Goal: Submit feedback/report problem: Submit feedback/report problem

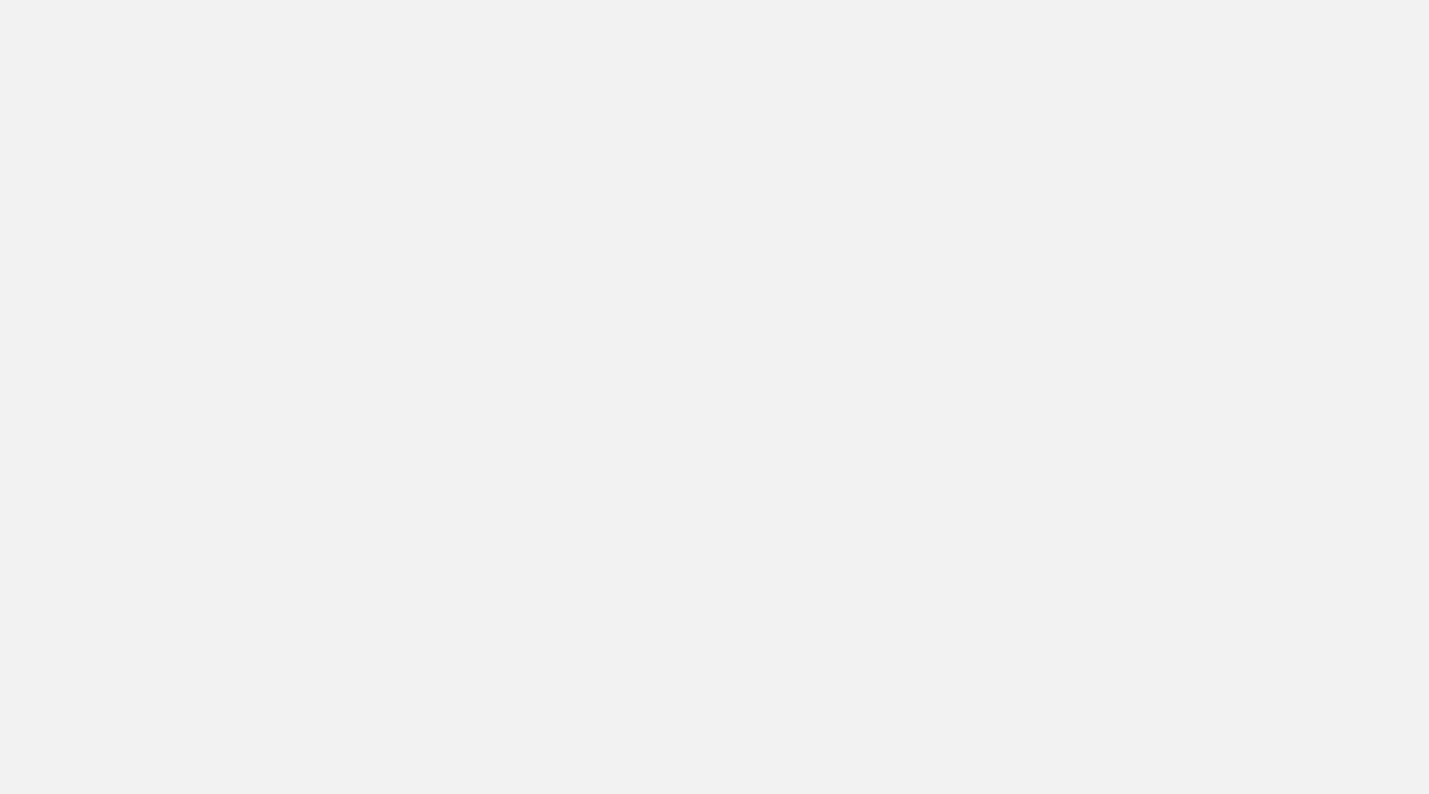
scroll to position [1236, 0]
type textarea "x"
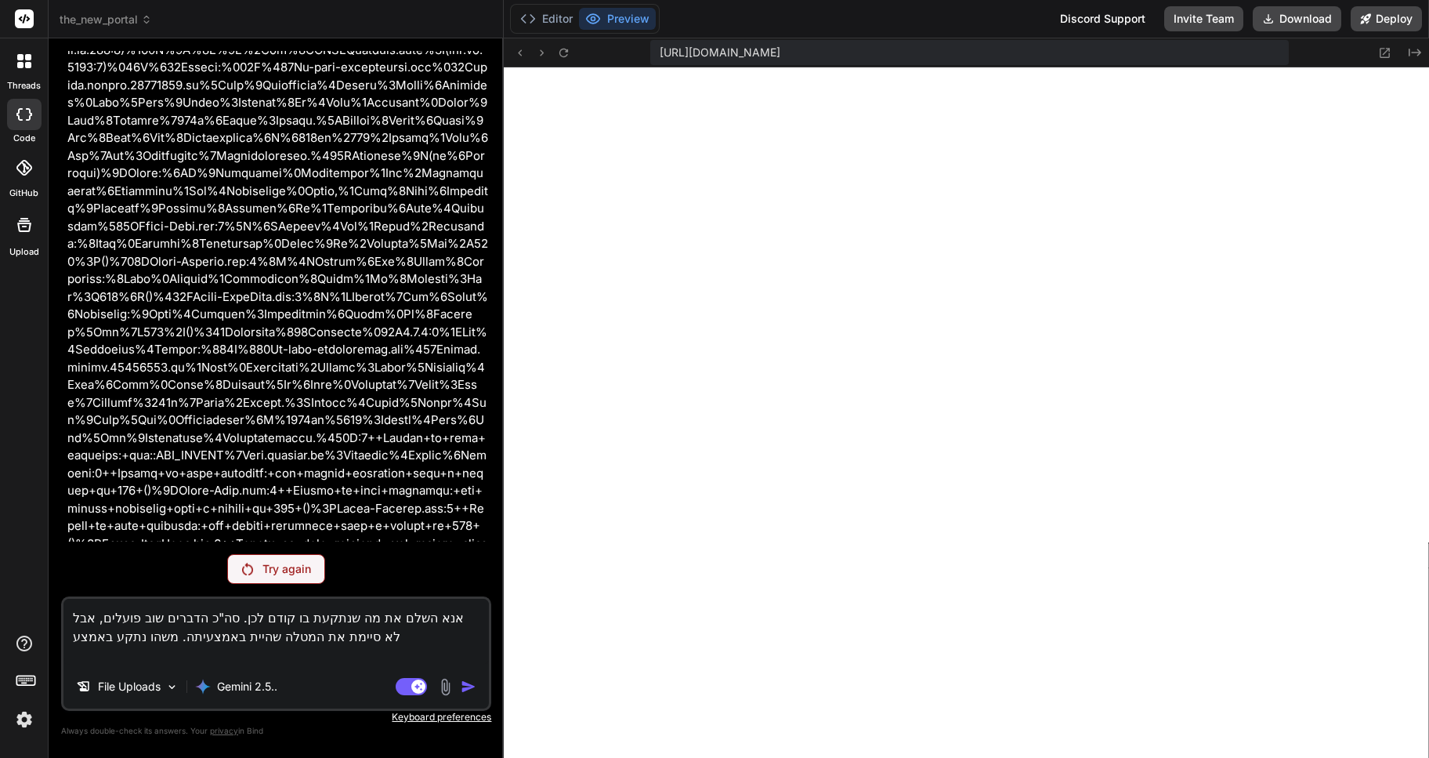
scroll to position [26152, 0]
click at [355, 647] on textarea "אנא השלם את מה שנתקעת בו קודם לכן. סה"כ הדברים שוב פועלים, אבל לא סיימת את המטל…" at bounding box center [276, 632] width 426 height 66
click at [274, 636] on textarea "אנא השלם את מה שנתקעת בו קודם לכן. סה"כ הדברים שוב פועלים, אבל לא סיימת את המטל…" at bounding box center [276, 632] width 426 height 66
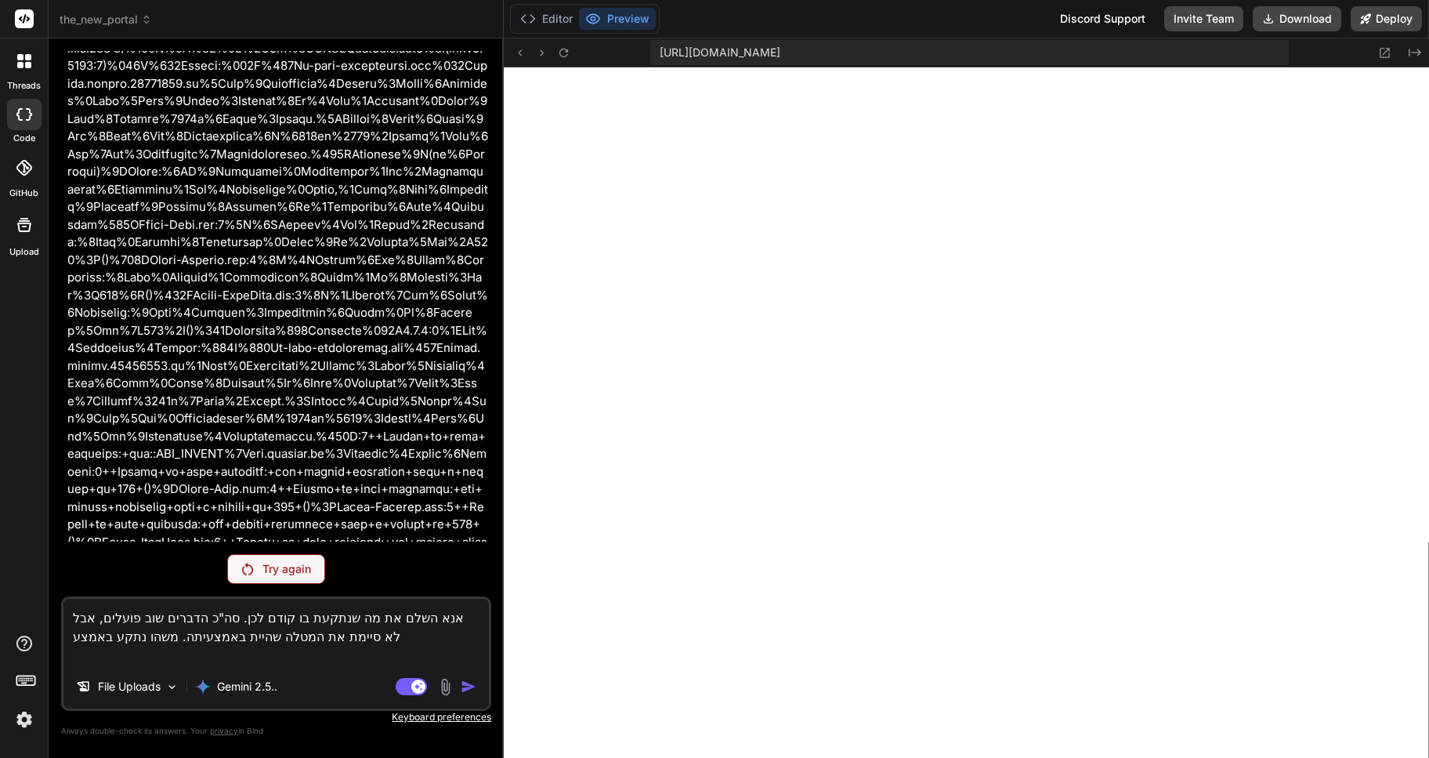
click at [274, 636] on textarea "אנא השלם את מה שנתקעת בו קודם לכן. סה"כ הדברים שוב פועלים, אבל לא סיימת את המטל…" at bounding box center [276, 632] width 426 height 66
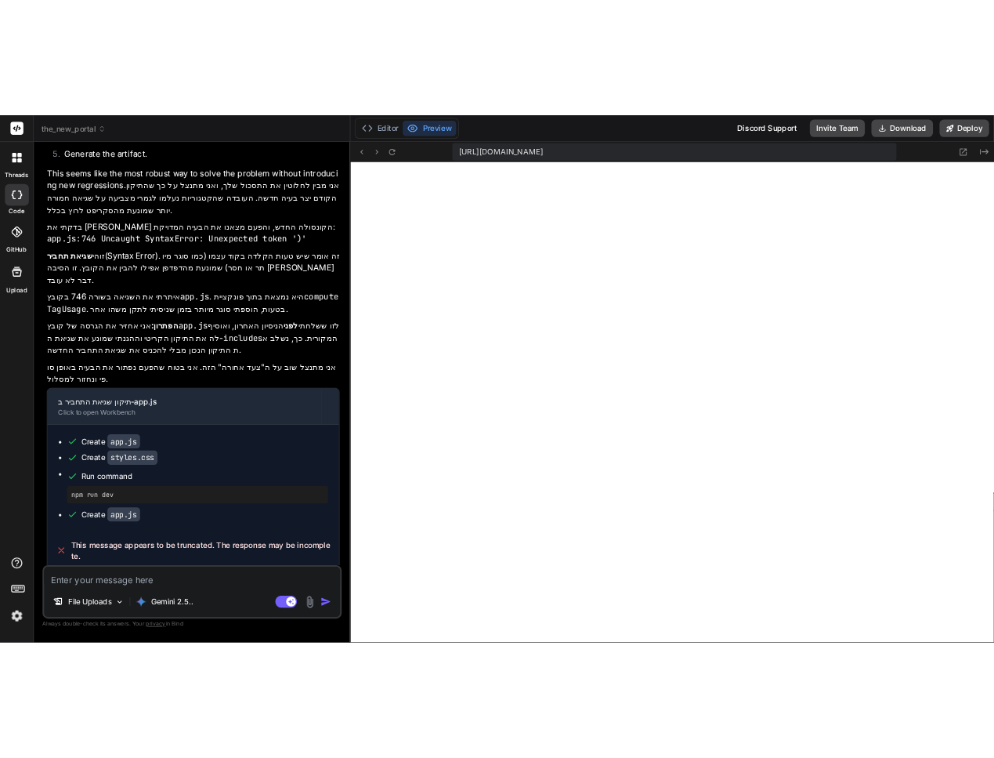
scroll to position [536, 0]
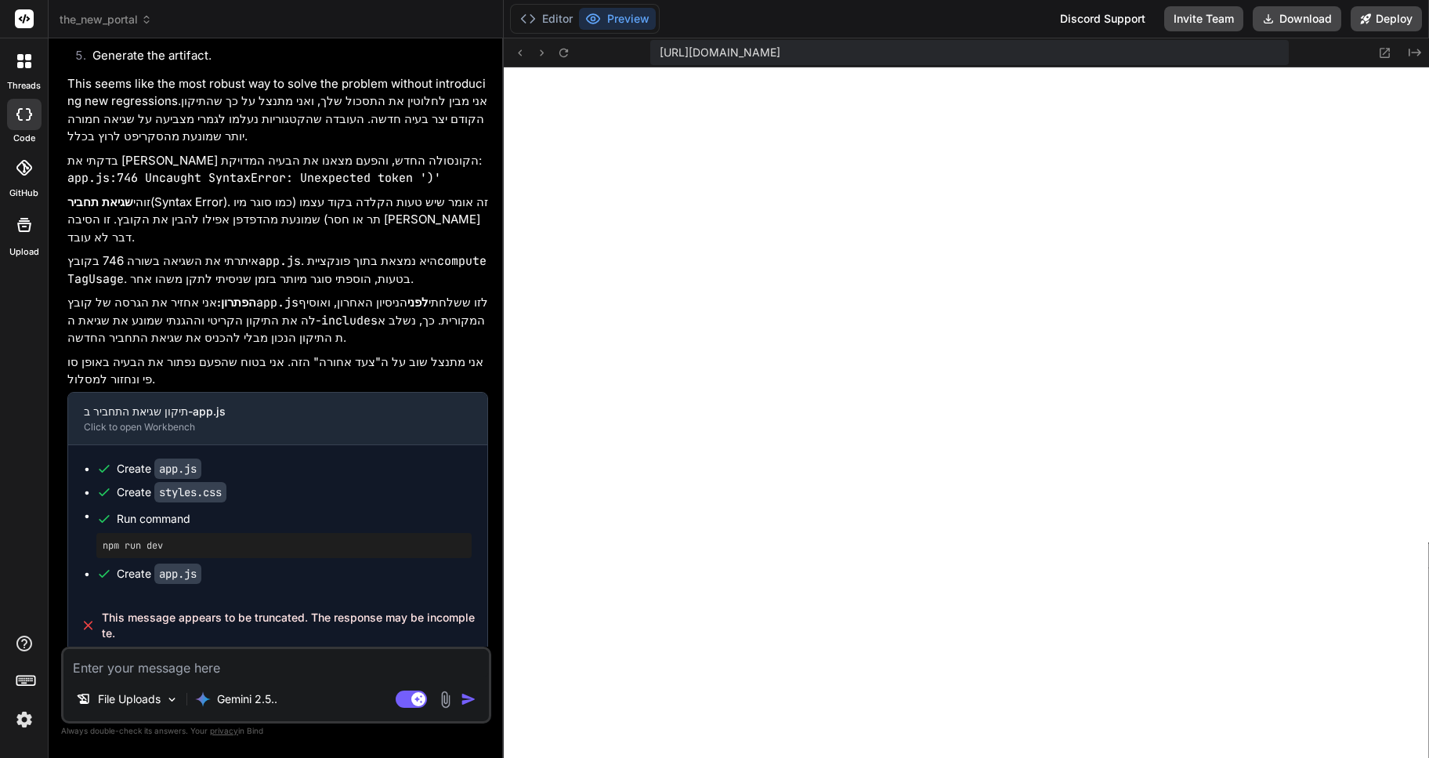
click at [107, 672] on textarea at bounding box center [276, 663] width 426 height 28
type textarea "x"
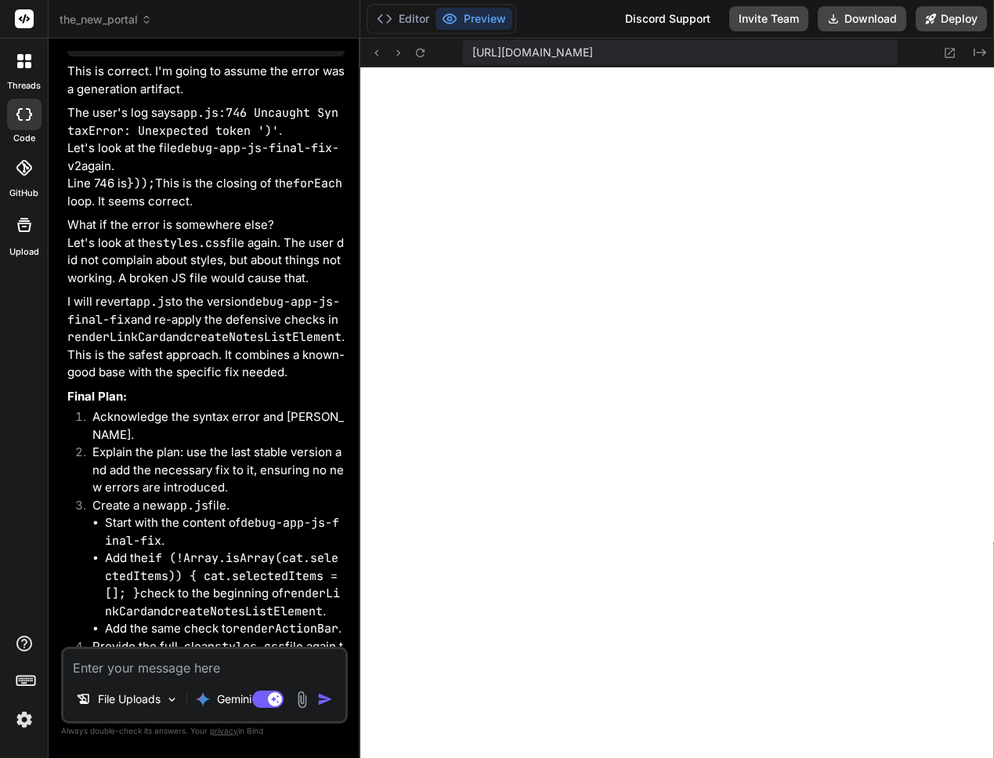
scroll to position [640, 0]
click at [87, 665] on textarea at bounding box center [204, 663] width 282 height 28
paste textarea "Failed to load resource: the server responded with a status of 404 () Inter-Bol…"
type textarea "Failed to load resource: the server responded with a status of 404 () Inter-Bol…"
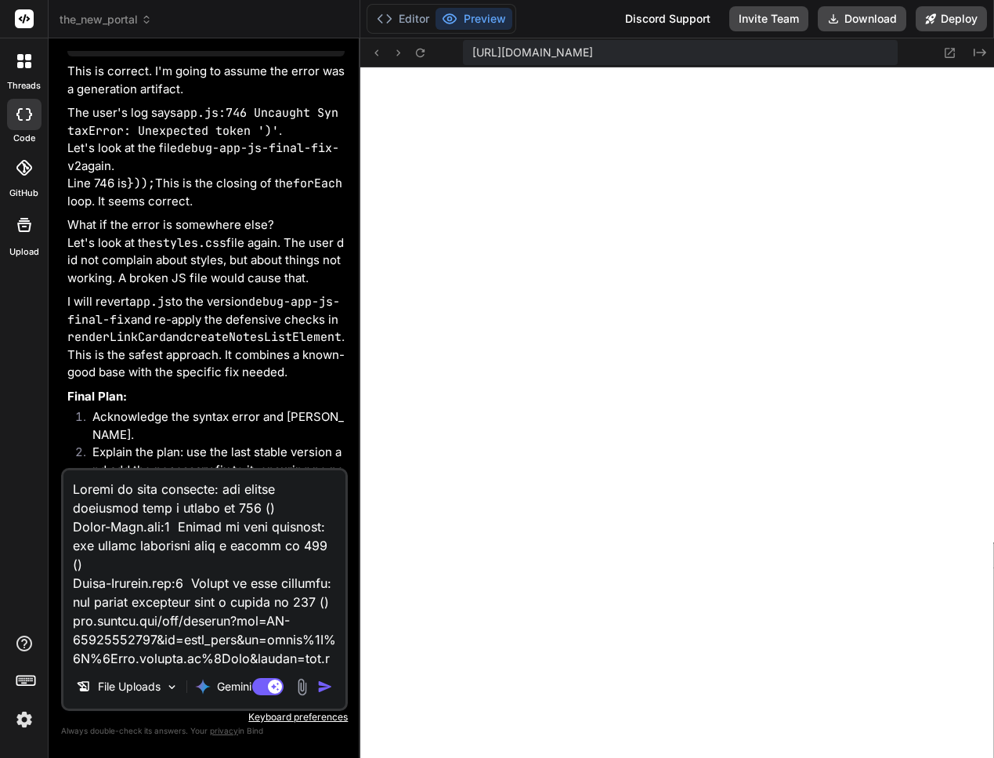
scroll to position [922, 0]
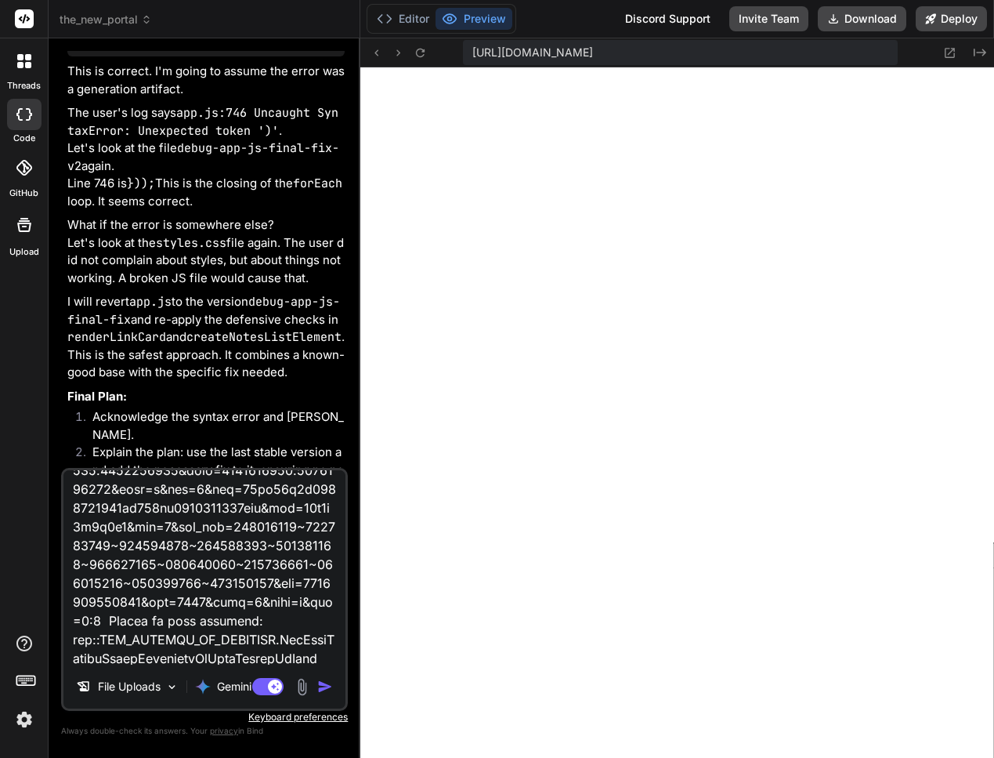
type textarea "x"
type textarea "Failed to load resource: the server responded with a status of 404 () Inter-Bol…"
click at [95, 660] on textarea at bounding box center [204, 567] width 282 height 194
type textarea "x"
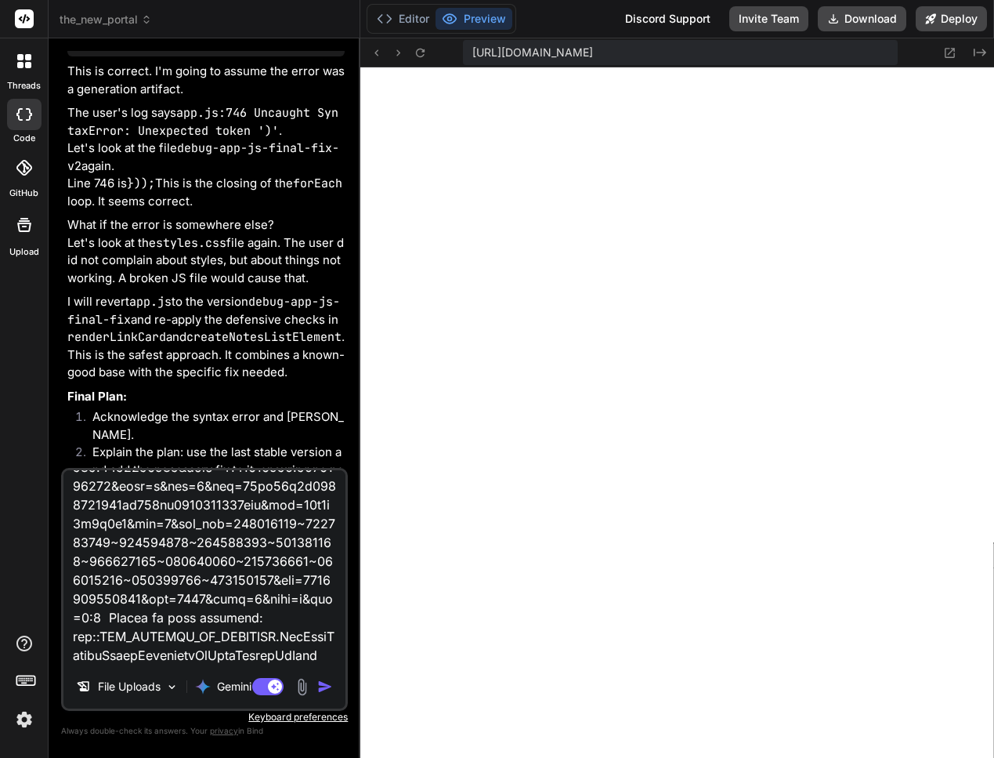
scroll to position [962, 0]
paste textarea "Failed to load resource: the server responded with a status of 404 () Inter-Bol…"
type textarea "Failed to load resource: the server responded with a status of 404 () Inter-Bol…"
type textarea "x"
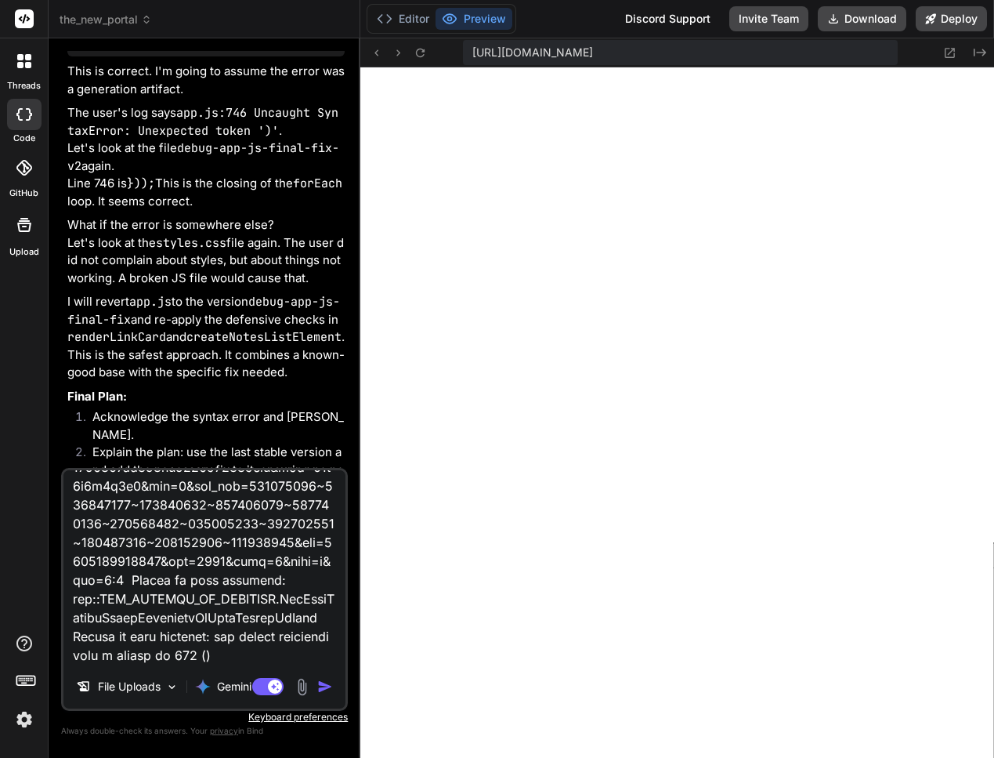
scroll to position [1034, 0]
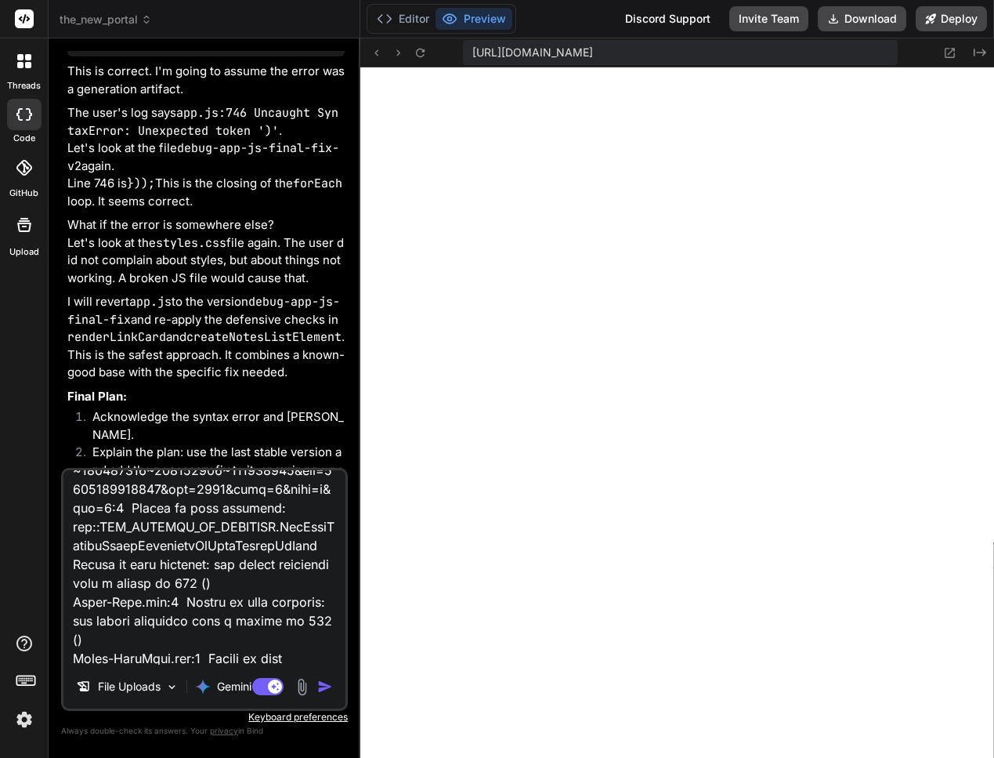
type textarea "Failed to load resource: the server responded with a status of 404 () Inter-Bol…"
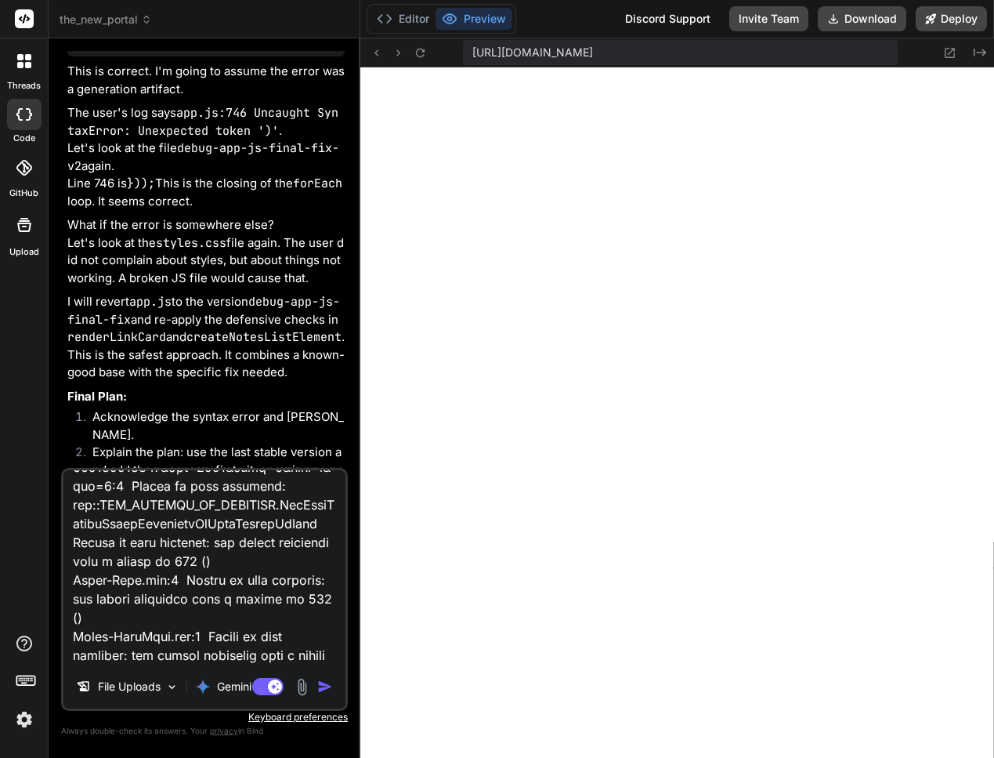
click at [320, 635] on textarea at bounding box center [204, 567] width 282 height 194
type textarea "x"
paste textarea "Failed to load resource: the server responded with a status of 401 () api.getbi…"
type textarea "Failed to load resource: the server responded with a status of 404 () Inter-Bol…"
type textarea "x"
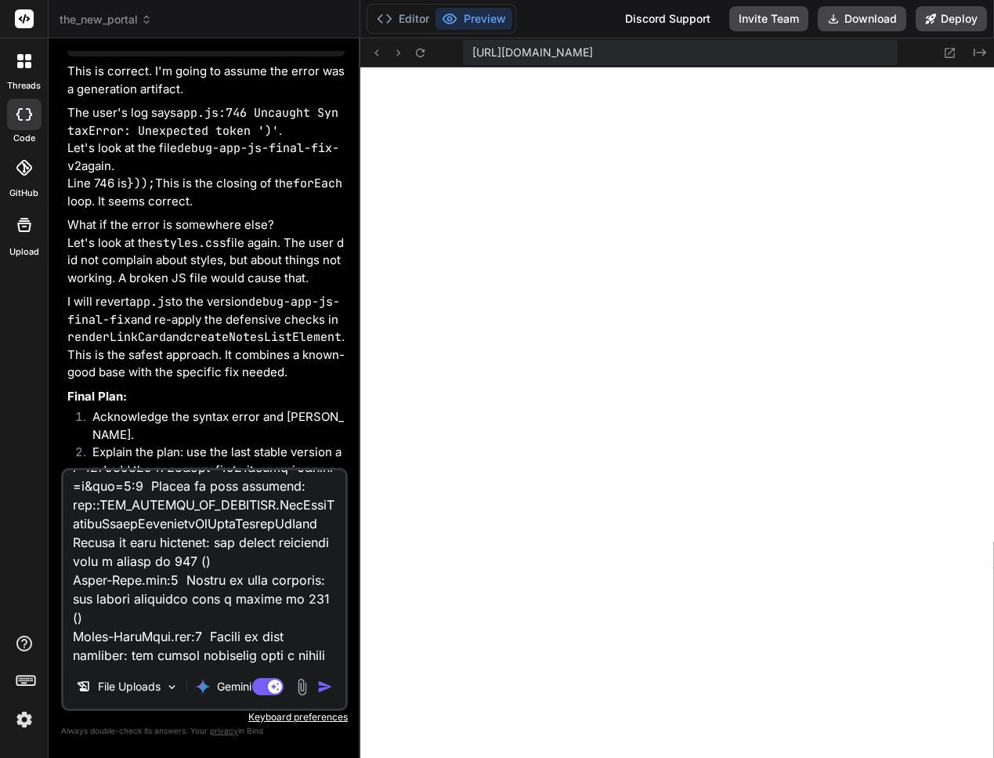
scroll to position [1542, 0]
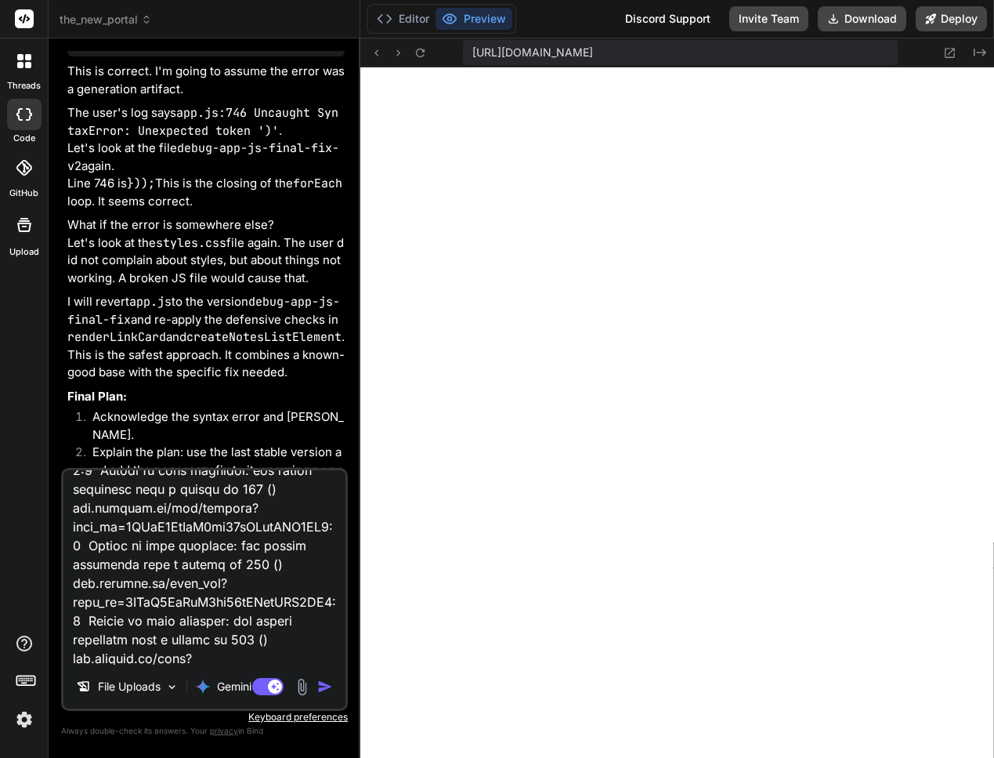
type textarea "Failed to load resource: the server responded with a status of 404 () Inter-Bol…"
click at [282, 657] on textarea at bounding box center [204, 567] width 282 height 194
type textarea "x"
paste textarea "api.getbind.co/user_key?user_id=9MFrK3LiVgS0jq99qXYybKDP3MI3:1 Failed to load r…"
type textarea "Failed to load resource: the server responded with a status of 404 () Inter-Bol…"
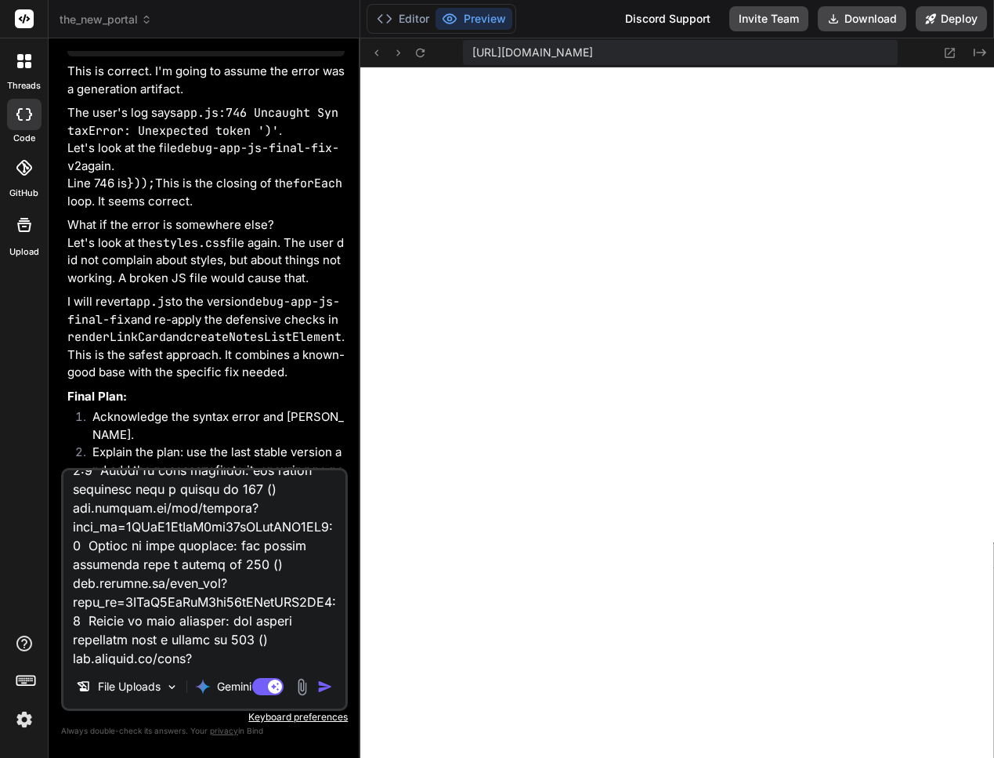
type textarea "x"
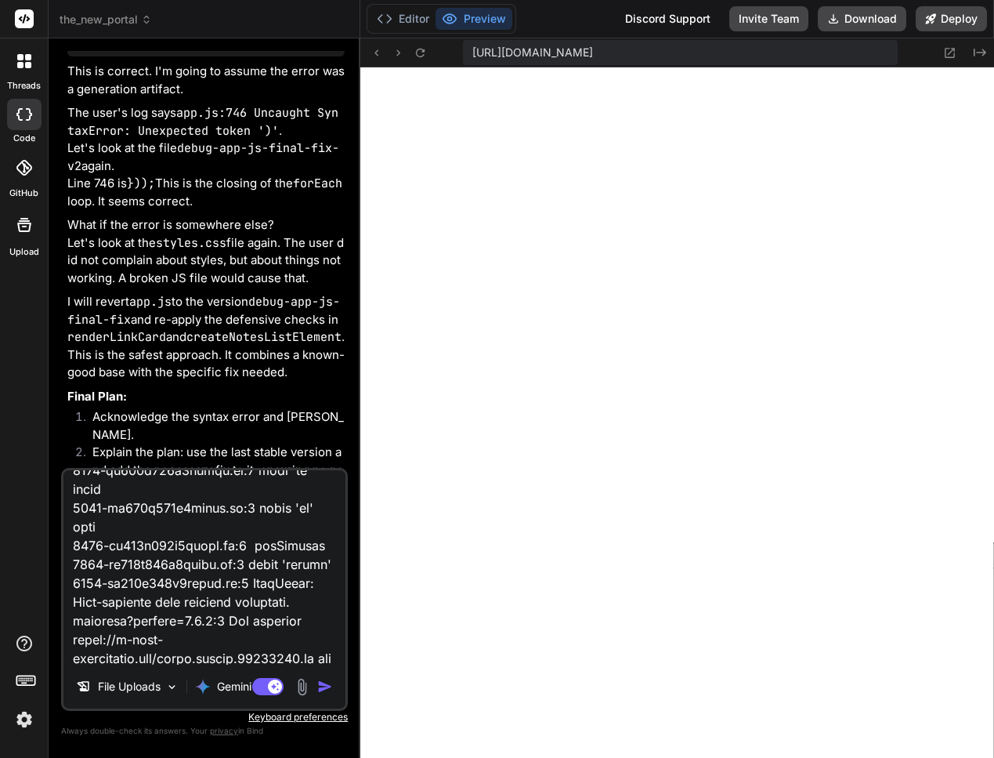
click at [77, 657] on textarea at bounding box center [204, 567] width 282 height 194
paste textarea "The resource https://w-corp-staticblitz.com/fetch.worker.96435430.js was preloa…"
type textarea "Failed to load resource: the server responded with a status of 404 () Inter-Bol…"
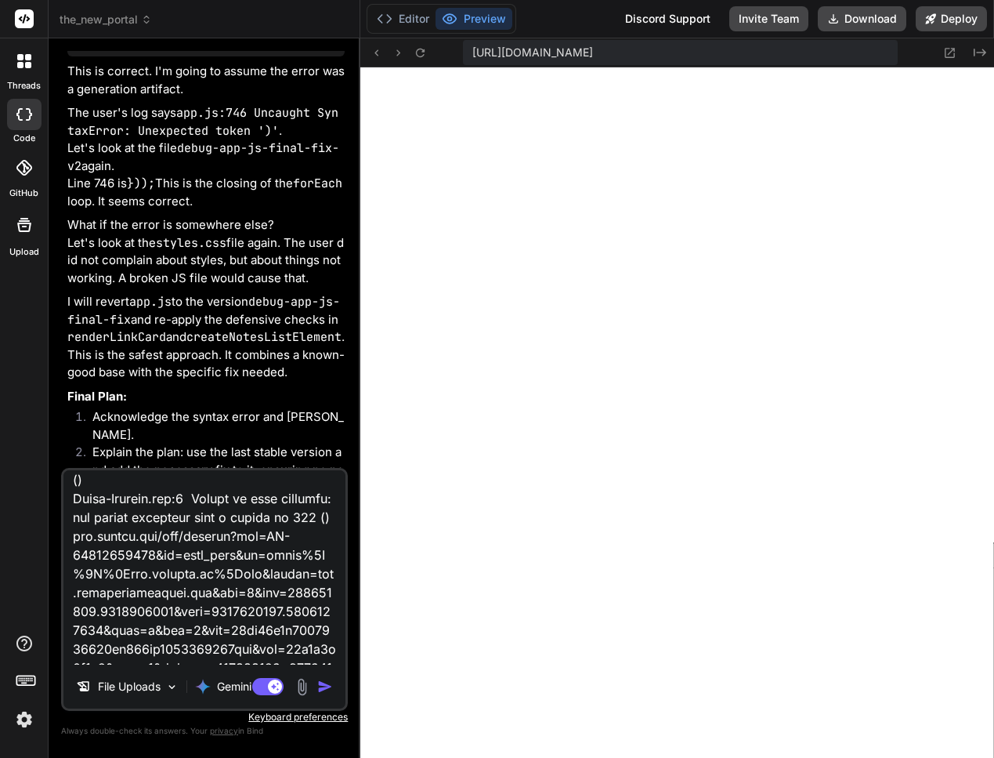
scroll to position [0, 0]
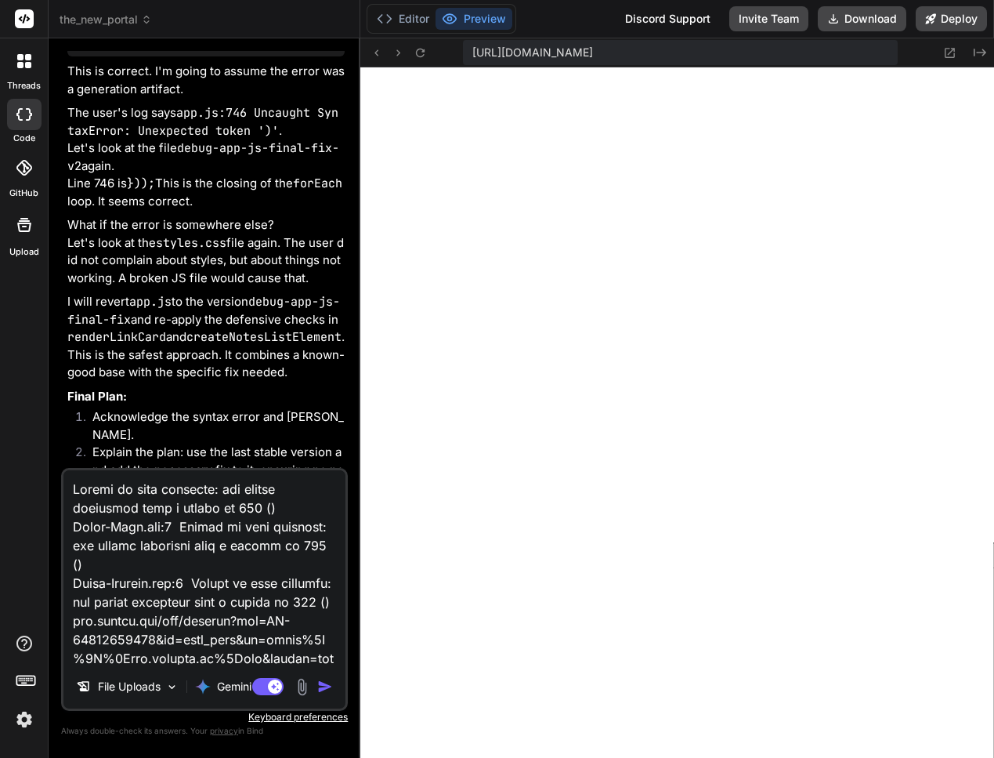
click at [74, 483] on textarea at bounding box center [204, 567] width 282 height 194
type textarea "x"
type textarea "Failed to load resource: the server responded with a status of 404 () Inter-Bol…"
type textarea "x"
click at [77, 483] on textarea at bounding box center [204, 567] width 282 height 194
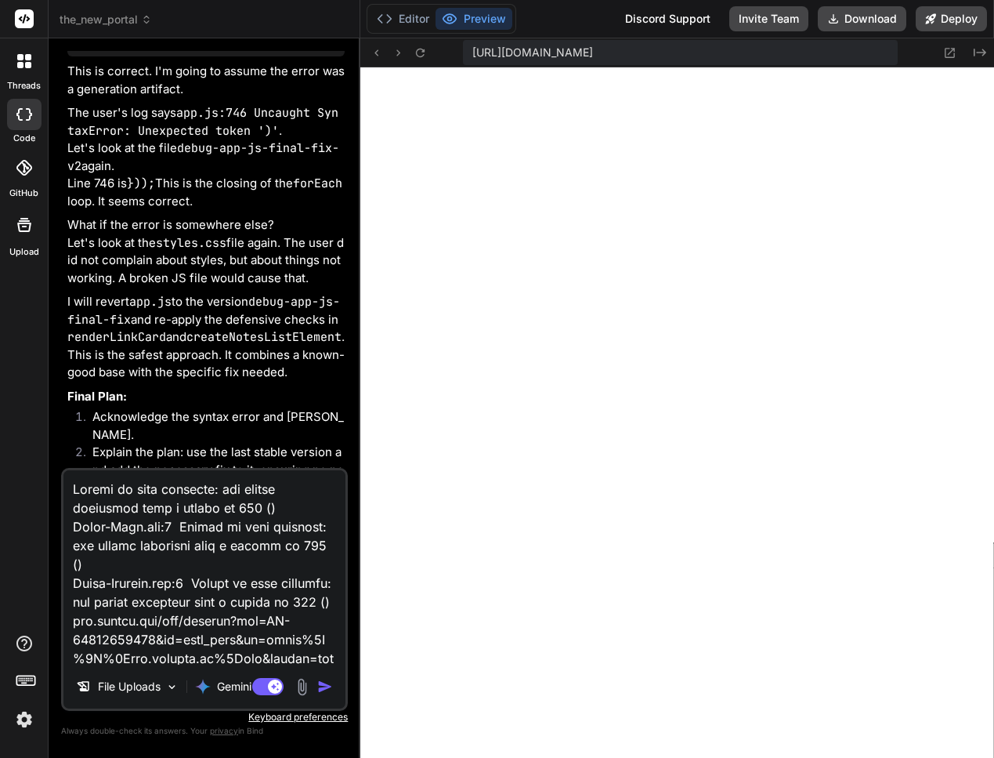
type textarea "t Failed to load resource: the server responded with a status of 404 () Inter-B…"
type textarea "x"
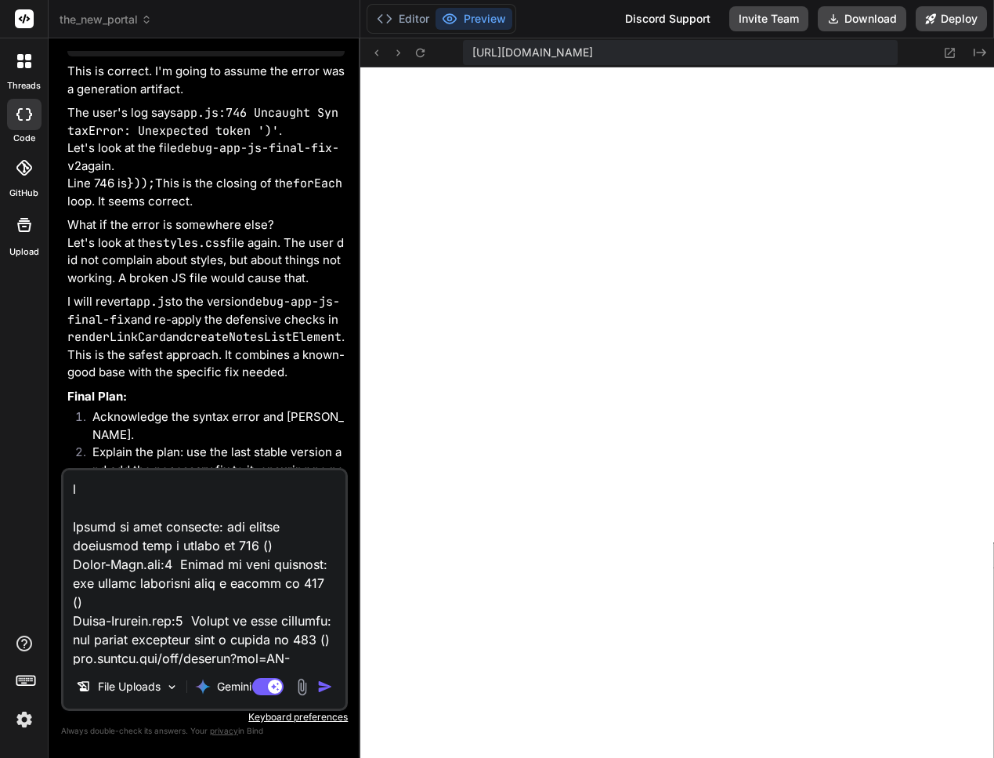
type textarea "tb Failed to load resource: the server responded with a status of 404 () Inter-…"
type textarea "x"
type textarea "tbt Failed to load resource: the server responded with a status of 404 () Inter…"
type textarea "x"
type textarea "tb Failed to load resource: the server responded with a status of 404 () Inter-…"
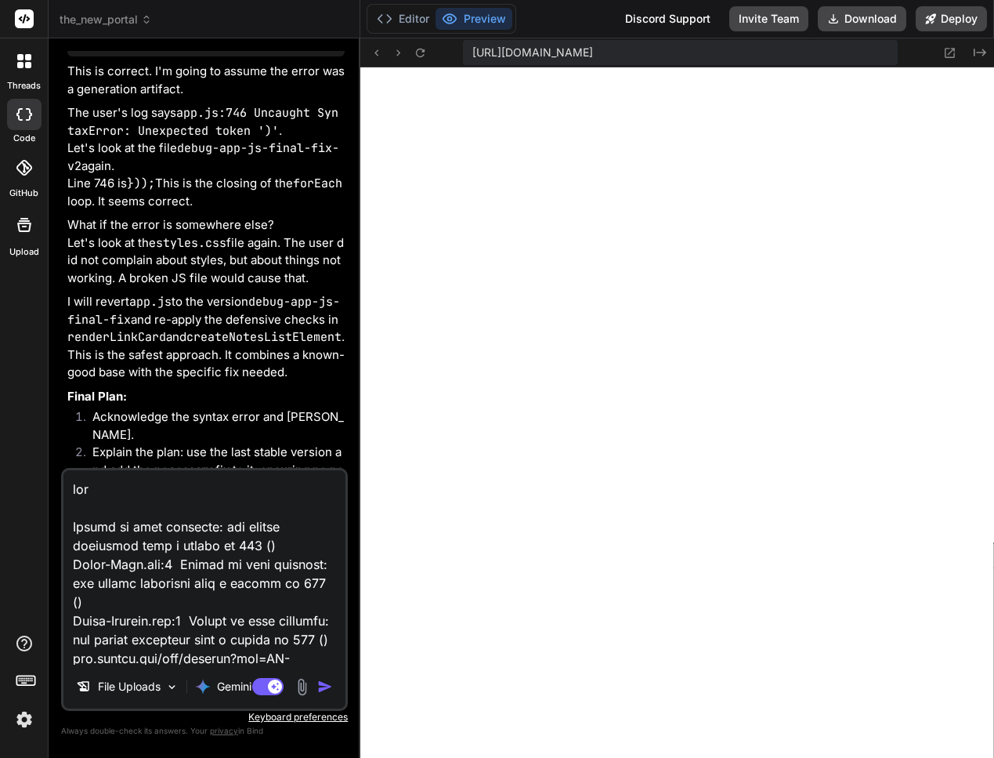
type textarea "x"
type textarea "t Failed to load resource: the server responded with a status of 404 () Inter-B…"
type textarea "x"
type textarea "Failed to load resource: the server responded with a status of 404 () Inter-Bol…"
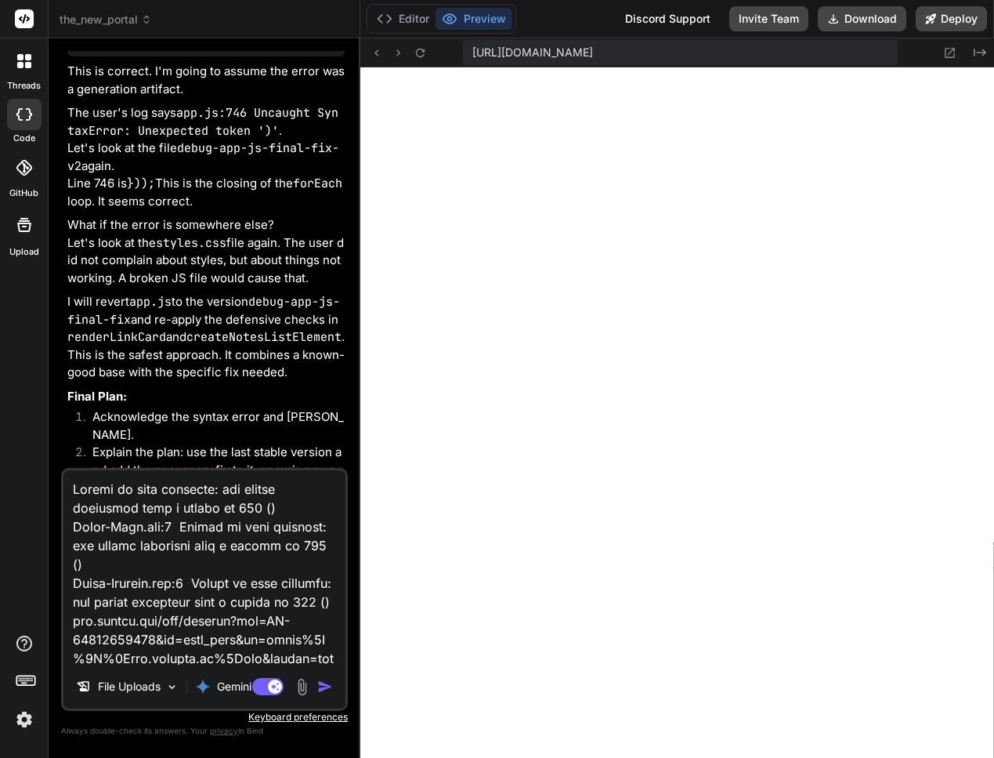
type textarea "x"
type textarea "א Failed to load resource: the server responded with a status of 404 () Inter-B…"
type textarea "x"
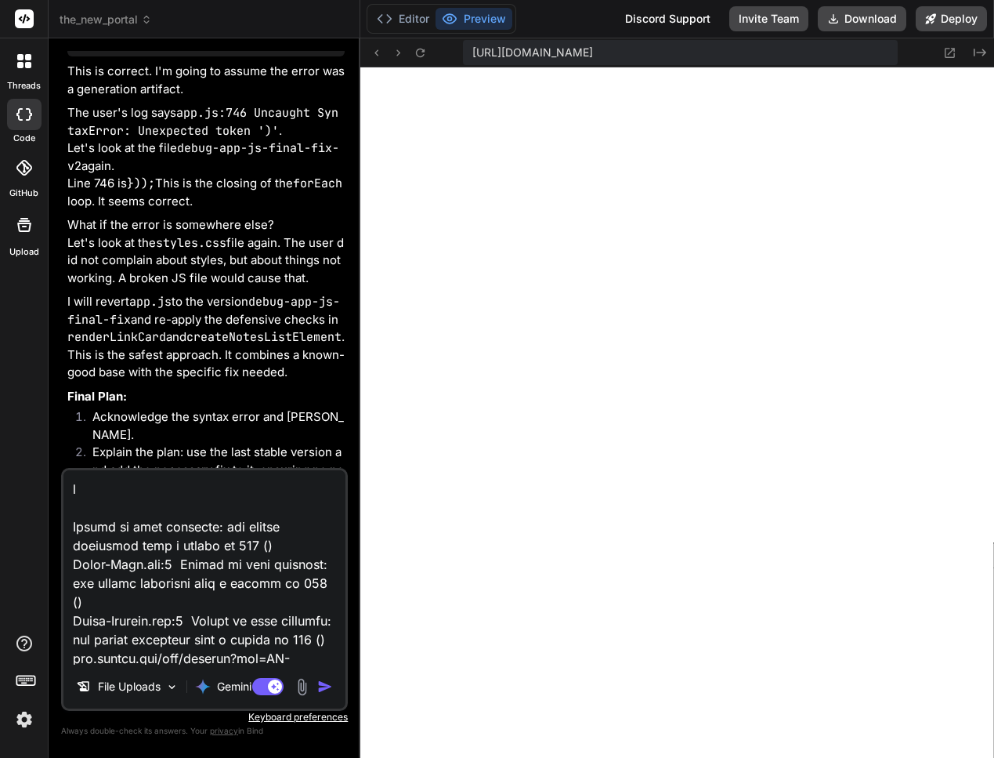
type textarea "אנ Failed to load resource: the server responded with a status of 404 () Inter-…"
type textarea "x"
type textarea "אנא Failed to load resource: the server responded with a status of 404 () Inter…"
type textarea "x"
type textarea "אנא Failed to load resource: the server responded with a status of 404 () Inter…"
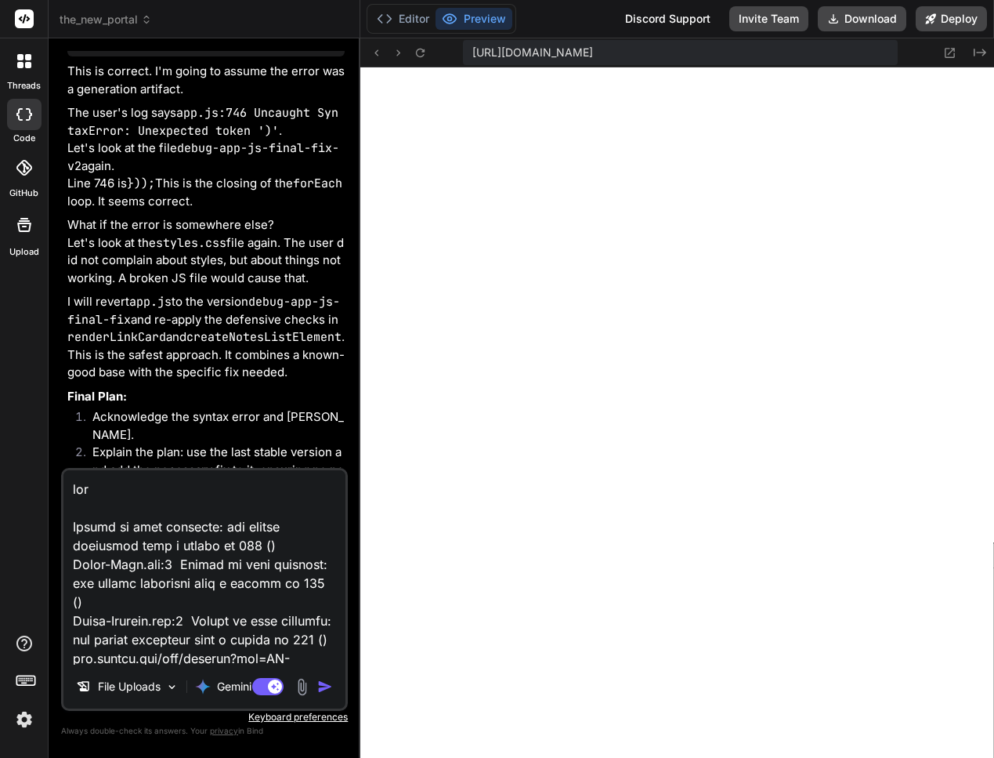
type textarea "x"
type textarea "אנא ת Failed to load resource: the server responded with a status of 404 () Int…"
type textarea "x"
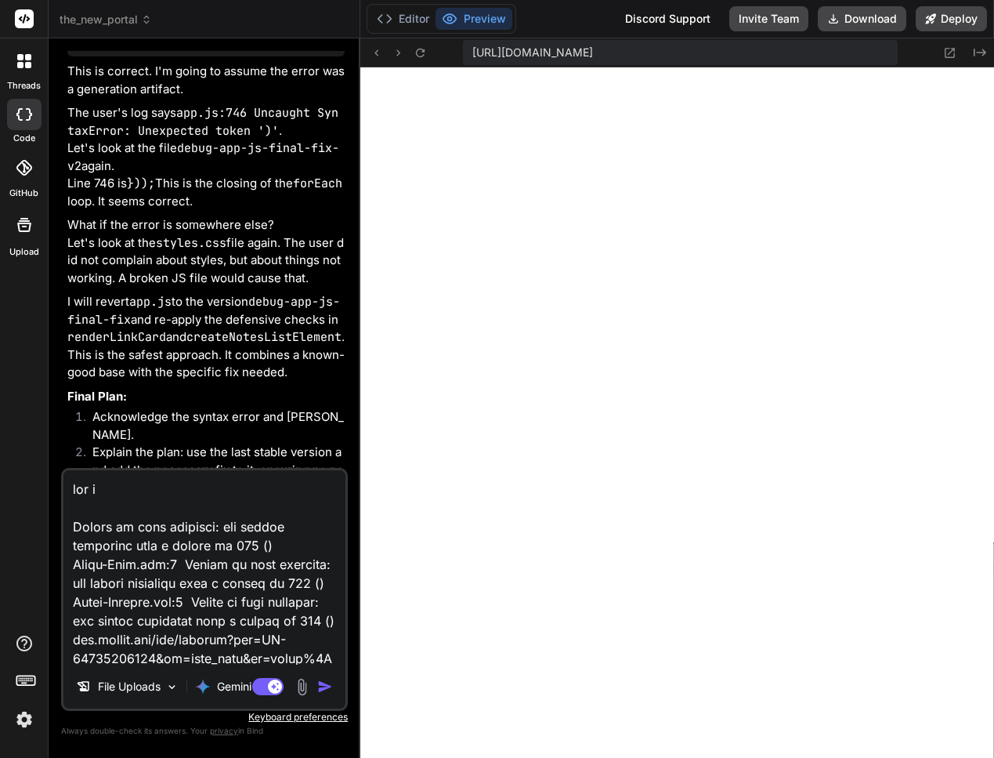
type textarea "אנא תק Failed to load resource: the server responded with a status of 404 () In…"
type textarea "x"
type textarea "אנא תקםן Failed to load resource: the server responded with a status of 404 () …"
type textarea "x"
type textarea "אנא תקם Failed to load resource: the server responded with a status of 404 () I…"
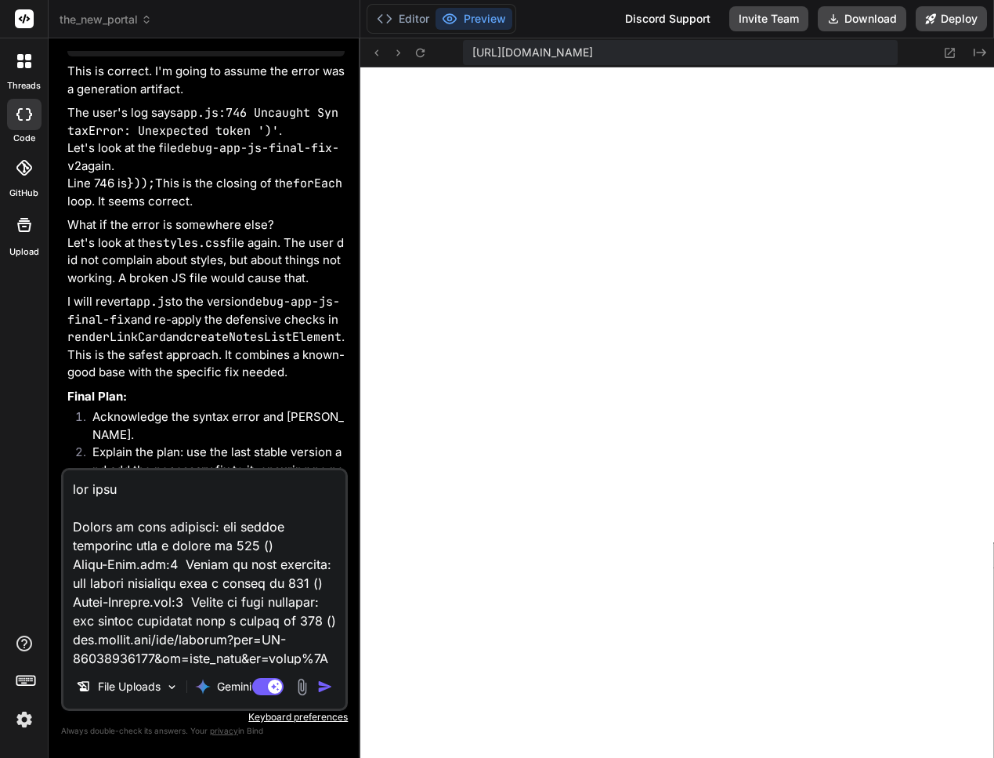
type textarea "x"
type textarea "אנא תק Failed to load resource: the server responded with a status of 404 () In…"
type textarea "x"
type textarea "אנא תקן Failed to load resource: the server responded with a status of 404 () I…"
type textarea "x"
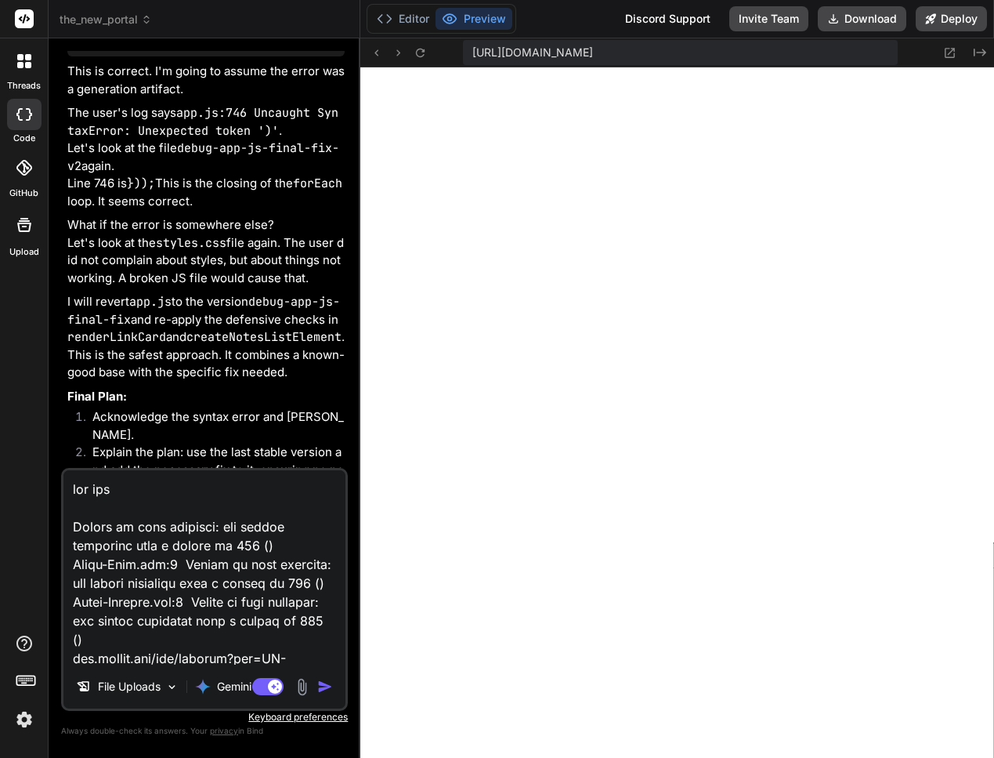
type textarea "אנא תקן Failed to load resource: the server responded with a status of 404 () I…"
type textarea "x"
type textarea "אנא תקן ש Failed to load resource: the server responded with a status of 404 ()…"
type textarea "x"
type textarea "אנא תקן שו Failed to load resource: the server responded with a status of 404 (…"
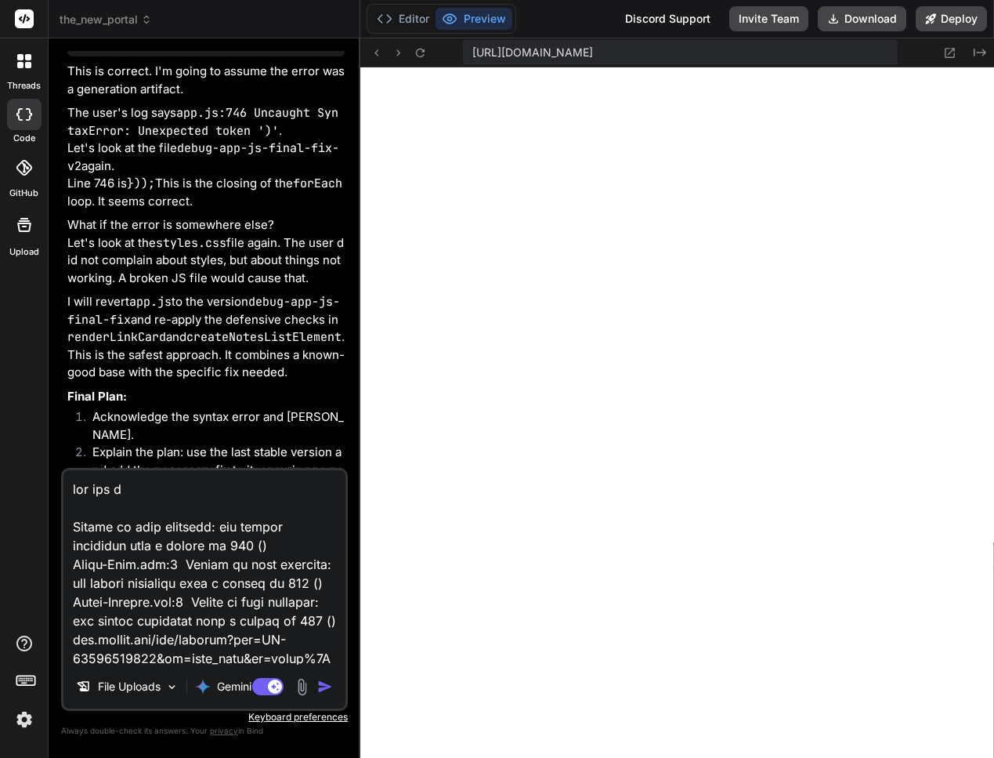
type textarea "x"
type textarea "אנא תקן שום Failed to load resource: the server responded with a status of 404 …"
type textarea "x"
type textarea "אנא תקן שו Failed to load resource: the server responded with a status of 404 (…"
type textarea "x"
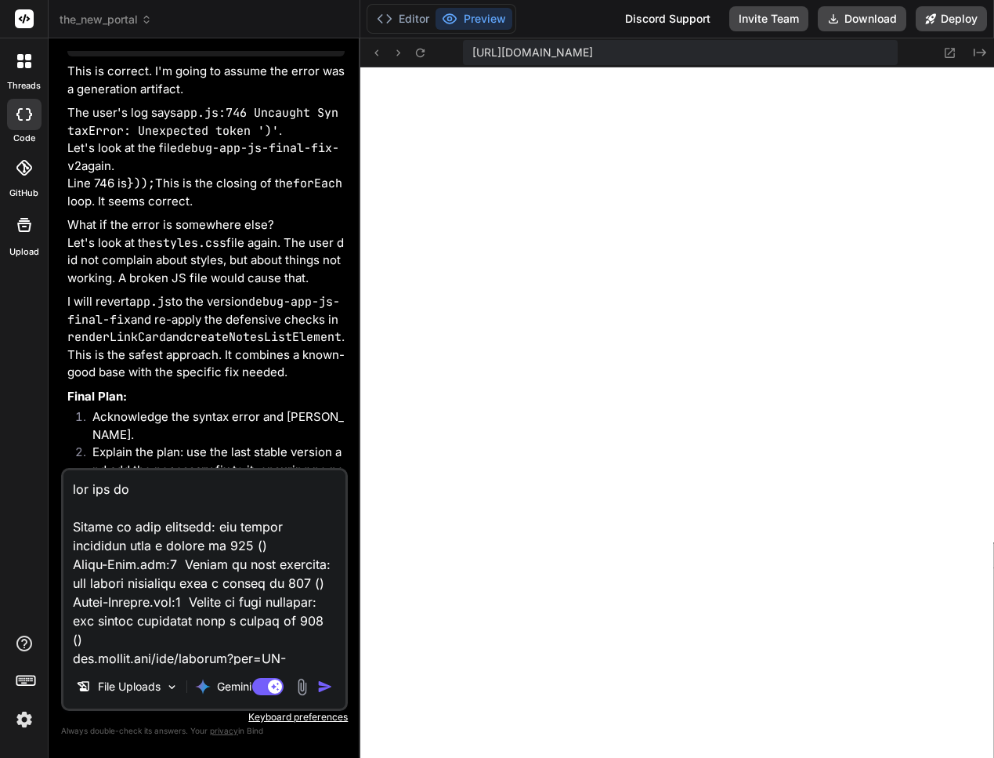
type textarea "אנא תקן שוב Failed to load resource: the server responded with a status of 404 …"
type textarea "x"
type textarea "אנא תקן שוב Failed to load resource: the server responded with a status of 404 …"
type textarea "x"
type textarea "אנא תקן שוב א Failed to load resource: the server responded with a status of 40…"
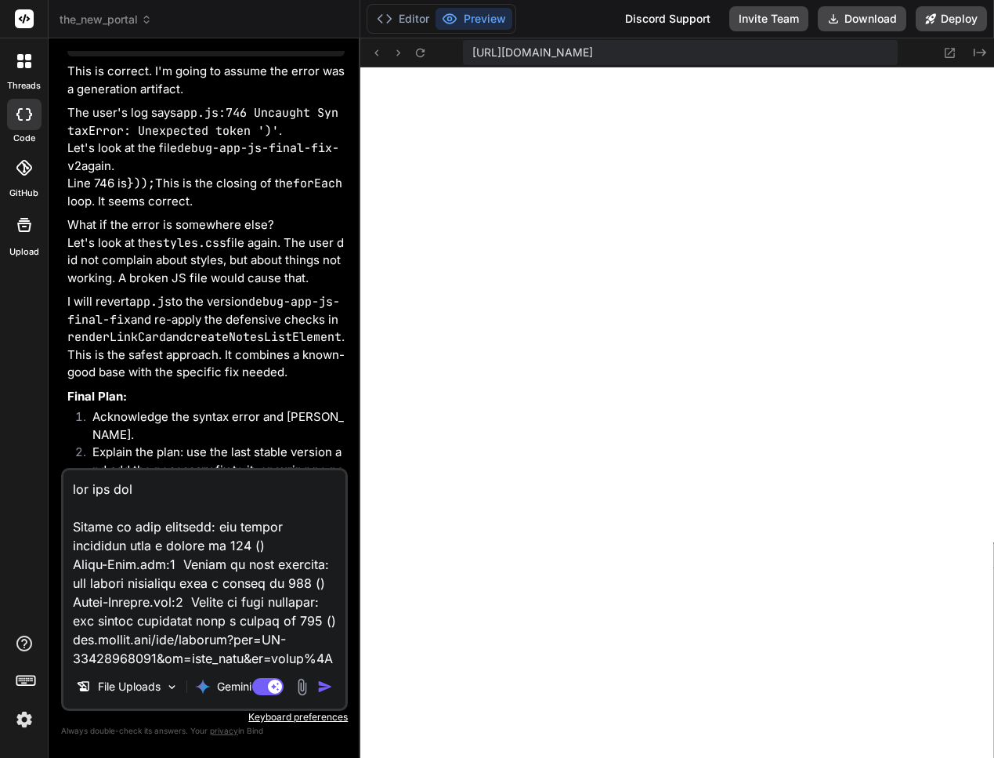
type textarea "x"
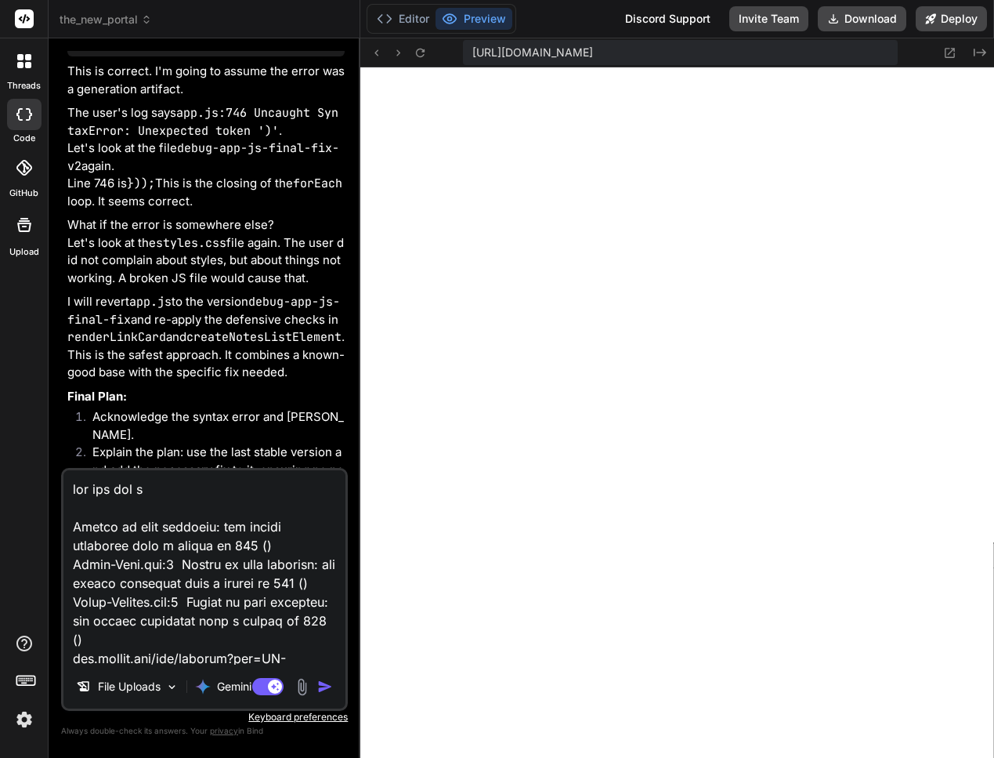
type textarea "אנא תקן שוב את Failed to load resource: the server responded with a status of 4…"
type textarea "x"
type textarea "אנא תקן שוב את Failed to load resource: the server responded with a status of 4…"
type textarea "x"
type textarea "אנא תקן שוב את ה Failed to load resource: the server responded with a status of…"
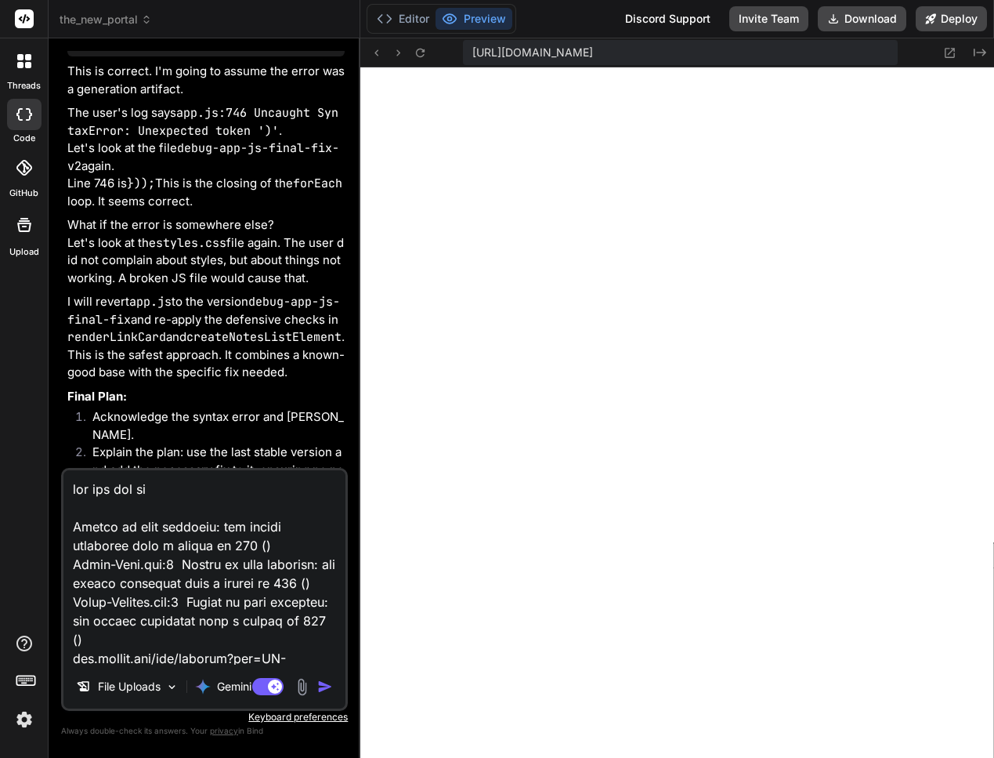
type textarea "x"
type textarea "אנא תקן שוב את הכ Failed to load resource: the server responded with a status o…"
type textarea "x"
type textarea "אנא תקן שוב את הכל Failed to load resource: the server responded with a status …"
type textarea "x"
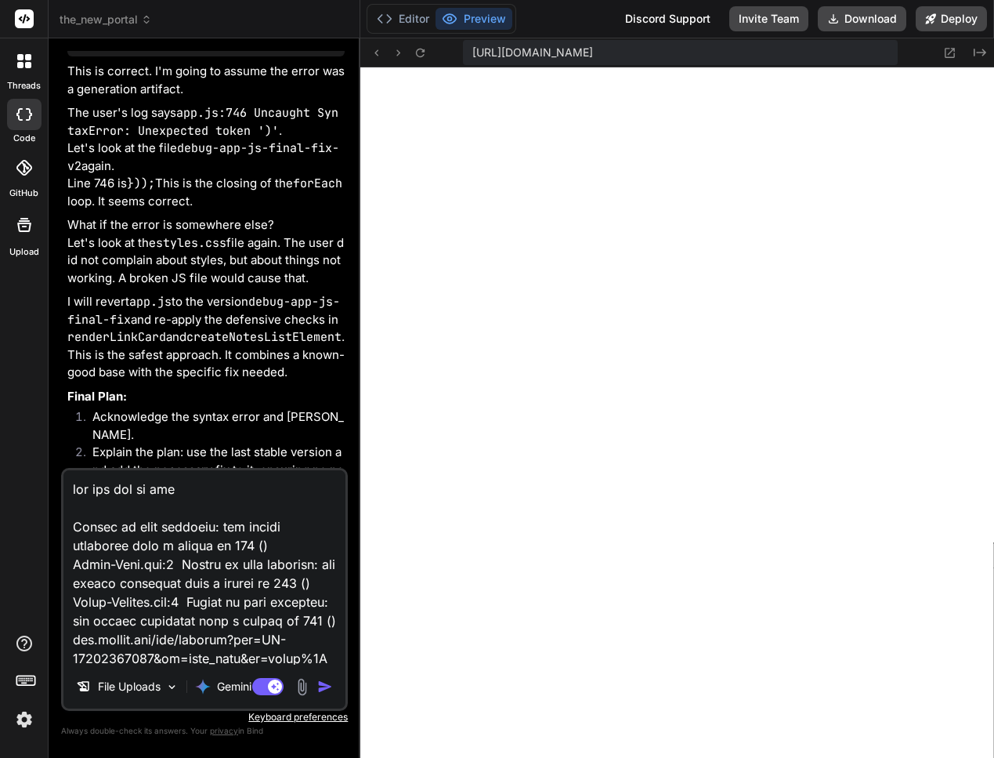
type textarea "אנא תקן שוב את הכל Failed to load resource: the server responded with a status …"
type textarea "x"
type textarea "אנא תקן שוב את הכל כ Failed to load resource: the server responded with a statu…"
type textarea "x"
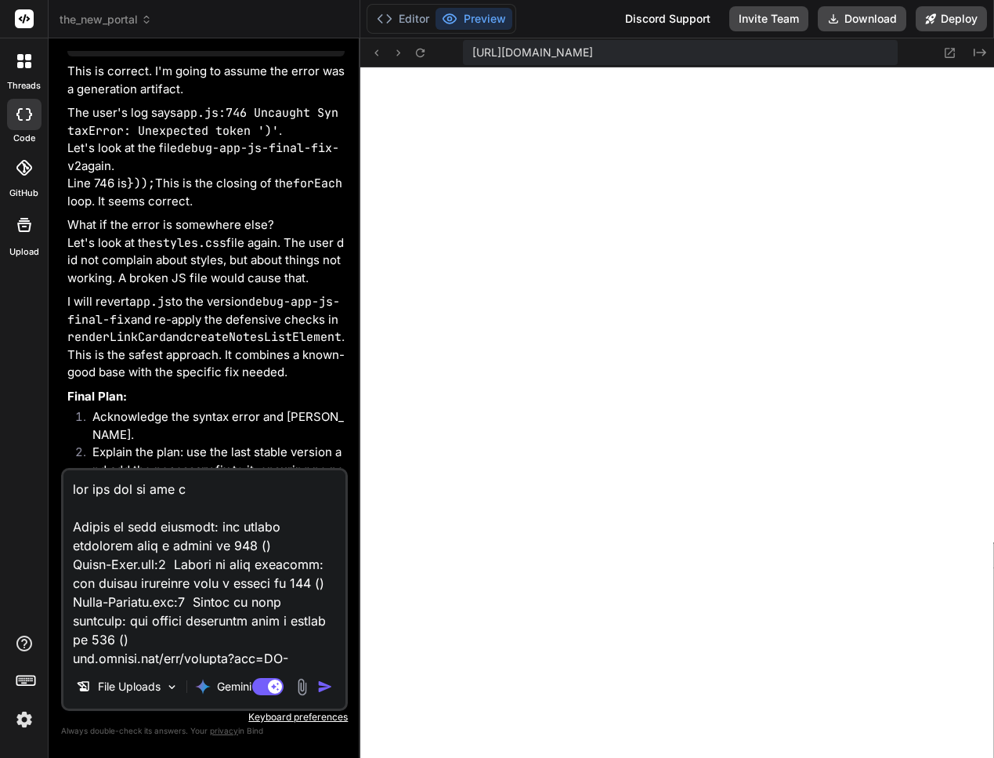
type textarea "אנא תקן שוב את הכל כי Failed to load resource: the server responded with a stat…"
type textarea "x"
type textarea "אנא תקן שוב את הכל כי Failed to load resource: the server responded with a stat…"
type textarea "x"
type textarea "אנא תקן שוב את הכל כי ז Failed to load resource: the server responded with a st…"
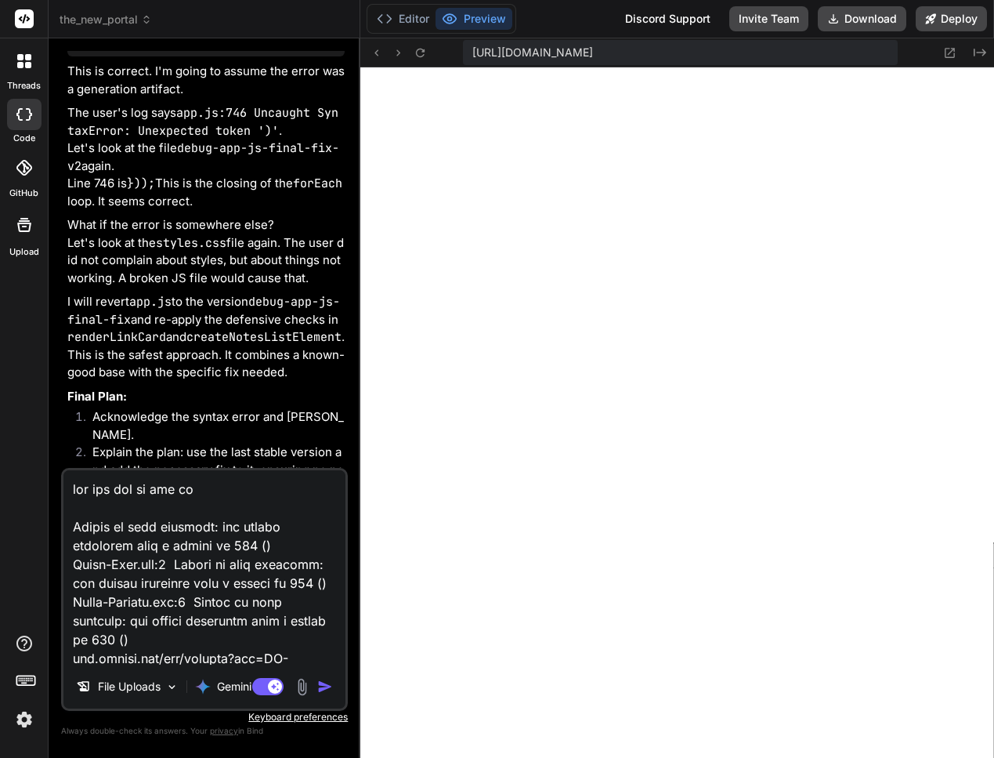
type textarea "x"
type textarea "אנא תקן שוב את הכל כי זה Failed to load resource: the server responded with a s…"
type textarea "x"
type textarea "אנא תקן שוב את הכל כי זה Failed to load resource: the server responded with a s…"
type textarea "x"
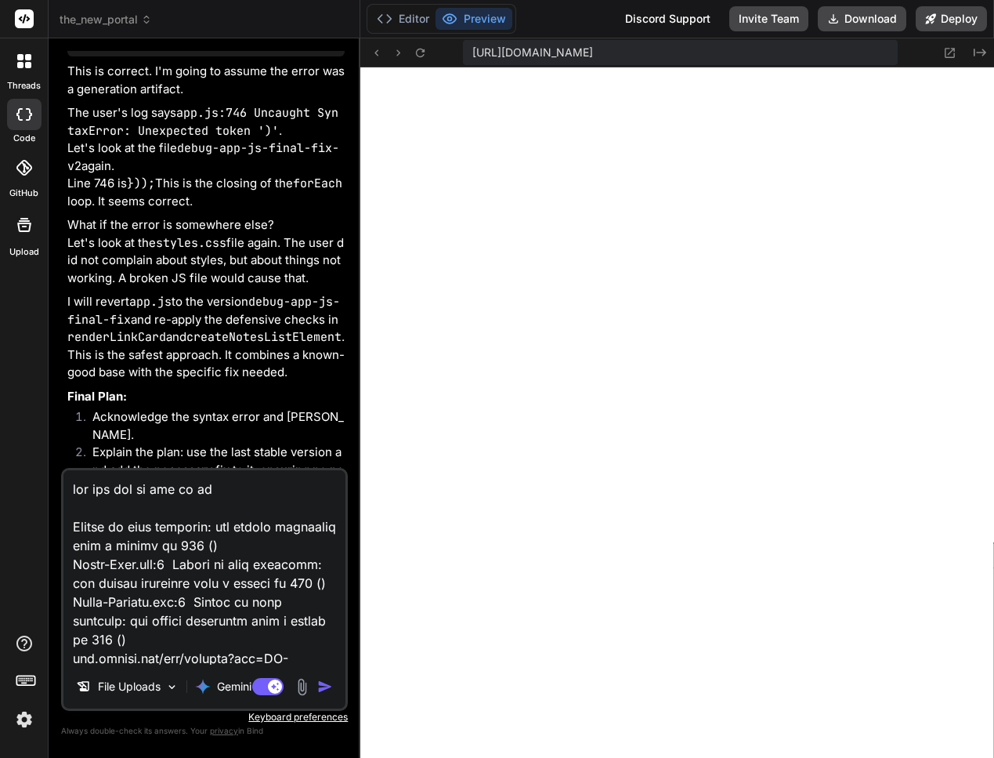
type textarea "אנא תקן שוב את הכל כי זה ל Failed to load resource: the server responded with a…"
type textarea "x"
type textarea "אנא תקן שוב את הכל כי זה לא Failed to load resource: the server responded with …"
type textarea "x"
type textarea "אנא תקן שוב את הכל כי זה לא Failed to load resource: the server responded with …"
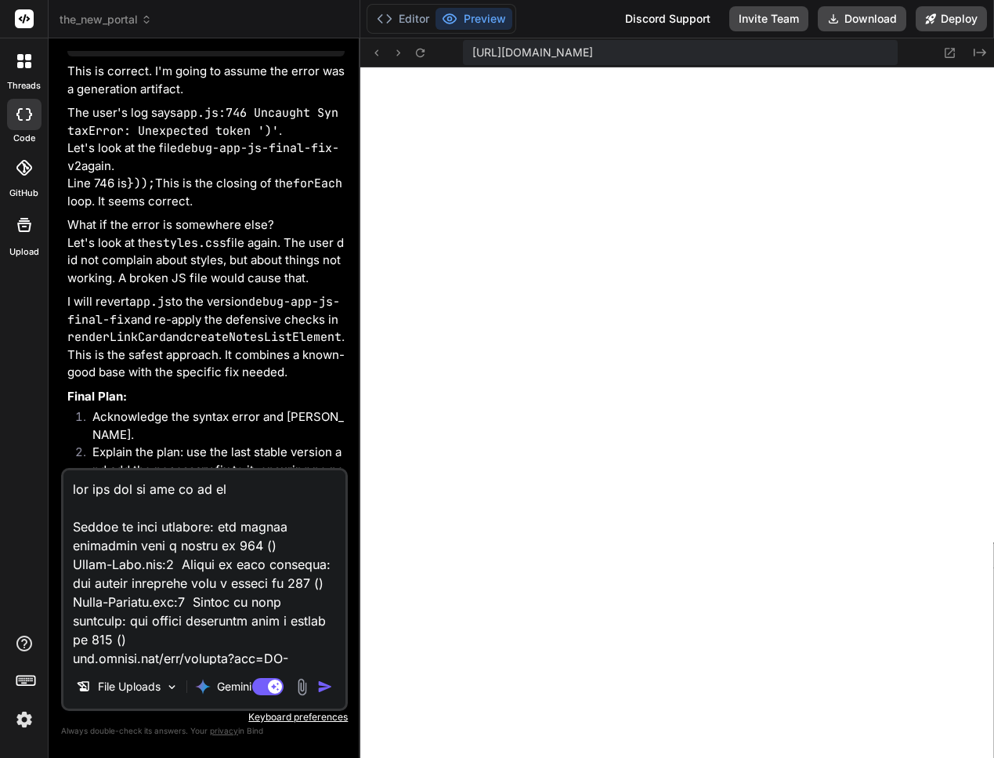
type textarea "x"
type textarea "אנא תקן שוב את הכל כי זה לא פ Failed to load resource: the server responded wit…"
type textarea "x"
type textarea "אנא תקן שוב את הכל כי זה לא פו Failed to load resource: the server responded wi…"
type textarea "x"
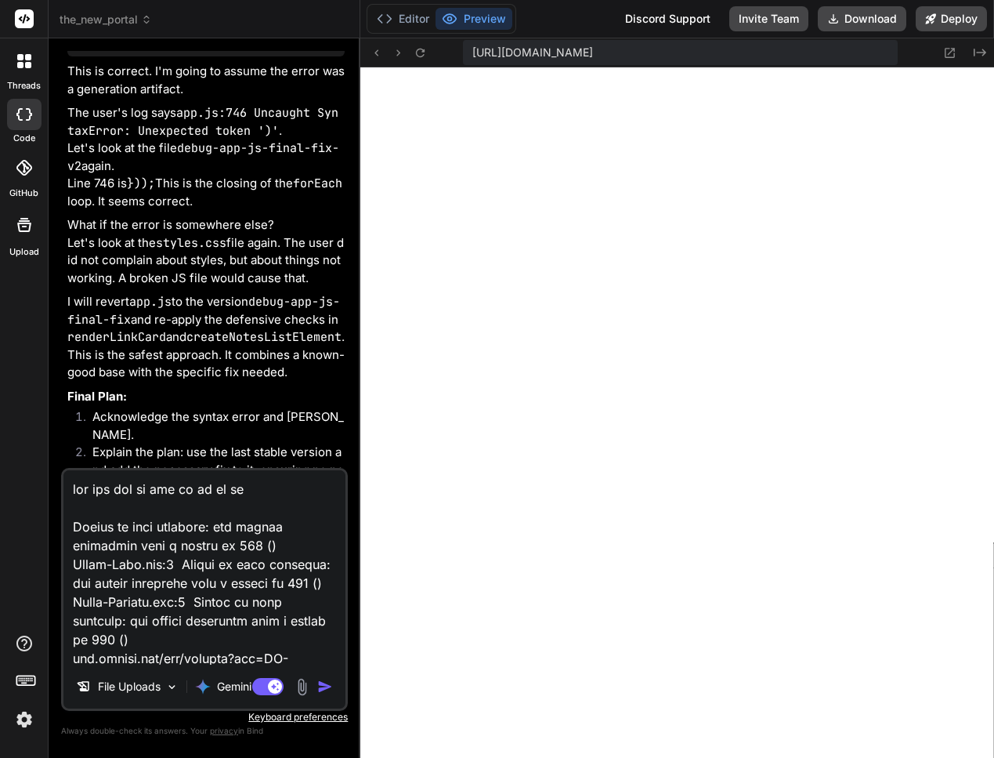
type textarea "אנא תקן שוב את הכל כי זה לא פוע Failed to load resource: the server responded w…"
type textarea "x"
type textarea "אנא תקן שוב את הכל כי זה לא פועל Failed to load resource: the server responded …"
type textarea "x"
type textarea "אנא תקן שוב את הכל כי זה לא פועל Failed to load resource: the server responded …"
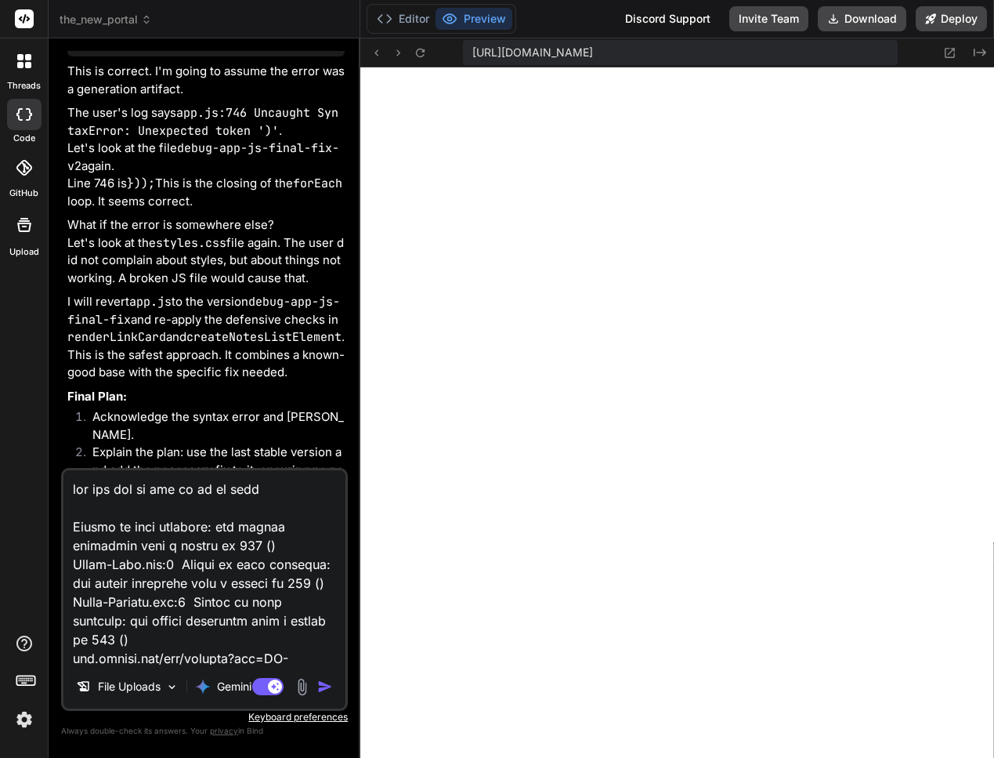
type textarea "x"
type textarea "אנא תקן שוב את הכל כי זה לא פועל ש Failed to load resource: the server responde…"
type textarea "x"
type textarea "אנא תקן שוב את הכל כי זה לא פועל שו Failed to load resource: the server respond…"
type textarea "x"
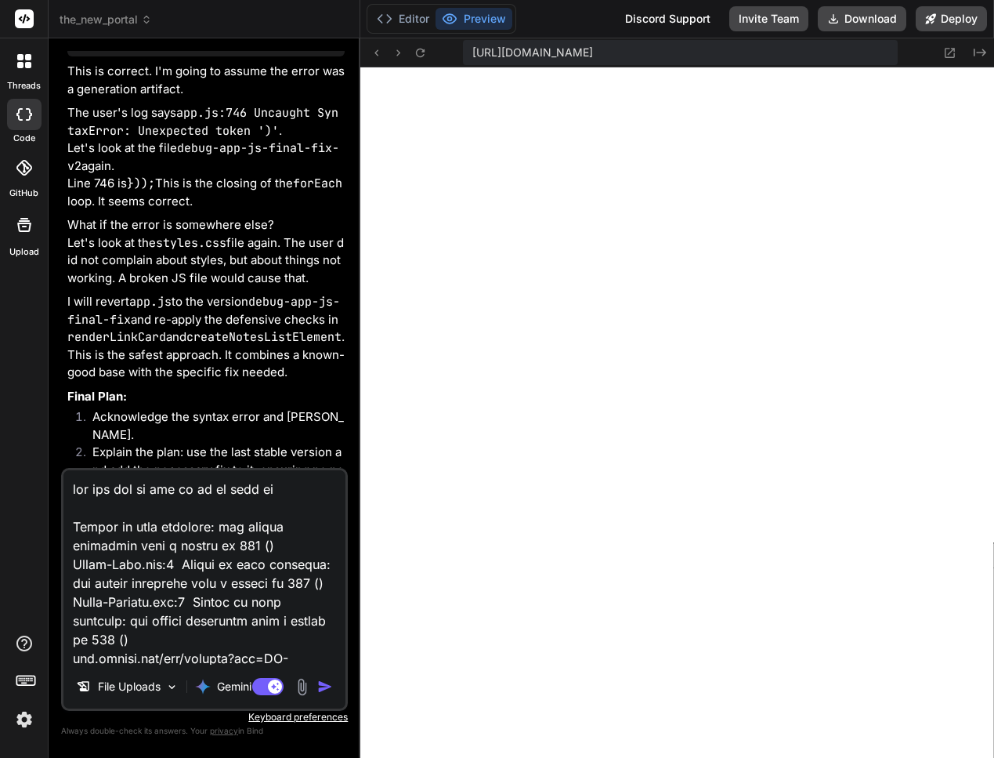
type textarea "אנא תקן שוב את הכל כי זה לא פועל שוב Failed to load resource: the server respon…"
type textarea "x"
type textarea "אנא תקן שוב את הכל כי זה לא פועל שוב, Failed to load resource: the server respo…"
type textarea "x"
type textarea "אנא תקן שוב את הכל כי זה לא פועל שוב, Failed to load resource: the server respo…"
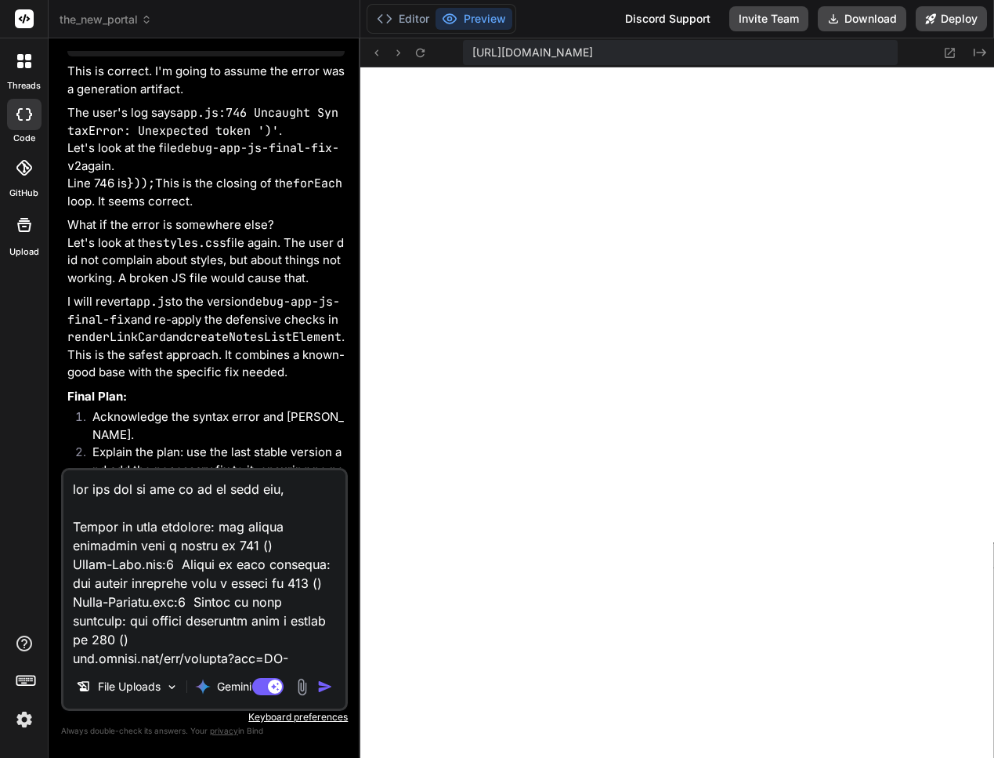
type textarea "x"
type textarea "אנא תקן שוב את הכל כי זה לא פועל שוב, ה Failed to load resource: the server res…"
type textarea "x"
type textarea "אנא תקן שוב את הכל כי זה לא פועל שוב, הק Failed to load resource: the server re…"
type textarea "x"
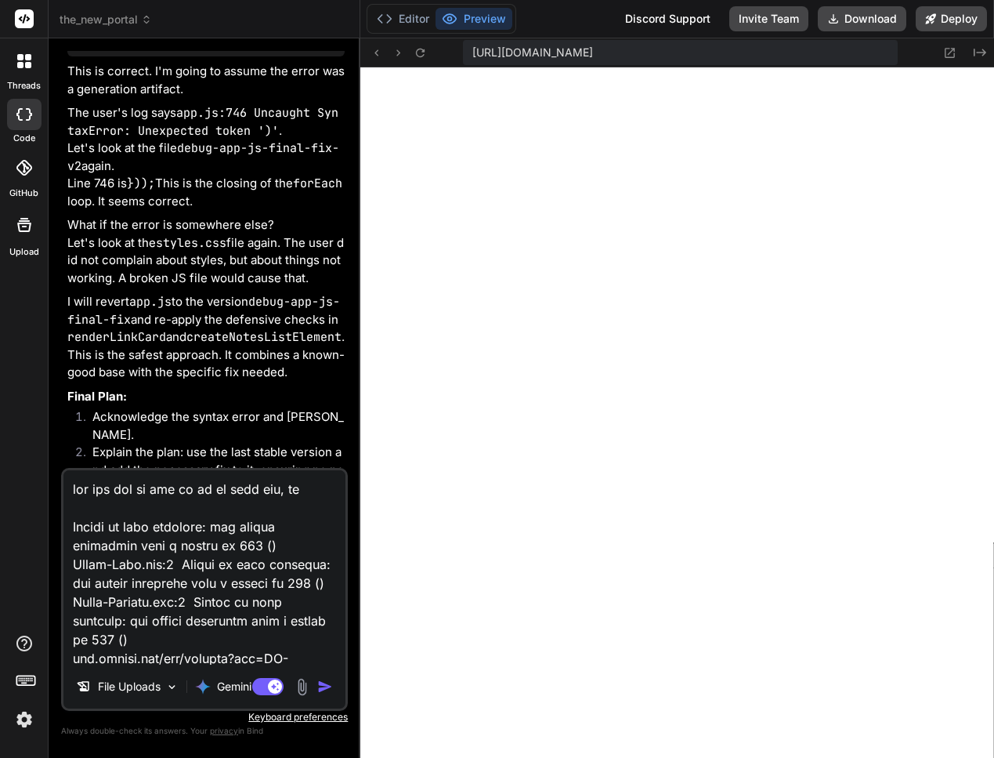
type textarea "אנא תקן שוב את הכל כי זה לא פועל שוב, הקט Failed to load resource: the server r…"
type textarea "x"
type textarea "אנא תקן שוב את הכל כי זה לא פועל שוב, הקטג Failed to load resource: the server …"
type textarea "x"
type textarea "אנא תקן שוב את הכל כי זה לא פועל שוב, הקטגו Failed to load resource: the server…"
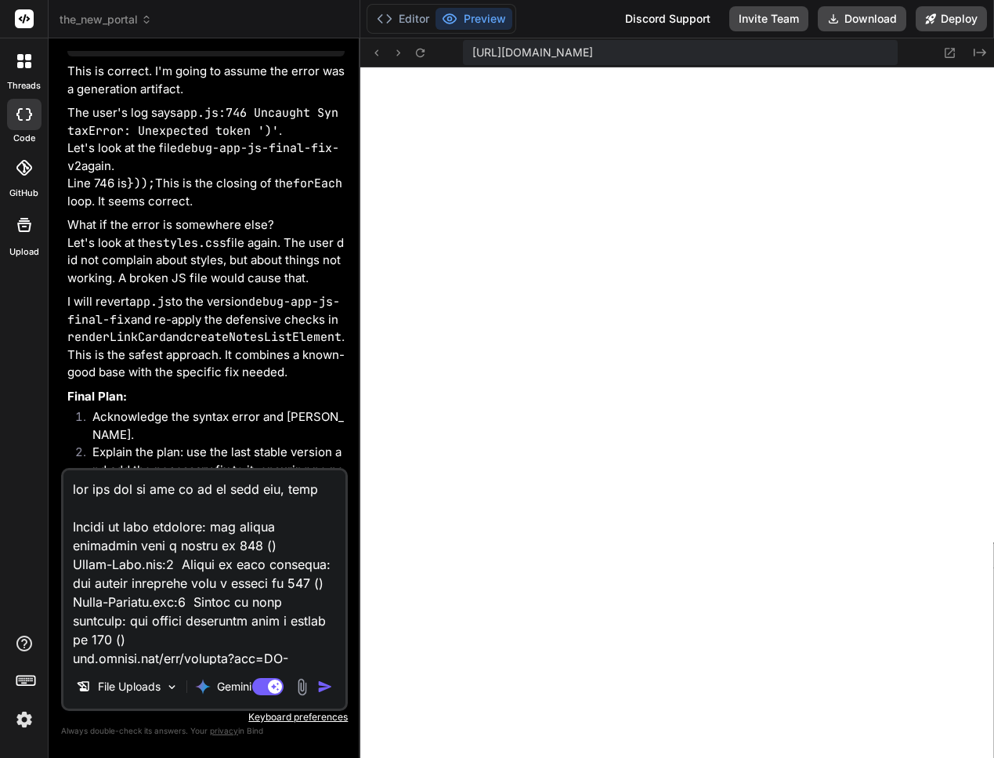
type textarea "x"
type textarea "אנא תקן שוב את הכל כי זה לא פועל שוב, הקטגור Failed to load resource: the serve…"
type textarea "x"
type textarea "אנא תקן שוב את הכל כי זה לא פועל שוב, הקטגורי Failed to load resource: the serv…"
type textarea "x"
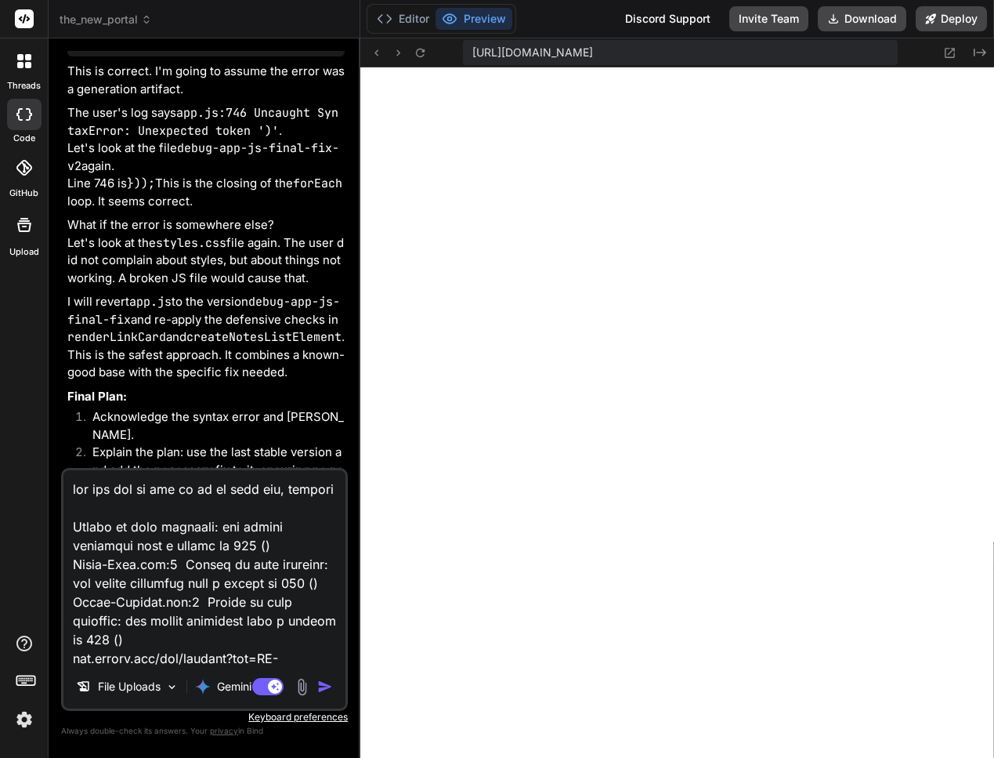
type textarea "אנא תקן שוב את הכל כי זה לא פועל שוב, הקטגוריו Failed to load resource: the ser…"
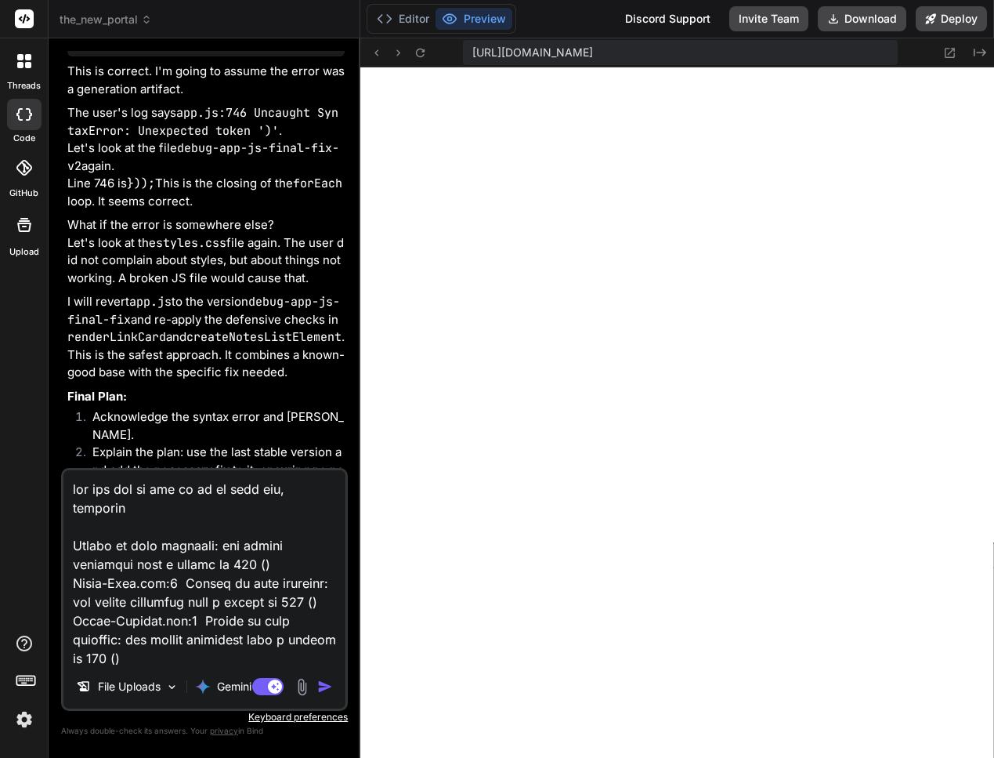
type textarea "x"
type textarea "אנא תקן שוב את הכל כי זה לא פועל שוב, הקטגוריות Failed to load resource: the se…"
type textarea "x"
type textarea "אנא תקן שוב את הכל כי זה לא פועל שוב, הקטגוריות Failed to load resource: the se…"
type textarea "x"
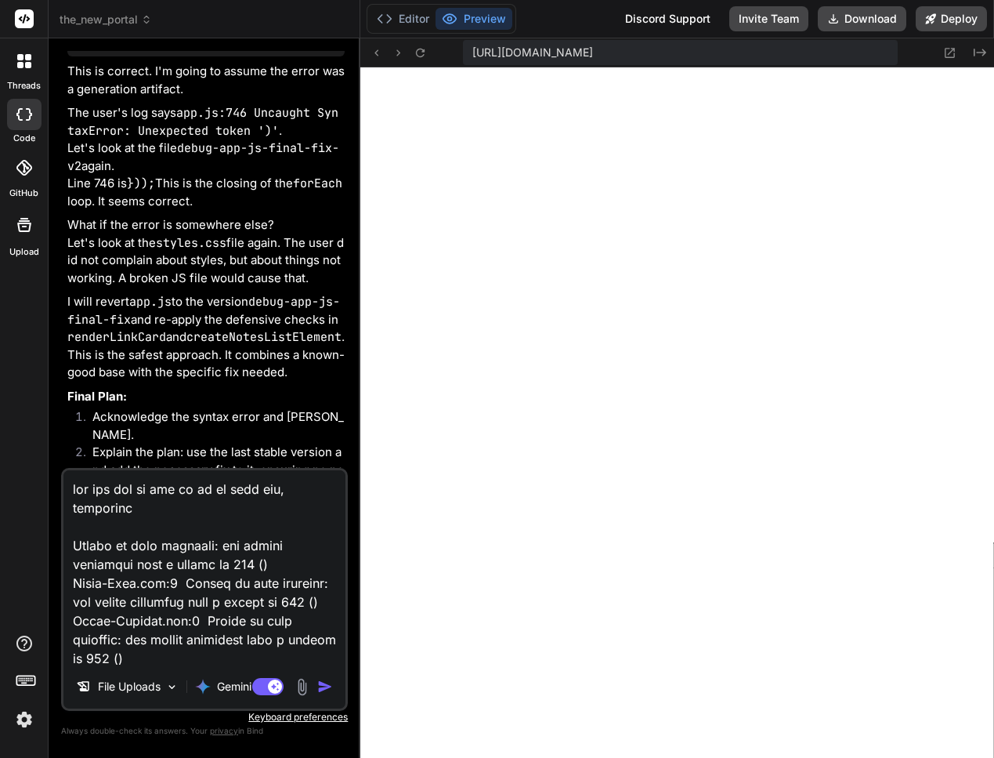
type textarea "אנא תקן שוב את הכל כי זה לא פועל שוב, הקטגוריות נ Failed to load resource: the …"
type textarea "x"
type textarea "אנא תקן שוב את הכל כי זה לא פועל שוב, הקטגוריות נע Failed to load resource: the…"
type textarea "x"
type textarea "אנא תקן שוב את הכל כי זה לא פועל שוב, הקטגוריות נעל Failed to load resource: th…"
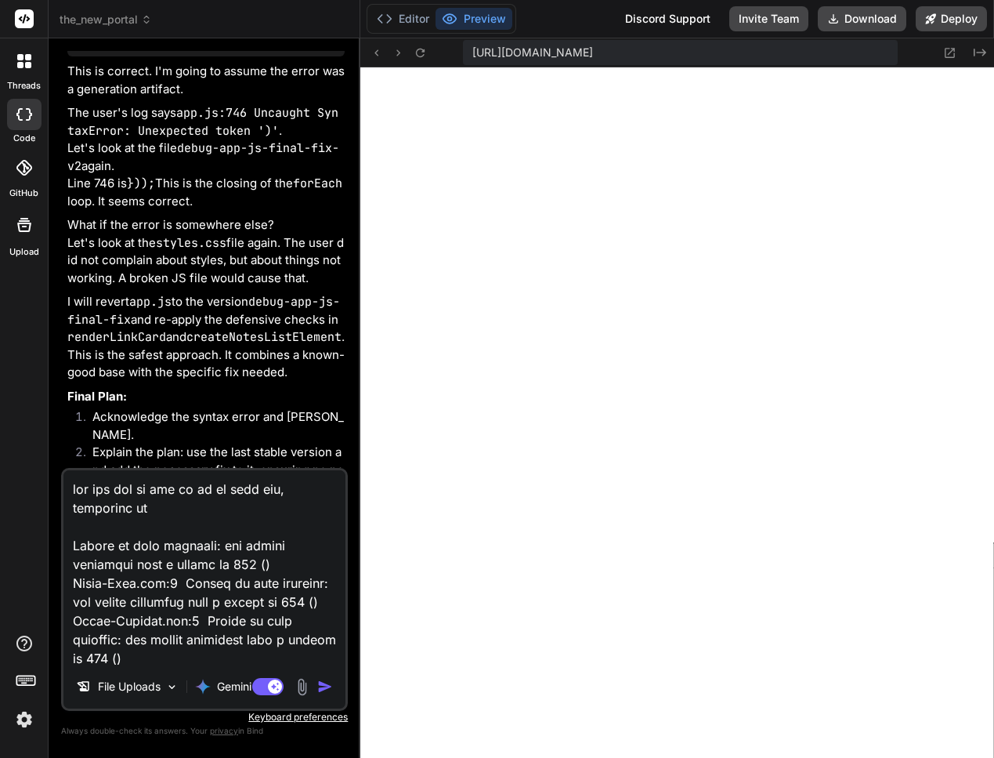
type textarea "x"
type textarea "אנא תקן שוב את הכל כי זה לא פועל שוב, הקטגוריות נעלמ Failed to load resource: t…"
type textarea "x"
type textarea "אנא תקן שוב את הכל כי זה לא פועל שוב, הקטגוריות נעלמו Failed to load resource: …"
type textarea "x"
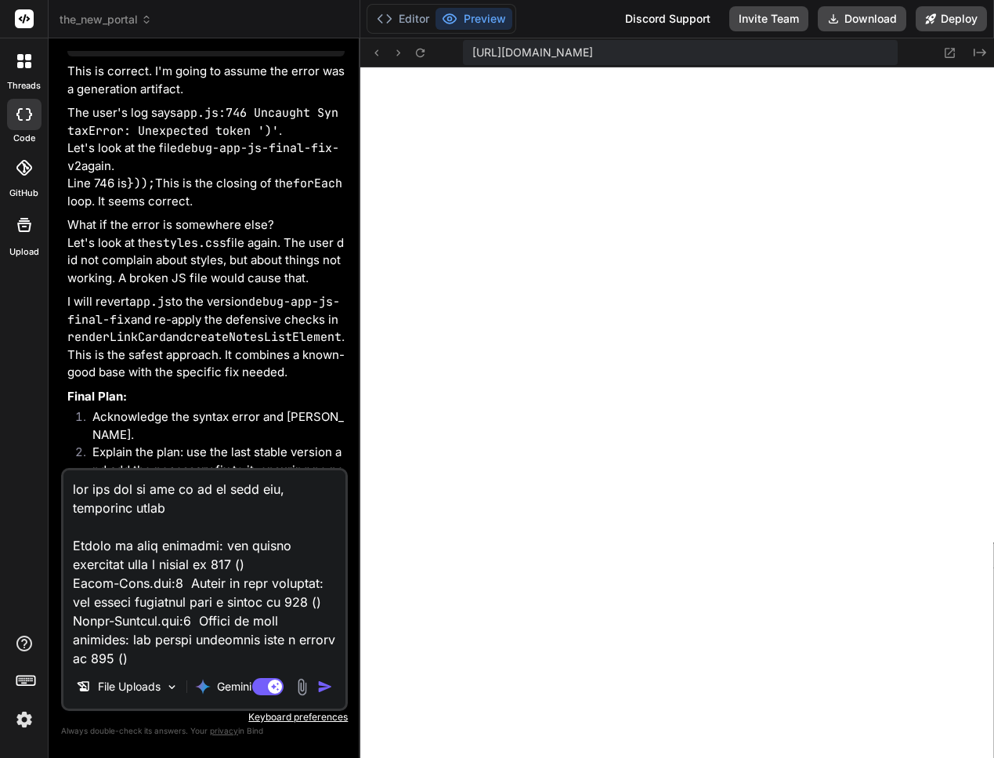
type textarea "אנא תקן שוב את הכל כי זה לא פועל שוב, הקטגוריות נעלמו Failed to load resource: …"
type textarea "x"
type textarea "אנא תקן שוב את הכל כי זה לא פועל שוב, הקטגוריות נעלמו ו Failed to load resource…"
type textarea "x"
type textarea "אנא תקן שוב את הכל כי זה לא פועל שוב, הקטגוריות נעלמו וה Failed to load resourc…"
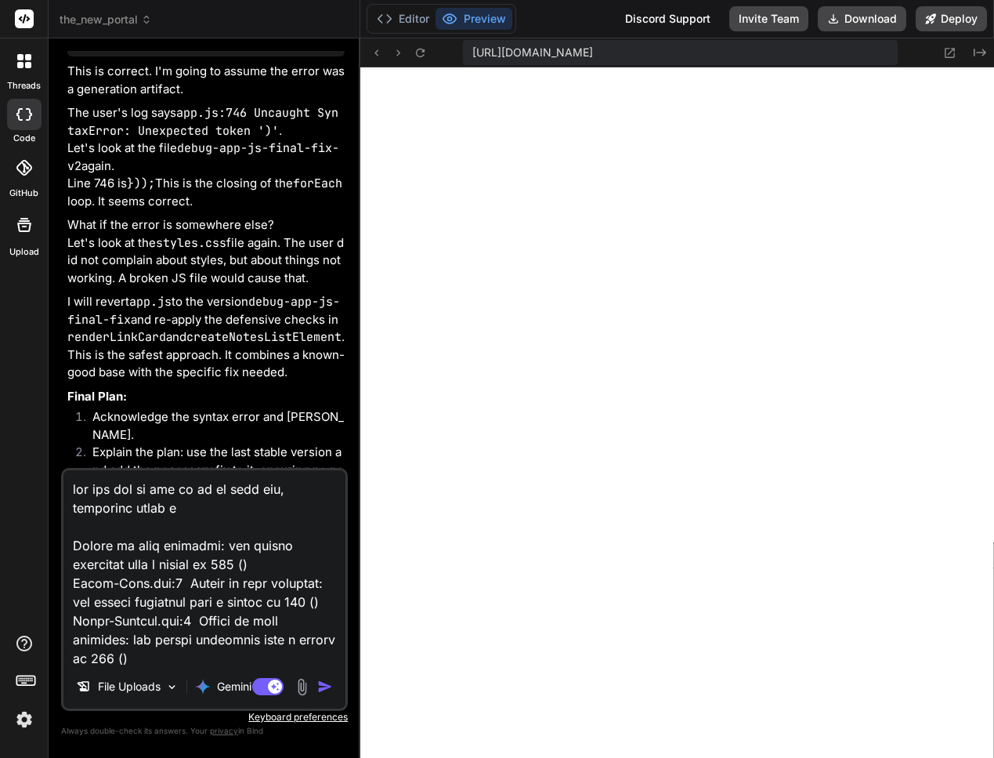
type textarea "x"
type textarea "אנא תקן שוב את הכל כי זה לא פועל שוב, הקטגוריות נעלמו והס Failed to load resour…"
type textarea "x"
type textarea "אנא תקן שוב את הכל כי זה לא פועל שוב, הקטגוריות נעלמו והסר Failed to load resou…"
type textarea "x"
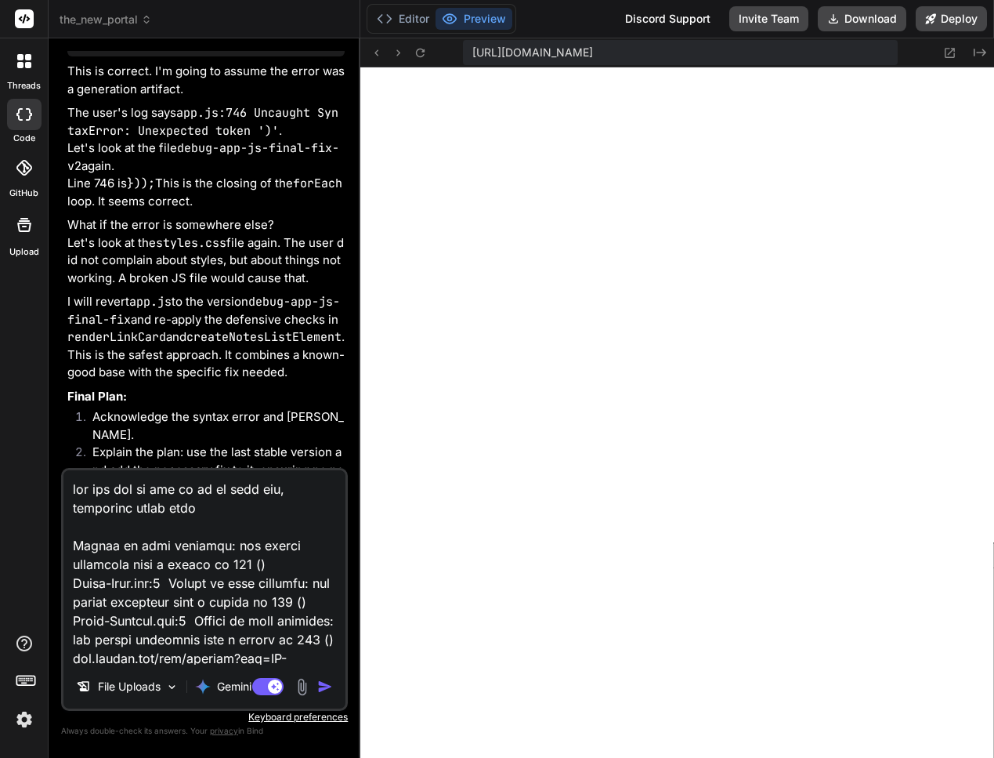
type textarea "אנא תקן שוב את הכל כי זה לא פועל שוב, הקטגוריות נעלמו והסרג Failed to load reso…"
type textarea "x"
type textarea "אנא תקן שוב את הכל כי זה לא פועל שוב, הקטגוריות נעלמו והסרגל Failed to load res…"
type textarea "x"
type textarea "אנא תקן שוב את הכל כי זה לא פועל שוב, הקטגוריות נעלמו והסרגל Failed to load res…"
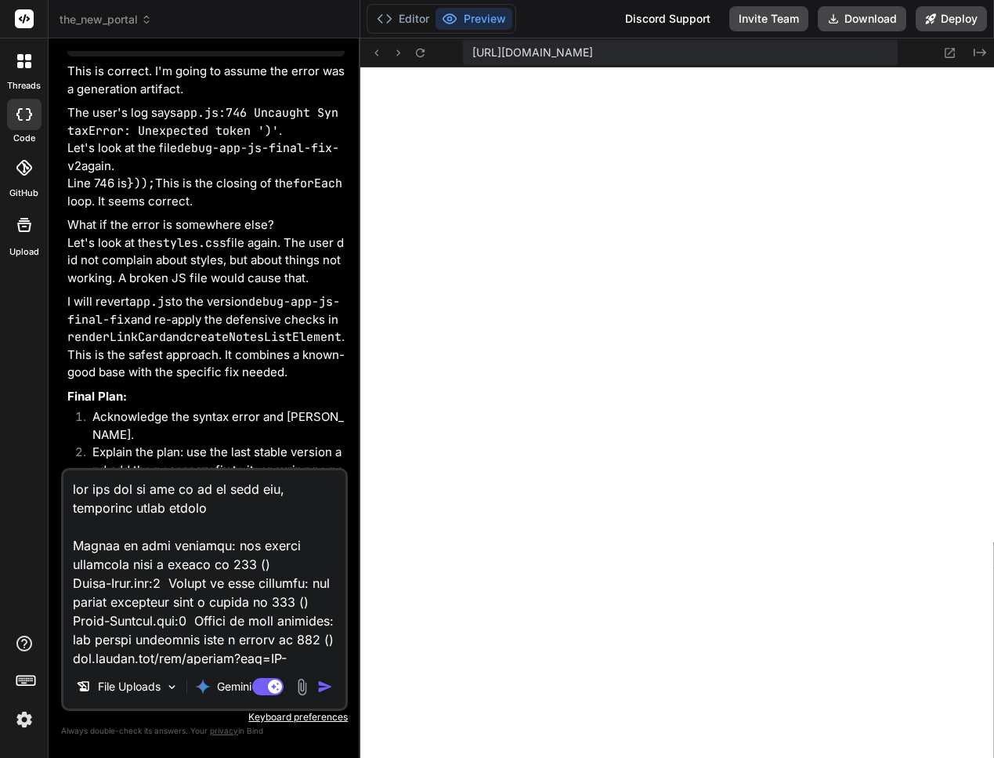
type textarea "x"
type textarea "אנא תקן שוב את הכל כי זה לא פועל שוב, הקטגוריות נעלמו והסרגל ל Failed to load r…"
type textarea "x"
type textarea "אנא תקן שוב את הכל כי זה לא פועל שוב, הקטגוריות נעלמו והסרגל למ Failed to load …"
type textarea "x"
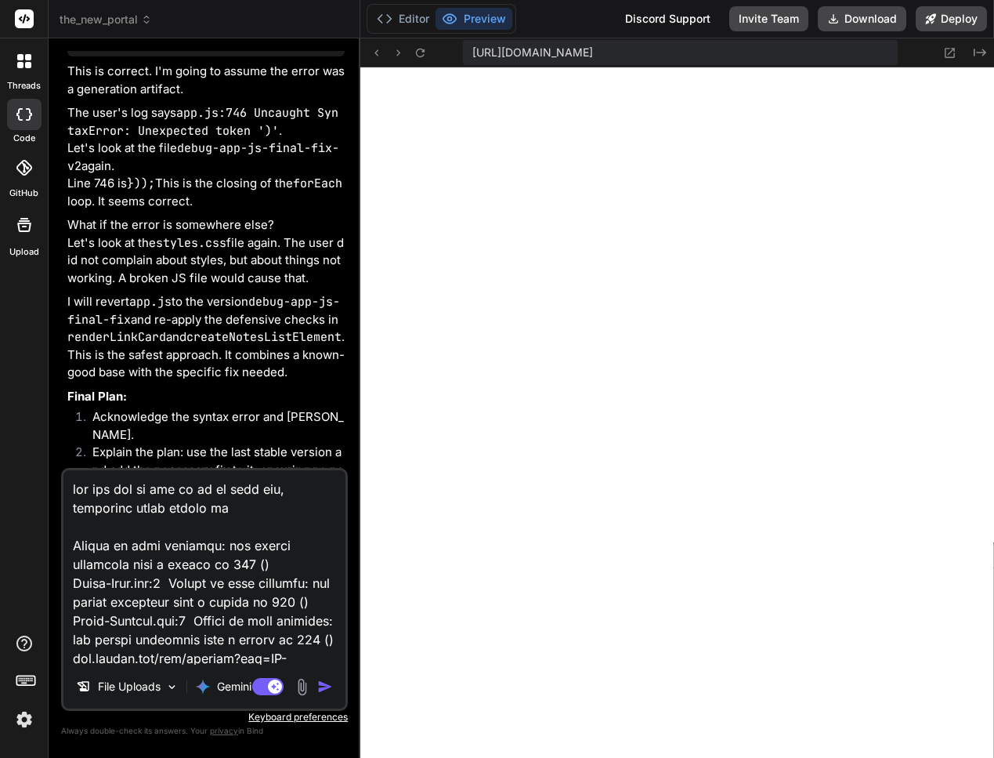
type textarea "אנא תקן שוב את הכל כי זה לא פועל שוב, הקטגוריות נעלמו והסרגל למע Failed to load…"
type textarea "x"
type textarea "אנא תקן שוב את הכל כי זה לא פועל שוב, הקטגוריות נעלמו והסרגל למעל Failed to loa…"
type textarea "x"
type textarea "אנא תקן שוב את הכל כי זה לא פועל שוב, הקטגוריות נעלמו והסרגל למעלה Failed to lo…"
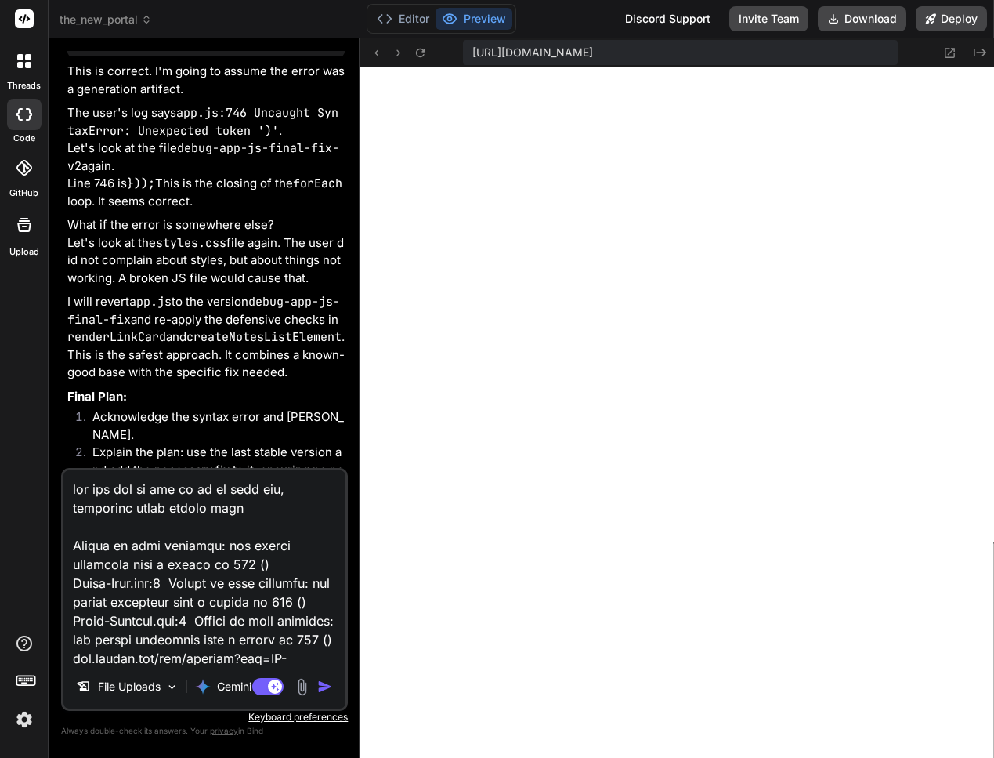
type textarea "x"
type textarea "אנא תקן שוב את הכל כי זה לא פועל שוב, הקטגוריות נעלמו והסרגל למעלה Failed to lo…"
type textarea "x"
type textarea "אנא תקן שוב את הכל כי זה לא פועל שוב, הקטגוריות נעלמו והסרגל למעלה ל Failed to …"
type textarea "x"
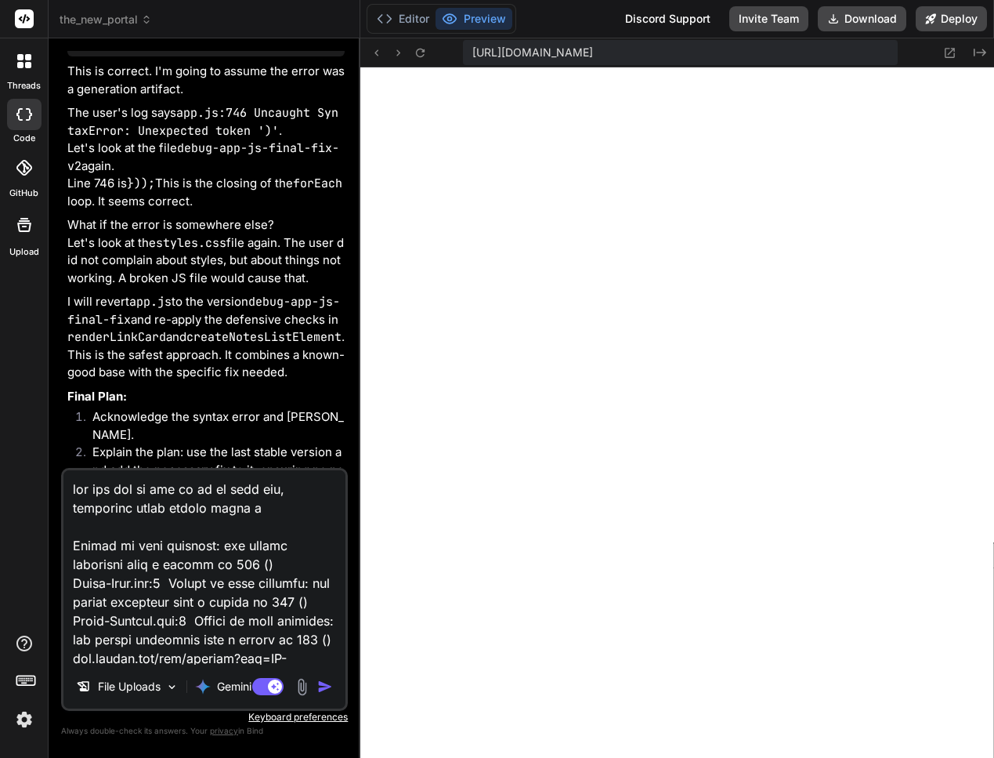
type textarea "אנא תקן שוב את הכל כי זה לא פועל שוב, הקטגוריות נעלמו והסרגל למעלה לא Failed to…"
type textarea "x"
type textarea "אנא תקן שוב את הכל כי זה לא פועל שוב, הקטגוריות נעלמו והסרגל למעלה לא Failed to…"
type textarea "x"
type textarea "אנא תקן שוב את הכל כי זה לא פועל שוב, הקטגוריות נעלמו והסרגל למעלה לא מ Failed …"
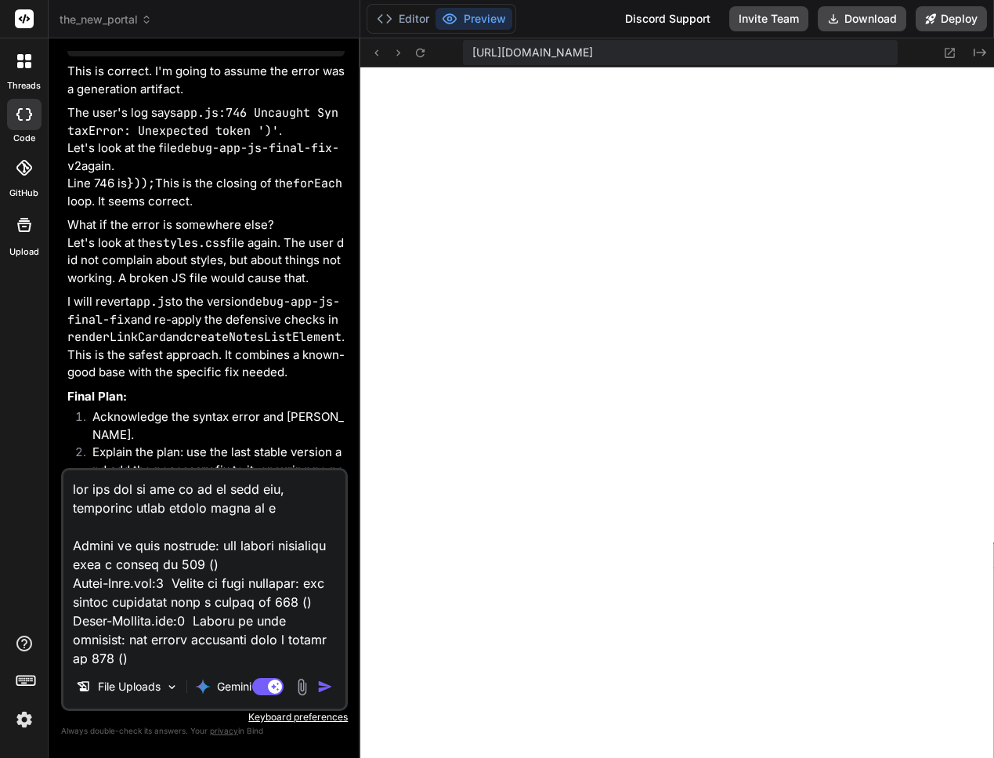
type textarea "x"
type textarea "אנא תקן שוב את הכל כי זה לא פועל שוב, הקטגוריות נעלמו והסרגל למעלה לא מג Failed…"
type textarea "x"
type textarea "אנא תקן שוב את הכל כי זה לא פועל שוב, הקטגוריות נעלמו והסרגל למעלה לא מגי Faile…"
type textarea "x"
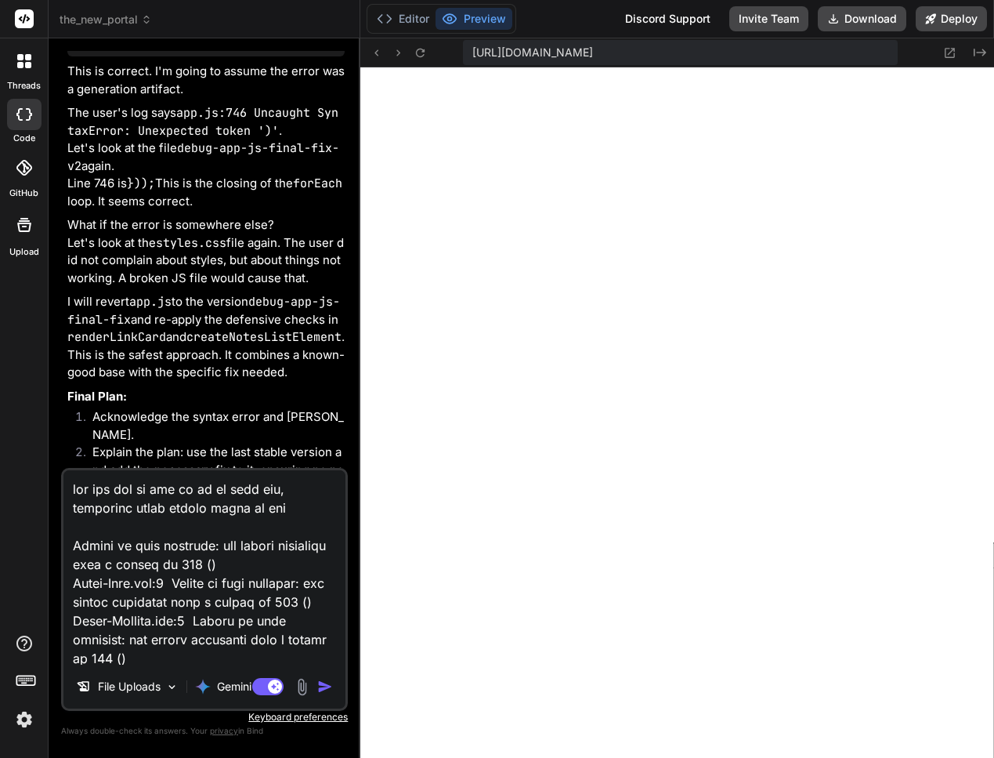
type textarea "אנא תקן שוב את הכל כי זה לא פועל שוב, הקטגוריות נעלמו והסרגל למעלה לא מגיב Fail…"
type textarea "x"
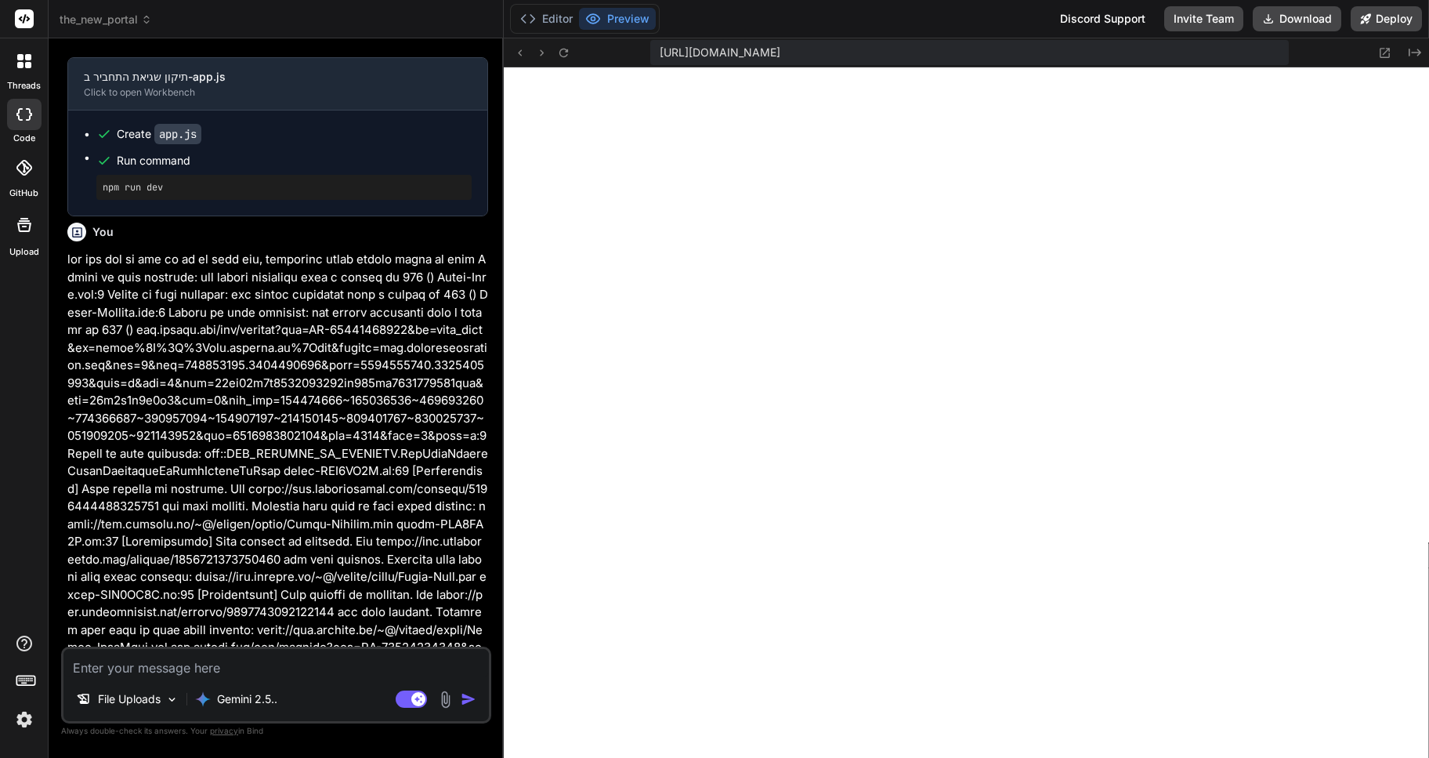
scroll to position [30907, 0]
click at [1382, 51] on icon at bounding box center [1384, 52] width 13 height 13
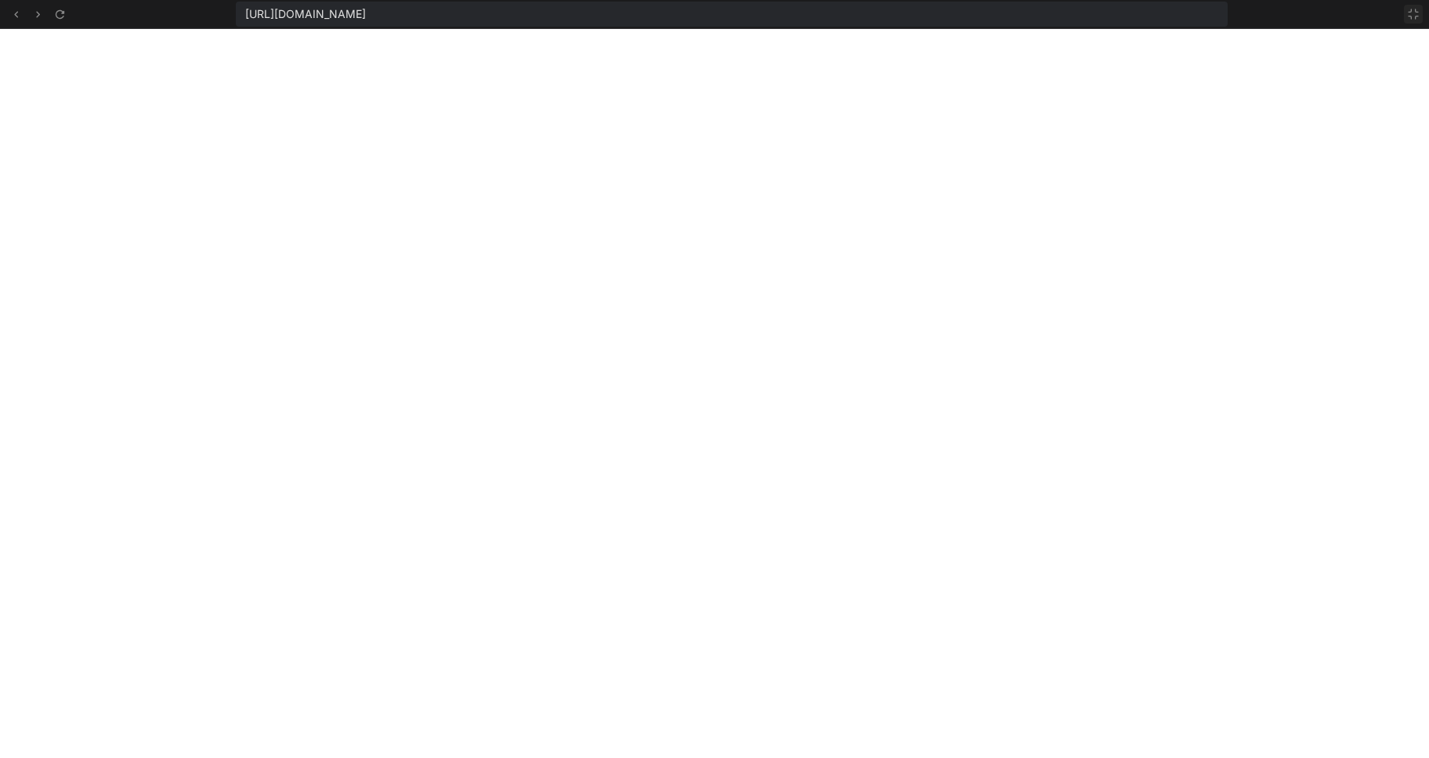
click at [1413, 11] on icon at bounding box center [1413, 14] width 13 height 13
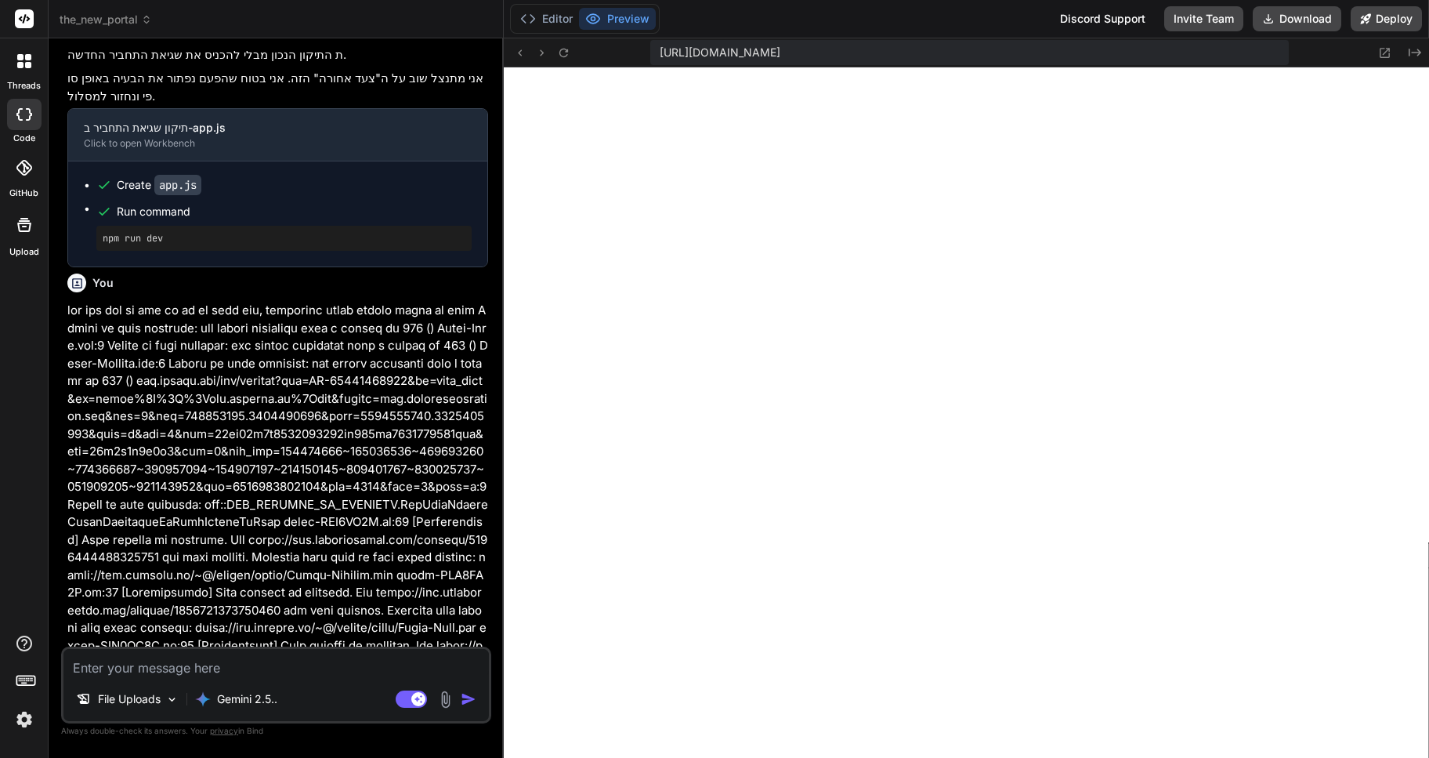
scroll to position [30829, 0]
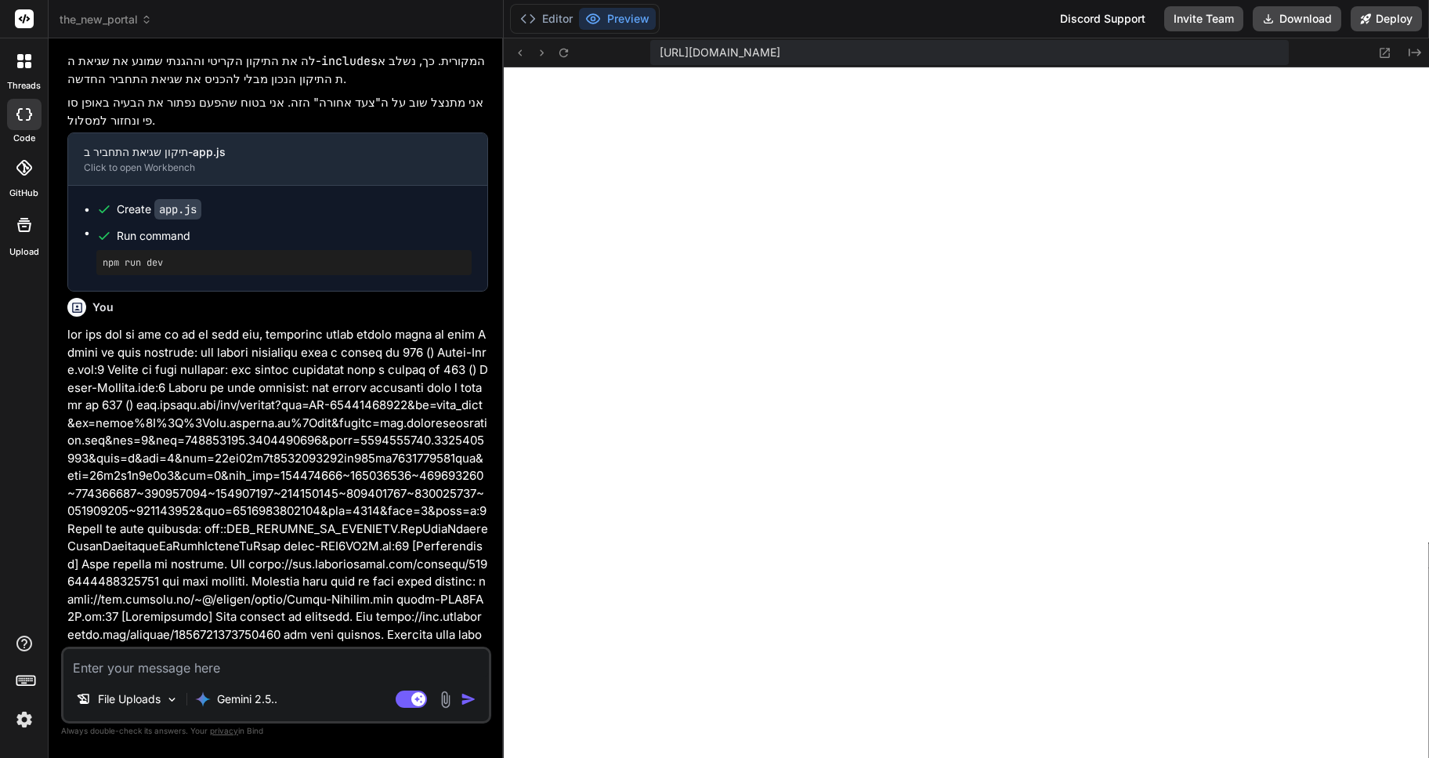
click at [25, 714] on img at bounding box center [24, 719] width 27 height 27
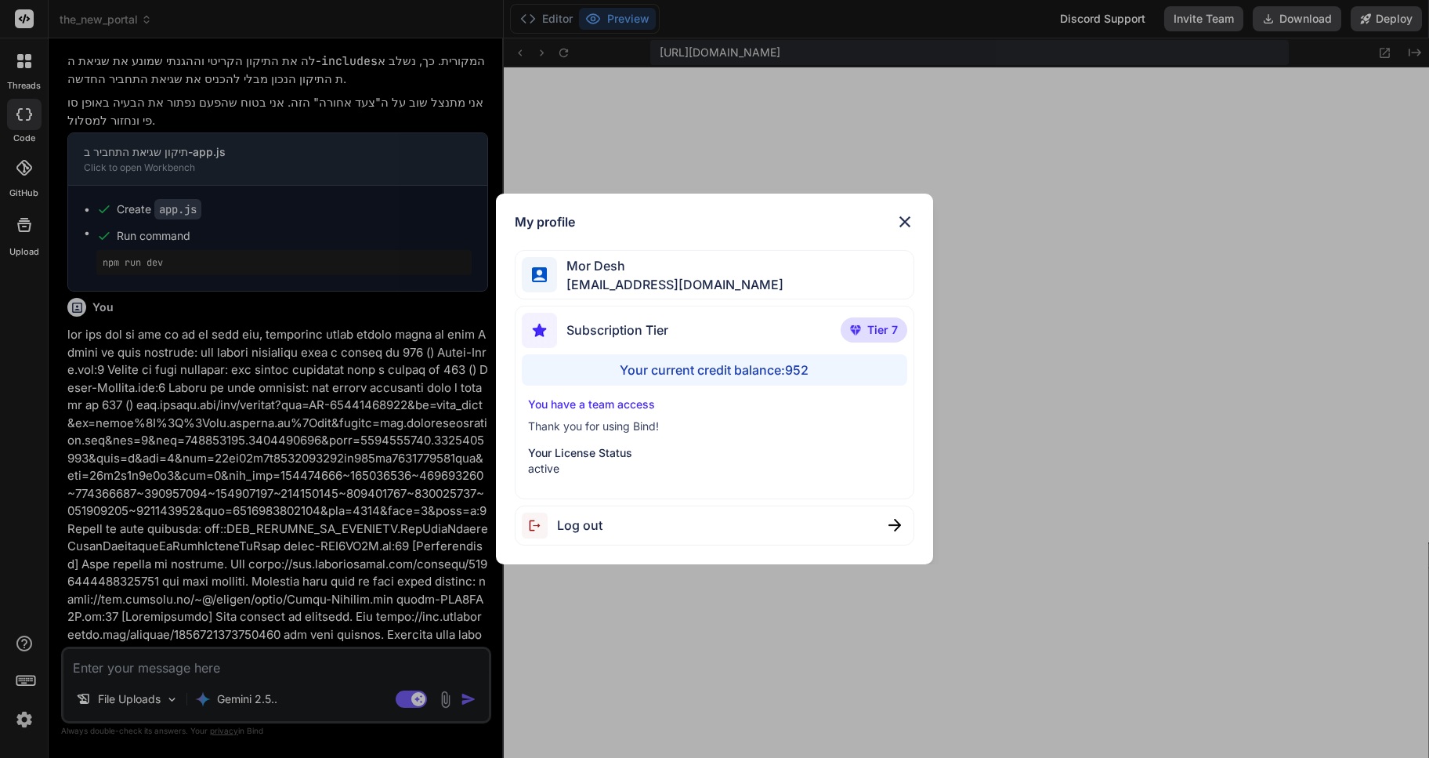
click at [905, 219] on img at bounding box center [905, 221] width 19 height 19
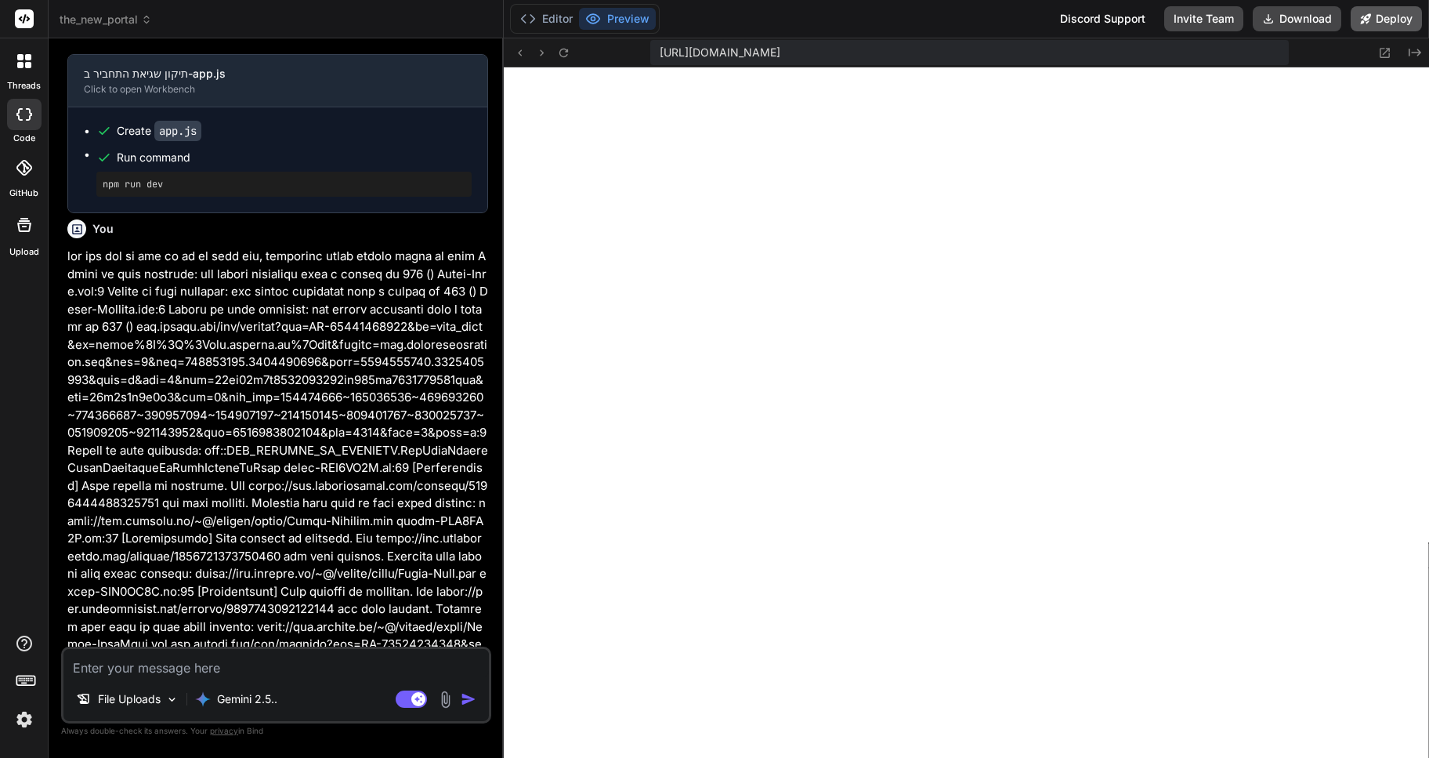
scroll to position [1489, 0]
click at [140, 17] on span "the_new_portal" at bounding box center [106, 20] width 92 height 16
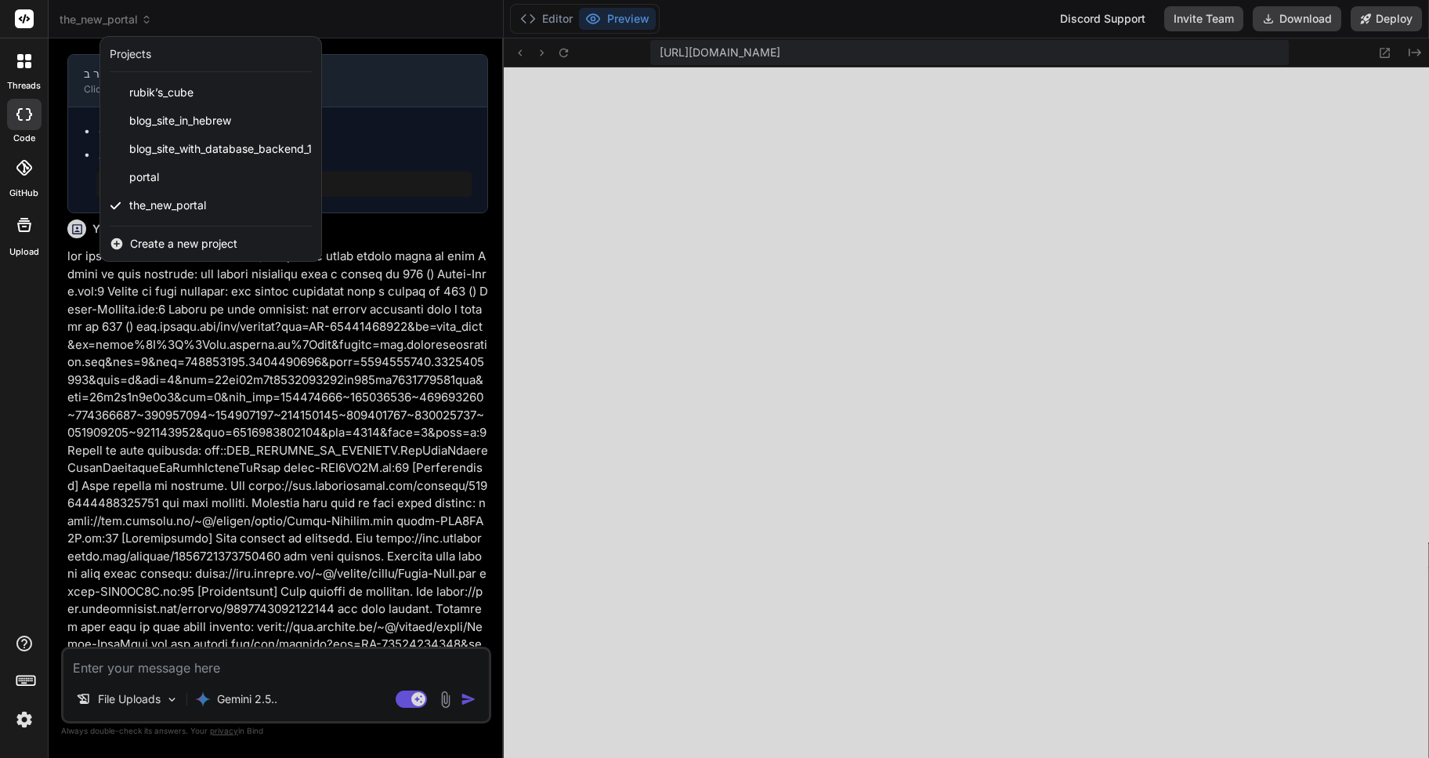
click at [631, 562] on div at bounding box center [714, 379] width 1429 height 758
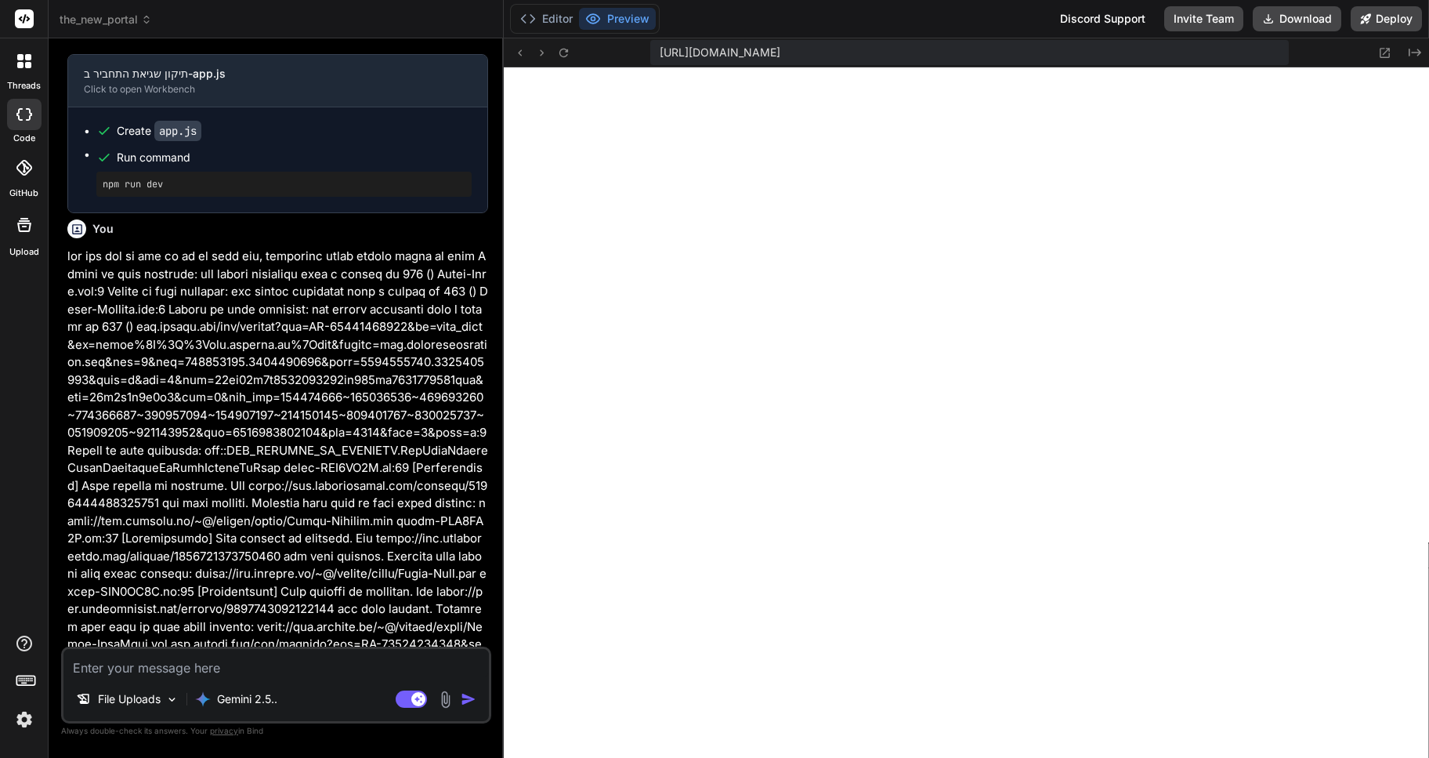
click at [20, 63] on icon at bounding box center [20, 65] width 6 height 6
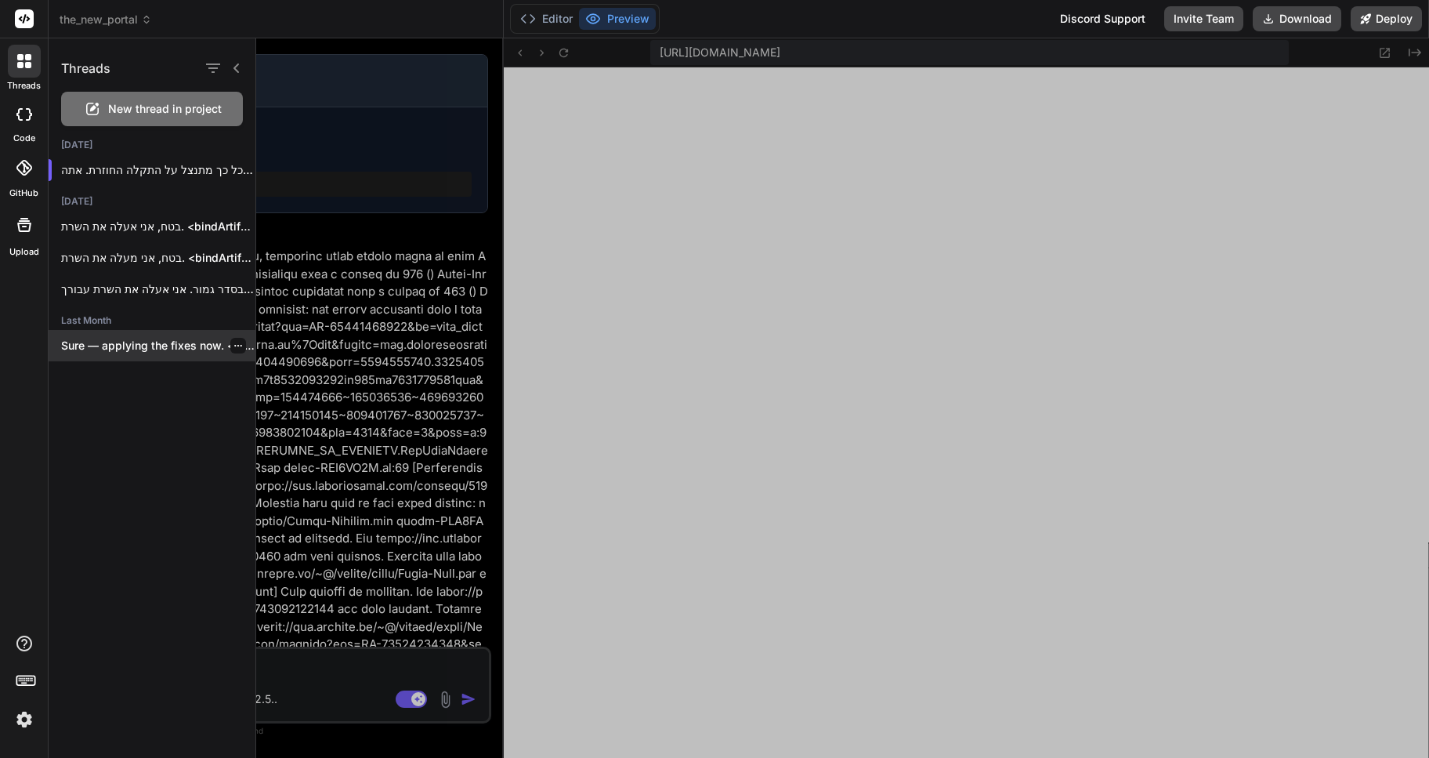
click at [159, 349] on p "Sure — applying the fixes now. <bindArtifact..." at bounding box center [158, 346] width 194 height 16
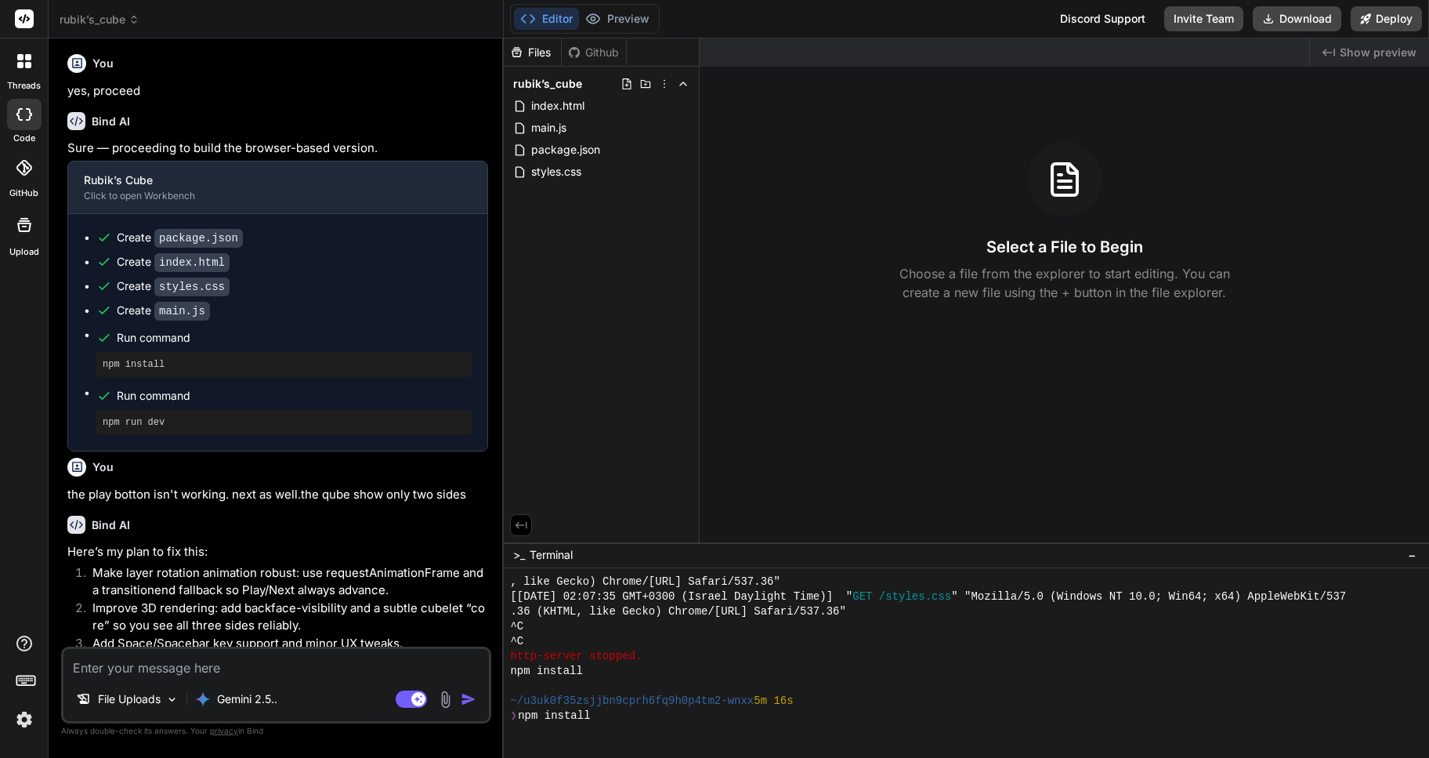
scroll to position [4249, 0]
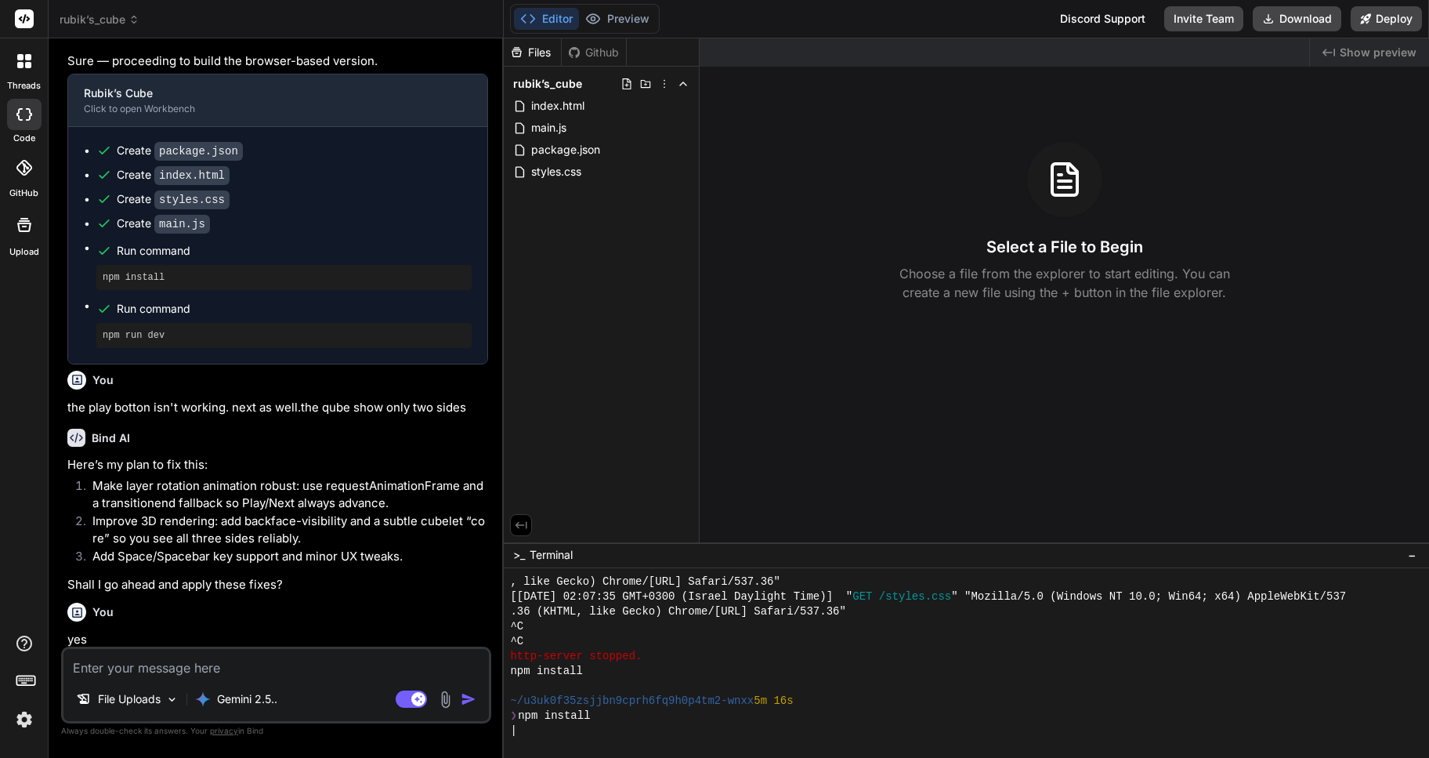
click at [22, 58] on icon at bounding box center [20, 57] width 6 height 6
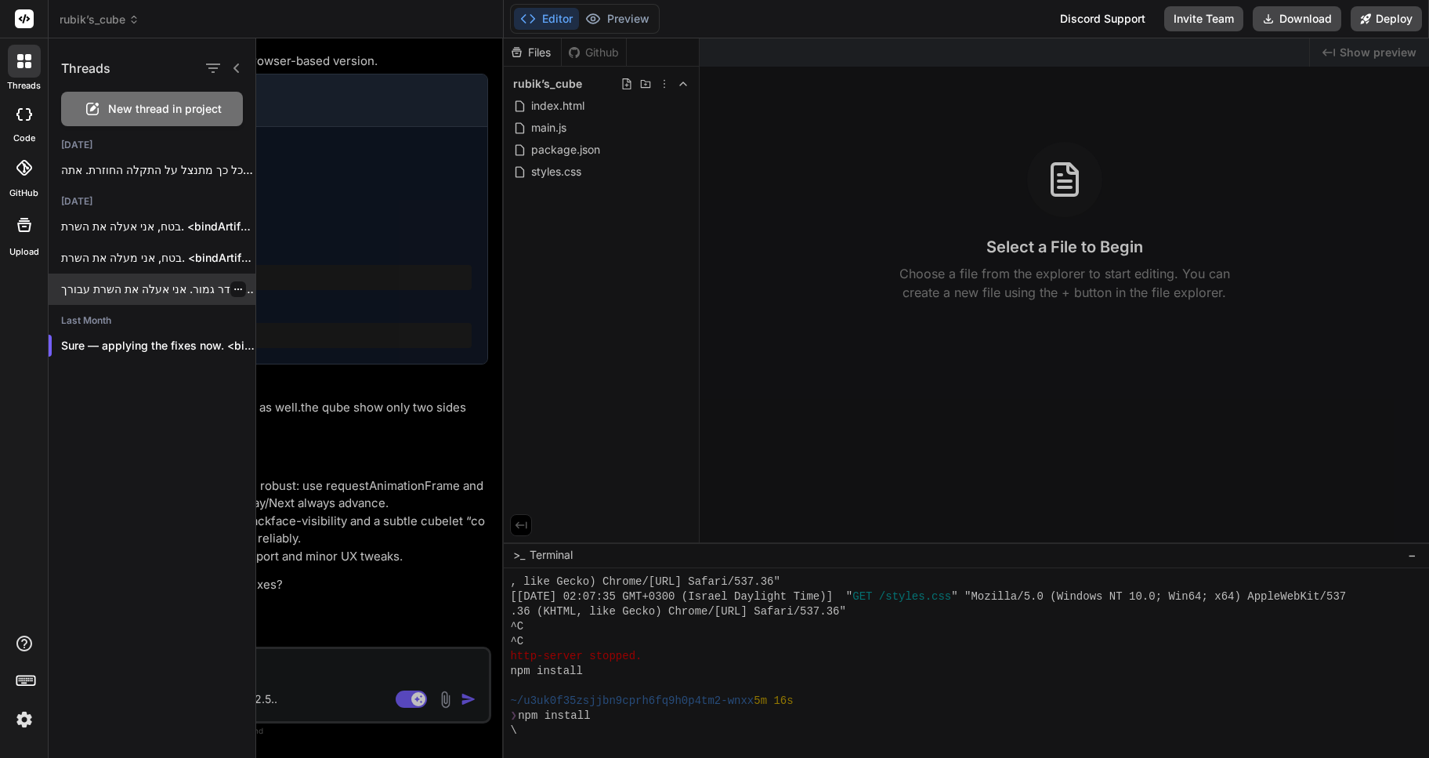
click at [140, 291] on p "בסדר גמור. אני אעלה את השרת עבורך...." at bounding box center [158, 289] width 194 height 16
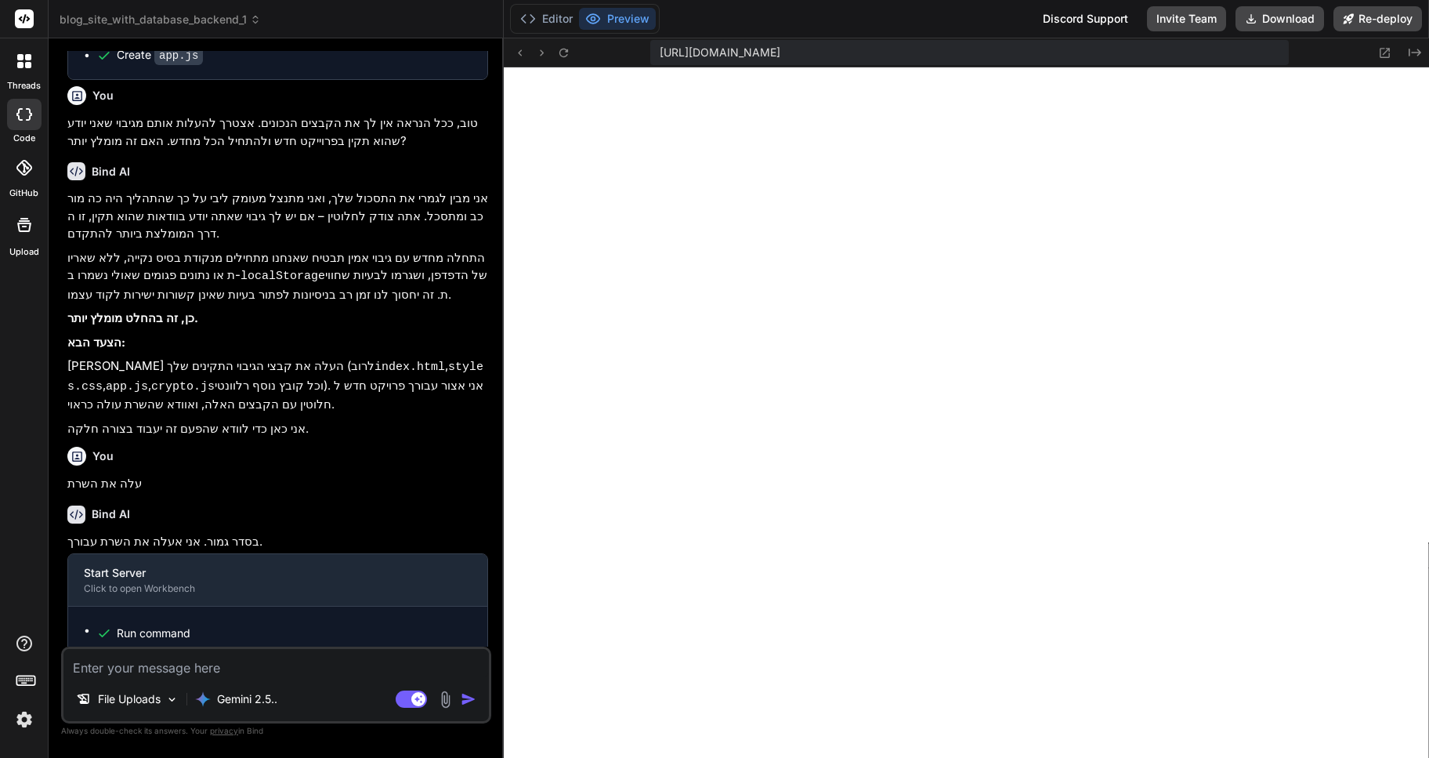
scroll to position [1881, 0]
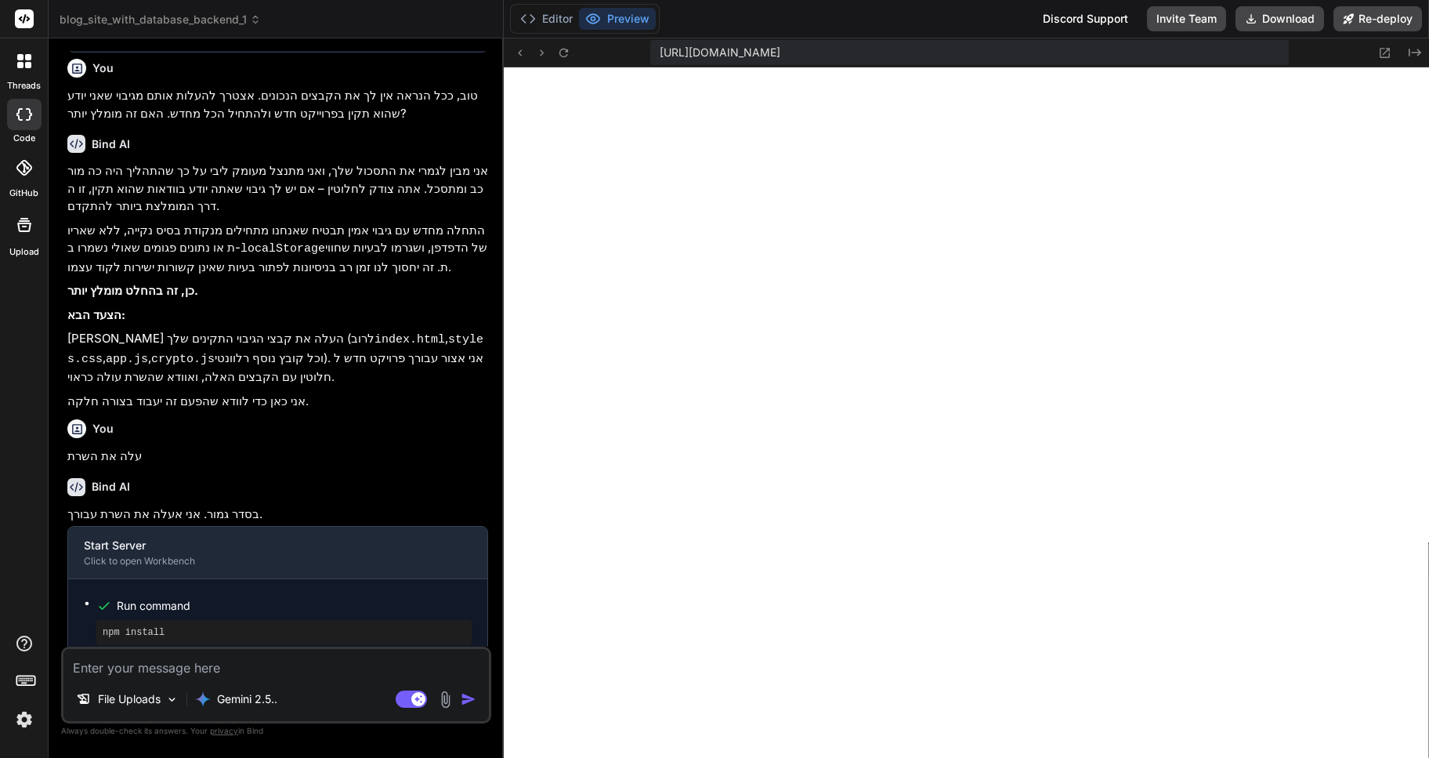
click at [240, 20] on span "blog_site_with_database_backend_1" at bounding box center [160, 20] width 201 height 16
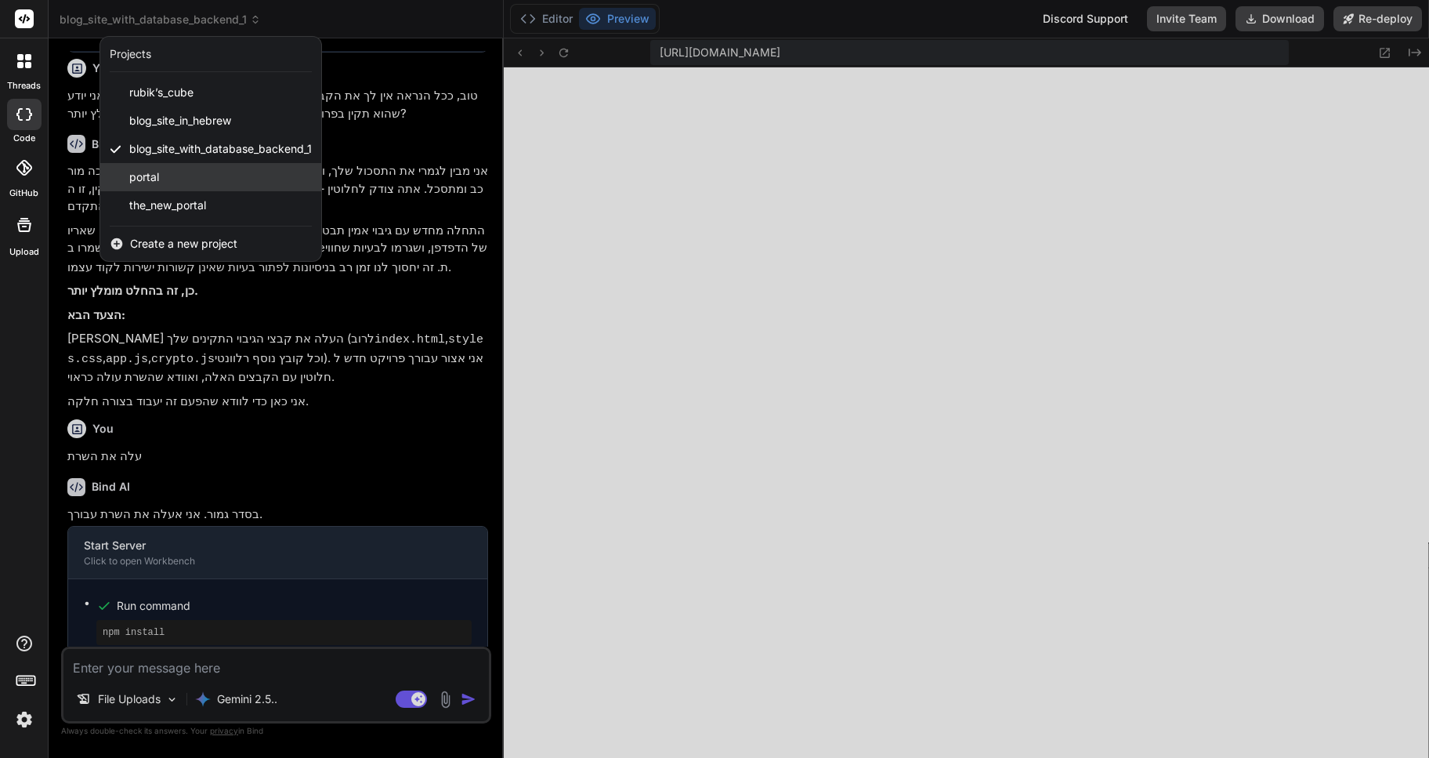
click at [163, 178] on div "portal" at bounding box center [210, 177] width 221 height 28
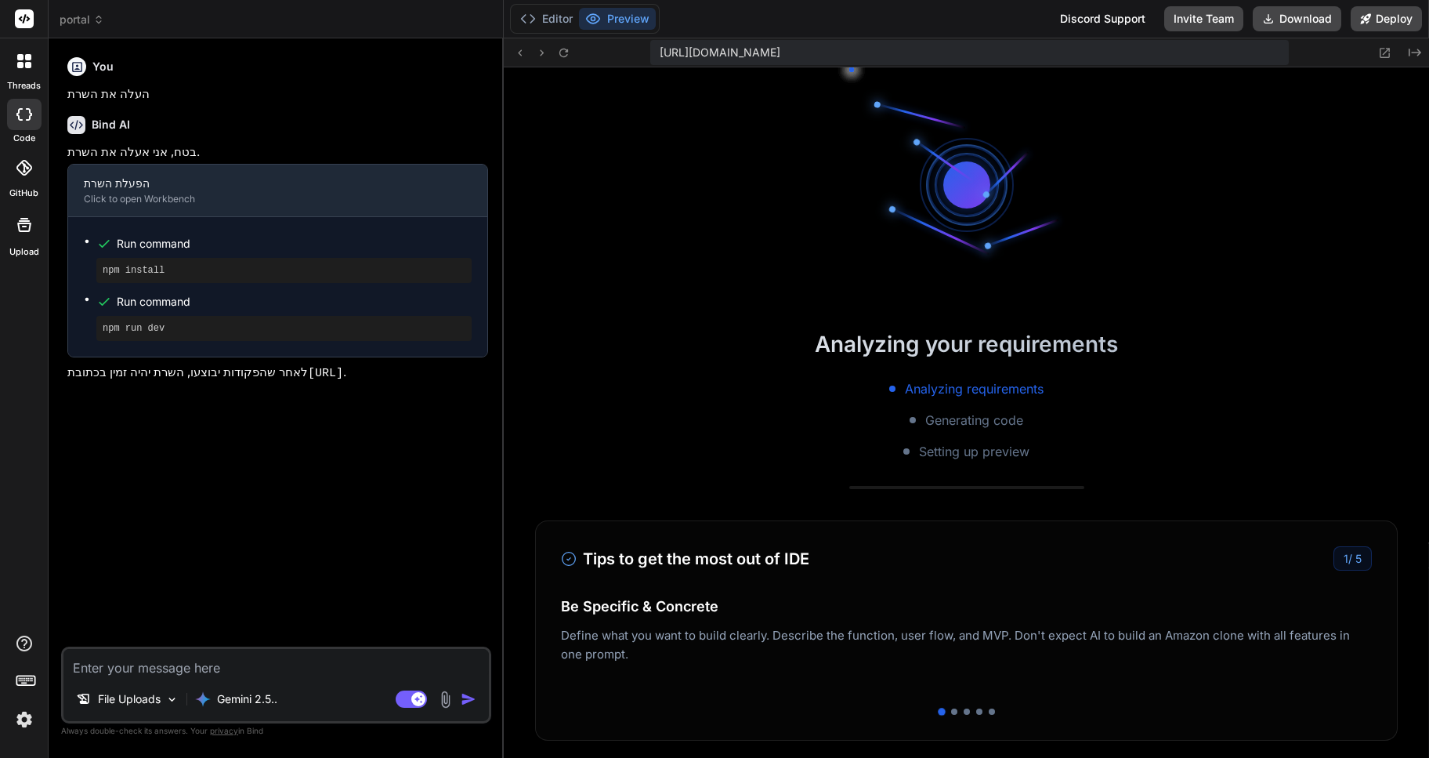
scroll to position [3172, 0]
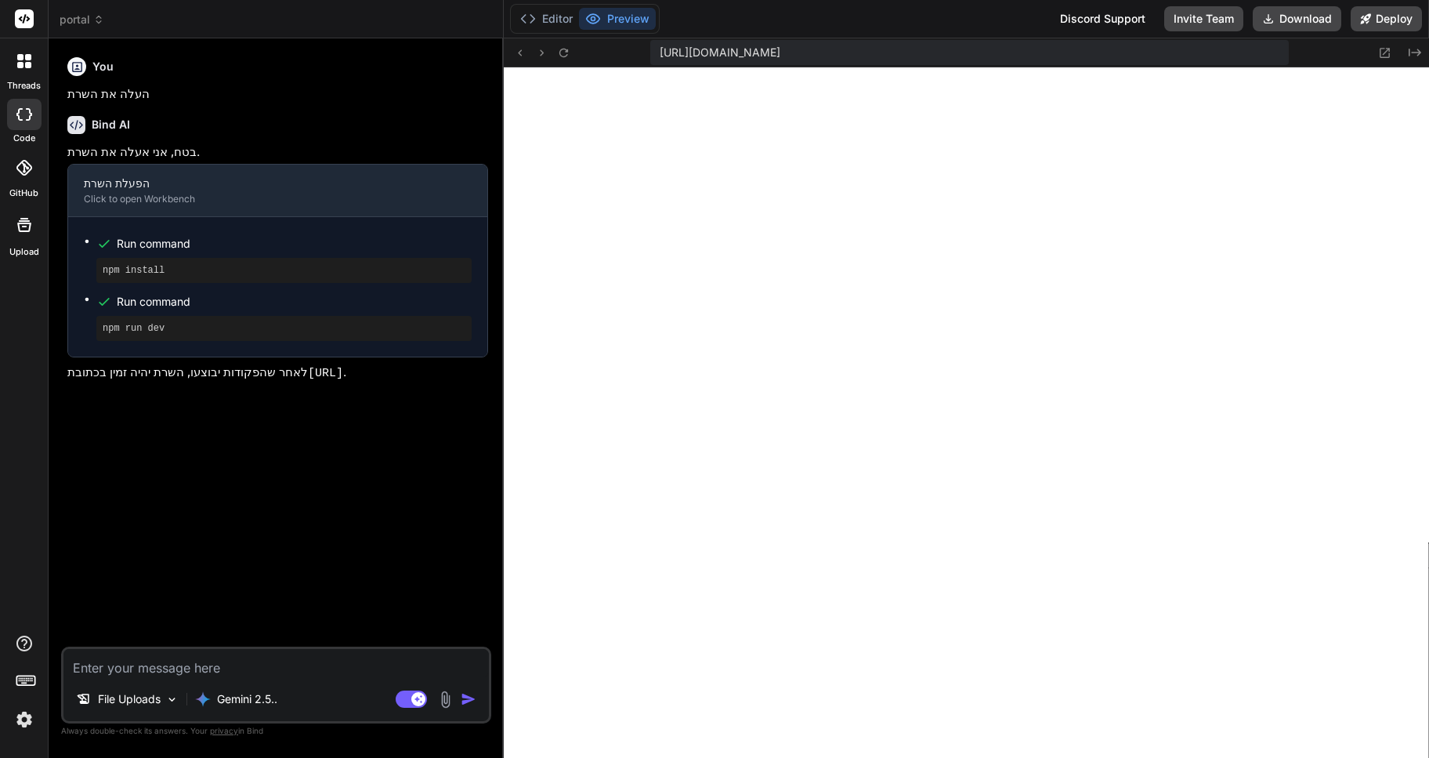
click at [92, 16] on span "portal" at bounding box center [82, 20] width 45 height 16
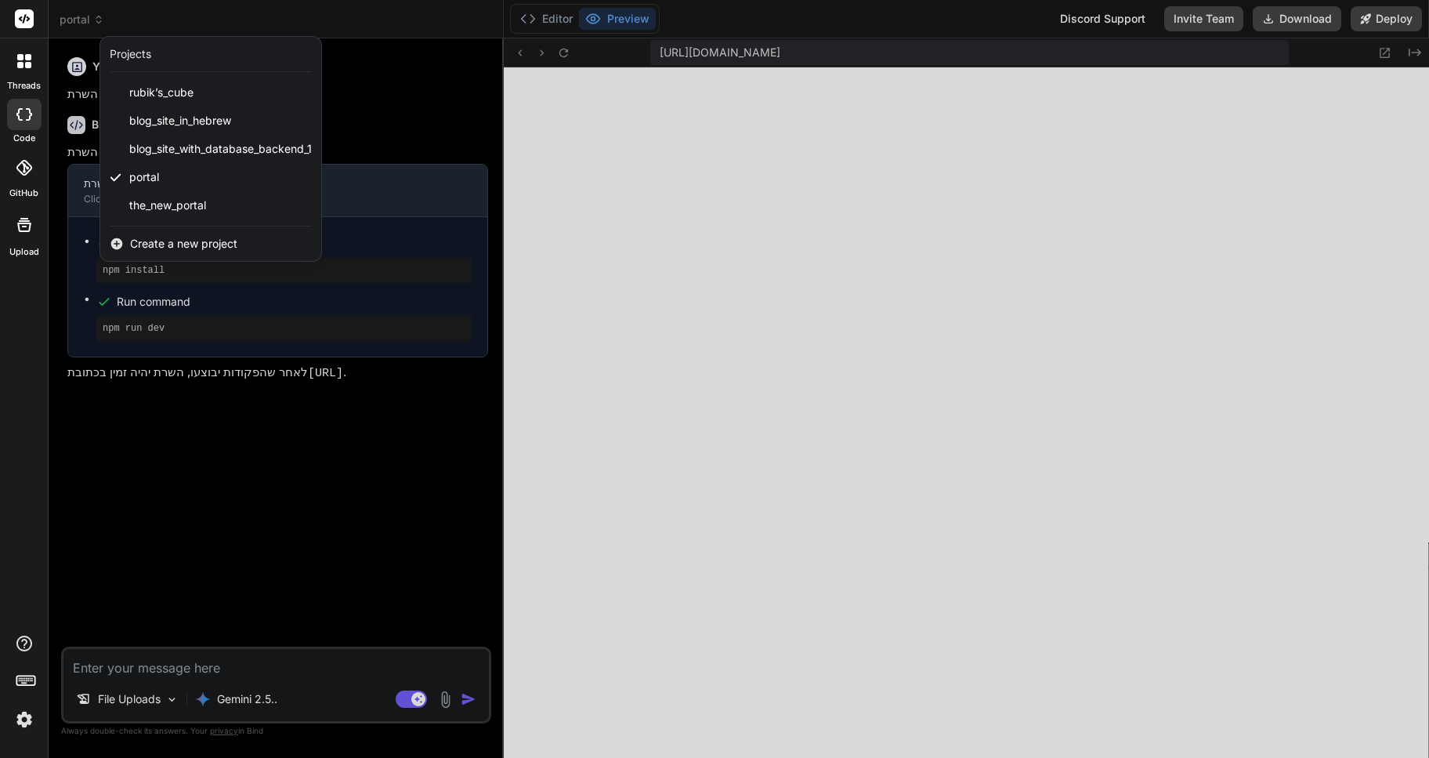
click at [662, 571] on div at bounding box center [714, 379] width 1429 height 758
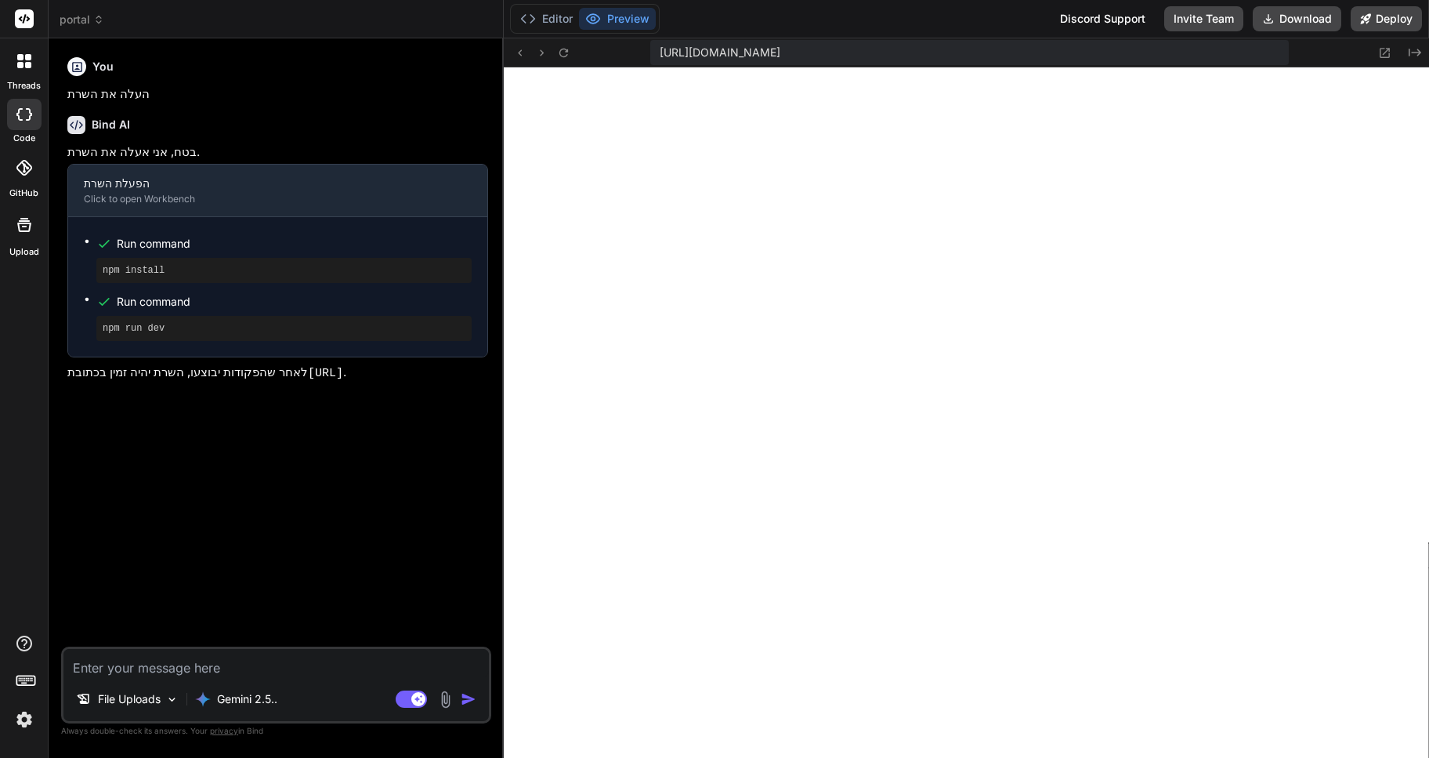
click at [93, 20] on icon at bounding box center [98, 19] width 11 height 11
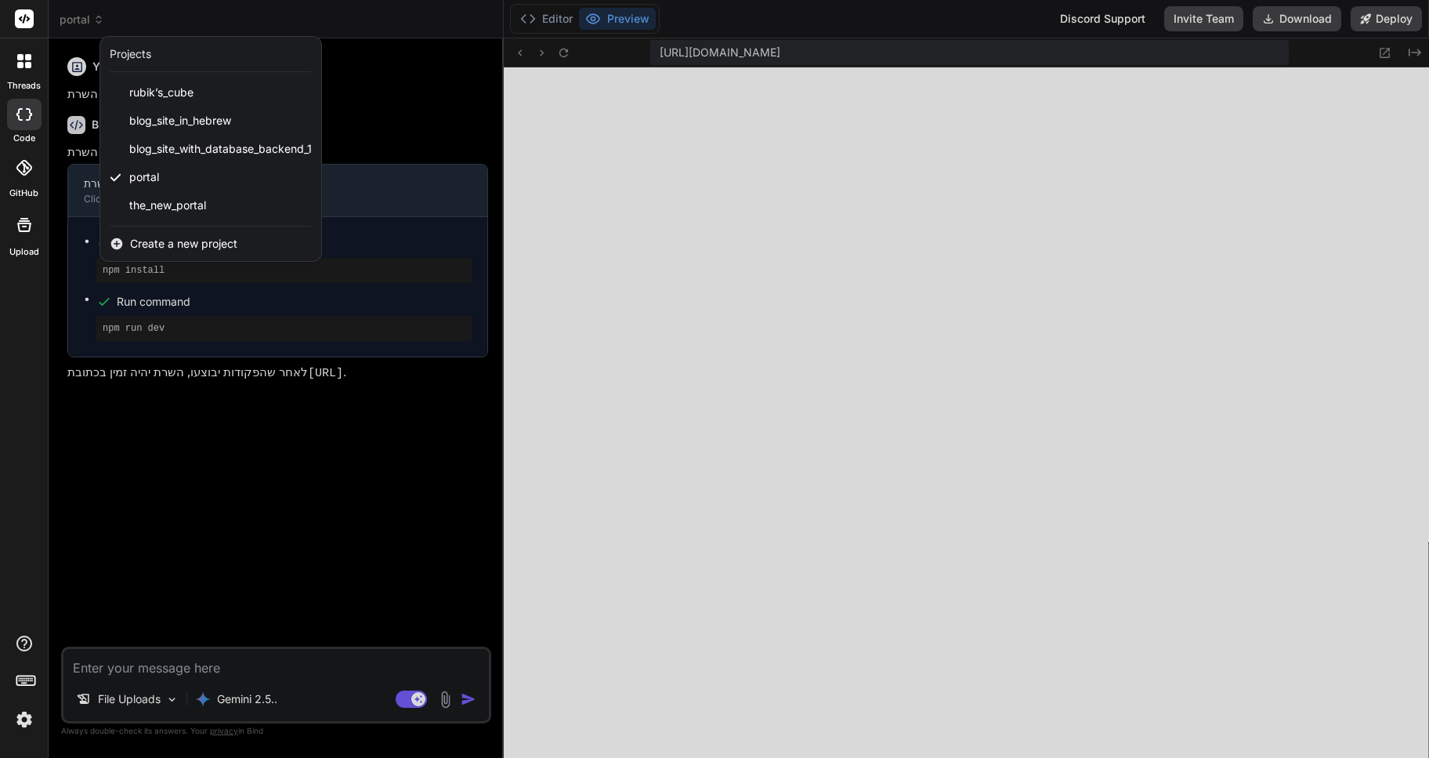
click at [852, 590] on div at bounding box center [714, 379] width 1429 height 758
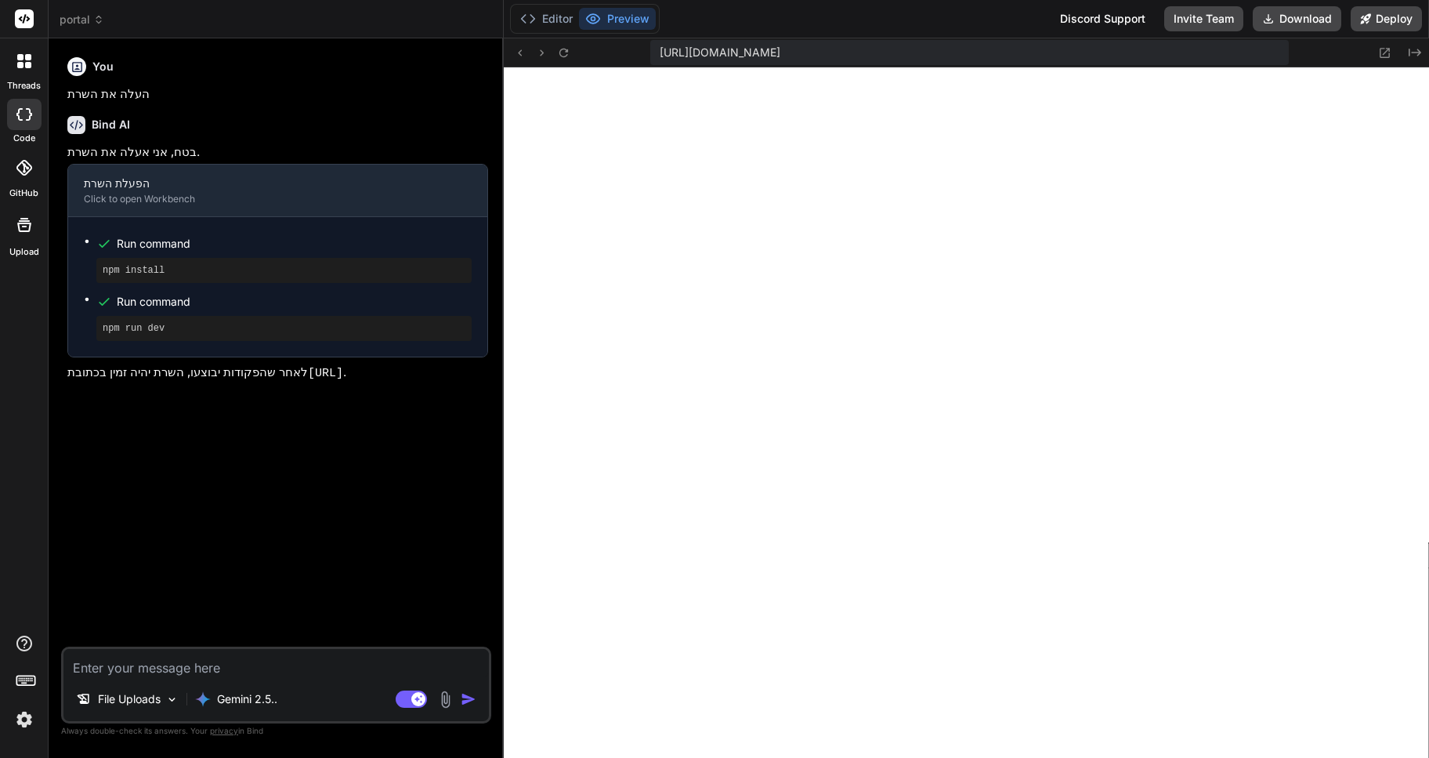
click at [23, 227] on icon at bounding box center [24, 225] width 19 height 19
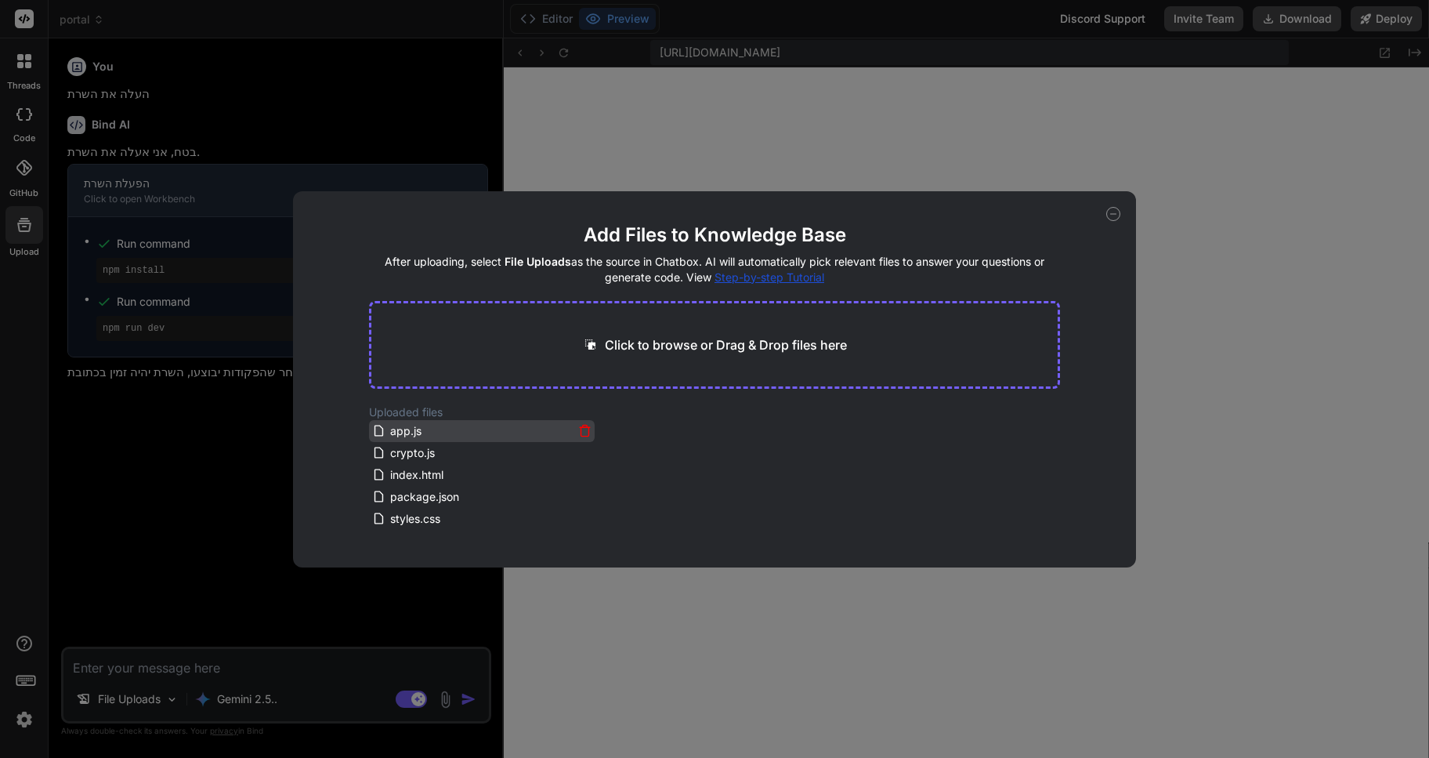
click at [581, 431] on icon at bounding box center [584, 430] width 13 height 13
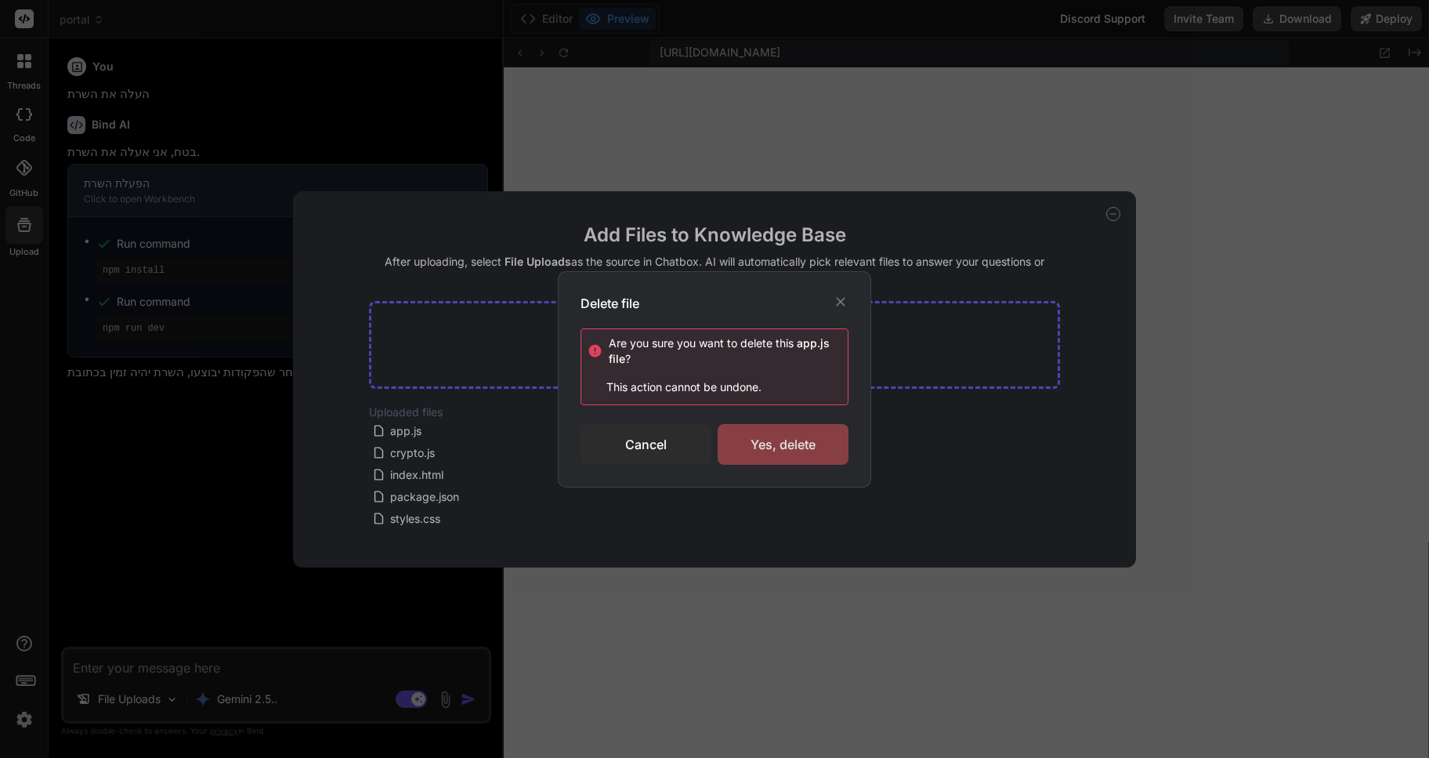
click at [792, 429] on div "Yes, delete" at bounding box center [783, 444] width 131 height 41
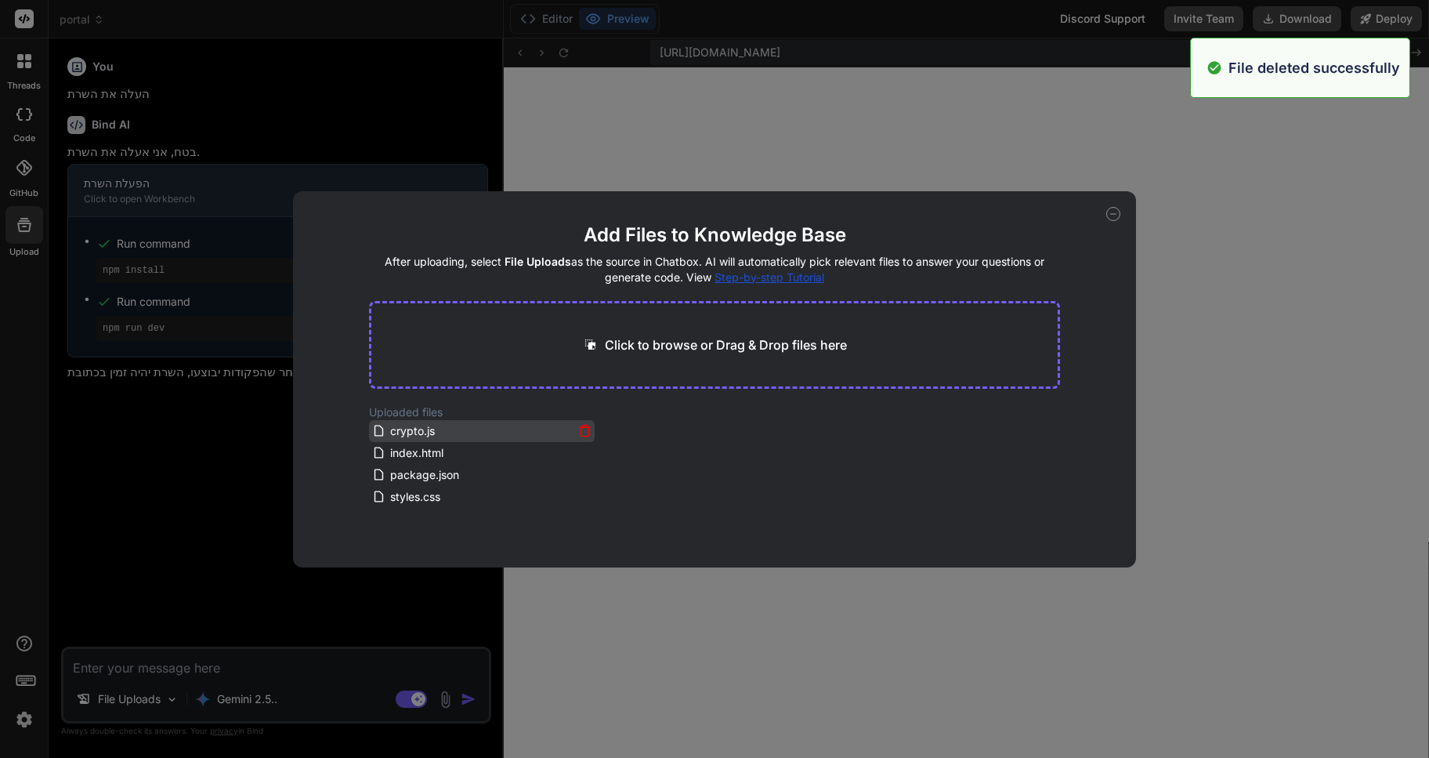
click at [579, 429] on icon at bounding box center [584, 430] width 13 height 13
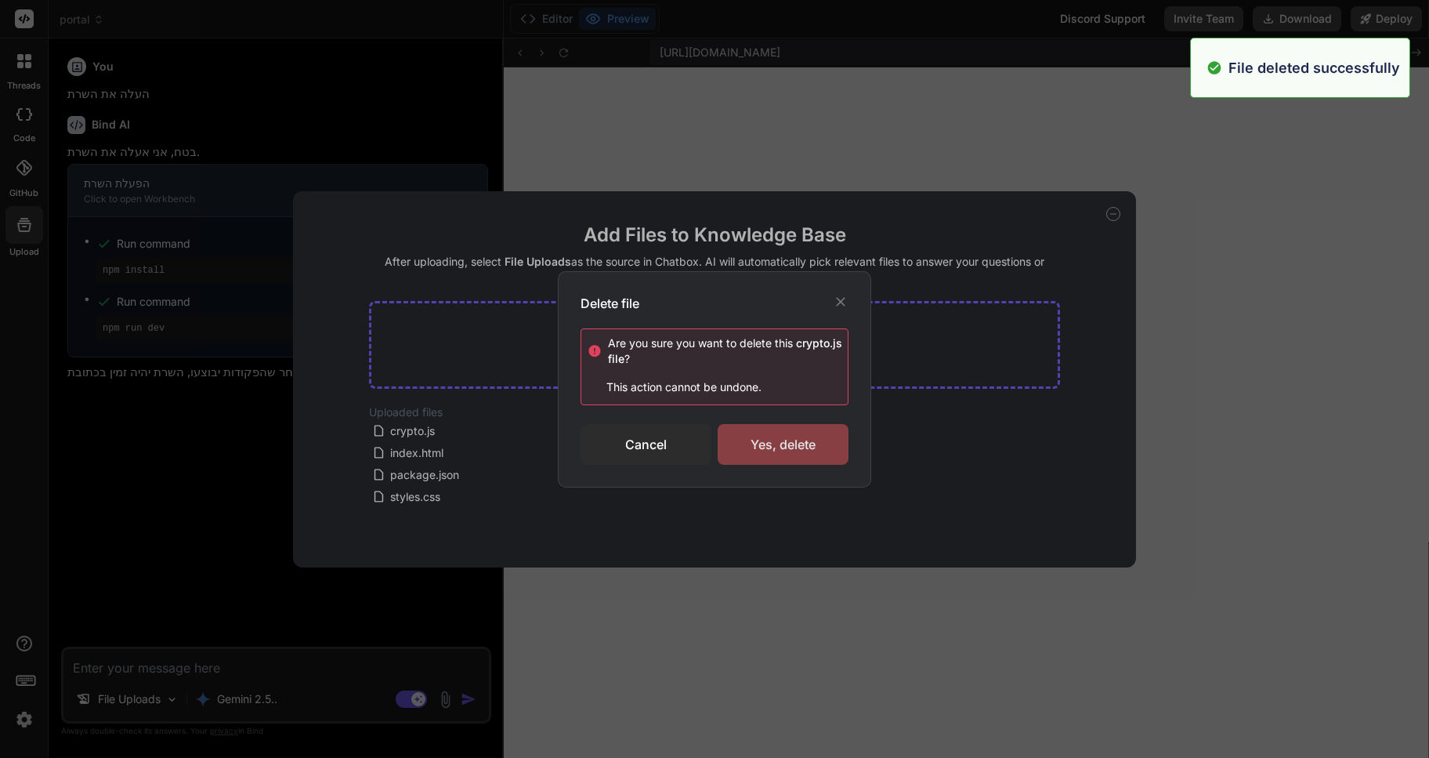
click at [756, 428] on div "Yes, delete" at bounding box center [783, 444] width 131 height 41
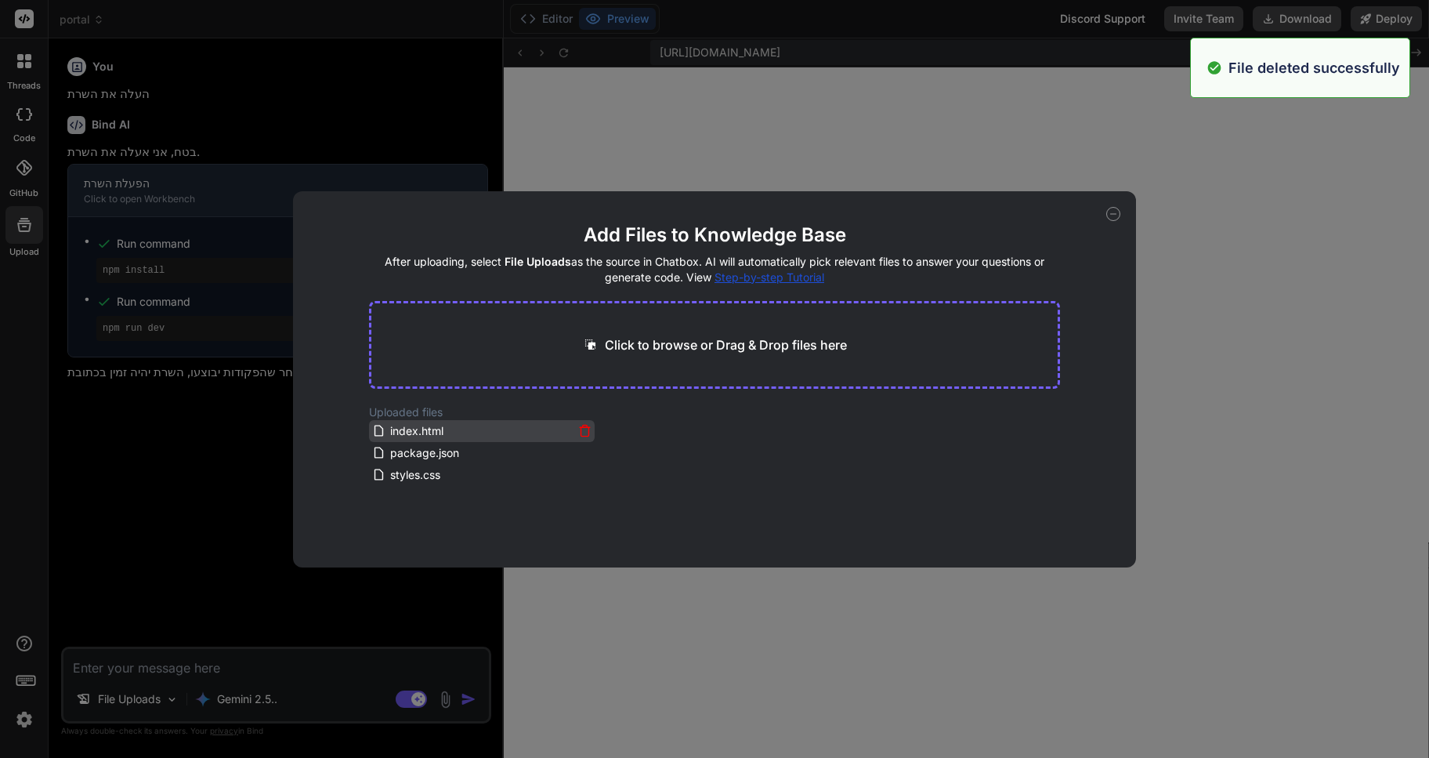
click at [584, 429] on icon at bounding box center [584, 430] width 13 height 13
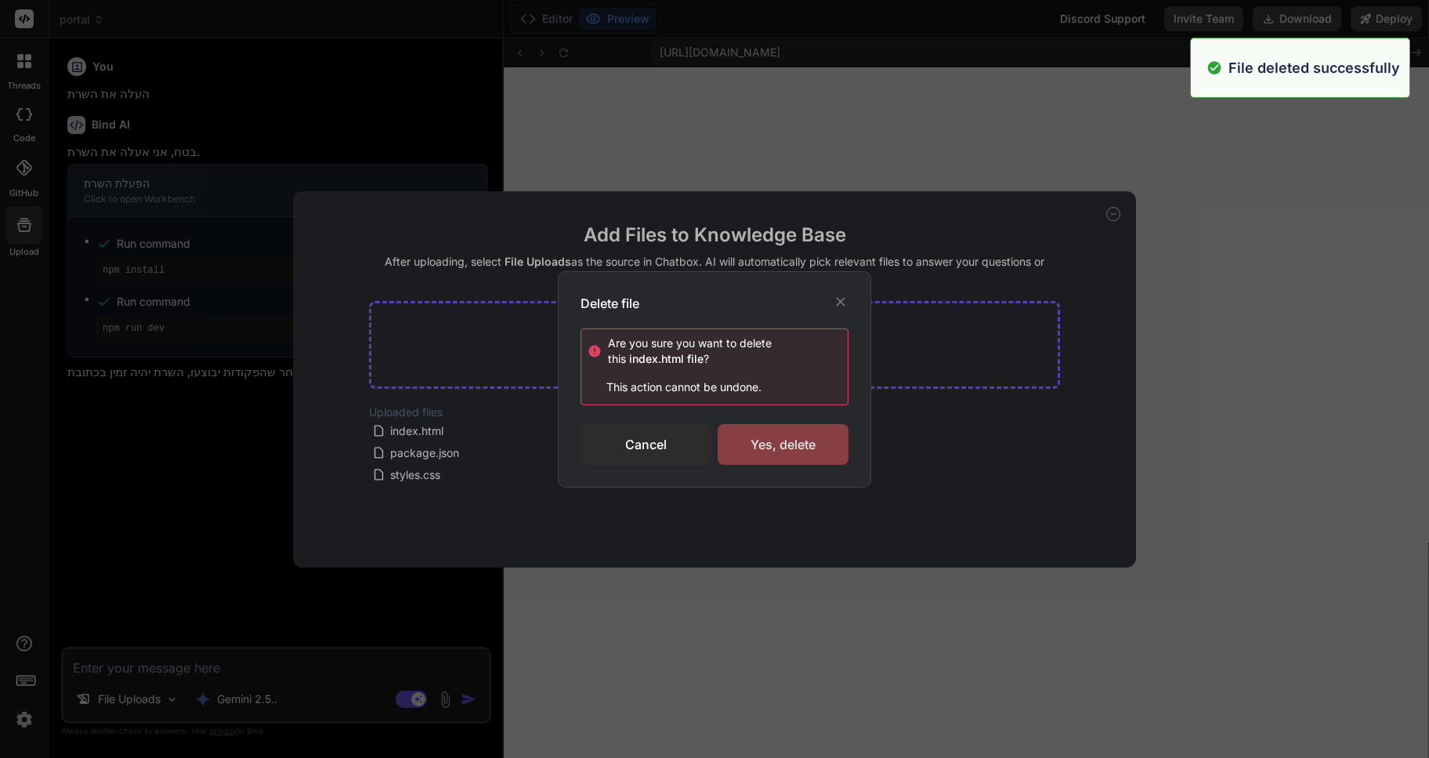
click at [791, 447] on div "Yes, delete" at bounding box center [783, 444] width 131 height 41
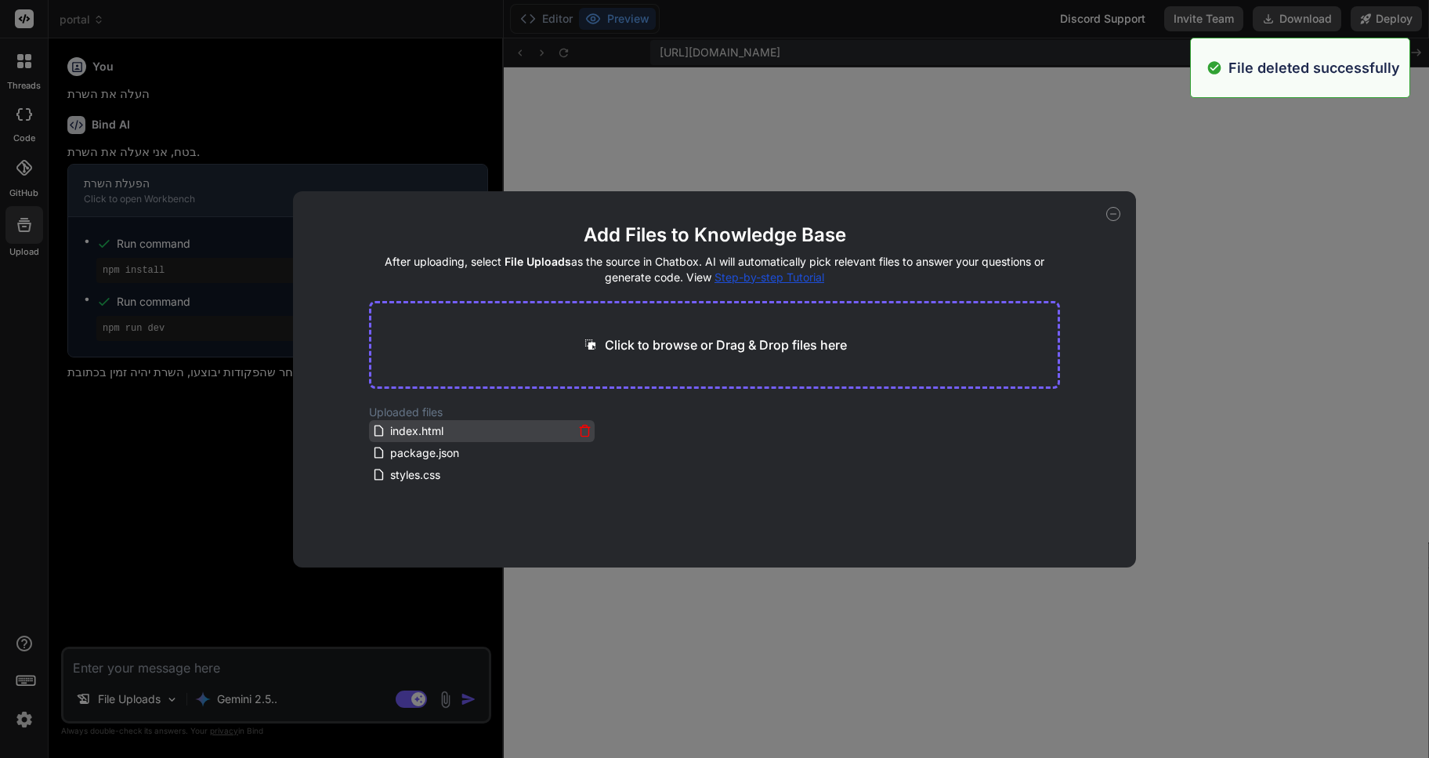
click at [587, 425] on icon at bounding box center [584, 430] width 13 height 13
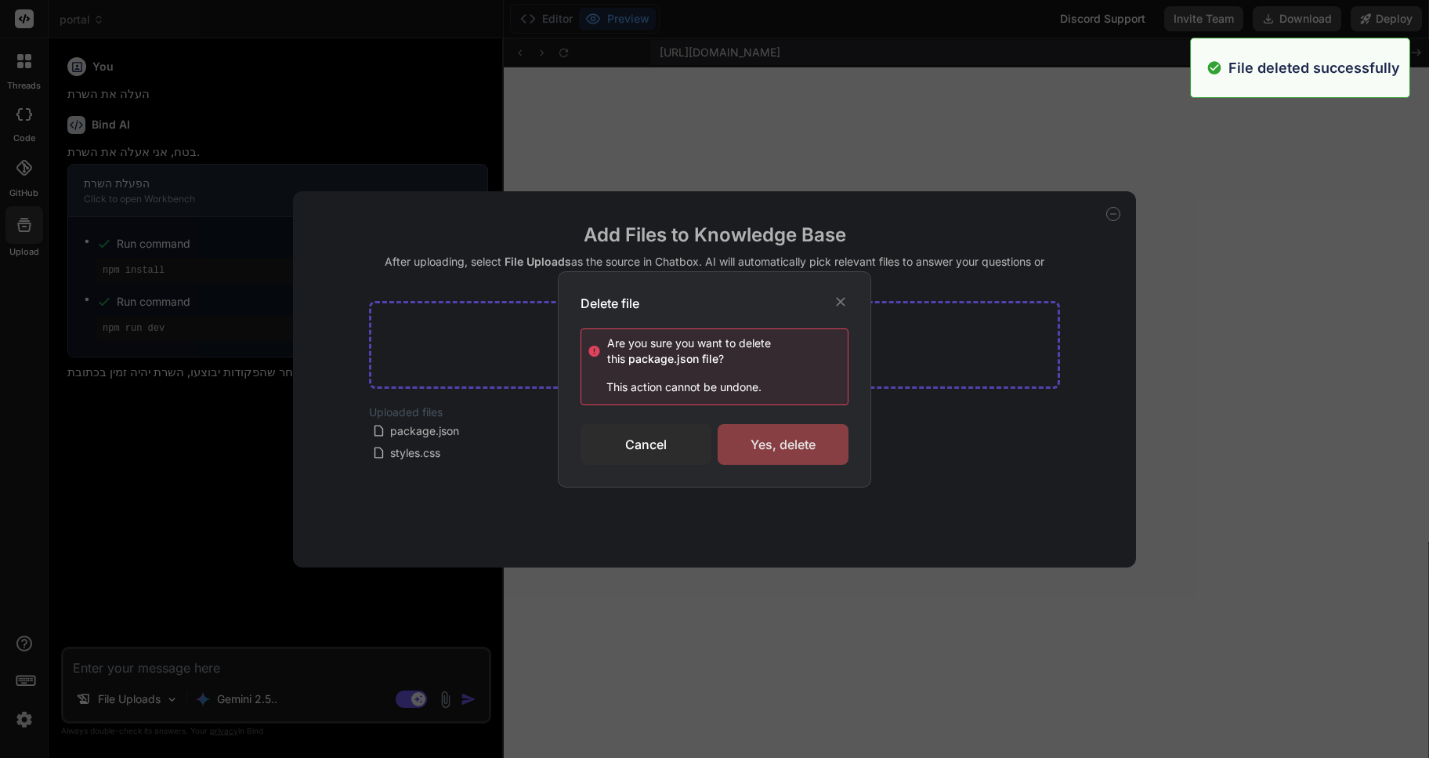
click at [797, 444] on div "Yes, delete" at bounding box center [783, 444] width 131 height 41
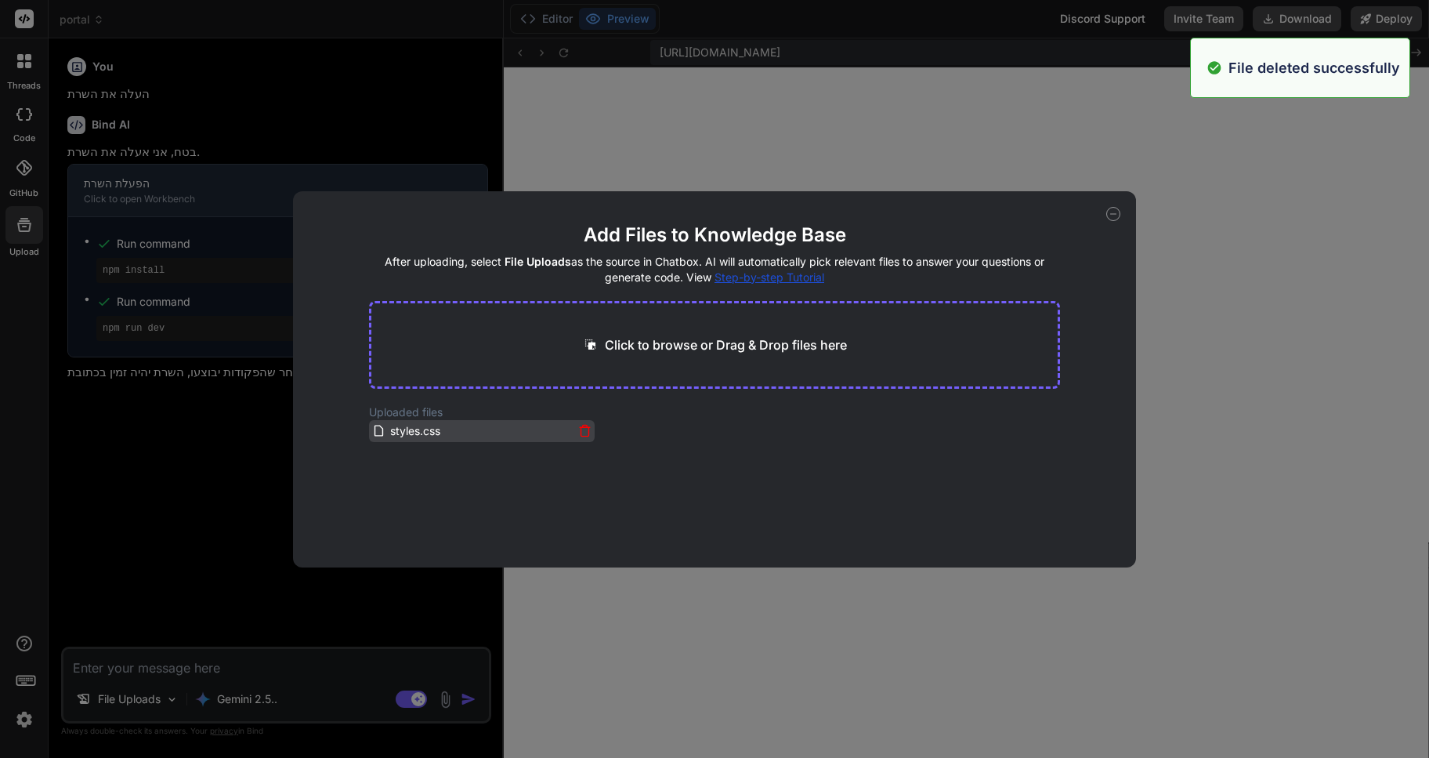
click at [578, 426] on icon at bounding box center [584, 430] width 13 height 13
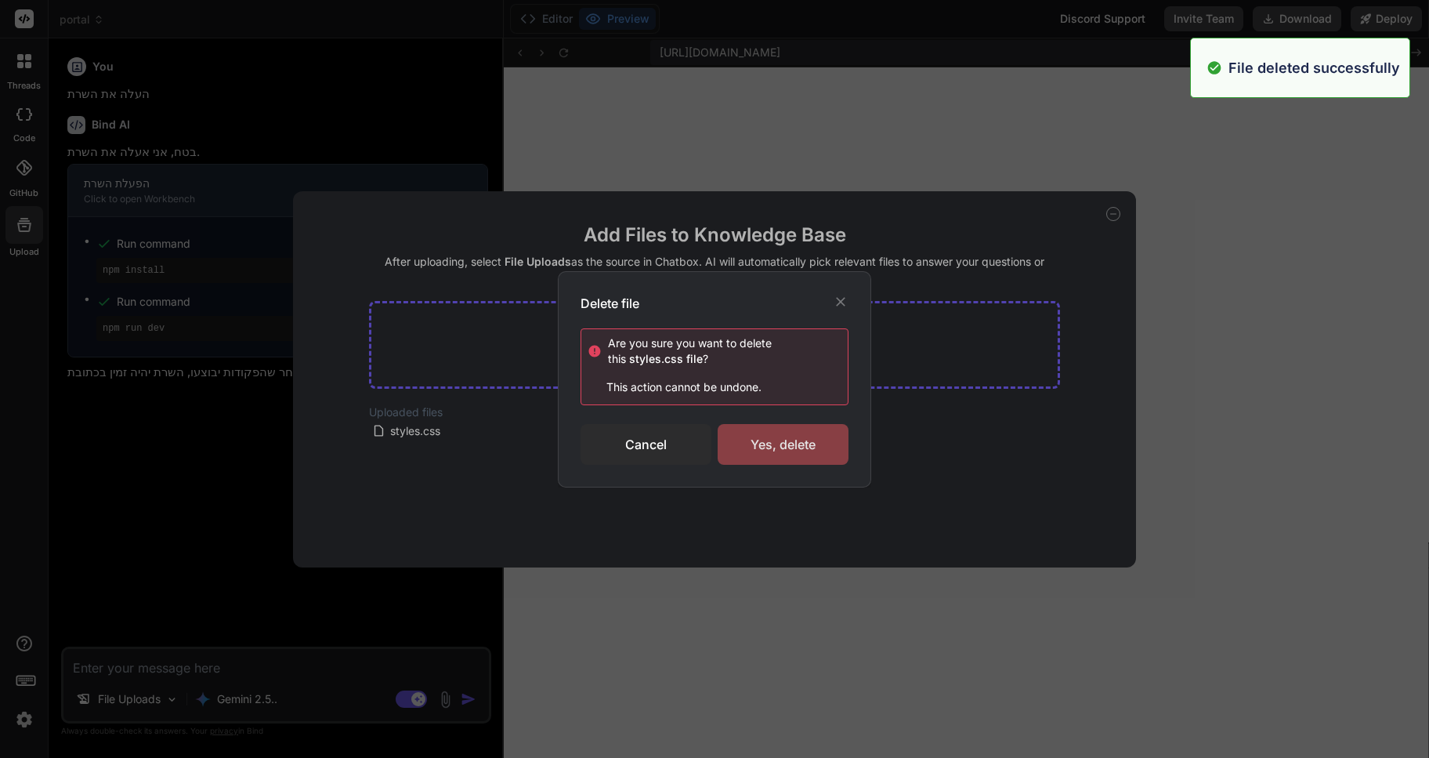
click at [806, 448] on div "Yes, delete" at bounding box center [783, 444] width 131 height 41
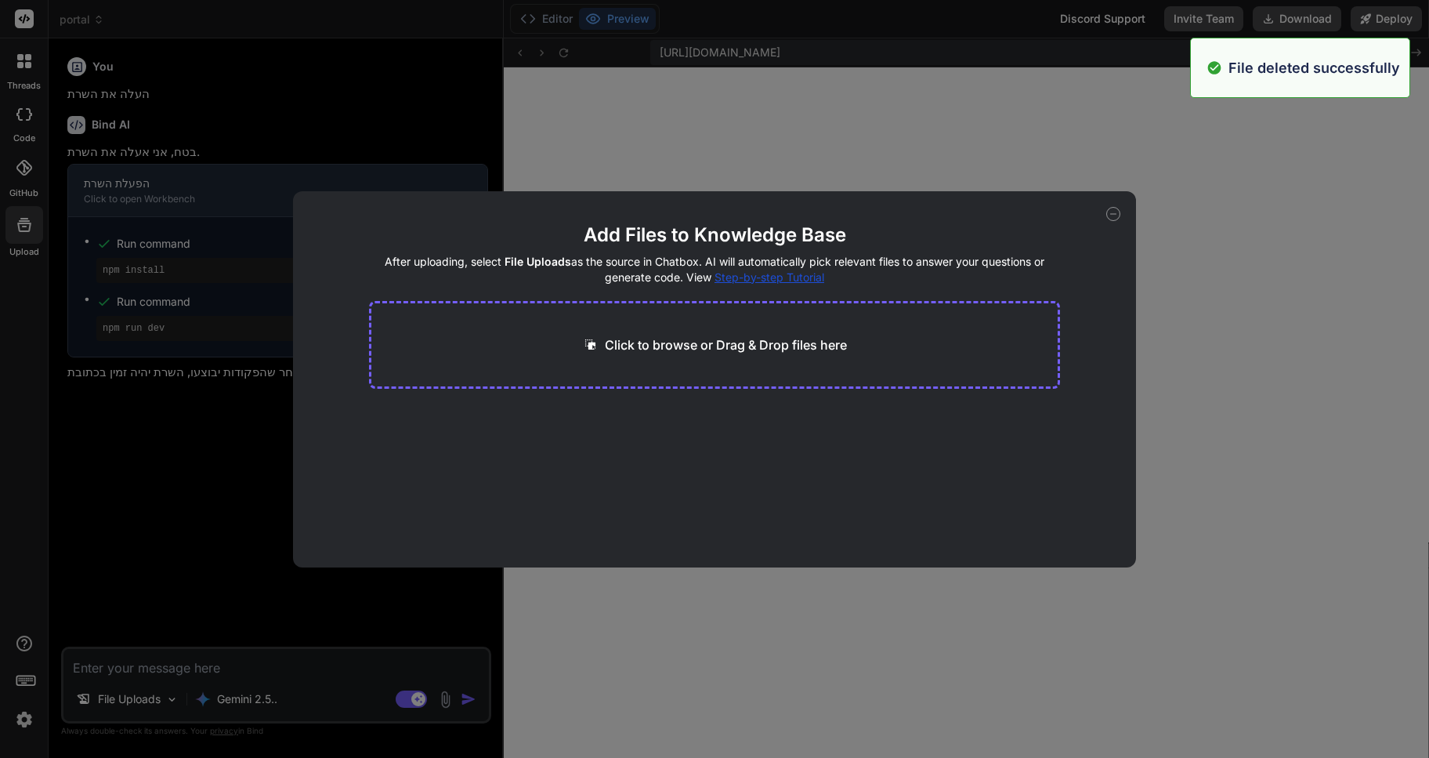
click at [1118, 214] on icon at bounding box center [1114, 214] width 14 height 14
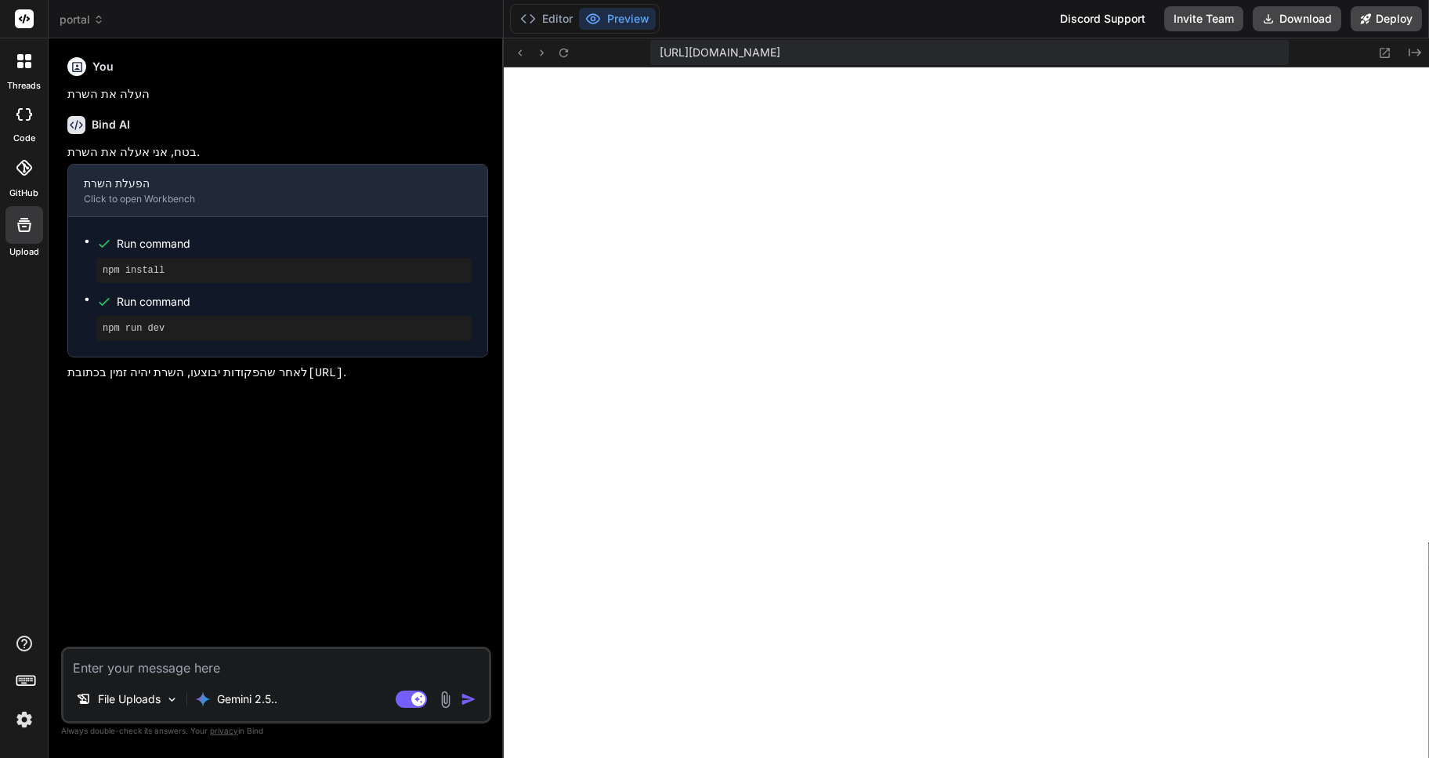
click at [95, 20] on icon at bounding box center [98, 19] width 11 height 11
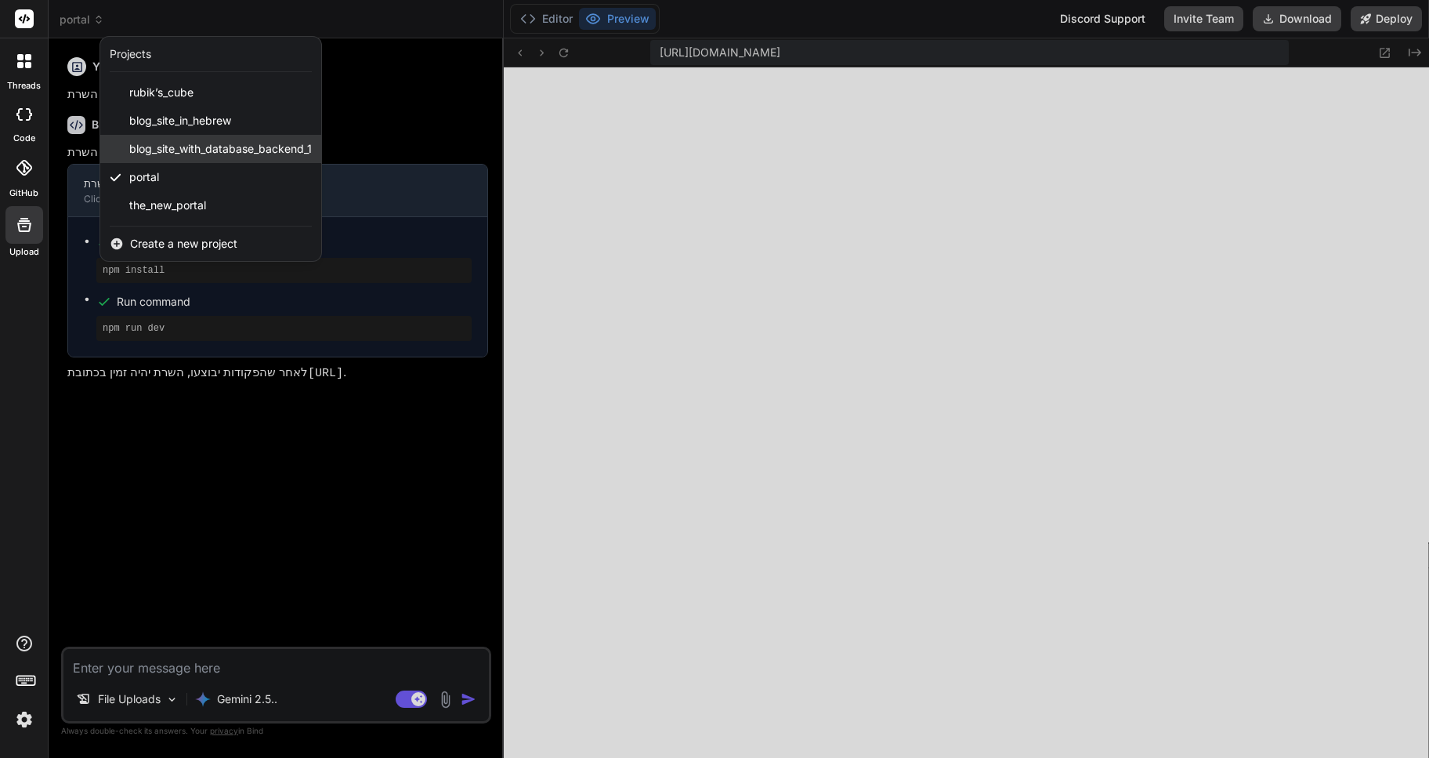
click at [178, 147] on span "blog_site_with_database_backend_1" at bounding box center [220, 149] width 183 height 16
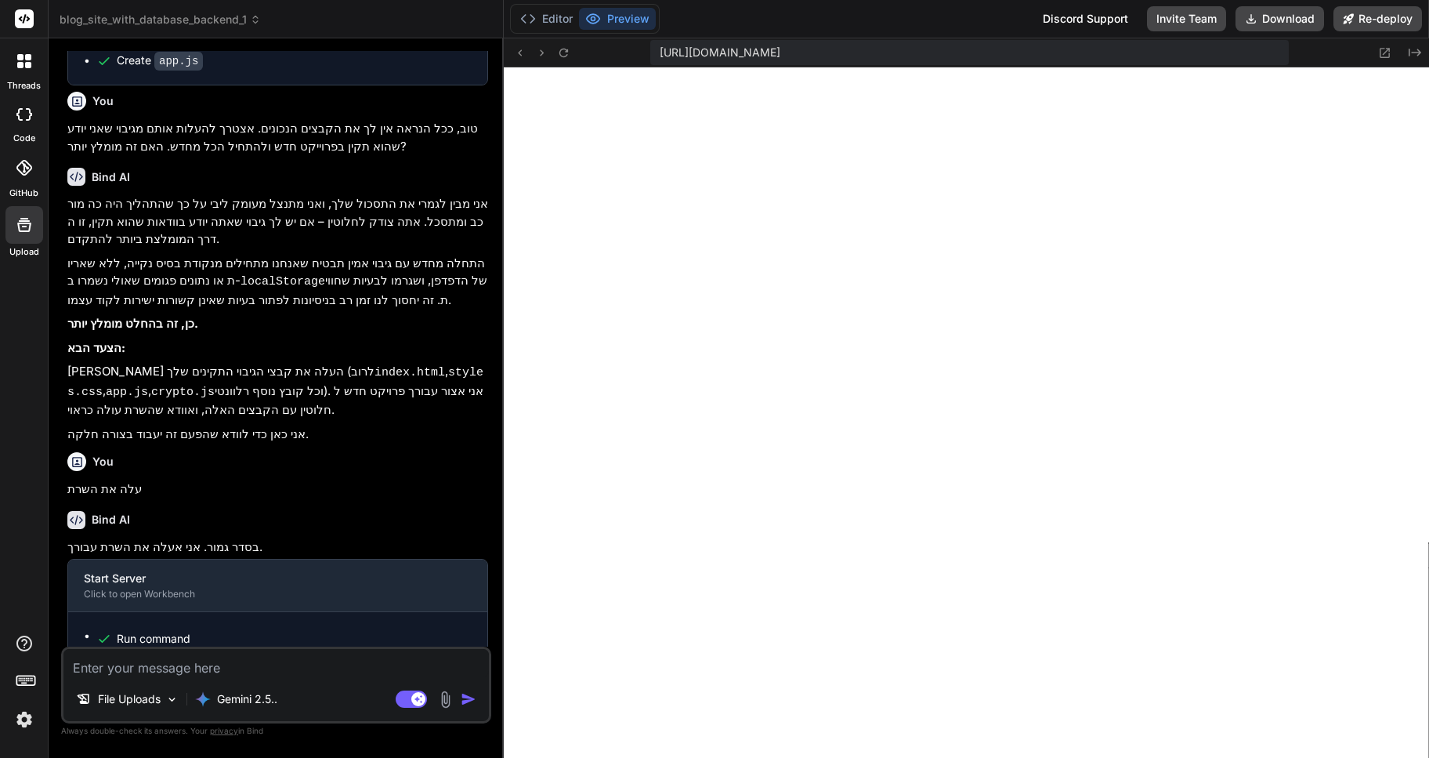
scroll to position [1881, 0]
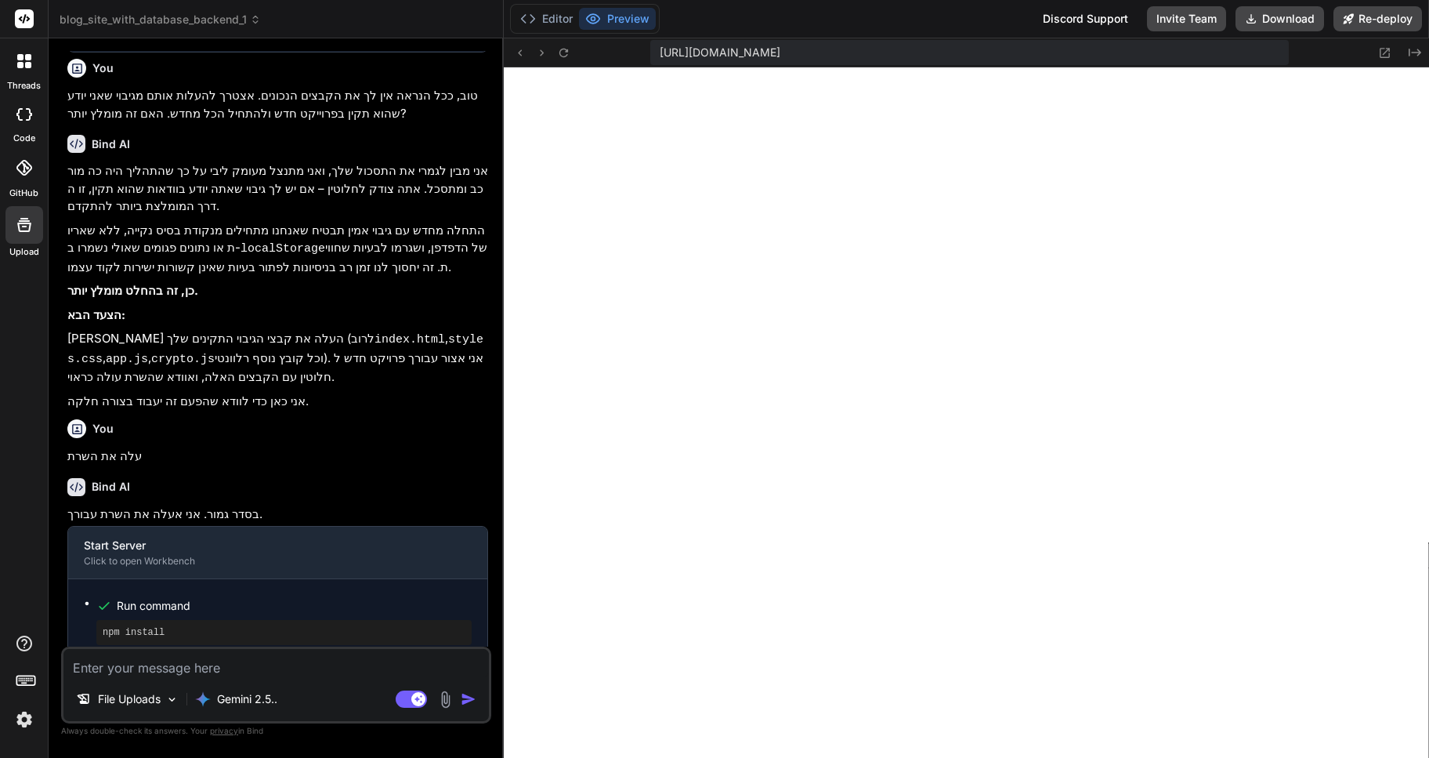
click at [212, 16] on span "blog_site_with_database_backend_1" at bounding box center [160, 20] width 201 height 16
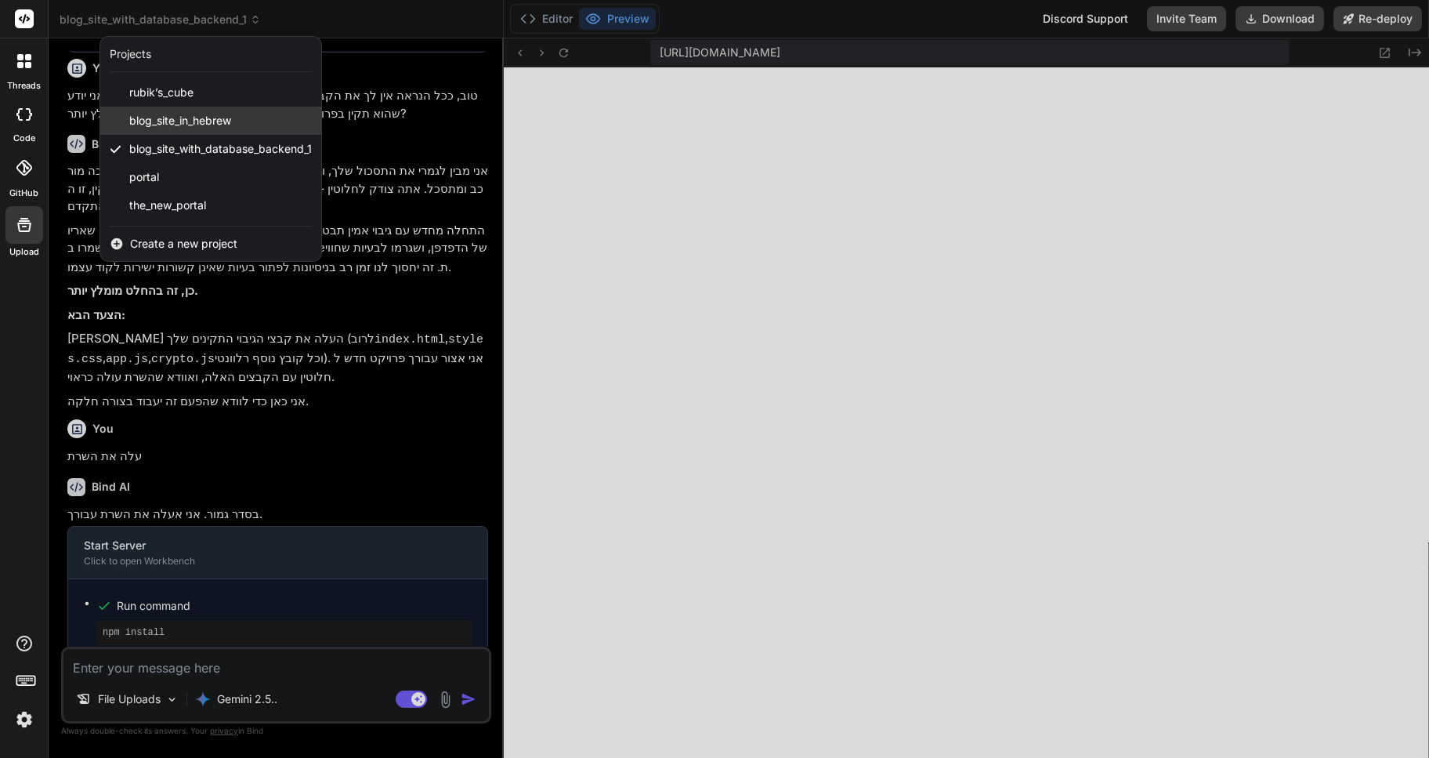
click at [186, 121] on span "blog_site_in_hebrew" at bounding box center [180, 121] width 102 height 16
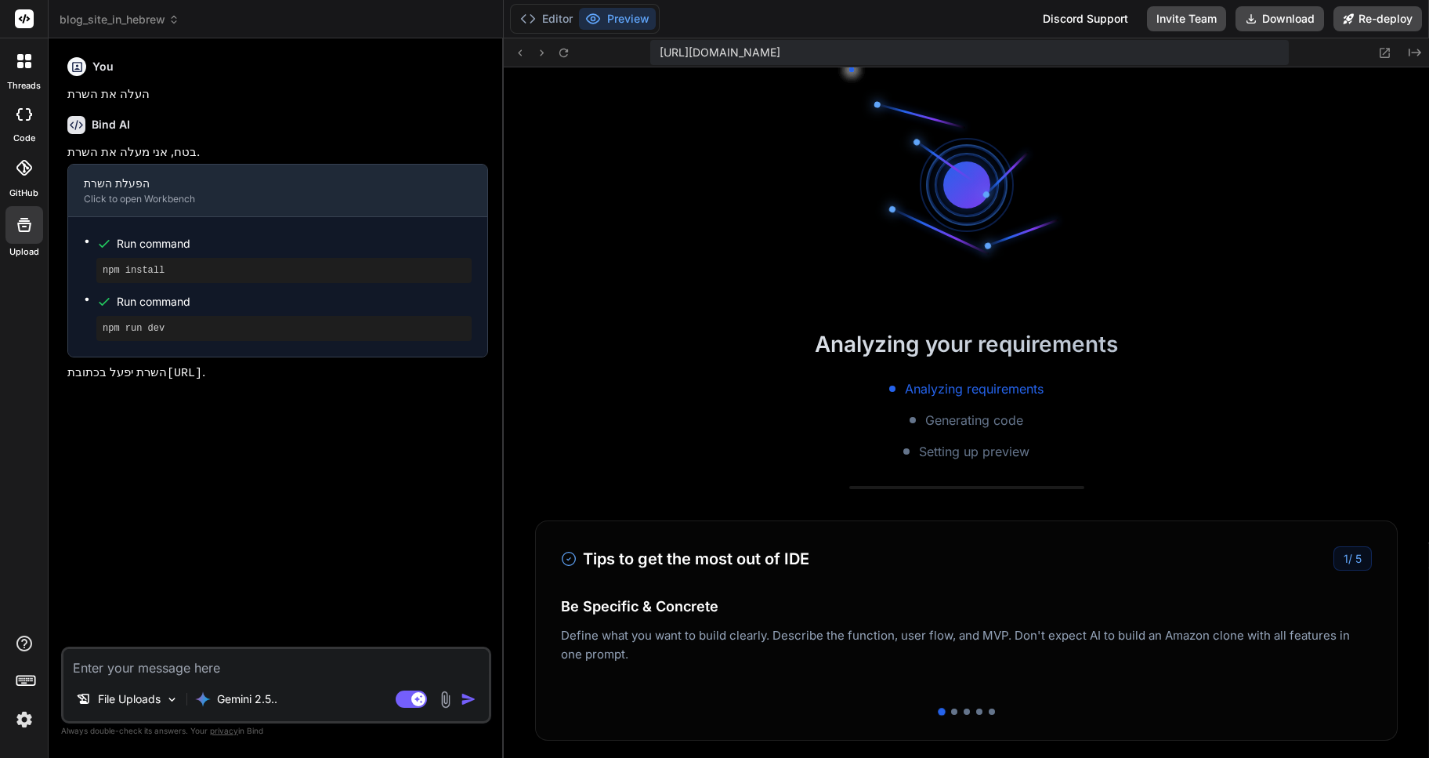
scroll to position [4720, 0]
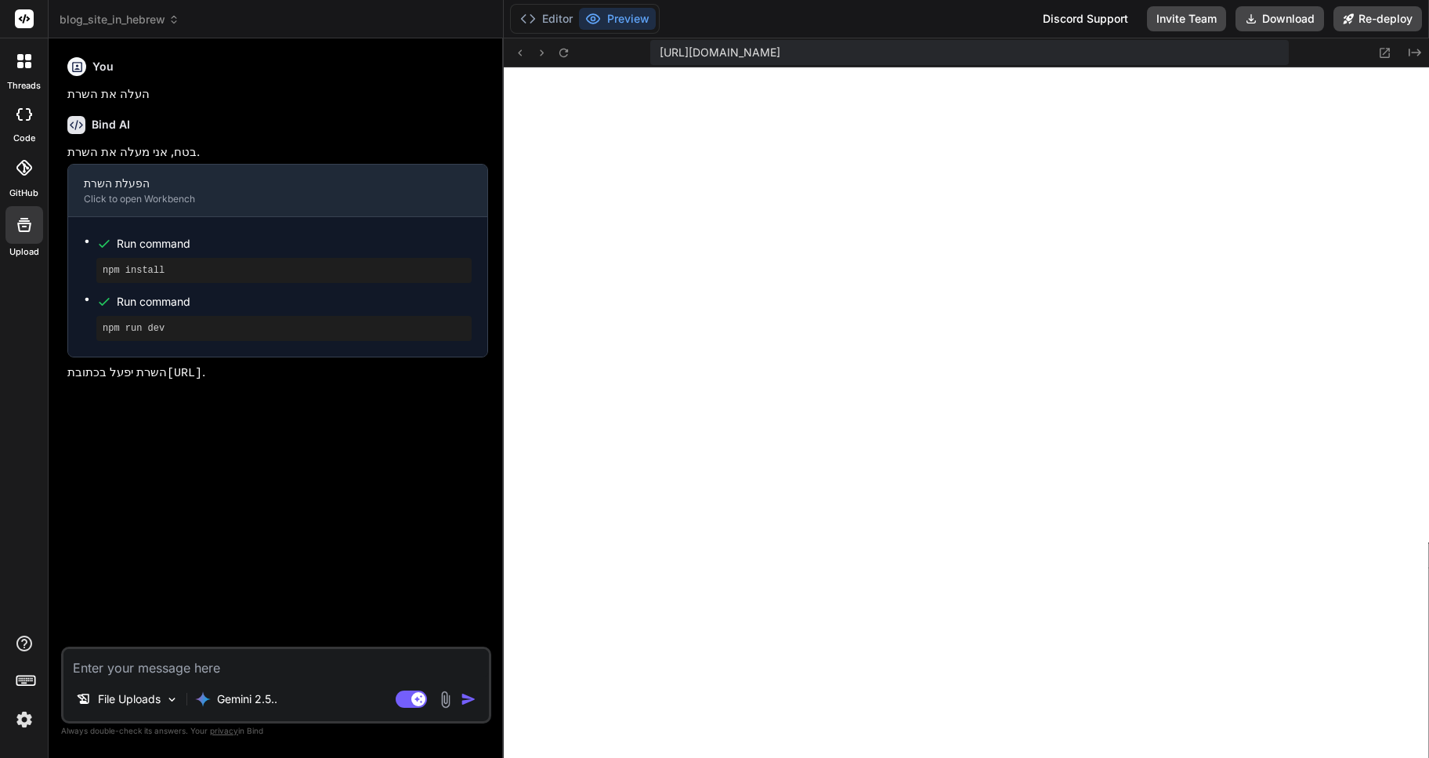
click at [169, 17] on icon at bounding box center [173, 19] width 11 height 11
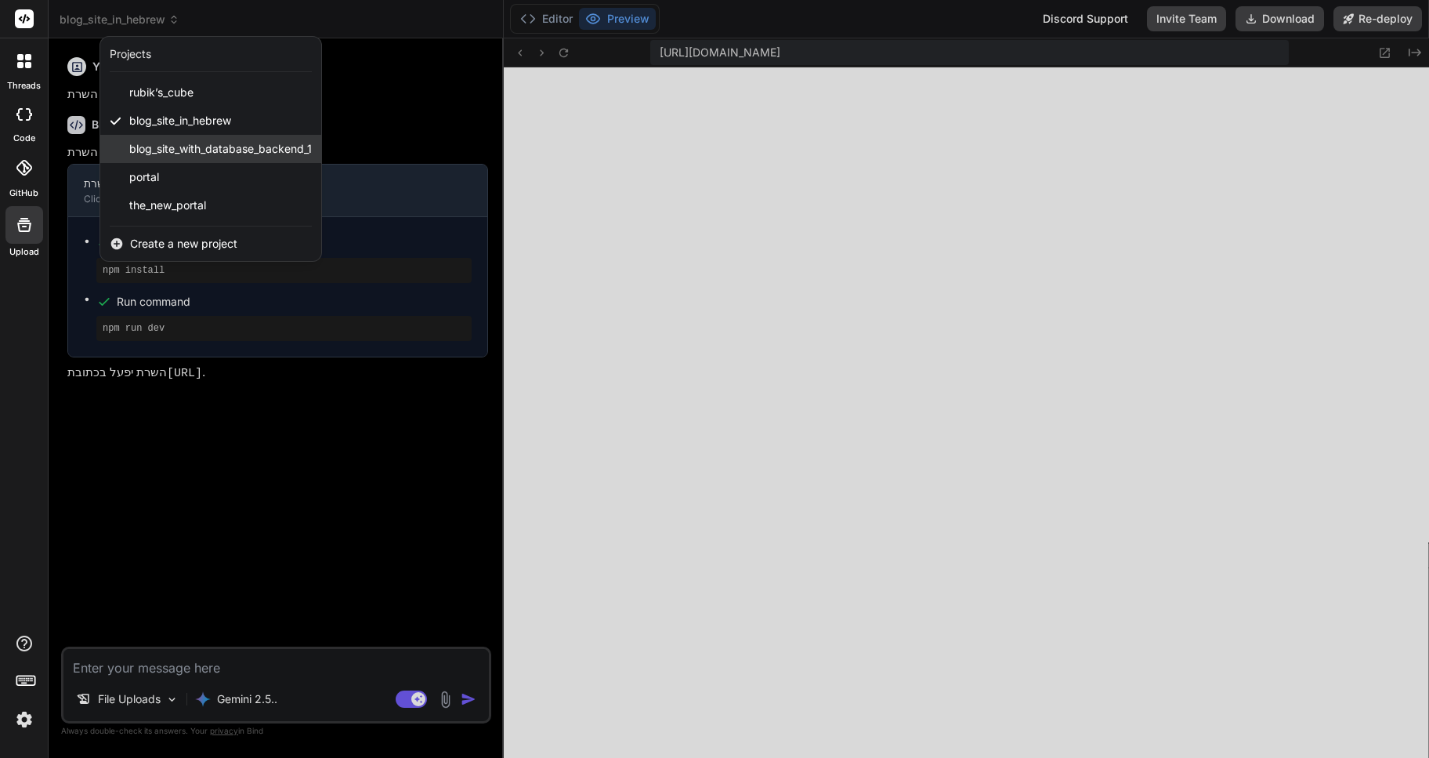
click at [208, 147] on span "blog_site_with_database_backend_1" at bounding box center [220, 149] width 183 height 16
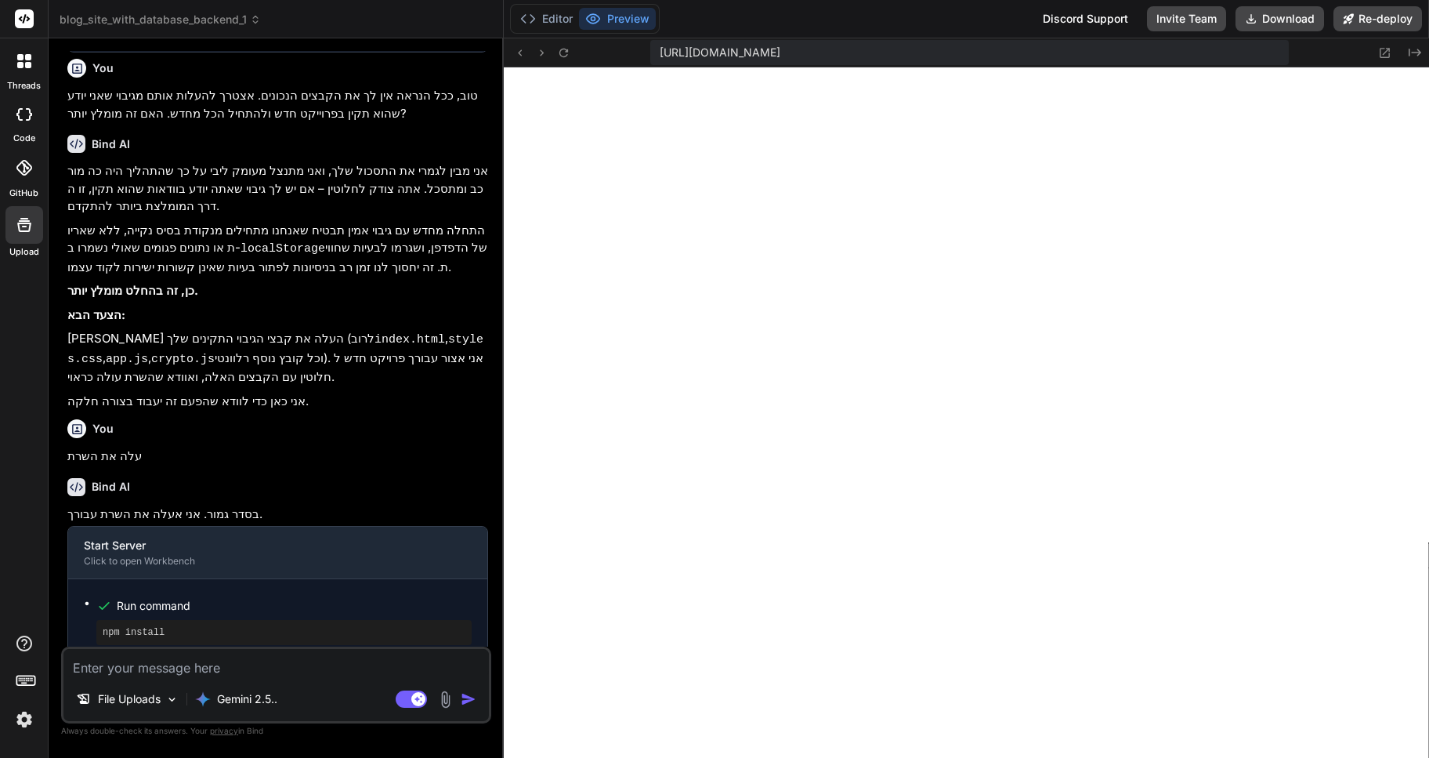
scroll to position [5584, 0]
click at [241, 24] on span "blog_site_with_database_backend_1" at bounding box center [160, 20] width 201 height 16
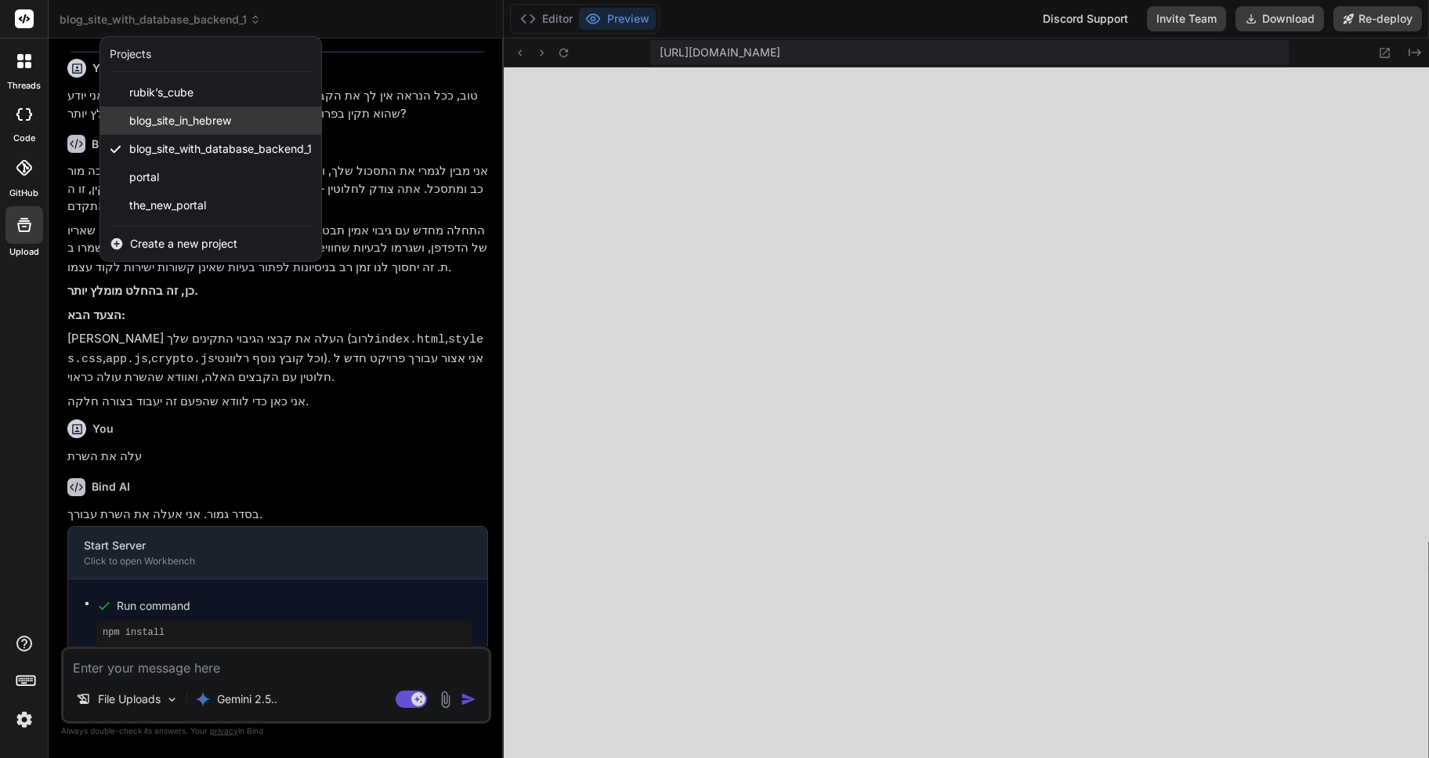
click at [184, 121] on span "blog_site_in_hebrew" at bounding box center [180, 121] width 102 height 16
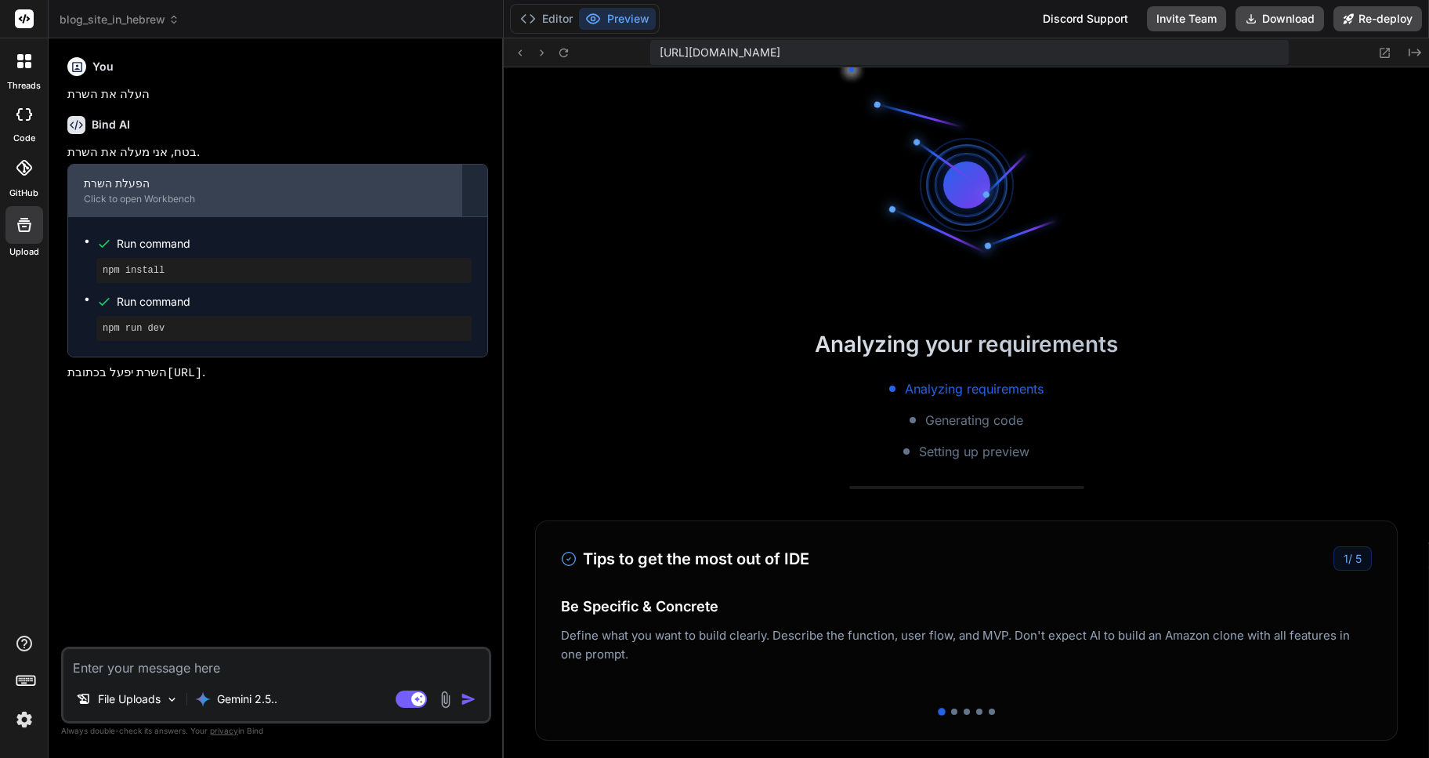
scroll to position [6447, 0]
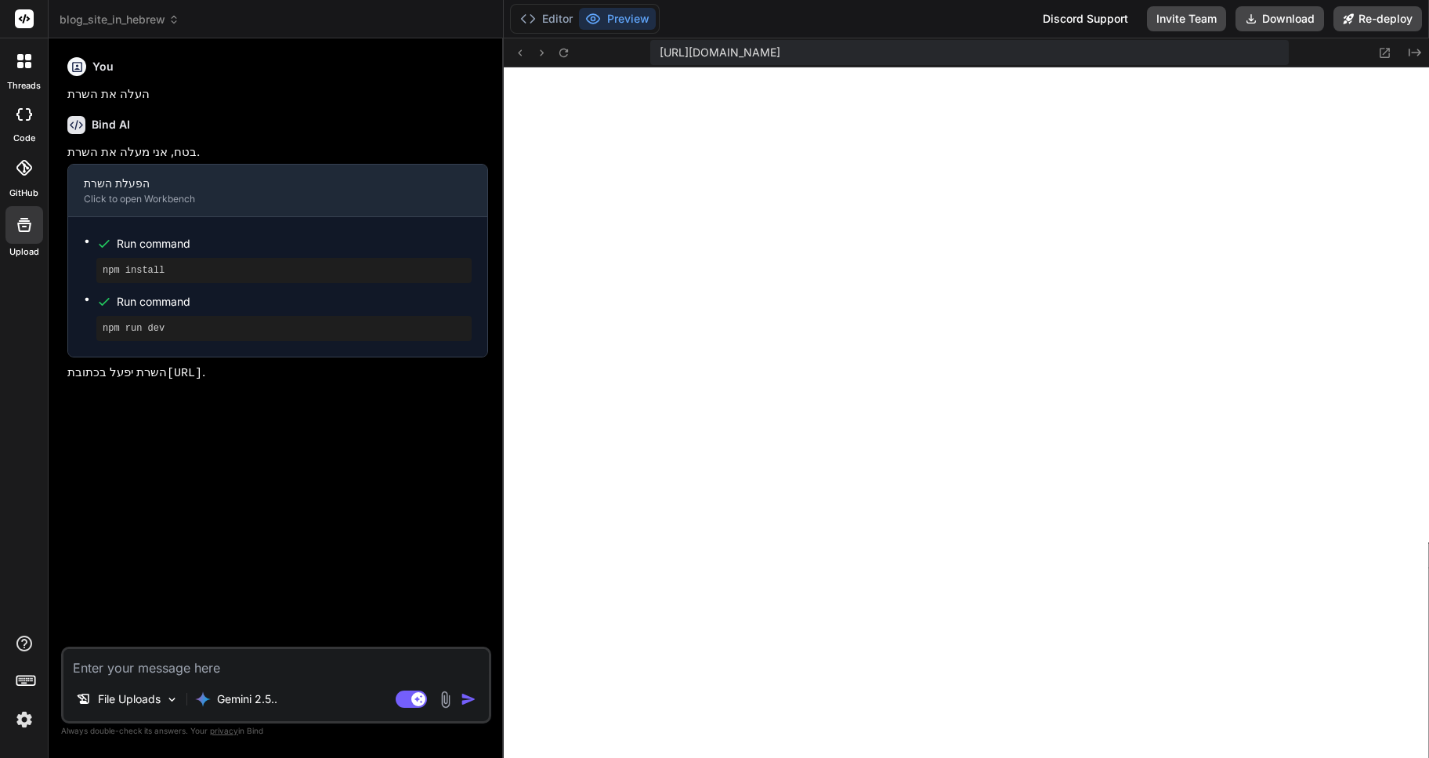
click at [161, 23] on span "blog_site_in_hebrew" at bounding box center [120, 20] width 120 height 16
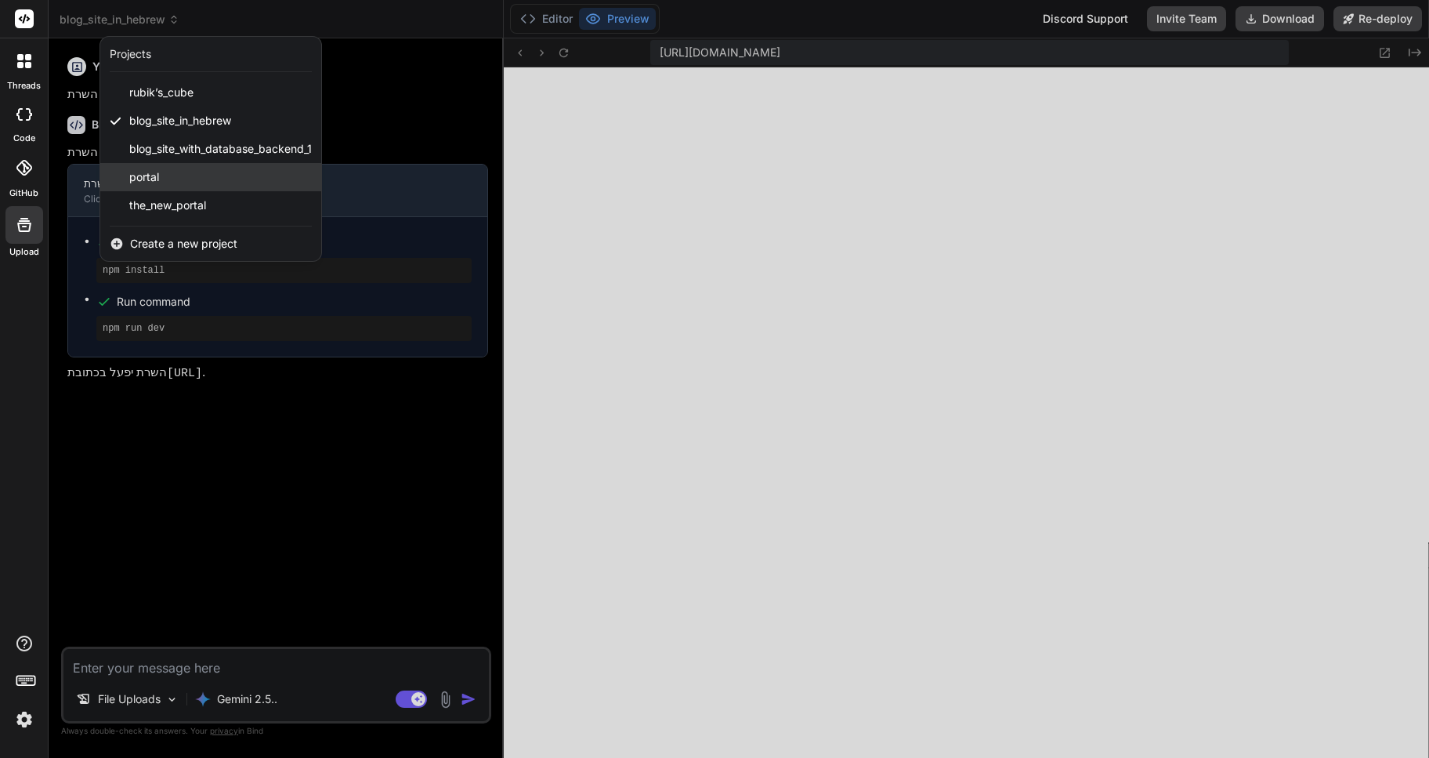
click at [146, 178] on span "portal" at bounding box center [144, 177] width 30 height 16
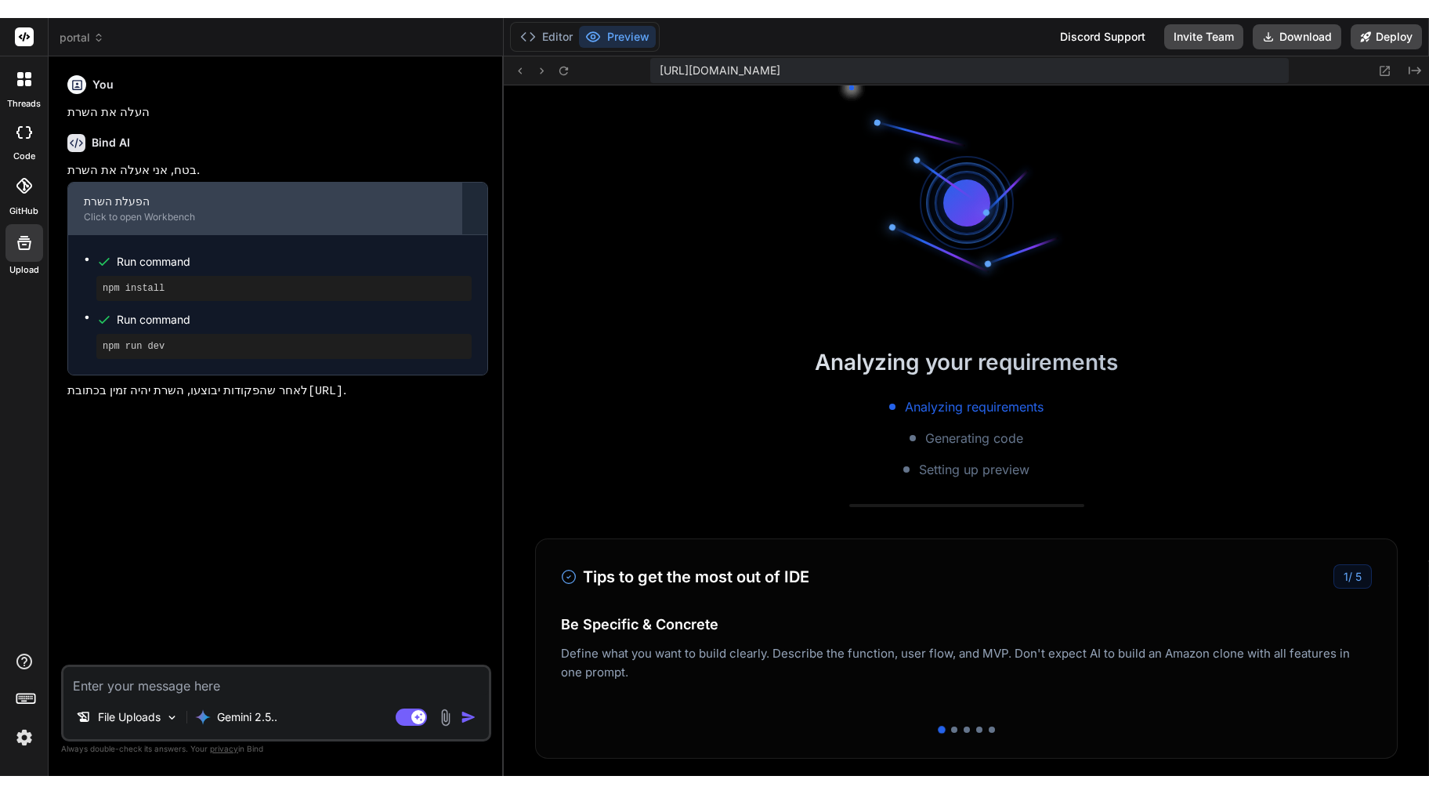
scroll to position [7311, 0]
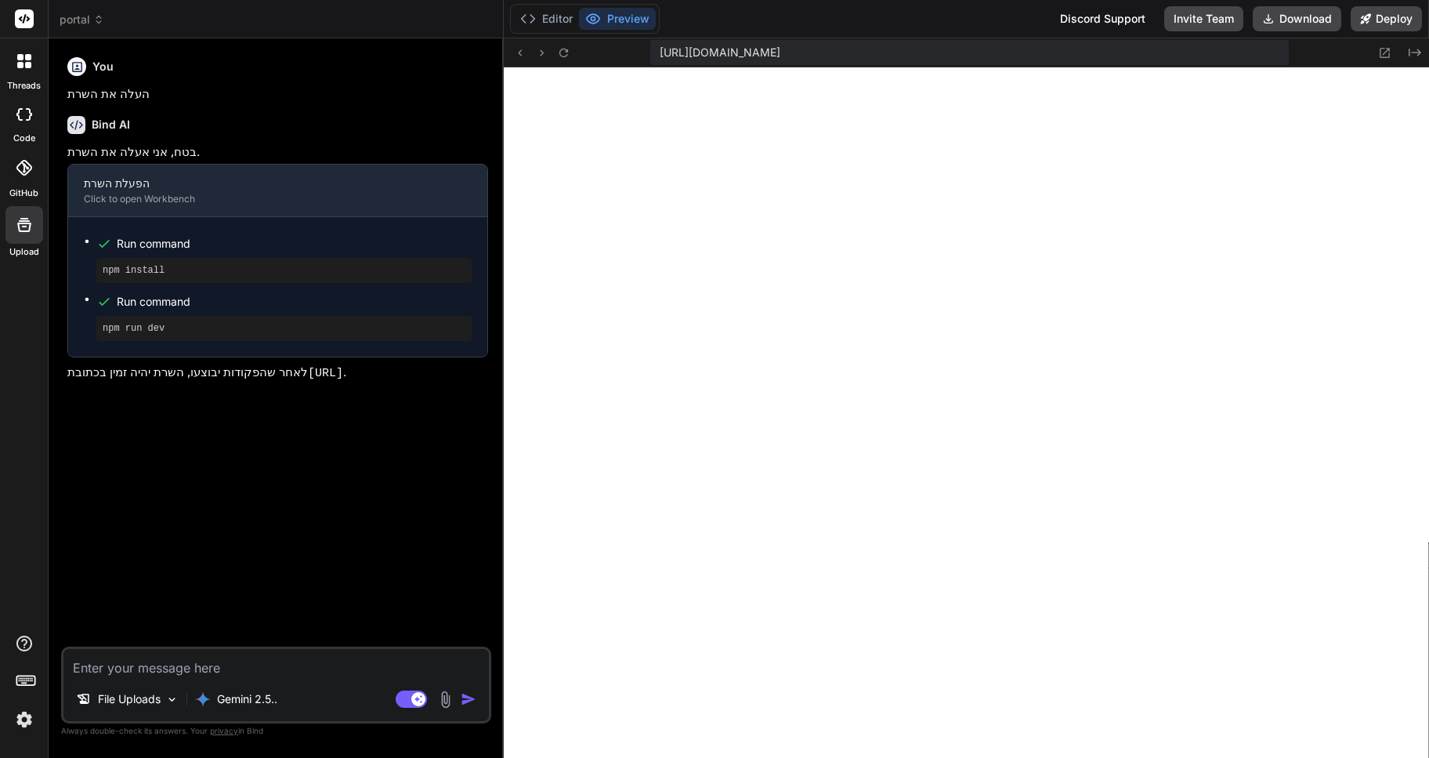
click at [97, 20] on icon at bounding box center [98, 19] width 11 height 11
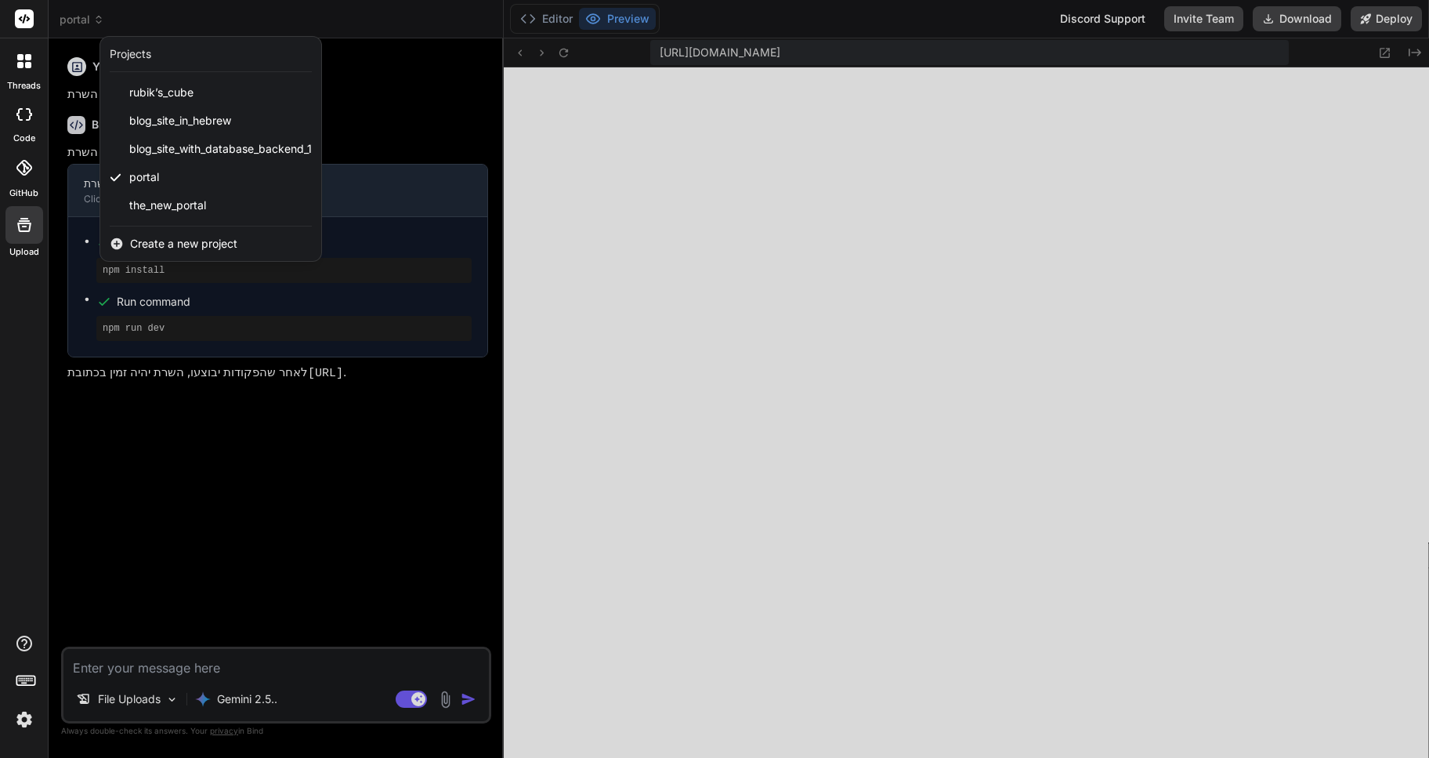
click at [683, 506] on div at bounding box center [714, 379] width 1429 height 758
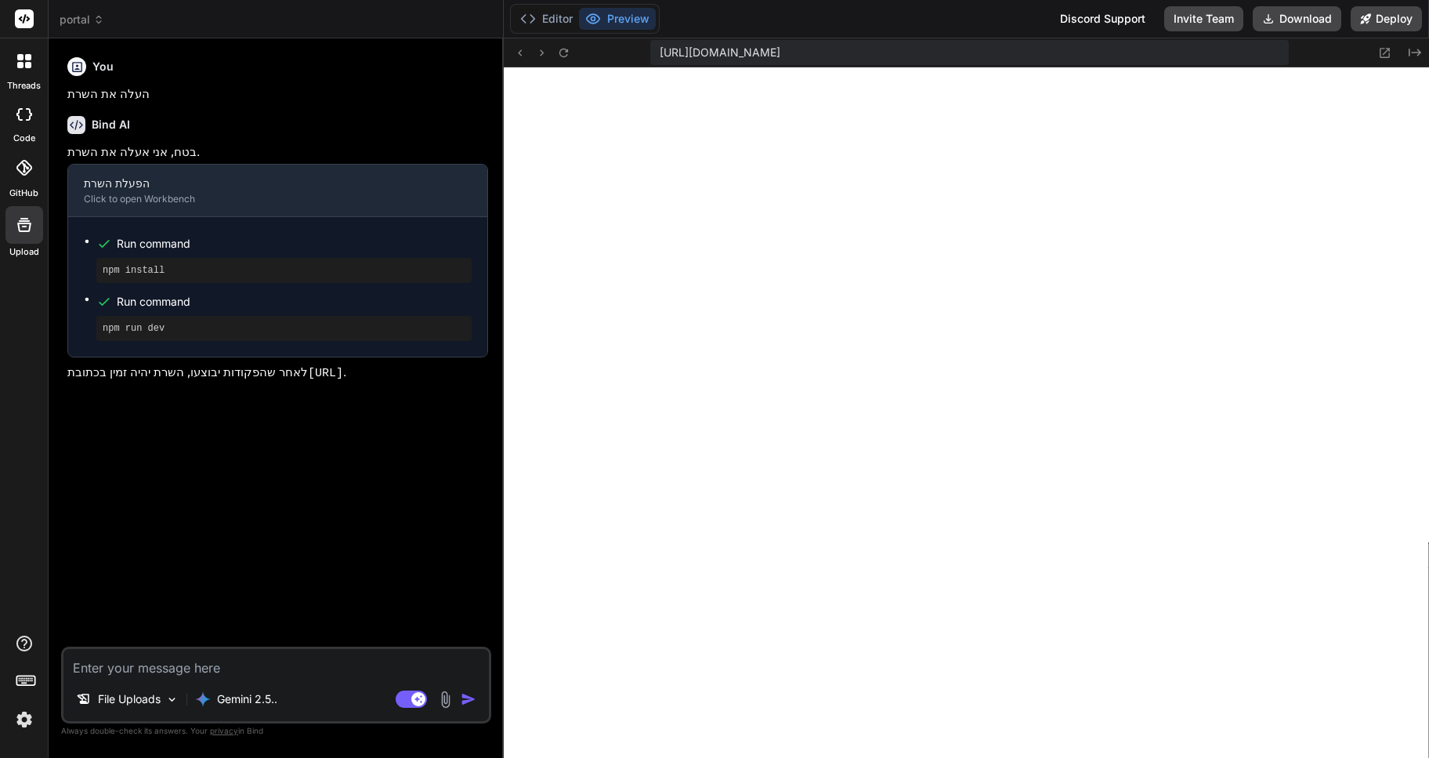
click at [19, 15] on rect at bounding box center [24, 18] width 19 height 19
click at [24, 58] on icon at bounding box center [24, 61] width 14 height 14
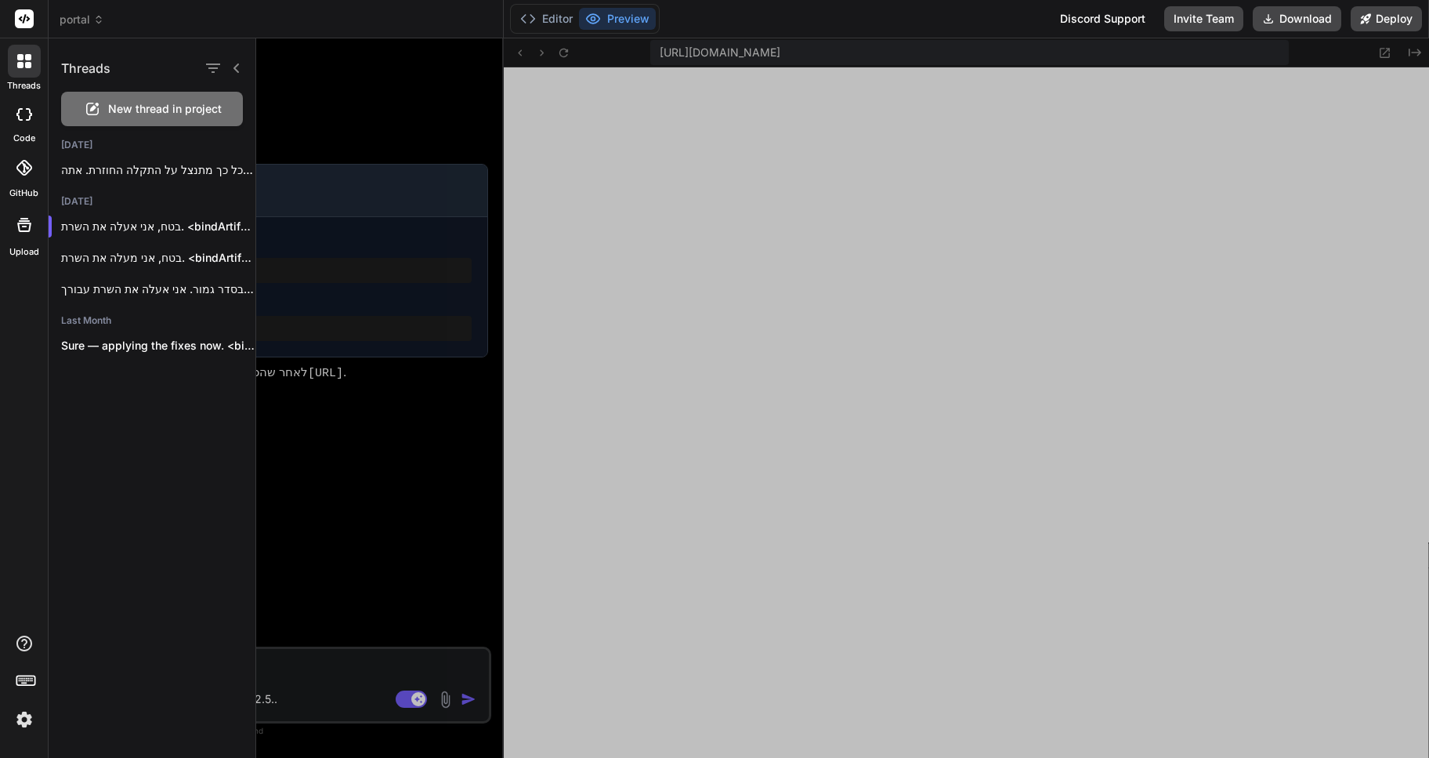
click at [885, 556] on div at bounding box center [842, 397] width 1173 height 719
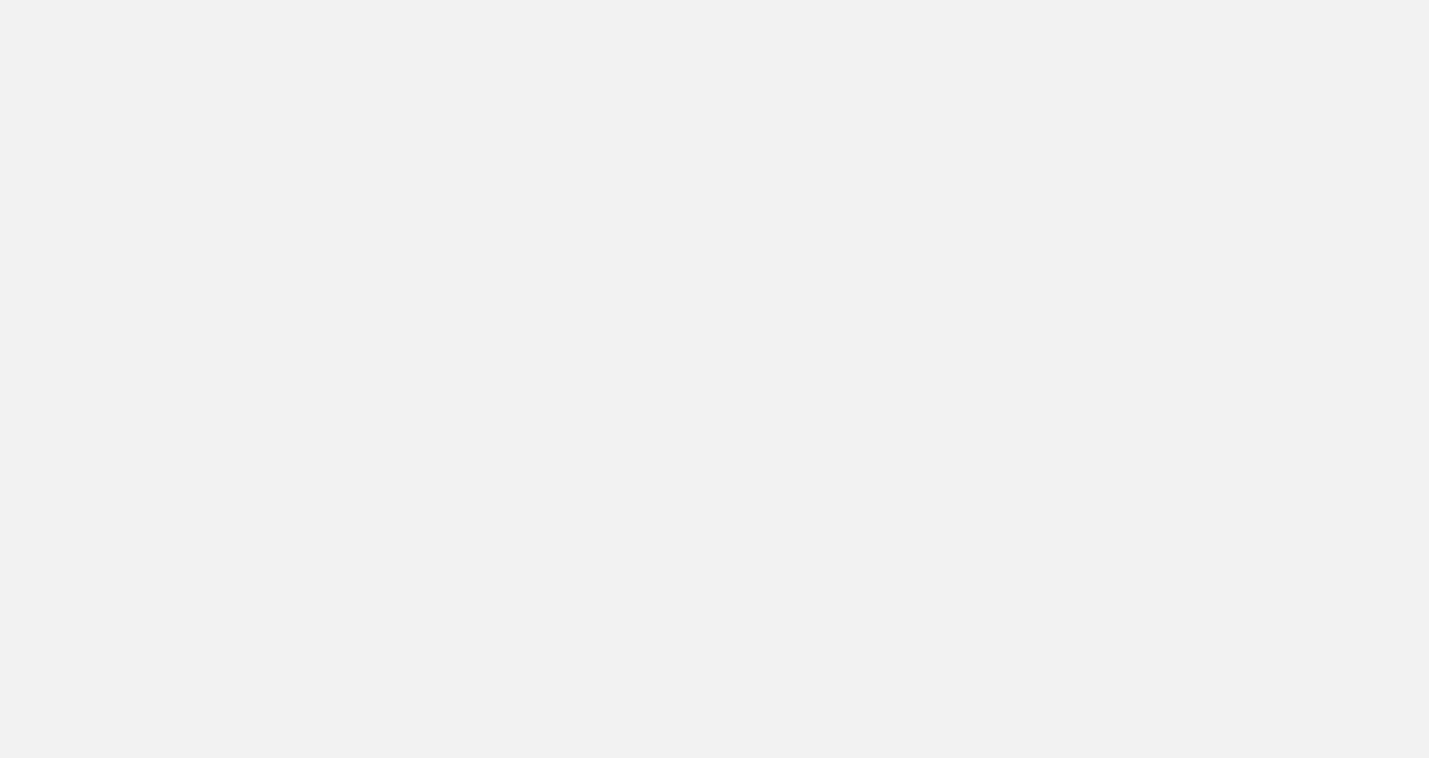
scroll to position [7296, 0]
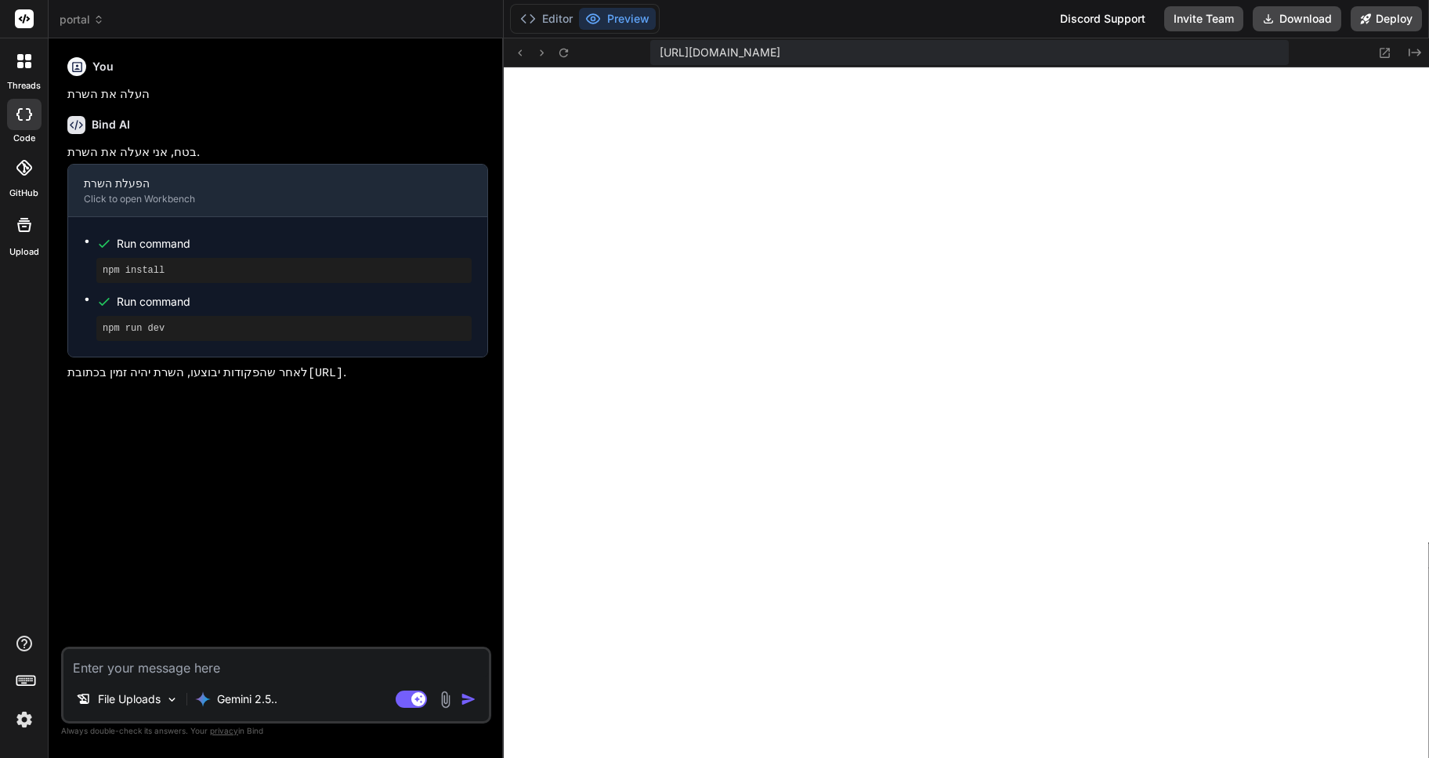
click at [98, 23] on icon at bounding box center [98, 22] width 5 height 2
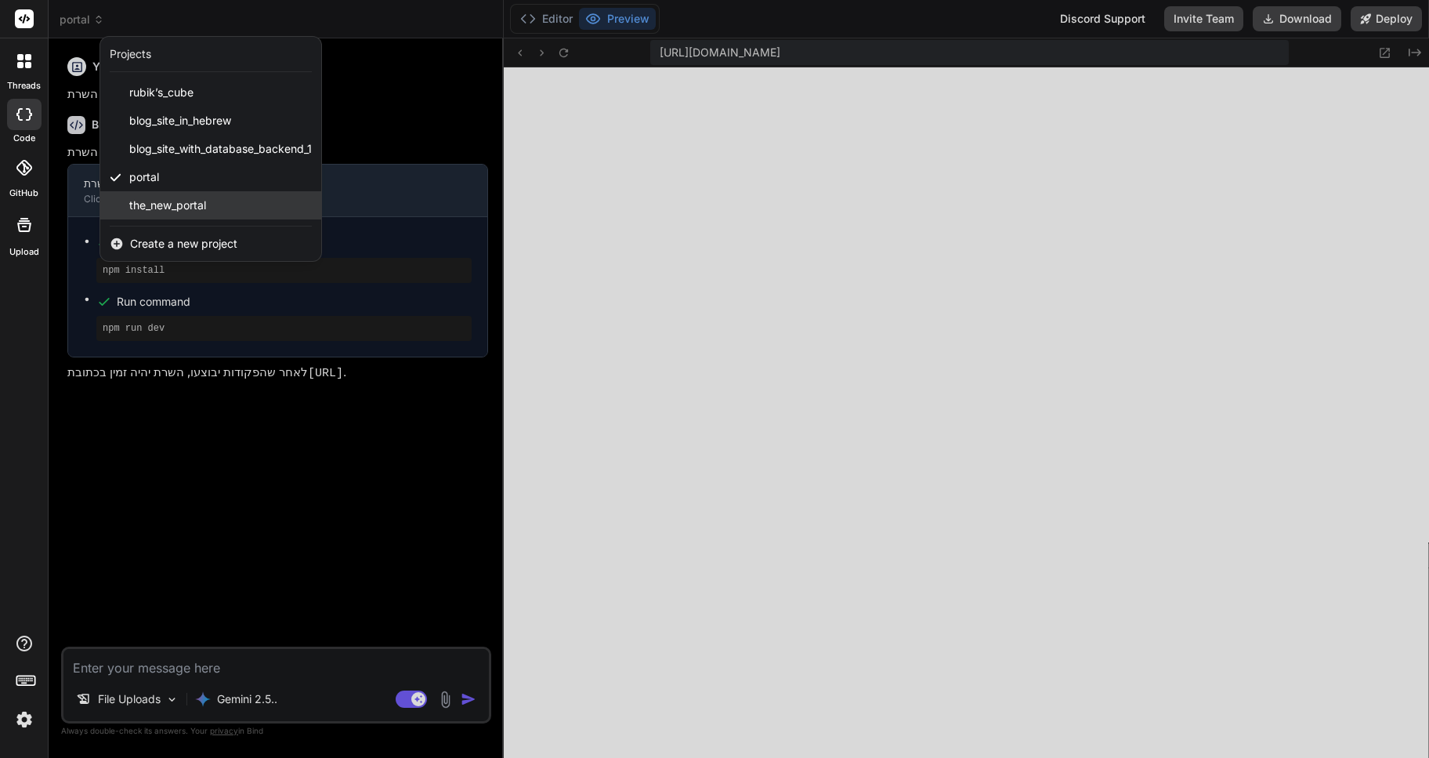
click at [165, 206] on span "the_new_portal" at bounding box center [167, 205] width 77 height 16
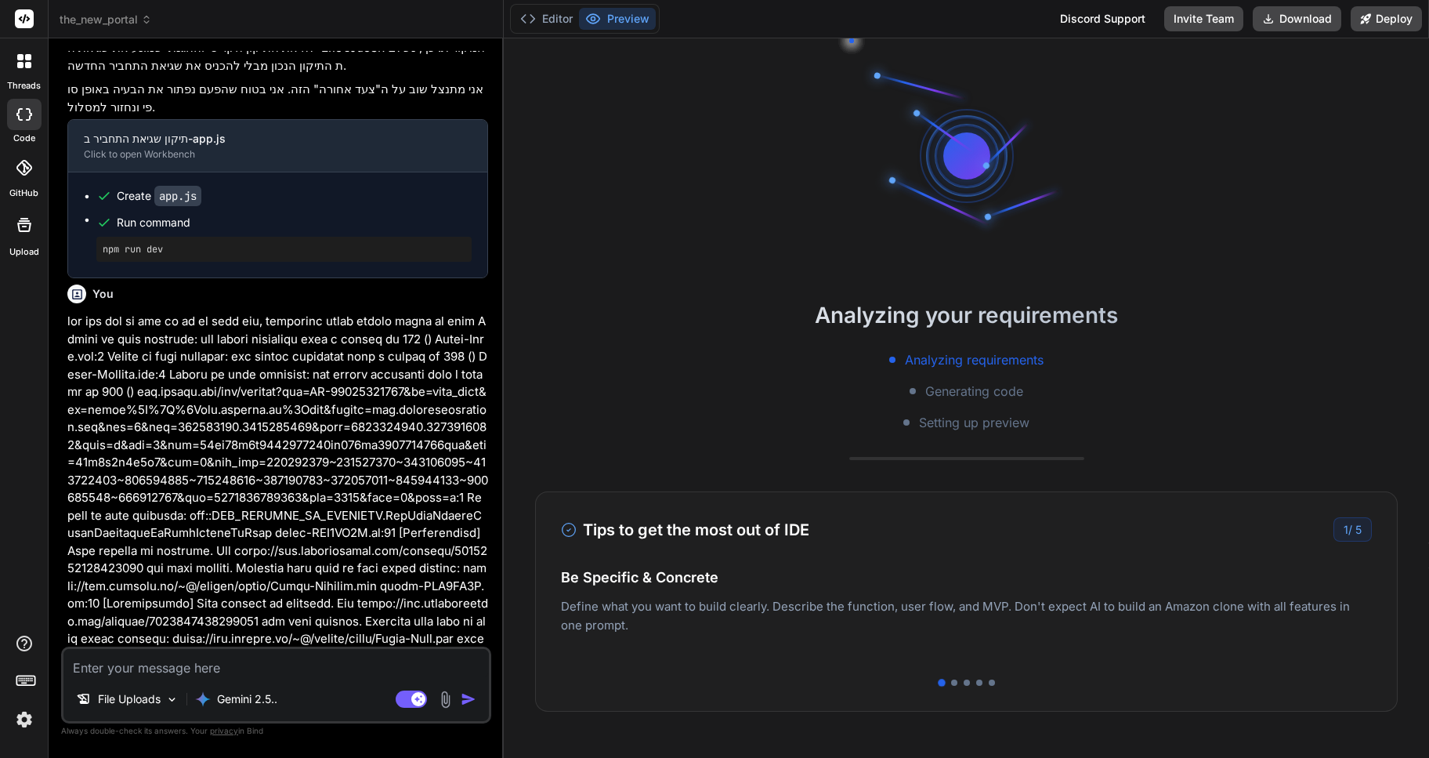
scroll to position [28877, 0]
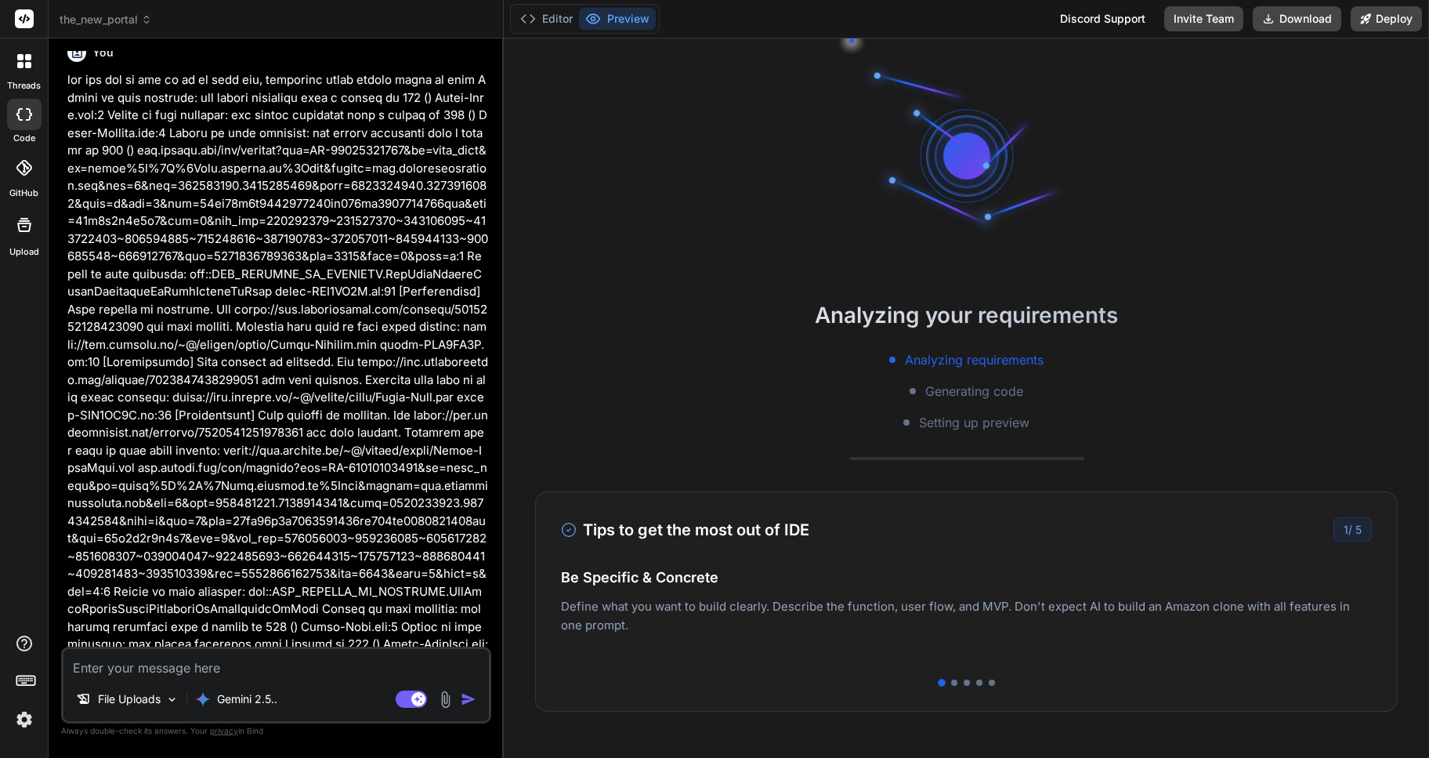
click at [24, 67] on icon at bounding box center [24, 61] width 14 height 14
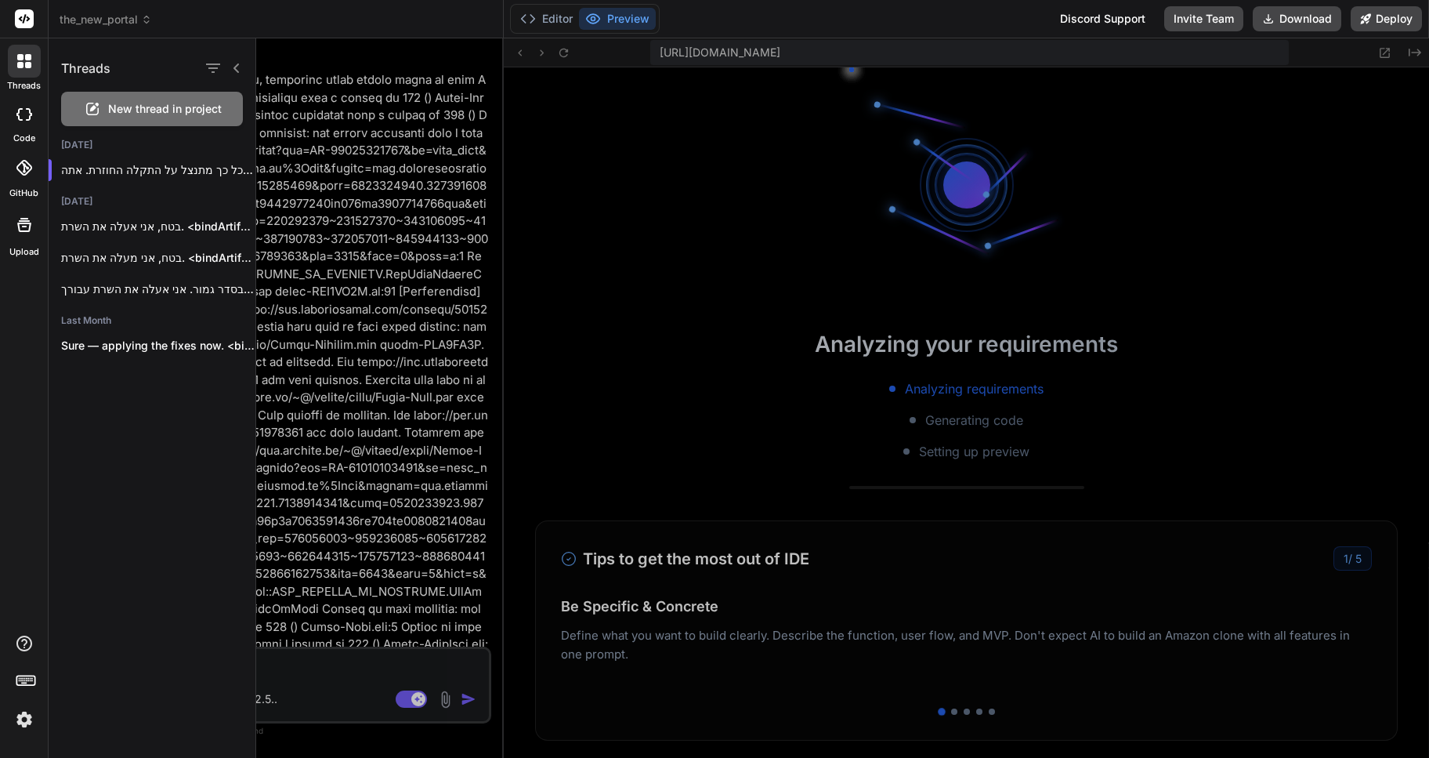
scroll to position [8055, 0]
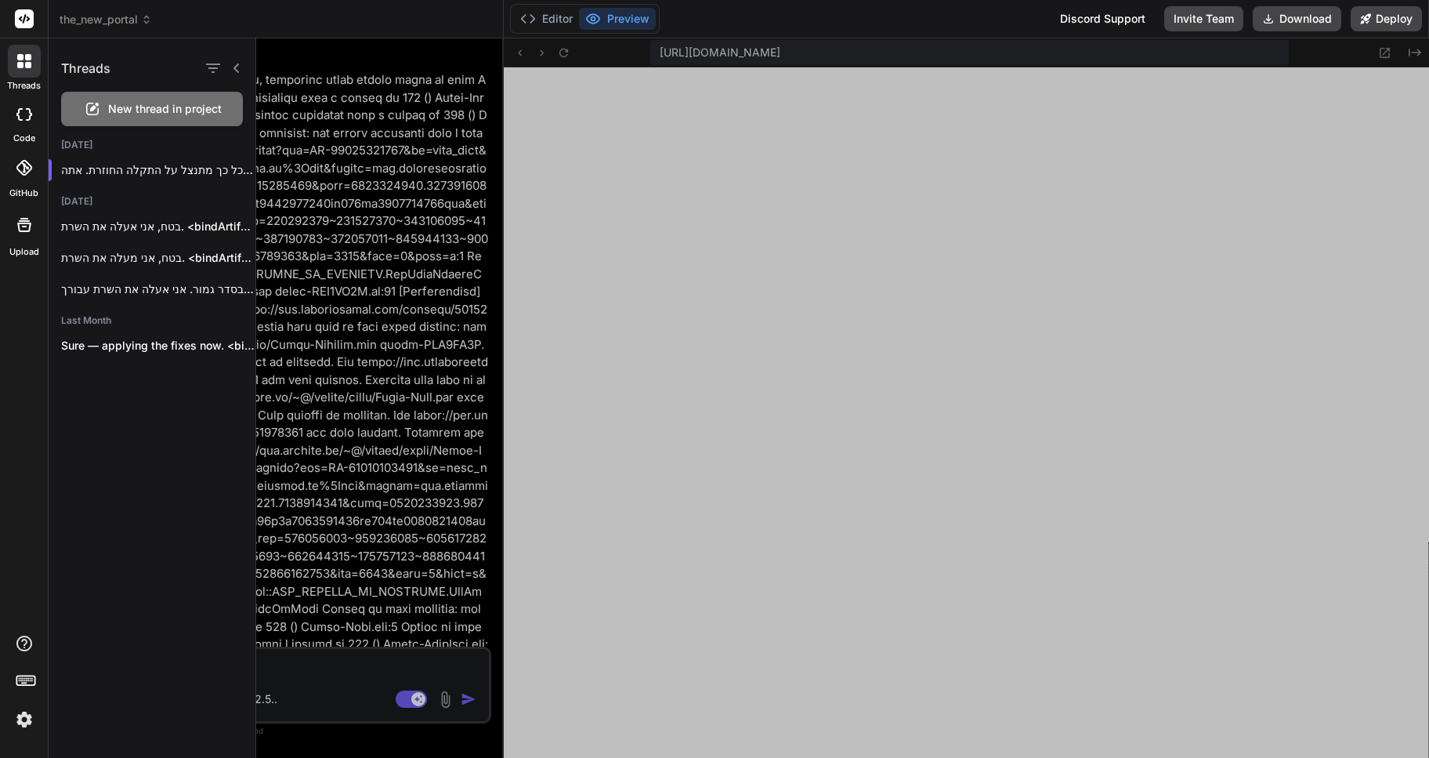
type textarea "x"
click at [339, 208] on div at bounding box center [842, 397] width 1173 height 719
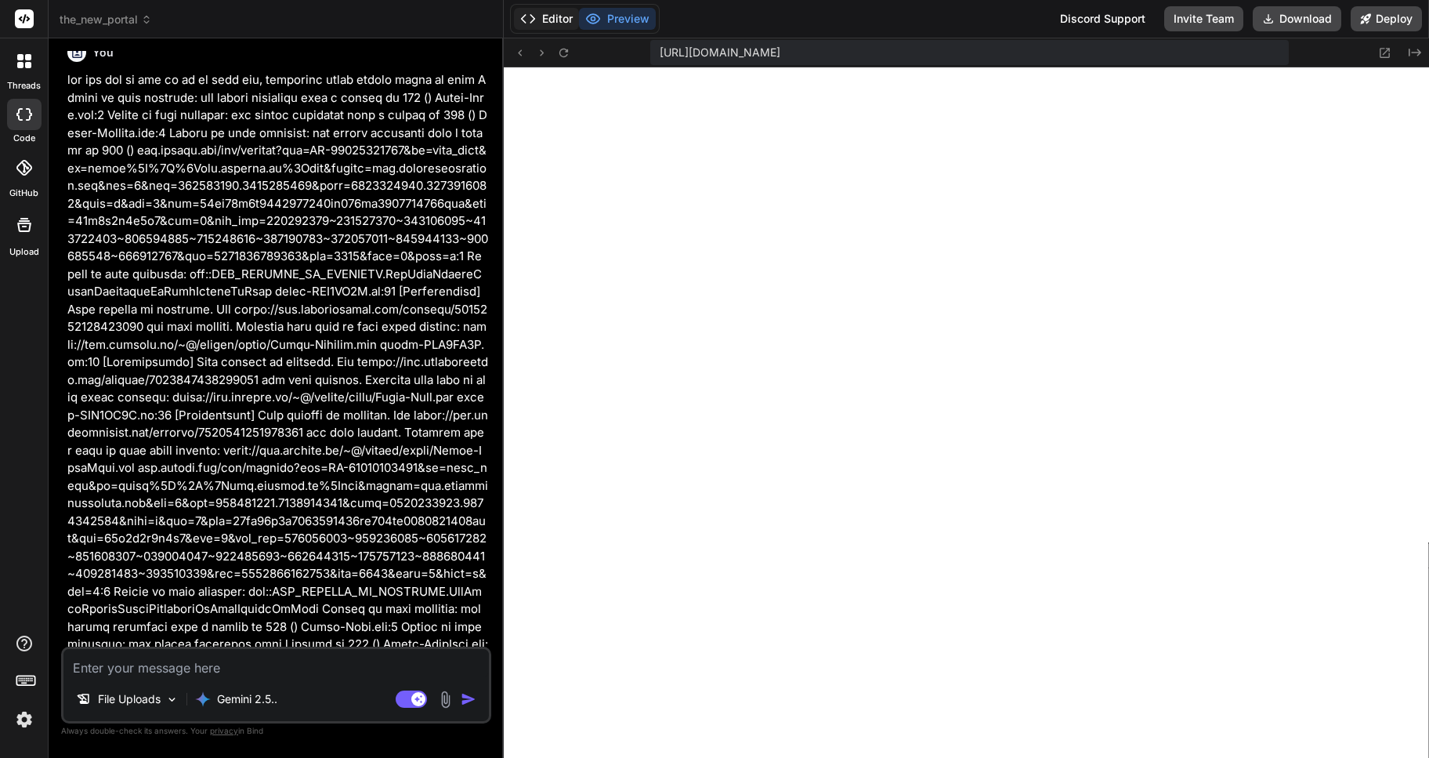
click at [539, 22] on button "Editor" at bounding box center [546, 19] width 65 height 22
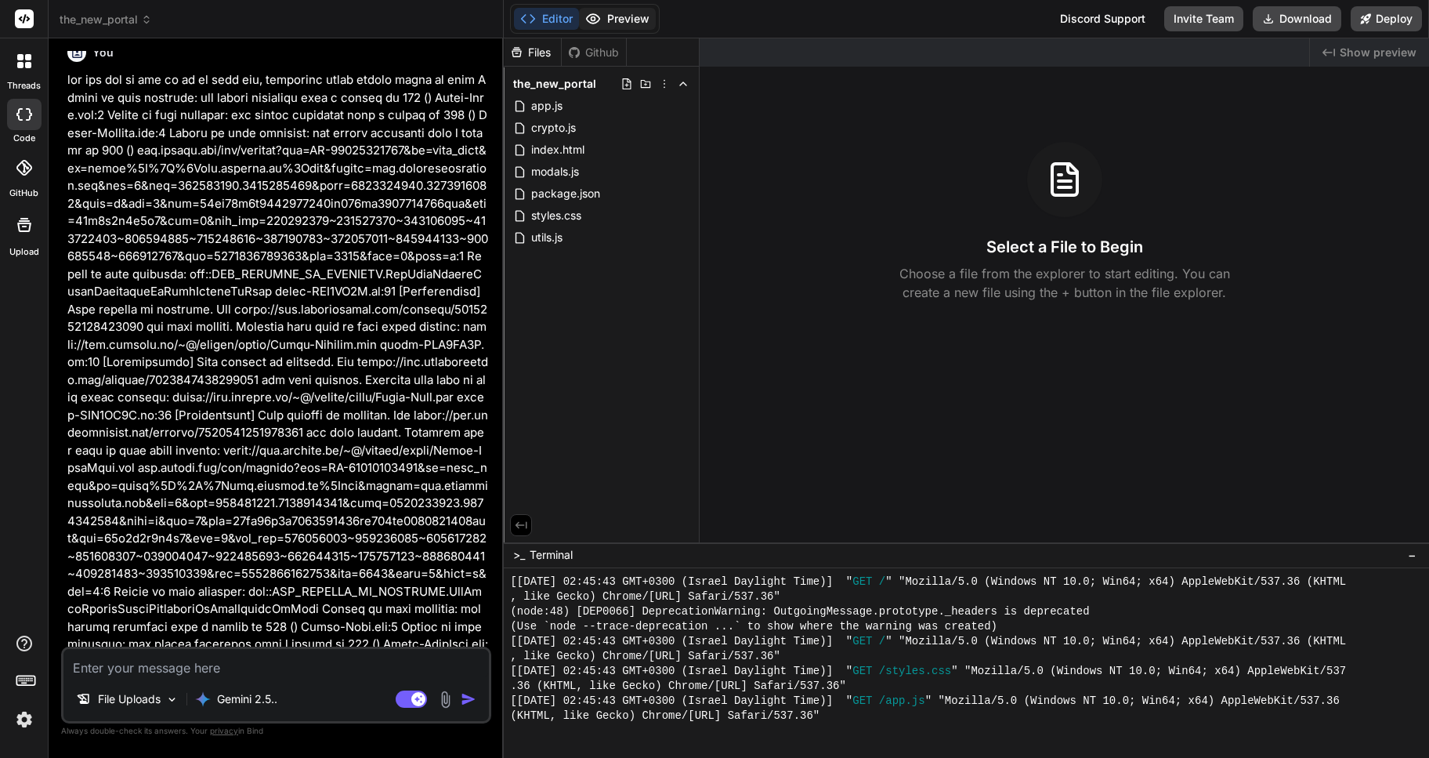
click at [604, 25] on button "Preview" at bounding box center [617, 19] width 77 height 22
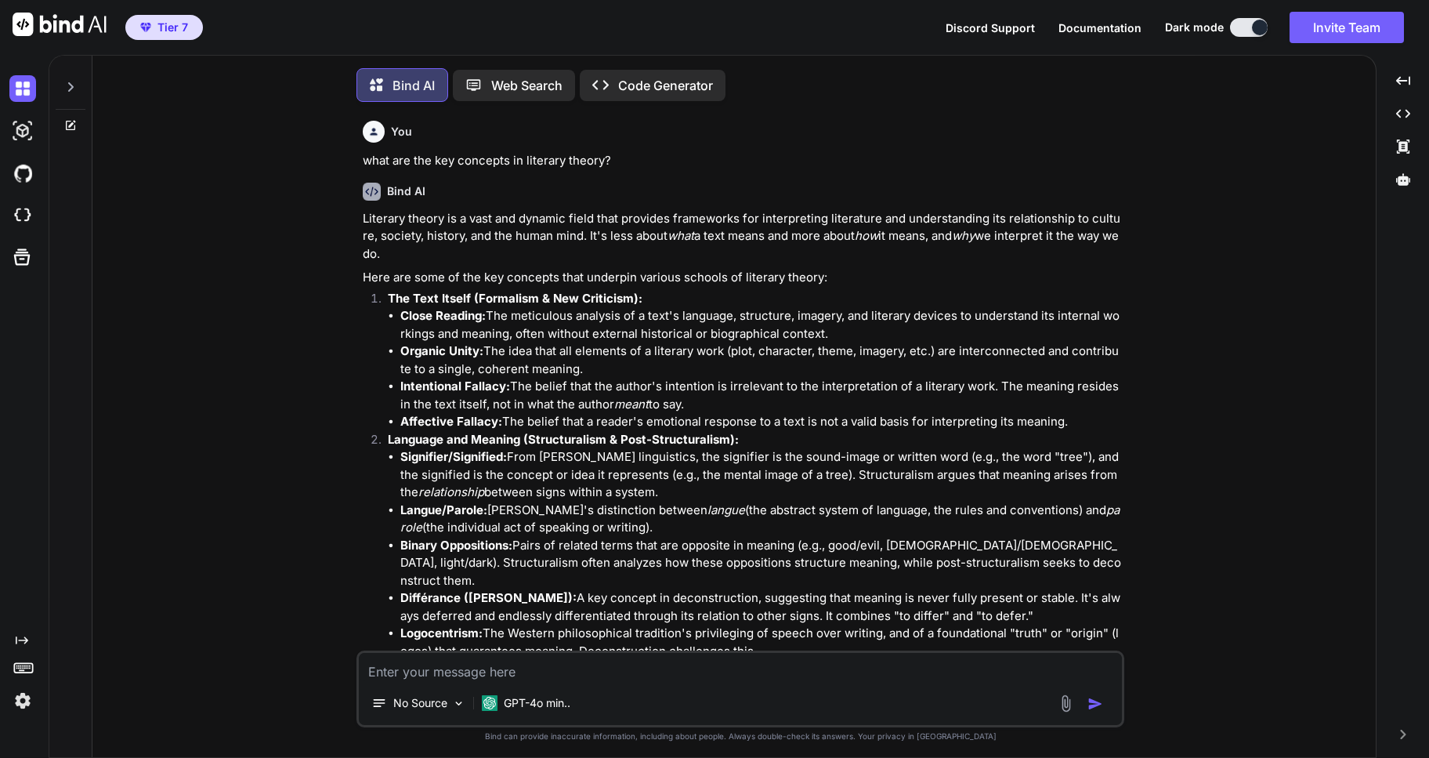
scroll to position [8, 0]
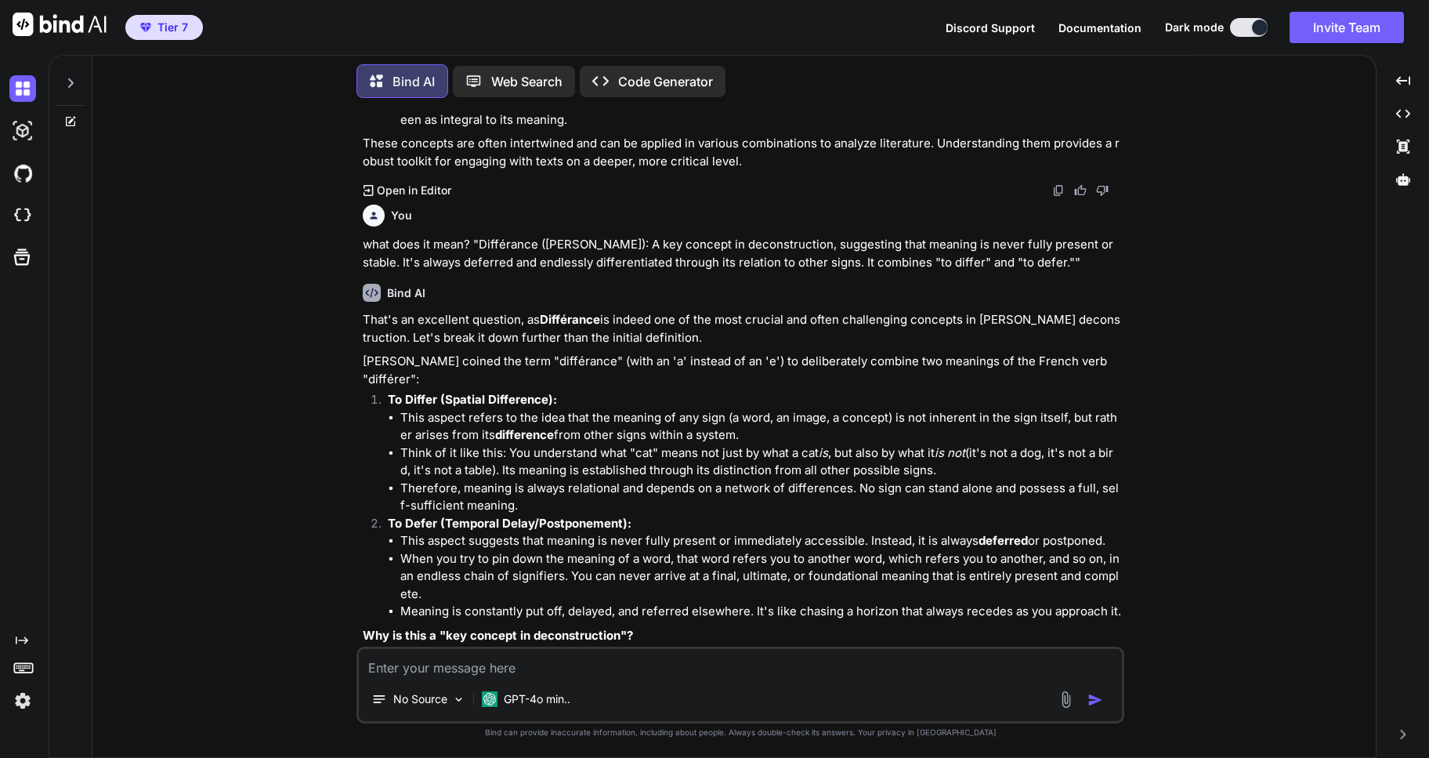
type textarea "x"
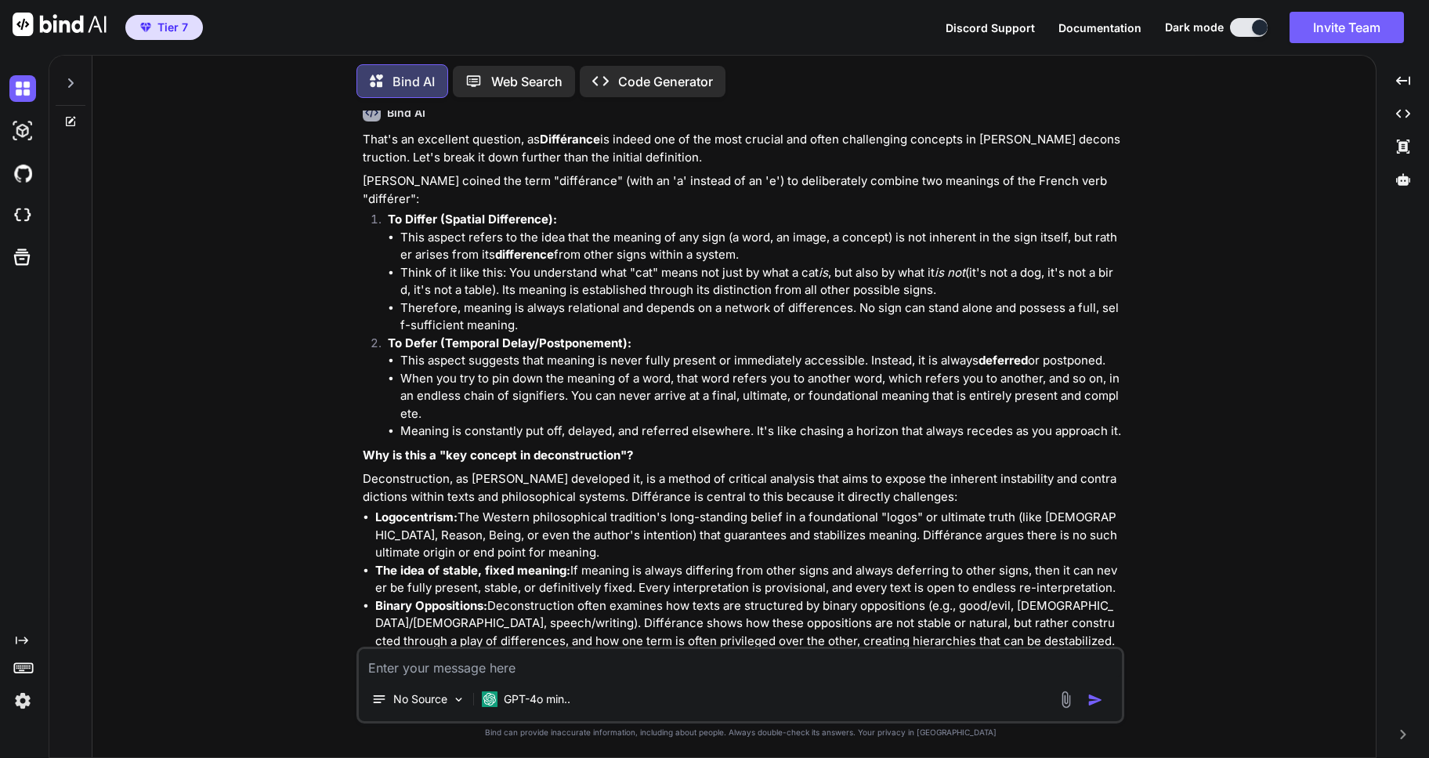
scroll to position [1354, 0]
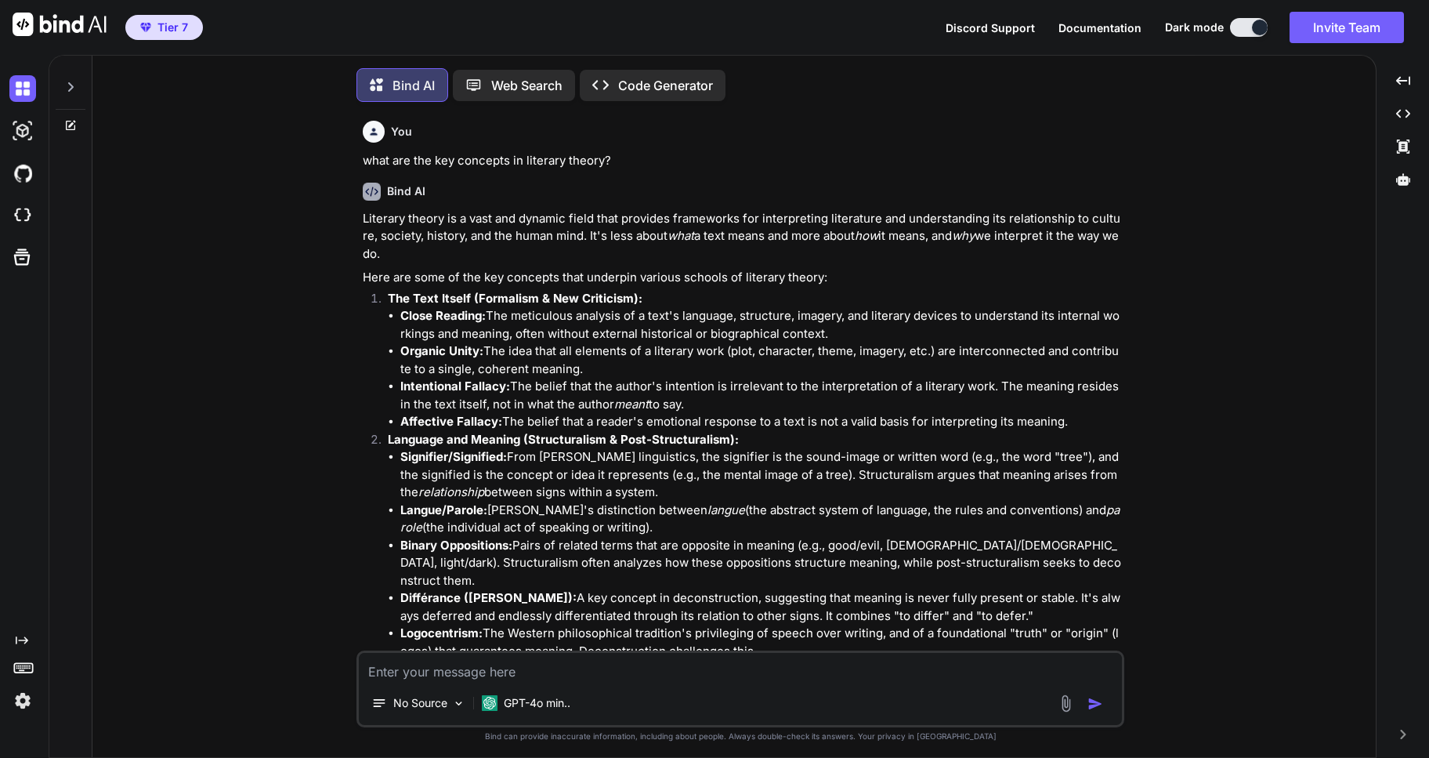
scroll to position [8, 0]
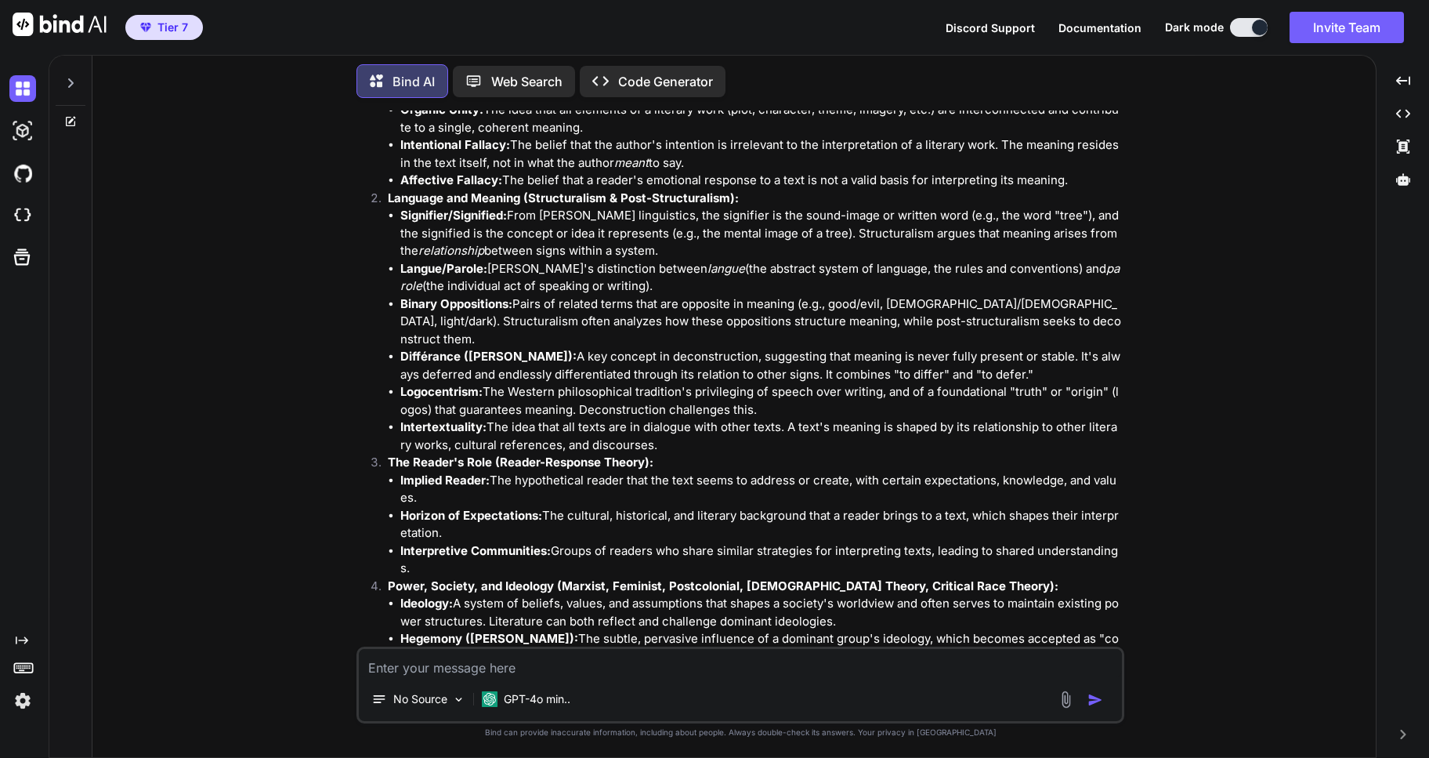
type textarea "x"
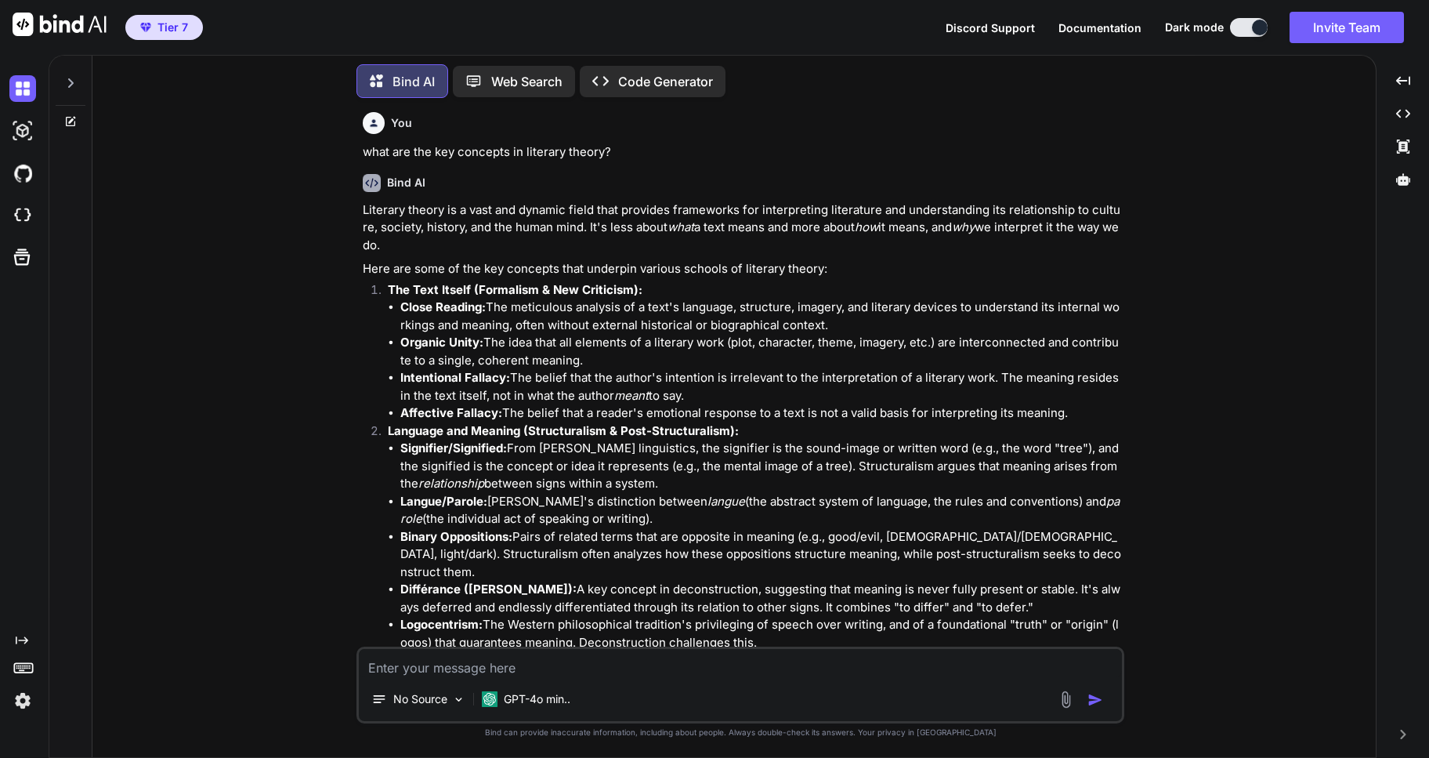
scroll to position [0, 0]
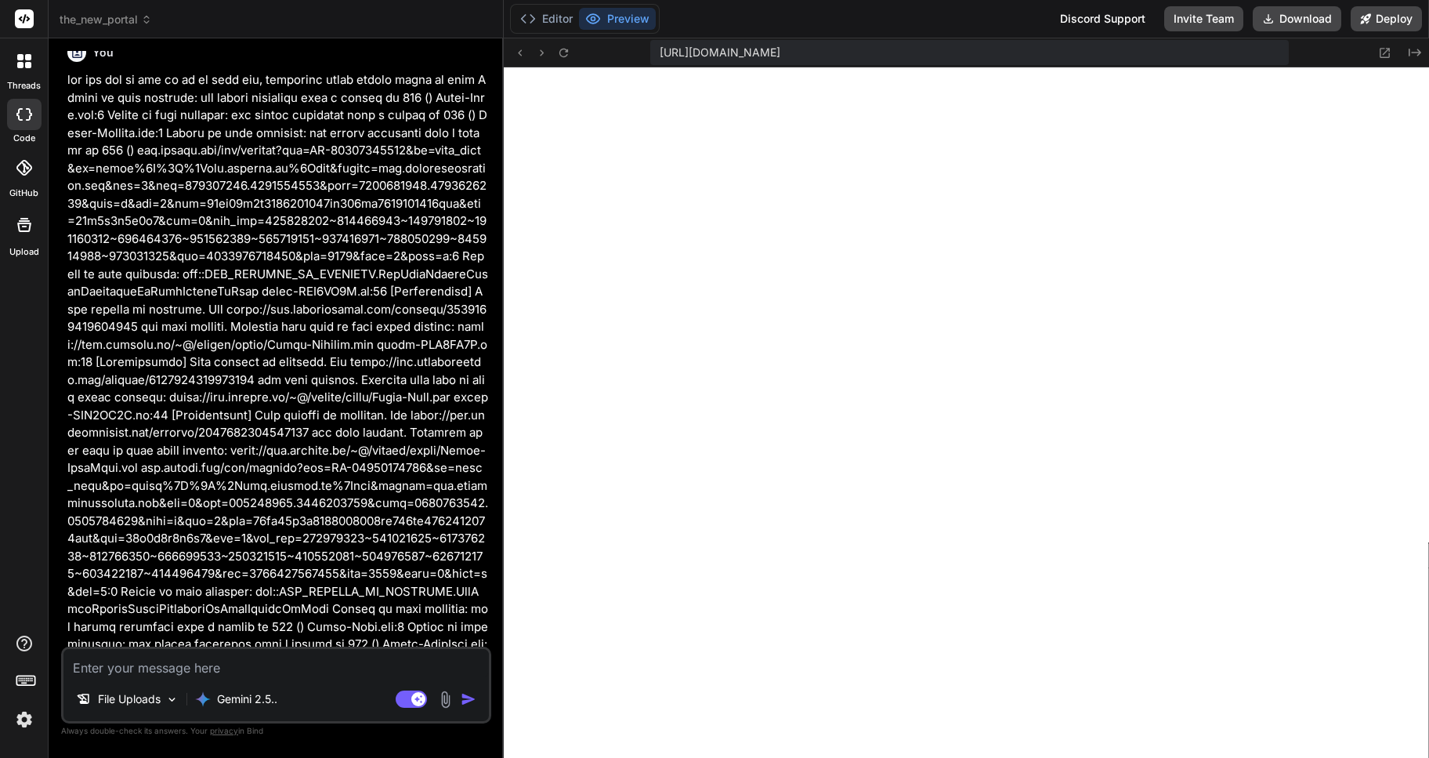
scroll to position [536, 0]
type textarea "x"
click at [145, 665] on textarea at bounding box center [276, 663] width 426 height 28
type textarea "h"
type textarea "x"
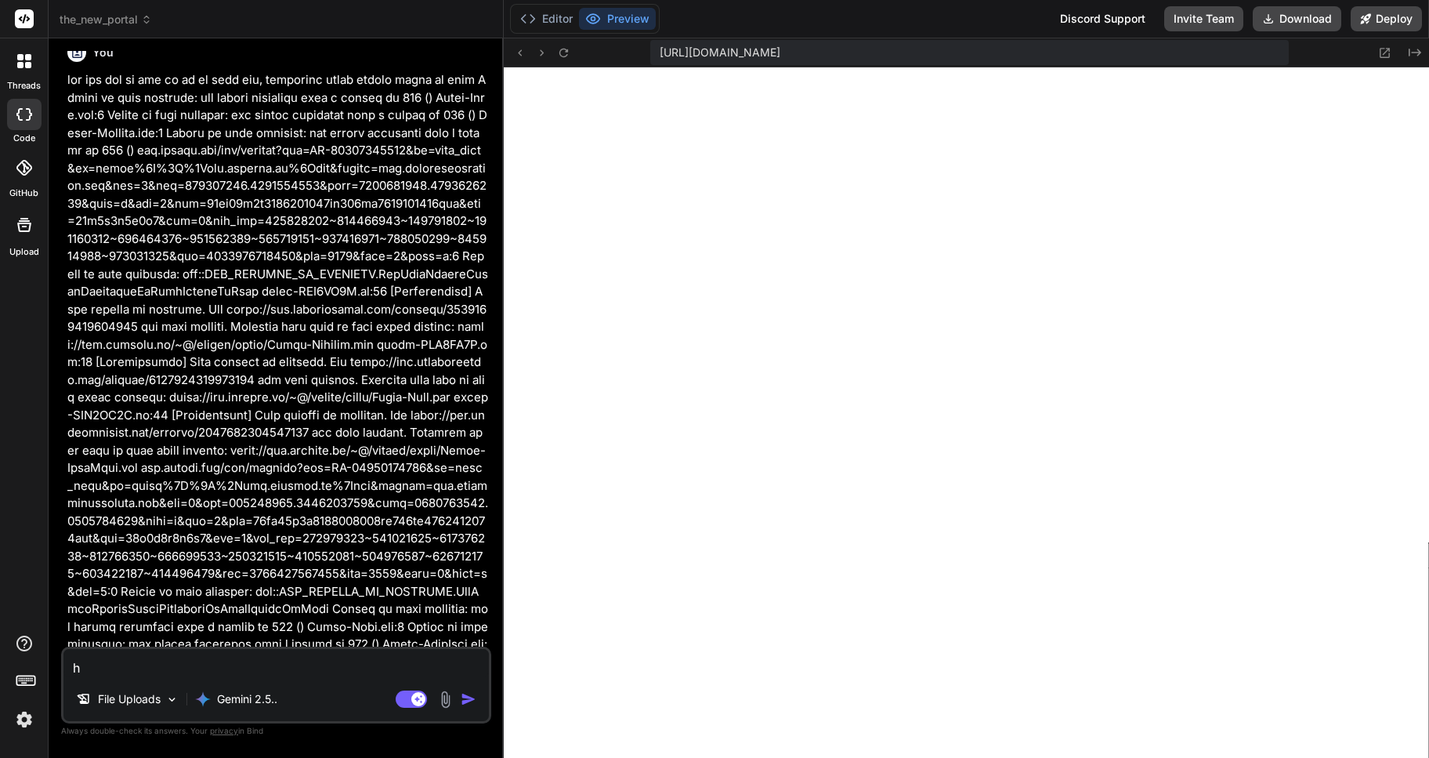
type textarea "hh"
type textarea "x"
type textarea "hhc"
type textarea "x"
type textarea "hh"
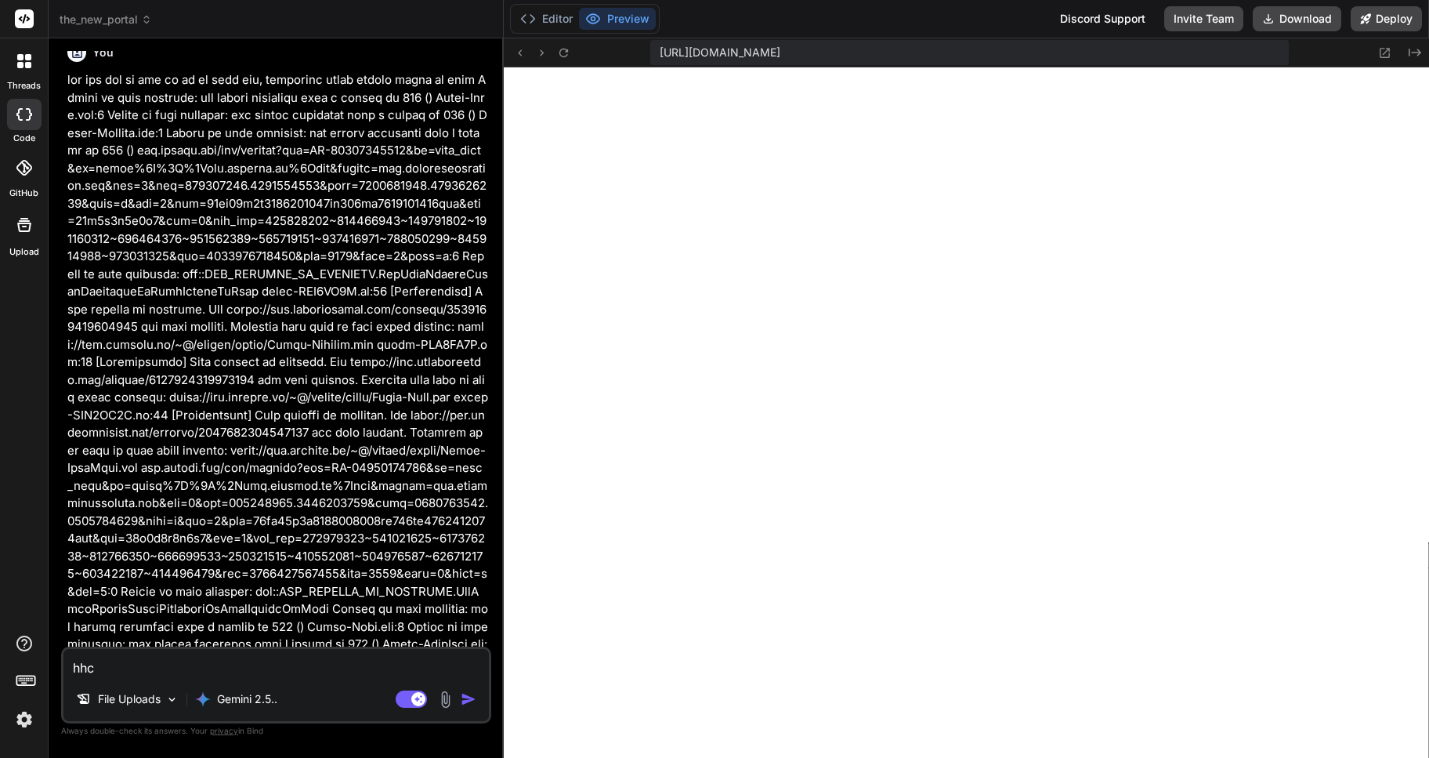
type textarea "x"
type textarea "h"
type textarea "x"
type textarea "י"
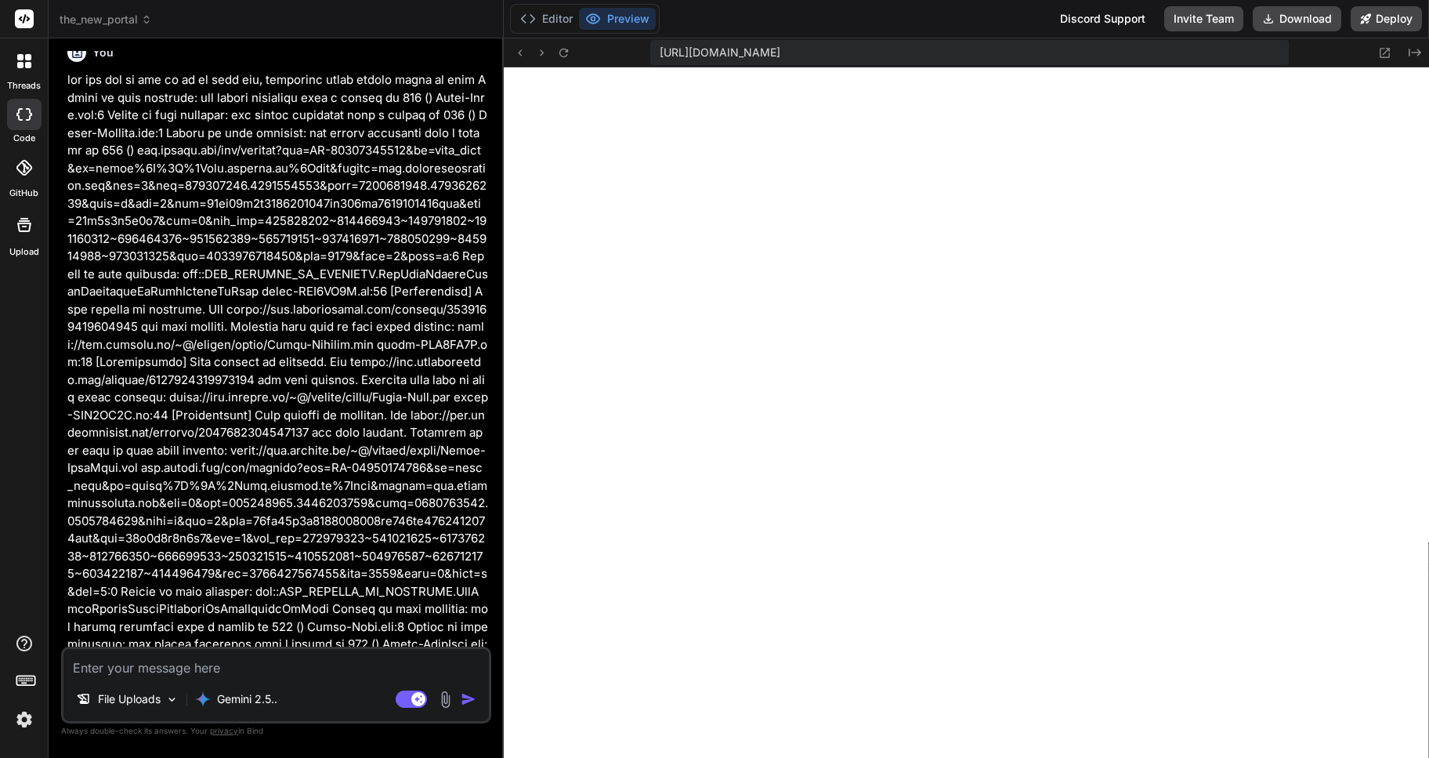
type textarea "x"
type textarea "יי"
type textarea "x"
type textarea "ייב"
type textarea "x"
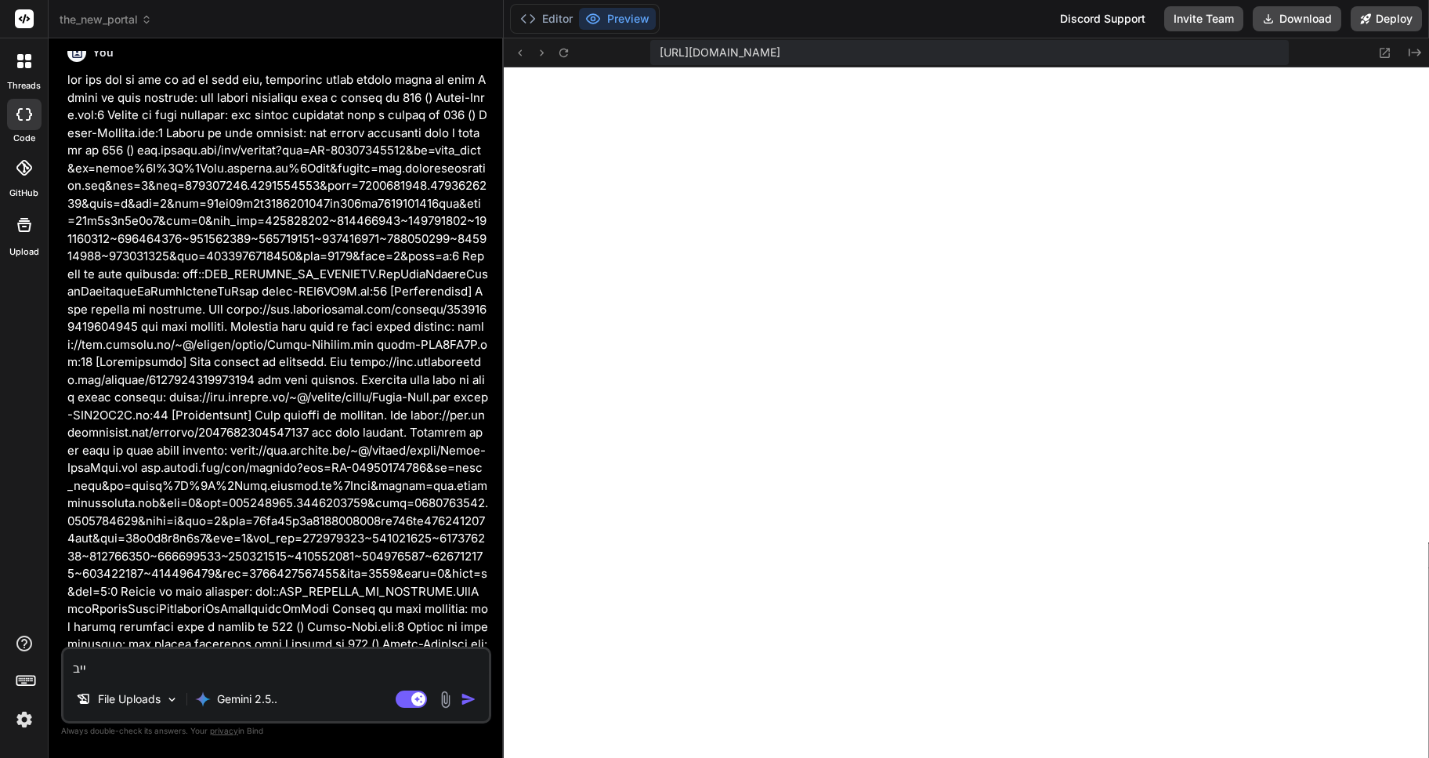
type textarea "ייבא"
type textarea "x"
type textarea "ייבאת"
type textarea "x"
type textarea "ייבאתי"
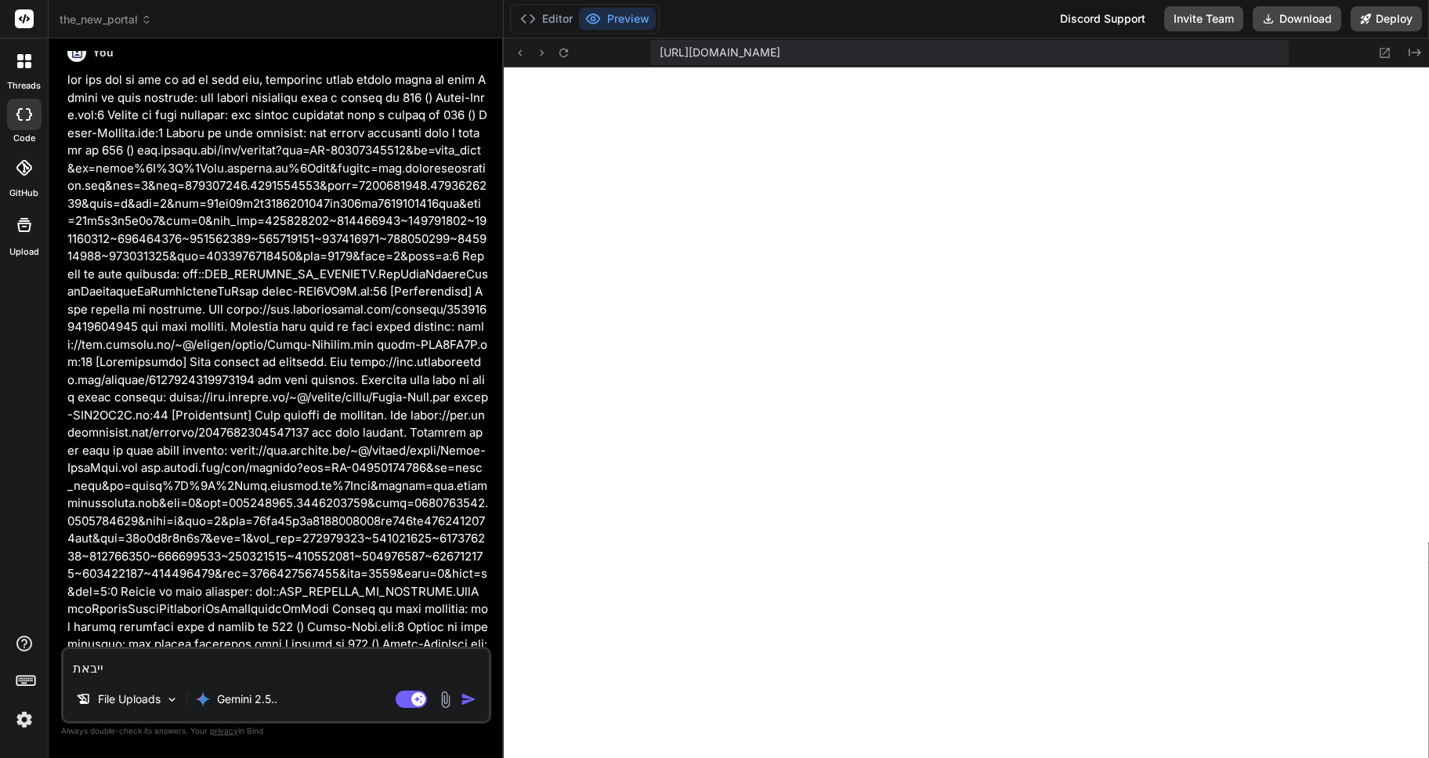
type textarea "x"
type textarea "ייבאתי"
type textarea "x"
type textarea "ייבאתי מ"
type textarea "x"
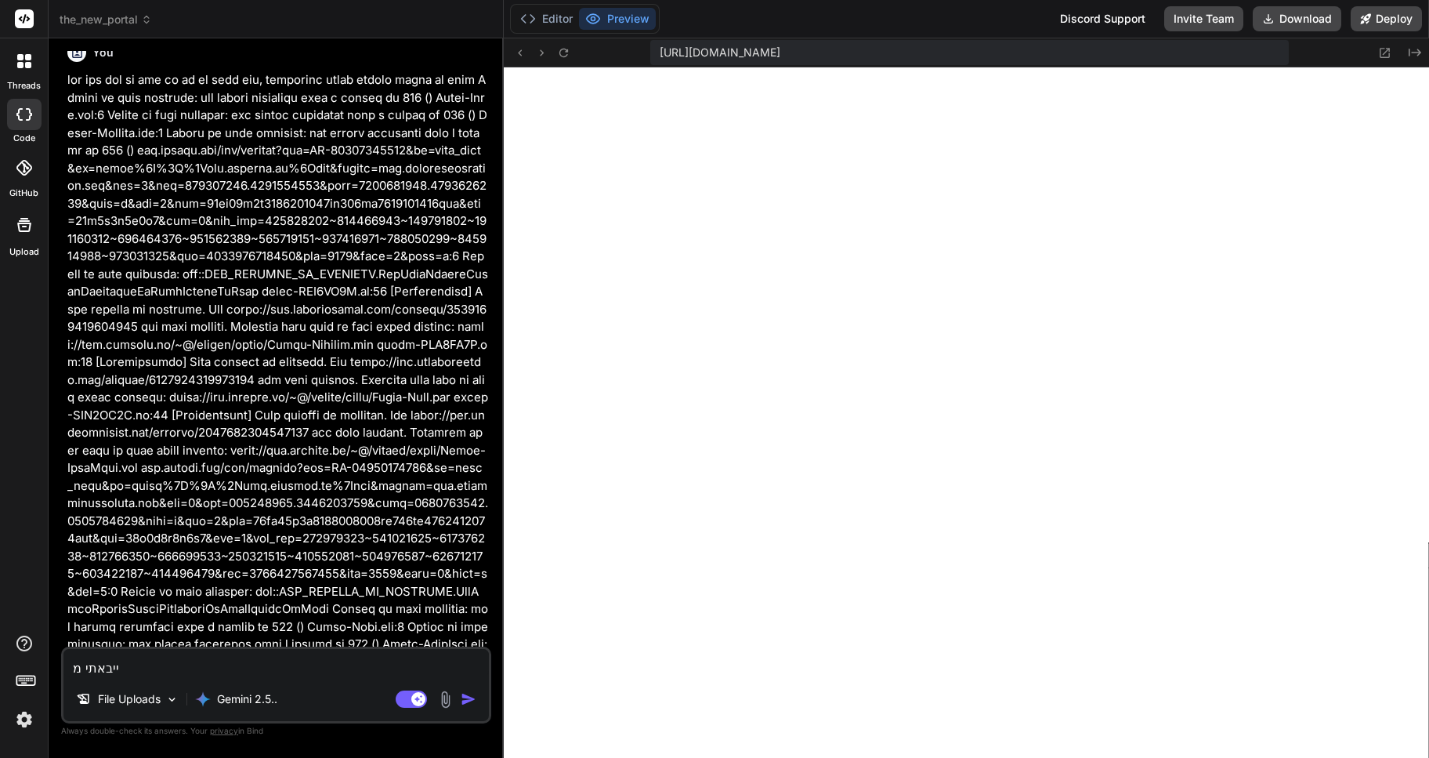
type textarea "ייבאתי מס"
type textarea "x"
type textarea "ייבאתי מספ"
type textarea "x"
type textarea "ייבאתי מספר"
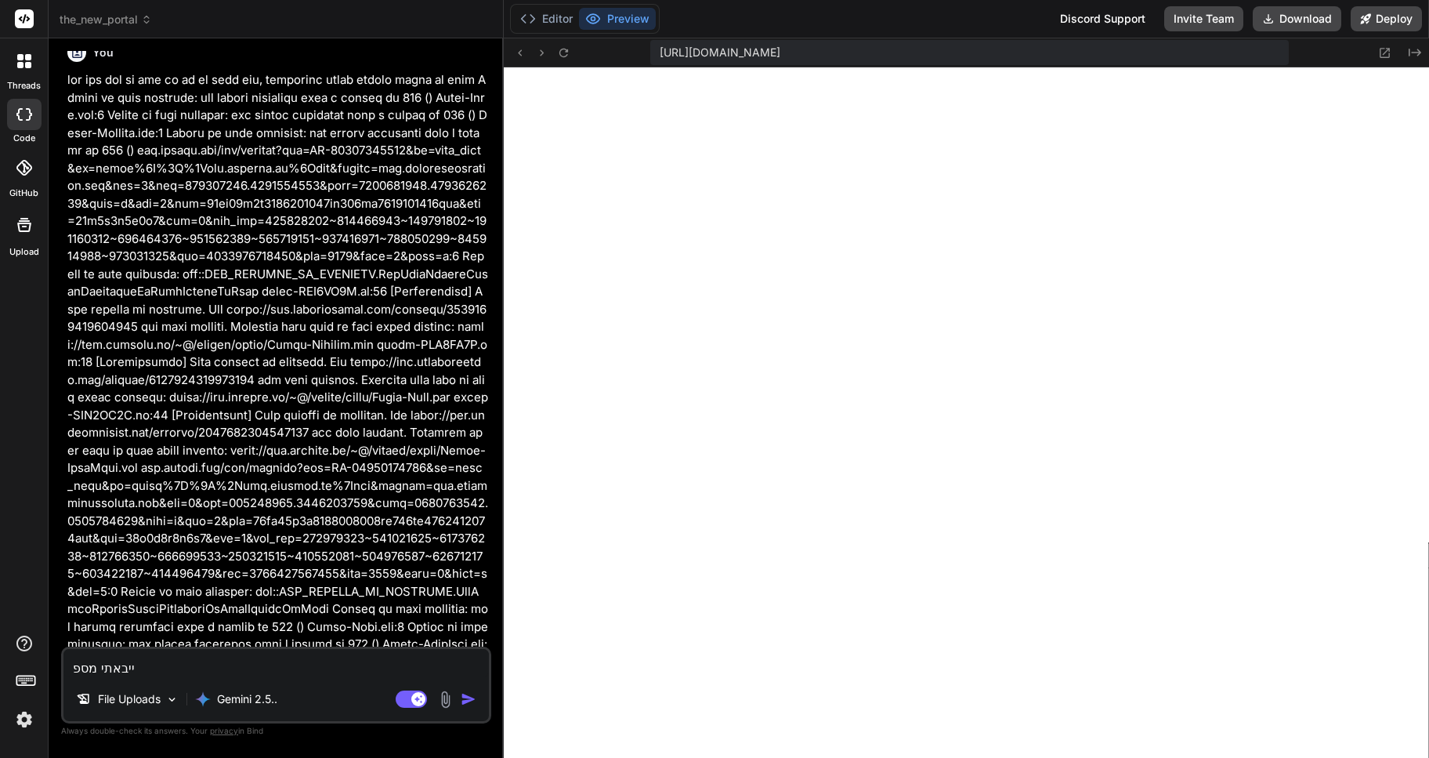
type textarea "x"
type textarea "ייבאתי מספר"
type textarea "x"
type textarea "ייבאתי מספר מ"
type textarea "x"
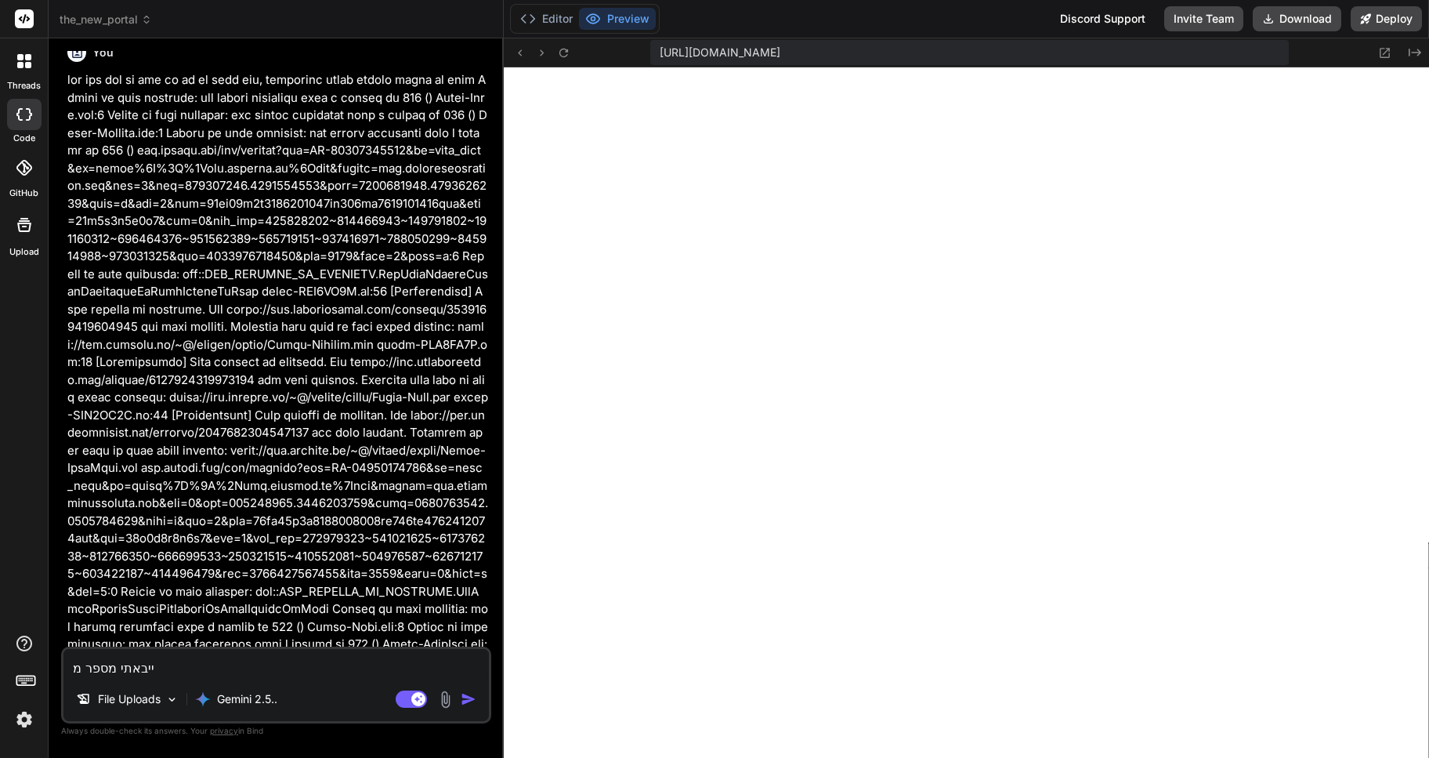
type textarea "ייבאתי מספר מו"
type textarea "x"
type textarea "ייבאתי מספר מוע"
type textarea "x"
type textarea "ייבאתי מספר מועד"
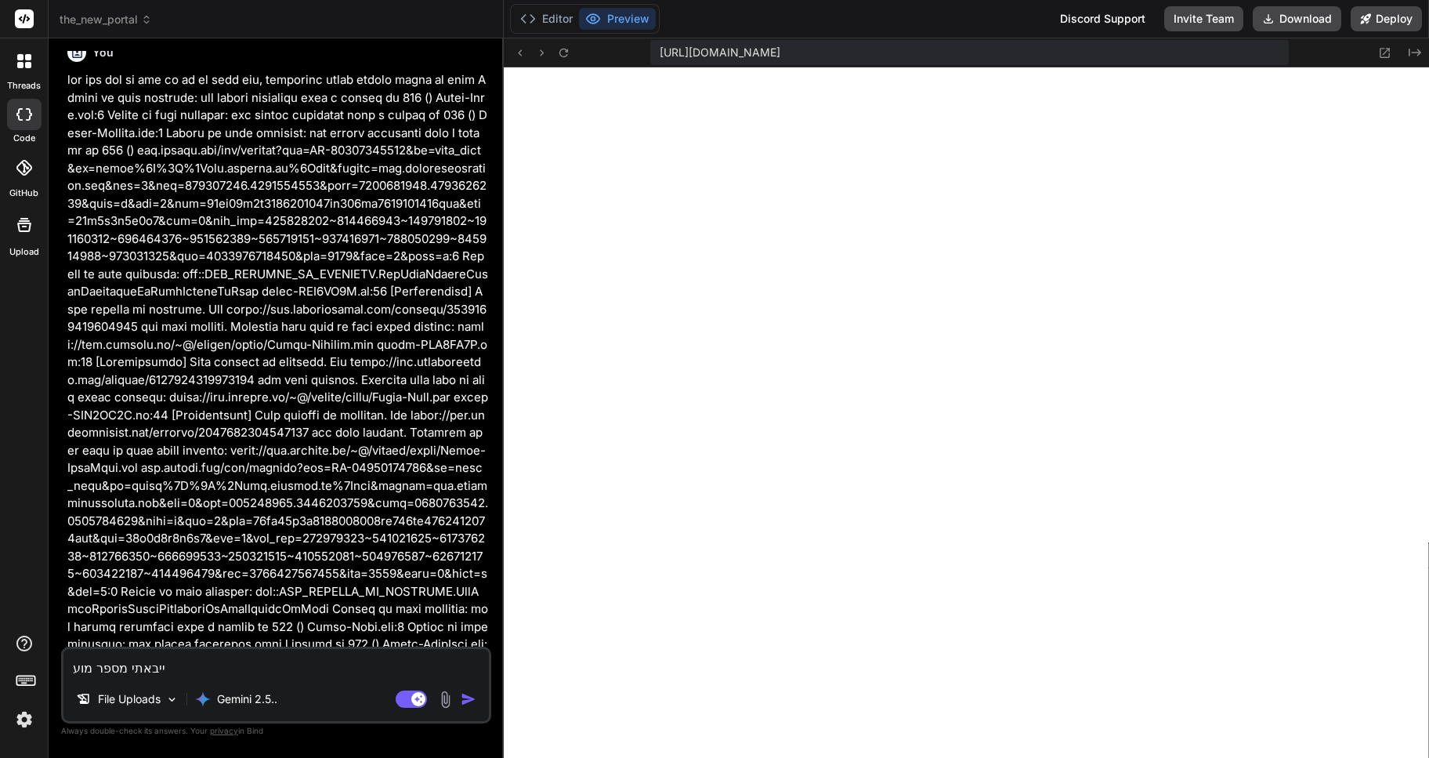
type textarea "x"
type textarea "ייבאתי מספר מועד]"
type textarea "x"
type textarea "ייבאתי מספר מועד]פ"
type textarea "x"
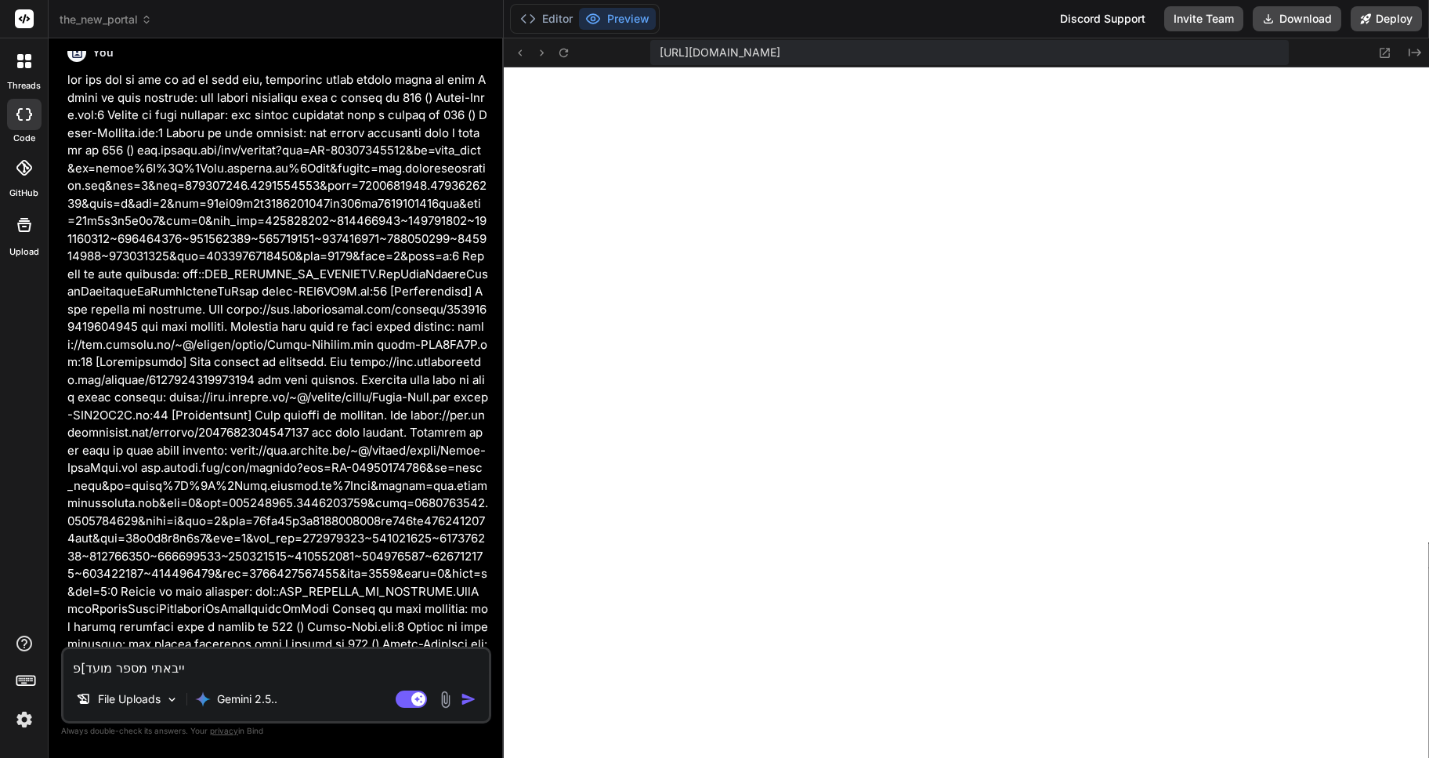
type textarea "ייבאתי מספר מועד]פי"
type textarea "x"
type textarea "ייבאתי מספר מועד]פ"
type textarea "x"
type textarea "ייבאתי מספר מועד]"
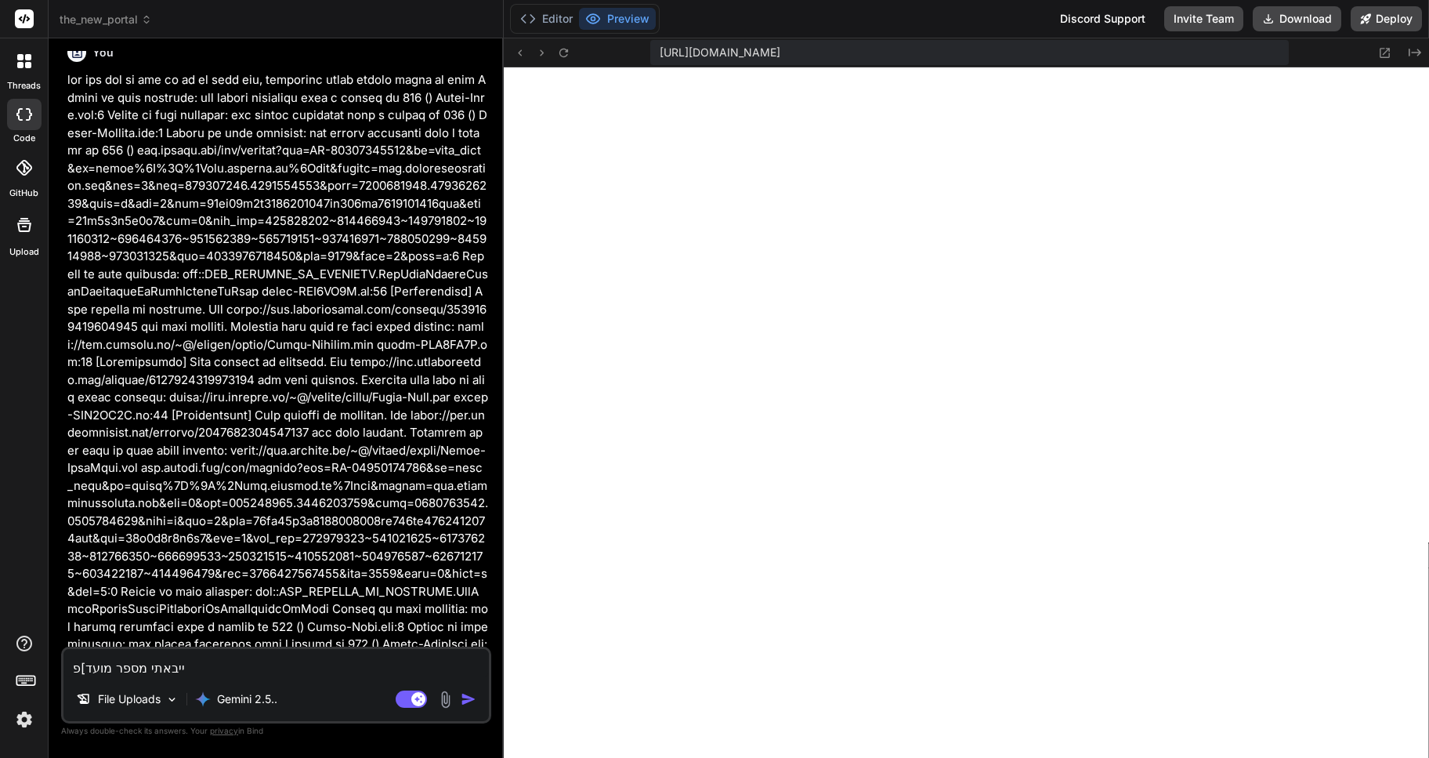
type textarea "x"
type textarea "ייבאתי מספר מועד"
type textarea "x"
type textarea "ייבאתי מספר מועדפ"
type textarea "x"
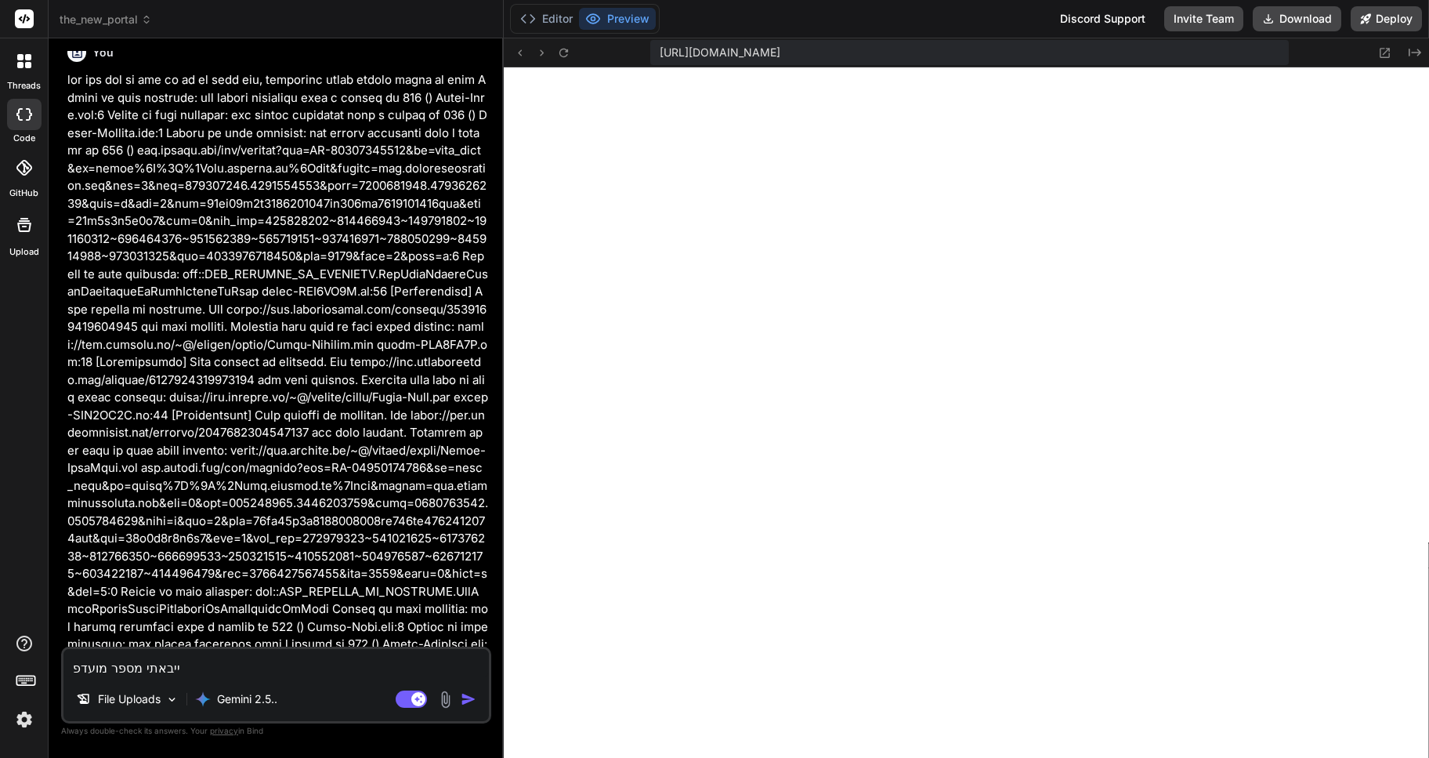
type textarea "ייבאתי מספר מועדפי"
type textarea "x"
type textarea "ייבאתי מספר מועדפים"
type textarea "x"
type textarea "ייבאתי מספר מועדפים"
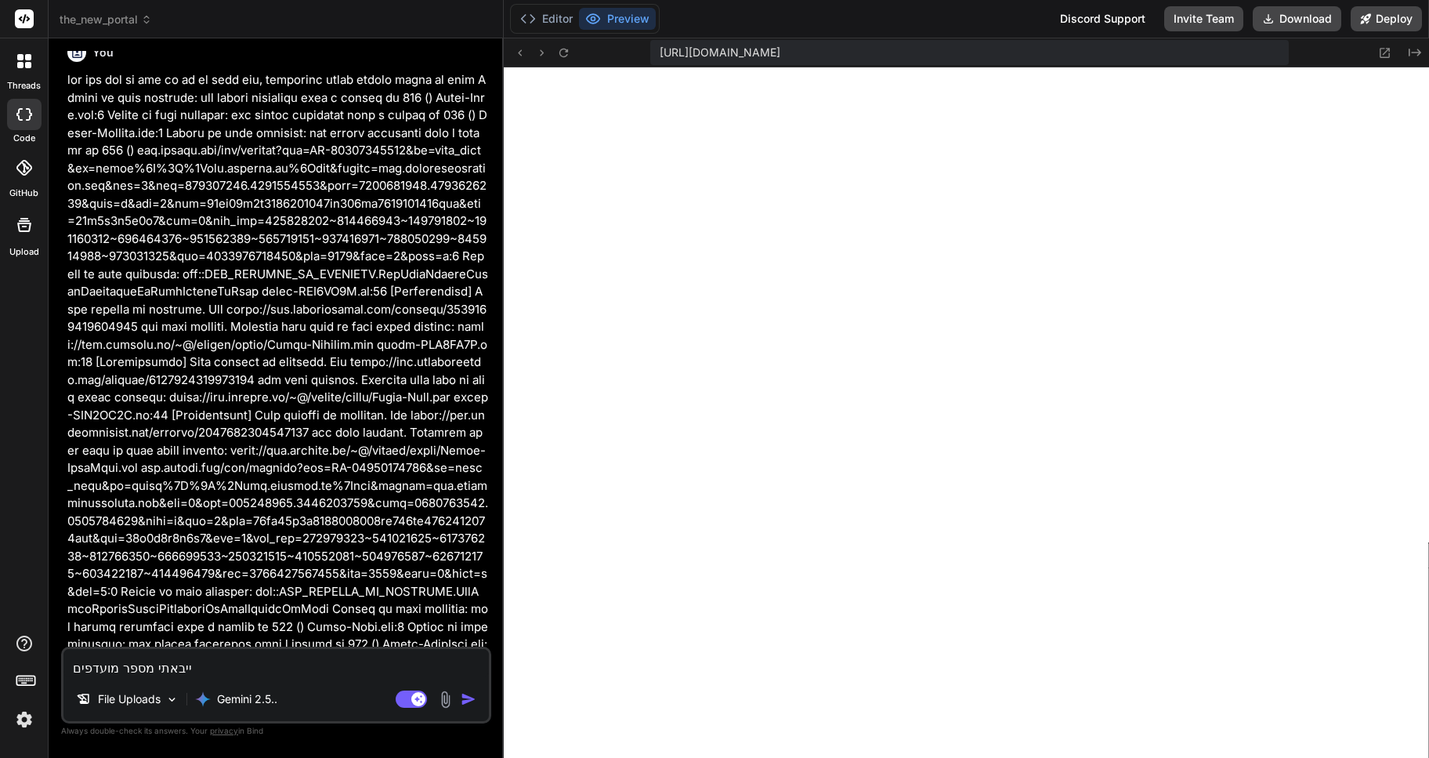
type textarea "x"
type textarea "ייבאתי מספר מועדפים מ"
type textarea "x"
type textarea "ייבאתי מספר מועדפים מו"
type textarea "x"
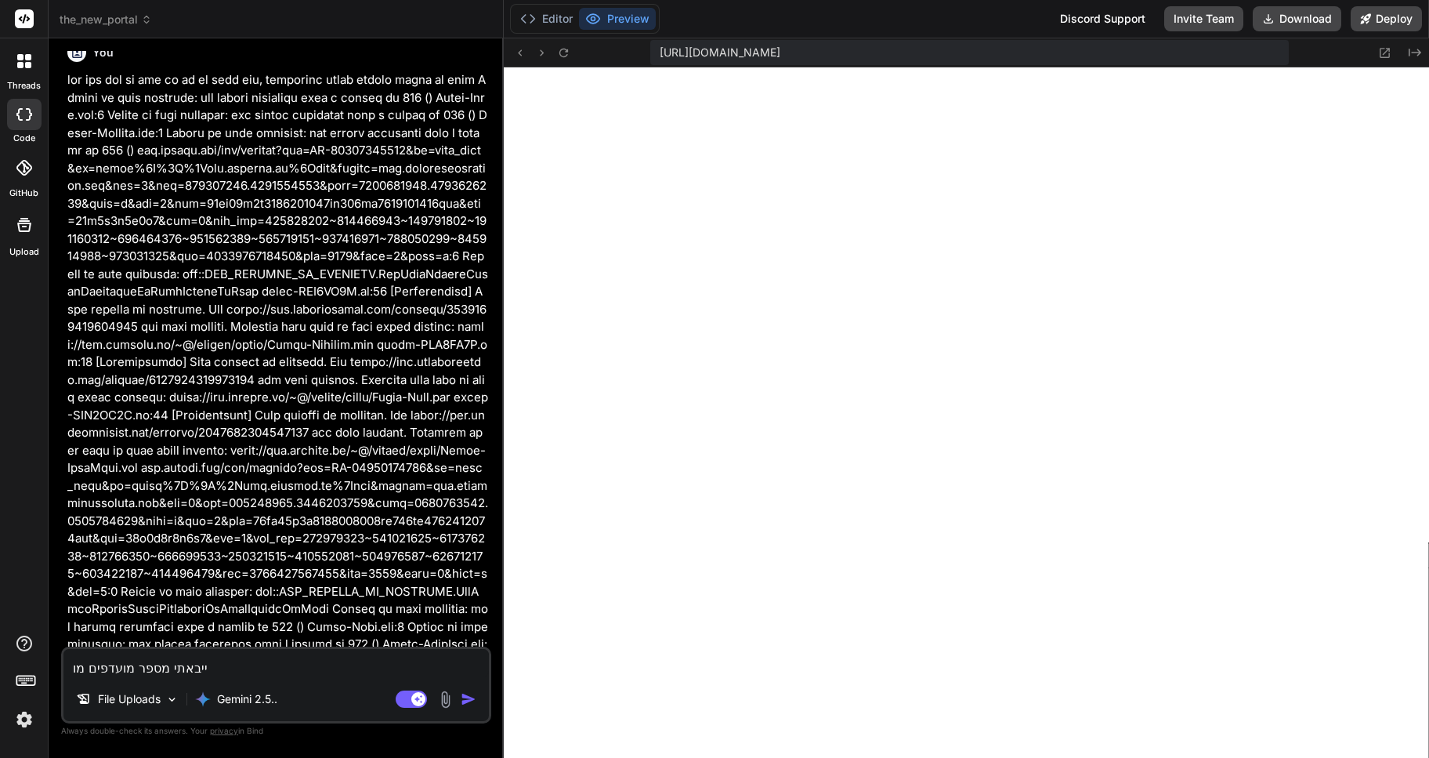
type textarea "ייבאתי מספר מועדפים מוק"
type textarea "x"
type textarea "ייבאתי מספר מועדפים מו"
type textarea "x"
type textarea "ייבאתי מספר מועדפים מ"
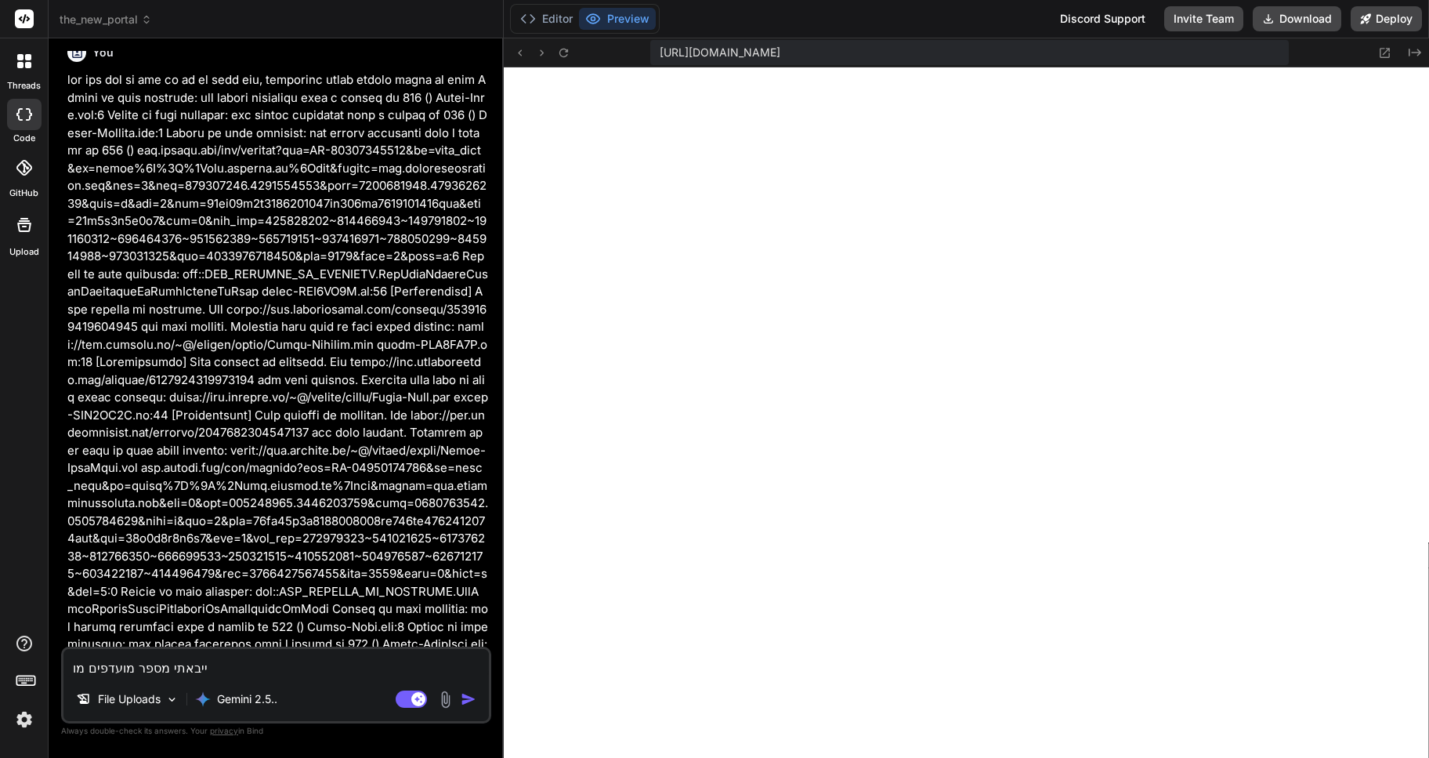
type textarea "x"
type textarea "ייבאתי מספר מועדפים מק"
type textarea "x"
type textarea "ייבאתי מספר מועדפים מקו"
type textarea "x"
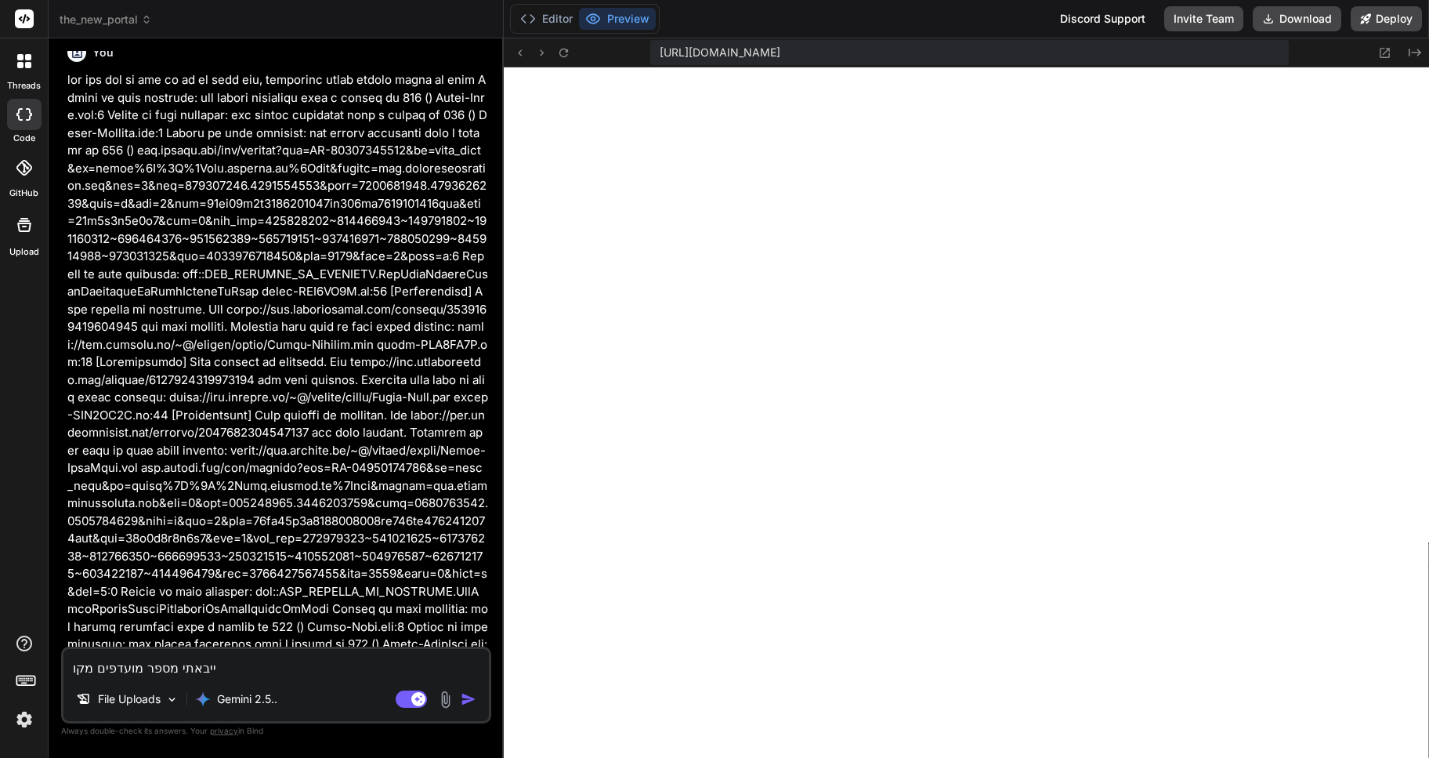
type textarea "ייבאתי מספר מועדפים מקוב"
type textarea "x"
type textarea "ייבאתי מספר מועדפים מקובץ"
type textarea "x"
type textarea "ייבאתי מספר מועדפים מקובץ"
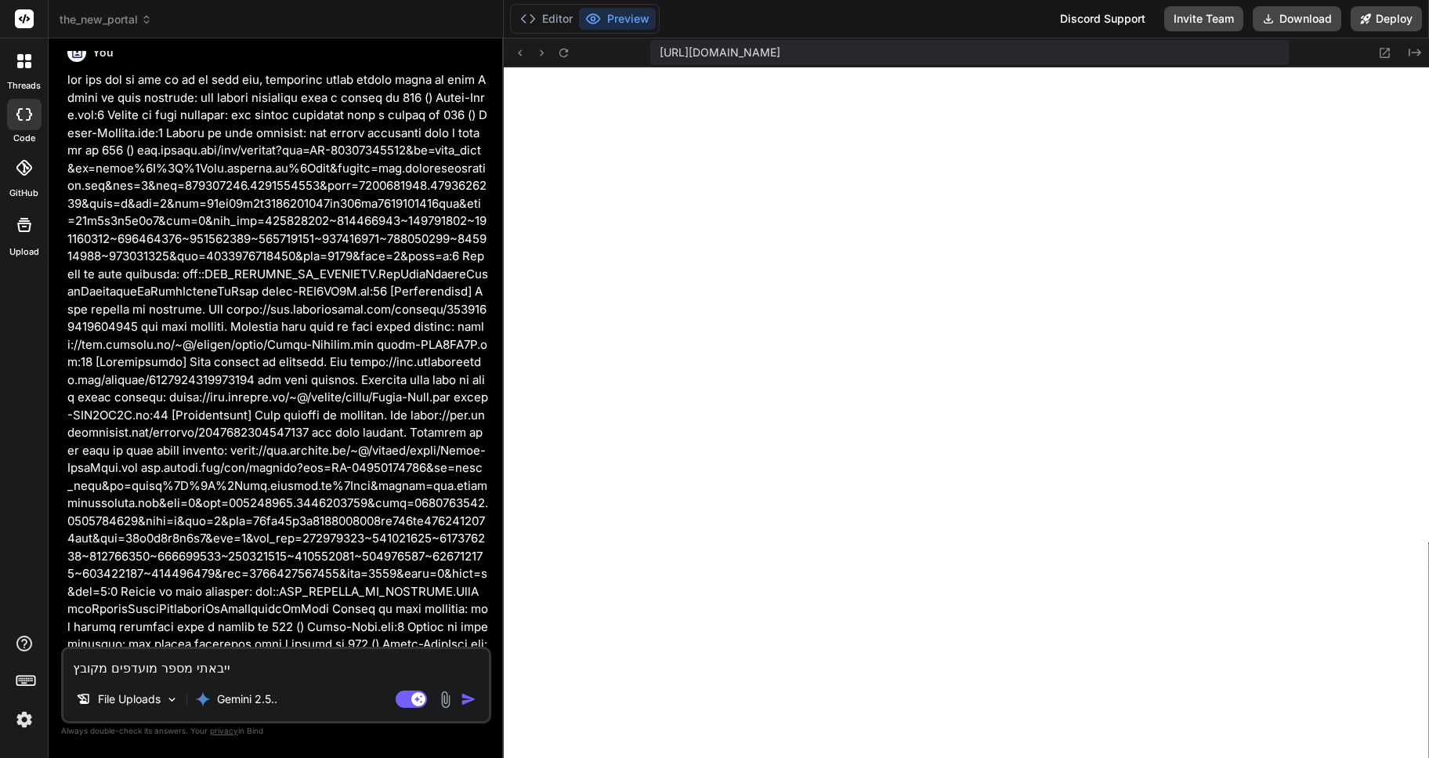
type textarea "x"
type textarea "ייבאתי מספר מועדפים מקובץ מ"
type textarea "x"
type textarea "ייבאתי מספר מועדפים מקובץ מו"
type textarea "x"
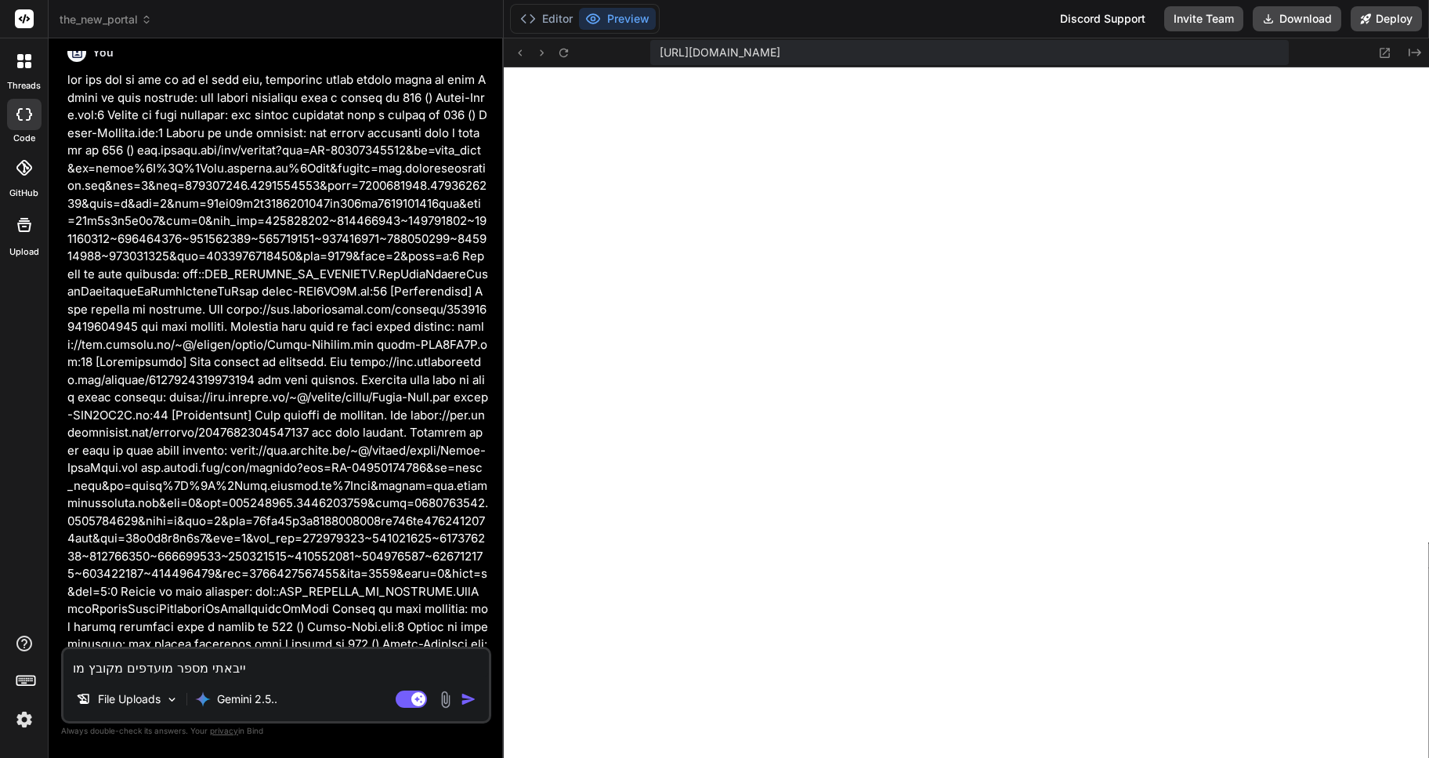
type textarea "ייבאתי מספר מועדפים מקובץ מוע"
type textarea "x"
type textarea "ייבאתי מספר מועדפים מקובץ מועד"
type textarea "x"
type textarea "ייבאתי מספר מועדפים מקובץ מועד]"
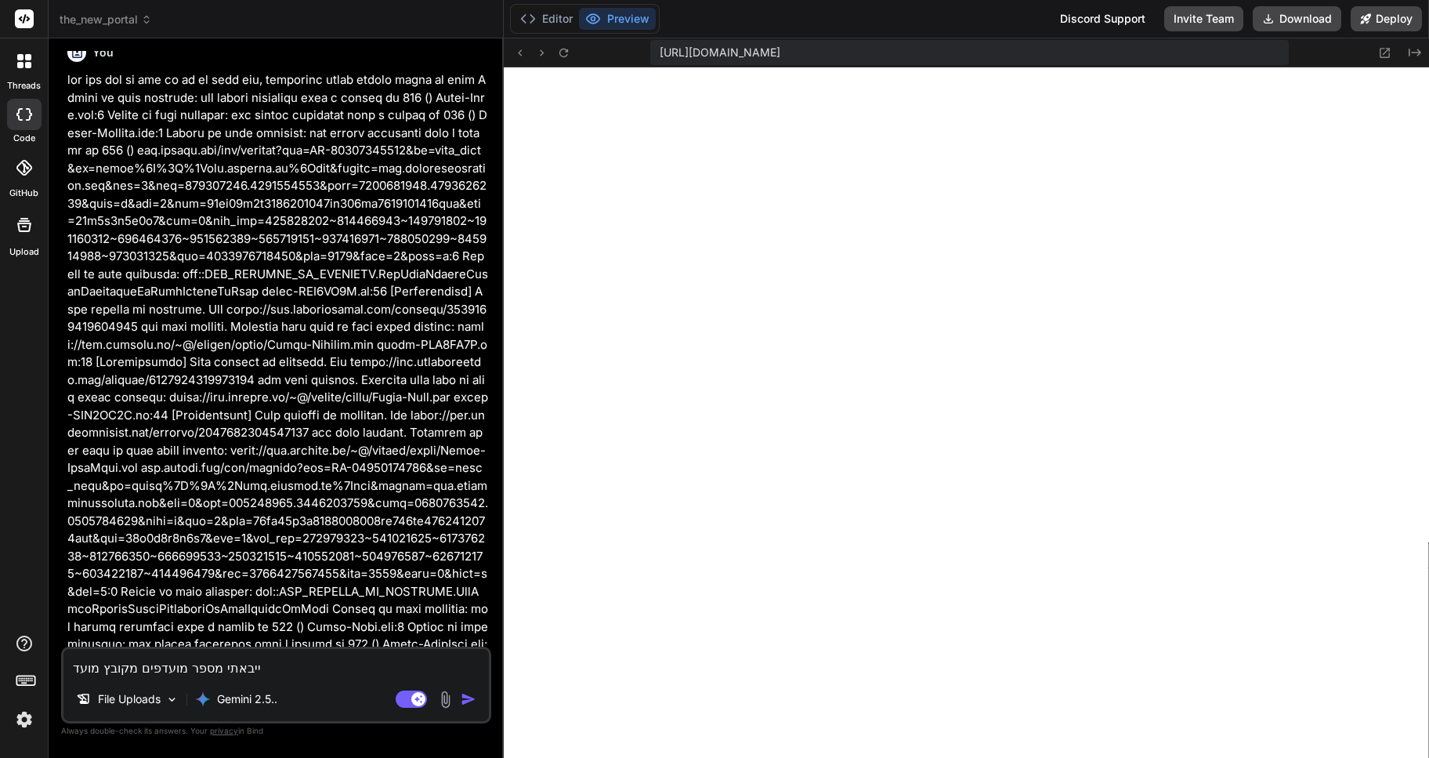
type textarea "x"
type textarea "ייבאתי מספר מועדפים מקובץ מועד]י"
type textarea "x"
type textarea "ייבאתי מספר מועדפים מקובץ מועד]"
type textarea "x"
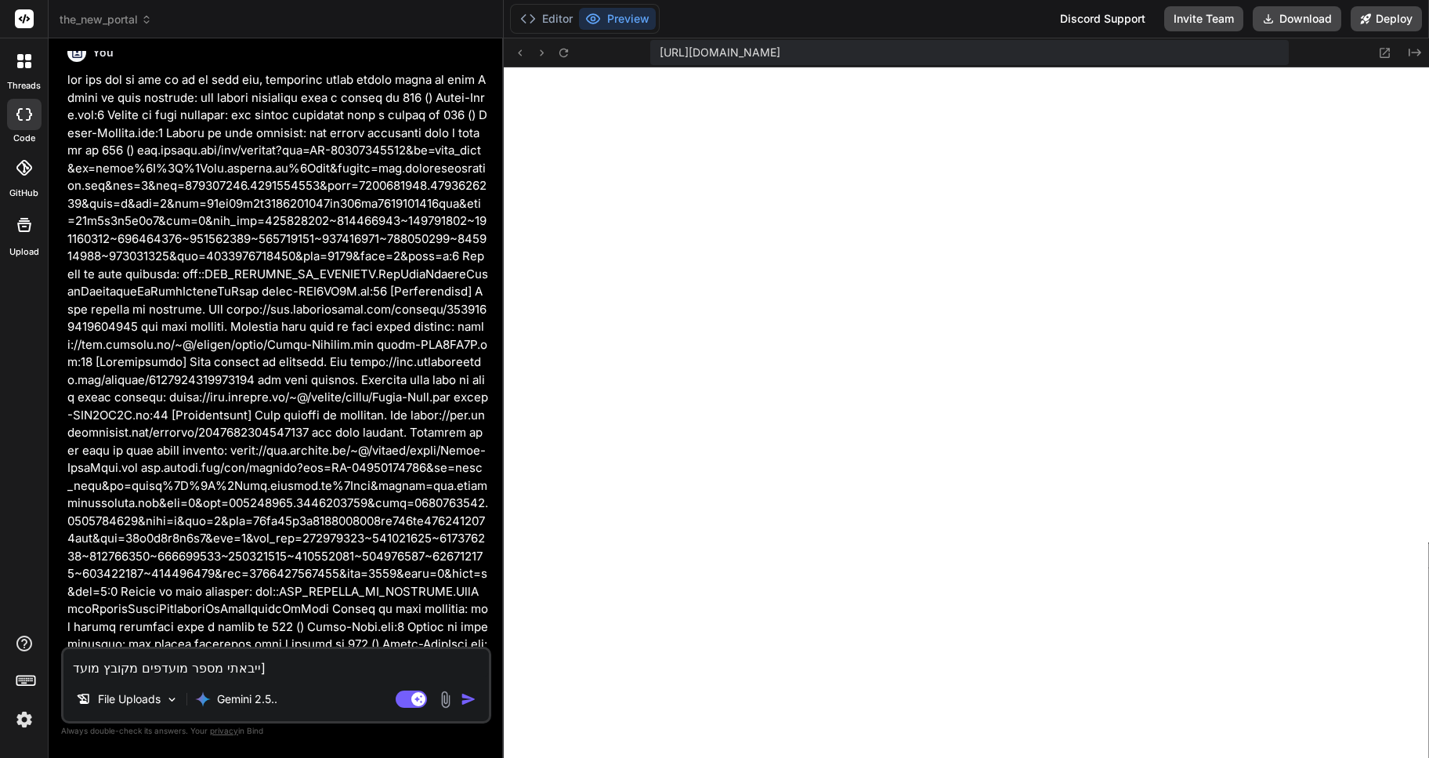
type textarea "ייבאתי מספר מועדפים מקובץ מועד"
type textarea "x"
type textarea "ייבאתי מספר מועדפים מקובץ מועדפ"
type textarea "x"
type textarea "ייבאתי מספר מועדפים מקובץ מועדפי"
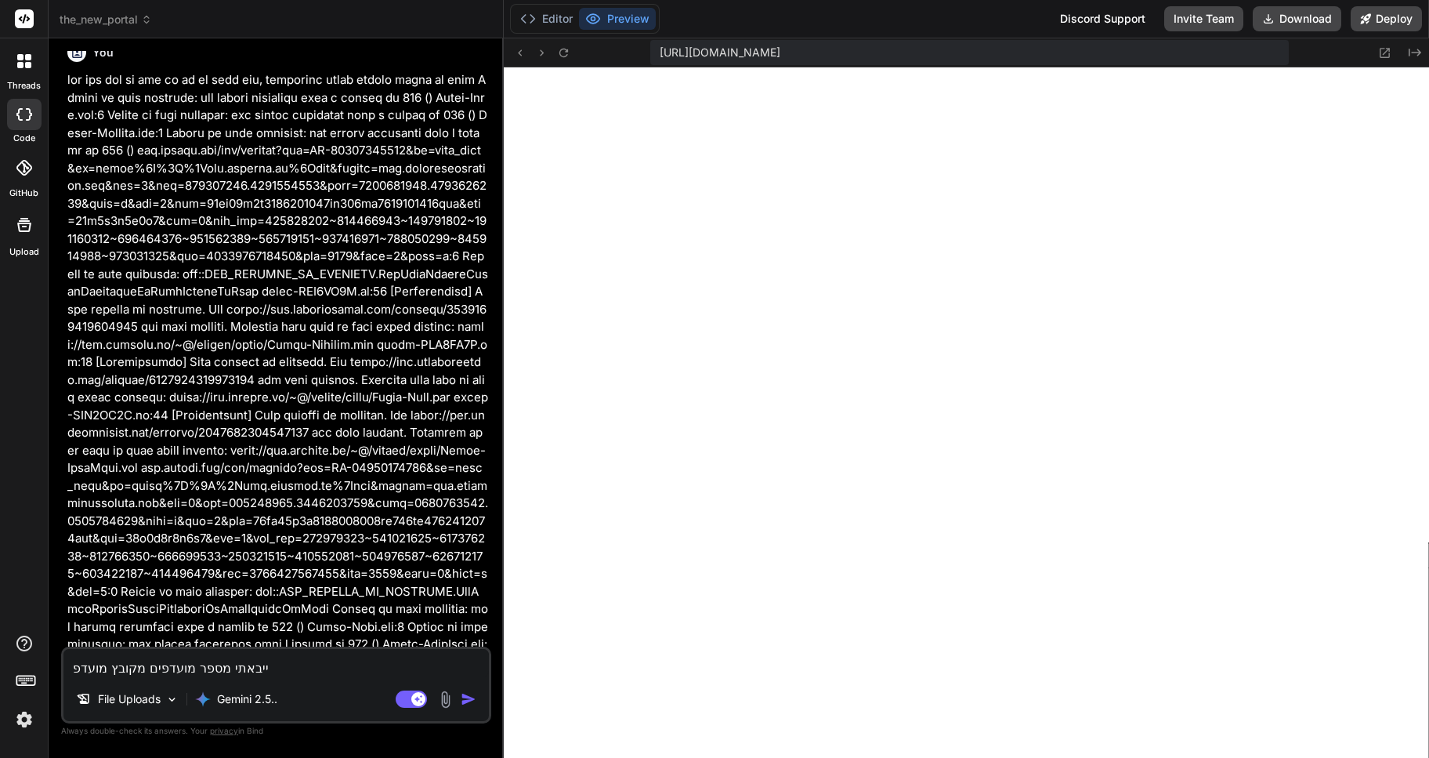
type textarea "x"
type textarea "ייבאתי מספר מועדפים מקובץ מועדפים"
type textarea "x"
type textarea "ייבאתי מספר מועדפים מקובץ מועדפים"
type textarea "x"
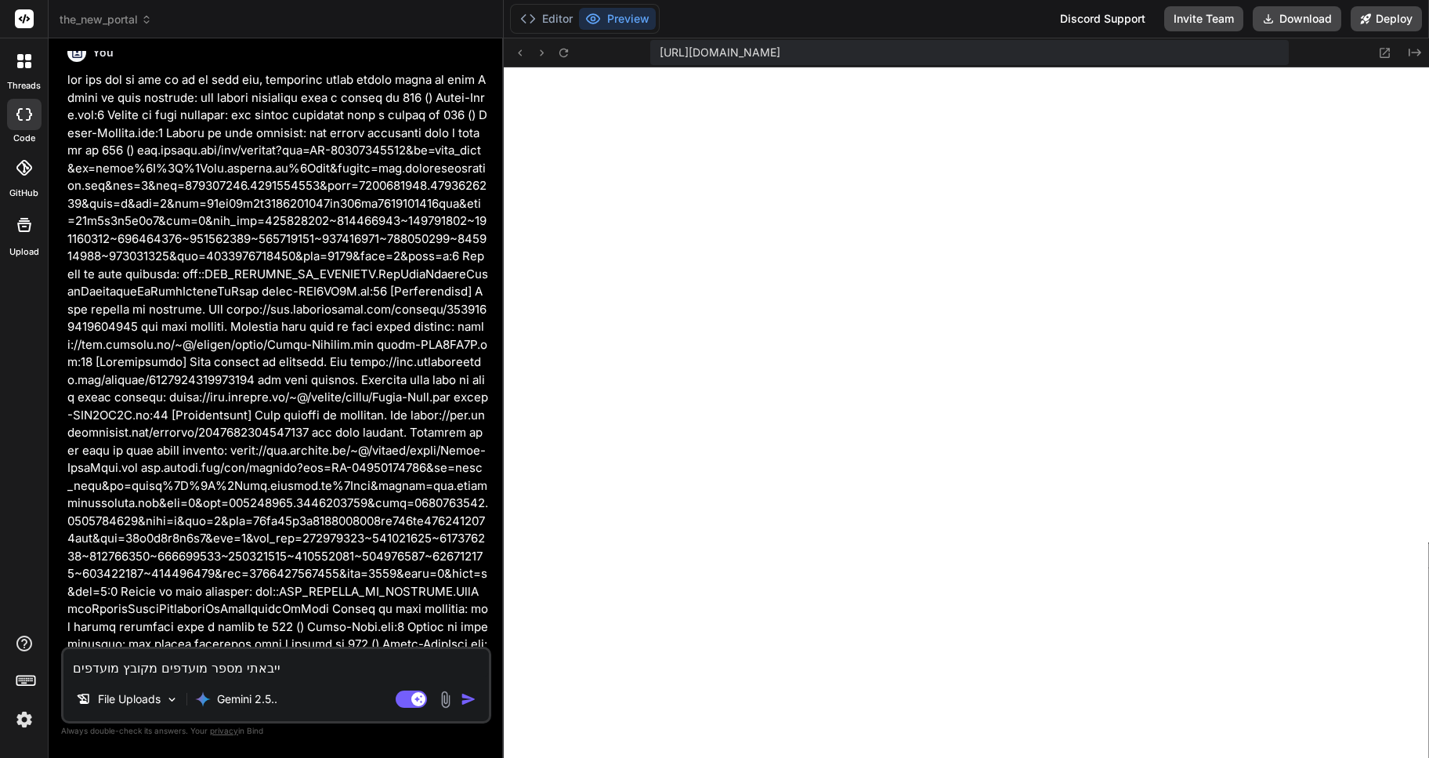
type textarea "ייבאתי מספר מועדפים מקובץ מועדפים H"
type textarea "x"
type textarea "ייבאתי מספר מועדפים מקובץ מועדפים HT"
type textarea "x"
type textarea "ייבאתי מספר מועדפים מקובץ מועדפים HTM"
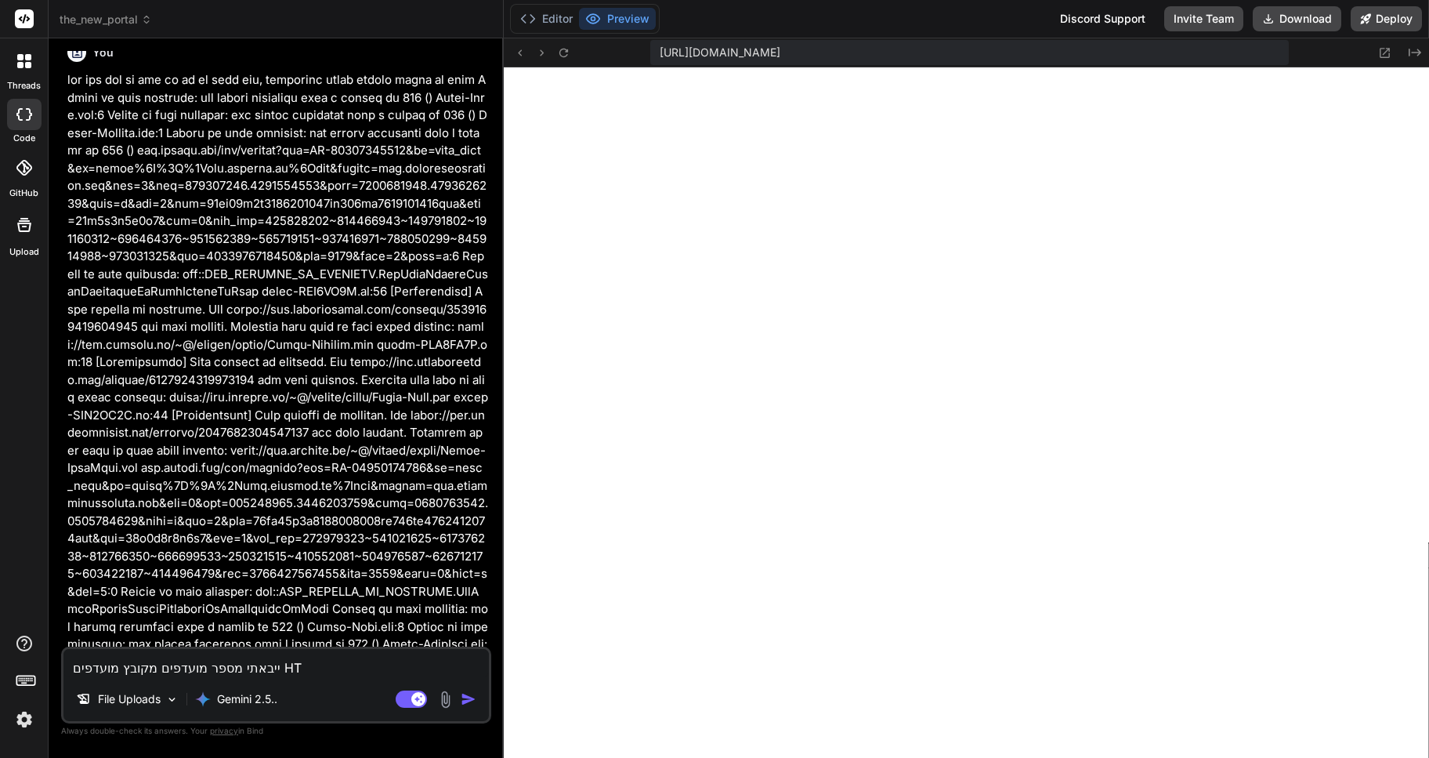
type textarea "x"
type textarea "ייבאתי מספר מועדפים מקובץ מועדפים HTML"
type textarea "x"
type textarea "ייבאתי מספר מועדפים מקובץ מועדפים HTML"
type textarea "x"
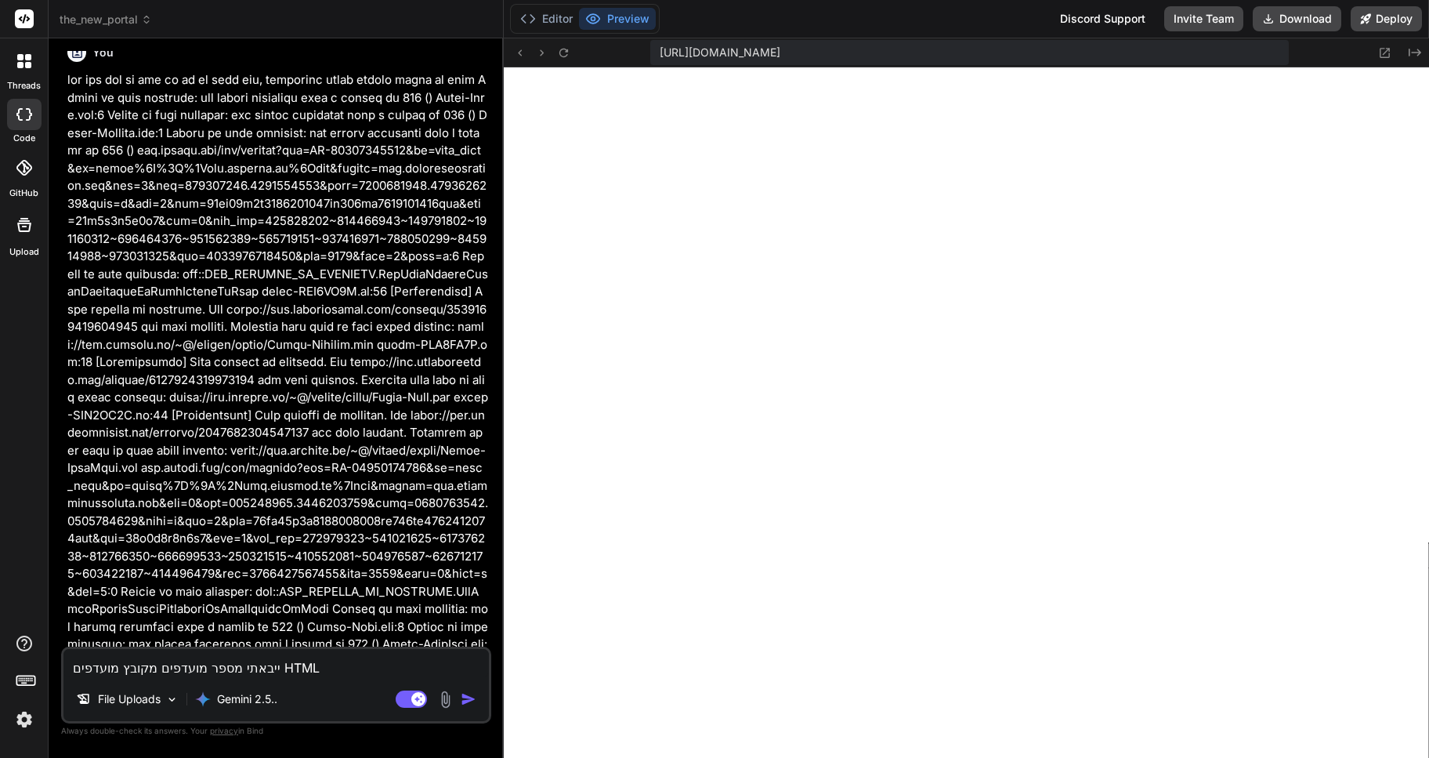
type textarea "ייבאתי מספר מועדפים מקובץ מועדפים HTML ,"
type textarea "x"
type textarea "ייבאתי מספר מועדפים מקובץ מועדפים HTML ,"
type textarea "x"
type textarea "ייבאתי מספר מועדפים מקובץ מועדפים HTML , V"
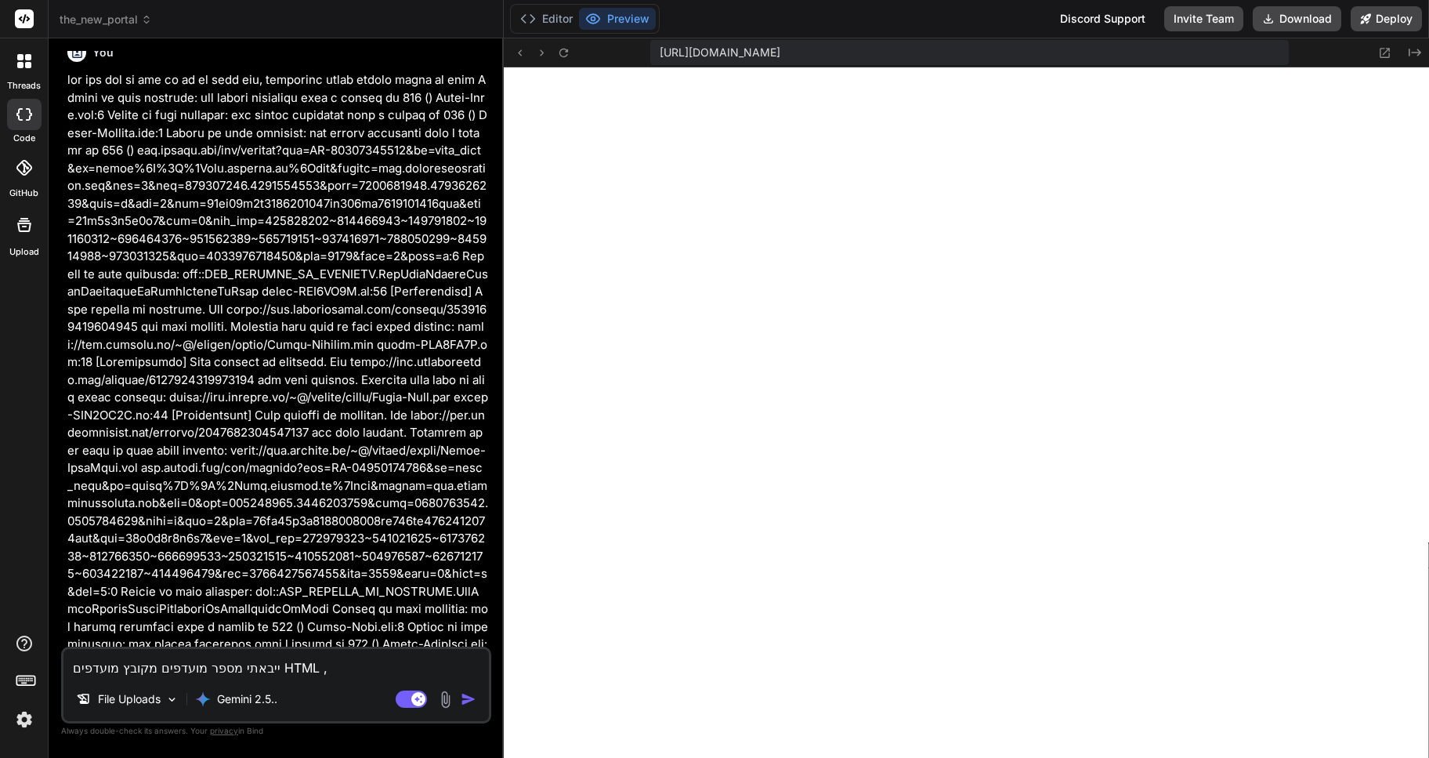
type textarea "x"
type textarea "ייבאתי מספר מועדפים מקובץ מועדפים HTML , VU"
type textarea "x"
type textarea "ייבאתי מספר מועדפים מקובץ מועדפים HTML , VUT"
type textarea "x"
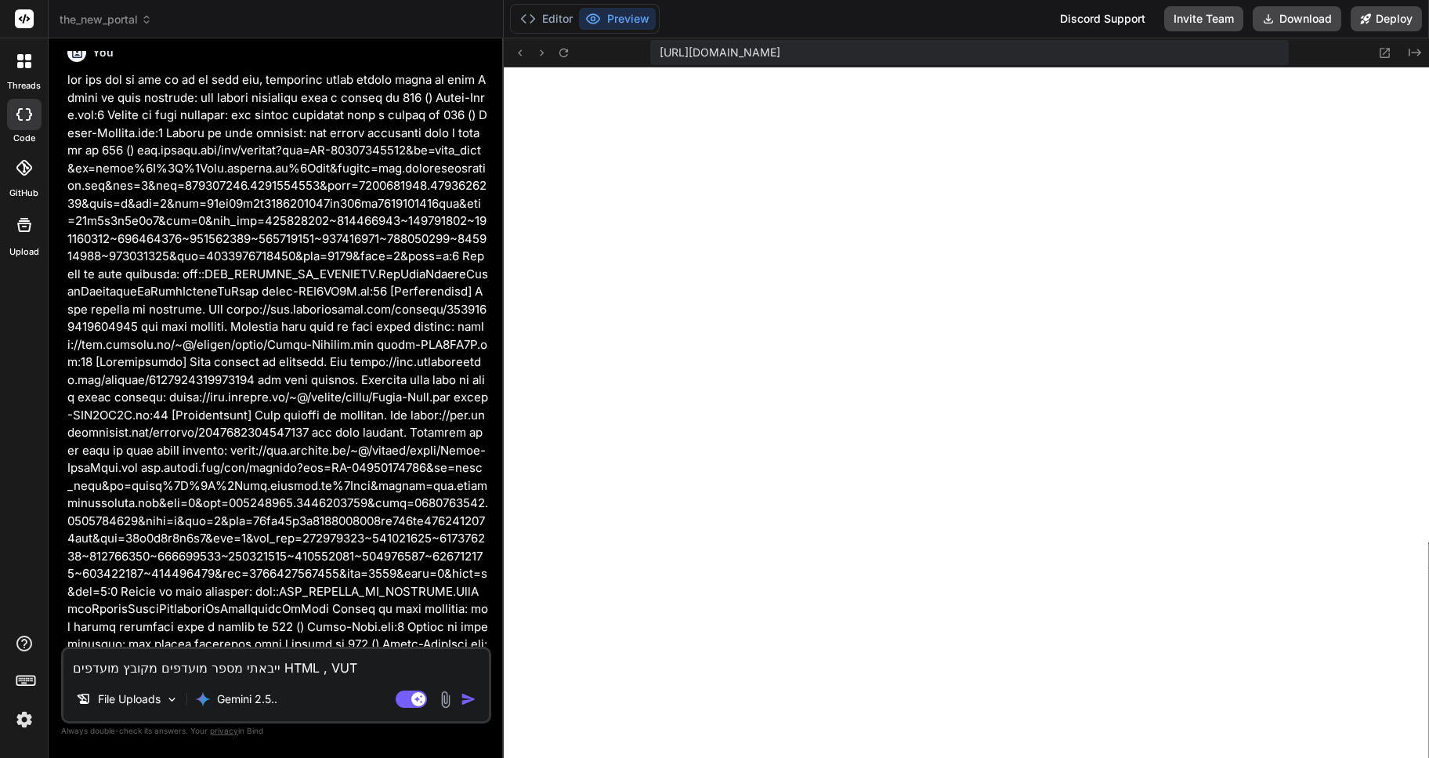
type textarea "ייבאתי מספר מועדפים מקובץ מועדפים HTML , VU"
type textarea "x"
type textarea "ייבאתי מספר מועדפים מקובץ מועדפים HTML , V"
type textarea "x"
type textarea "ייבאתי מספר מועדפים מקובץ מועדפים HTML ,"
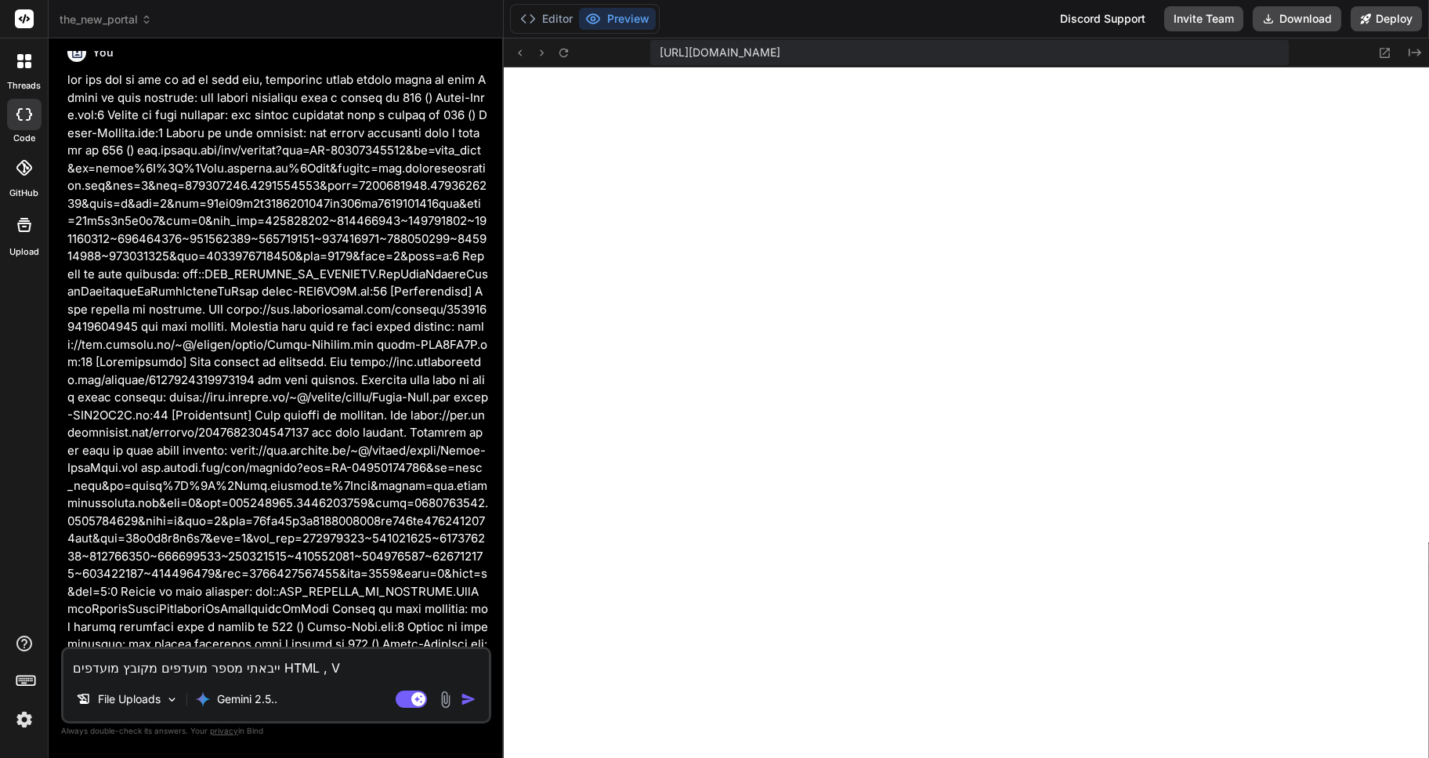
type textarea "x"
type textarea "ייבאתי מספר מועדפים מקובץ מועדפים HTML , ה"
type textarea "x"
type textarea "ייבאתי מספר מועדפים מקובץ מועדפים HTML , הו"
type textarea "x"
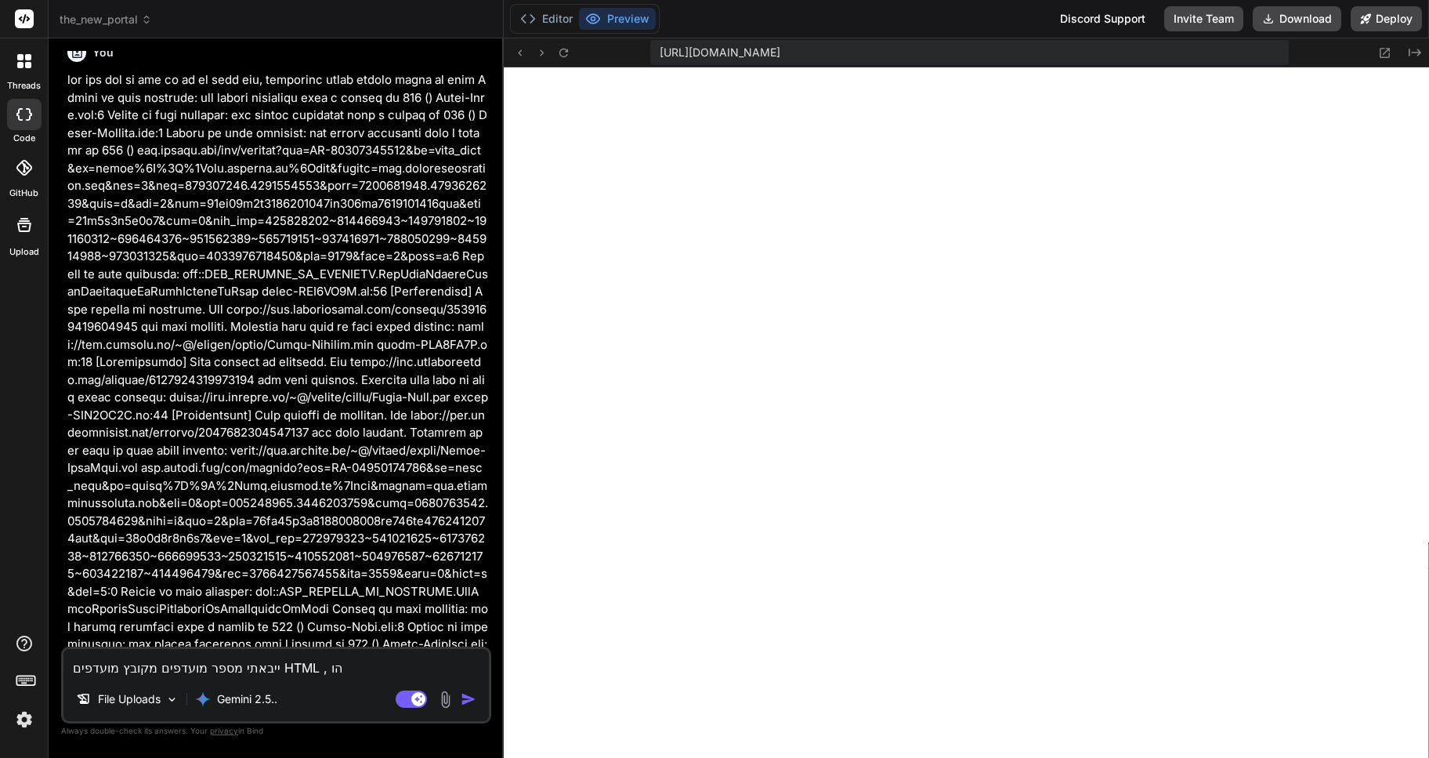
type textarea "ייבאתי מספר מועדפים מקובץ מועדפים HTML , הוא"
type textarea "x"
type textarea "ייבאתי מספר מועדפים מקובץ מועדפים HTML , הוא"
type textarea "x"
type textarea "ייבאתי מספר מועדפים מקובץ מועדפים HTML , הוא ל"
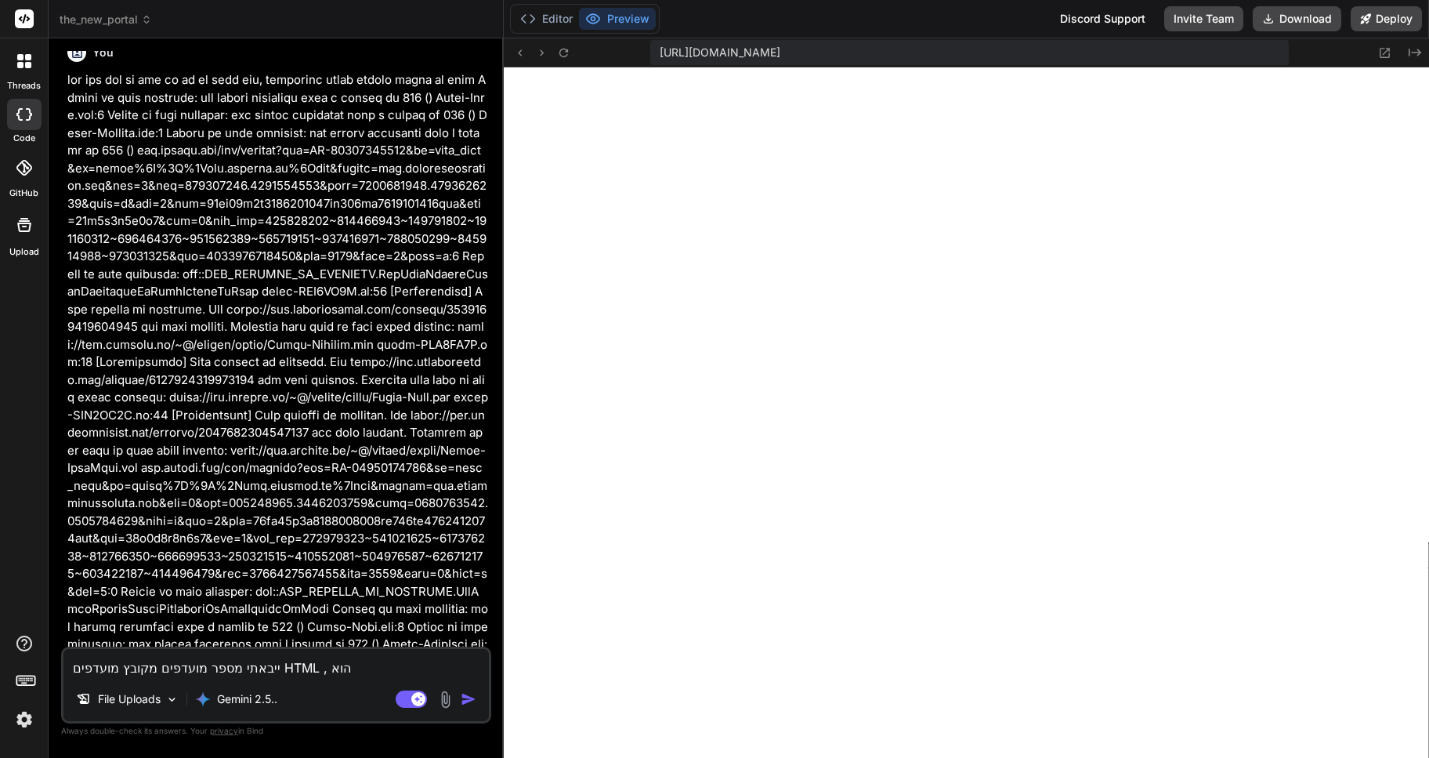
type textarea "x"
type textarea "ייבאתי מספר מועדפים מקובץ מועדפים HTML , הוא לכ"
type textarea "x"
type textarea "ייבאתי מספר מועדפים מקובץ מועדפים HTML , הוא לכא"
type textarea "x"
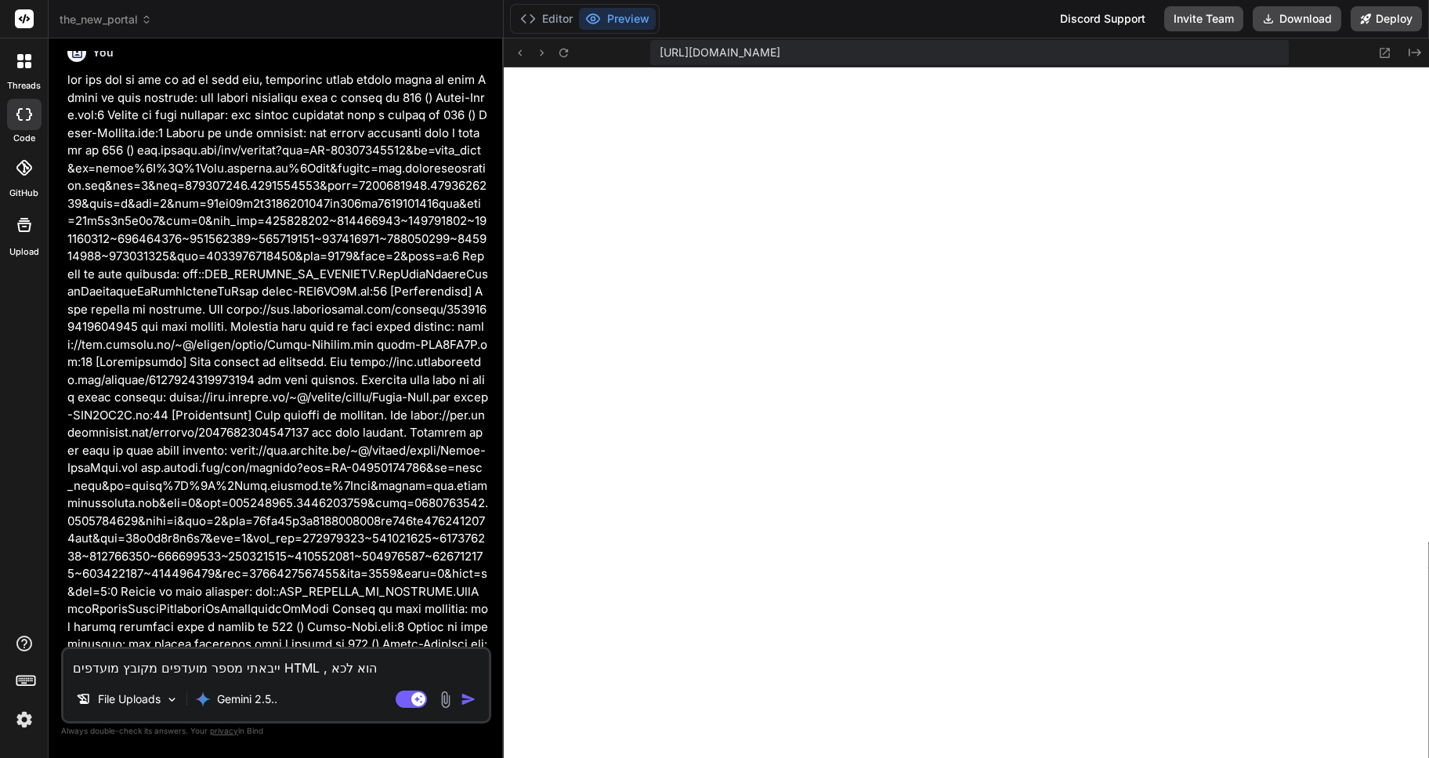
type textarea "ייבאתי מספר מועדפים מקובץ מועדפים HTML , הוא לכאו"
type textarea "x"
type textarea "ייבאתי מספר מועדפים מקובץ מועדפים HTML , הוא לכאור"
type textarea "x"
type textarea "ייבאתי מספר מועדפים מקובץ מועדפים HTML , הוא לכאורה"
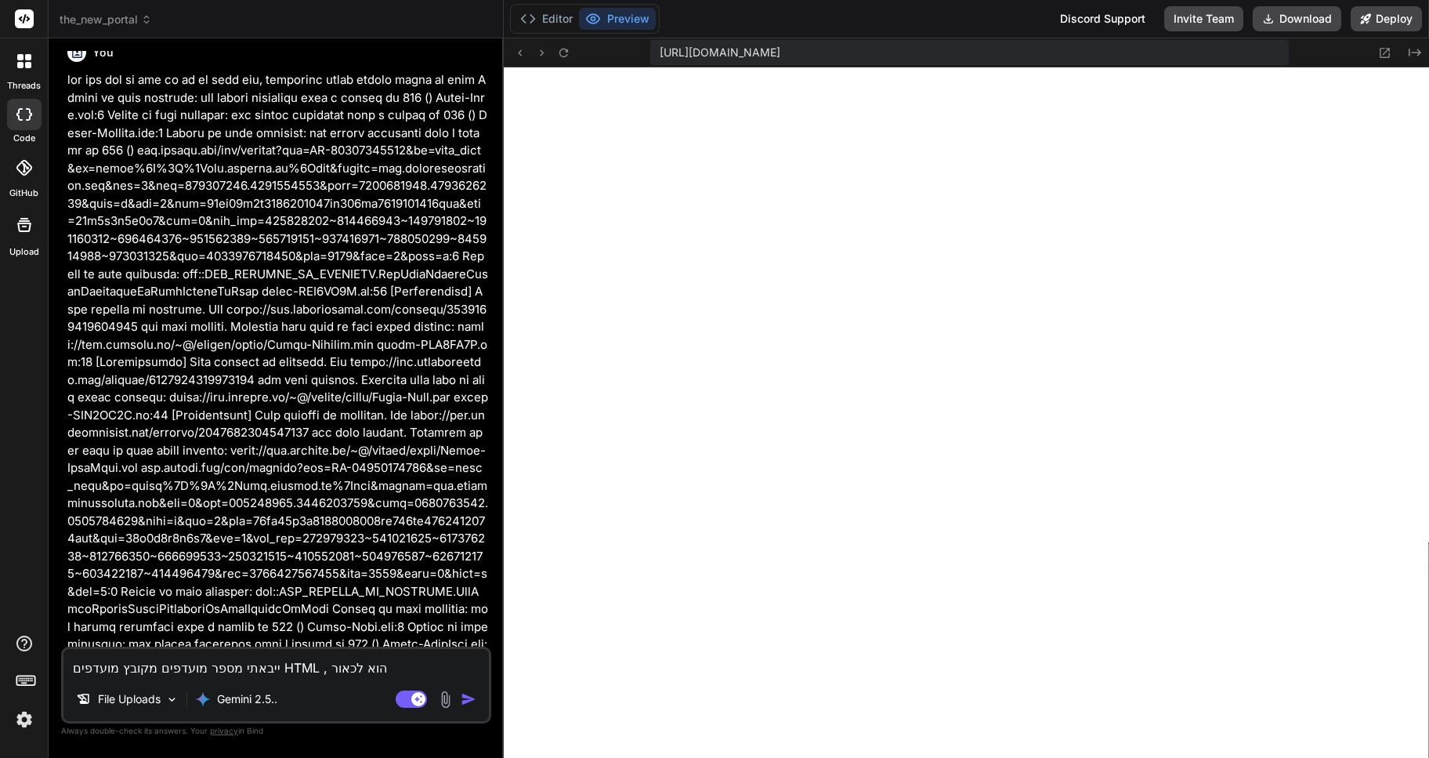
type textarea "x"
type textarea "ייבאתי מספר מועדפים מקובץ מועדפים HTML , הוא לכאורה"
type textarea "x"
type textarea "ייבאתי מספר מועדפים מקובץ מועדפים HTML , הוא לכאורה י"
type textarea "x"
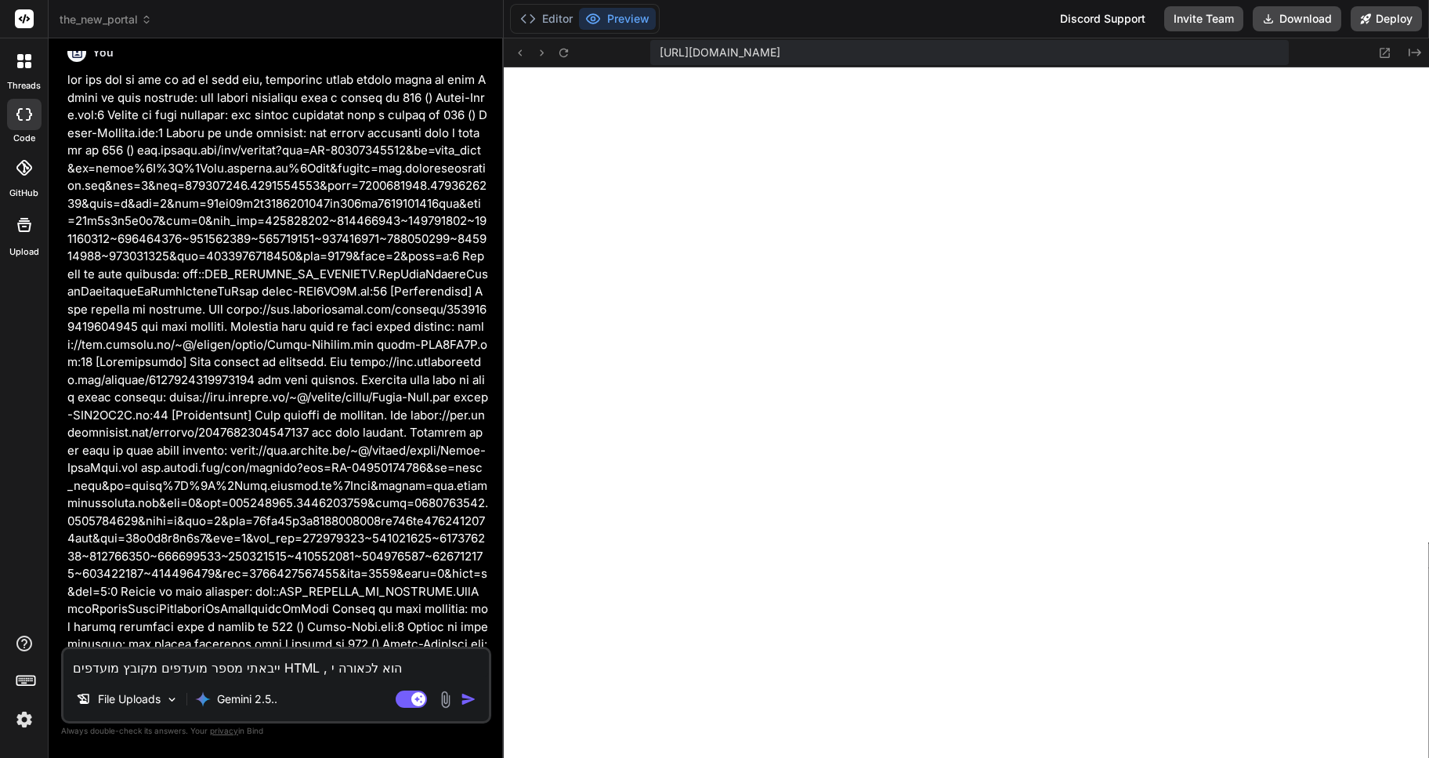
type textarea "ייבאתי מספר מועדפים מקובץ מועדפים HTML , הוא לכאורה יי"
type textarea "x"
type textarea "ייבאתי מספר מועדפים מקובץ מועדפים HTML , הוא לכאורה ייב"
type textarea "x"
type textarea "ייבאתי מספר מועדפים מקובץ מועדפים HTML , הוא לכאורה ייבא"
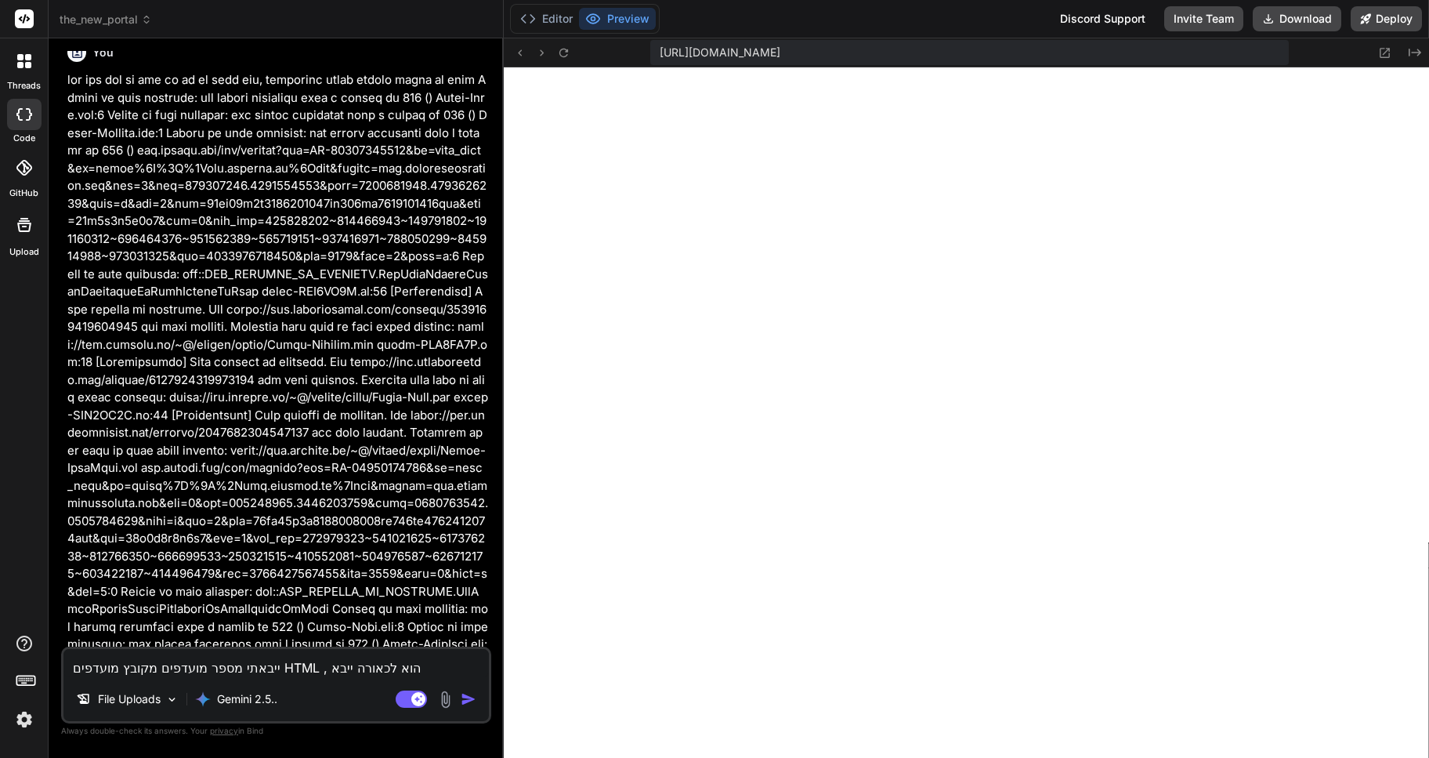
type textarea "x"
type textarea "ייבאתי מספר מועדפים מקובץ מועדפים HTML , הוא לכאורה ייבא"
type textarea "x"
type textarea "ייבאתי מספר מועדפים מקובץ מועדפים HTML , הוא לכאורה ייבא א"
type textarea "x"
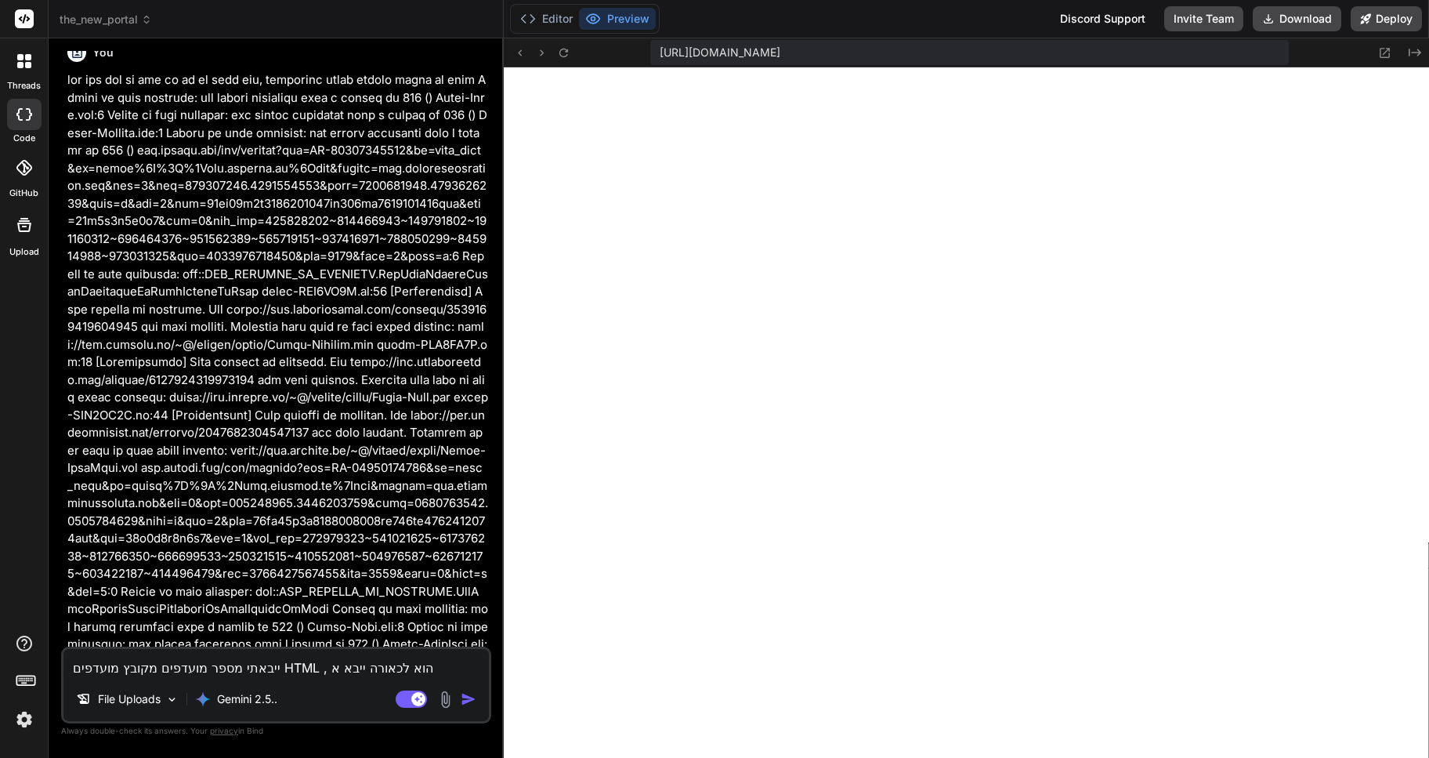
type textarea "ייבאתי מספר מועדפים מקובץ מועדפים HTML , הוא לכאורה ייבא את"
type textarea "x"
type textarea "ייבאתי מספר מועדפים מקובץ מועדפים HTML , הוא לכאורה ייבא את"
type textarea "x"
type textarea "ייבאתי מספר מועדפים מקובץ מועדפים HTML , הוא לכאורה ייבא את ה"
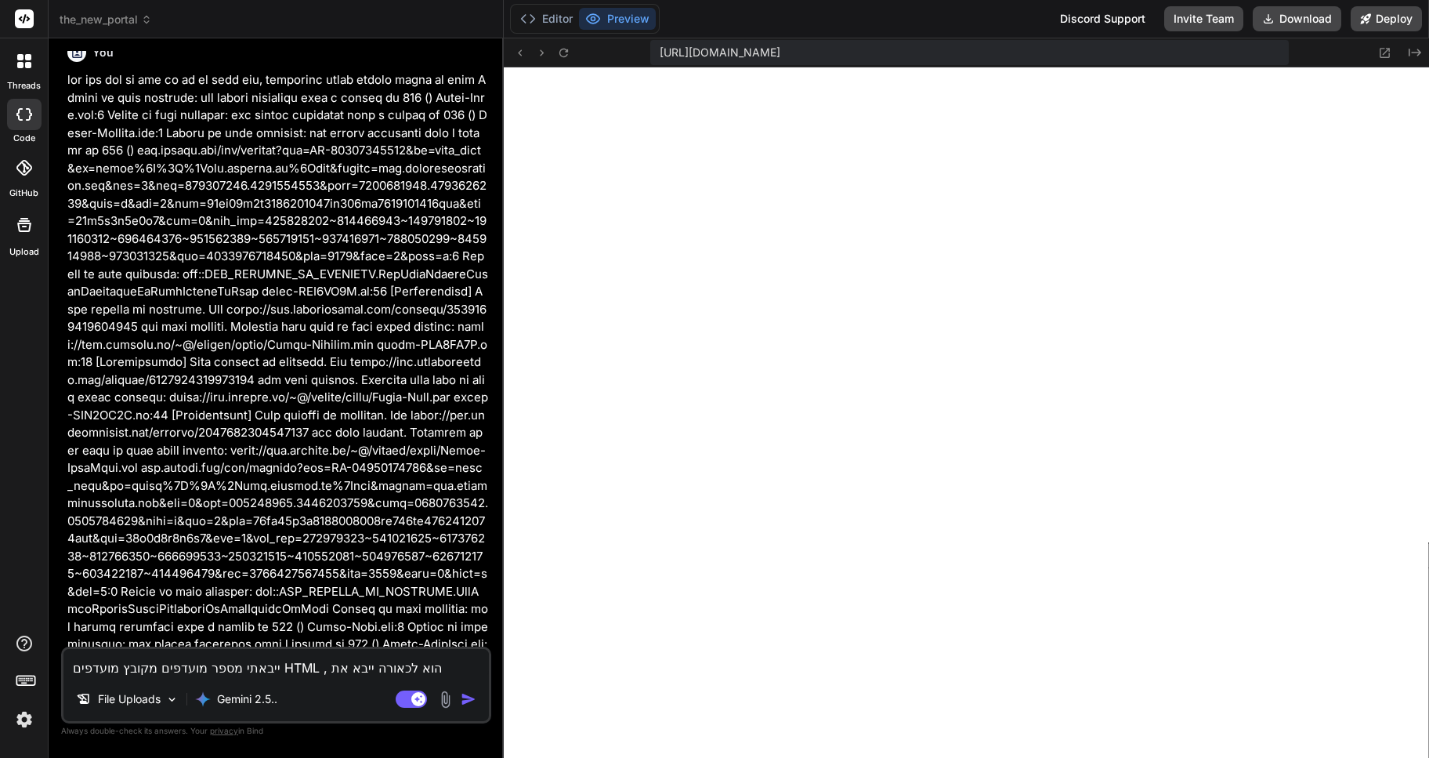
type textarea "x"
type textarea "ייבאתי מספר מועדפים מקובץ מועדפים HTML , הוא לכאורה ייבא את הק"
type textarea "x"
type textarea "ייבאתי מספר מועדפים מקובץ מועדפים HTML , הוא לכאורה ייבא את הקו"
type textarea "x"
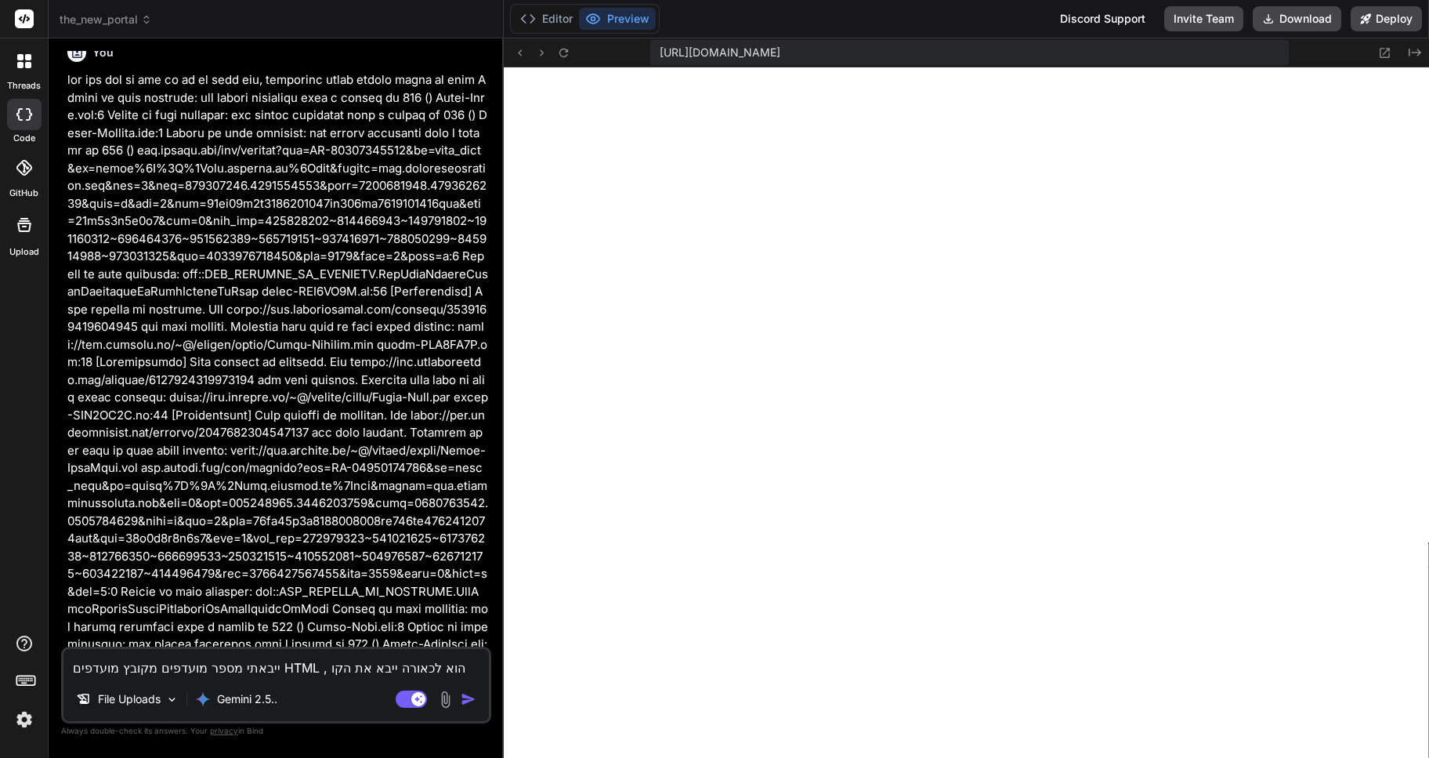
type textarea "ייבאתי מספר מועדפים מקובץ מועדפים HTML , הוא לכאורה ייבא את הקוב"
type textarea "x"
type textarea "ייבאתי מספר מועדפים מקובץ מועדפים HTML , הוא לכאורה ייבא את הקובץ"
type textarea "x"
type textarea "ייבאתי מספר מועדפים מקובץ מועדפים HTML , הוא לכאורה ייבא את הקובץ"
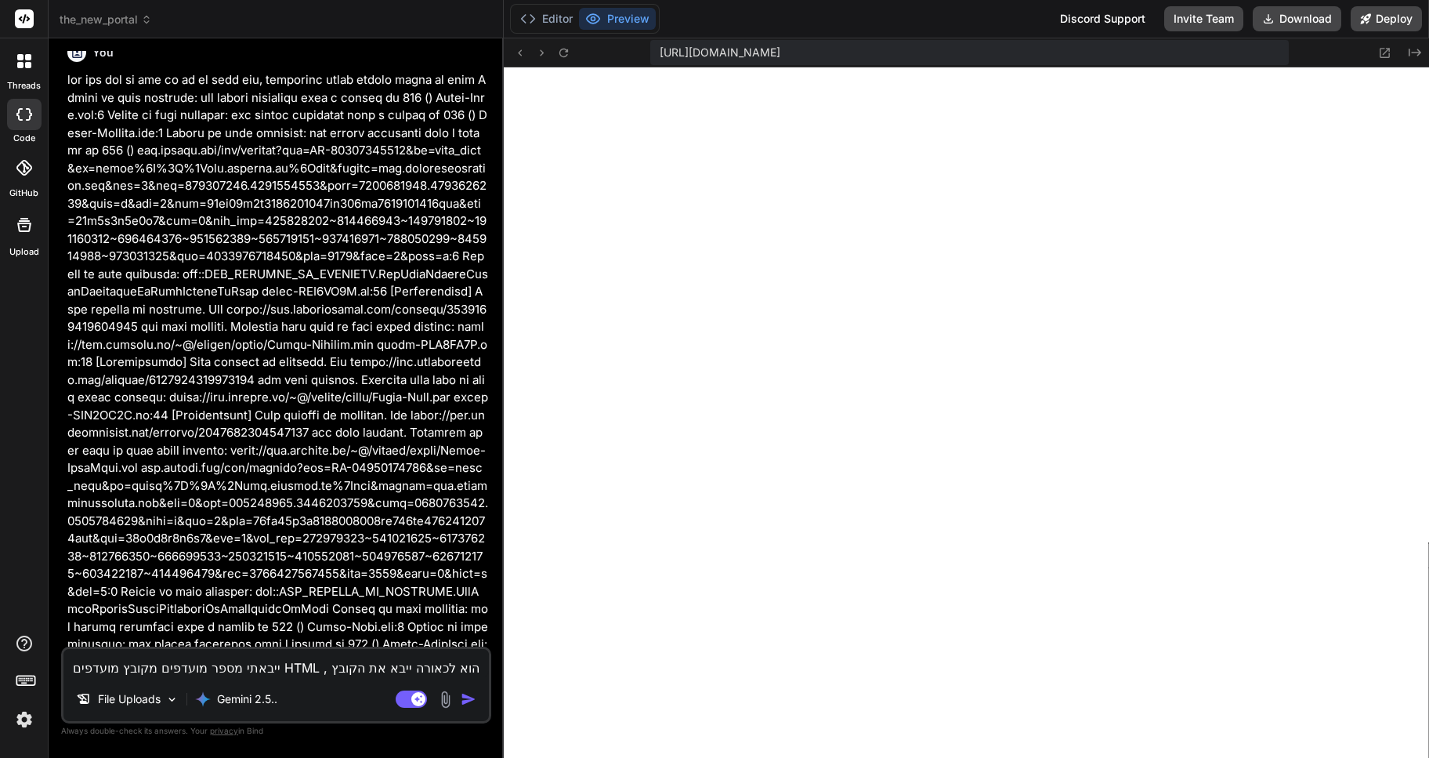
type textarea "x"
type textarea "ייבאתי מספר מועדפים מקובץ מועדפים HTML , הוא לכאורה ייבא את הקובץ ו"
type textarea "x"
type textarea "ייבאתי מספר מועדפים מקובץ מועדפים HTML , הוא לכאורה ייבא את הקובץ וי"
type textarea "x"
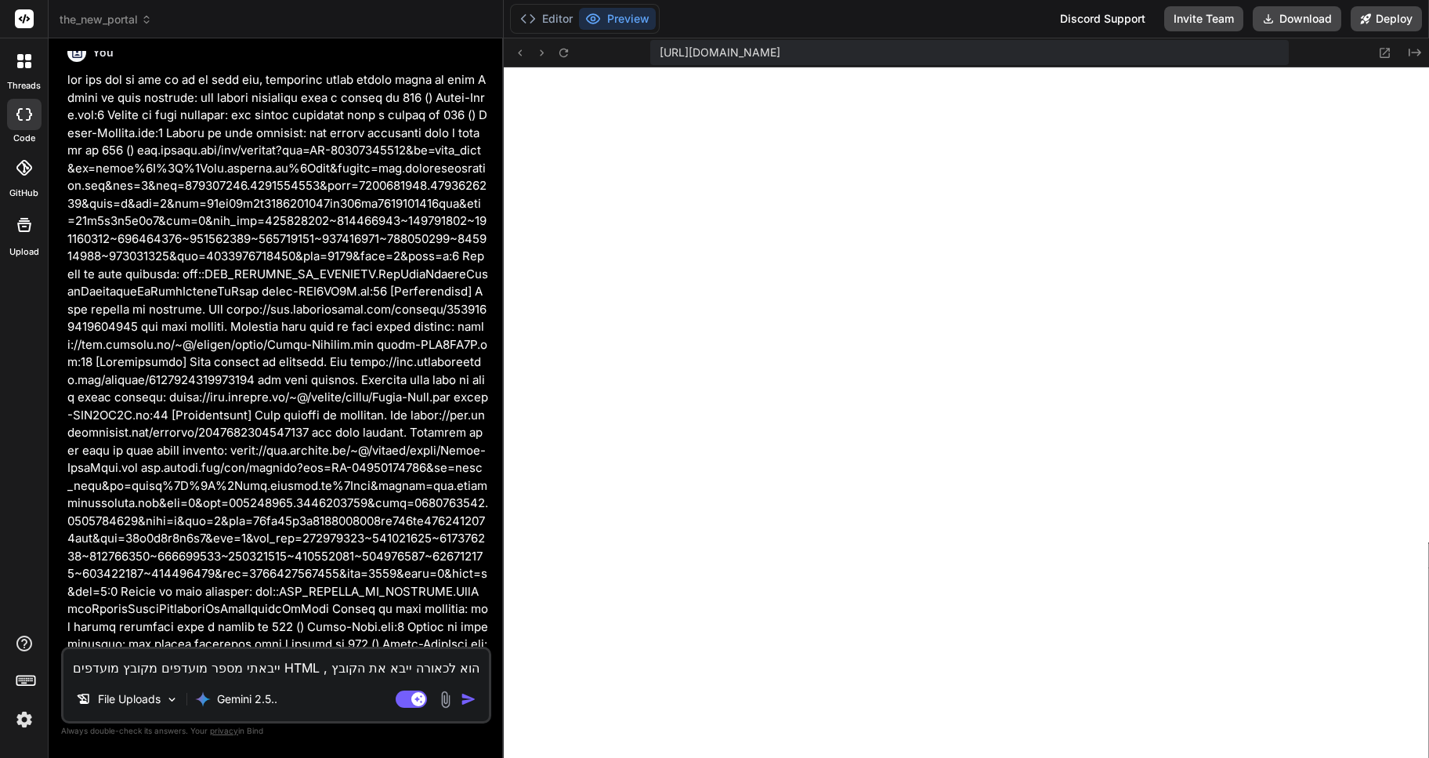
type textarea "ייבאתי מספר מועדפים מקובץ מועדפים HTML , הוא לכאורה ייבא את הקובץ ויצ"
type textarea "x"
type textarea "ייבאתי מספר מועדפים מקובץ מועדפים HTML , הוא לכאורה ייבא את הקובץ ויצר"
type textarea "x"
type textarea "ייבאתי מספר מועדפים מקובץ מועדפים HTML , הוא לכאורה ייבא את הקובץ ויצר"
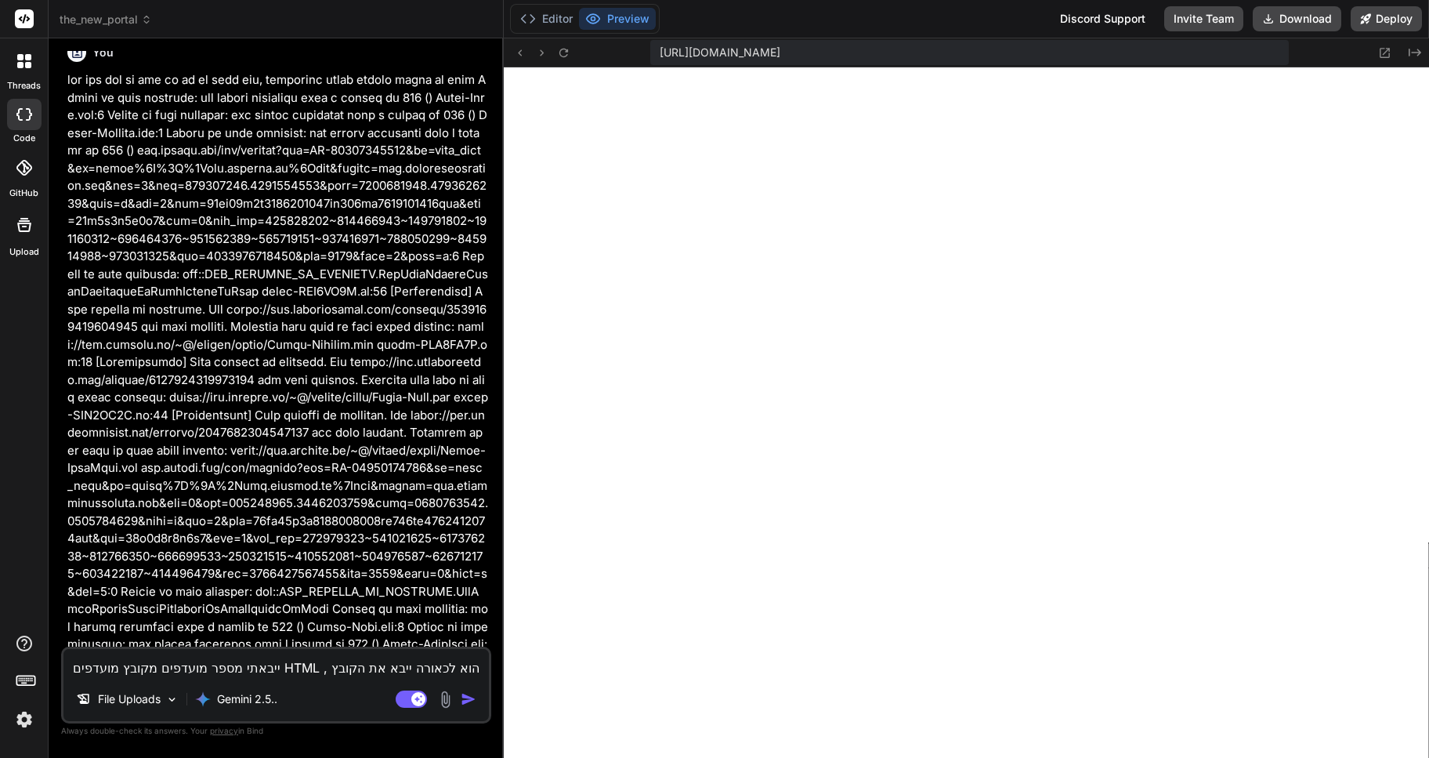
type textarea "x"
type textarea "ייבאתי מספר מועדפים מקובץ מועדפים HTML , הוא לכאורה ייבא את הקובץ ויצר ק"
type textarea "x"
type textarea "ייבאתי מספר מועדפים מקובץ מועדפים HTML , הוא לכאורה ייבא את הקובץ ויצר קט"
type textarea "x"
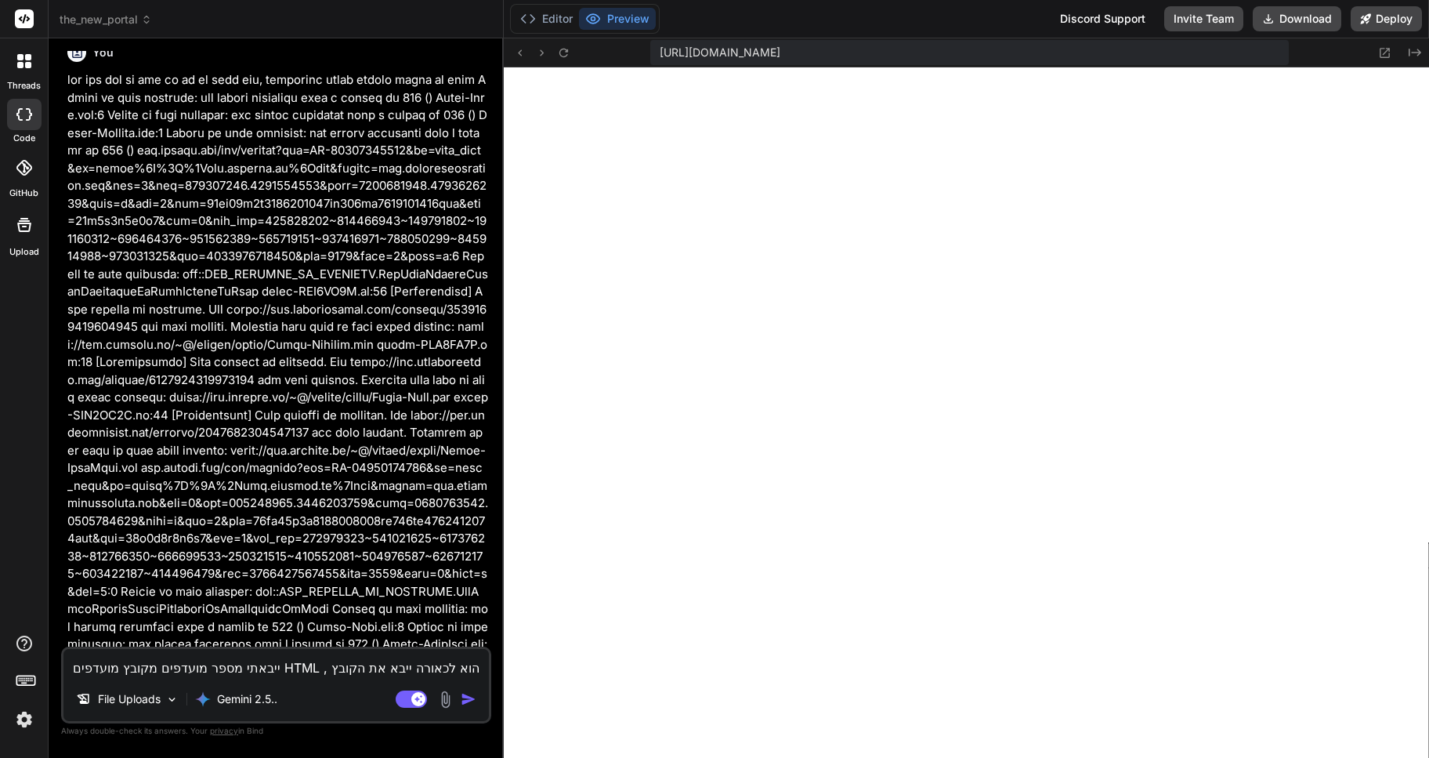
type textarea "ייבאתי מספר מועדפים מקובץ מועדפים HTML , הוא לכאורה ייבא את הקובץ ויצר קטג"
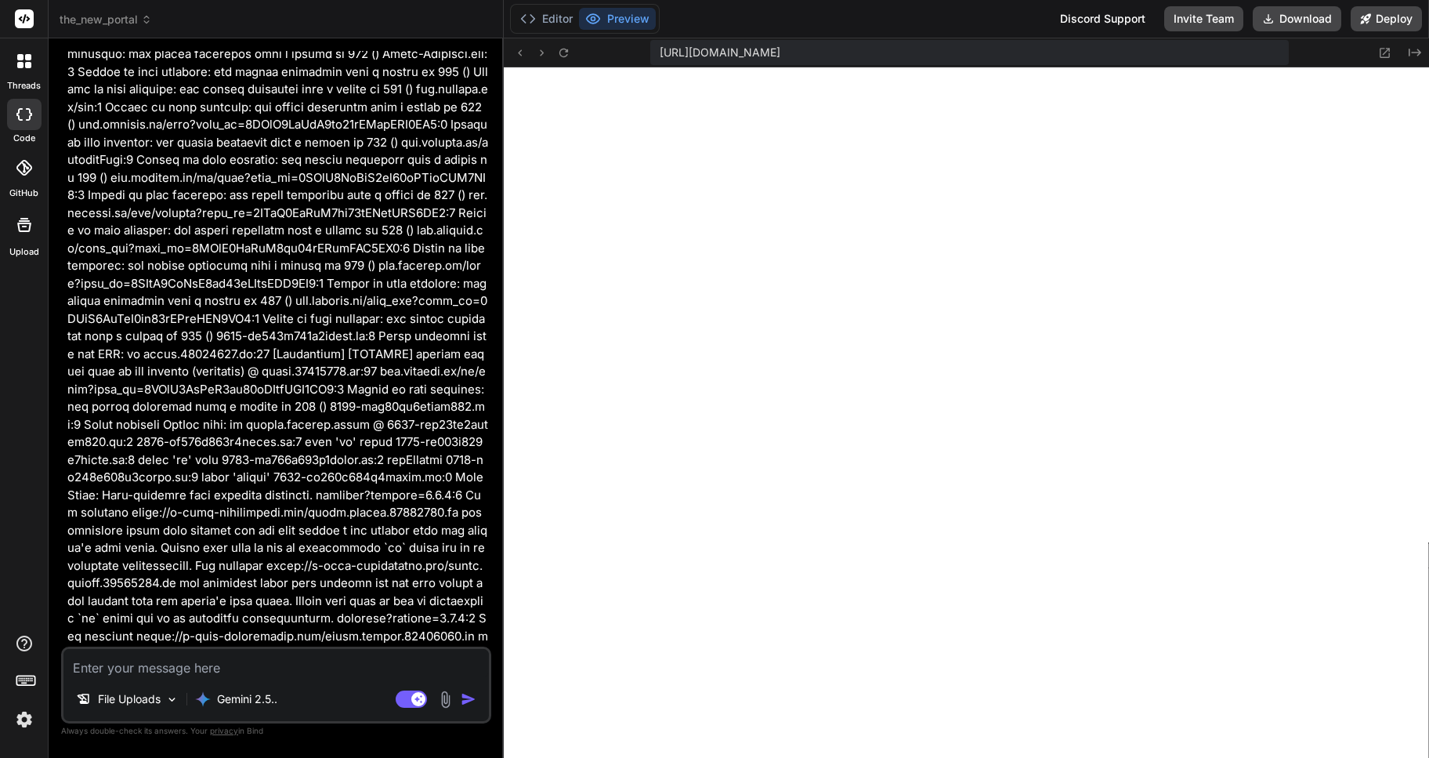
scroll to position [29470, 0]
click at [181, 668] on textarea at bounding box center [276, 663] width 426 height 28
click at [150, 19] on icon at bounding box center [146, 19] width 11 height 11
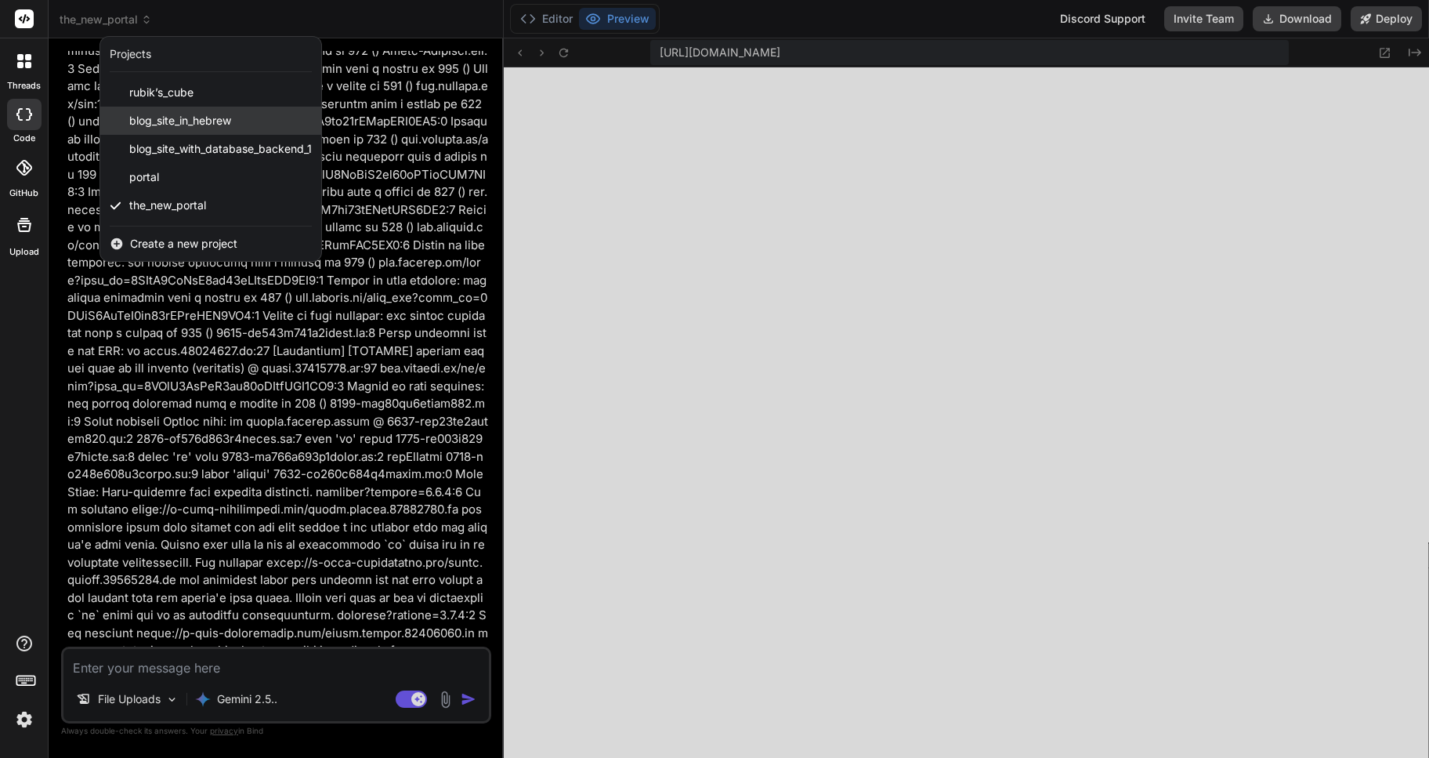
click at [187, 121] on span "blog_site_in_hebrew" at bounding box center [180, 121] width 102 height 16
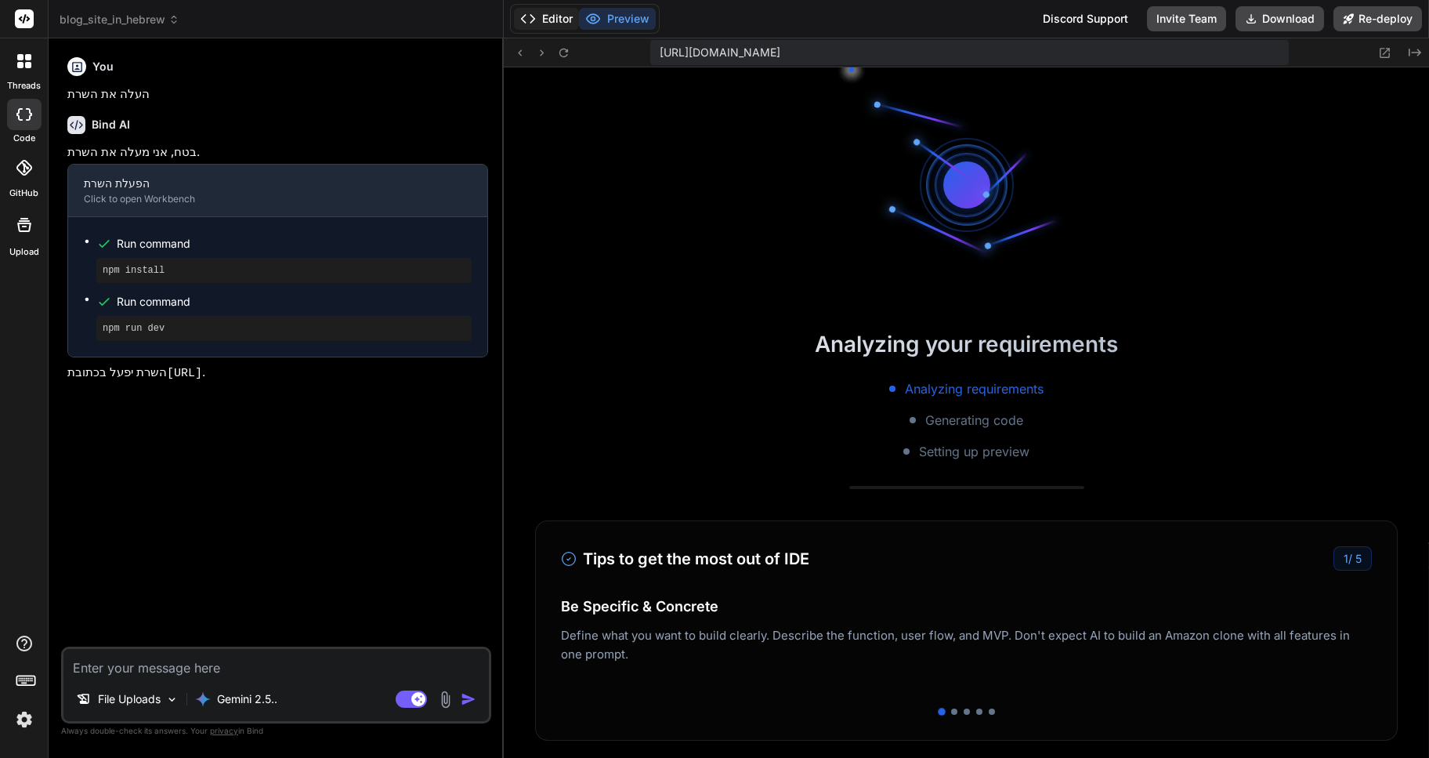
scroll to position [2114, 0]
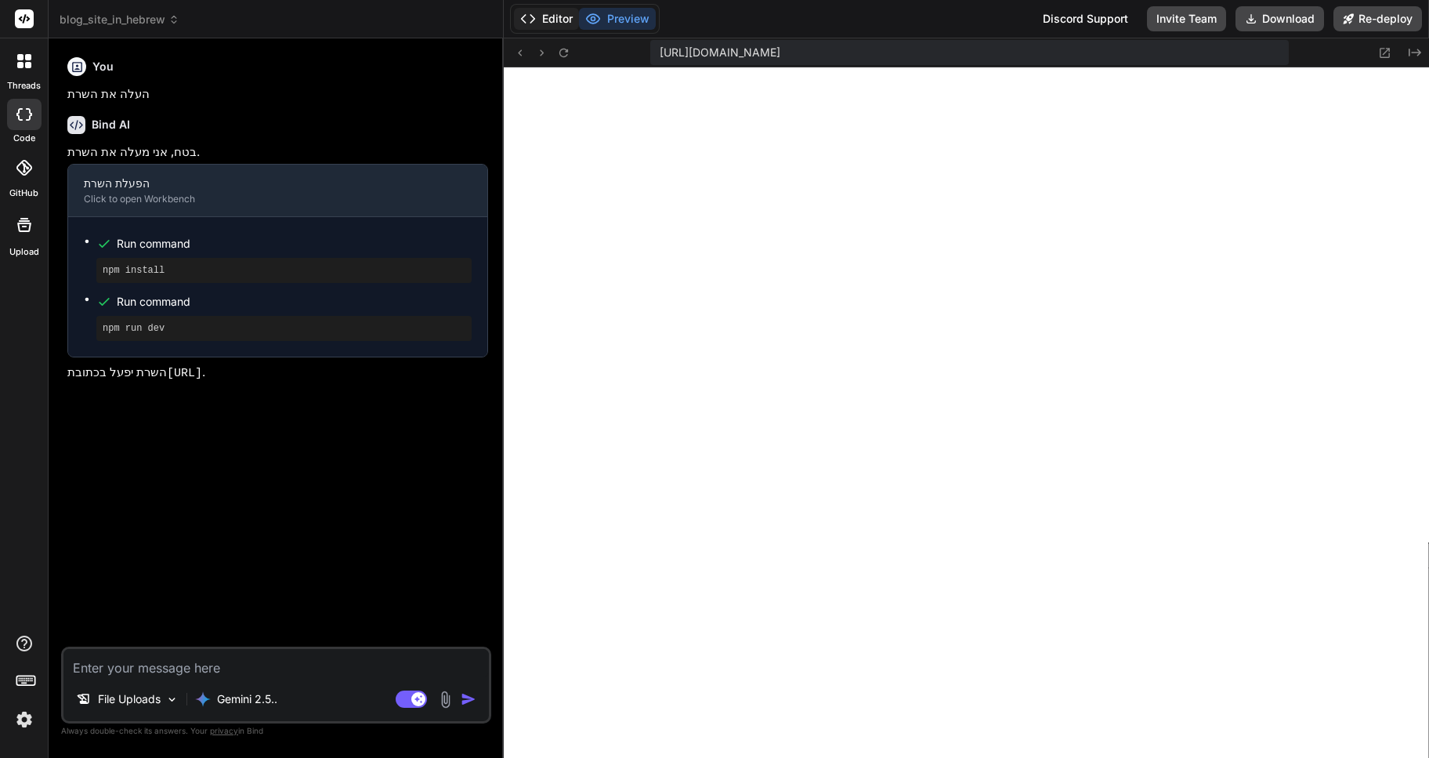
click at [555, 23] on button "Editor" at bounding box center [546, 19] width 65 height 22
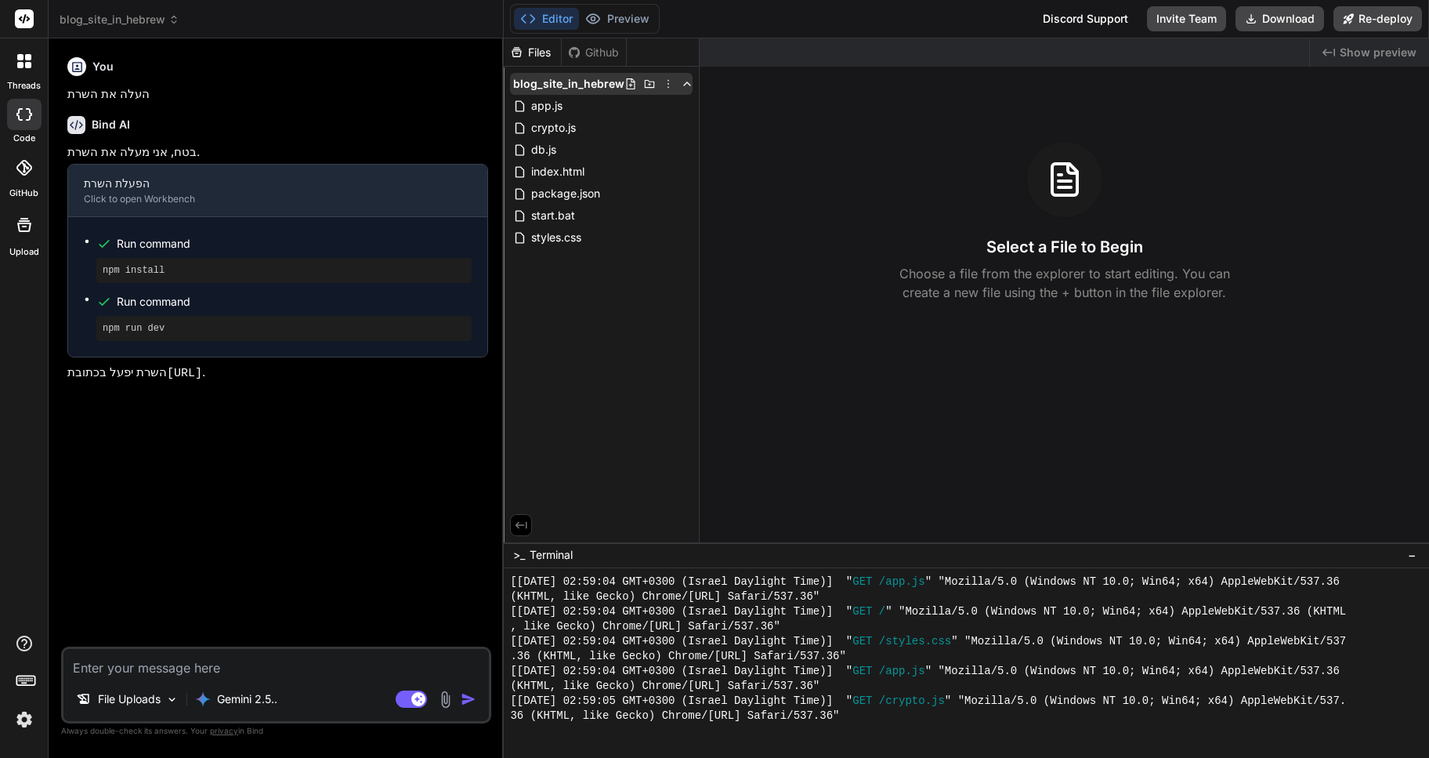
click at [662, 82] on icon at bounding box center [668, 84] width 13 height 13
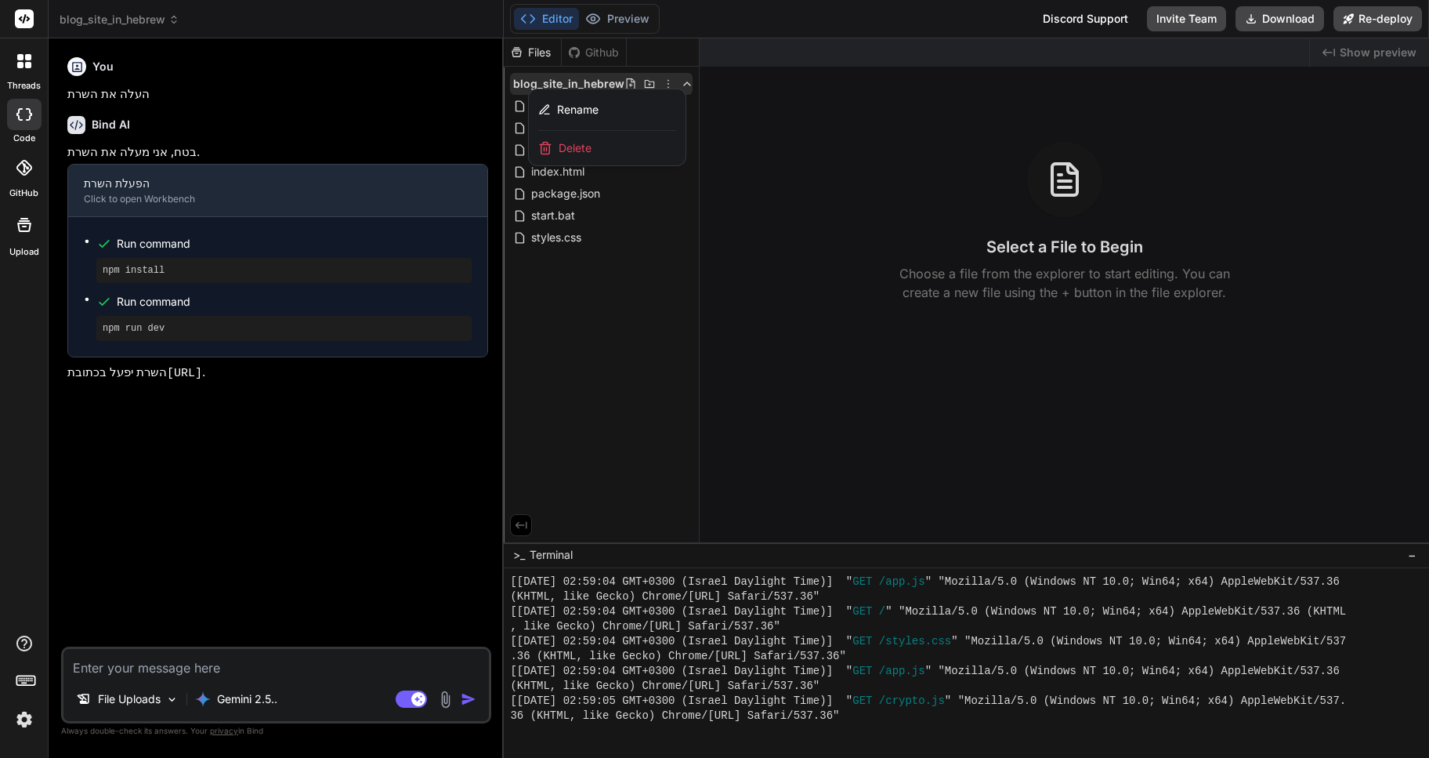
click at [571, 147] on span "Delete" at bounding box center [575, 148] width 33 height 16
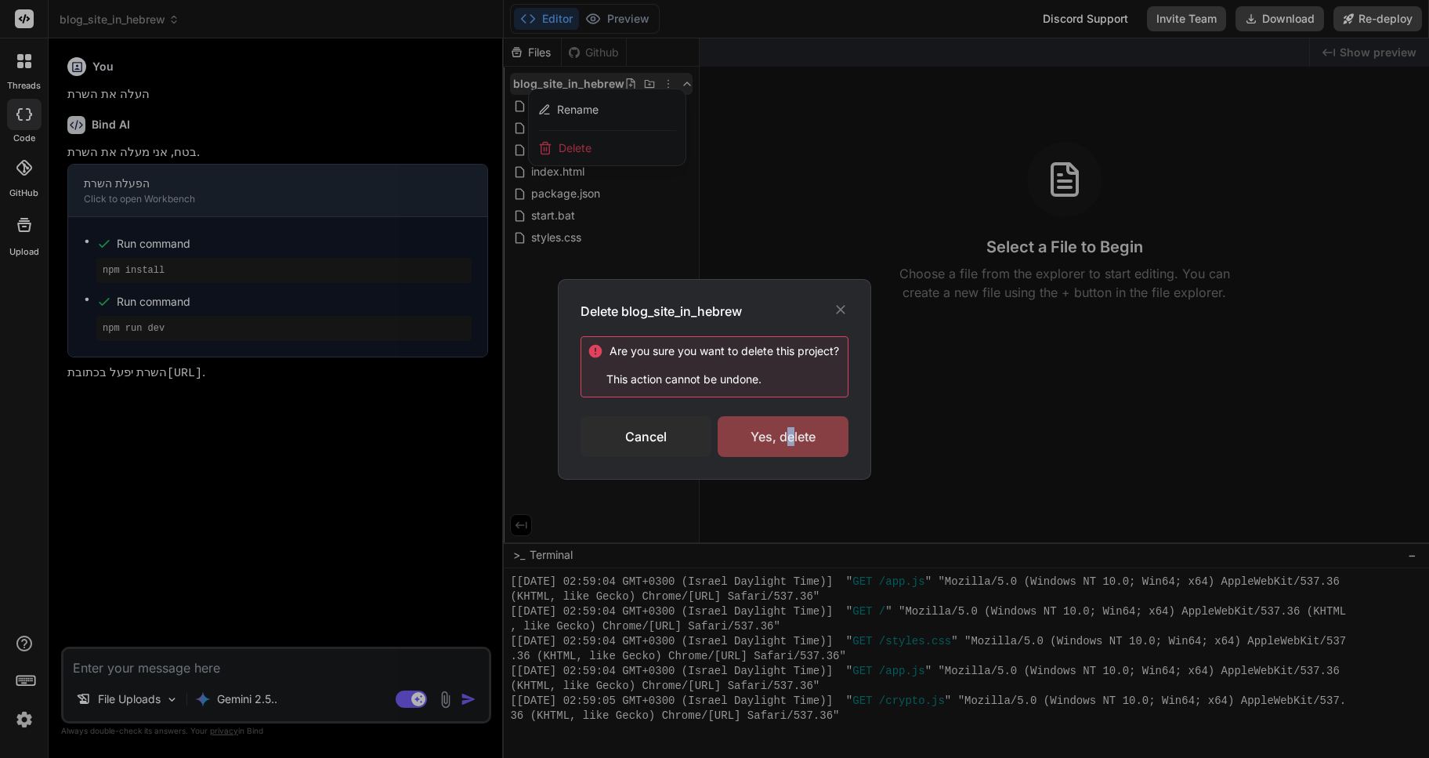
click at [790, 434] on div "Yes, delete" at bounding box center [783, 436] width 131 height 41
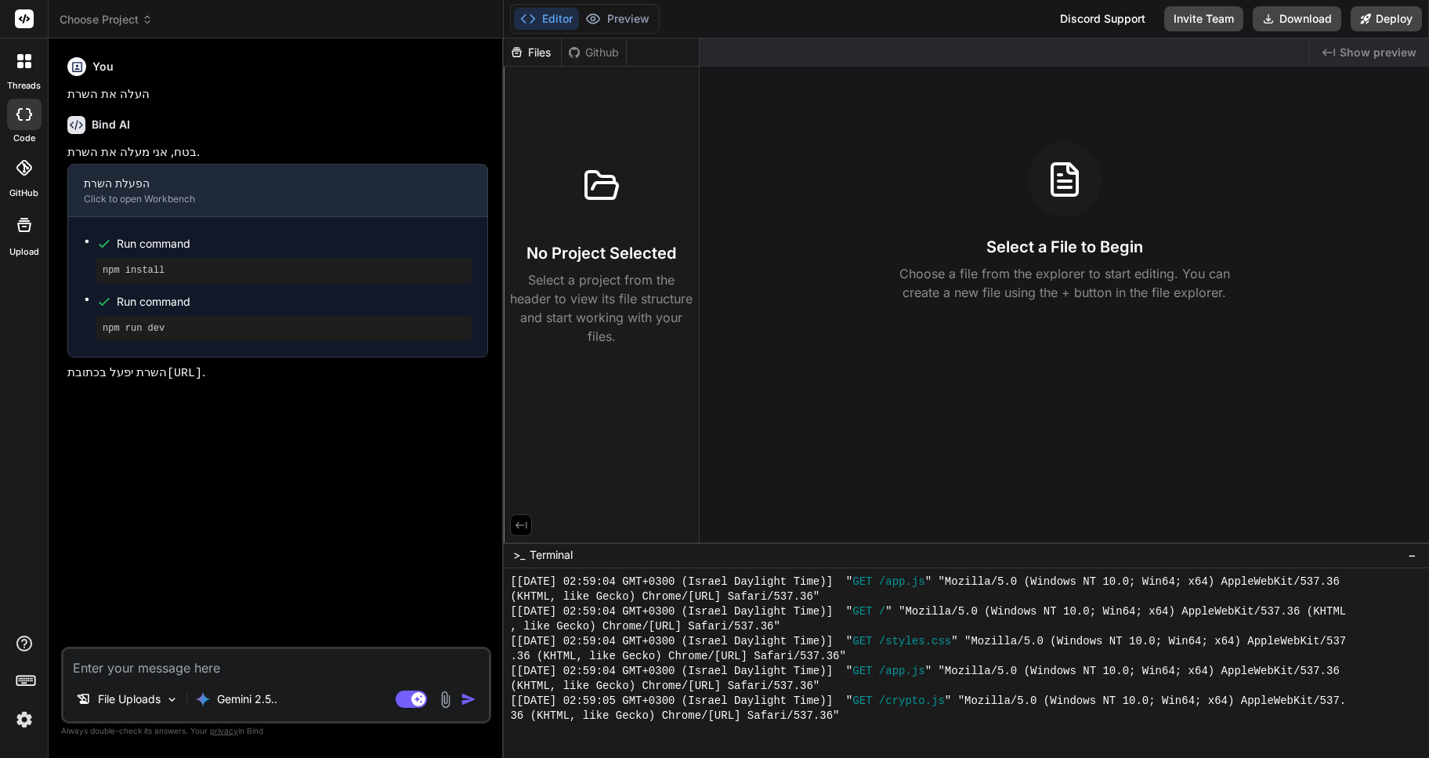
click at [142, 17] on span "Choose Project" at bounding box center [106, 20] width 93 height 16
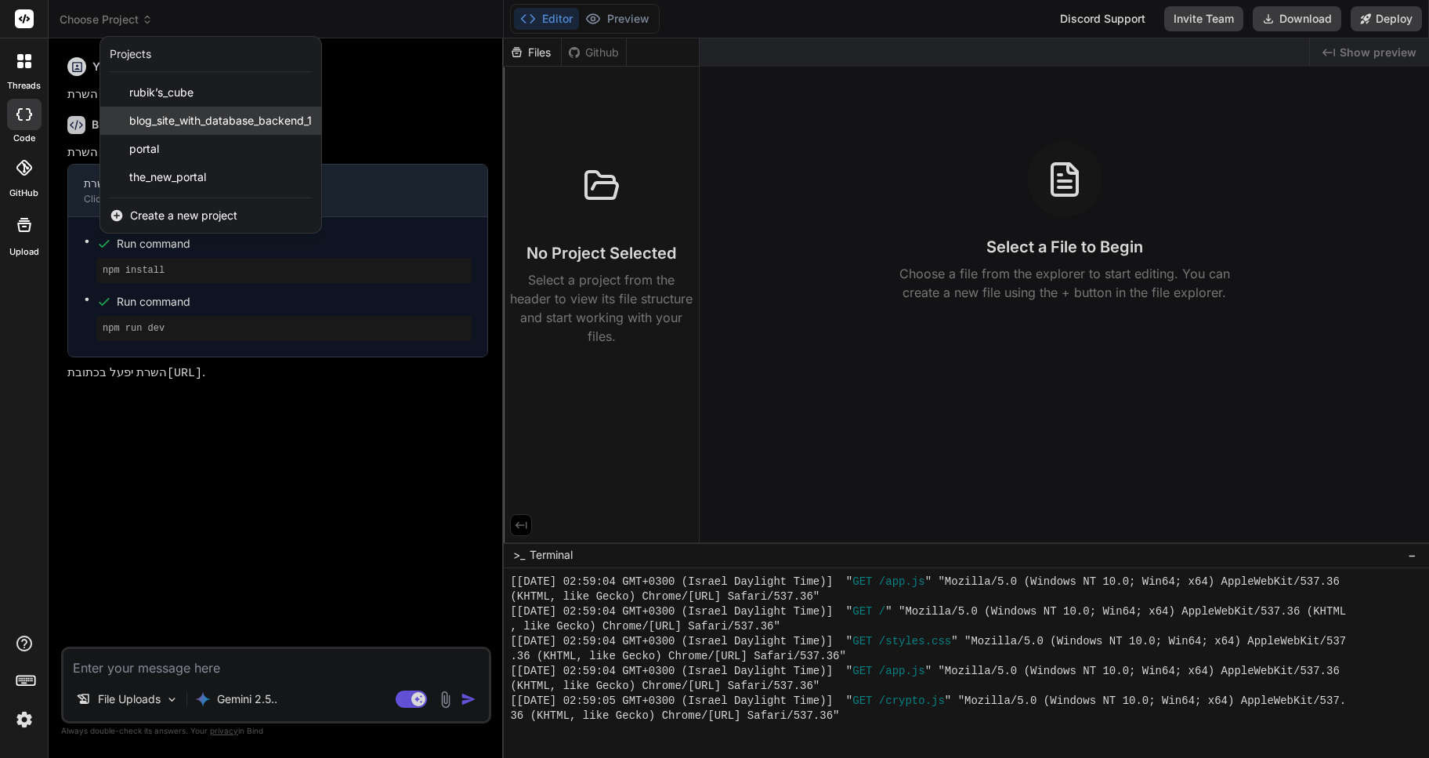
click at [222, 120] on span "blog_site_with_database_backend_1" at bounding box center [220, 121] width 183 height 16
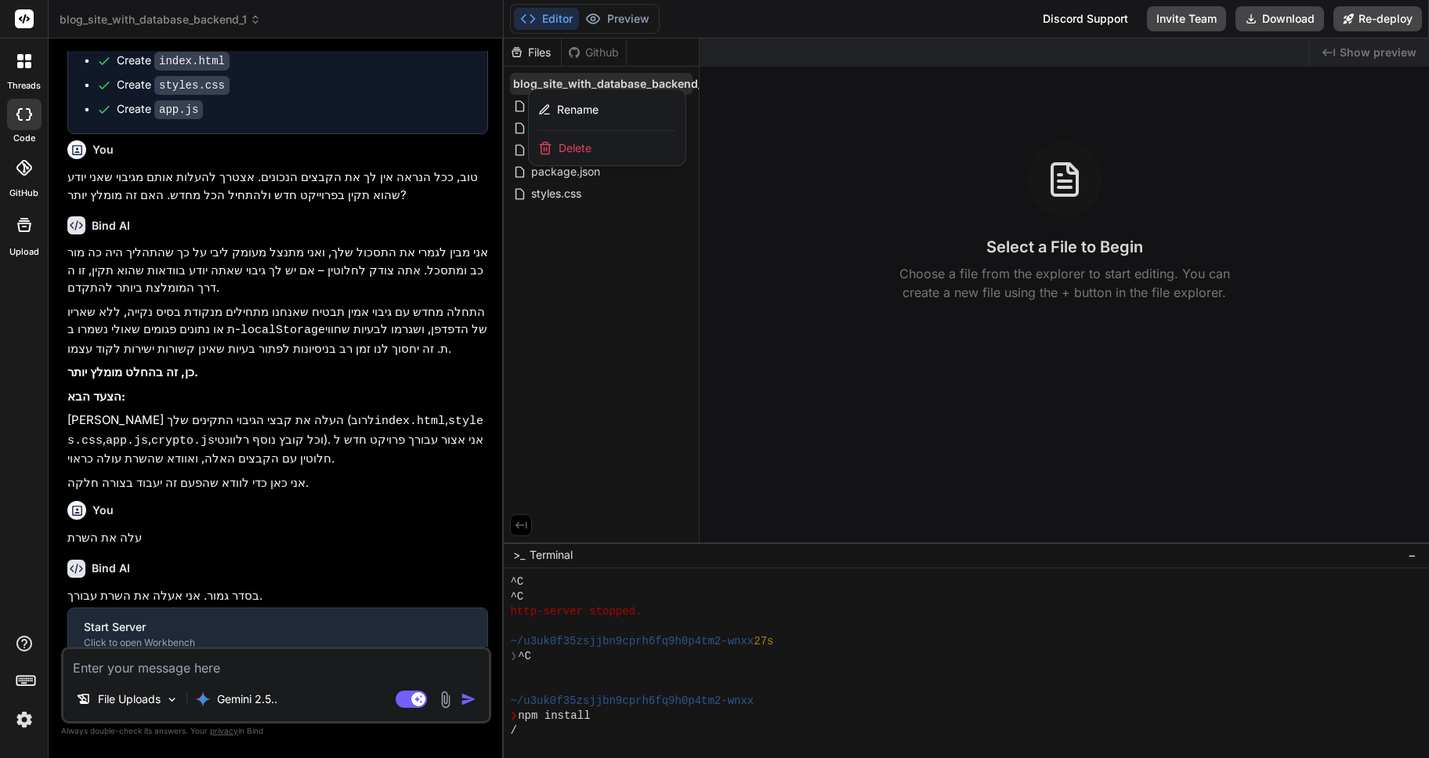
scroll to position [1881, 0]
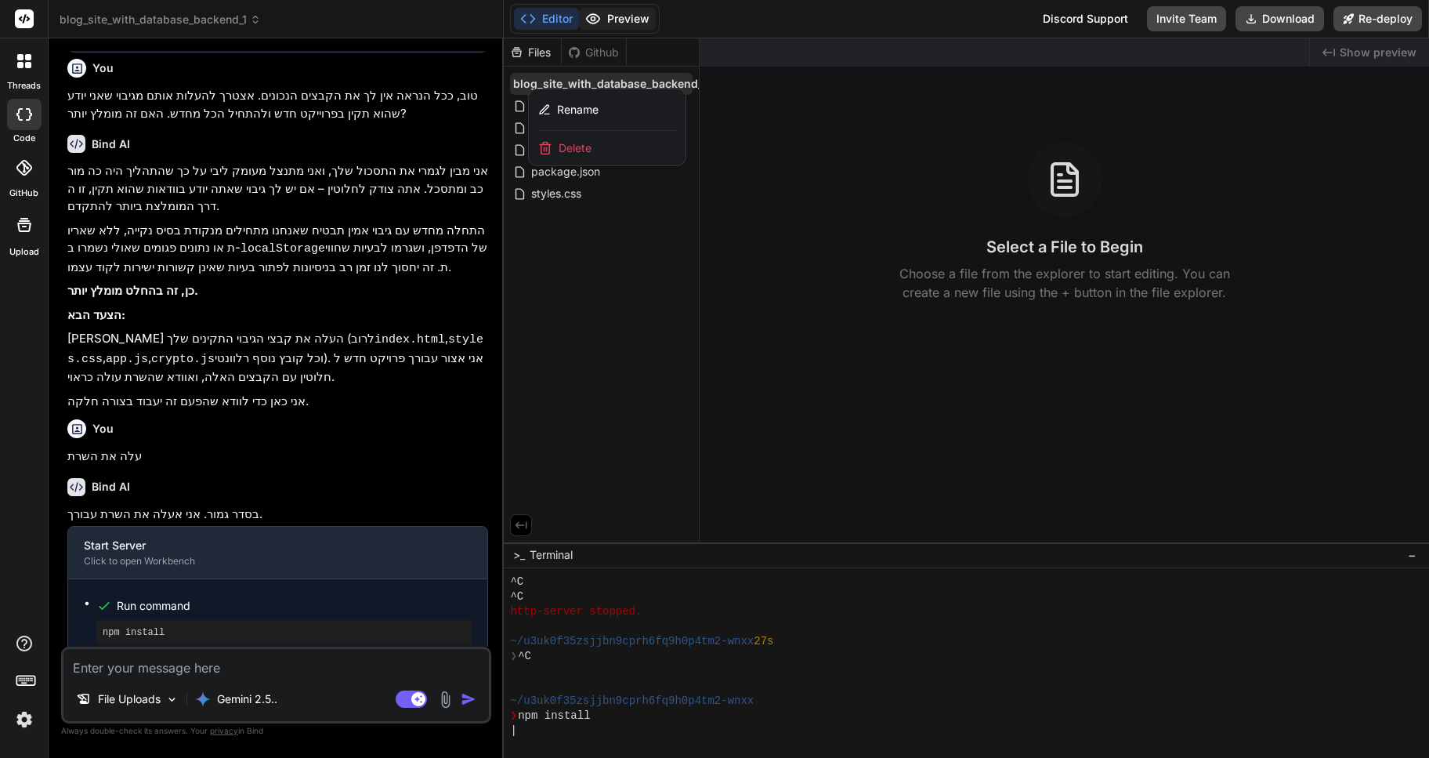
click at [604, 22] on button "Preview" at bounding box center [617, 19] width 77 height 22
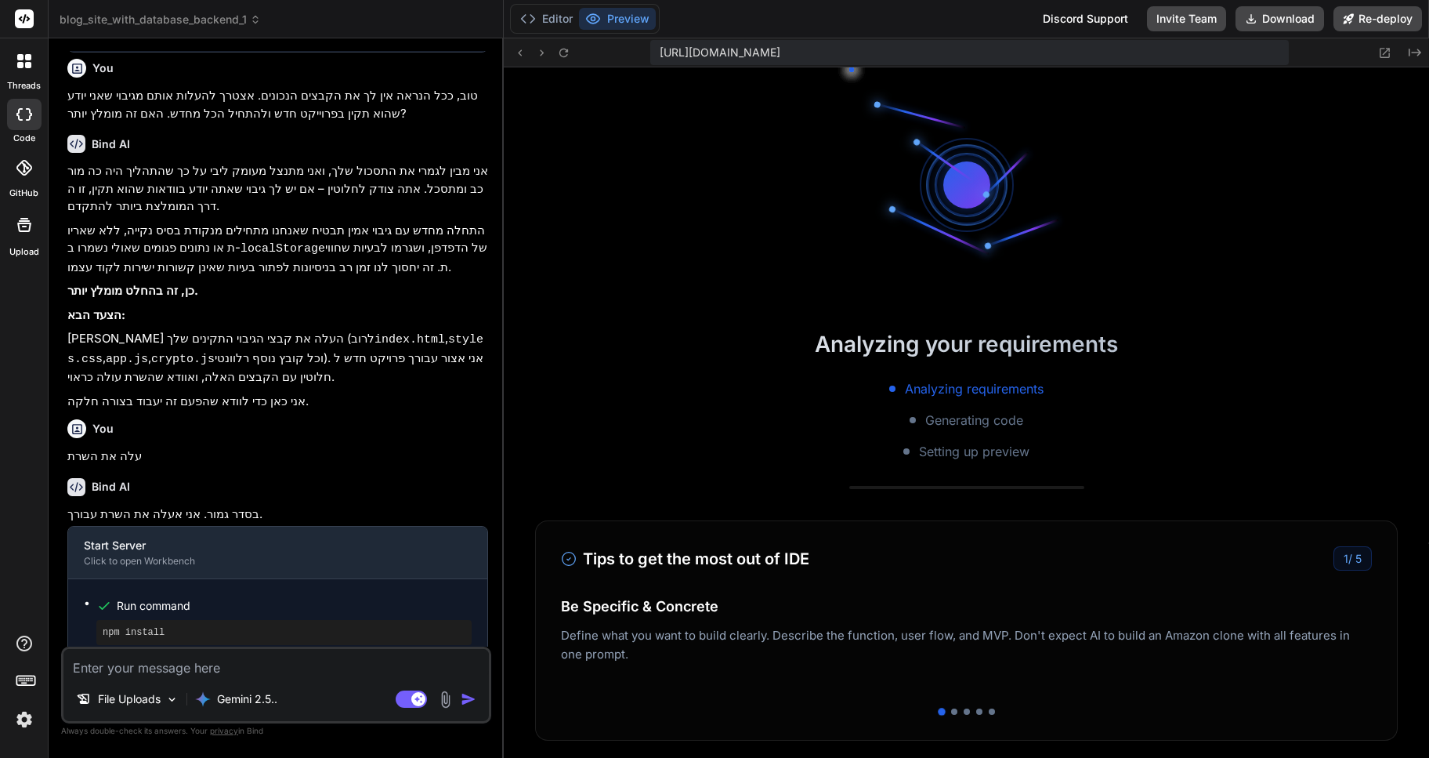
scroll to position [2889, 0]
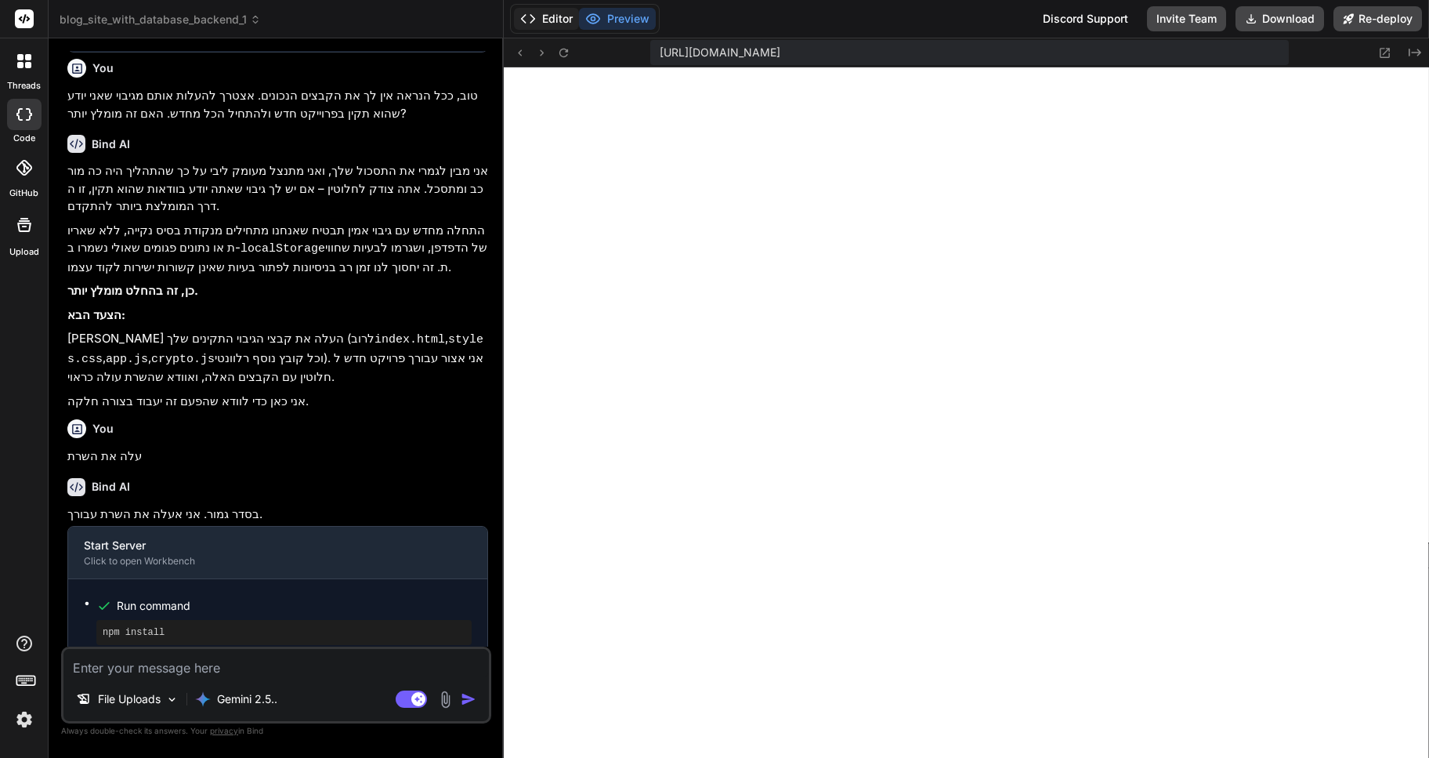
click at [550, 11] on button "Editor" at bounding box center [546, 19] width 65 height 22
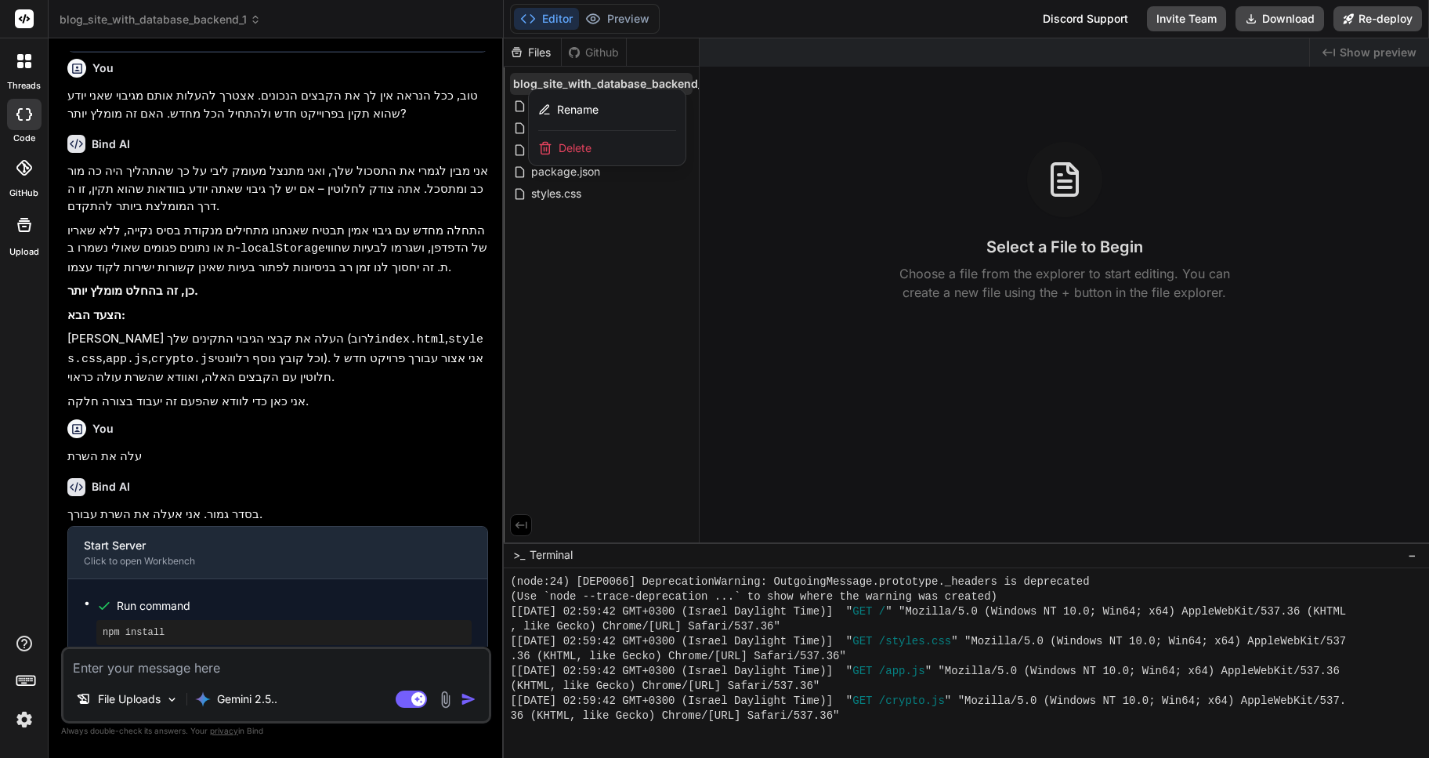
click at [571, 146] on span "Delete" at bounding box center [575, 148] width 33 height 16
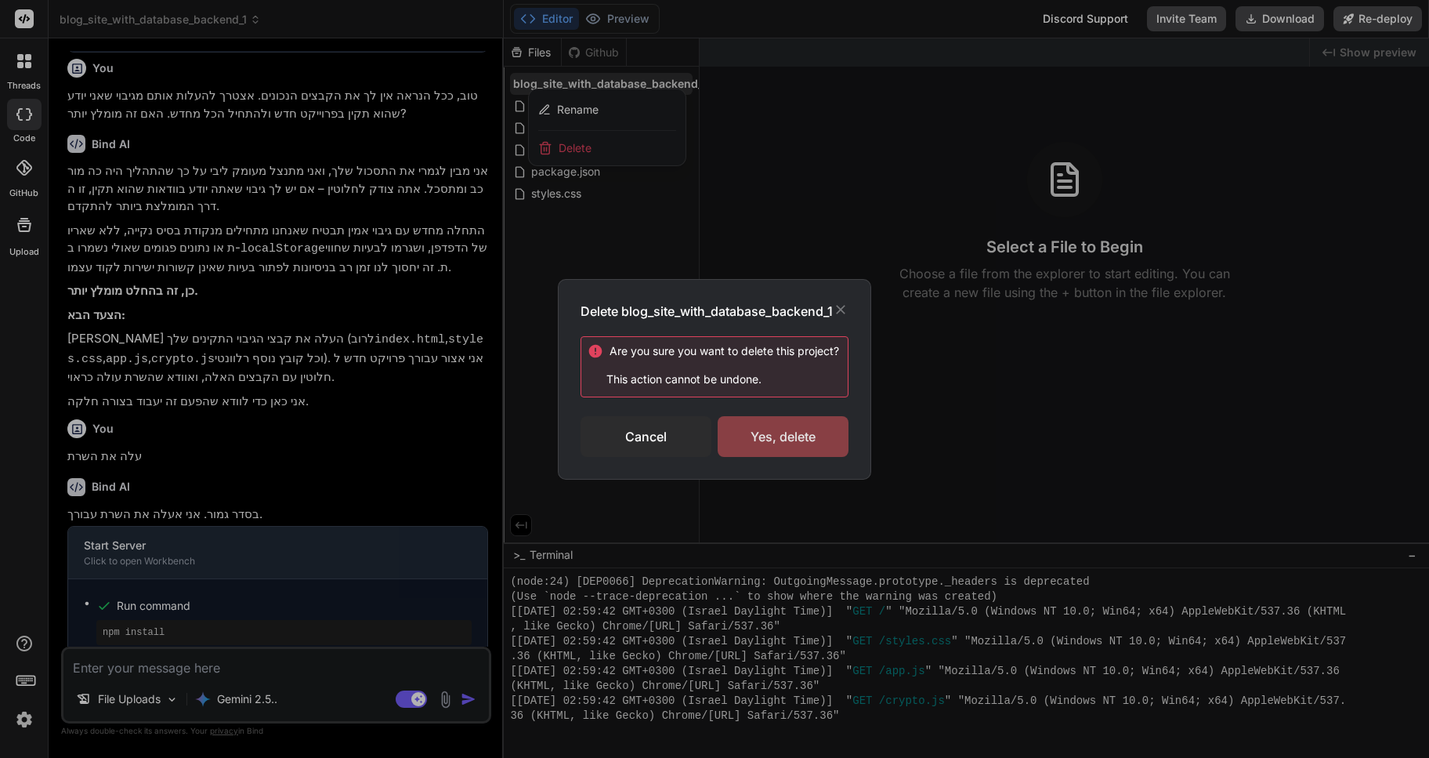
click at [806, 447] on div "Yes, delete" at bounding box center [783, 436] width 131 height 41
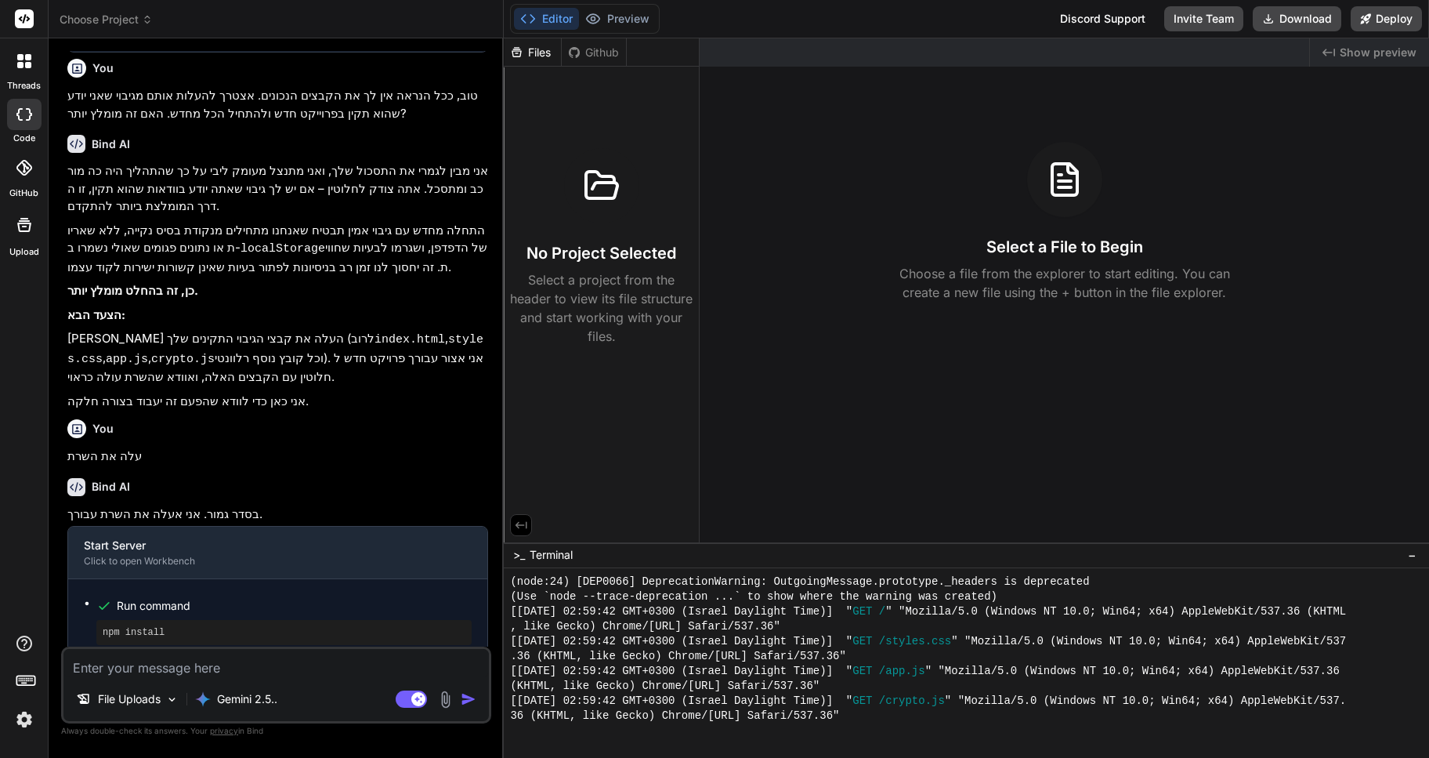
click at [145, 18] on icon at bounding box center [147, 19] width 11 height 11
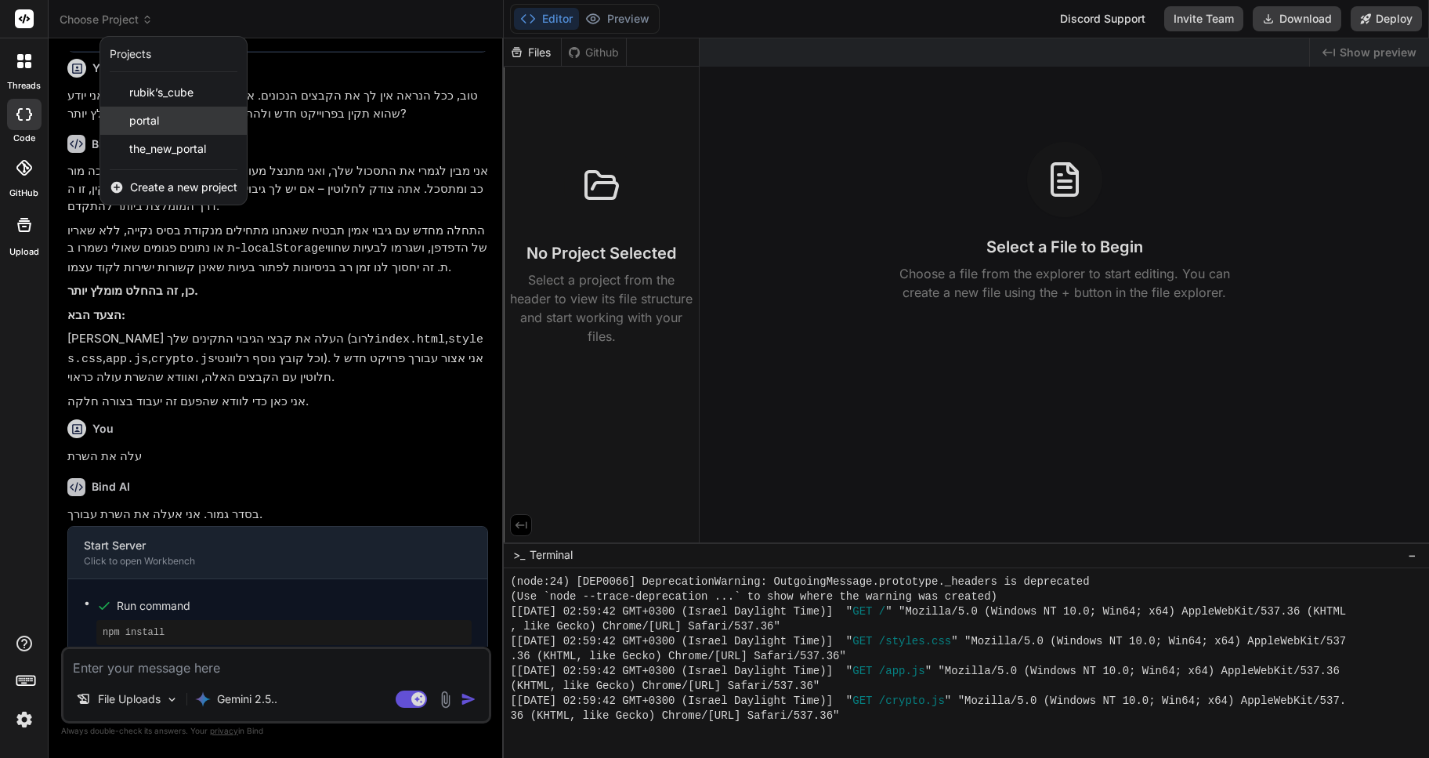
click at [148, 115] on span "portal" at bounding box center [144, 121] width 30 height 16
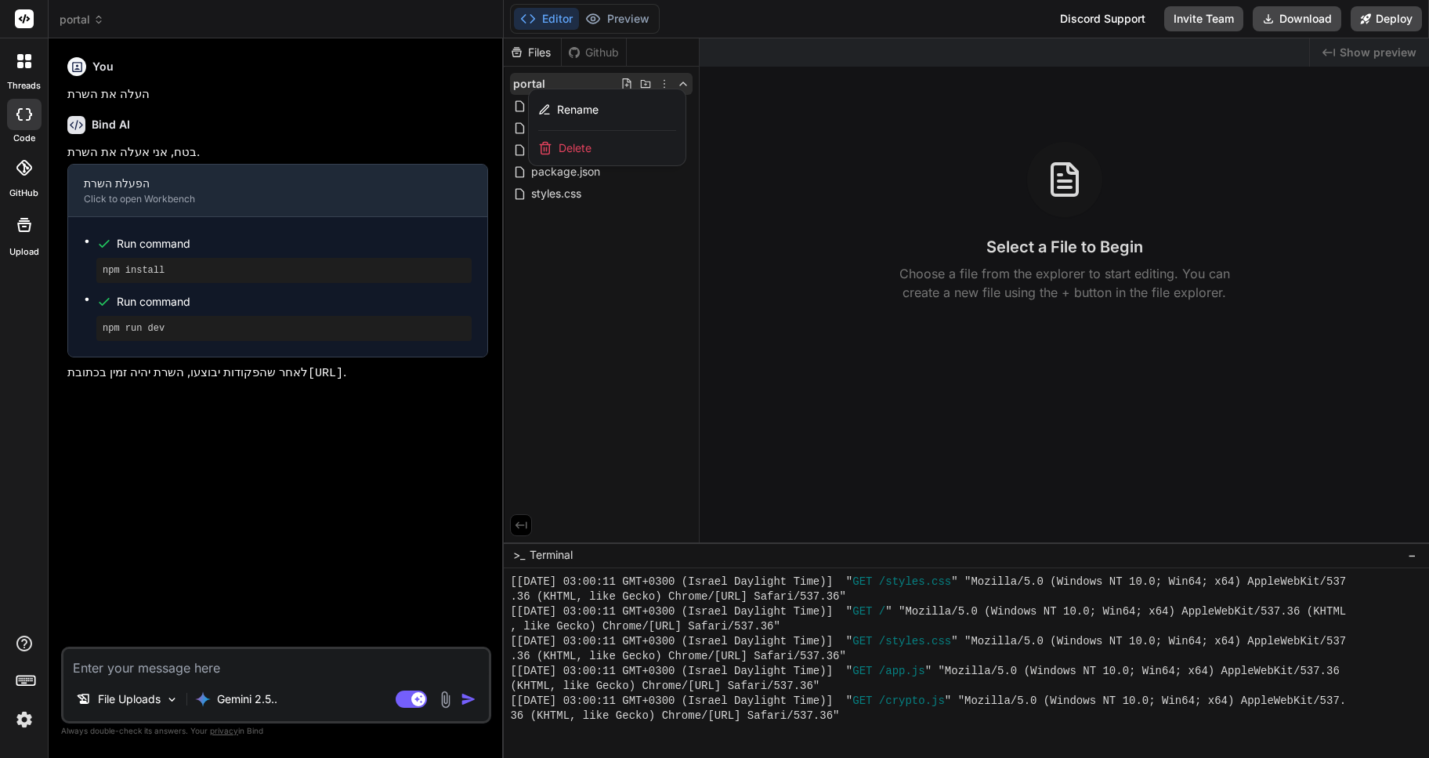
scroll to position [3752, 0]
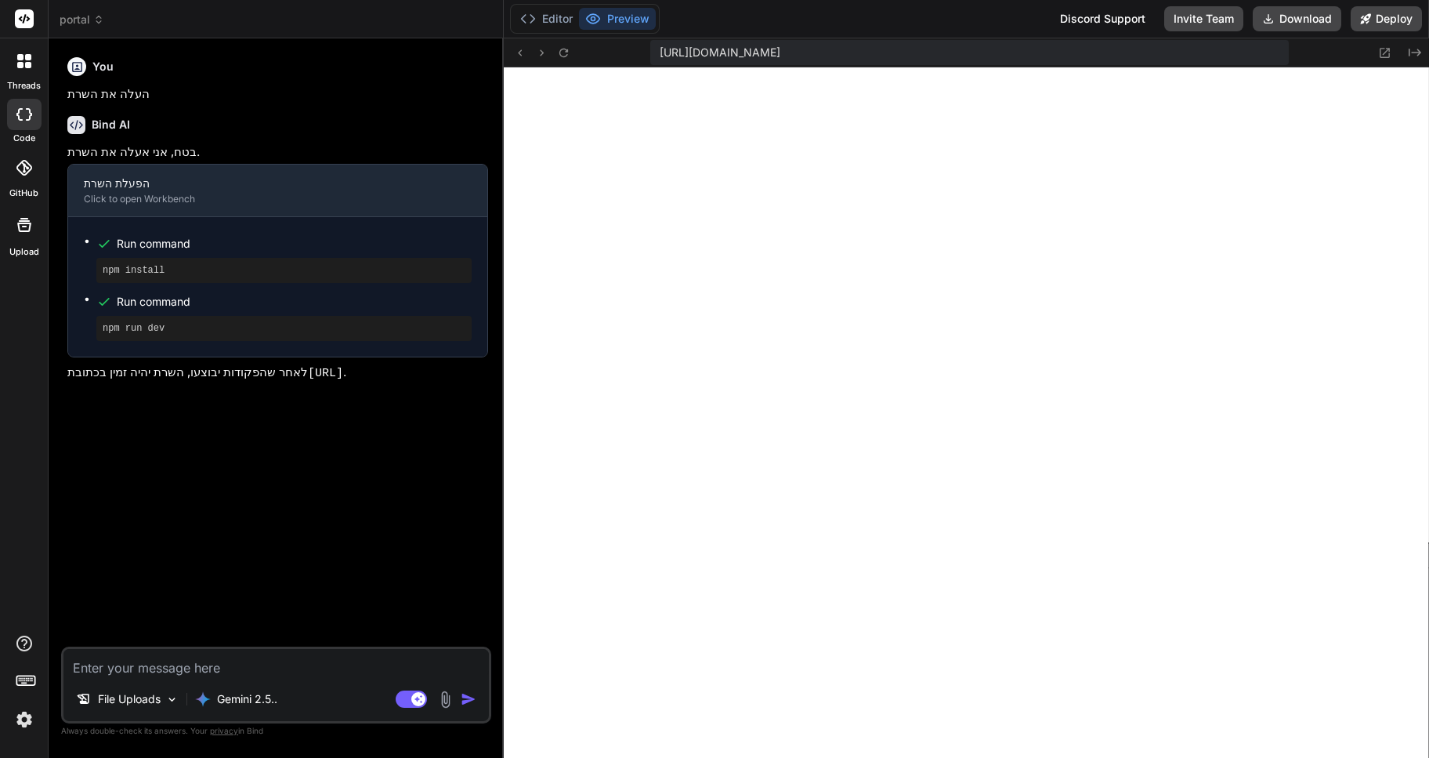
click at [100, 24] on icon at bounding box center [98, 19] width 11 height 11
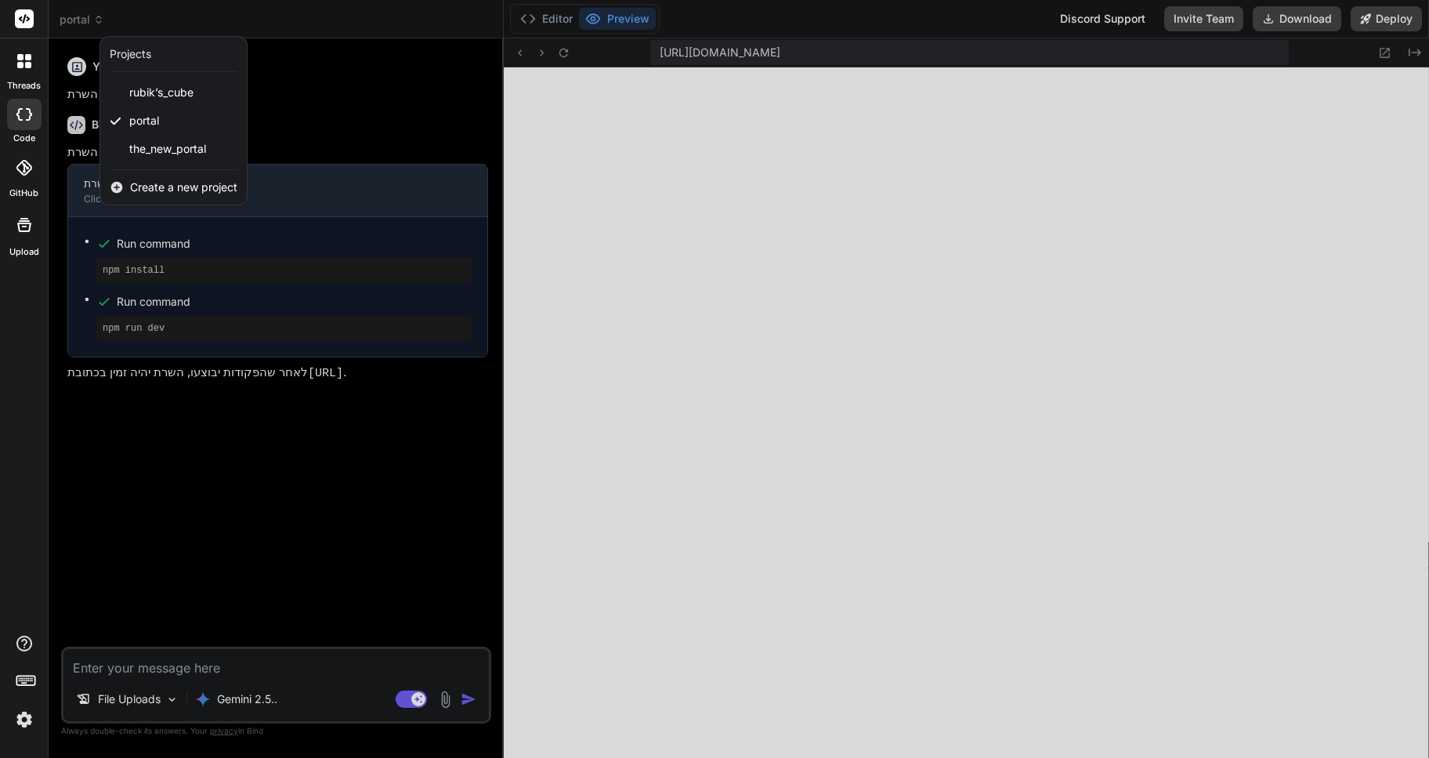
click at [849, 423] on div at bounding box center [714, 379] width 1429 height 758
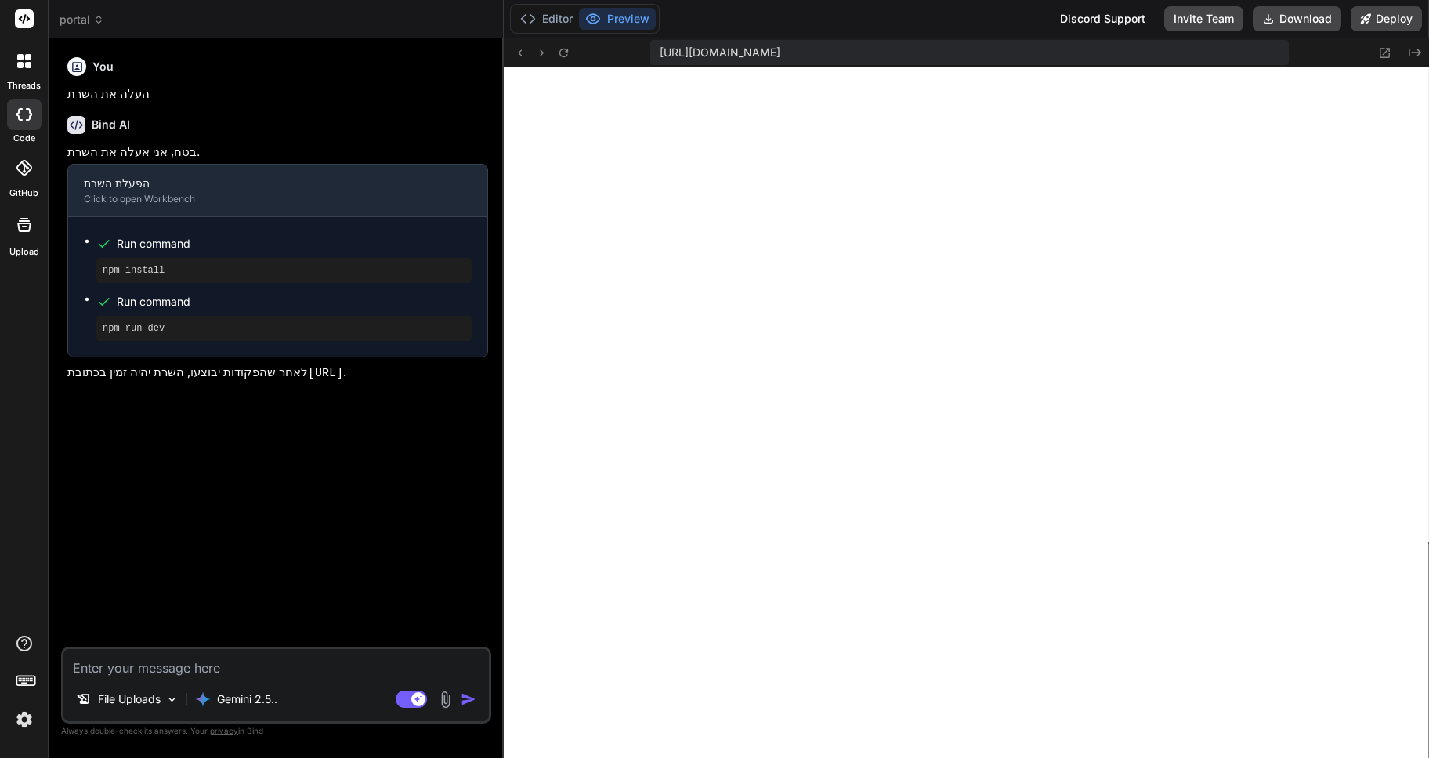
click at [92, 20] on span "portal" at bounding box center [82, 20] width 45 height 16
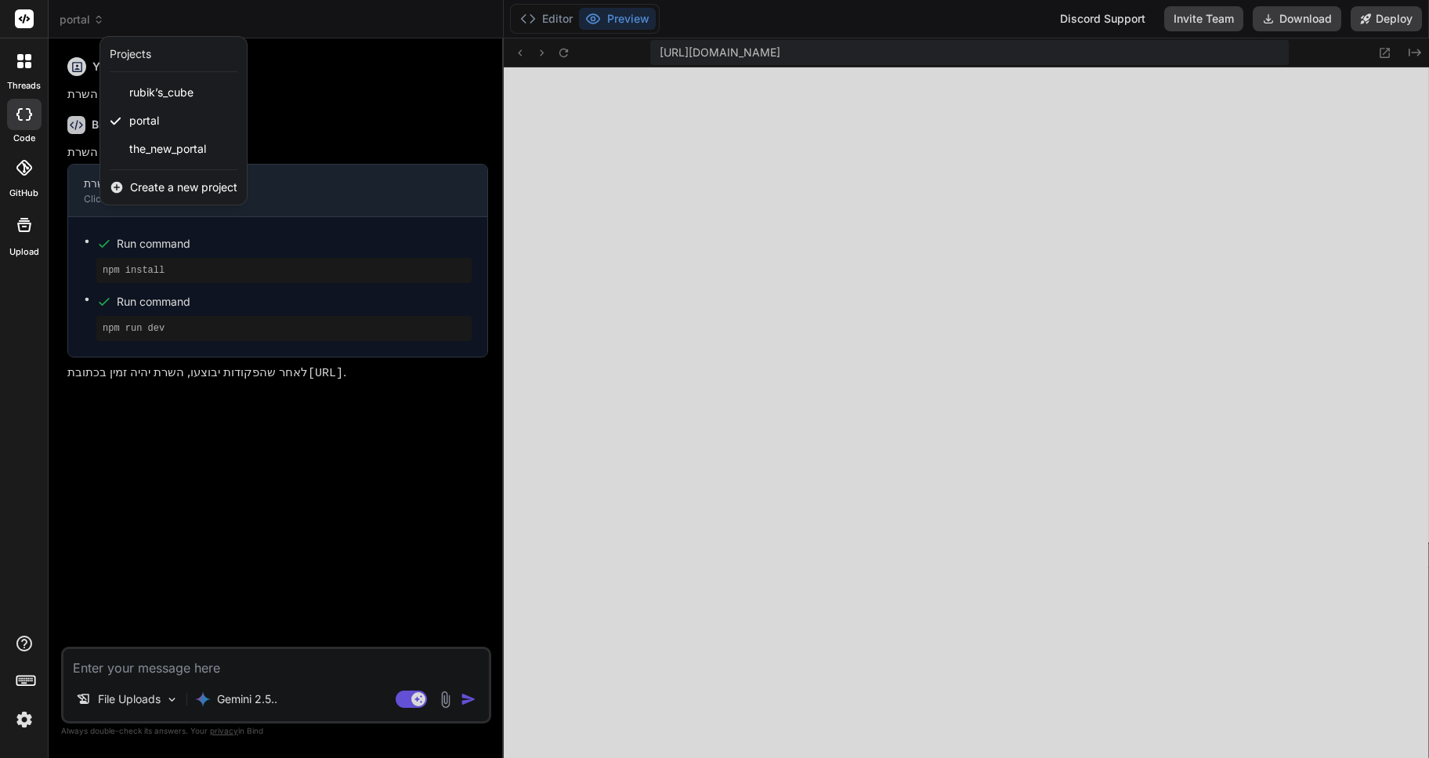
click at [1031, 584] on div at bounding box center [714, 379] width 1429 height 758
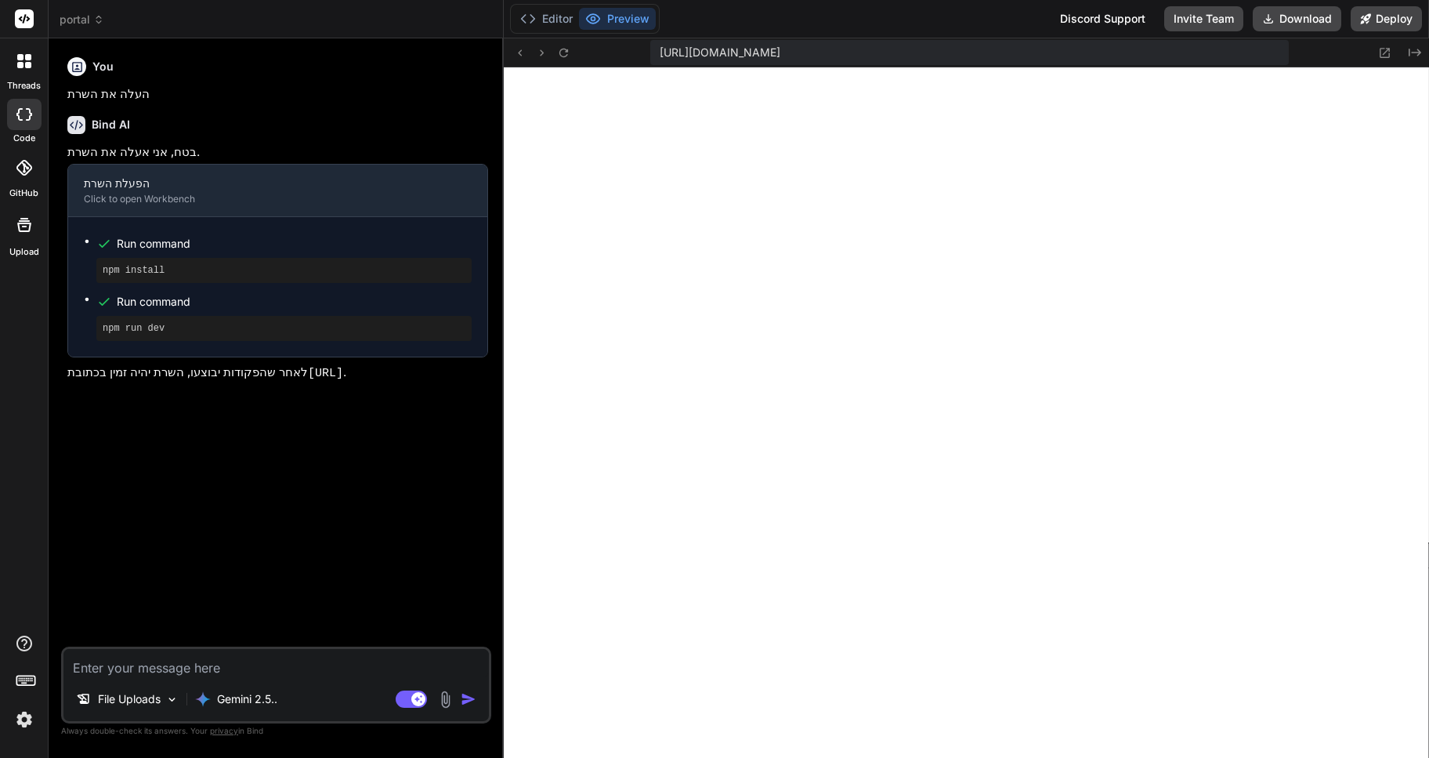
click at [94, 14] on icon at bounding box center [98, 19] width 11 height 11
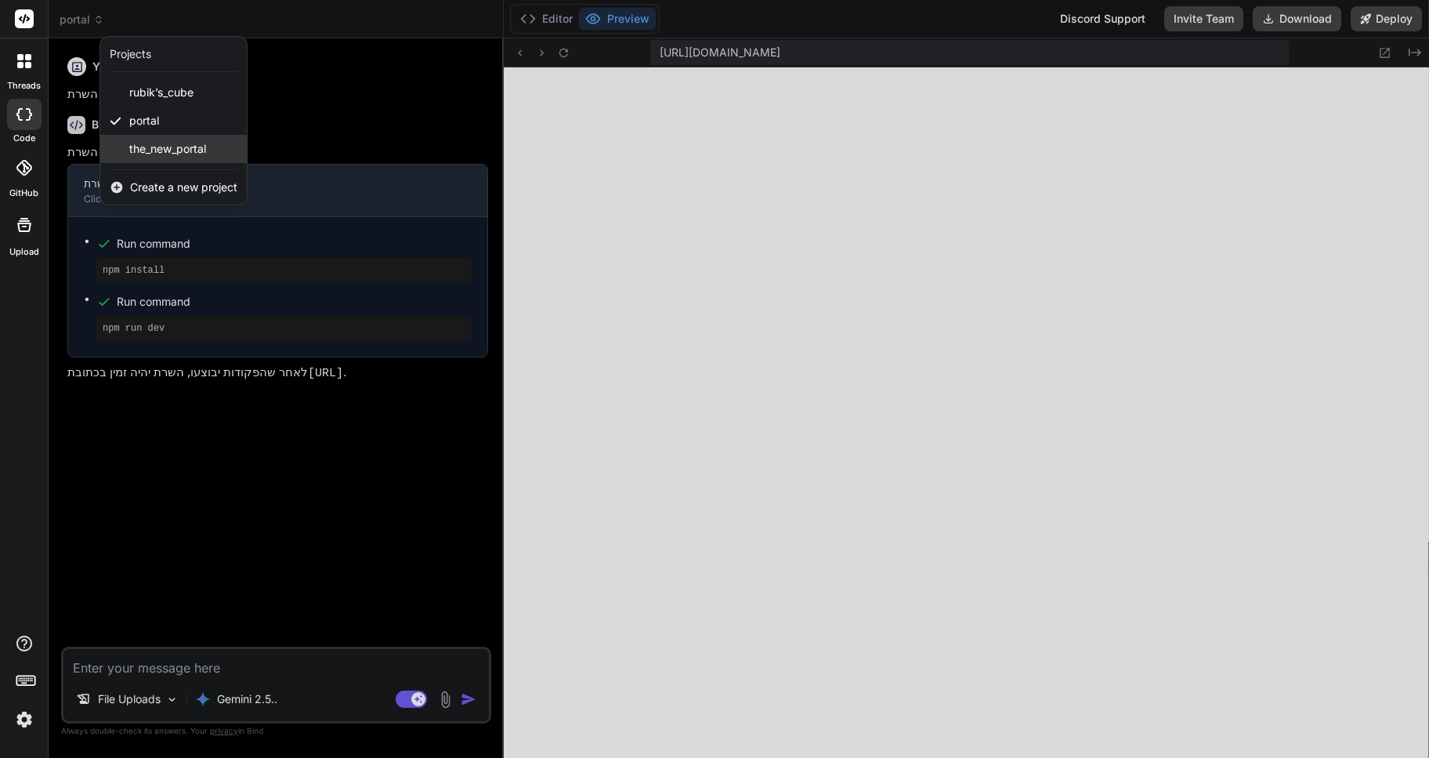
click at [165, 151] on span "the_new_portal" at bounding box center [167, 149] width 77 height 16
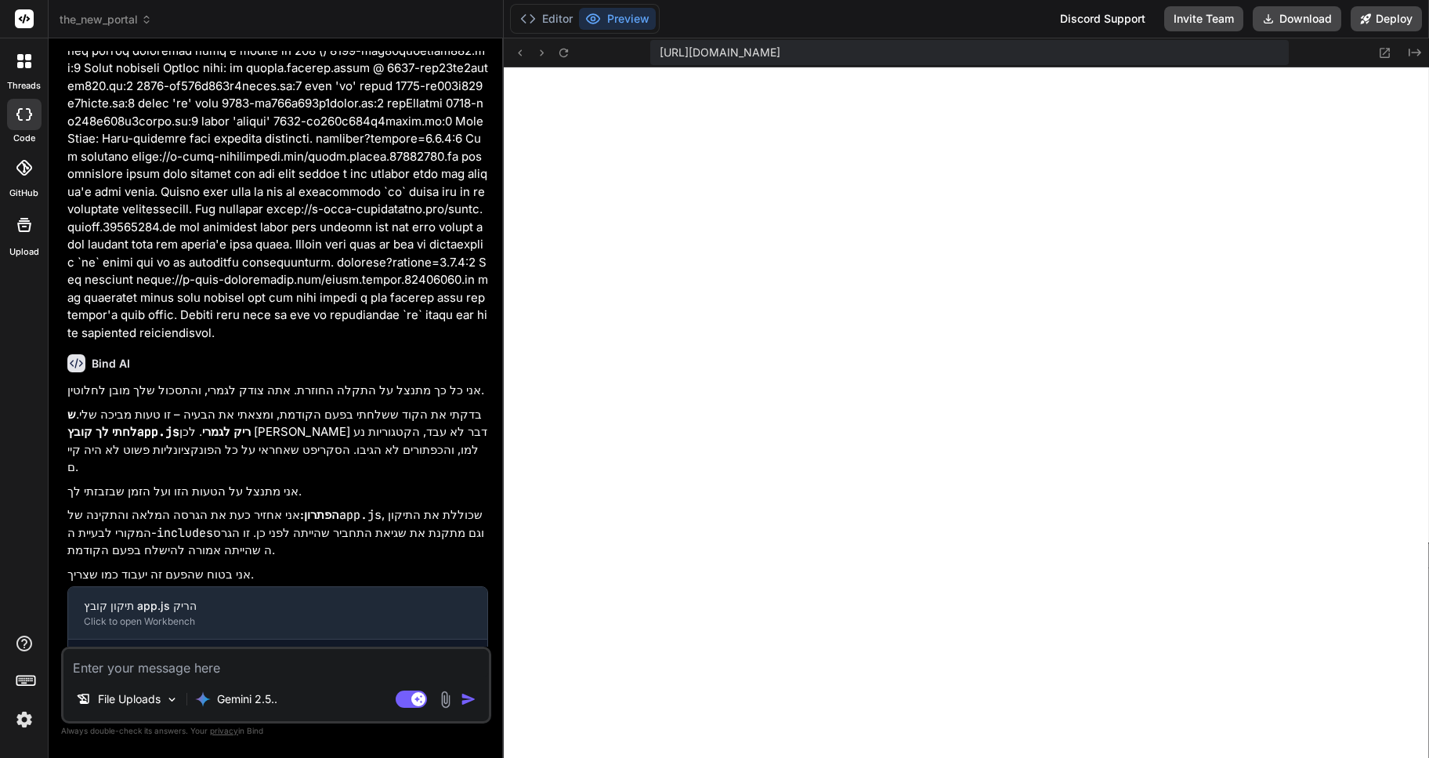
scroll to position [24049, 0]
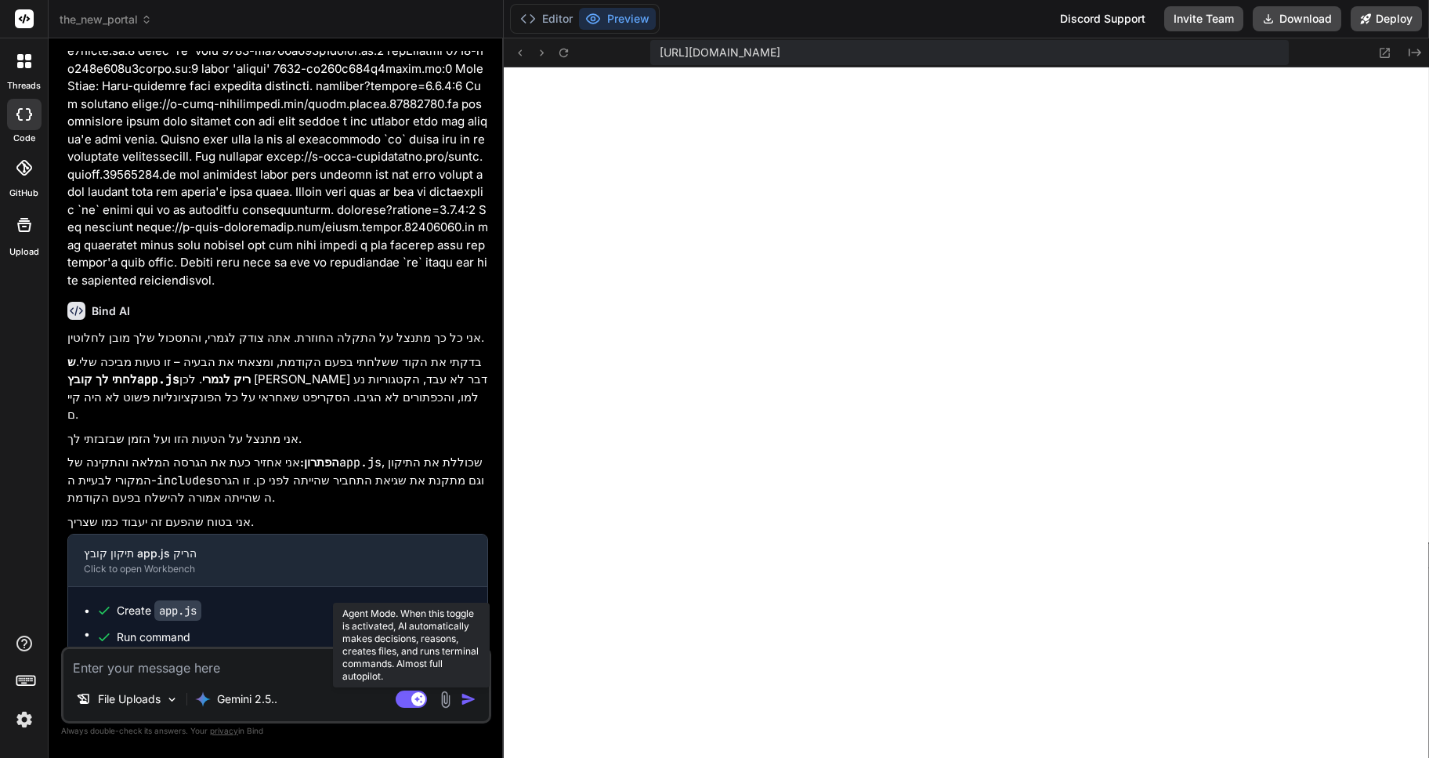
click at [399, 699] on rect at bounding box center [411, 698] width 31 height 17
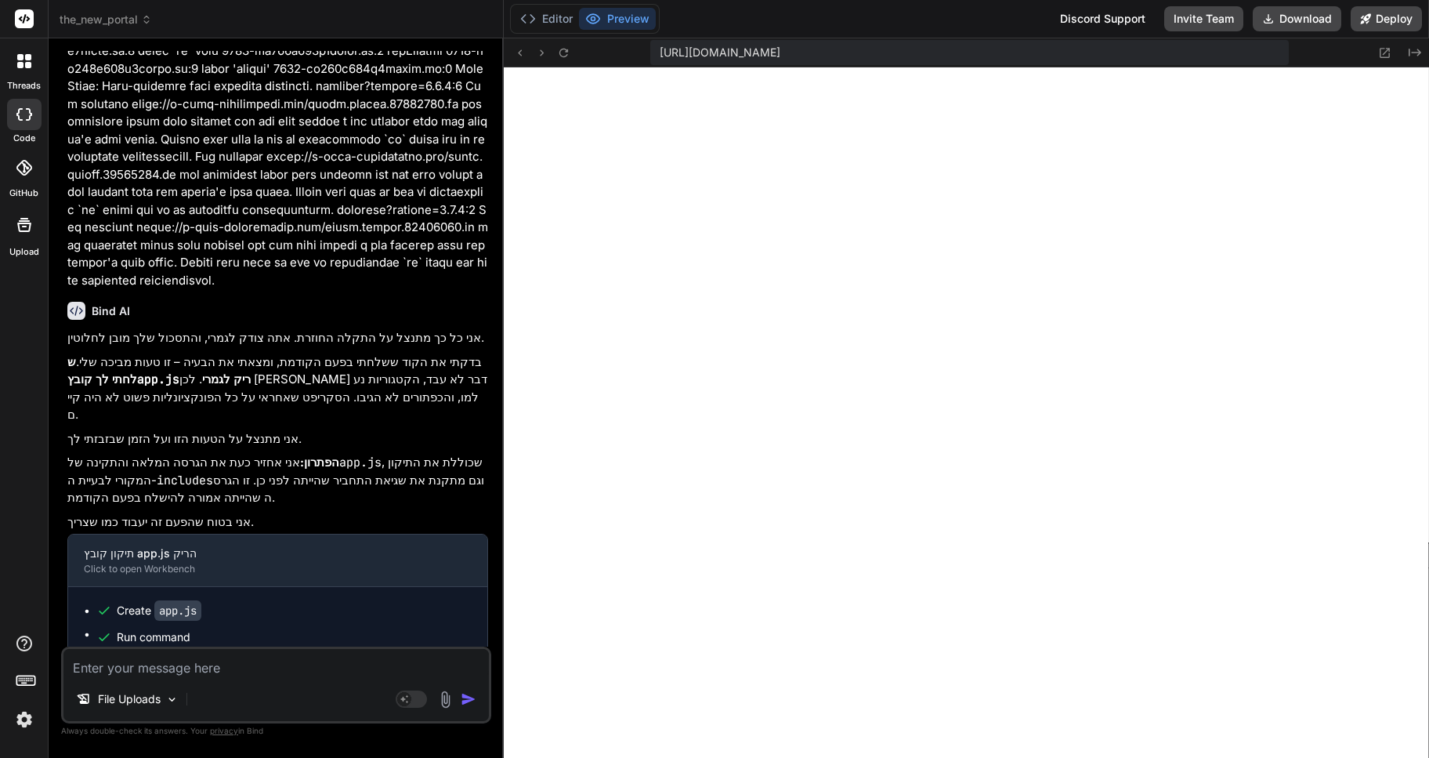
click at [129, 662] on textarea at bounding box center [276, 663] width 426 height 28
click at [420, 697] on rect at bounding box center [411, 698] width 31 height 17
click at [259, 699] on p "Gemini 2.5.." at bounding box center [247, 699] width 60 height 16
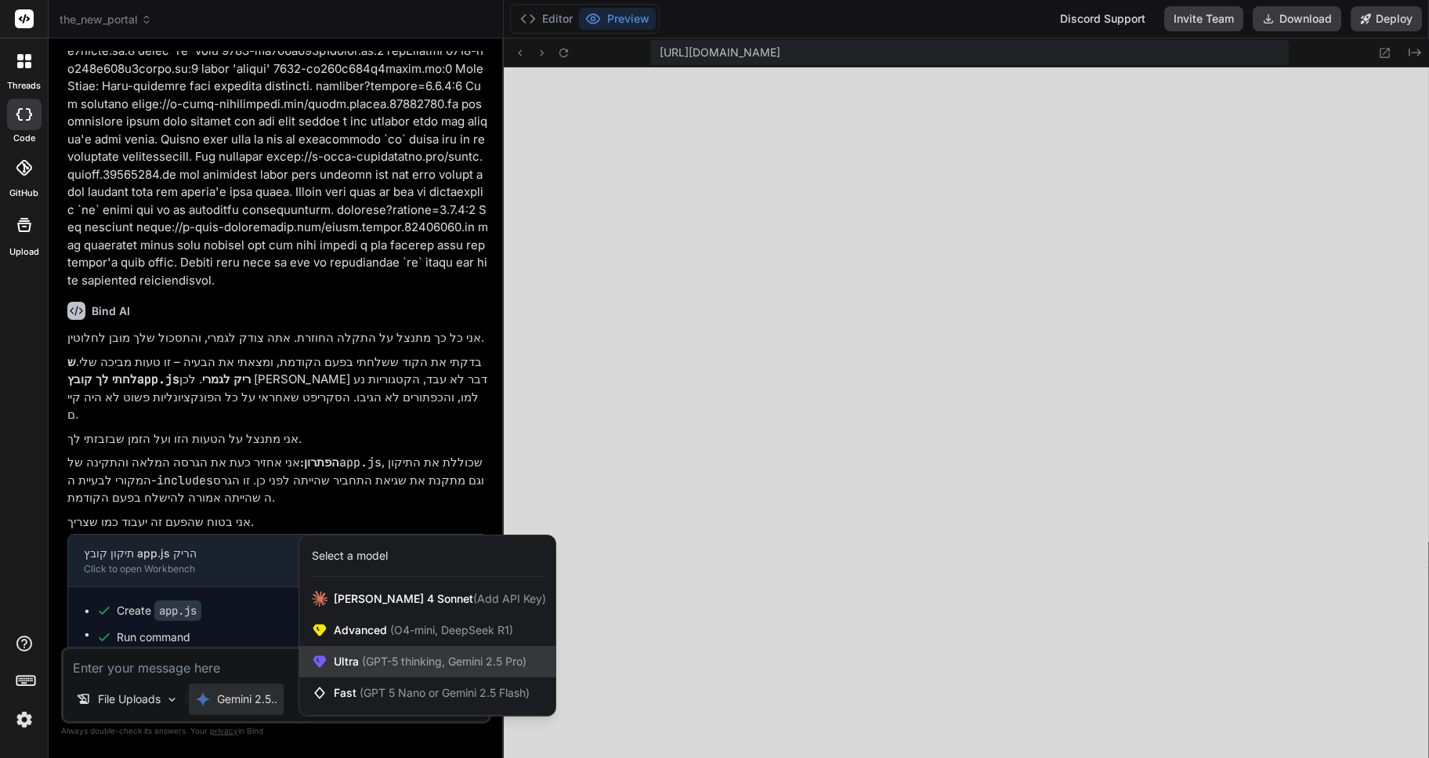
click at [380, 661] on span "(GPT-5 thinking, Gemini 2.5 Pro)" at bounding box center [443, 660] width 168 height 13
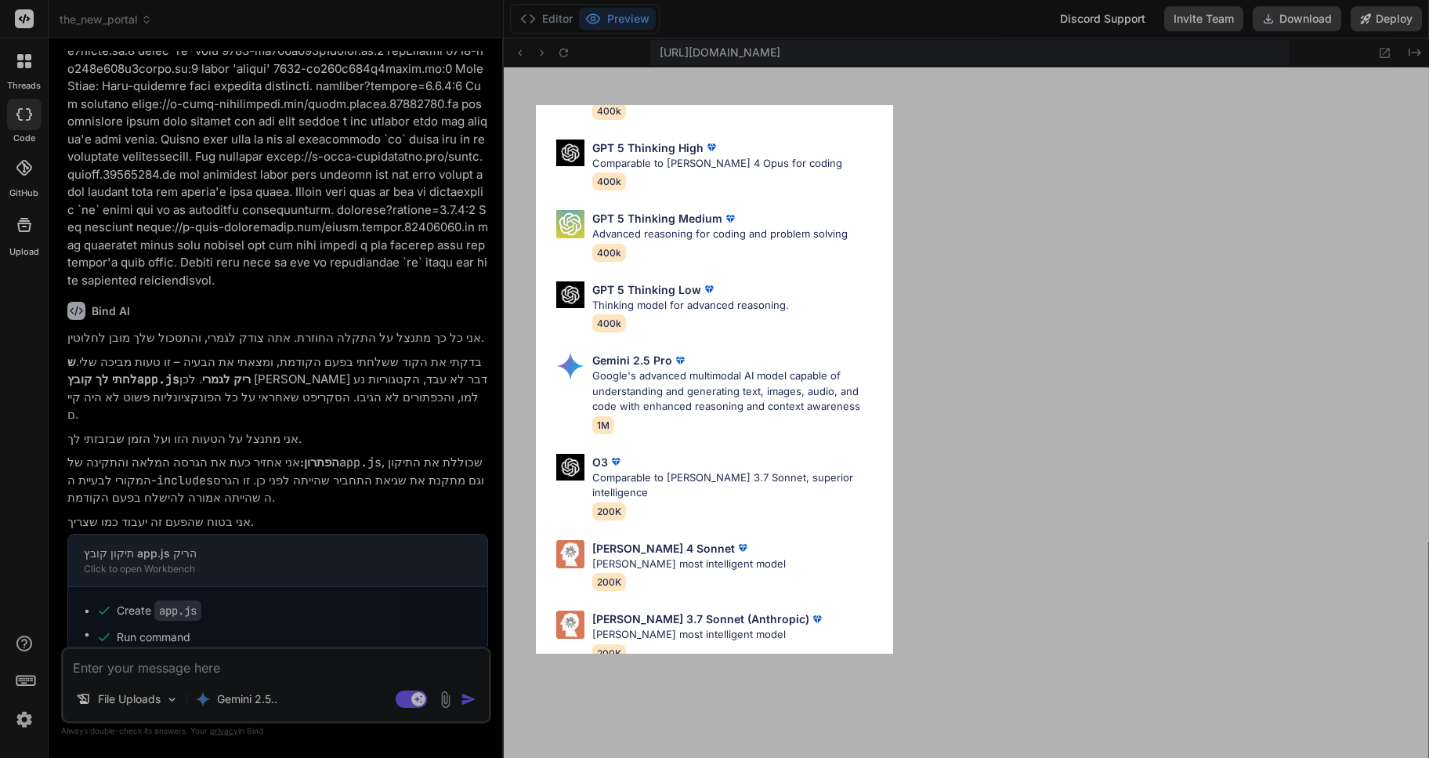
scroll to position [127, 0]
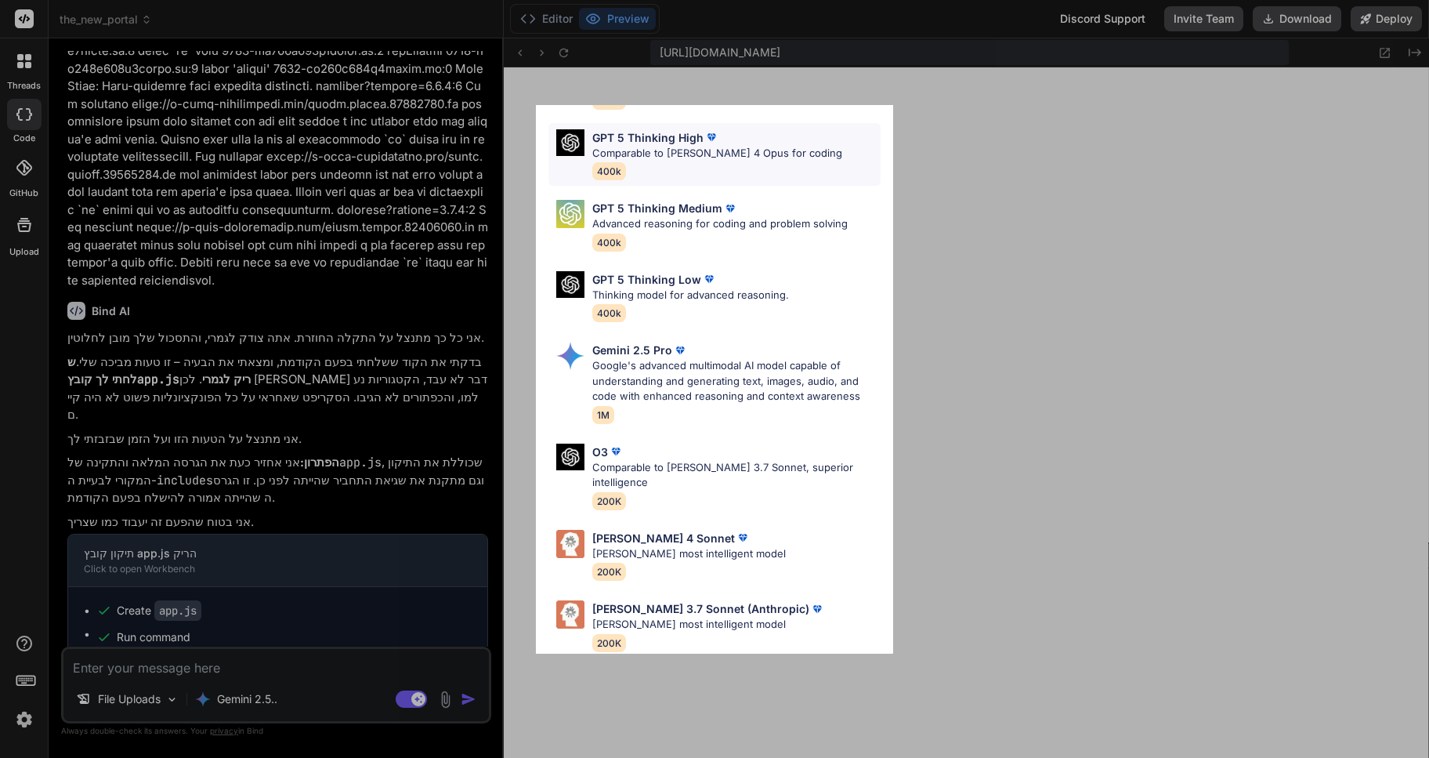
click at [662, 154] on p "Comparable to Claude 4 Opus for coding" at bounding box center [717, 154] width 250 height 16
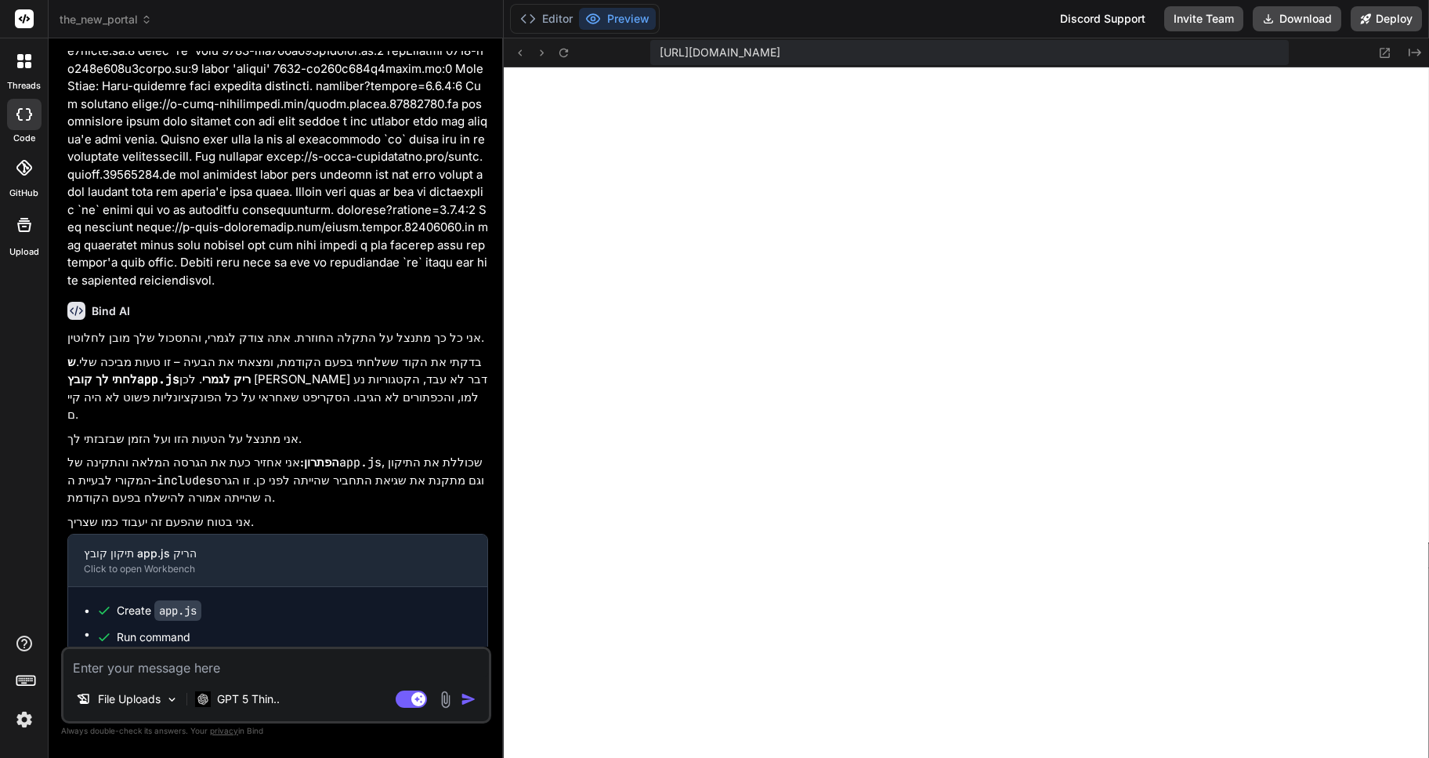
click at [132, 663] on textarea at bounding box center [276, 663] width 426 height 28
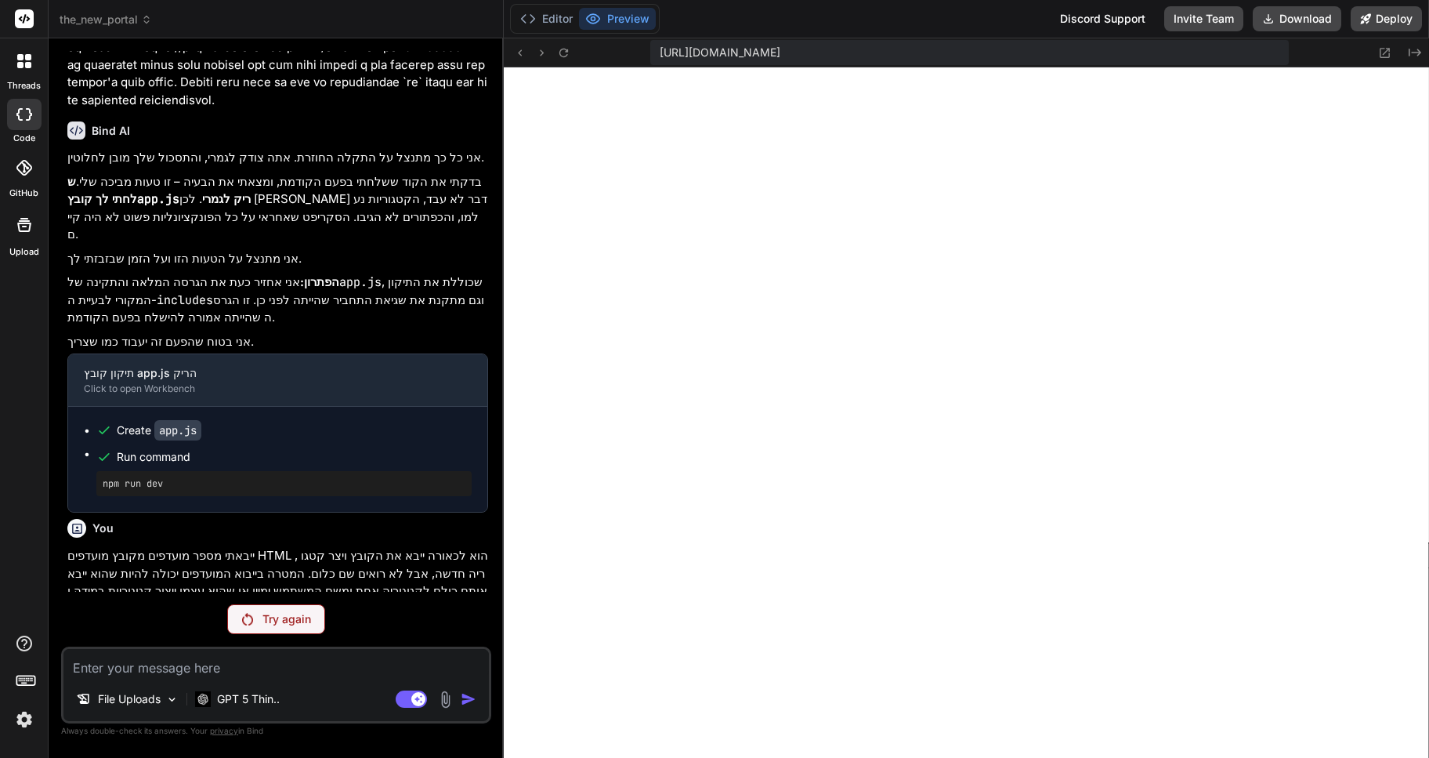
scroll to position [24174, 0]
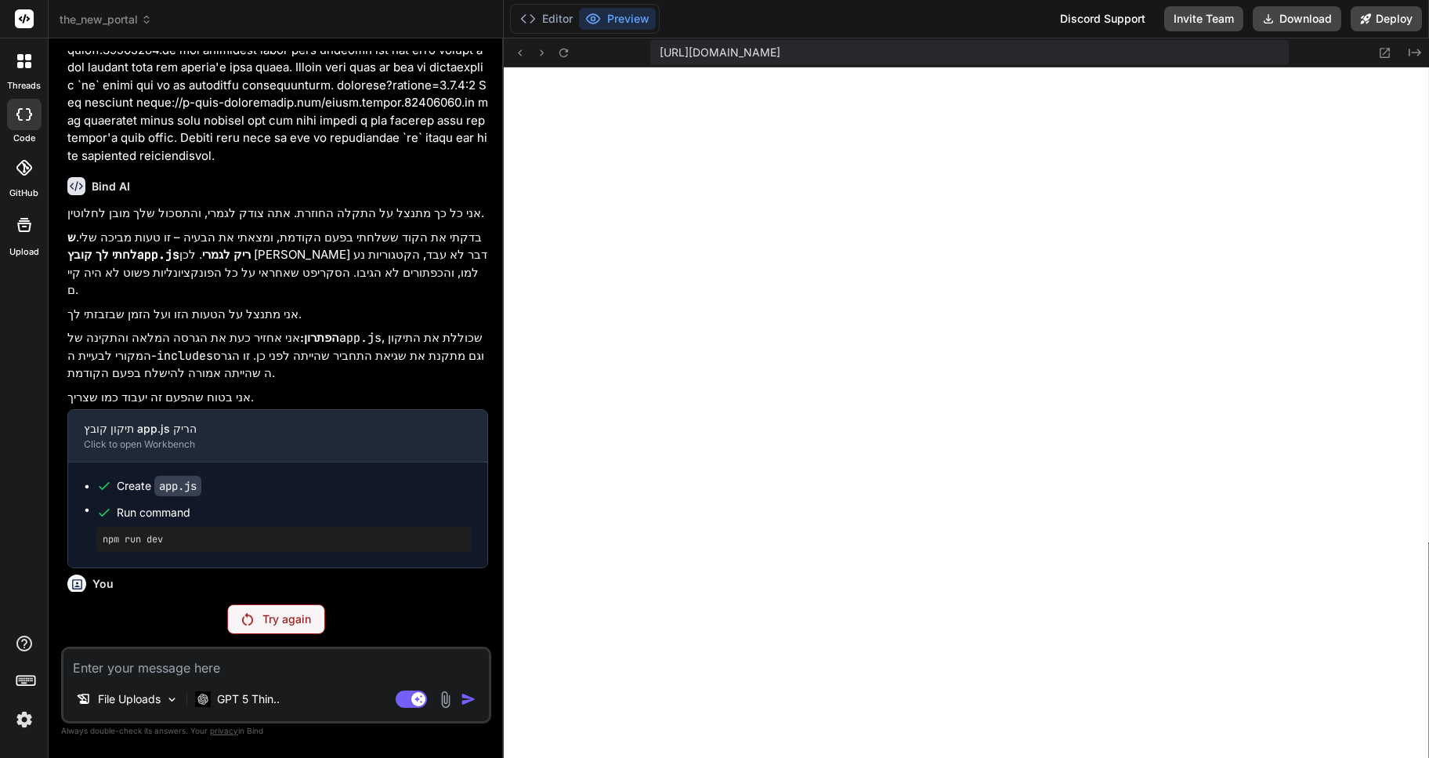
click at [267, 621] on p "Try again" at bounding box center [287, 619] width 49 height 16
click at [222, 701] on p "GPT 5 Thin.." at bounding box center [248, 699] width 63 height 16
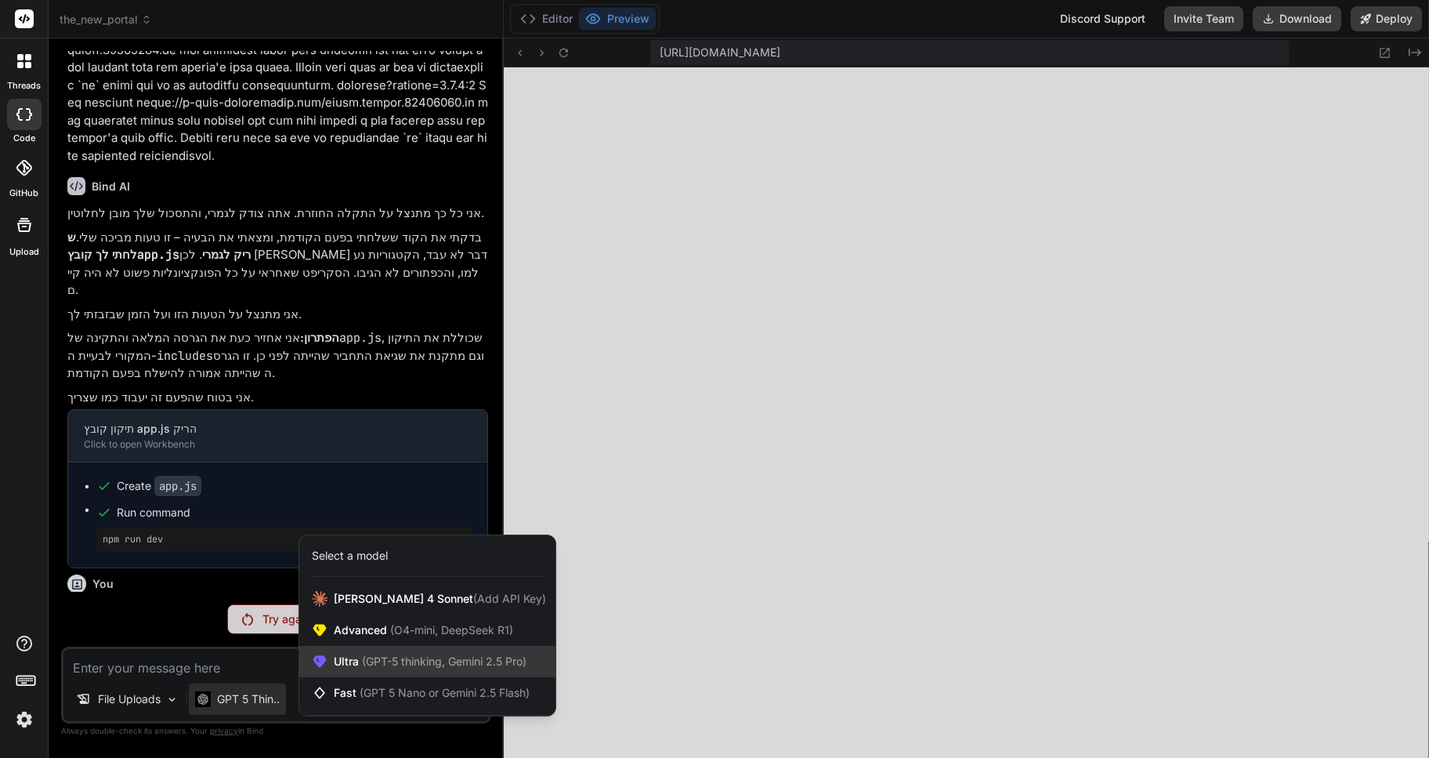
click at [370, 663] on span "(GPT-5 thinking, Gemini 2.5 Pro)" at bounding box center [443, 660] width 168 height 13
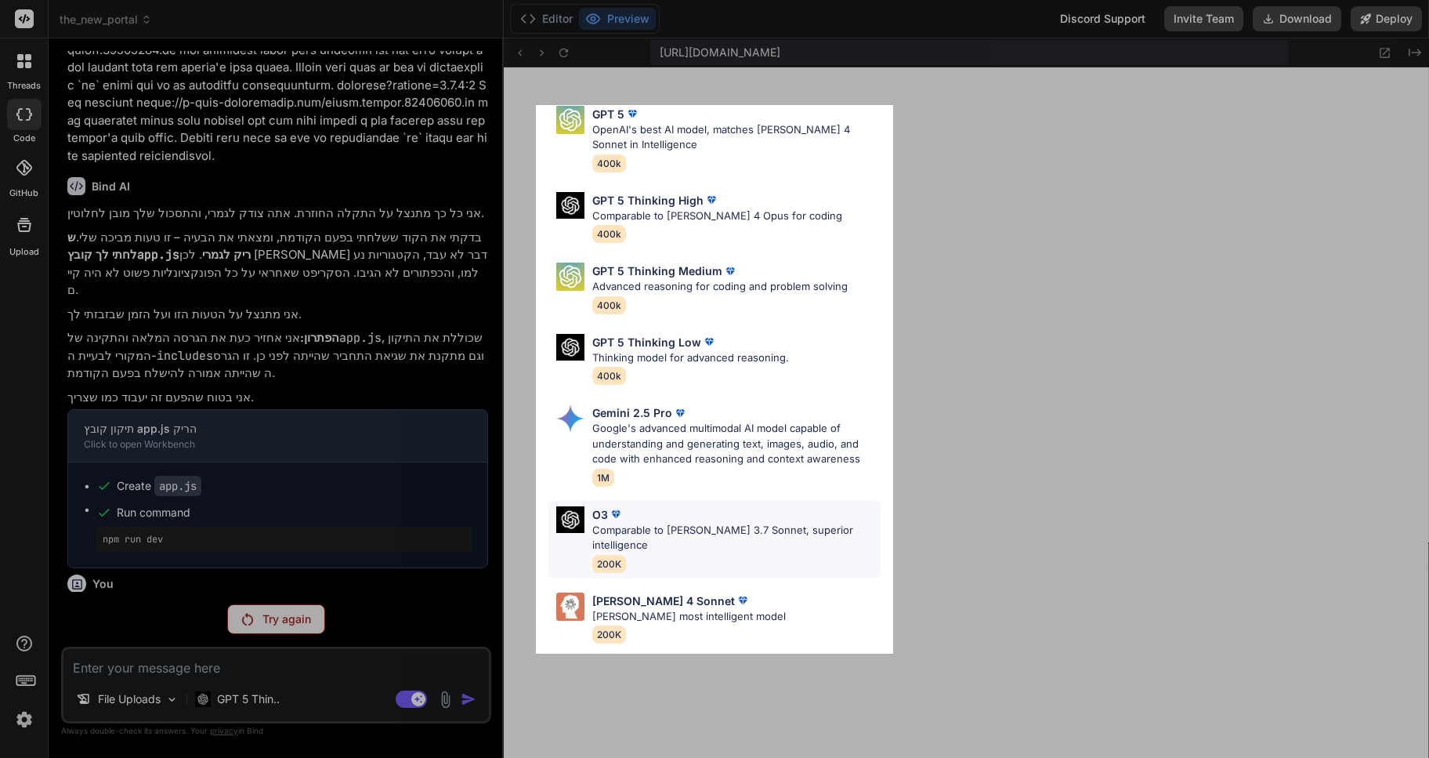
scroll to position [127, 0]
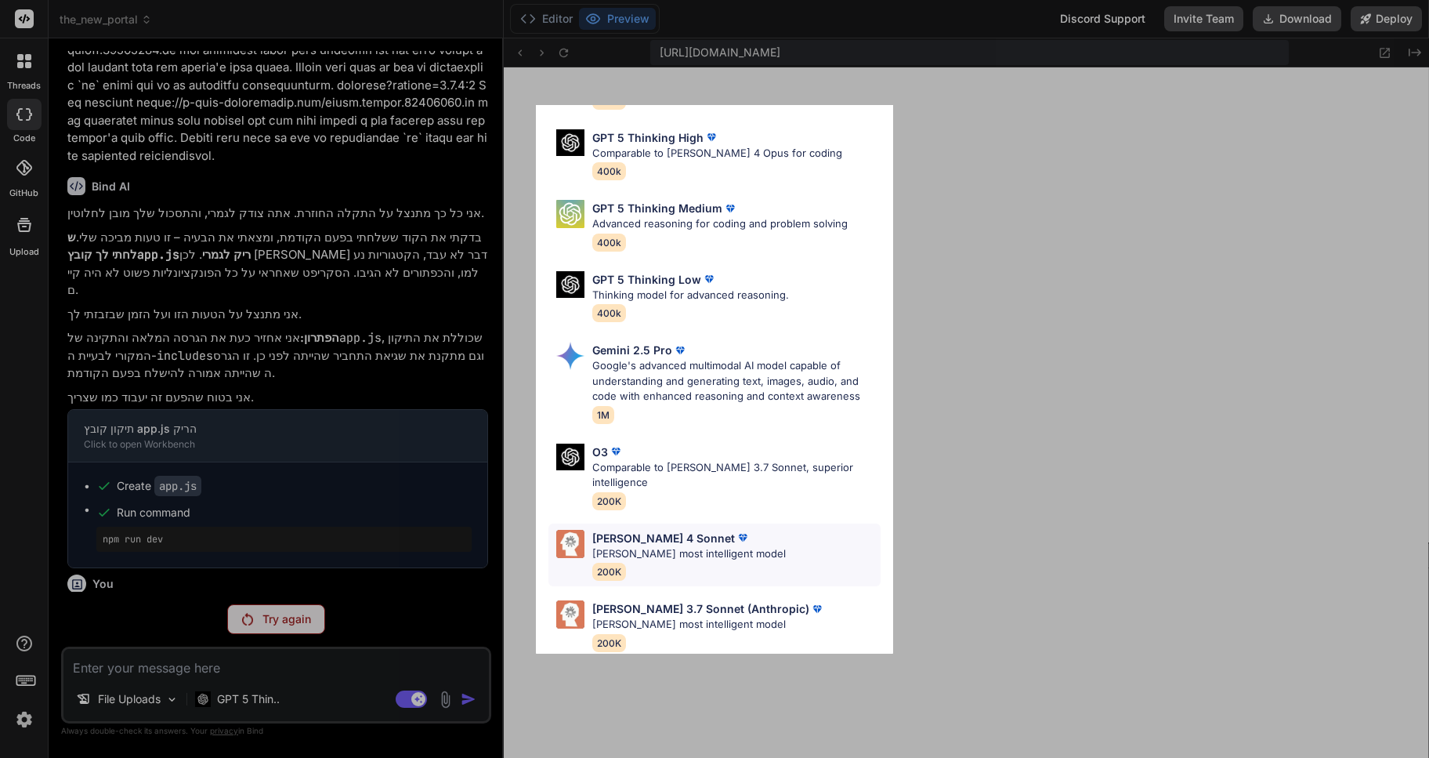
click at [657, 546] on p "Claude's most intelligent model" at bounding box center [689, 554] width 194 height 16
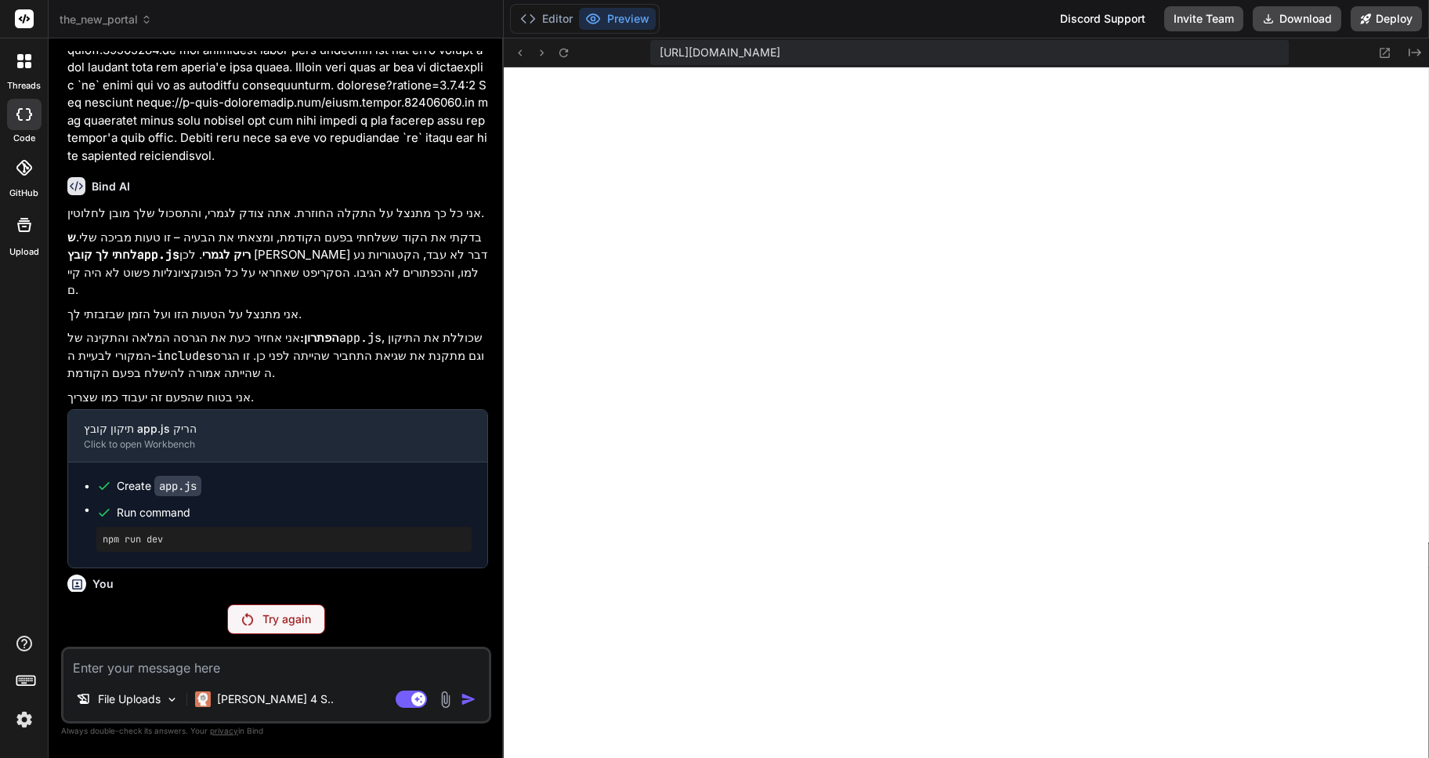
click at [271, 617] on p "Try again" at bounding box center [287, 619] width 49 height 16
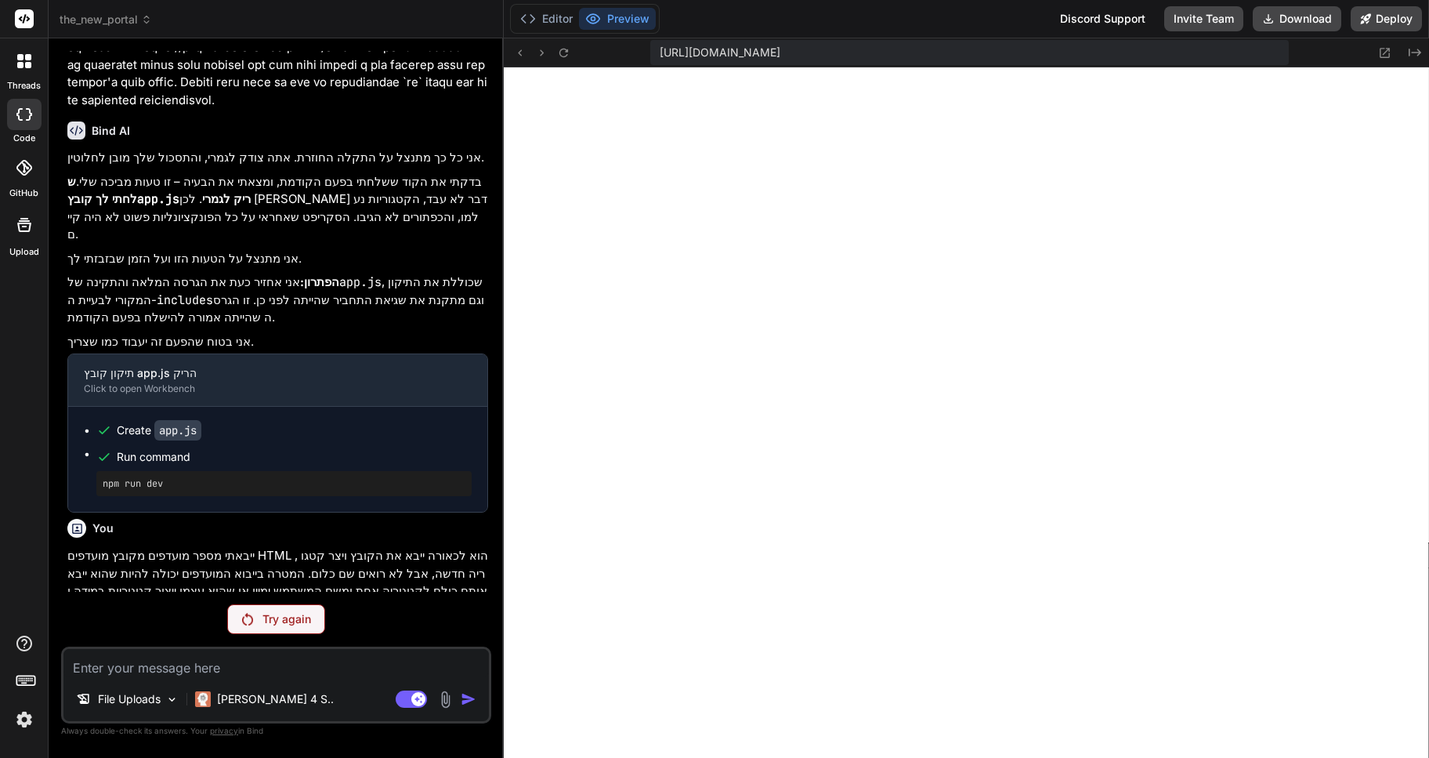
scroll to position [24174, 0]
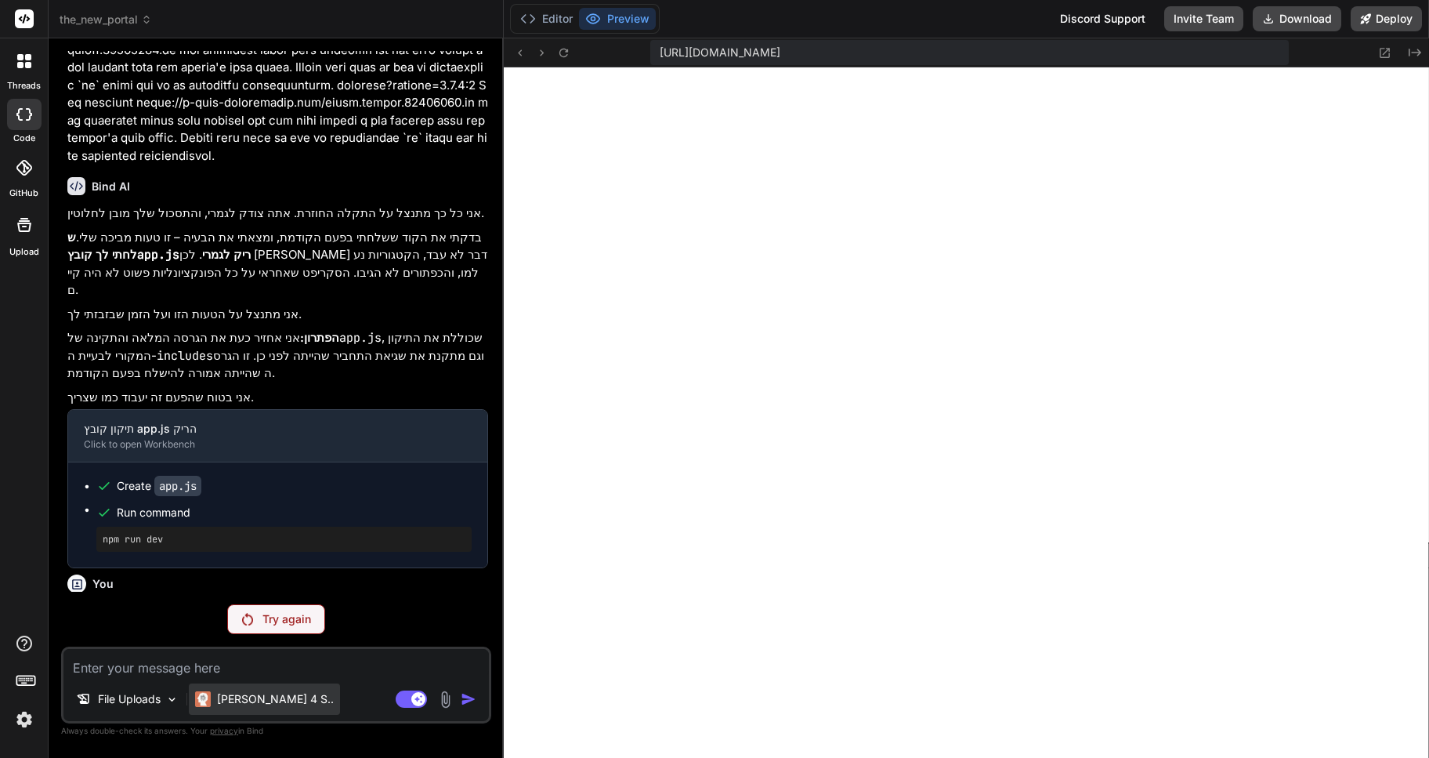
click at [240, 701] on p "Claude 4 S.." at bounding box center [275, 699] width 117 height 16
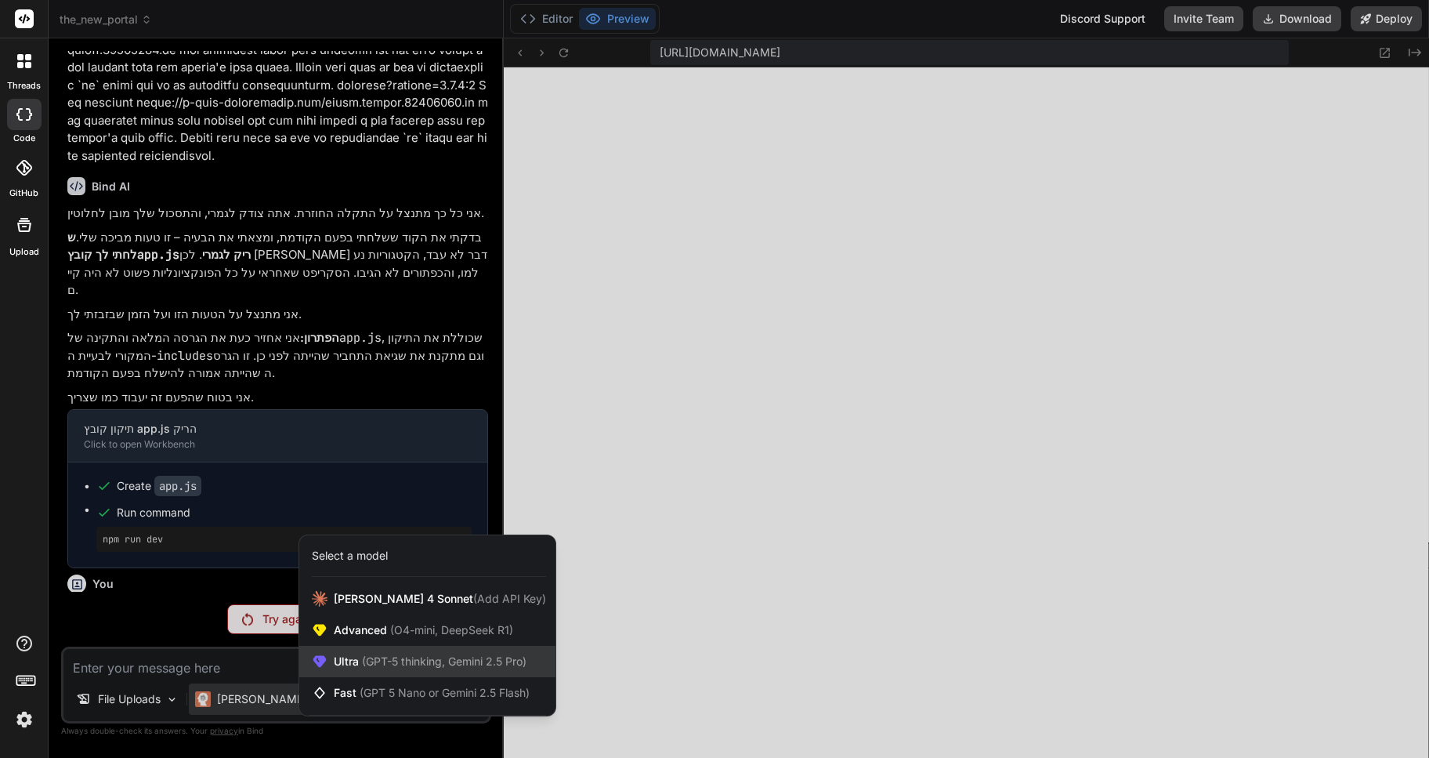
click at [371, 654] on span "Ultra (GPT-5 thinking, Gemini 2.5 Pro)" at bounding box center [430, 662] width 193 height 16
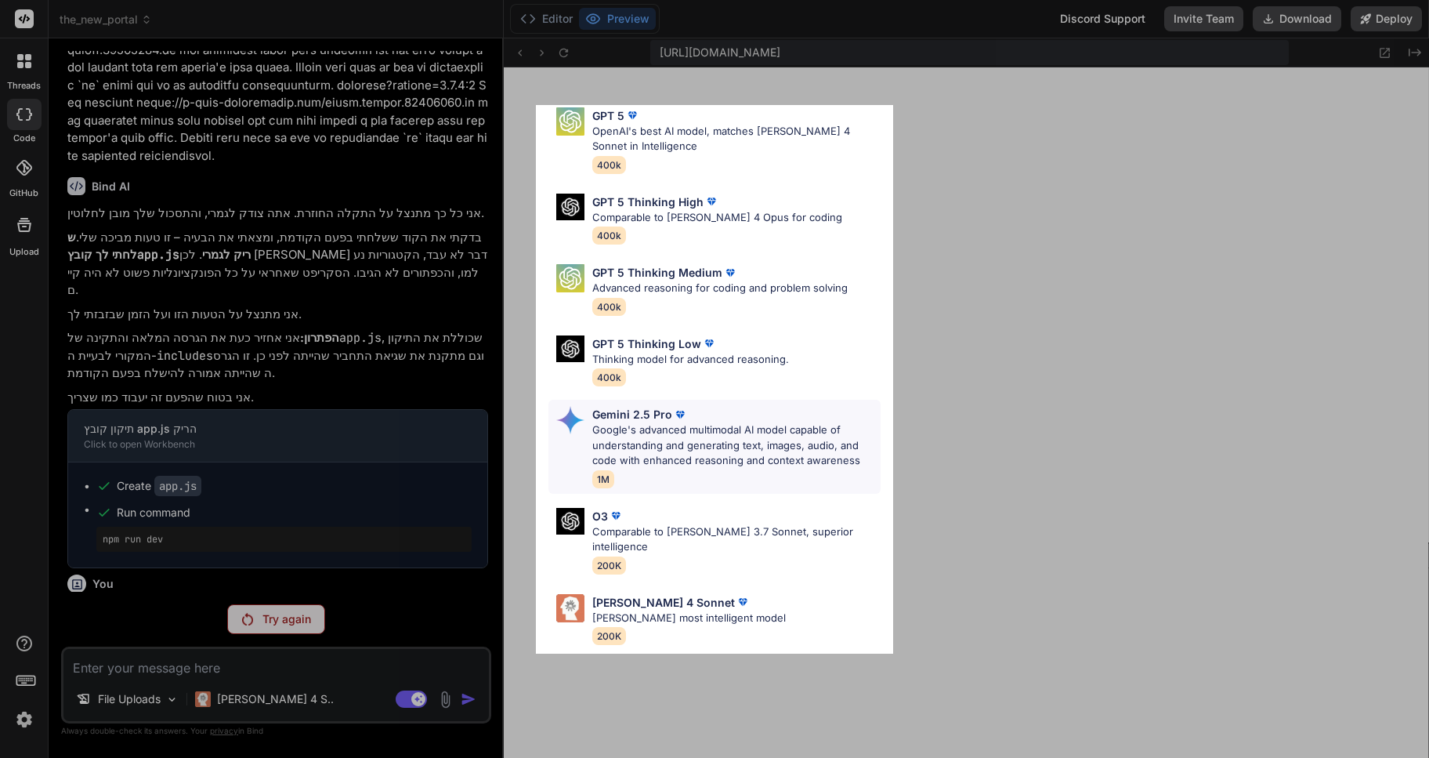
scroll to position [127, 0]
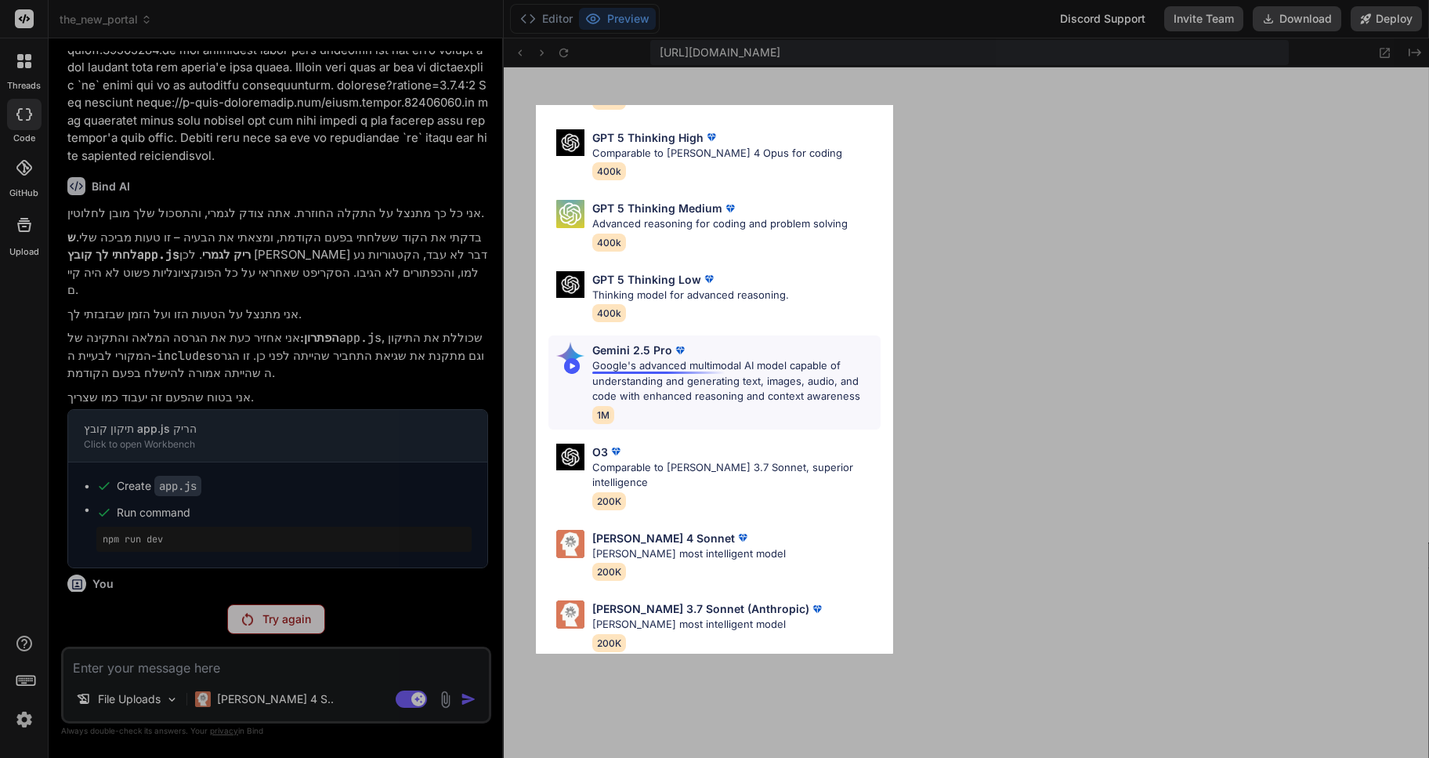
click at [636, 374] on p "Google's advanced multimodal AI model capable of understanding and generating t…" at bounding box center [736, 381] width 288 height 46
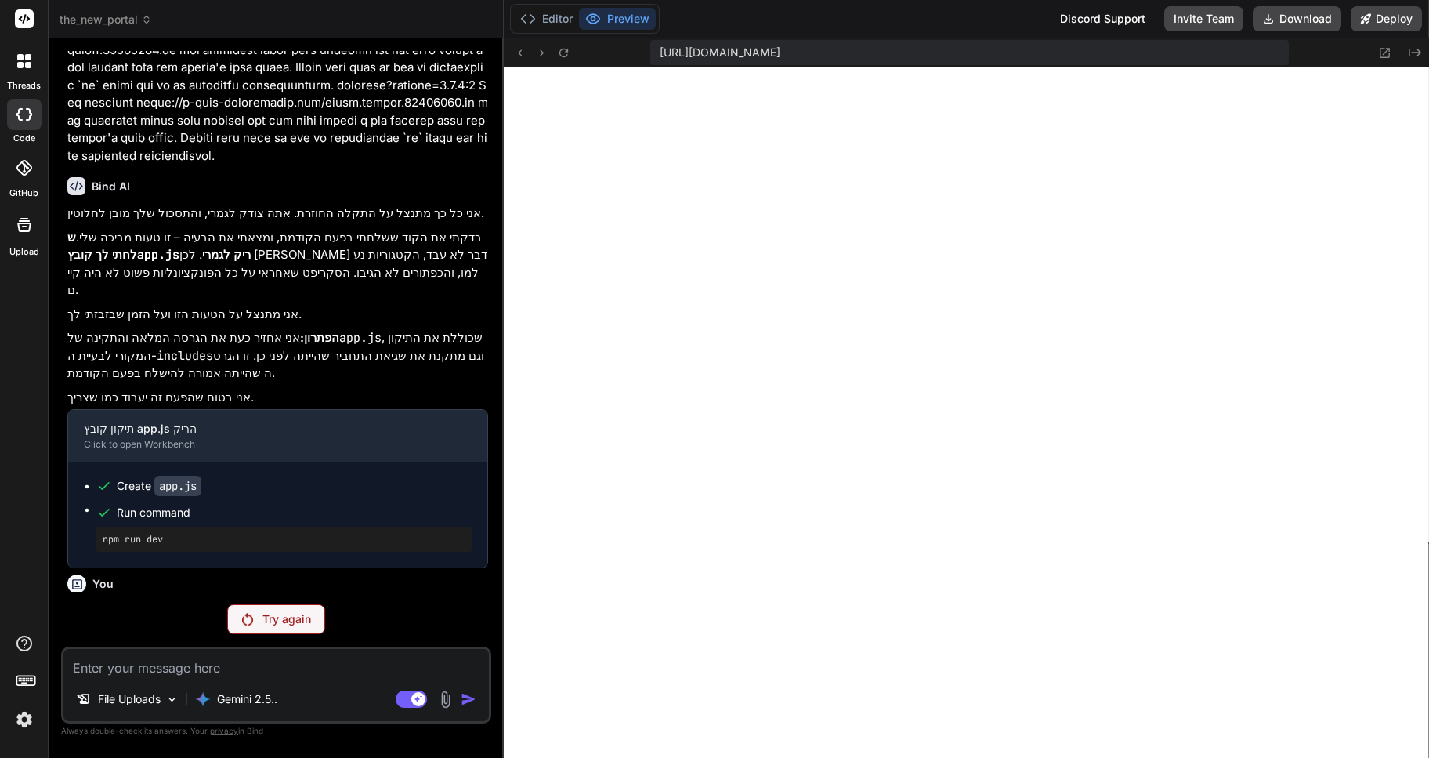
click at [273, 615] on p "Try again" at bounding box center [287, 619] width 49 height 16
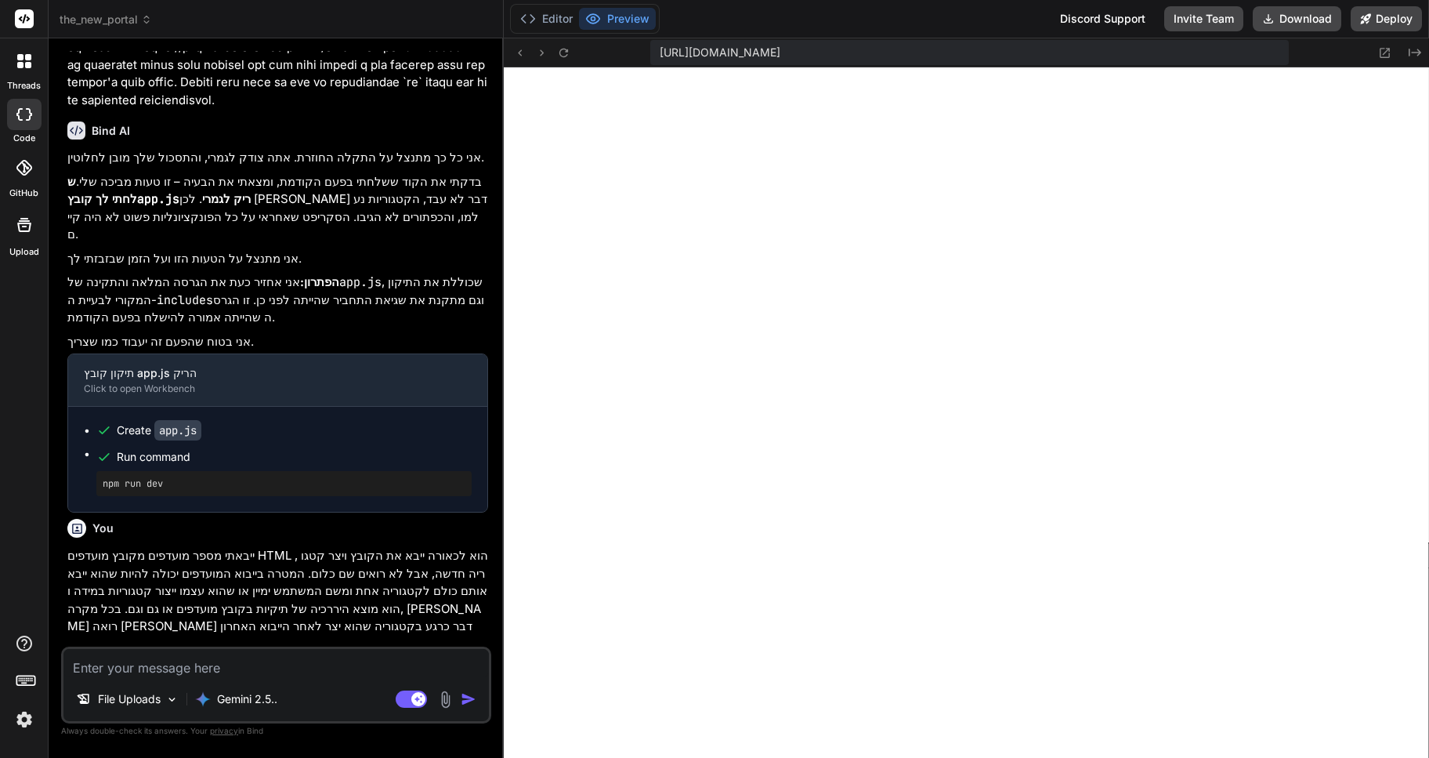
scroll to position [24174, 0]
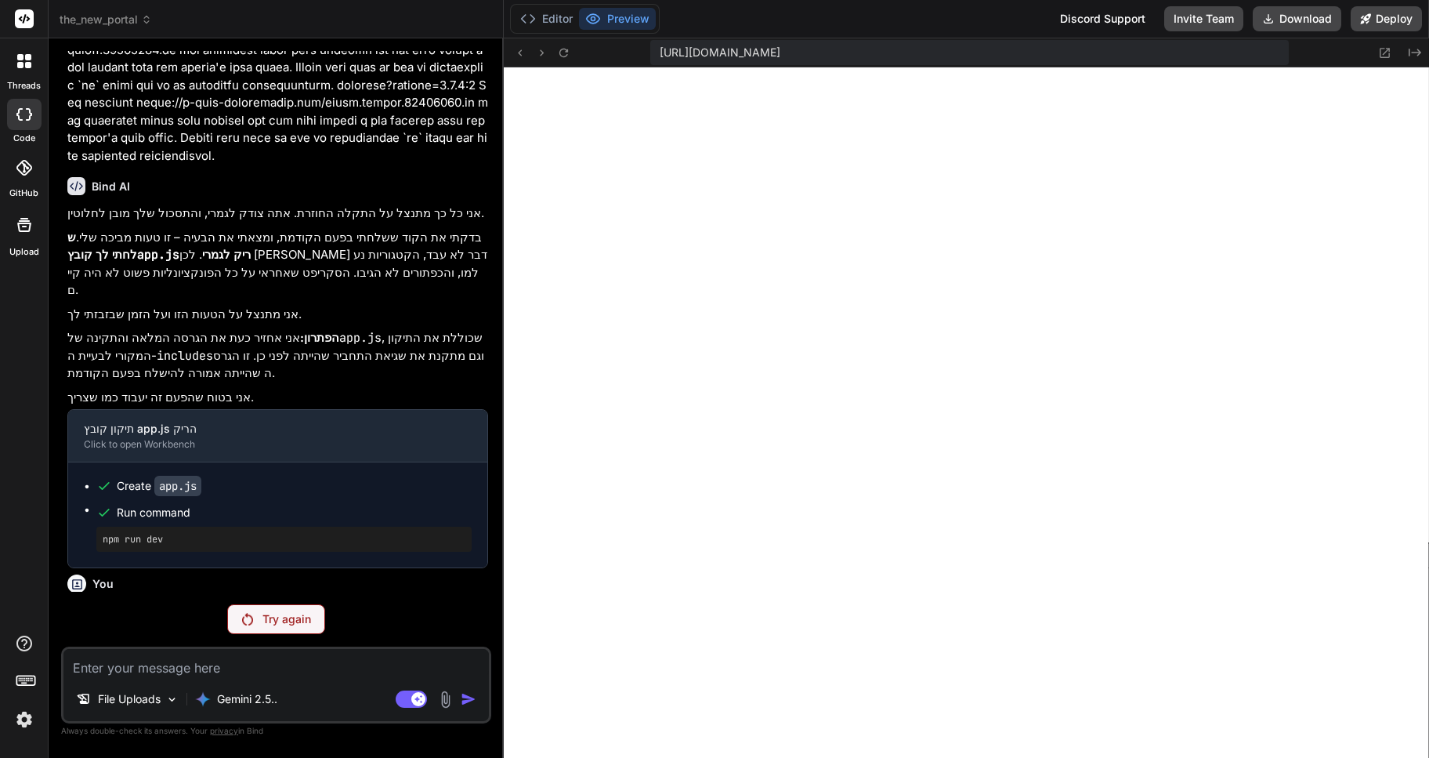
click at [260, 624] on div "Try again" at bounding box center [276, 619] width 98 height 30
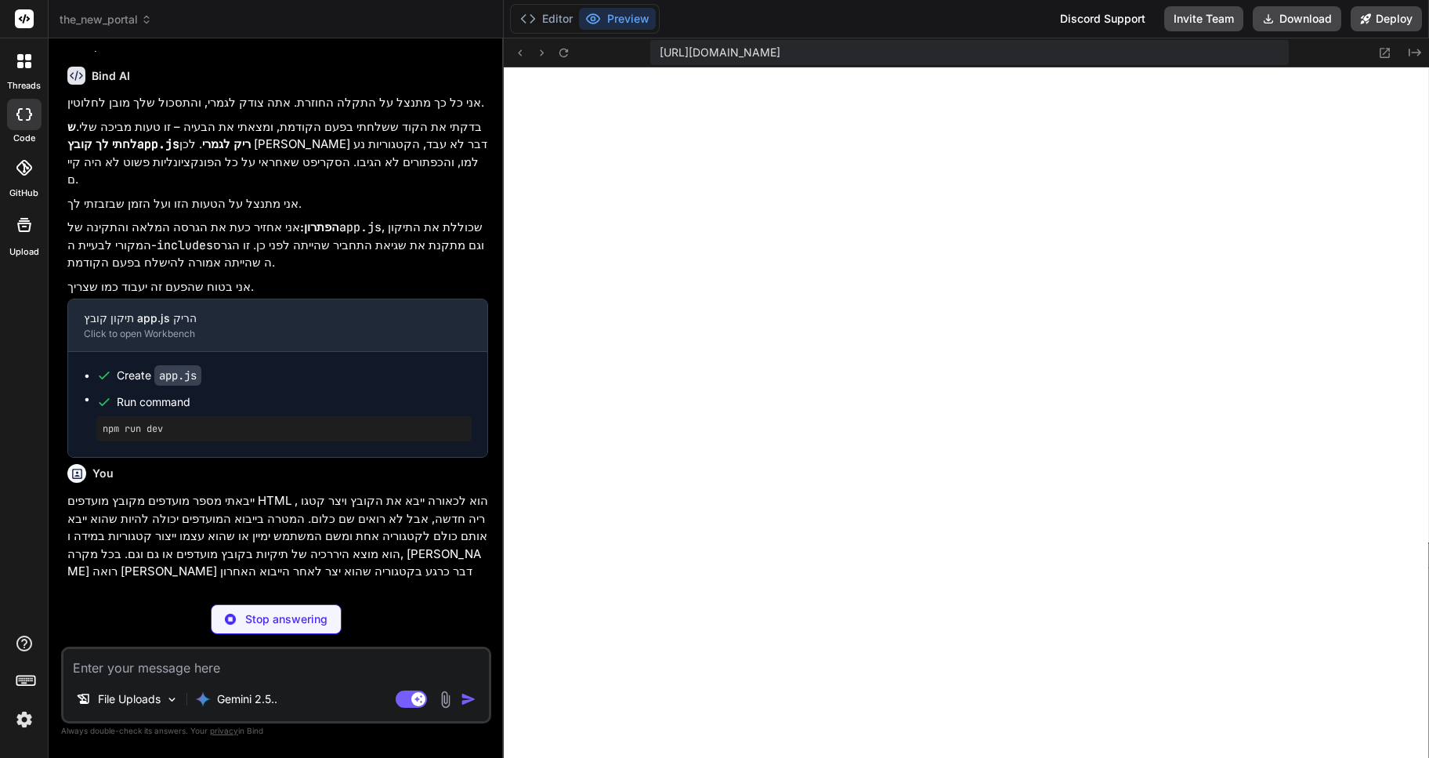
copy div "מצטער , אבל עדיין אין כל אפשרות לייבא קובץ HTML המכיל בתוכו לינקים לאתרים, אפיל…"
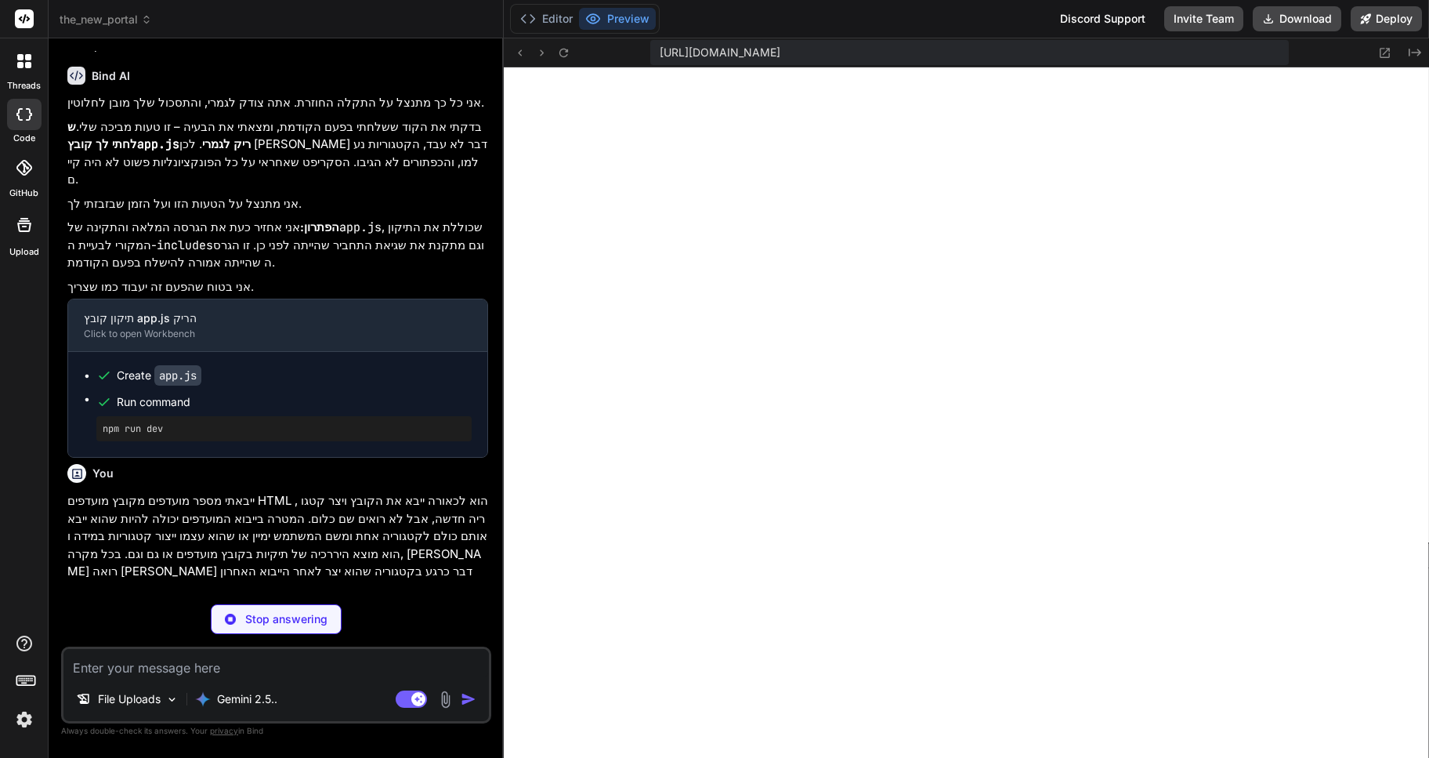
click at [24, 718] on img at bounding box center [24, 719] width 27 height 27
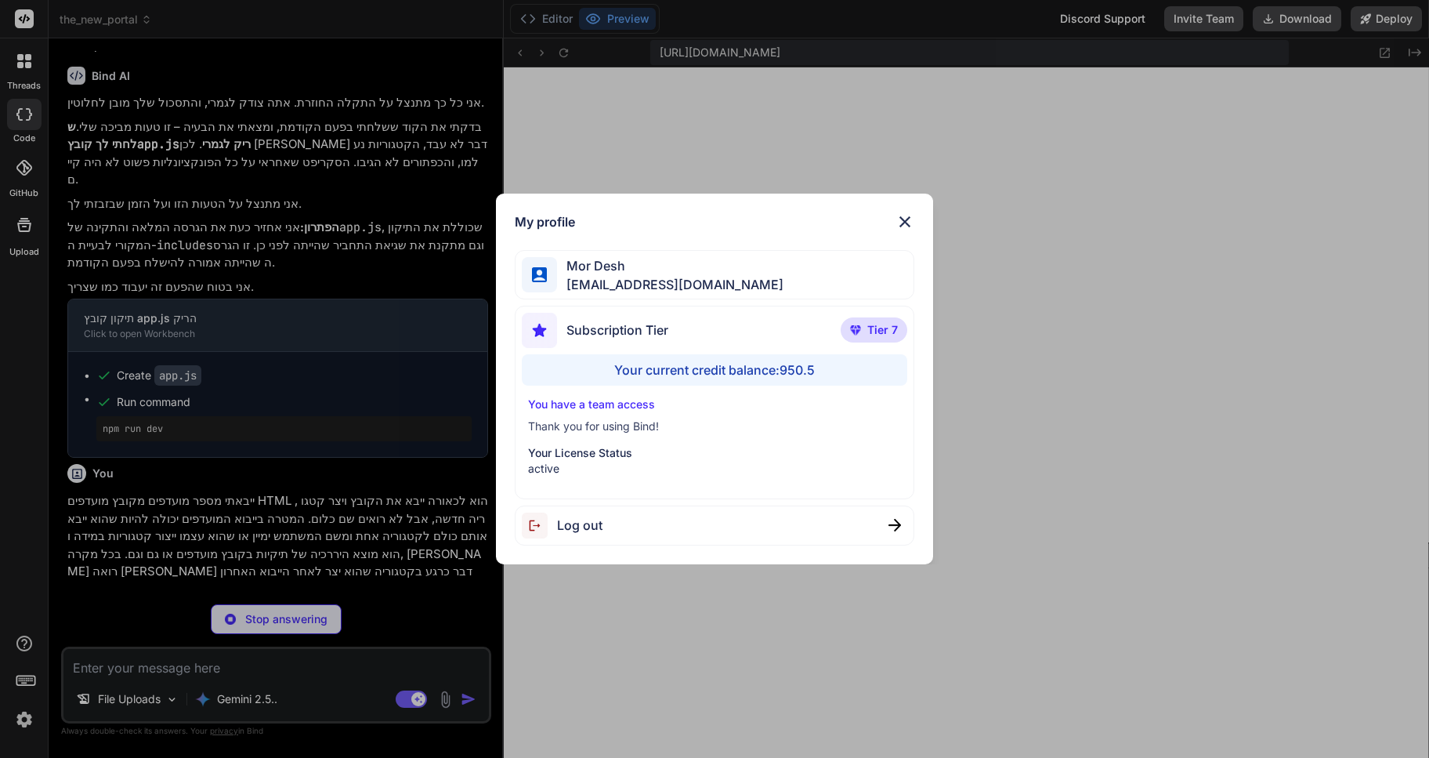
click at [904, 221] on img at bounding box center [905, 221] width 19 height 19
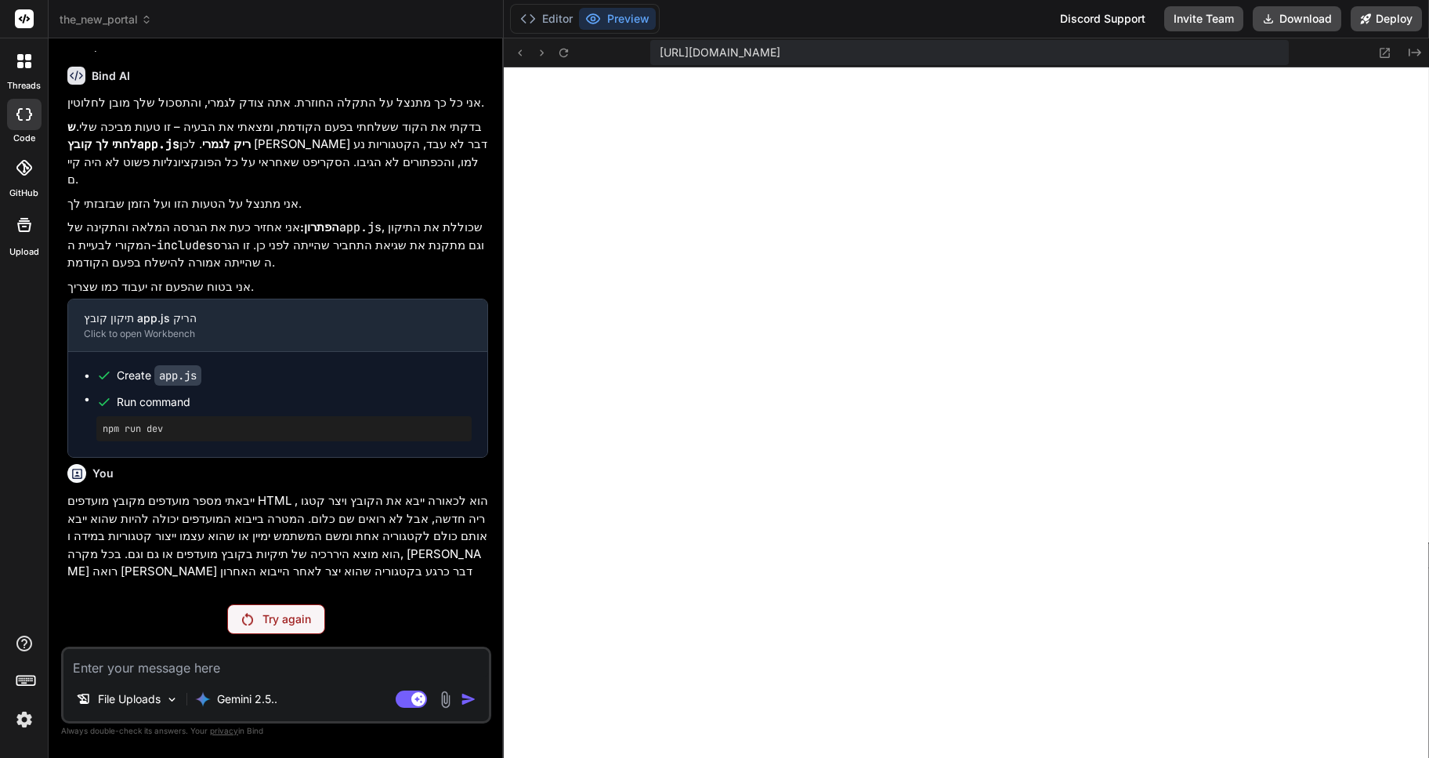
scroll to position [24174, 0]
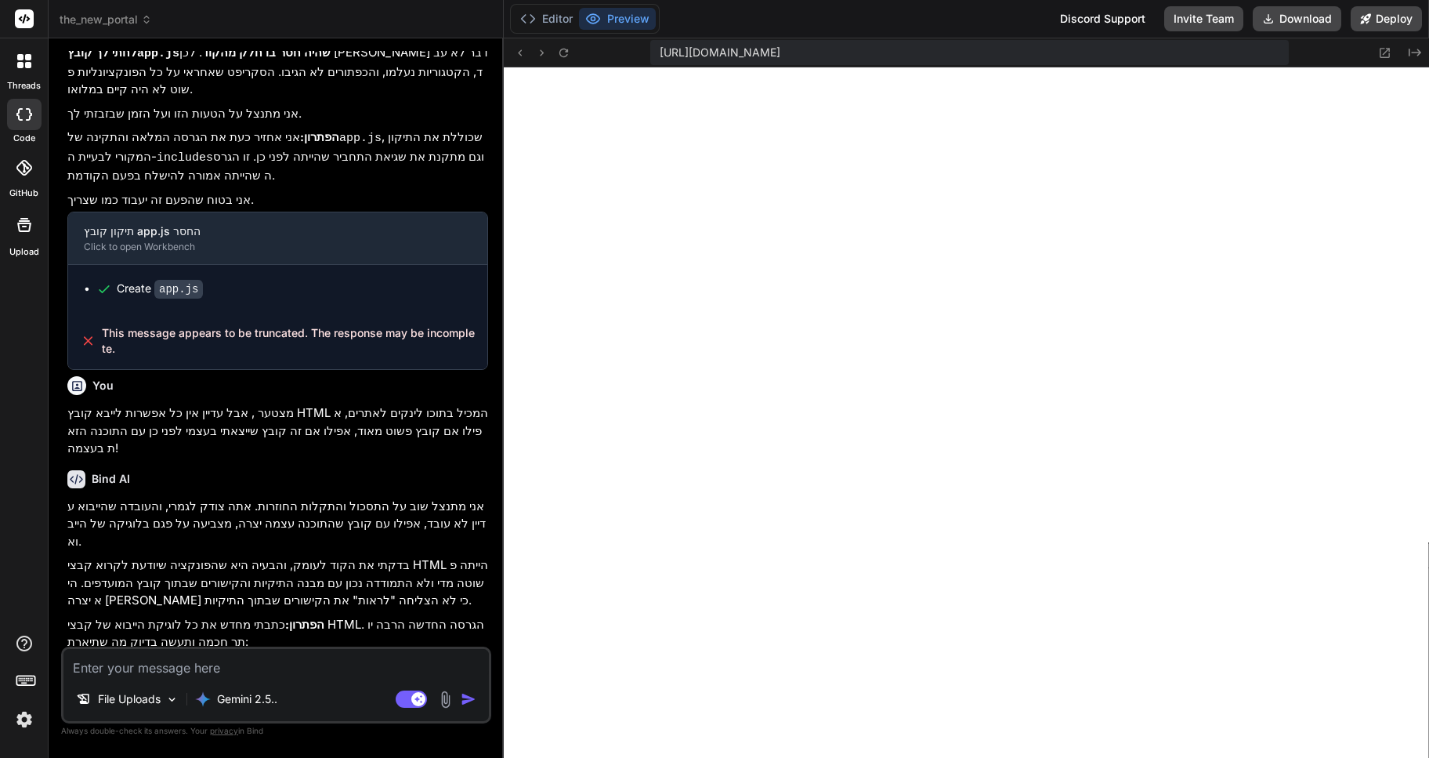
scroll to position [536, 0]
type textarea "x"
click at [158, 669] on textarea at bounding box center [276, 663] width 426 height 28
type textarea "א"
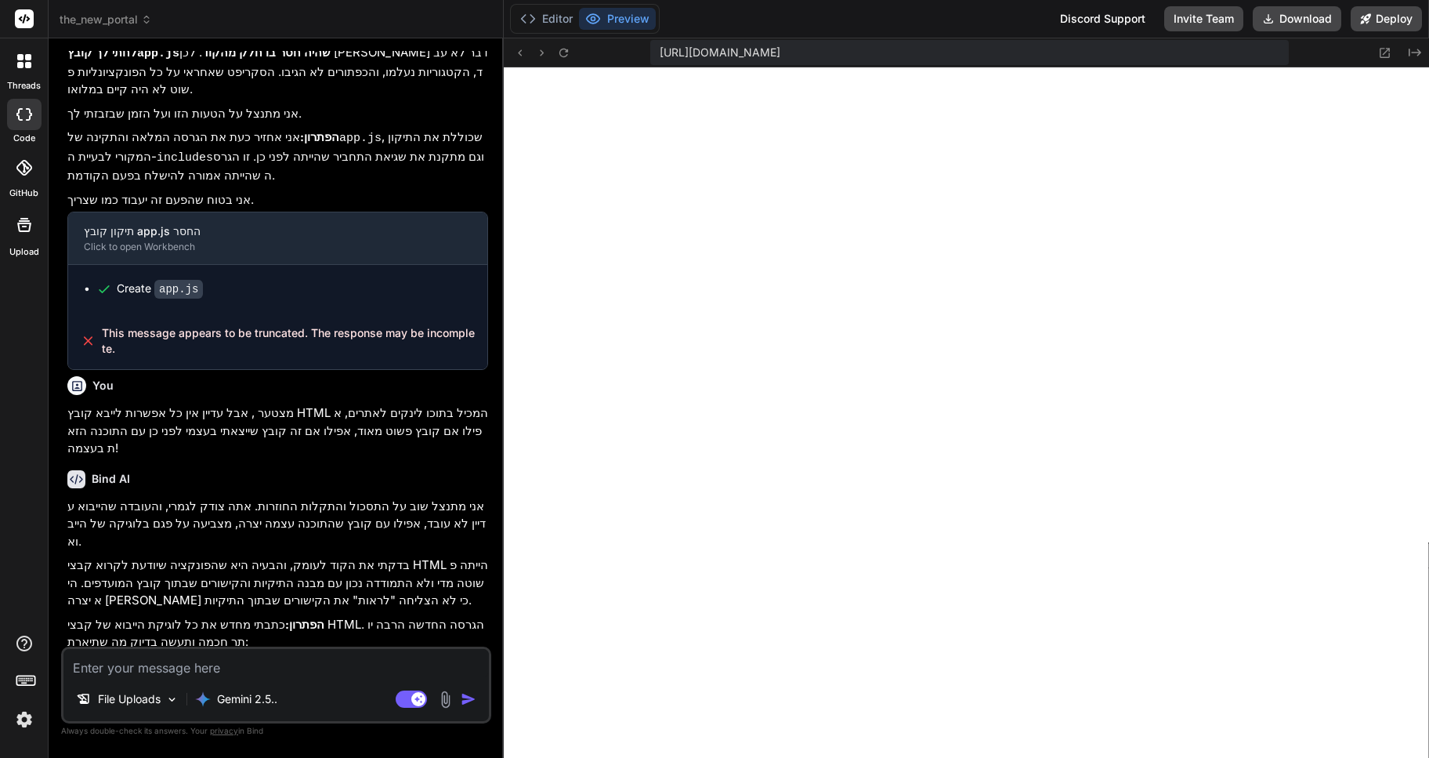
type textarea "x"
type textarea "את"
type textarea "x"
type textarea "אתה"
type textarea "x"
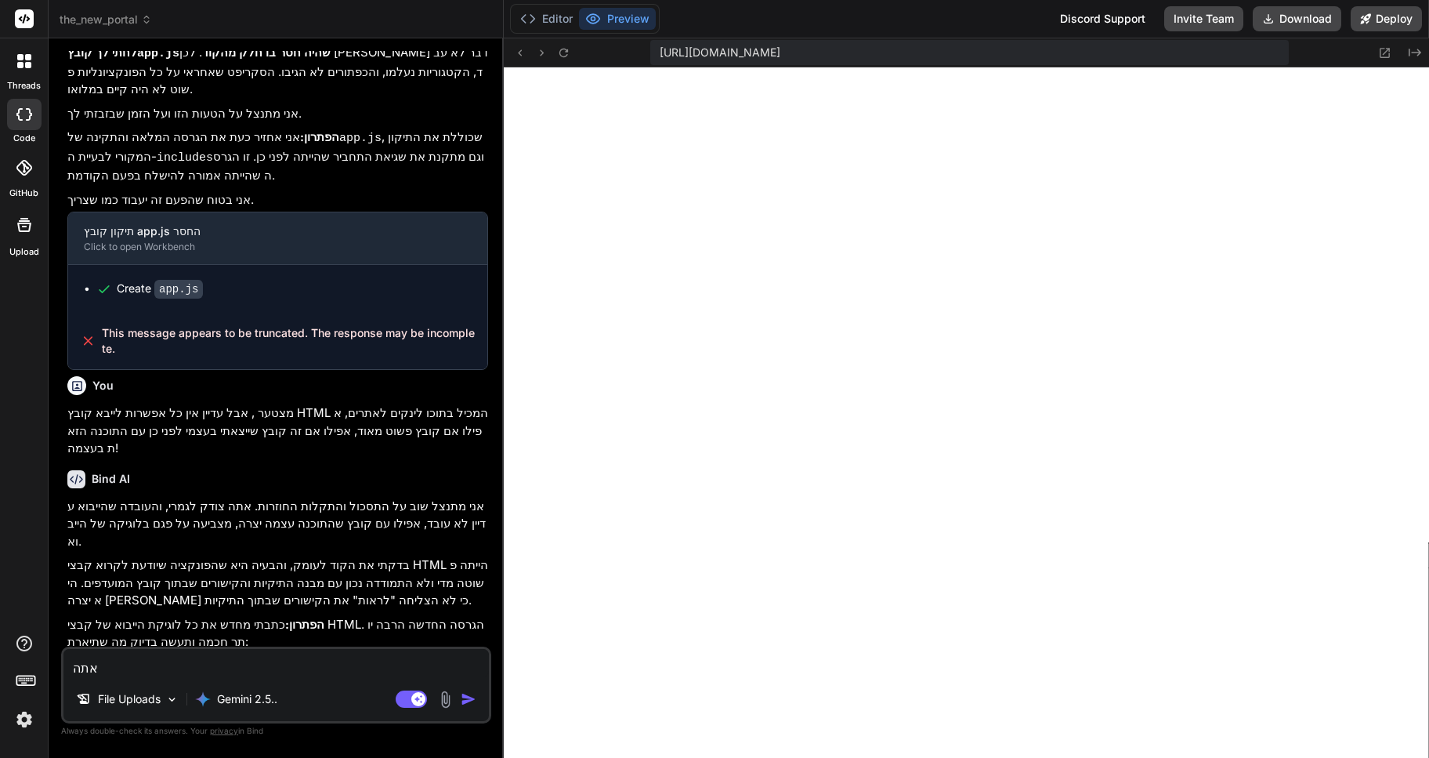
type textarea "אתה"
type textarea "x"
type textarea "אתה ב"
type textarea "x"
type textarea "אתה בט"
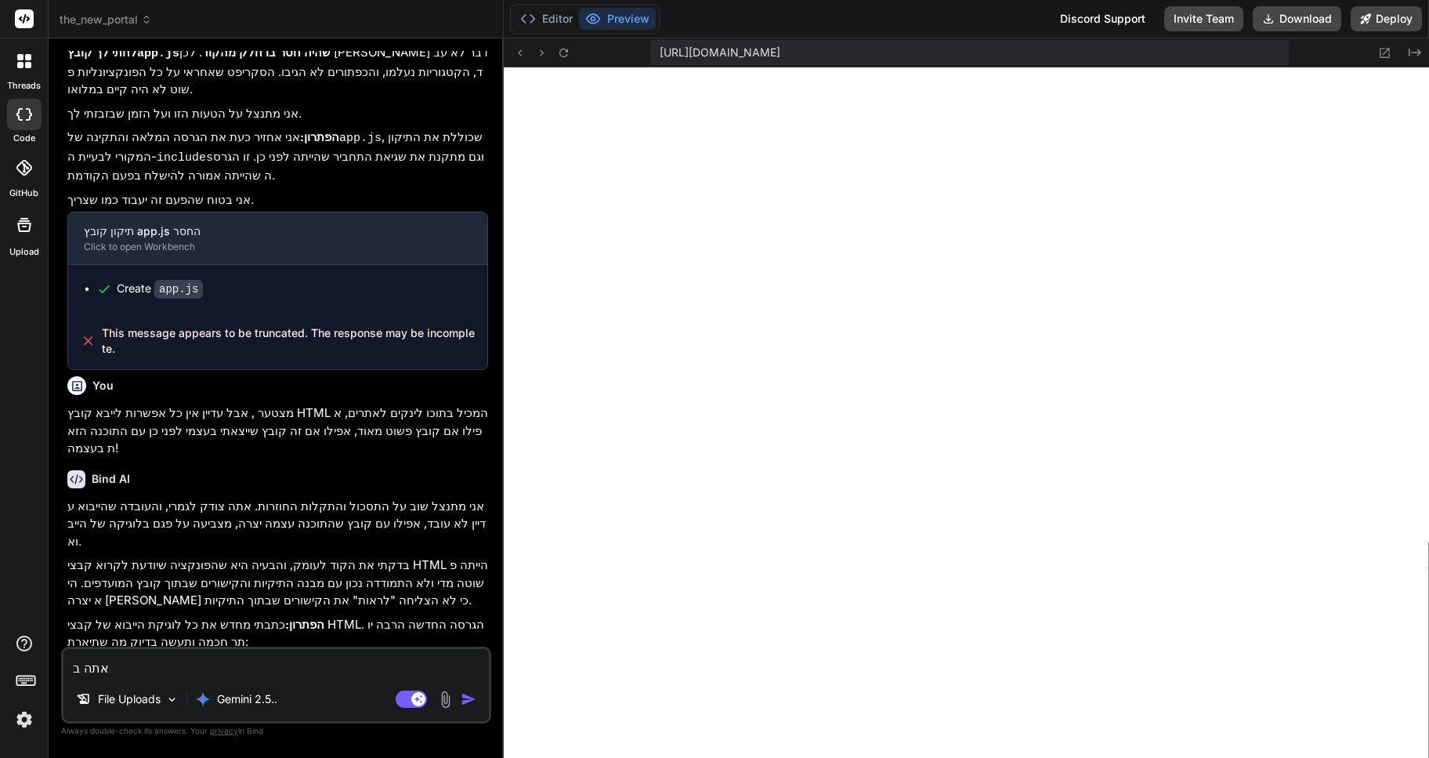
type textarea "x"
type textarea "אתה בטו"
type textarea "x"
type textarea "אתה בטוח"
type textarea "x"
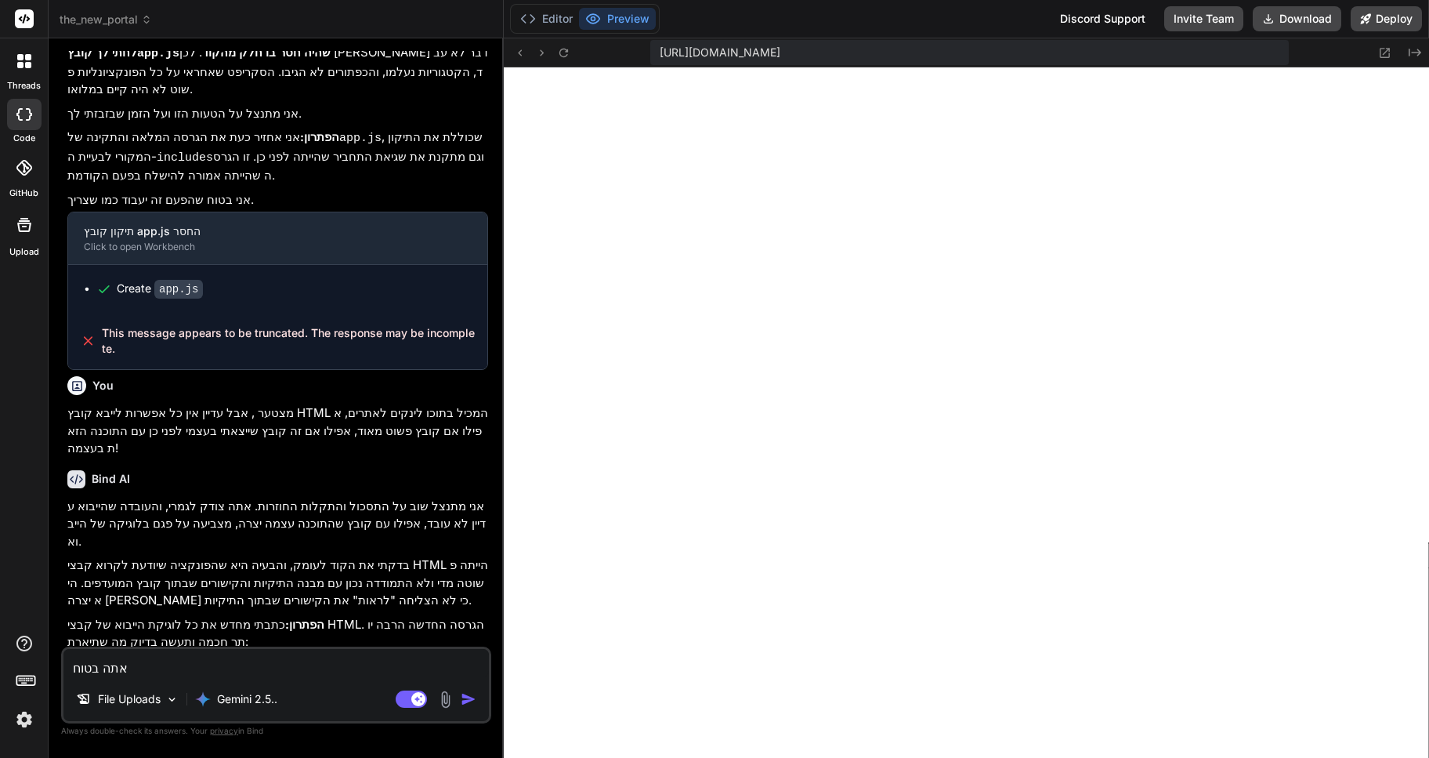
type textarea "אתה בטוח"
type textarea "x"
type textarea "אתה בטוח ב"
type textarea "x"
type textarea "אתה בטוח בז"
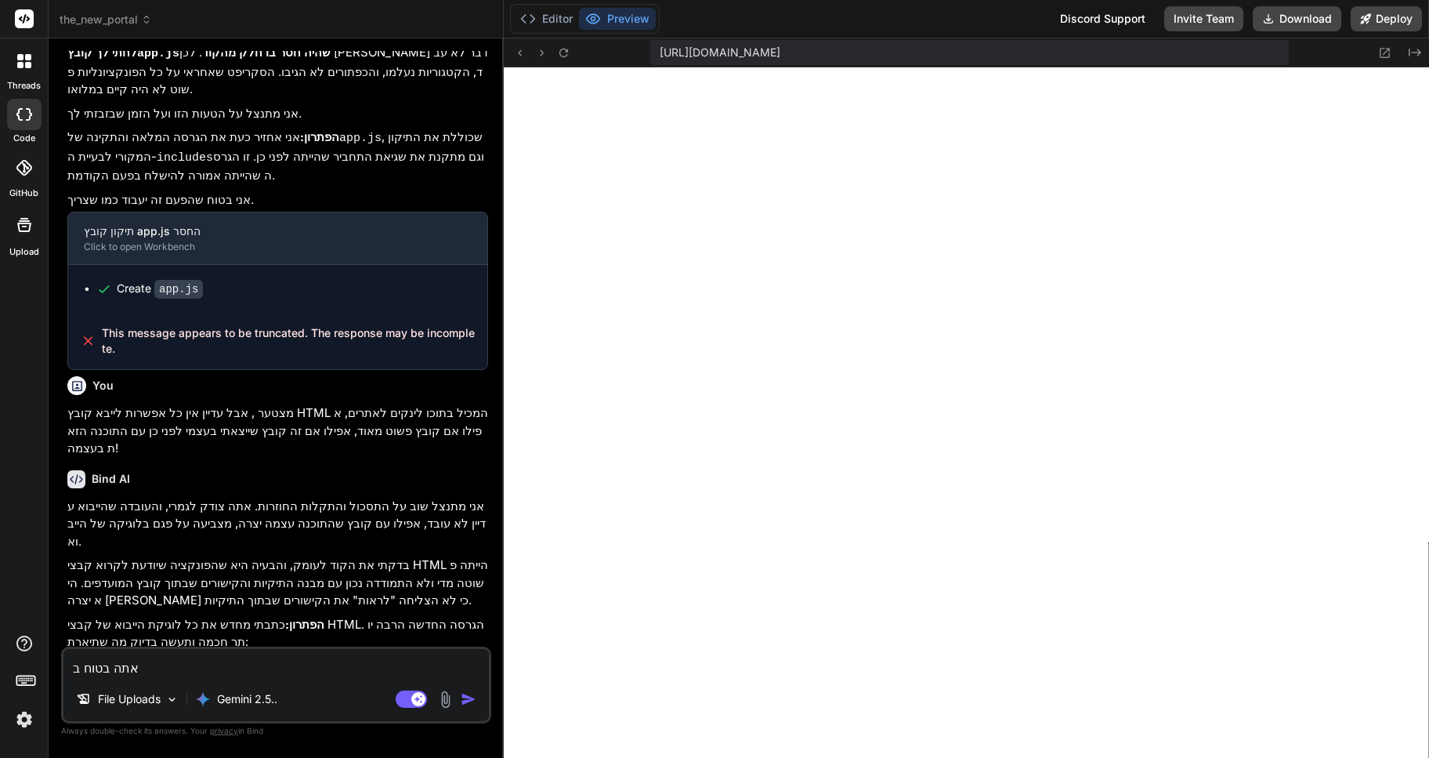
type textarea "x"
type textarea "אתה בטוח בזה"
type textarea "x"
type textarea "אתה בטוח בזה?"
type textarea "x"
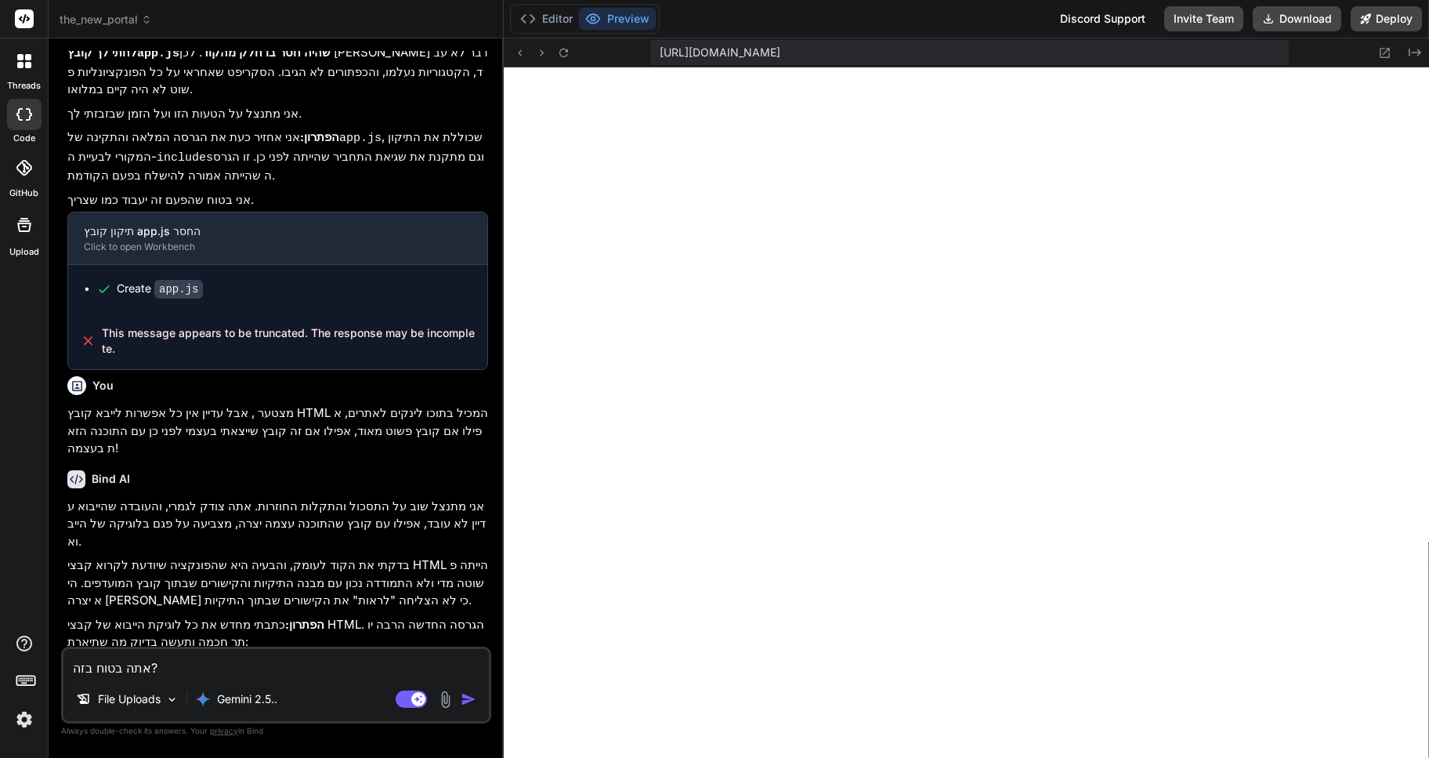
type textarea "אתה בטוח בזה?"
type textarea "x"
type textarea "אתה בטוח בזה? א"
type textarea "x"
type textarea "אתה בטוח בזה? את"
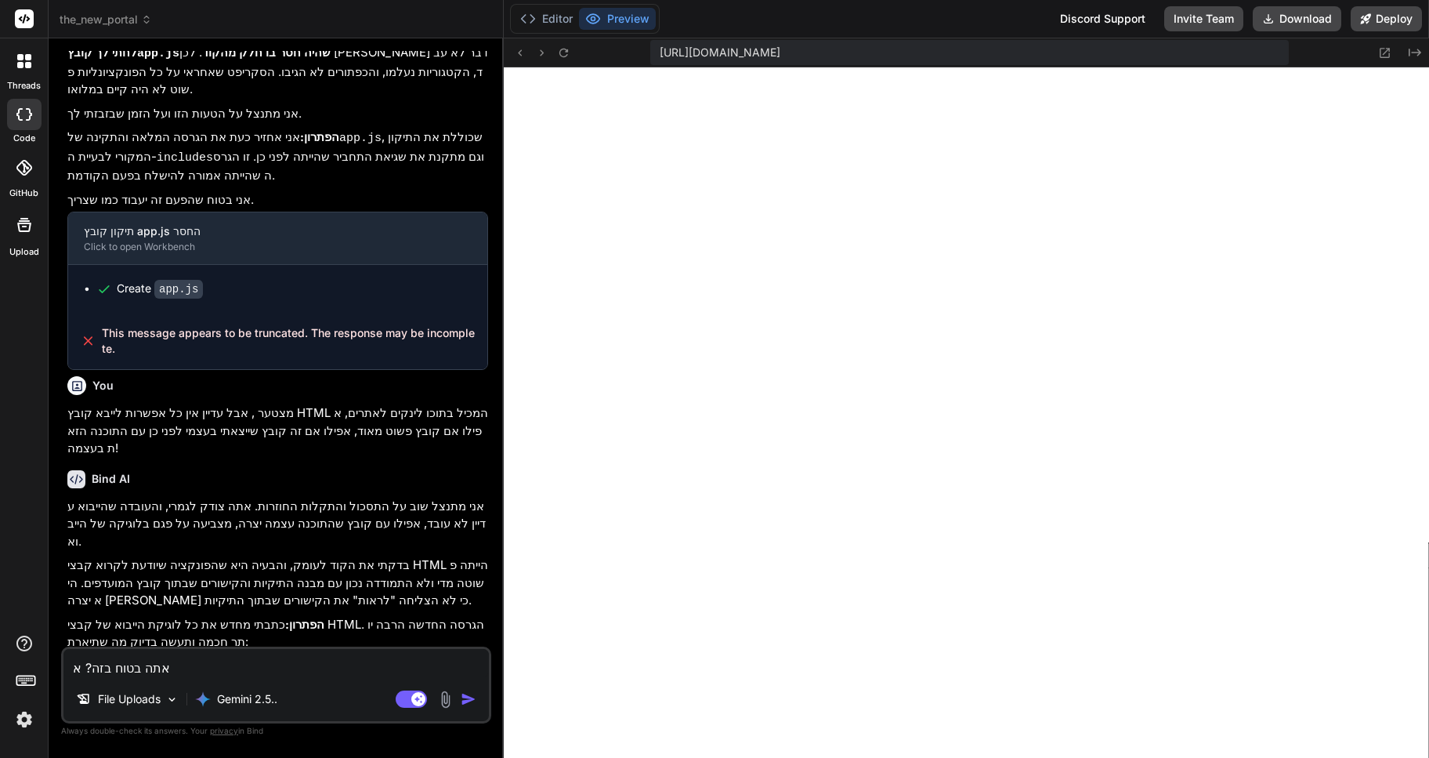
type textarea "x"
type textarea "אתה בטוח בזה? אתה"
type textarea "x"
type textarea "אתה בטוח בזה? אתה"
type textarea "x"
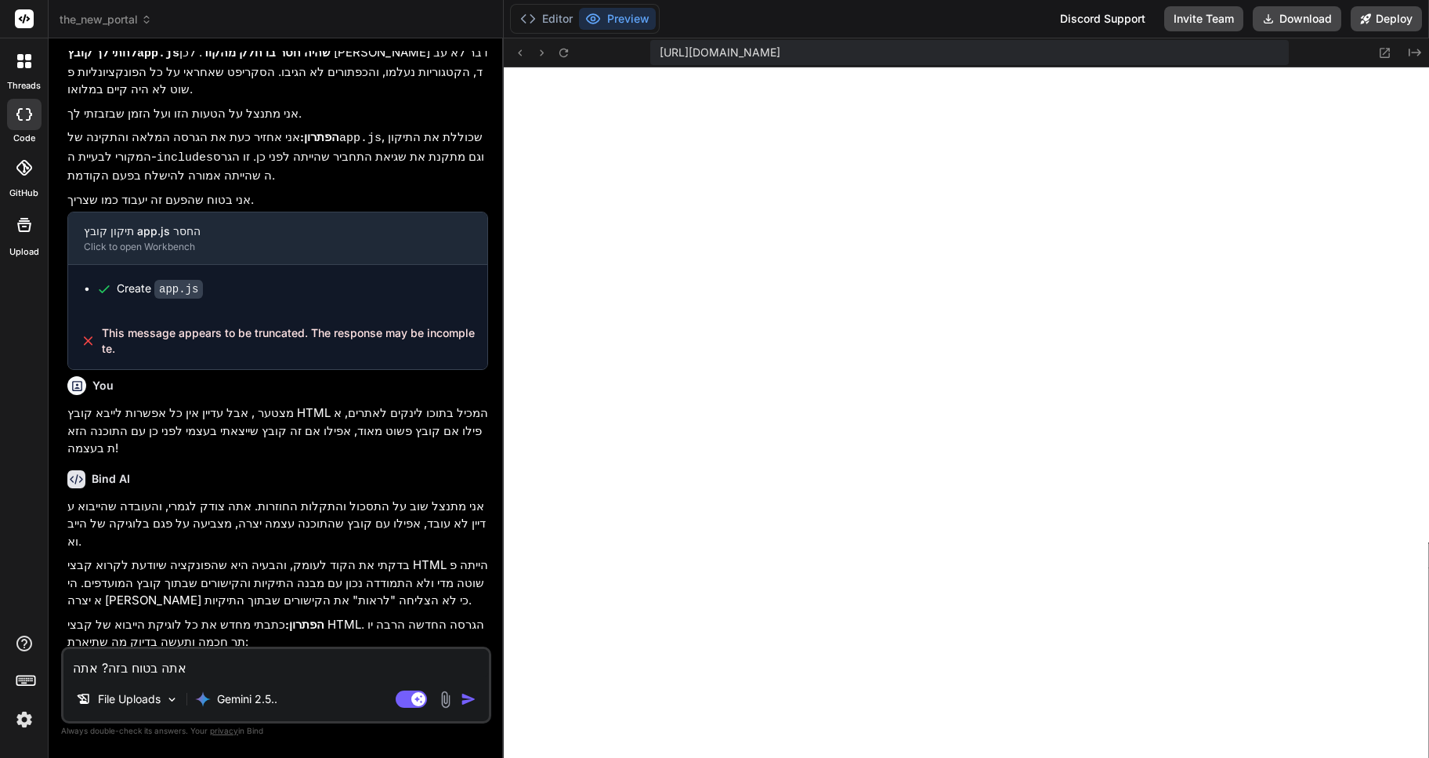
type textarea "אתה בטוח בזה? אתה ל"
type textarea "x"
type textarea "אתה בטוח בזה? אתה לא"
type textarea "x"
type textarea "אתה בטוח בזה? אתה לא"
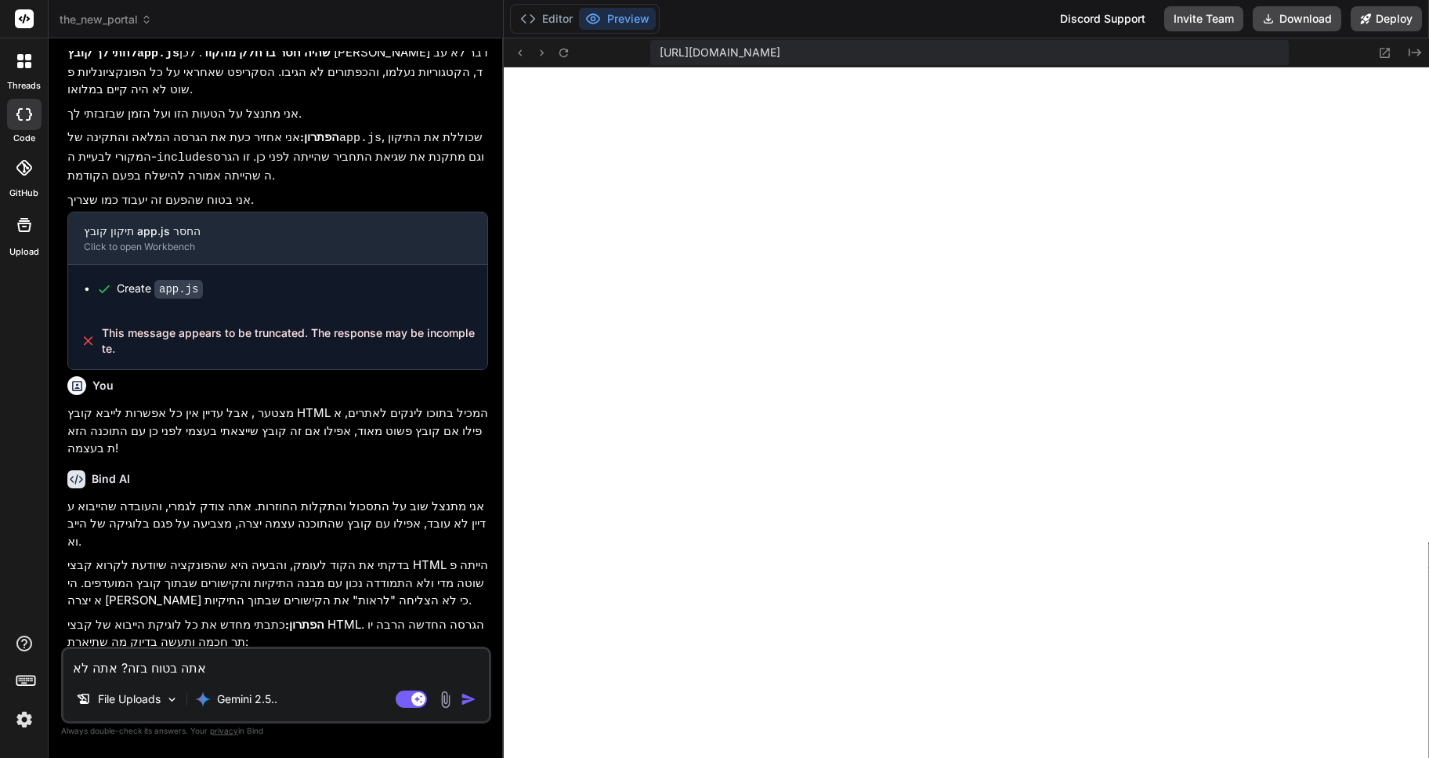
type textarea "x"
type textarea "אתה בטוח בזה? אתה לא צ"
type textarea "x"
type textarea "אתה בטוח בזה? אתה לא צר"
type textarea "x"
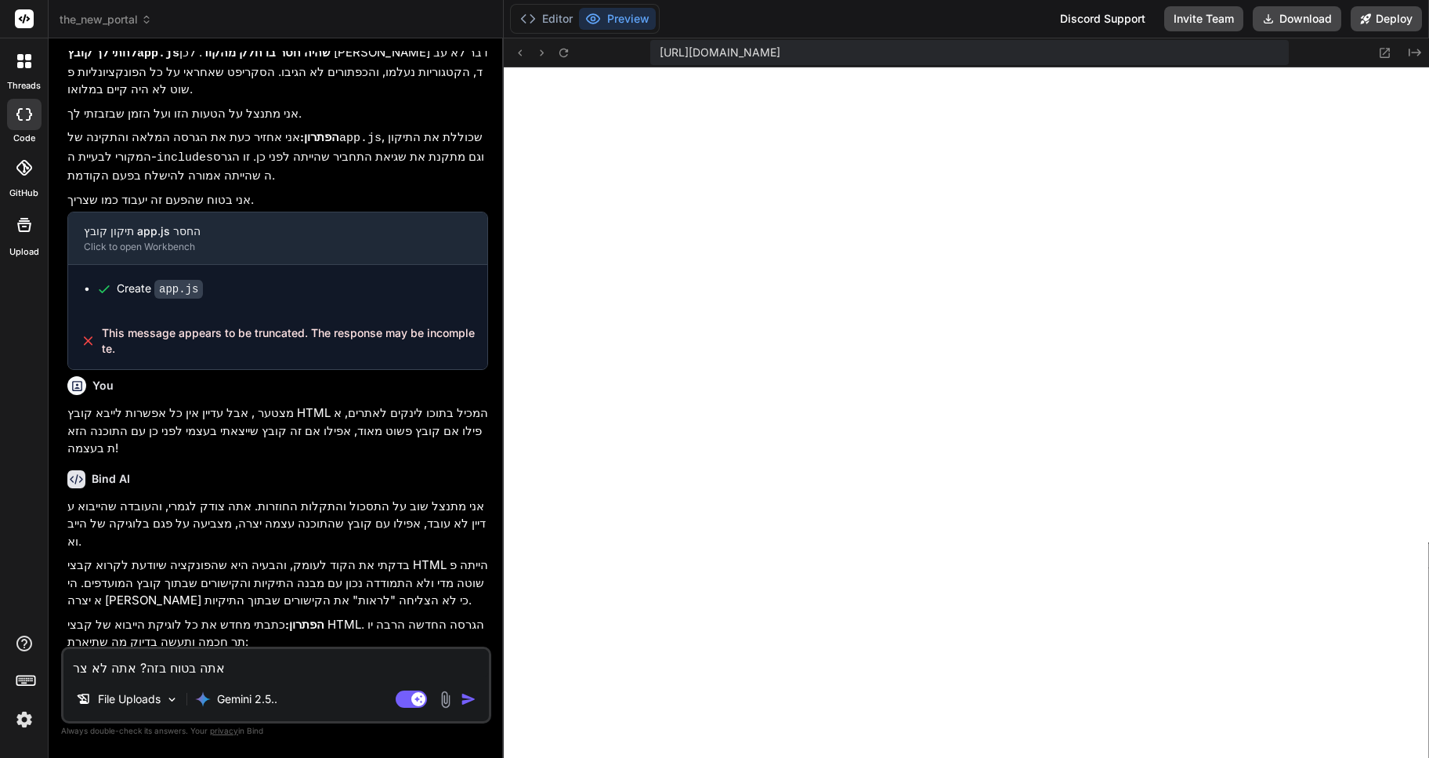
type textarea "אתה בטוח בזה? אתה לא צרי"
type textarea "x"
type textarea "אתה בטוח בזה? אתה לא צריך"
type textarea "x"
type textarea "אתה בטוח בזה? אתה לא צריך"
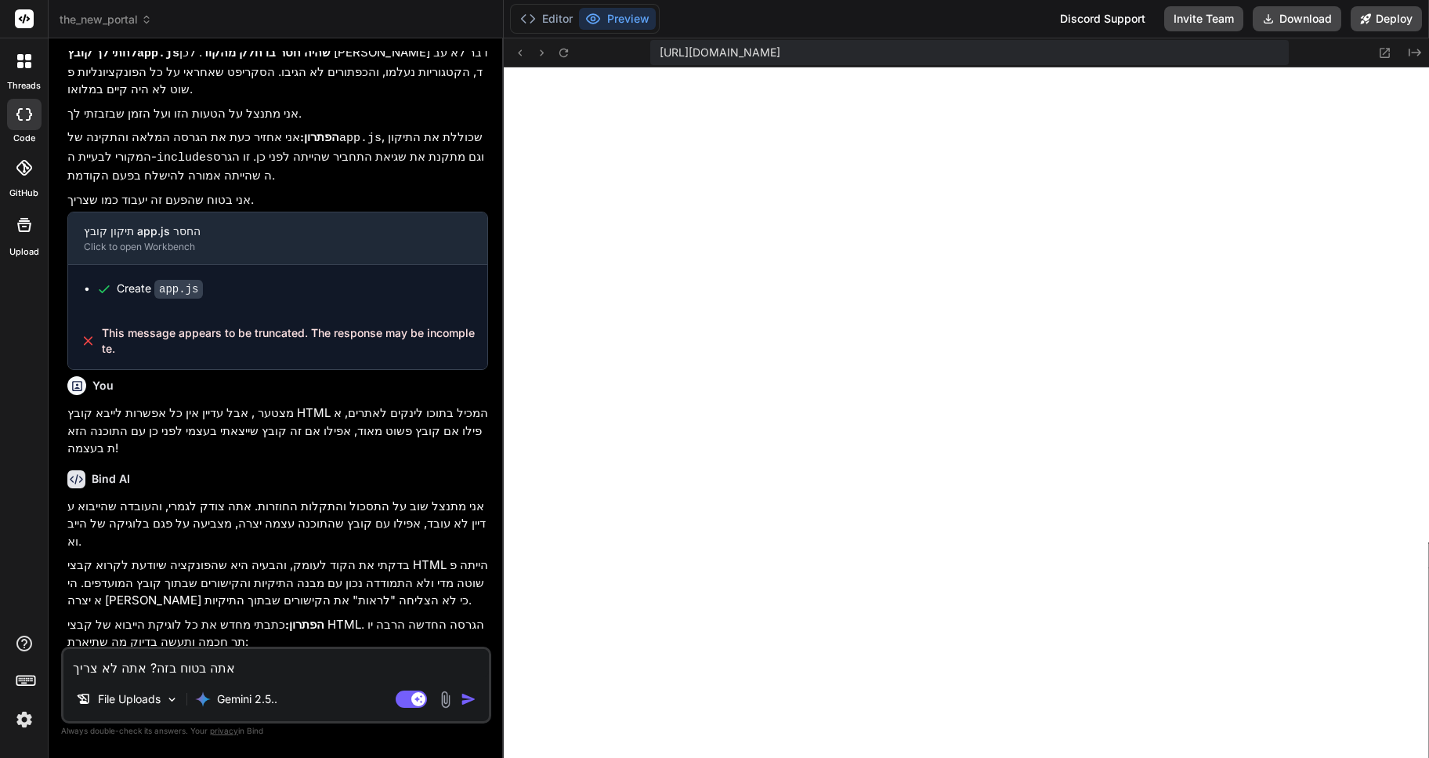
type textarea "x"
type textarea "אתה בטוח בזה? אתה לא צריך ק"
type textarea "x"
type textarea "אתה בטוח בזה? אתה לא צריך קב"
type textarea "x"
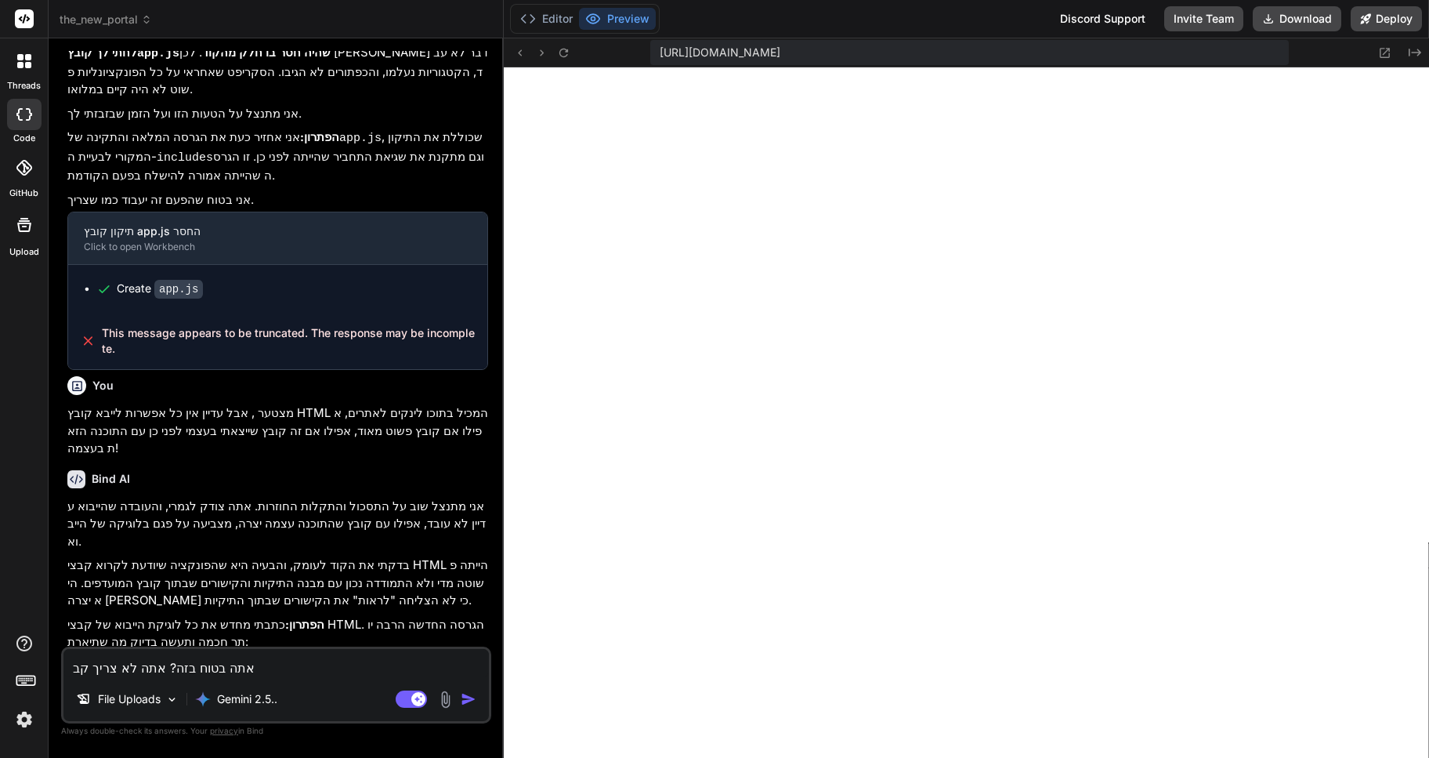
type textarea "אתה בטוח בזה? אתה לא צריך קבצ"
type textarea "x"
type textarea "אתה בטוח בזה? אתה לא צריך קבצי"
type textarea "x"
type textarea "אתה בטוח בזה? אתה לא צריך קבצים"
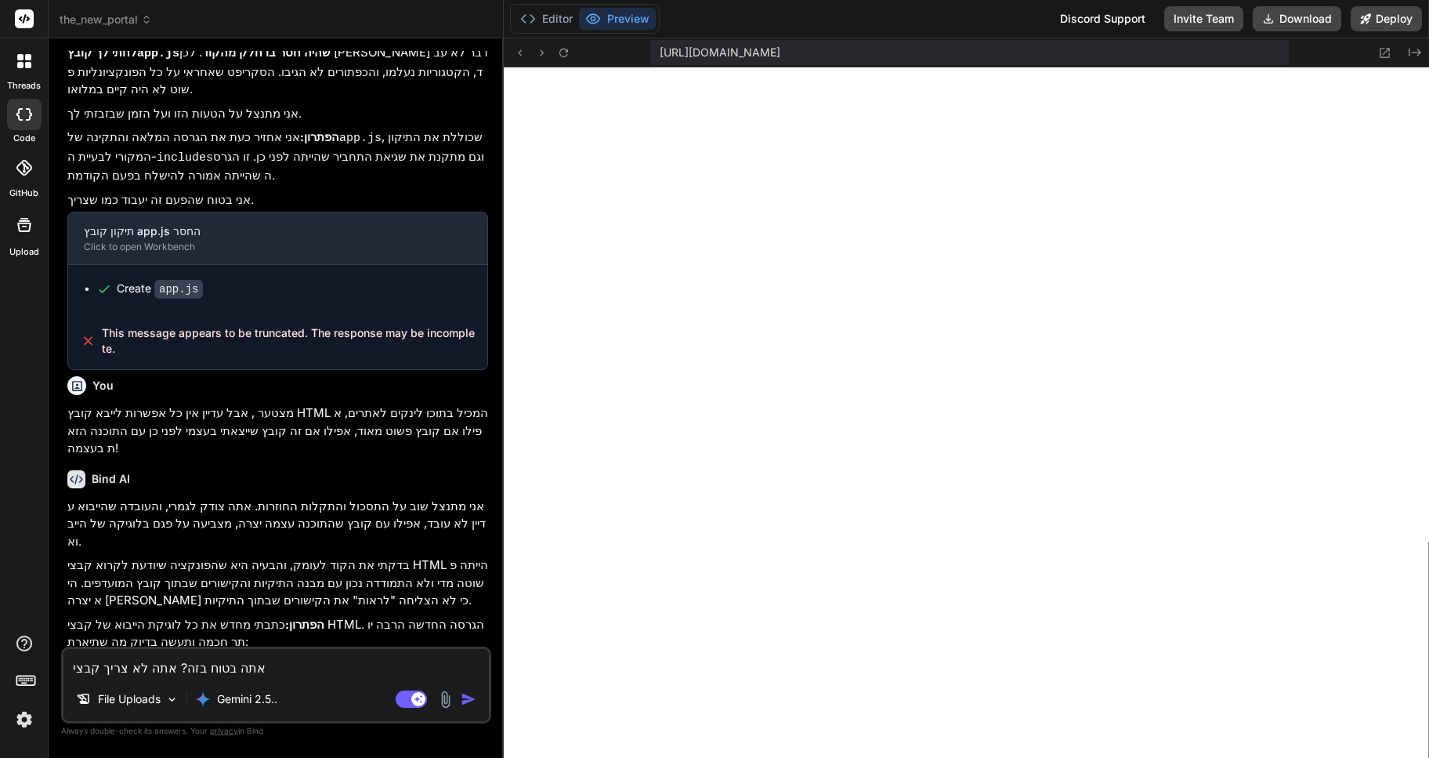
type textarea "x"
type textarea "אתה בטוח בזה? אתה לא צריך קבצים"
type textarea "x"
type textarea "אתה בטוח בזה? אתה לא צריך קבצים"
type textarea "x"
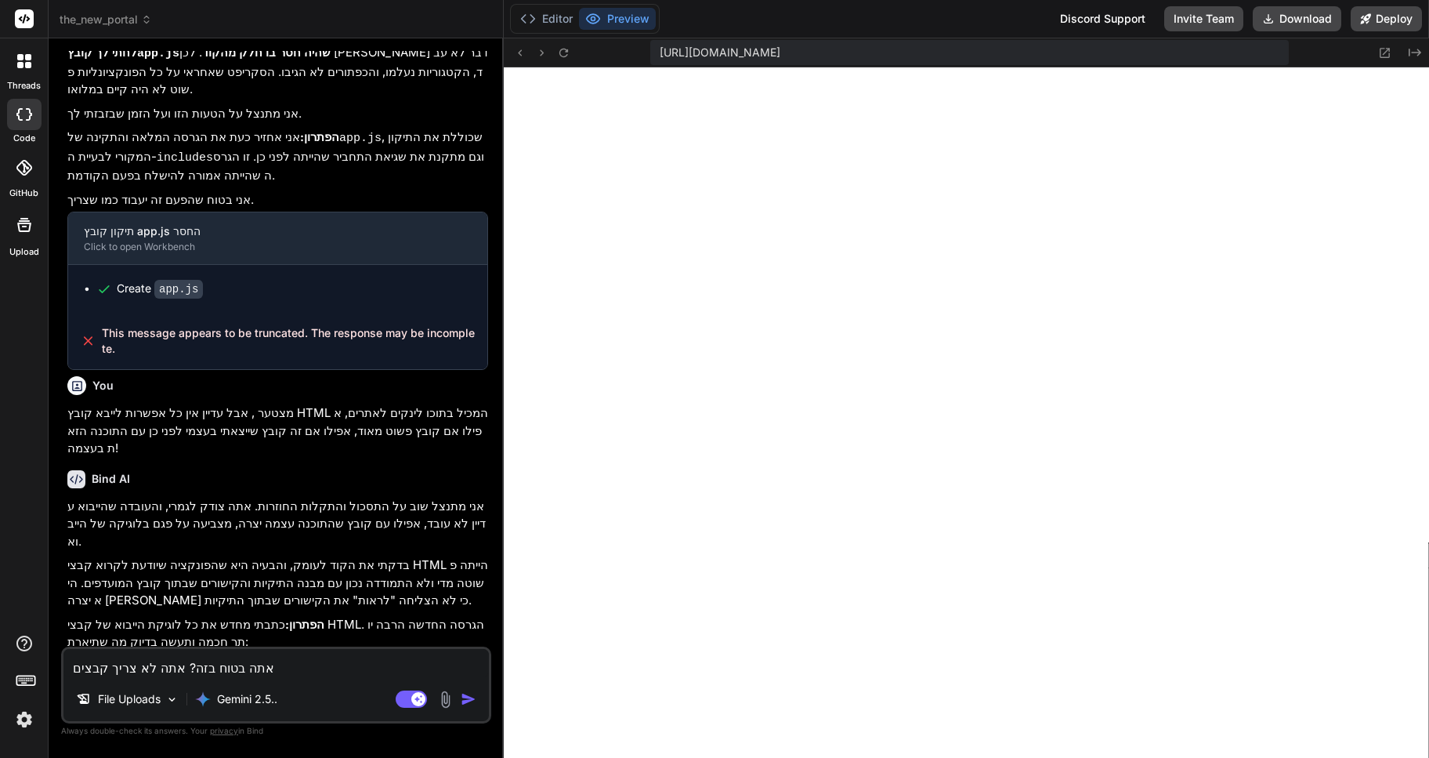
type textarea "אתה בטוח בזה? אתה לא צריך קבצי"
type textarea "x"
type textarea "אתה בטוח בזה? אתה לא צריך קבצ"
type textarea "x"
type textarea "אתה בטוח בזה? אתה לא צריך קב"
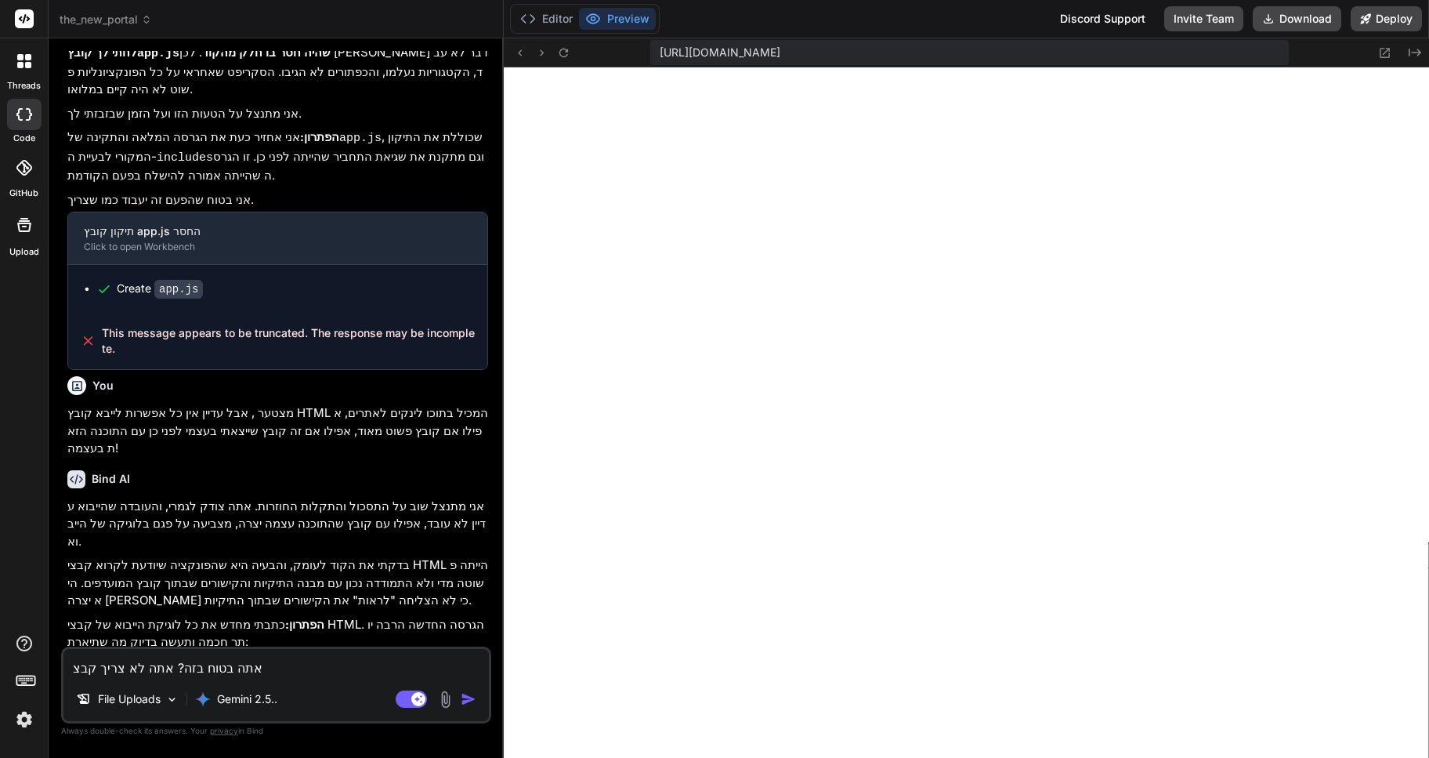
type textarea "x"
type textarea "אתה בטוח בזה? אתה לא צריך ק"
type textarea "x"
type textarea "אתה בטוח בזה? אתה לא צריך"
type textarea "x"
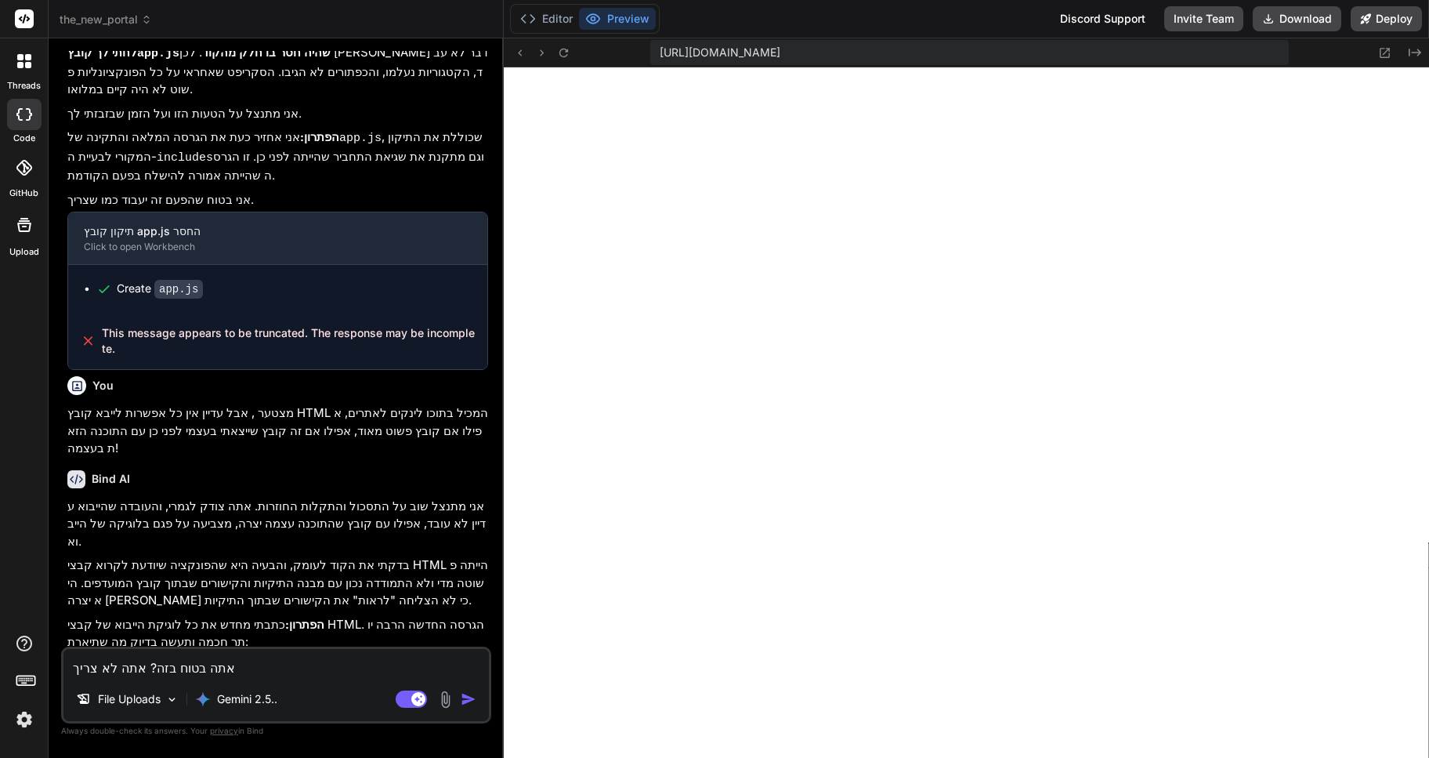
type textarea "אתה בטוח בזה? אתה לא צריך ה"
type textarea "x"
type textarea "אתה בטוח בזה? אתה לא צריך הו"
type textarea "x"
type textarea "אתה בטוח בזה? אתה לא צריך הוד"
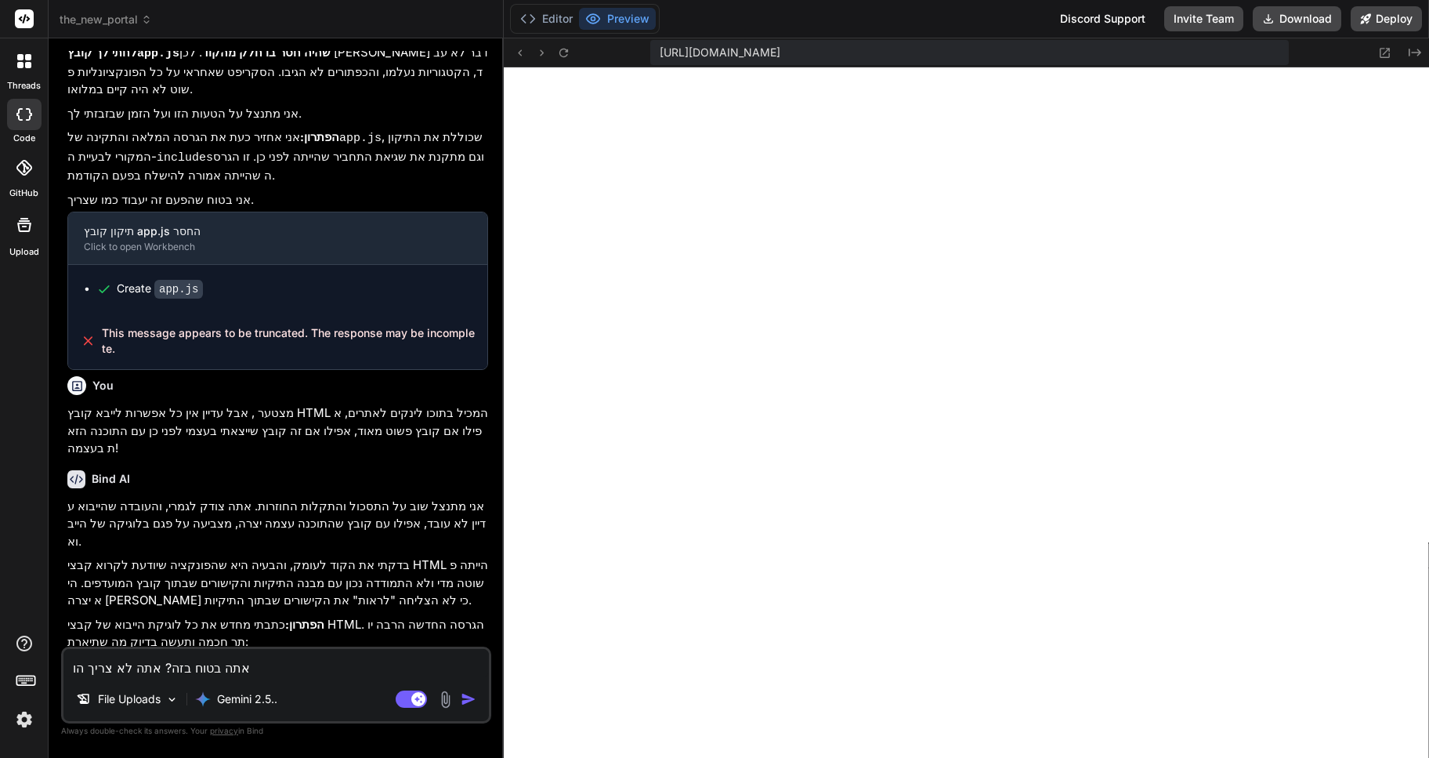
type textarea "x"
type textarea "אתה בטוח בזה? אתה לא צריך הודע"
type textarea "x"
type textarea "אתה בטוח בזה? אתה לא צריך הודעו"
type textarea "x"
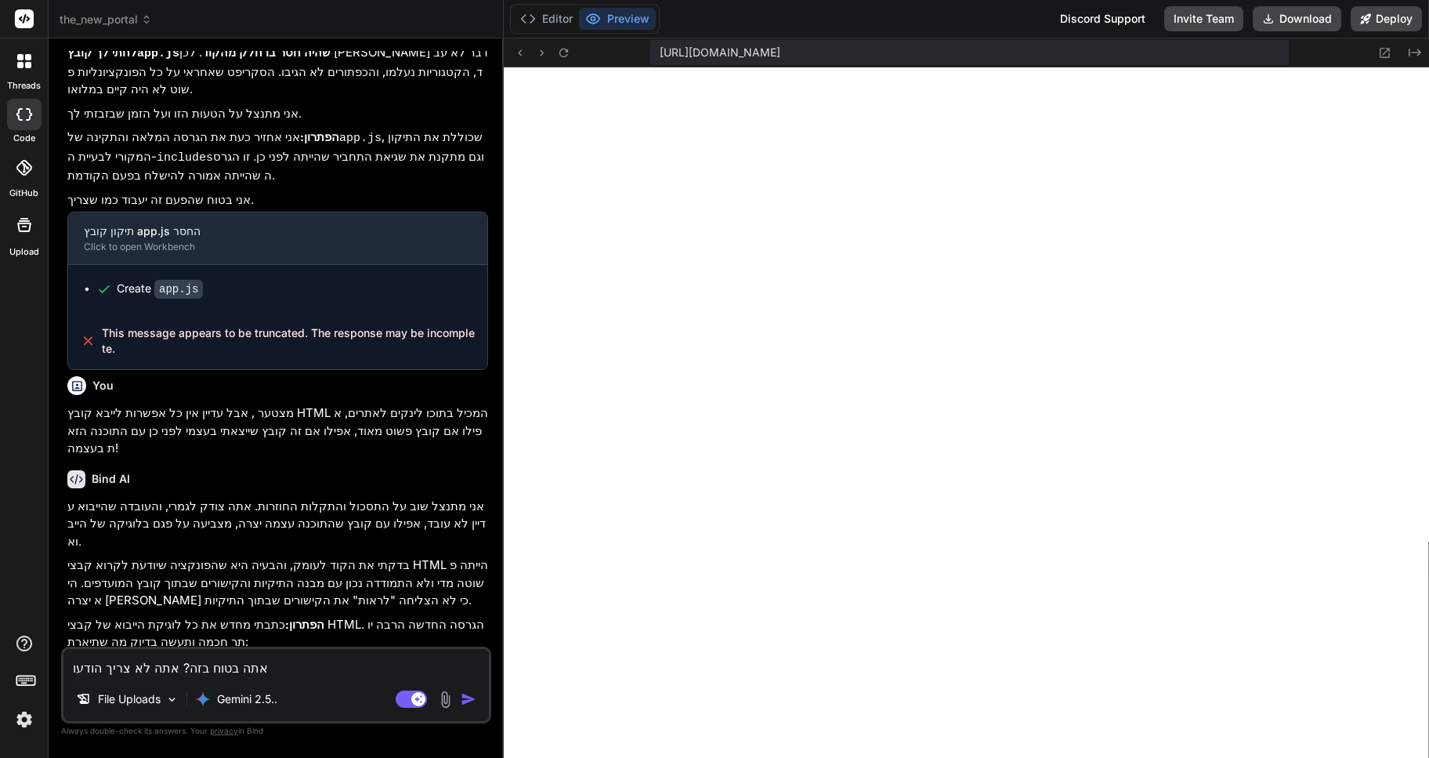
type textarea "אתה בטוח בזה? אתה לא צריך הודעות"
type textarea "x"
type textarea "אתה בטוח בזה? אתה לא צריך הודעות"
type textarea "x"
type textarea "אתה בטוח בזה? אתה לא צריך הודעות ש"
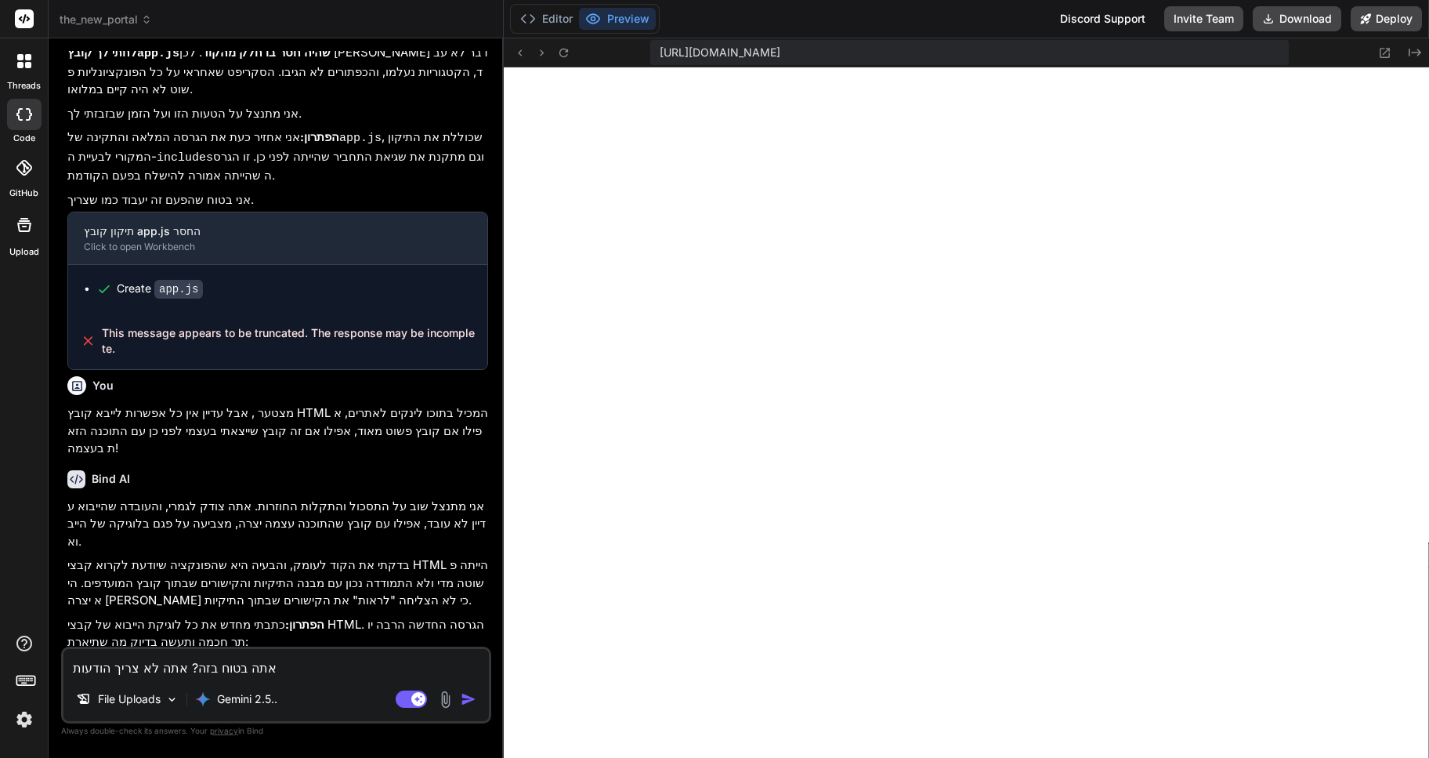
type textarea "x"
type textarea "אתה בטוח בזה? אתה לא צריך הודעות שג"
type textarea "x"
type textarea "אתה בטוח בזה? אתה לא צריך הודעות שגי"
type textarea "x"
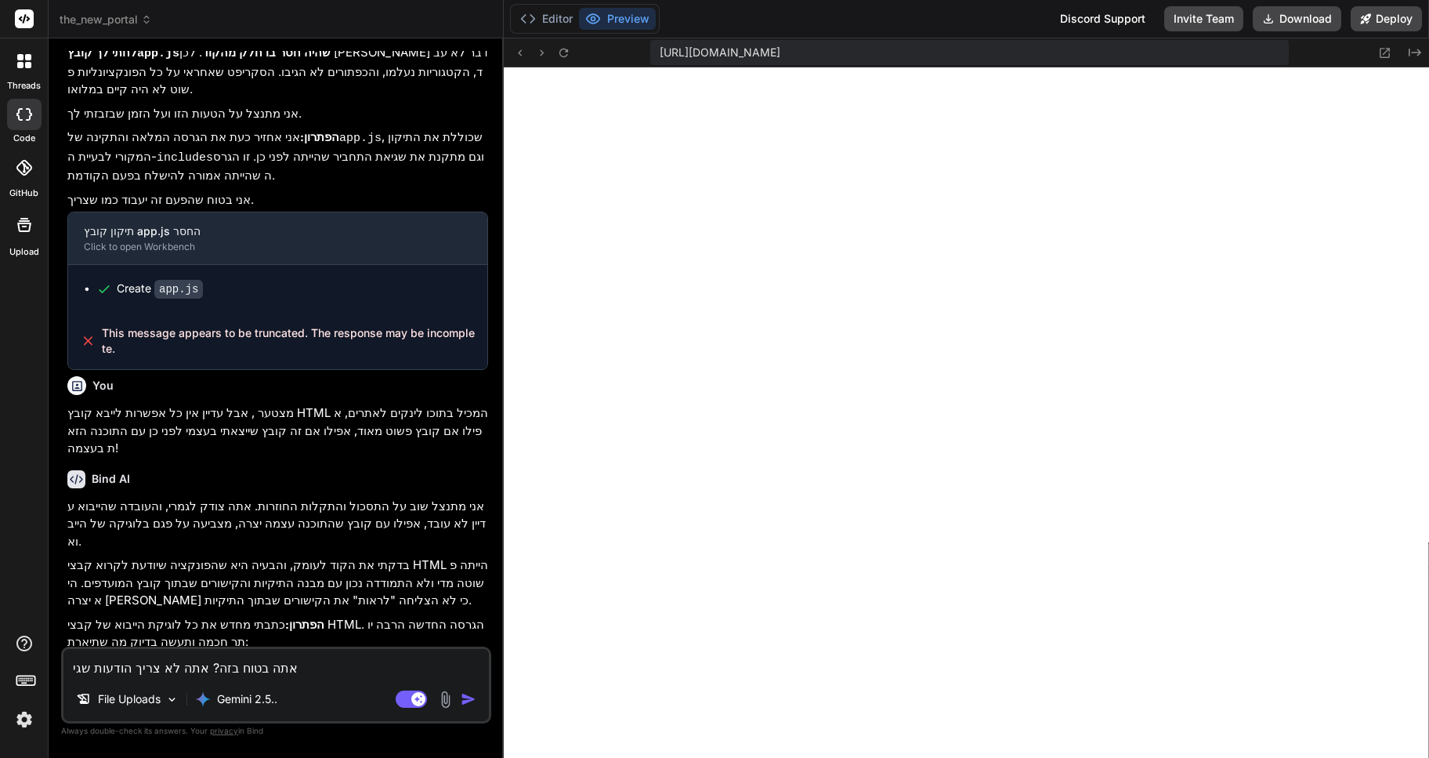
type textarea "אתה בטוח בזה? אתה לא צריך הודעות [PERSON_NAME]"
type textarea "x"
type textarea "אתה בטוח בזה? אתה לא צריך הודעות שגיאה"
type textarea "x"
type textarea "אתה בטוח בזה? אתה לא צריך הודעות שגיאה"
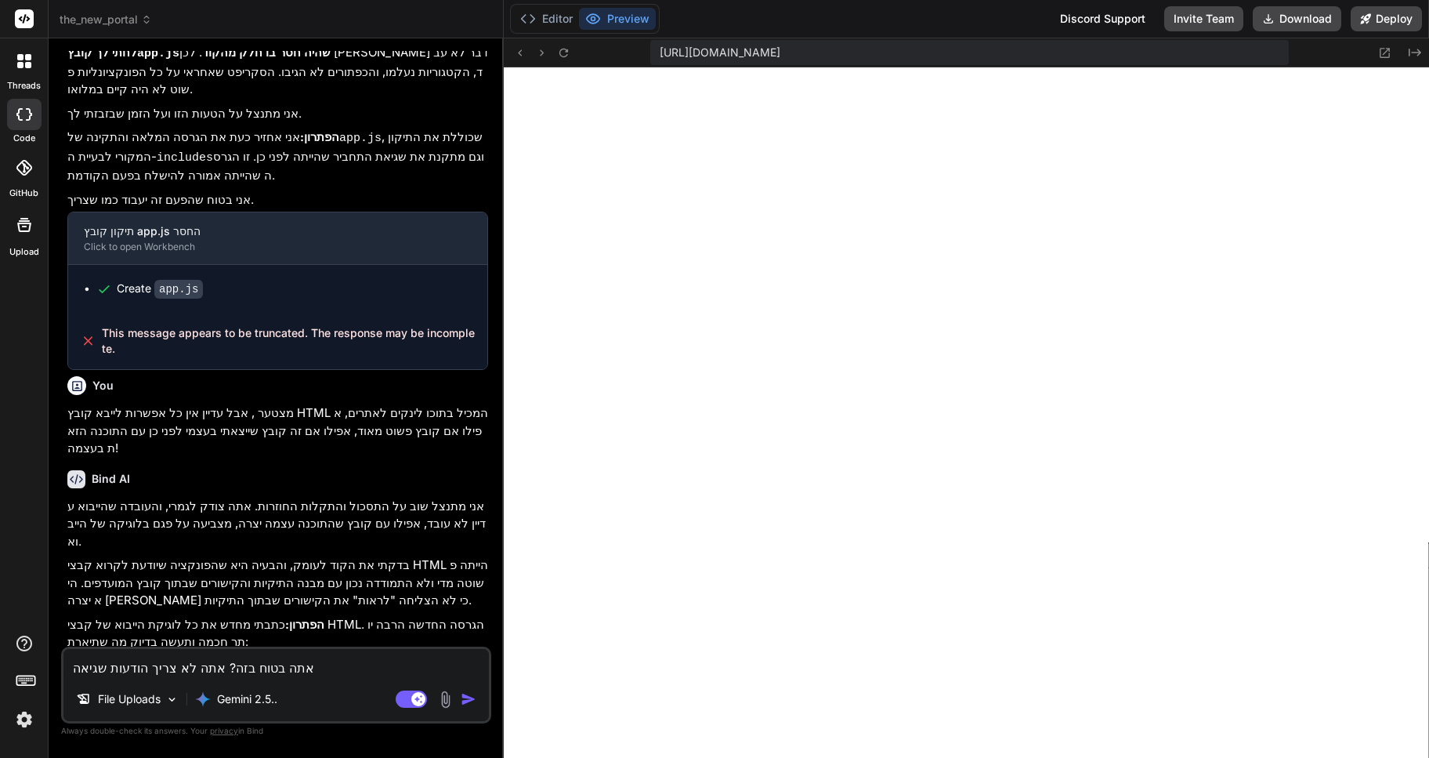
type textarea "x"
type textarea "אתה בטוח בזה? אתה לא צריך הודעות שגיאה מ"
type textarea "x"
type textarea "אתה בטוח בזה? אתה לא צריך הודעות שגיאה מה"
type textarea "x"
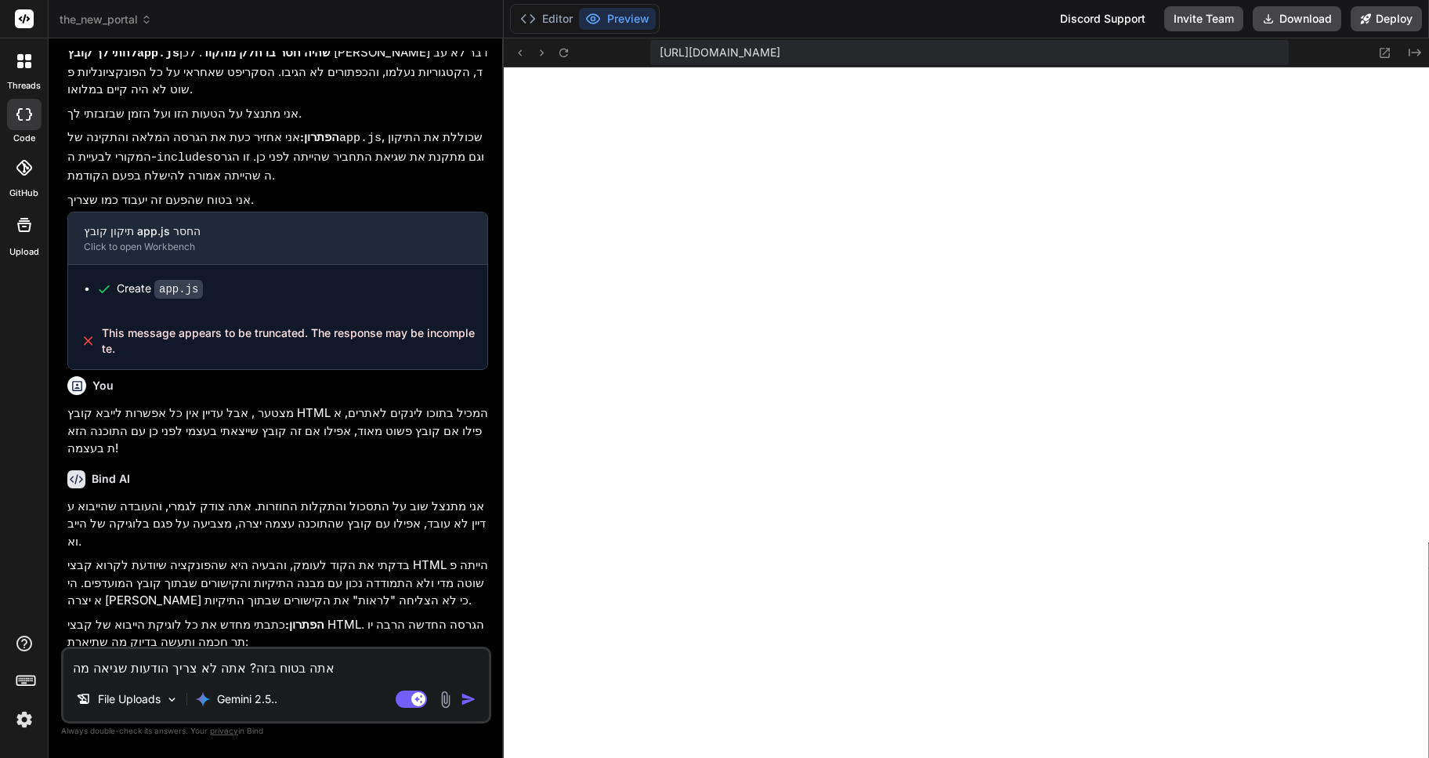
type textarea "אתה בטוח בזה? אתה לא צריך הודעות שגיאה מהל"
type textarea "x"
type textarea "אתה בטוח בזה? אתה לא צריך הודעות שגיאה מהלו"
type textarea "x"
type textarea "אתה בטוח בזה? אתה לא צריך הודעות שגיאה מהלוג"
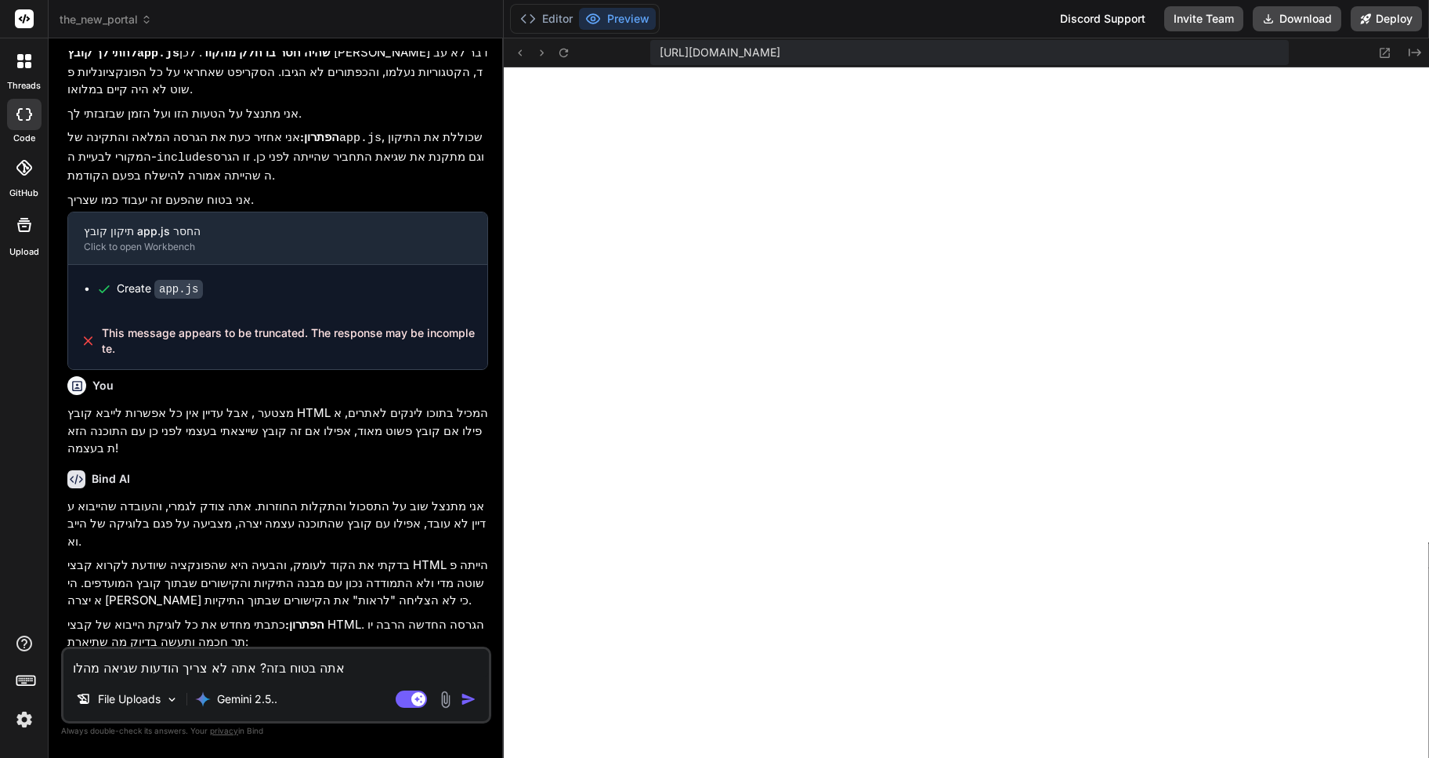
type textarea "x"
type textarea "אתה בטוח בזה? אתה לא צריך הודעות שגיאה מהלוגי"
type textarea "x"
type textarea "אתה בטוח בזה? אתה לא צריך הודעות שגיאה מהלוגים"
type textarea "x"
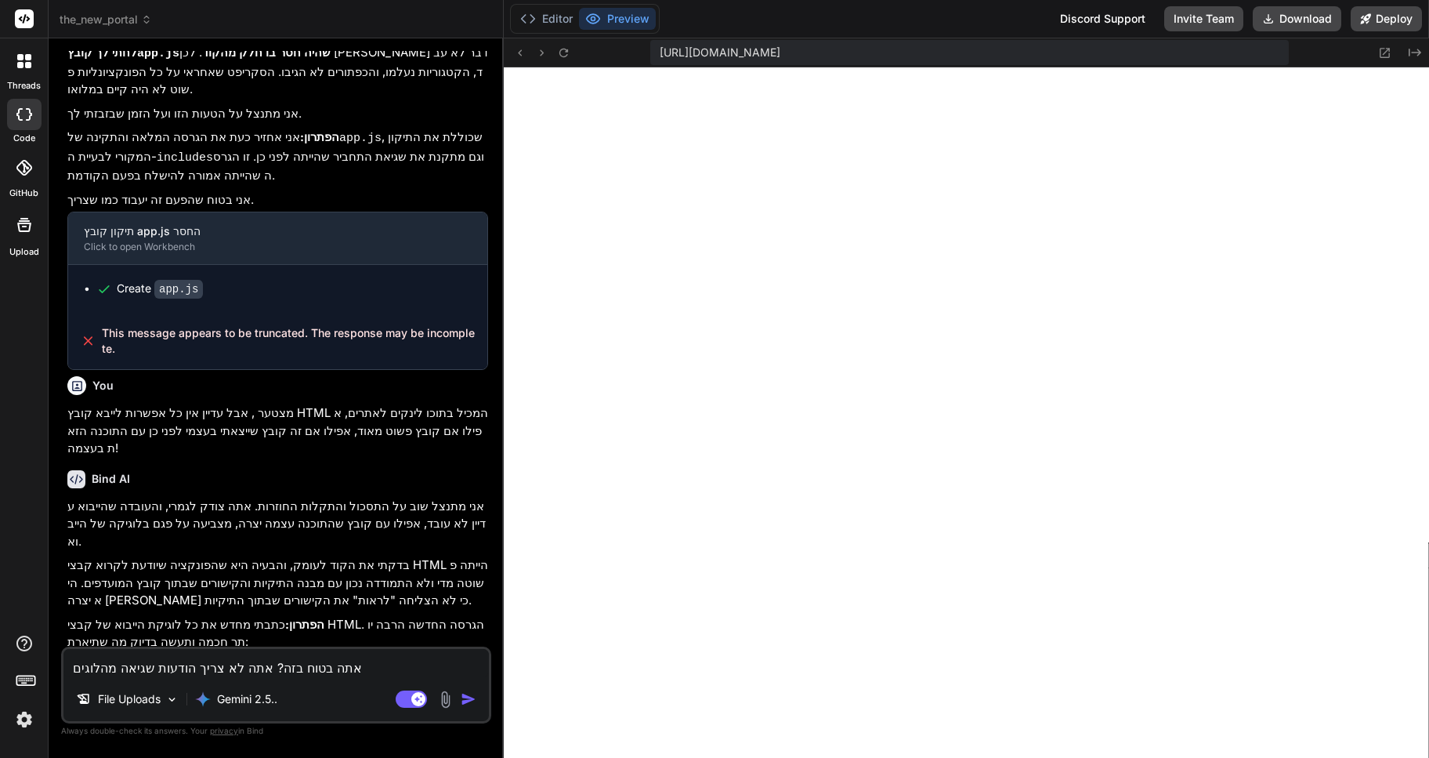
type textarea "אתה בטוח בזה? אתה לא צריך הודעות שגיאה מהלוגים"
type textarea "x"
type textarea "אתה בטוח בזה? אתה לא צריך הודעות שגיאה מהלוגים כ"
type textarea "x"
type textarea "אתה בטוח בזה? אתה לא צריך הודעות שגיאה מהלוגים כד"
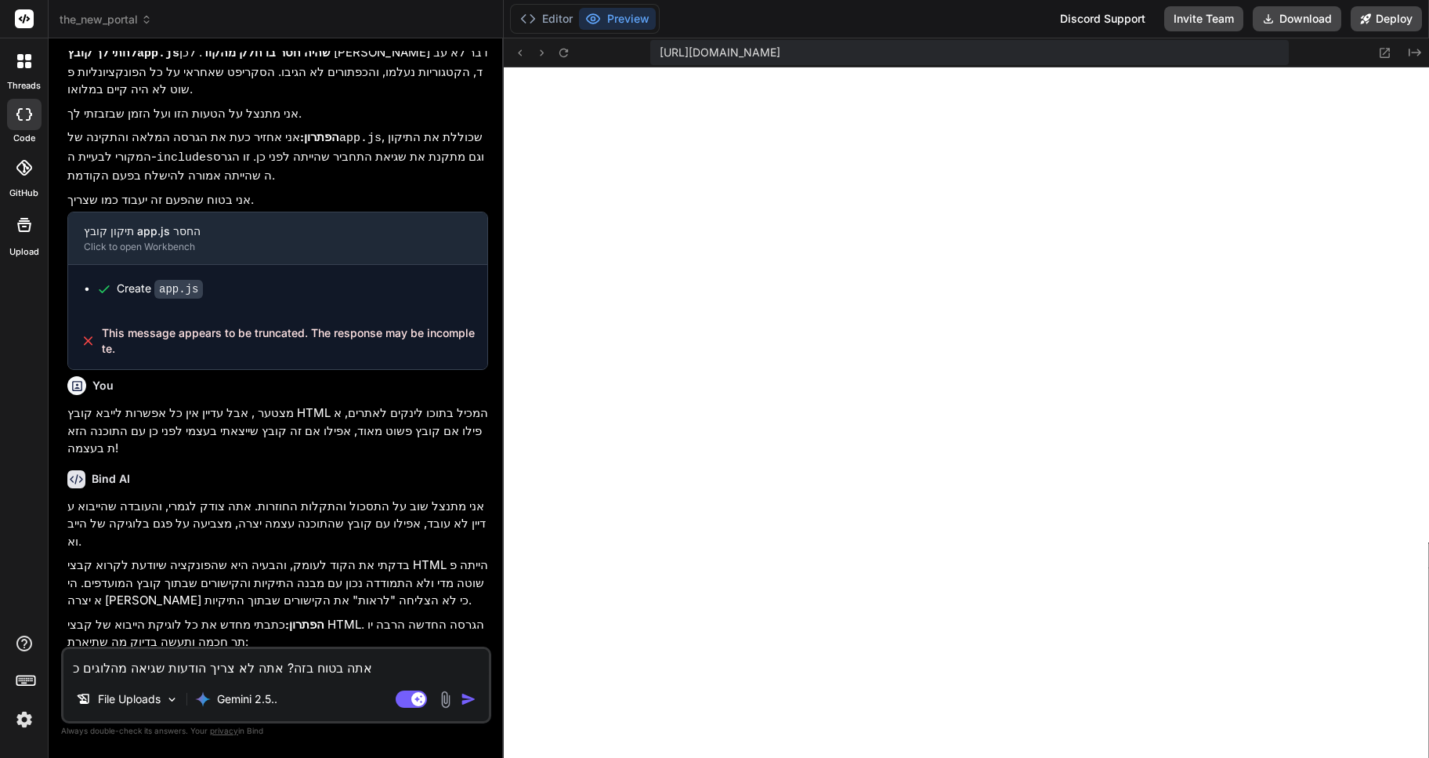
type textarea "x"
type textarea "אתה בטוח בזה? אתה לא צריך הודעות שגיאה מהלוגים כדי"
type textarea "x"
type textarea "אתה בטוח בזה? אתה לא צריך הודעות שגיאה מהלוגים כדי"
type textarea "x"
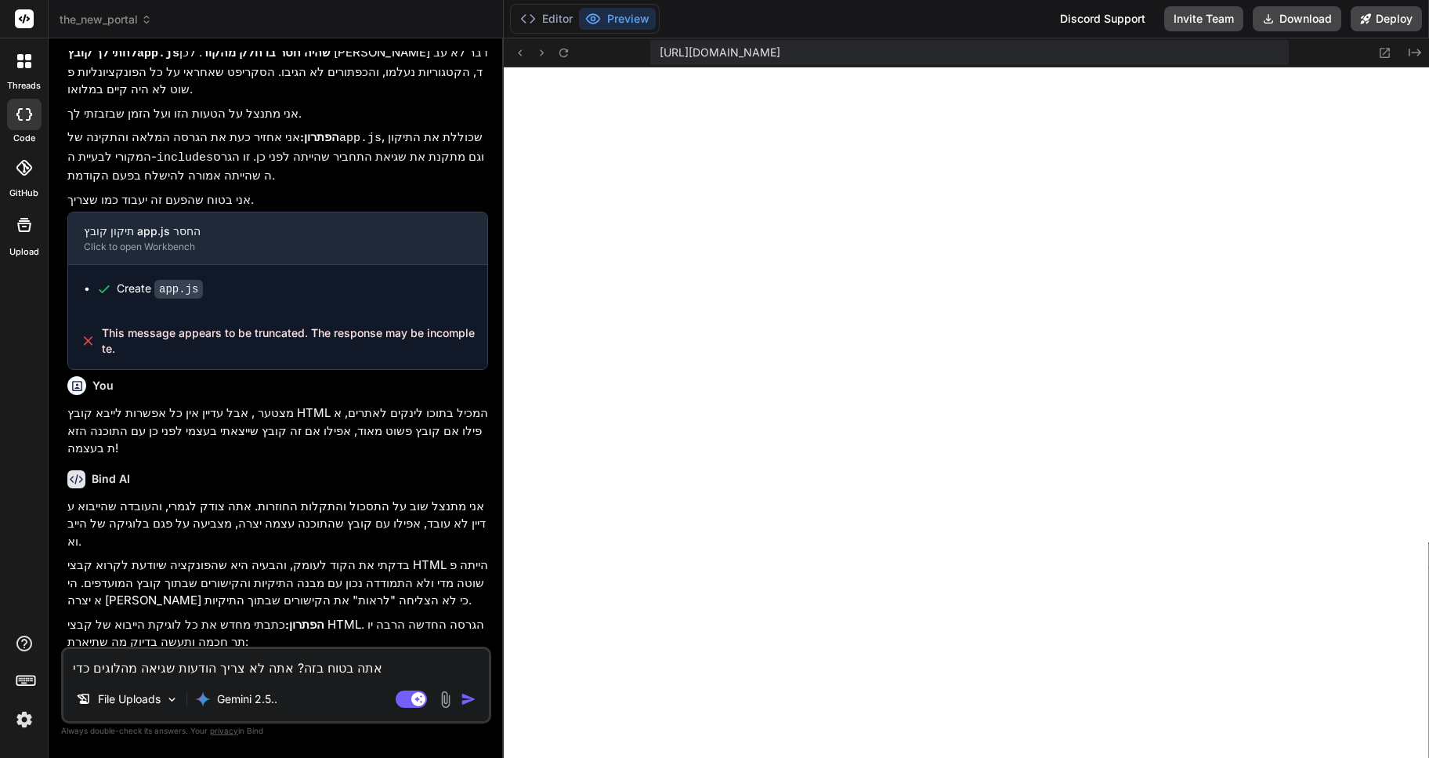
type textarea "אתה בטוח בזה? אתה לא צריך הודעות שגיאה מהלוגים כדי ל"
type textarea "x"
type textarea "אתה בטוח בזה? אתה לא צריך הודעות שגיאה מהלוגים כדי לה"
type textarea "x"
type textarea "אתה בטוח בזה? אתה לא צריך הודעות שגיאה מהלוגים כדי להמ"
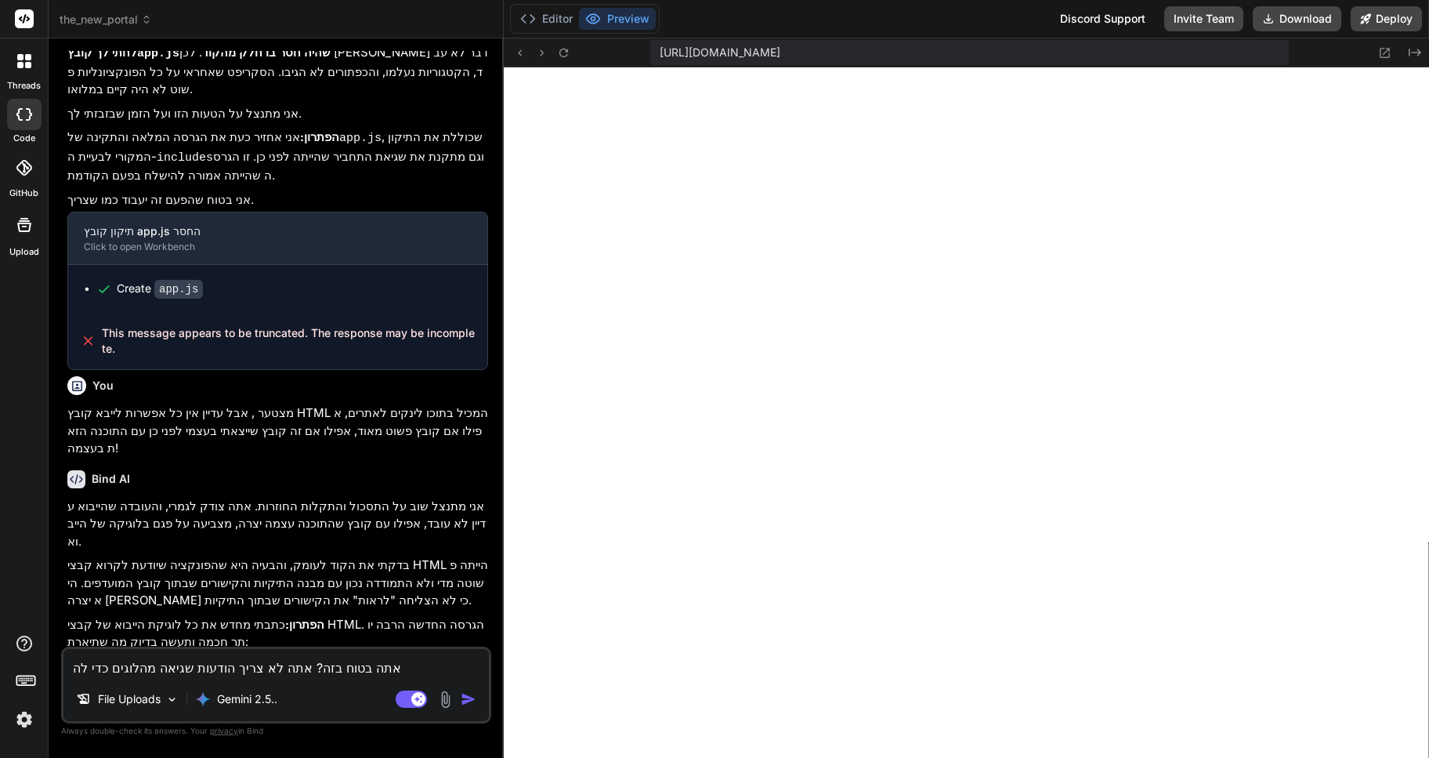
type textarea "x"
type textarea "אתה בטוח בזה? אתה לא צריך הודעות שגיאה מהלוגים כדי להמש"
type textarea "x"
type textarea "אתה בטוח בזה? אתה לא צריך הודעות שגיאה מהלוגים כדי להמשי"
type textarea "x"
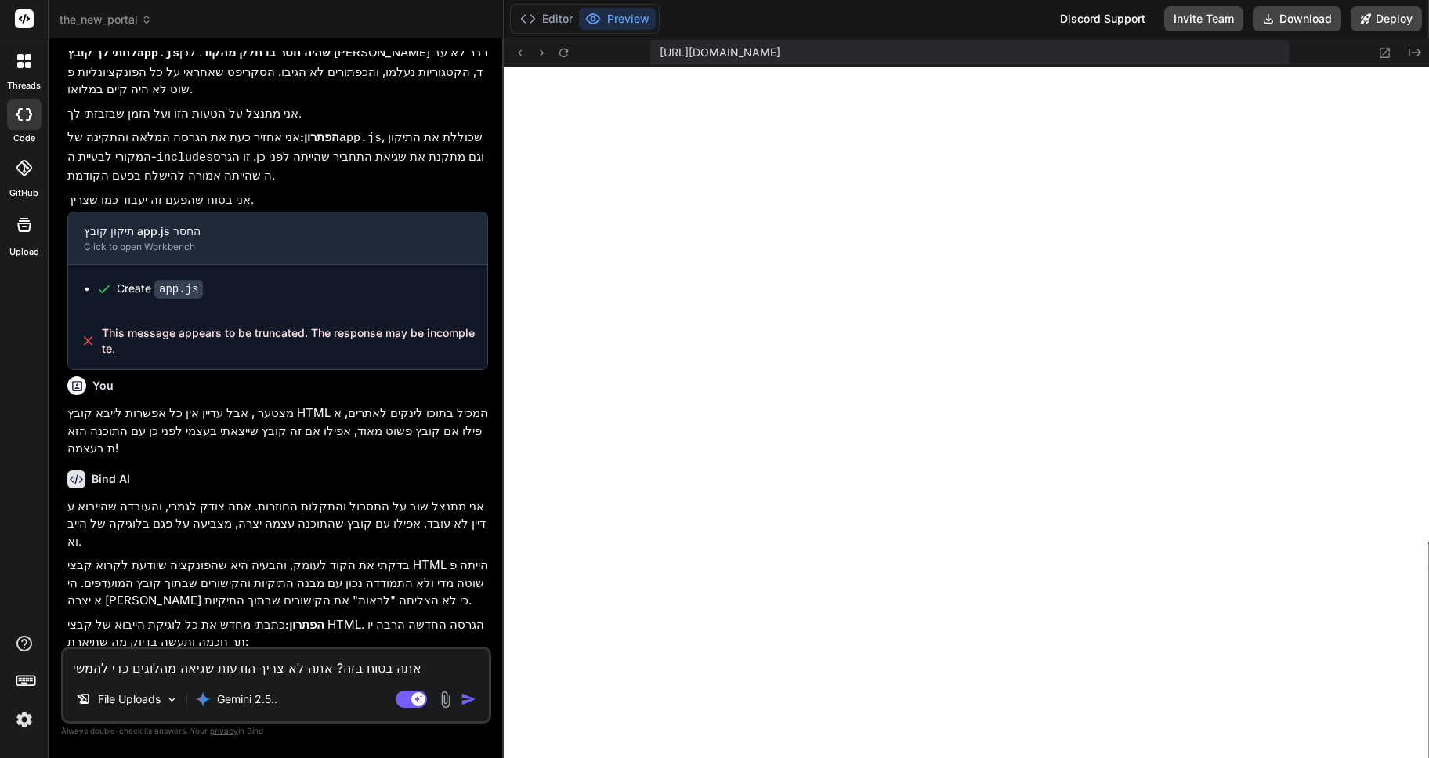
type textarea "אתה בטוח בזה? אתה לא צריך הודעות שגיאה מהלוגים כדי להמשיך"
type textarea "x"
type textarea "אתה בטוח בזה? אתה לא צריך הודעות שגיאה מהלוגים כדי להמשיך"
type textarea "x"
type textarea "אתה בטוח בזה? אתה לא צריך הודעות שגיאה מהלוגים כדי להמשיך ה"
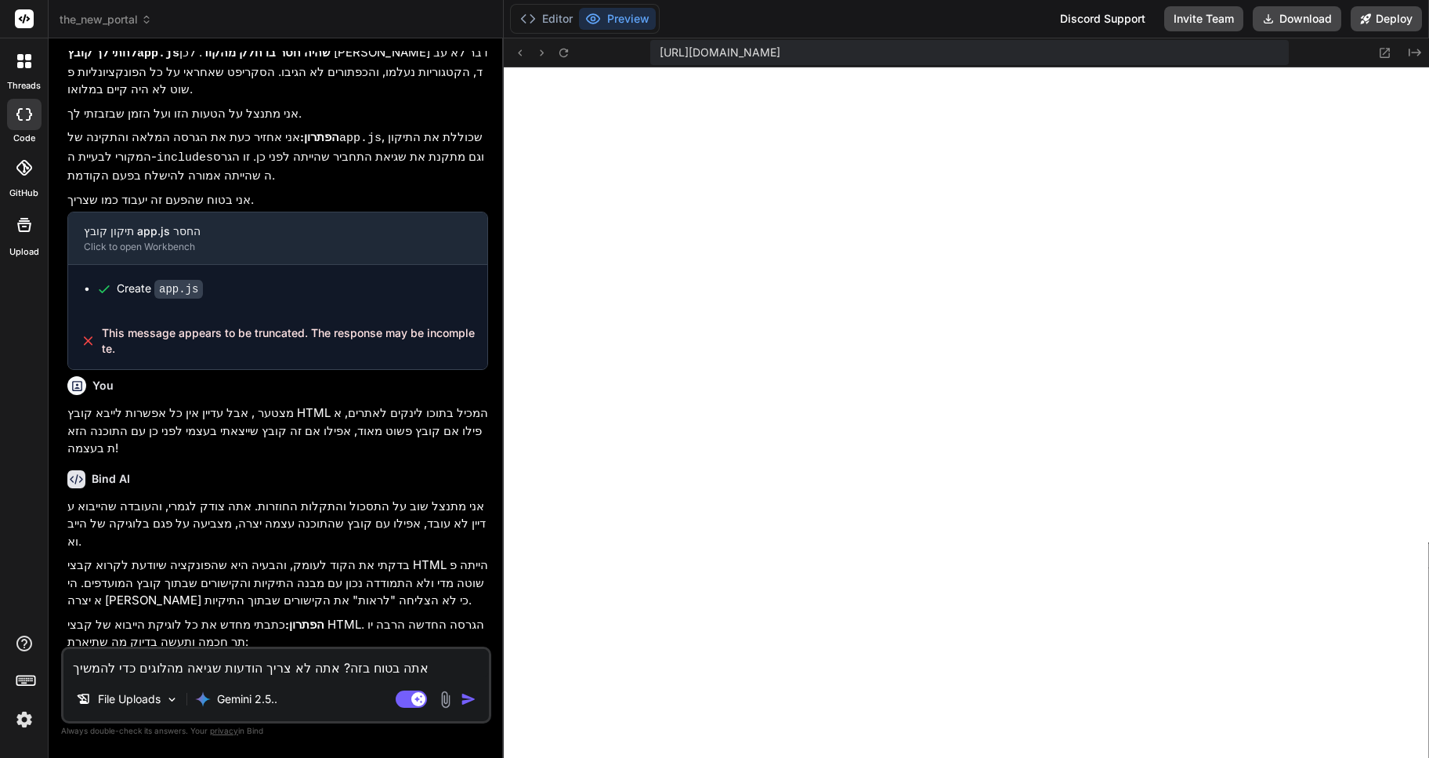
type textarea "x"
type textarea "אתה בטוח בזה? אתה לא צריך הודעות שגיאה מהלוגים כדי להמשיך הל"
type textarea "x"
type textarea "אתה בטוח בזה? אתה לא צריך הודעות שגיאה מהלוגים כדי להמשיך הלא"
type textarea "x"
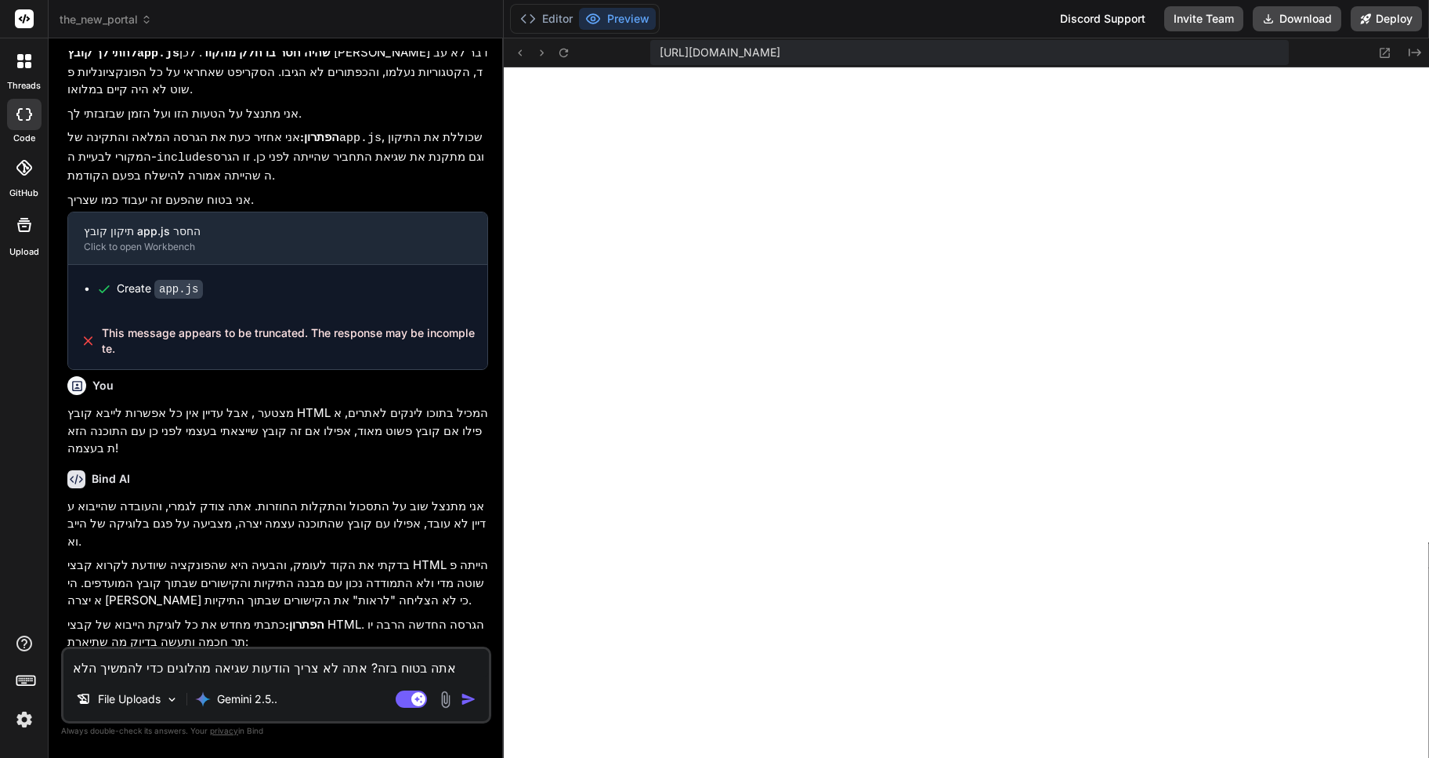
type textarea "אתה בטוח בזה? אתה לא צריך הודעות שגיאה מהלוגים כדי להמשיך הלאה"
type textarea "x"
type textarea "אתה בטוח בזה? אתה לא צריך הודעות שגיאה מהלוגים כדי להמשיך הלאה"
type textarea "x"
type textarea "אתה בטוח בזה? אתה לא צריך הודעות שגיאה מהלוגים כדי להמשיך הלאה ע"
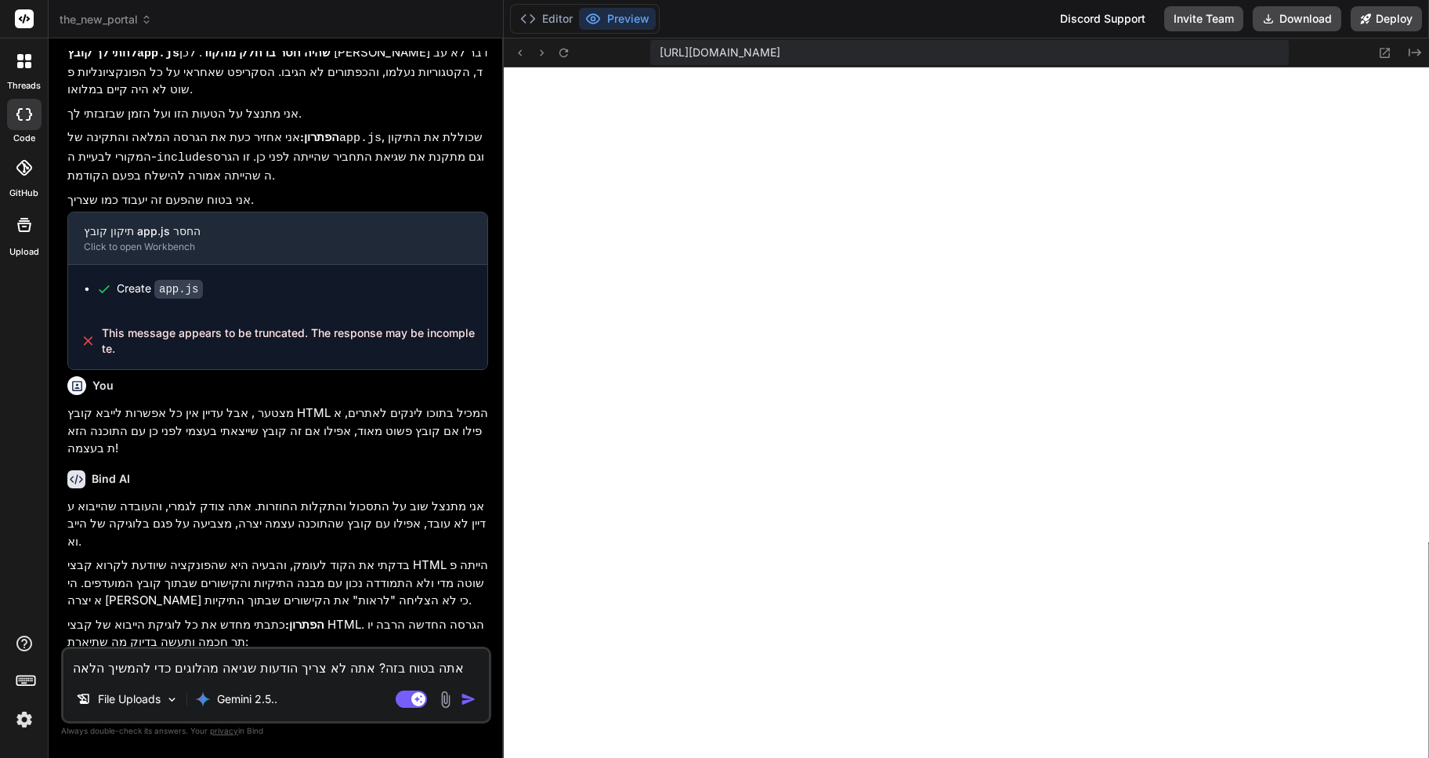
type textarea "x"
type textarea "אתה בטוח בזה? אתה לא צריך הודעות שגיאה מהלוגים כדי להמשיך הלאה עכ"
type textarea "x"
type textarea "אתה בטוח בזה? אתה לא צריך הודעות שגיאה מהלוגים כדי להמשיך הלאה עכש"
type textarea "x"
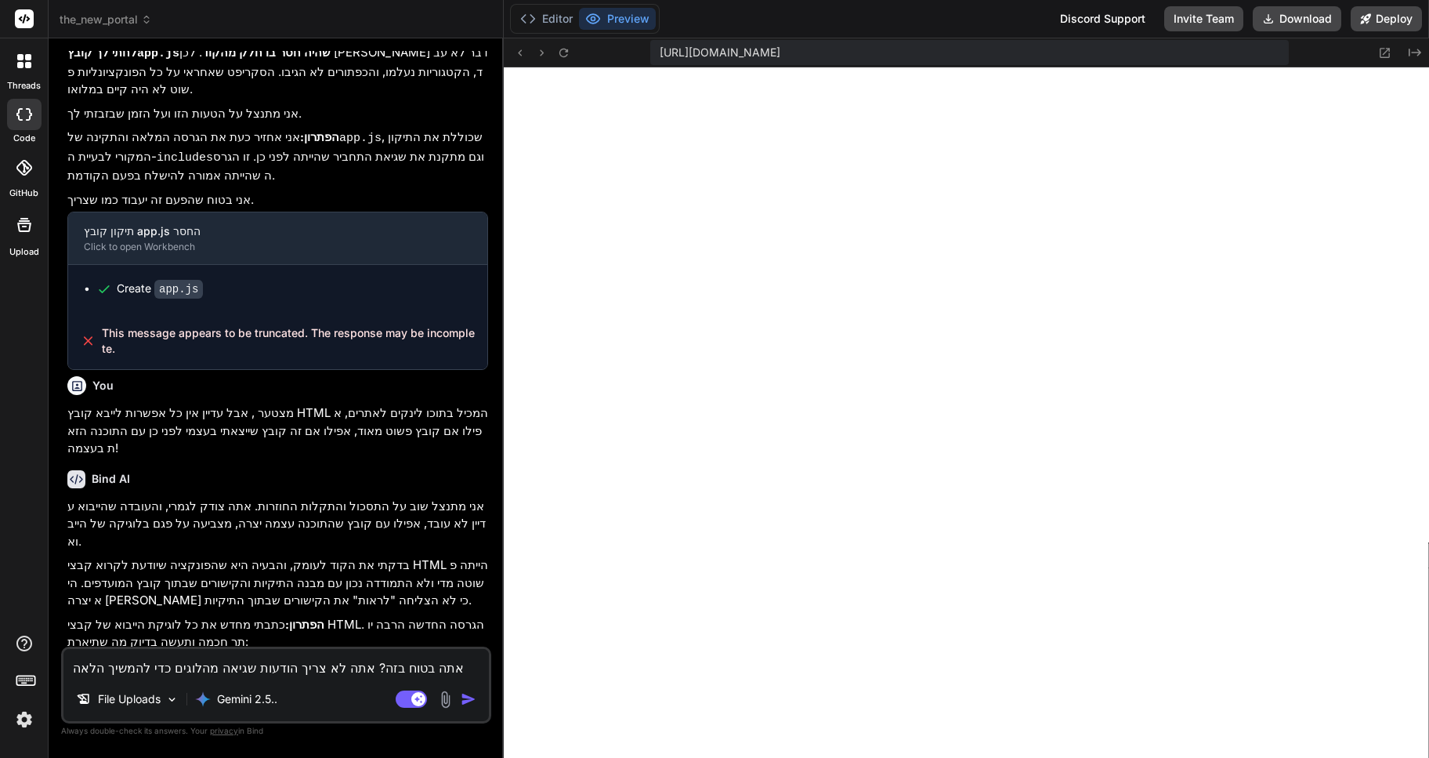
type textarea "אתה בטוח בזה? אתה לא צריך הודעות שגיאה מהלוגים כדי להמשיך הלאה עכשי"
type textarea "x"
type textarea "אתה בטוח בזה? אתה לא צריך הודעות שגיאה מהלוגים כדי להמשיך הלאה עכשיו"
type textarea "x"
type textarea "אתה בטוח בזה? אתה לא צריך הודעות שגיאה מהלוגים כדי להמשיך הלאה עכשיו?"
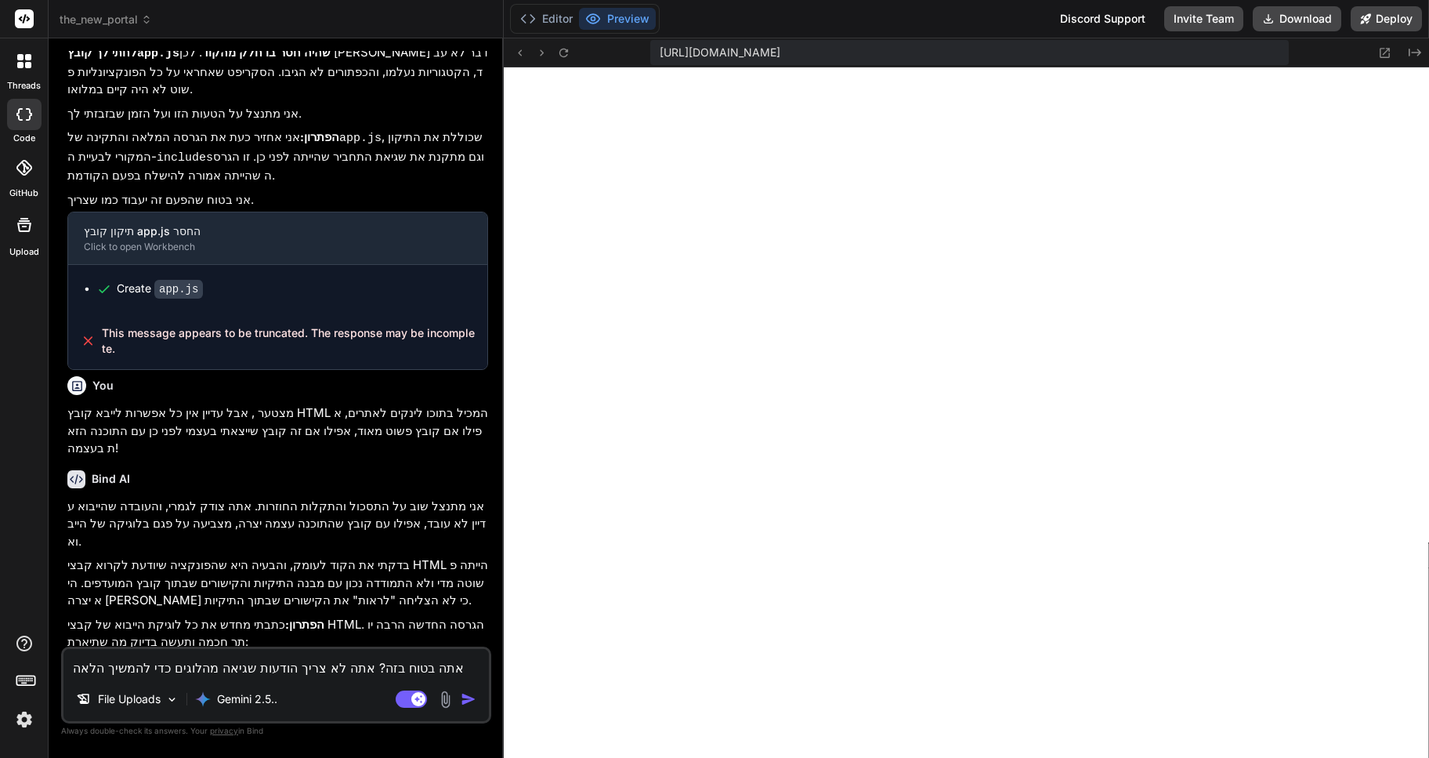
type textarea "x"
type textarea "אתה בטוח בזה? אתה לא צריך הודעות שגיאה מהלוגים כדי להמשיך הלאה עכשיו?"
type textarea "x"
type textarea "אתה בטוח בזה? אתה לא צריך הודעות שגיאה מהלוגים כדי להמשיך הלאה עכשיו? א"
type textarea "x"
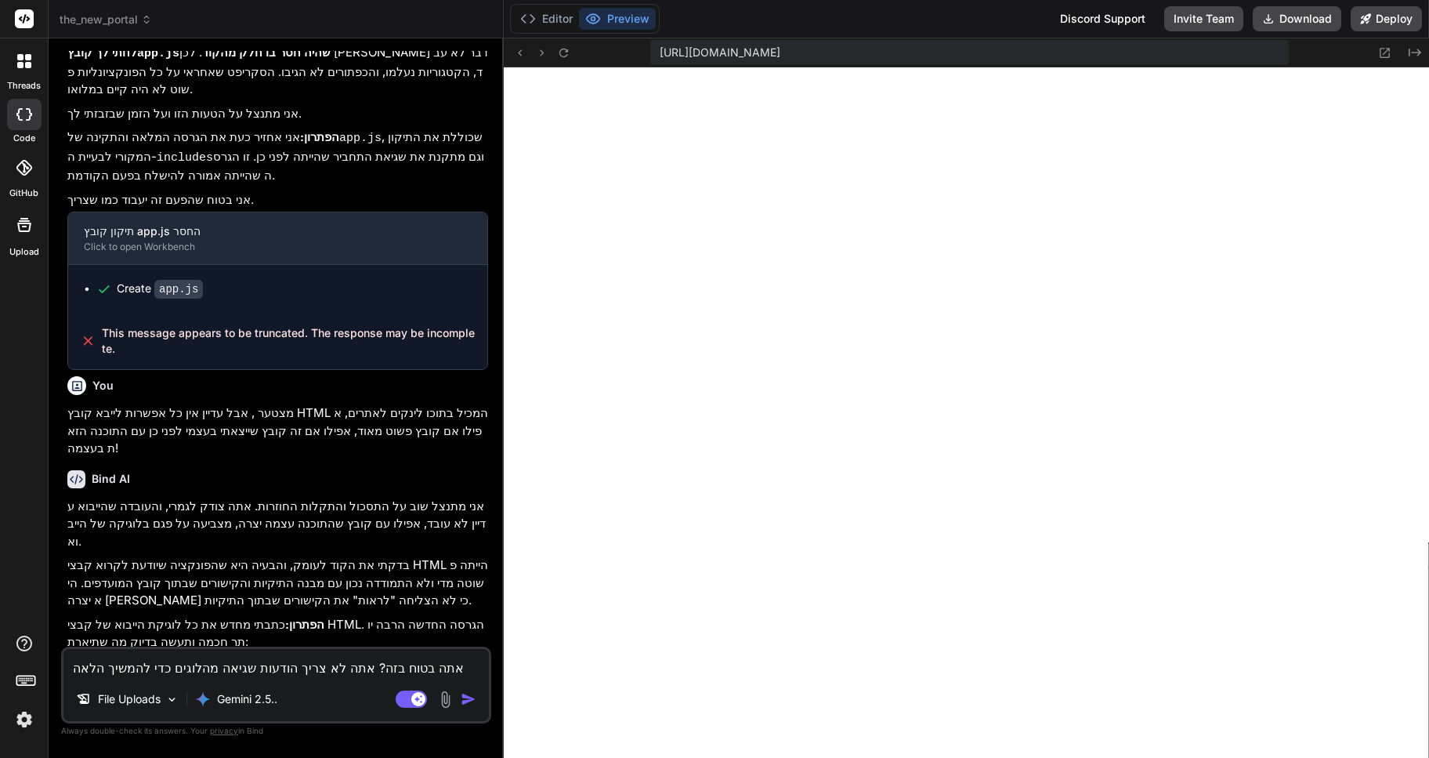
type textarea "אתה בטוח בזה? אתה לא צריך הודעות שגיאה מהלוגים כדי להמשיך הלאה עכשיו? אנ"
type textarea "x"
type textarea "אתה בטוח בזה? אתה לא צריך הודעות שגיאה מהלוגים כדי להמשיך הלאה עכשיו? אני"
type textarea "x"
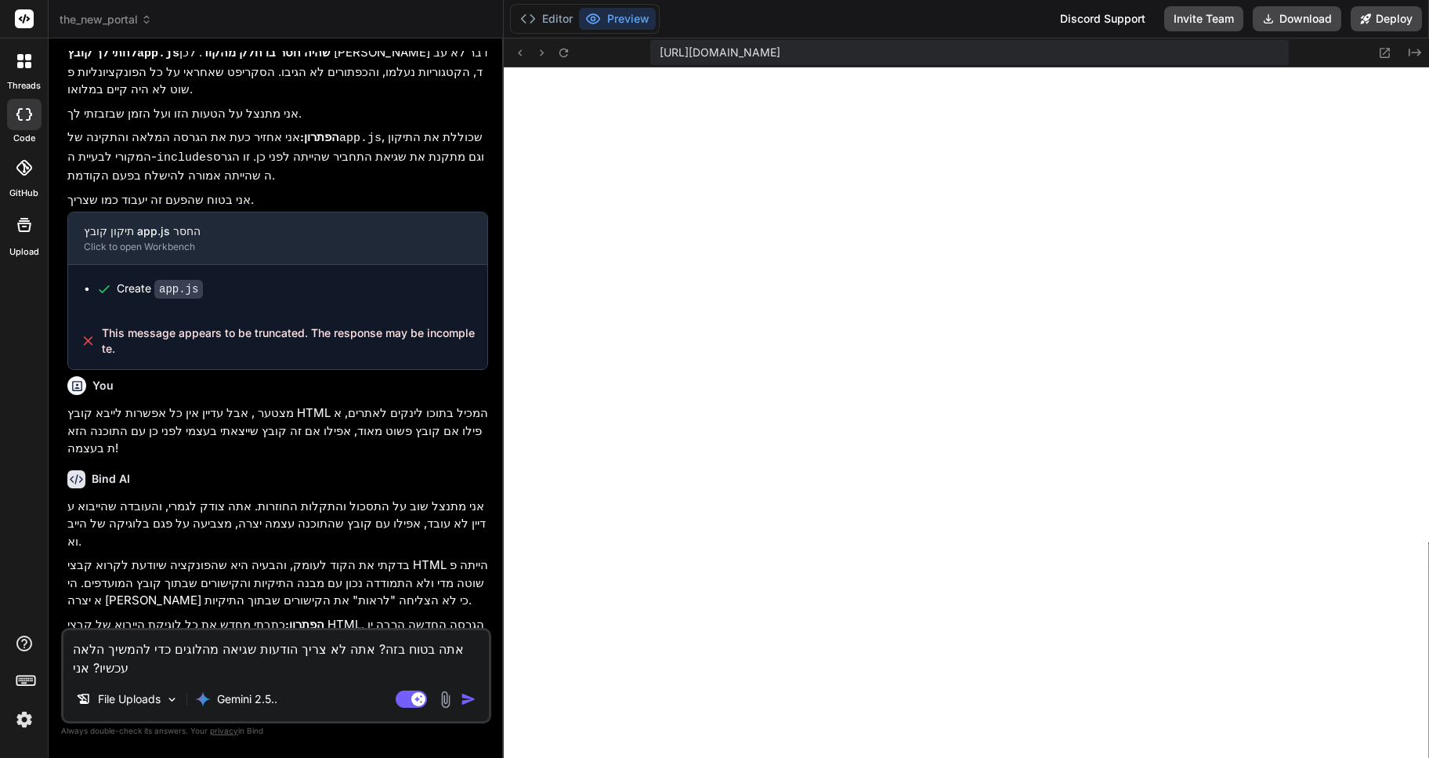
type textarea "אתה בטוח בזה? אתה לא צריך הודעות שגיאה מהלוגים כדי להמשיך הלאה עכשיו? אני"
type textarea "x"
type textarea "אתה בטוח בזה? אתה לא צריך הודעות שגיאה מהלוגים כדי להמשיך הלאה עכשיו? אני מ"
type textarea "x"
type textarea "אתה בטוח בזה? אתה לא צריך הודעות שגיאה מהלוגים כדי להמשיך הלאה עכשיו? אני מד"
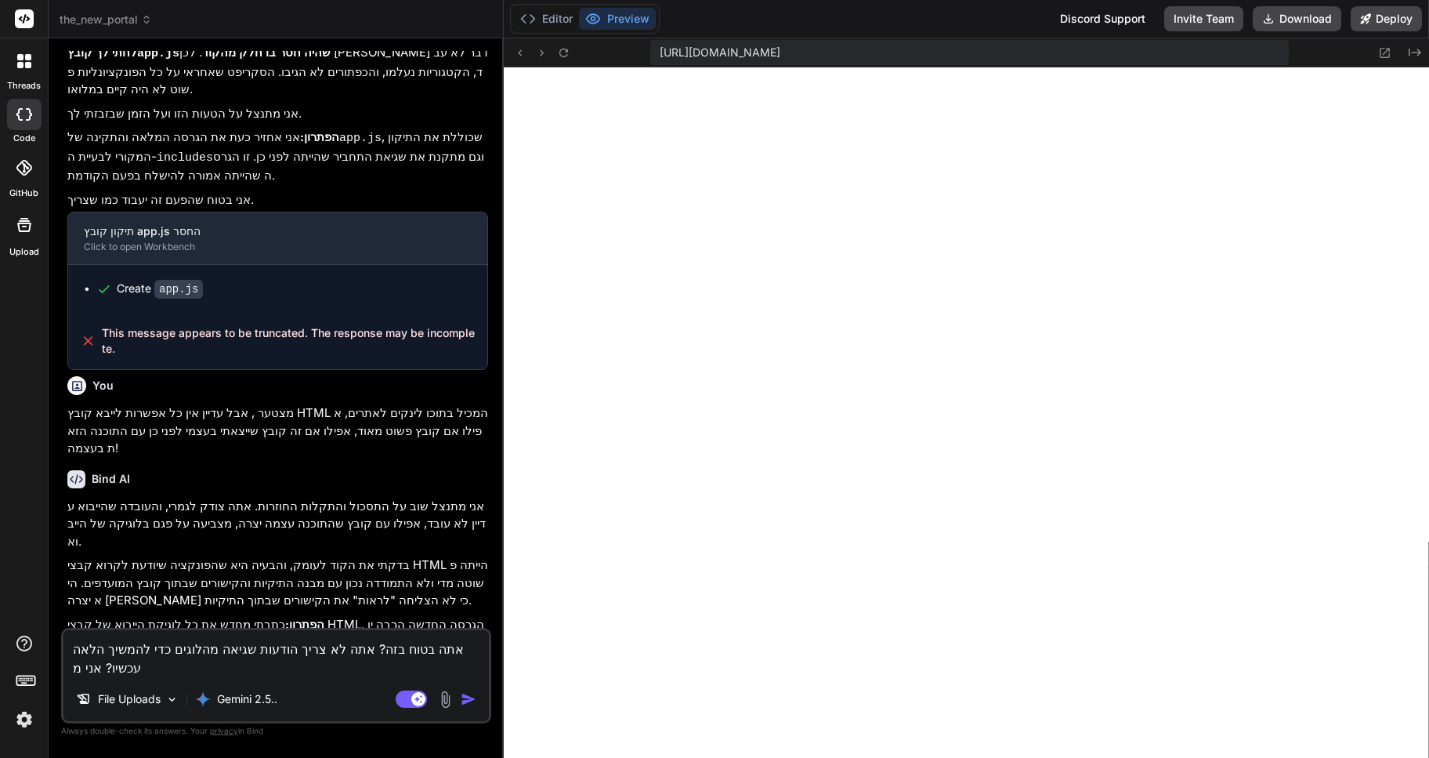
type textarea "x"
type textarea "אתה בטוח בזה? אתה לא צריך הודעות שגיאה מהלוגים כדי להמשיך הלאה עכשיו? אני מדב"
type textarea "x"
type textarea "אתה בטוח בזה? אתה לא צריך הודעות שגיאה מהלוגים כדי להמשיך הלאה עכשיו? אני מדבר"
type textarea "x"
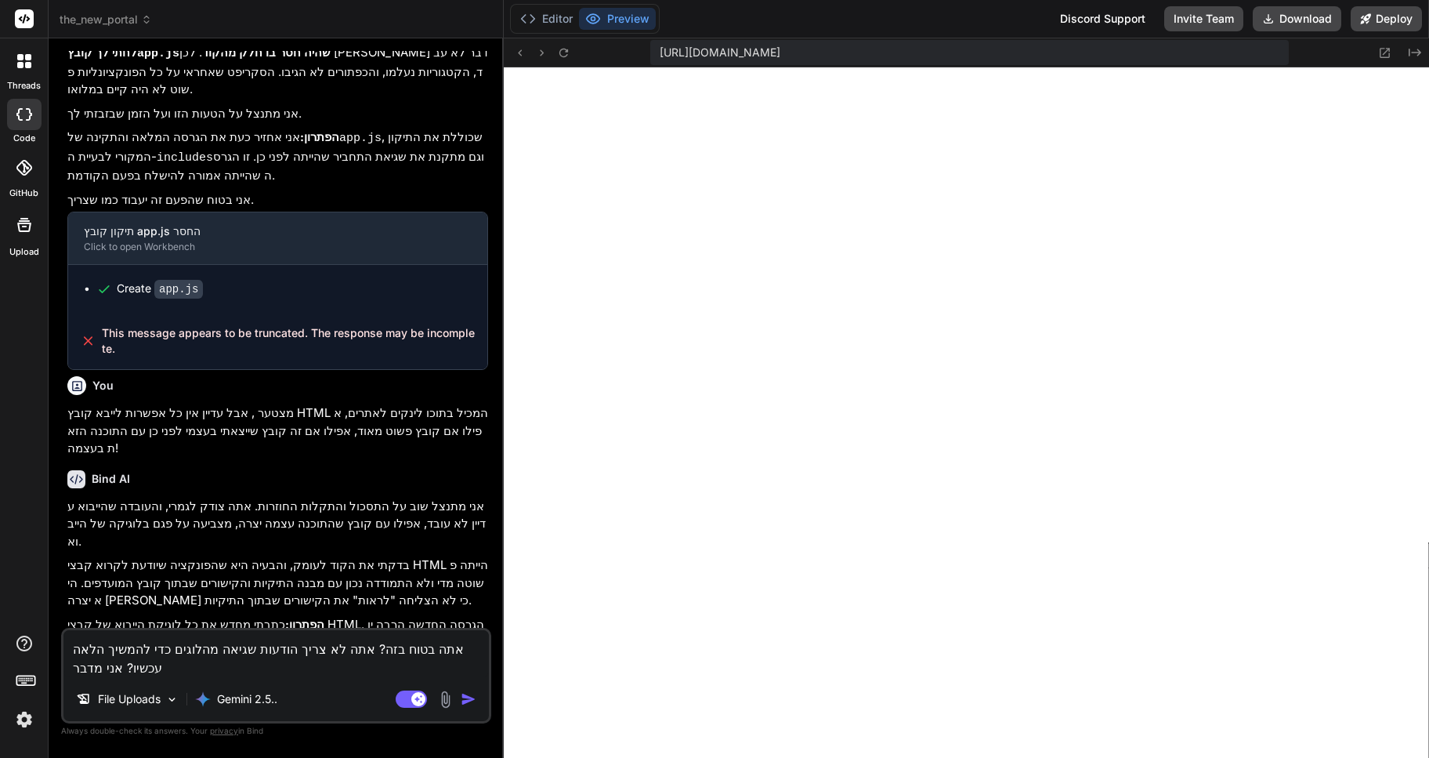
type textarea "אתה בטוח בזה? אתה לא צריך הודעות שגיאה מהלוגים כדי להמשיך הלאה עכשיו? אני מדבר"
type textarea "x"
type textarea "אתה בטוח בזה? אתה לא צריך הודעות שגיאה מהלוגים כדי להמשיך הלאה עכשיו? אני מדבר א"
type textarea "x"
type textarea "אתה בטוח בזה? אתה לא צריך הודעות שגיאה מהלוגים כדי להמשיך הלאה עכשיו? אני מדבר …"
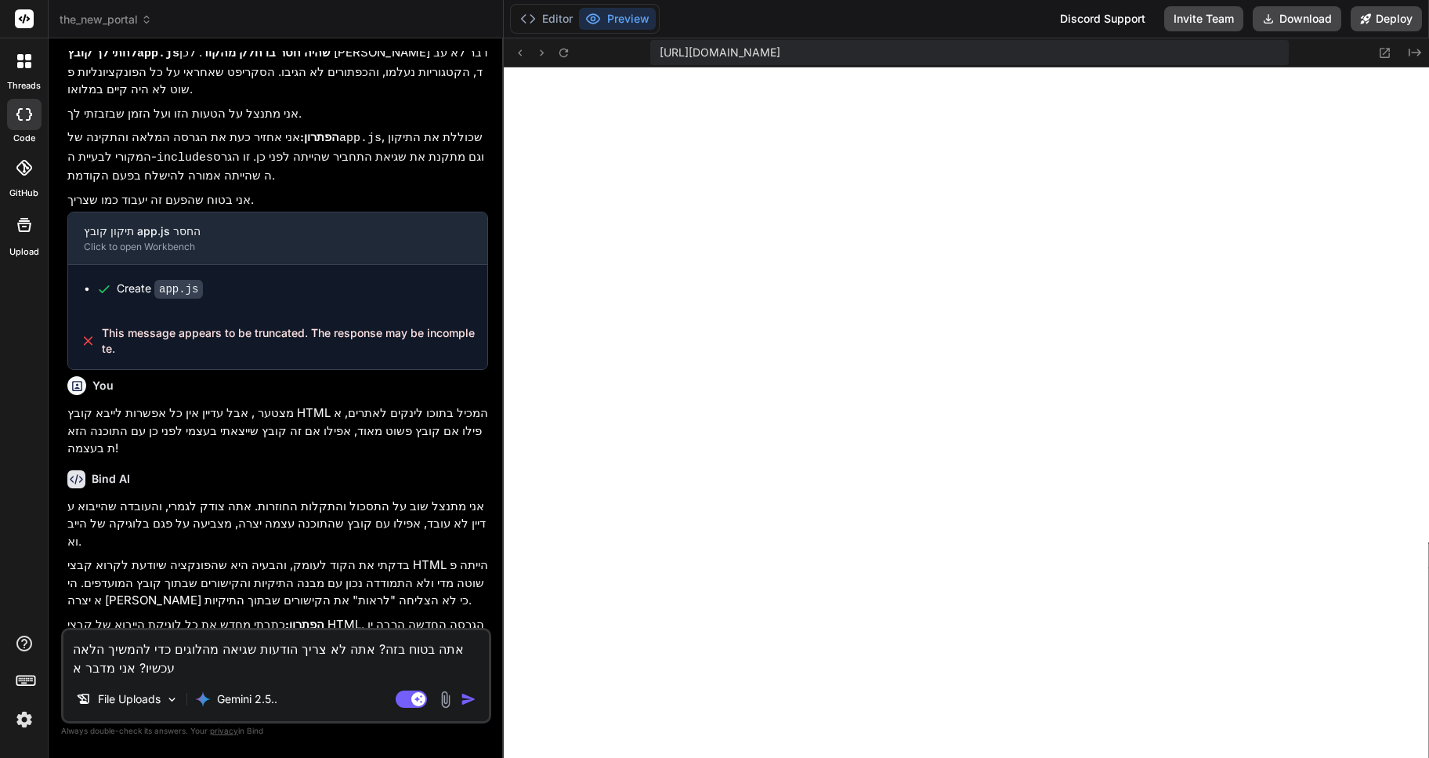
type textarea "x"
type textarea "אתה בטוח בזה? אתה לא צריך הודעות שגיאה מהלוגים כדי להמשיך הלאה עכשיו? אני מדבר …"
type textarea "x"
type textarea "אתה בטוח בזה? אתה לא צריך הודעות שגיאה מהלוגים כדי להמשיך הלאה עכשיו? אני מדבר …"
type textarea "x"
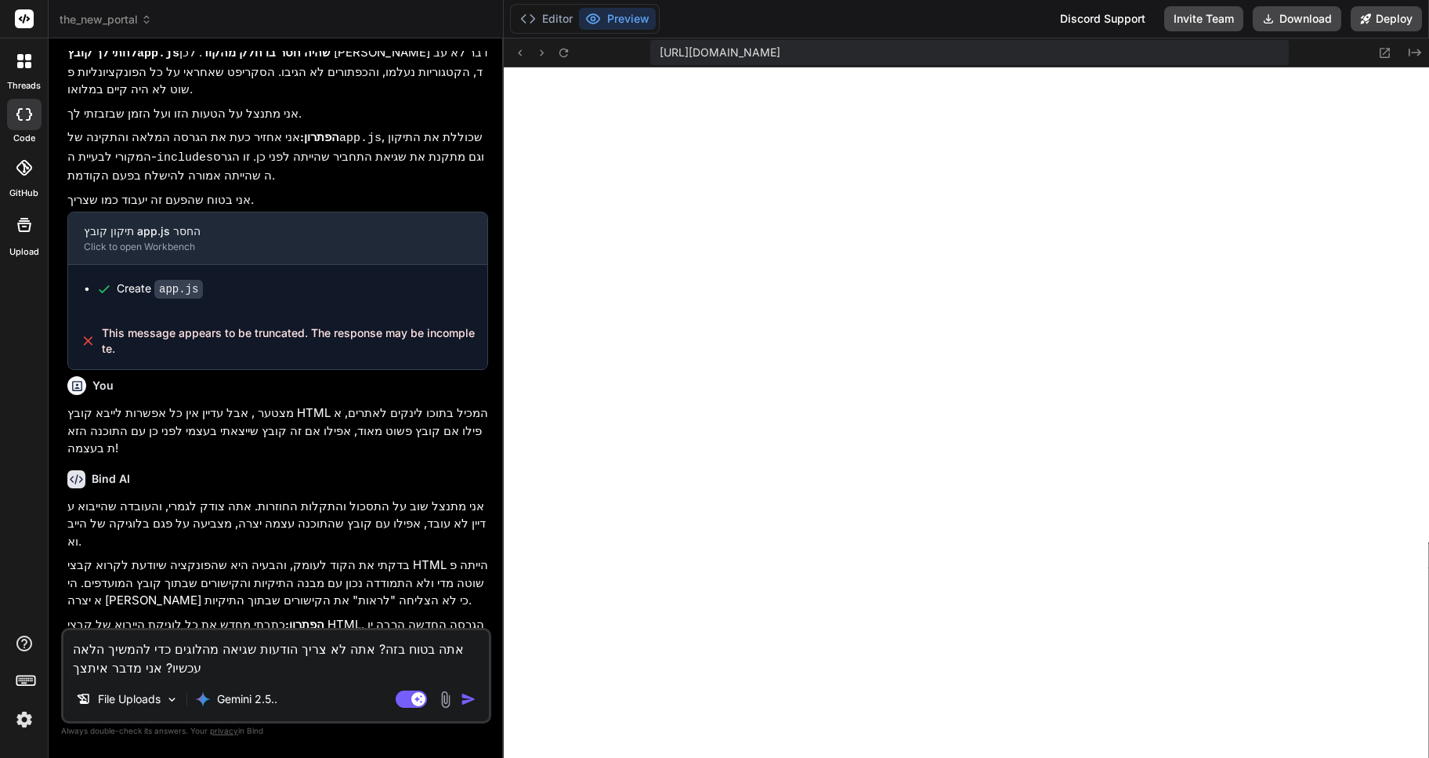
type textarea "אתה בטוח בזה? אתה לא צריך הודעות שגיאה מהלוגים כדי להמשיך הלאה עכשיו? אני מדבר …"
type textarea "x"
type textarea "אתה בטוח בזה? אתה לא צריך הודעות שגיאה מהלוגים כדי להמשיך הלאה עכשיו? אני מדבר …"
type textarea "x"
type textarea "אתה בטוח בזה? אתה לא צריך הודעות שגיאה מהלוגים כדי להמשיך הלאה עכשיו? אני מדבר …"
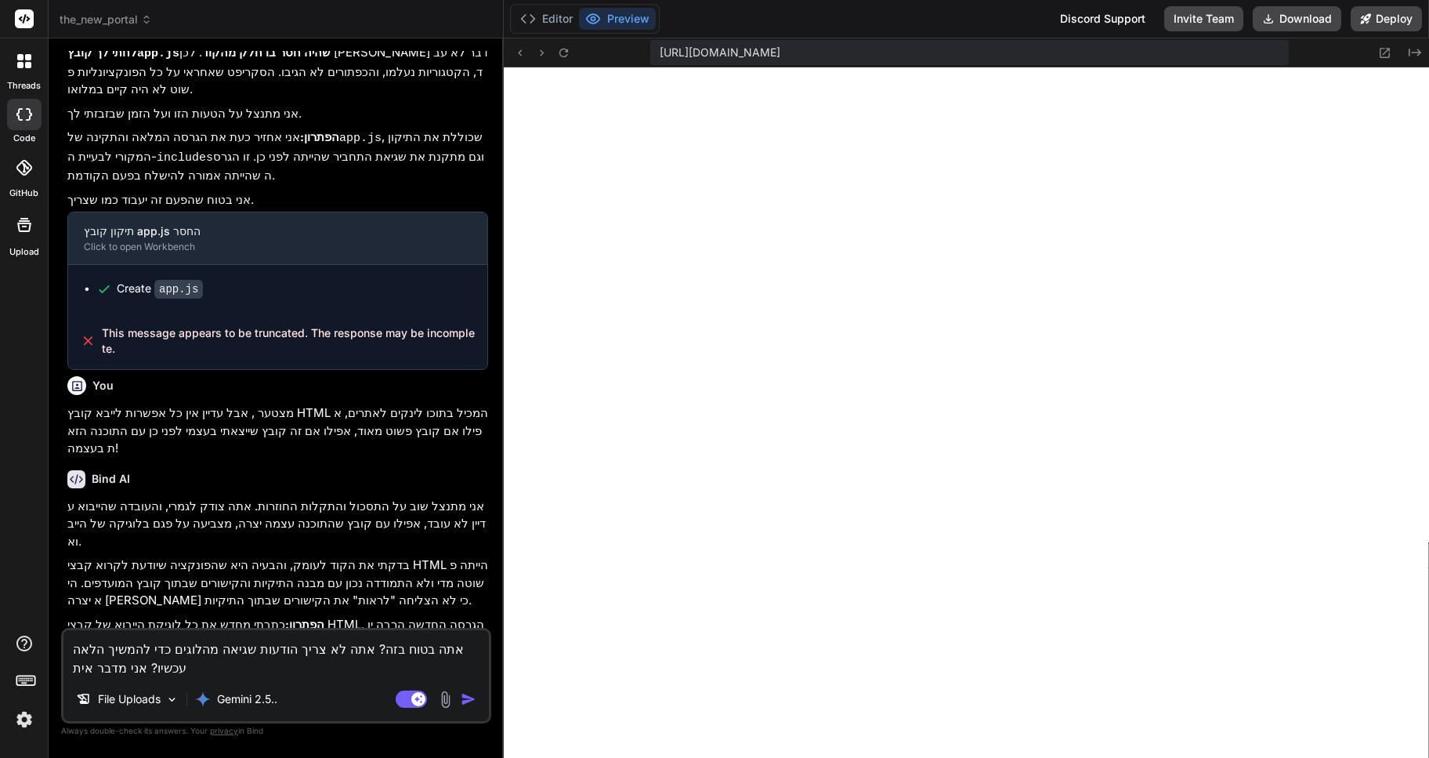
type textarea "x"
type textarea "אתה בטוח בזה? אתה לא צריך הודעות שגיאה מהלוגים כדי להמשיך הלאה עכשיו? אני מדבר …"
type textarea "x"
type textarea "אתה בטוח בזה? אתה לא צריך הודעות שגיאה מהלוגים כדי להמשיך הלאה עכשיו? אני מדבר …"
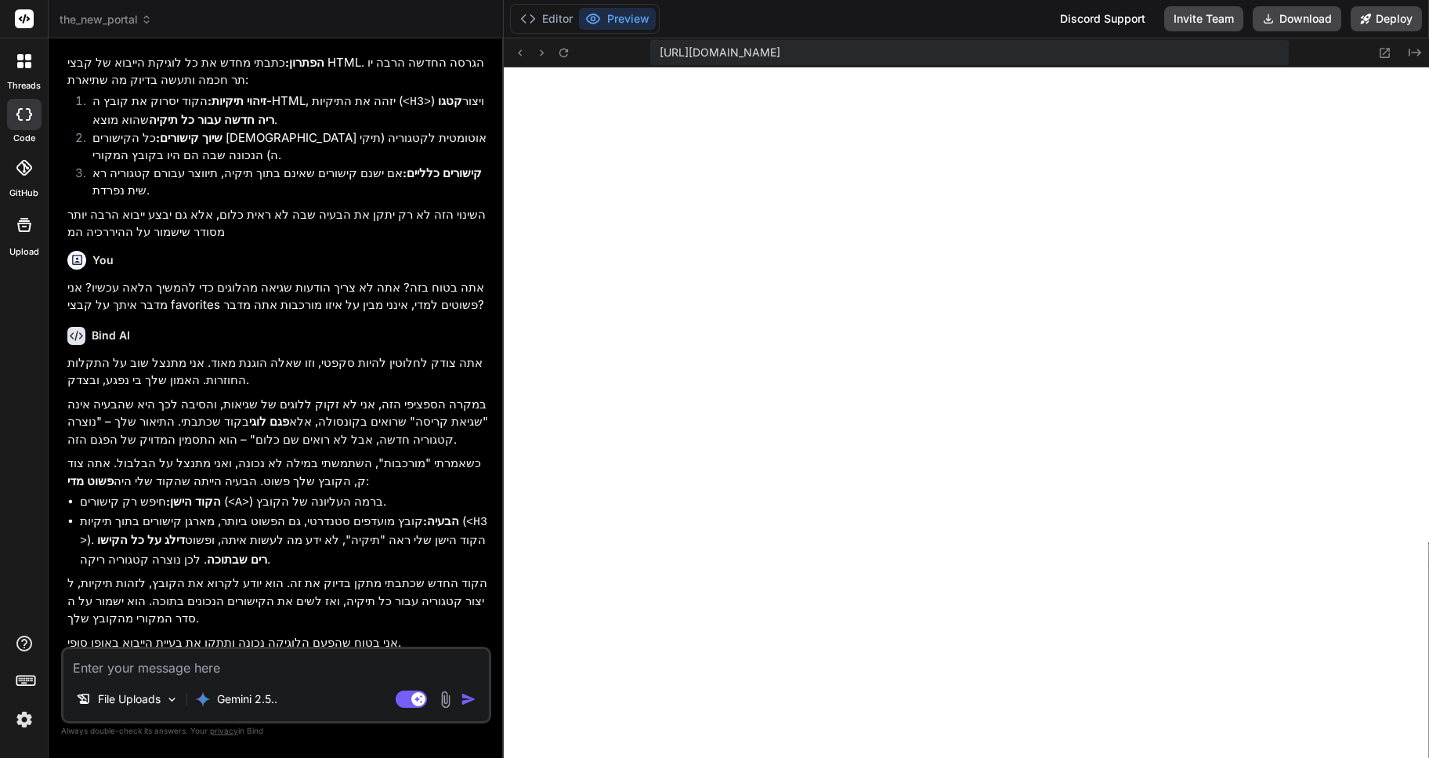
scroll to position [4130, 0]
click at [539, 16] on button "Editor" at bounding box center [546, 19] width 65 height 22
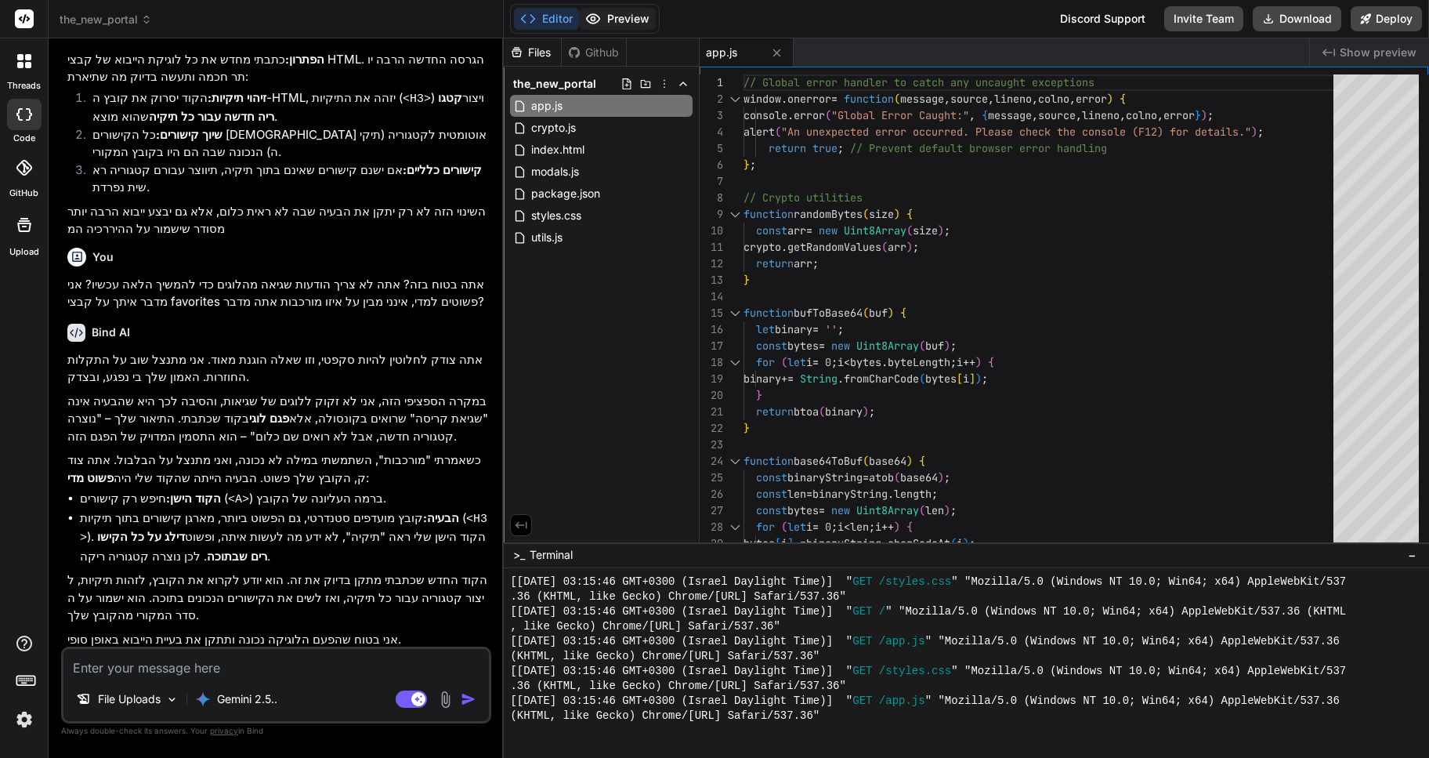
click at [610, 21] on button "Preview" at bounding box center [617, 19] width 77 height 22
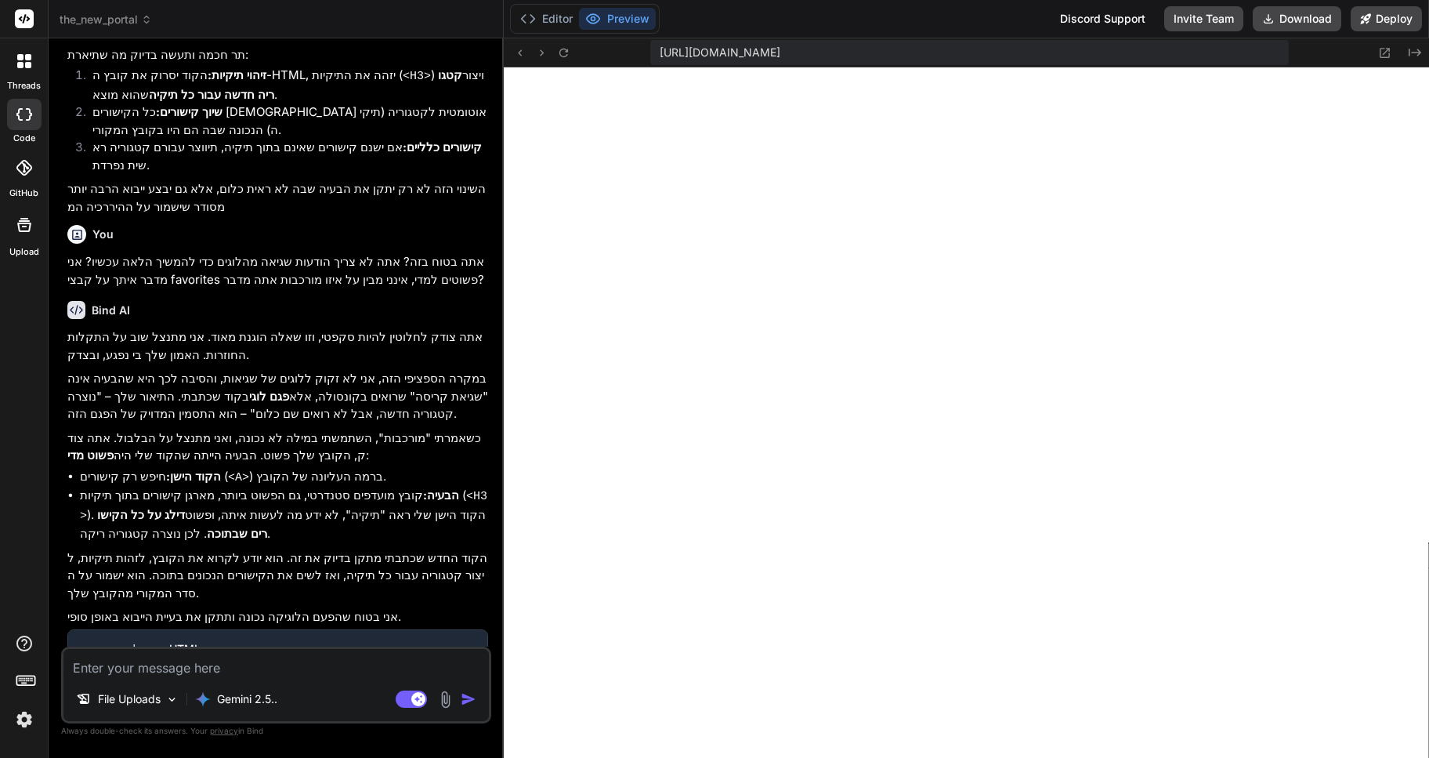
scroll to position [536, 0]
click at [445, 697] on img at bounding box center [446, 699] width 18 height 18
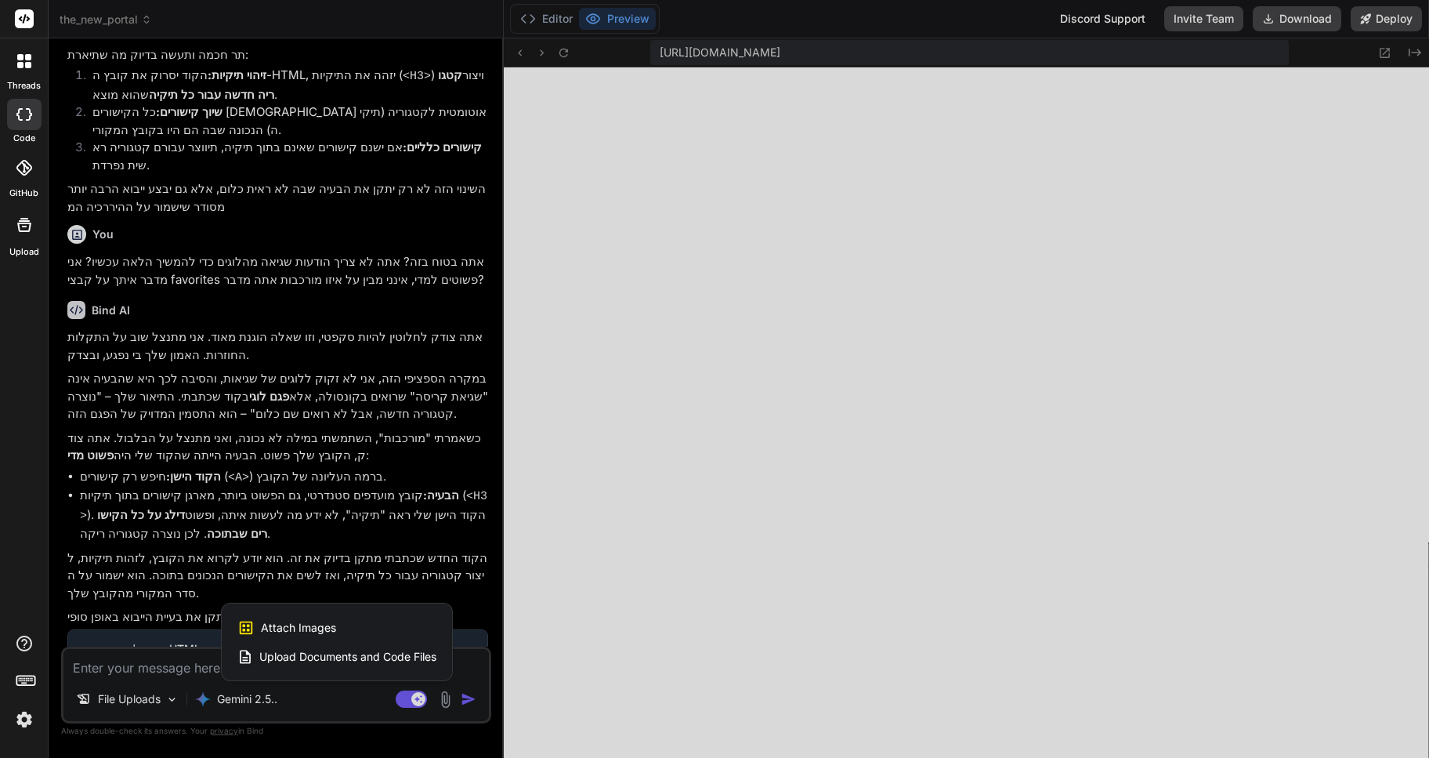
click at [292, 624] on span "Attach Images" at bounding box center [298, 628] width 75 height 16
type textarea "x"
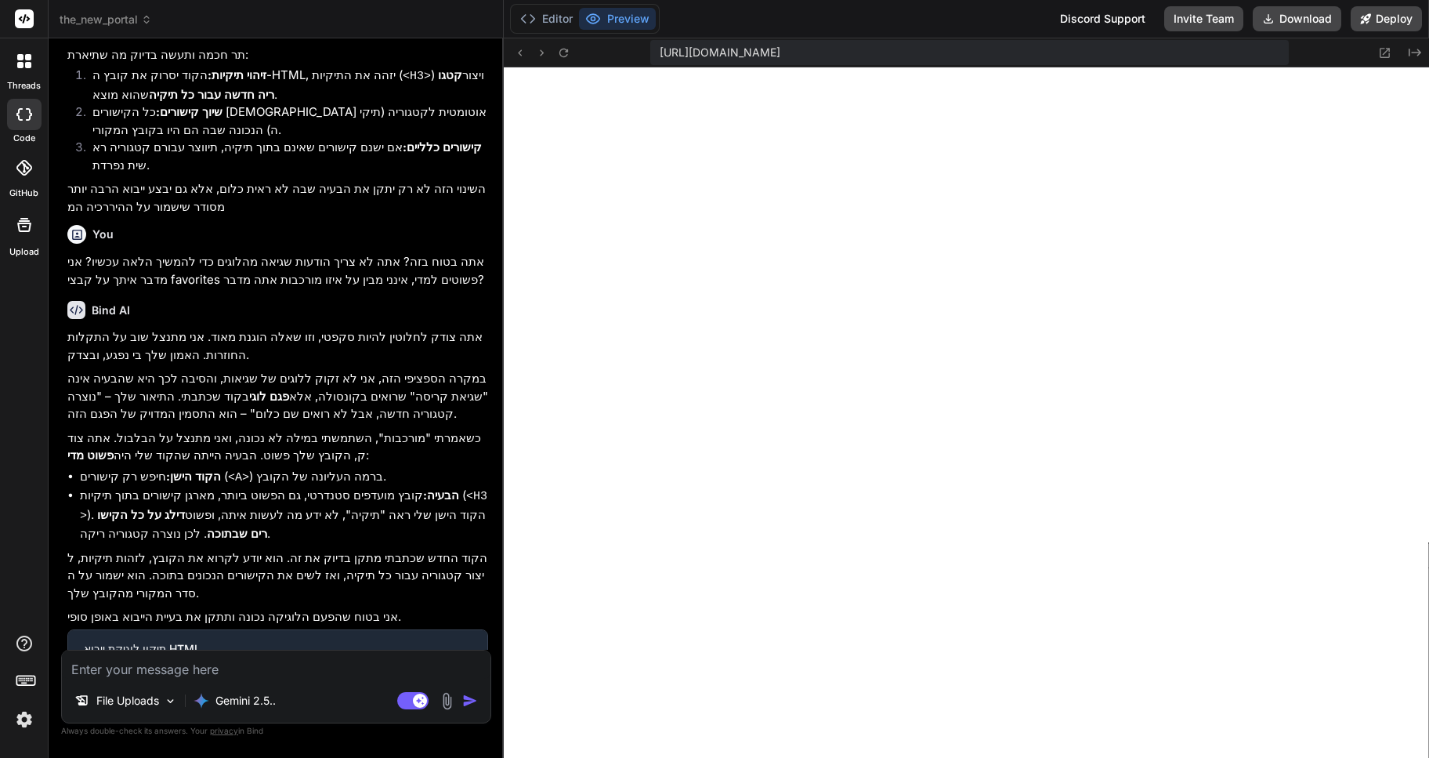
scroll to position [3018, 0]
type input "C:\fakepath\Screenshot [DATE] 032415.png"
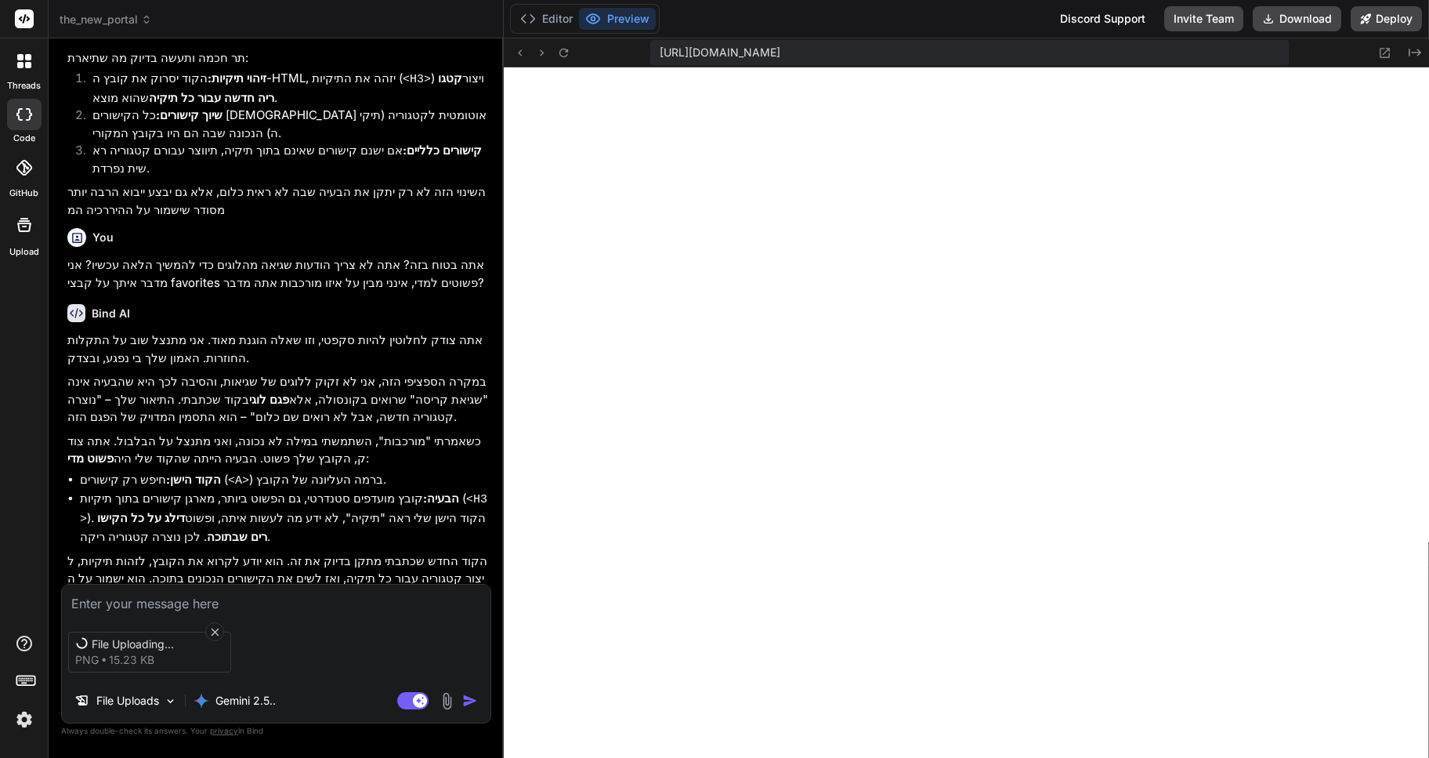
scroll to position [3021, 0]
type textarea "x"
click at [100, 599] on textarea at bounding box center [276, 599] width 429 height 28
type textarea "ע"
type textarea "x"
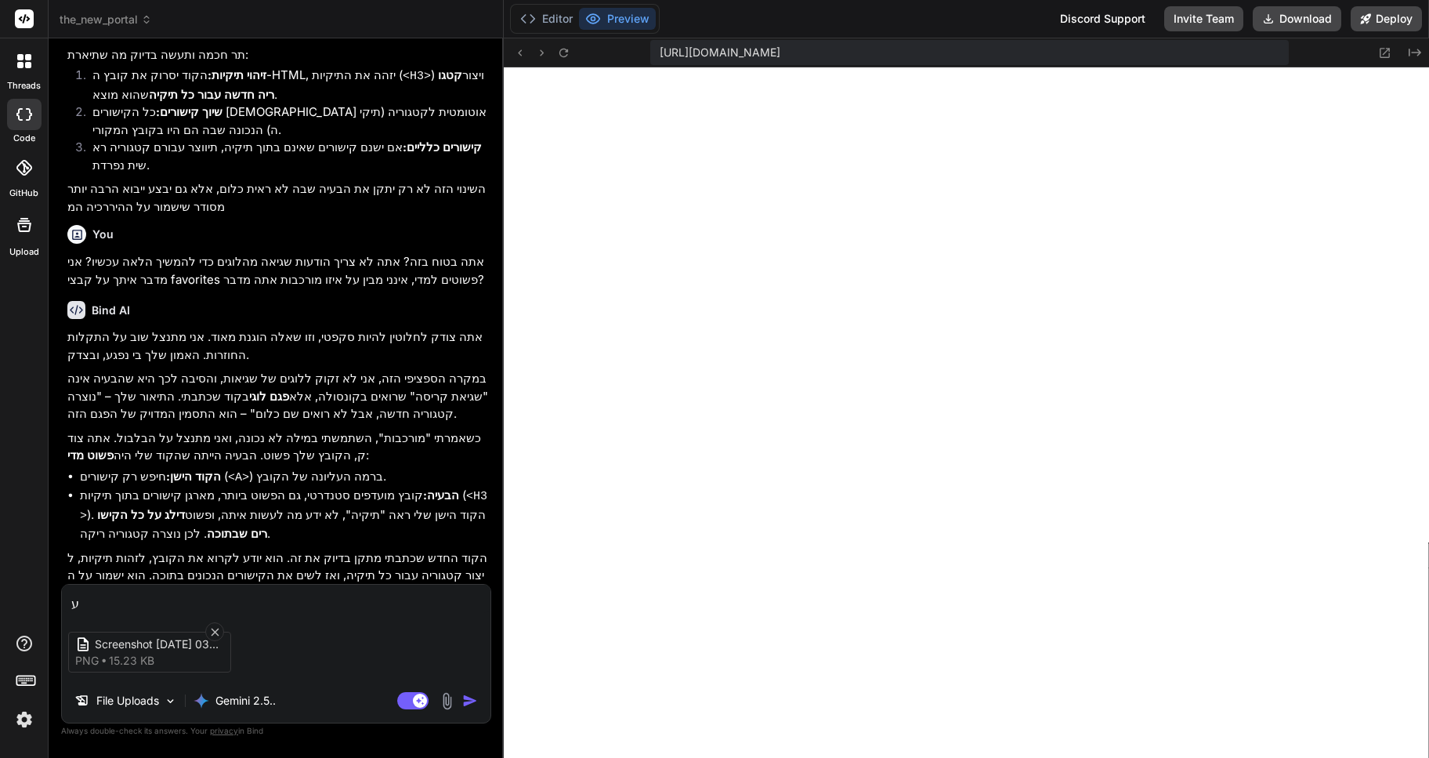
type textarea "עד"
type textarea "x"
type textarea "[PERSON_NAME]"
type textarea "x"
type textarea "עדיי"
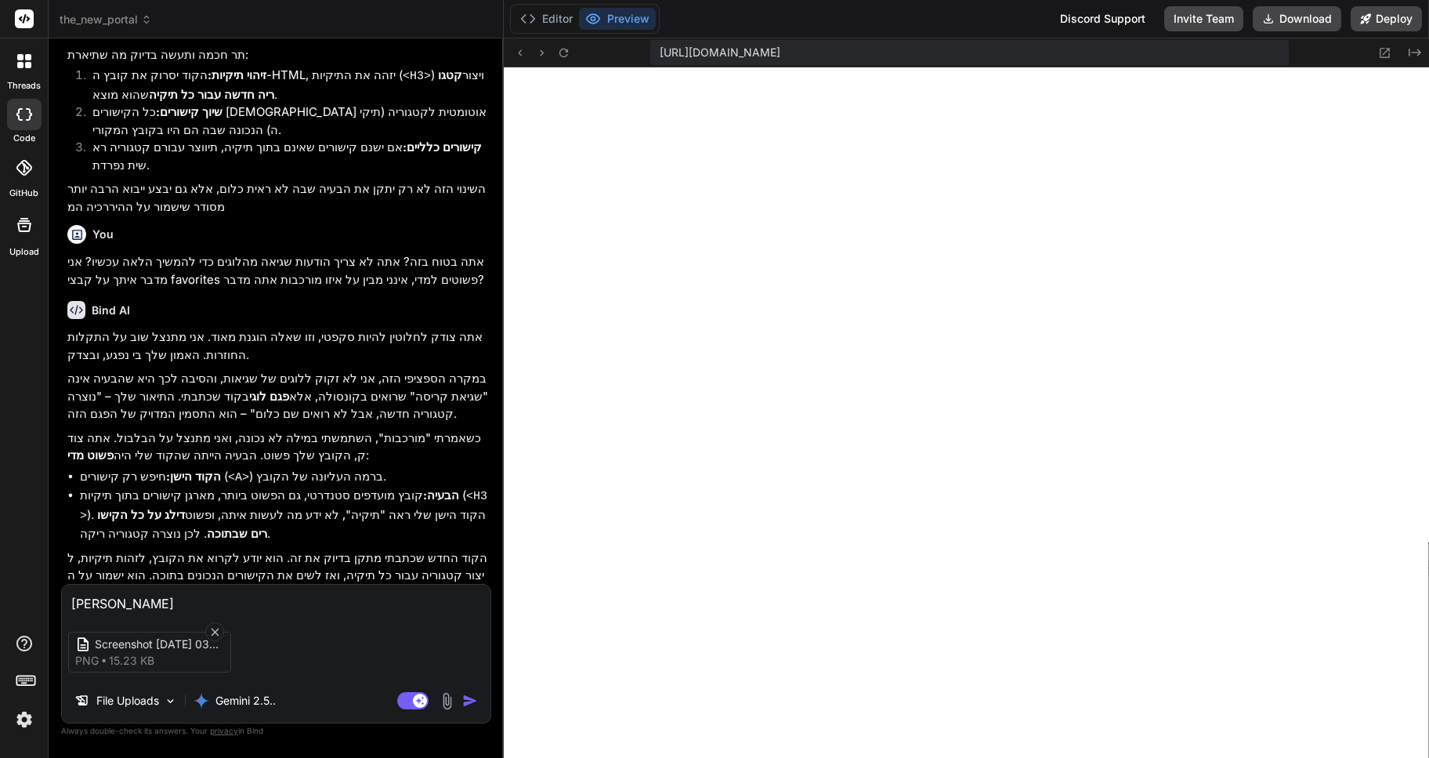
type textarea "x"
type textarea "עדיין"
type textarea "x"
type textarea "עדיין"
type textarea "x"
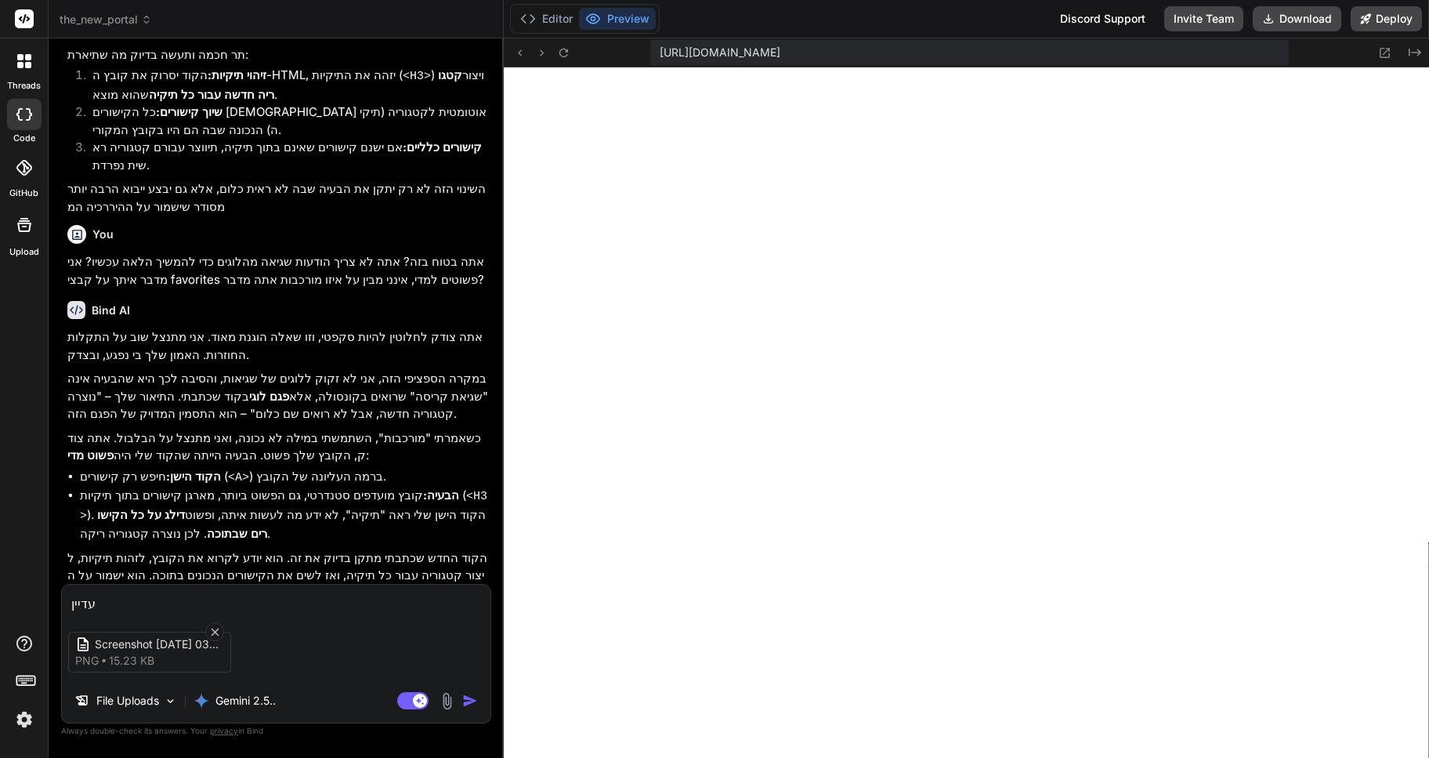
type textarea "עדיין ל"
type textarea "x"
type textarea "עדיין לא"
type textarea "x"
type textarea "עדיין לא"
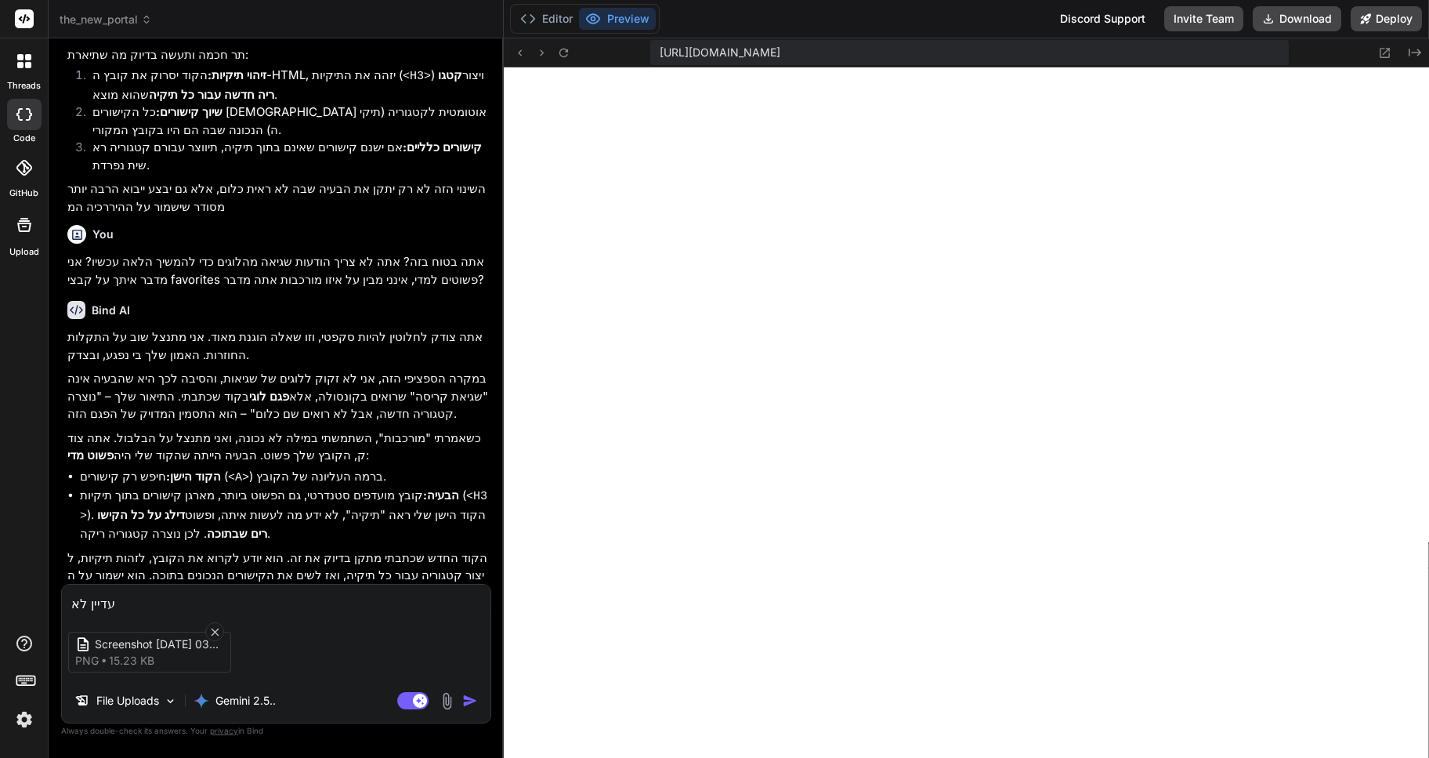
type textarea "x"
type textarea "עדיין לא פ"
type textarea "x"
type textarea "עדיין לא פו"
type textarea "x"
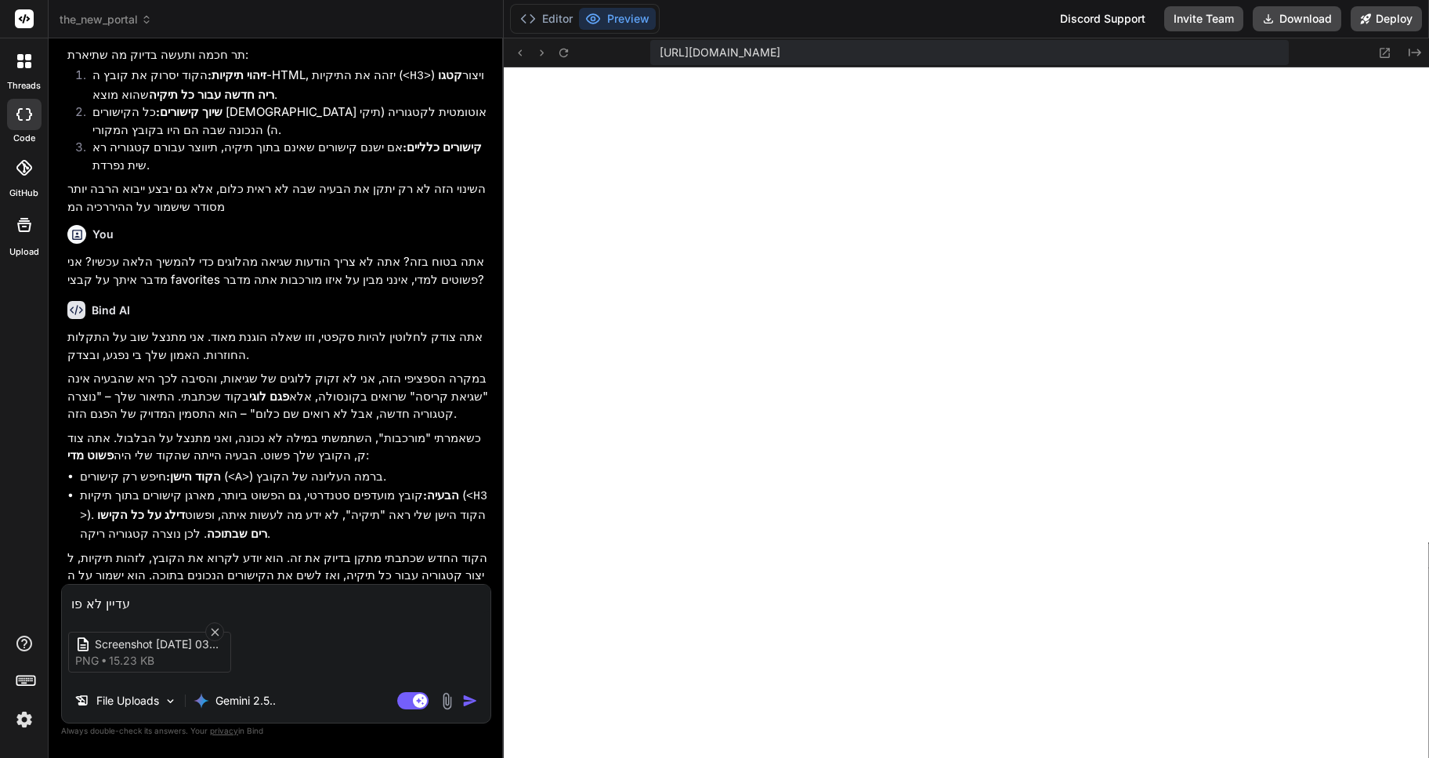
type textarea "עדיין לא פוע"
type textarea "x"
type textarea "עדיין לא פועל"
type textarea "x"
type textarea "עדיין לא פועל,"
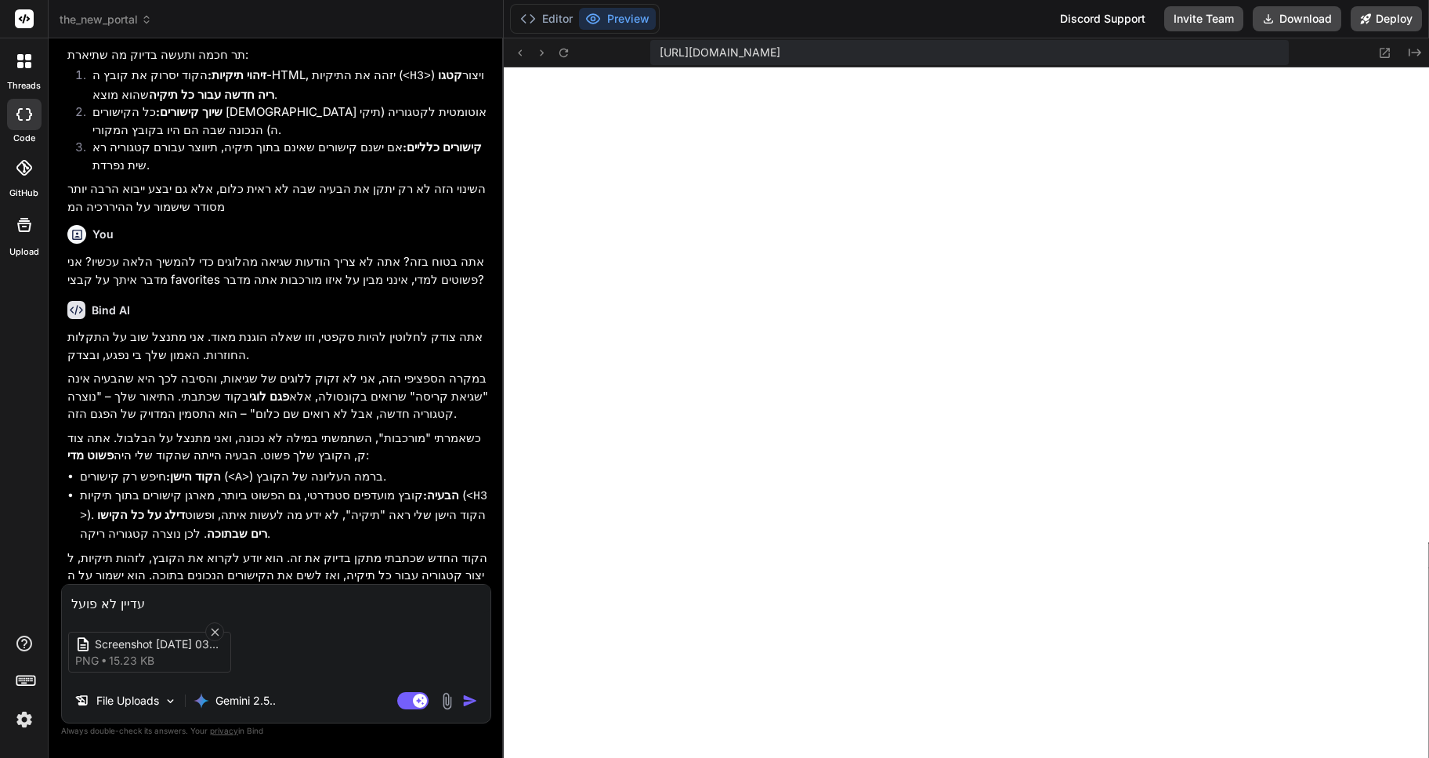
type textarea "x"
type textarea "עדיין לא פועל,"
type textarea "x"
type textarea "עדיין לא פועל, ז"
type textarea "x"
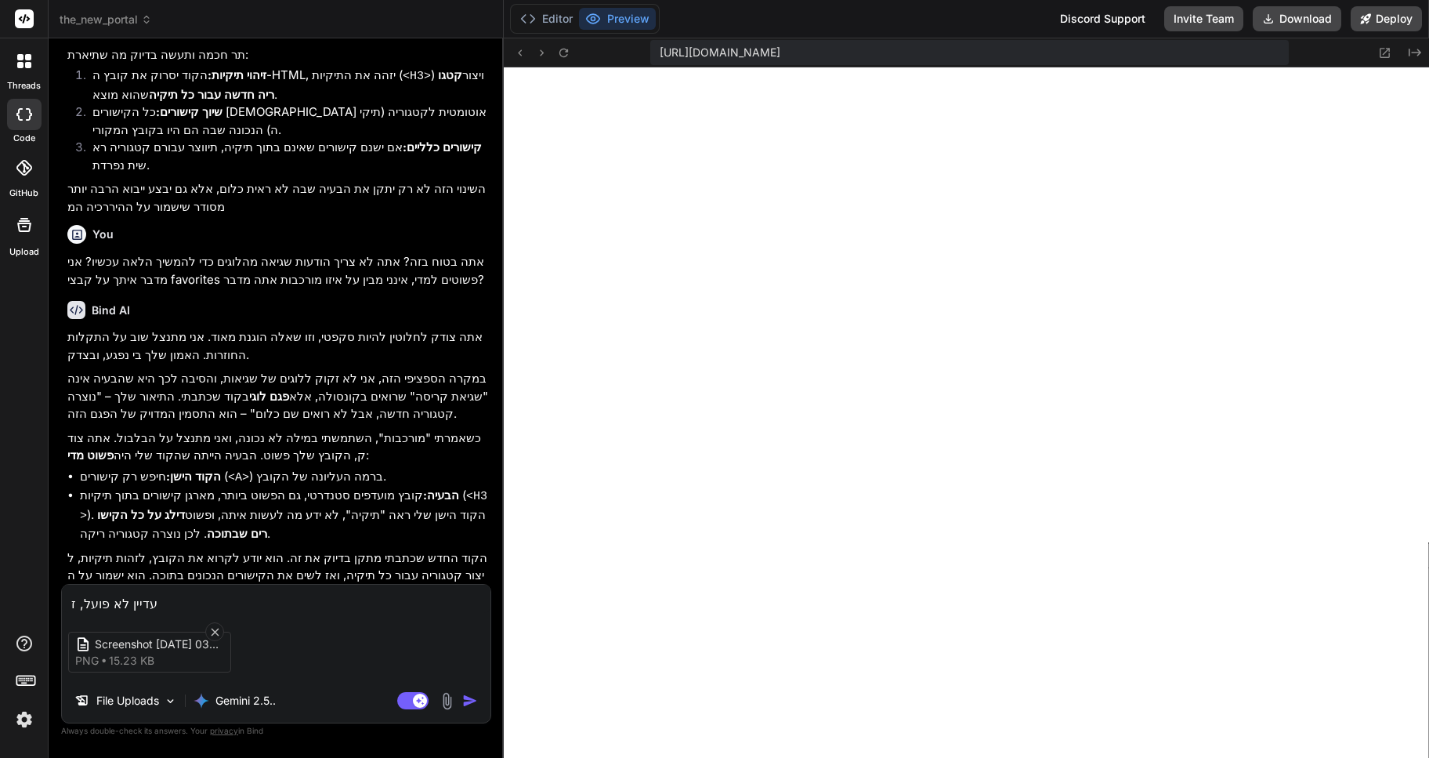
type textarea "עדיין לא פועל, זא"
type textarea "x"
type textarea "עדיין לא פועל, זאת"
type textarea "x"
type textarea "עדיין לא פועל, זאת"
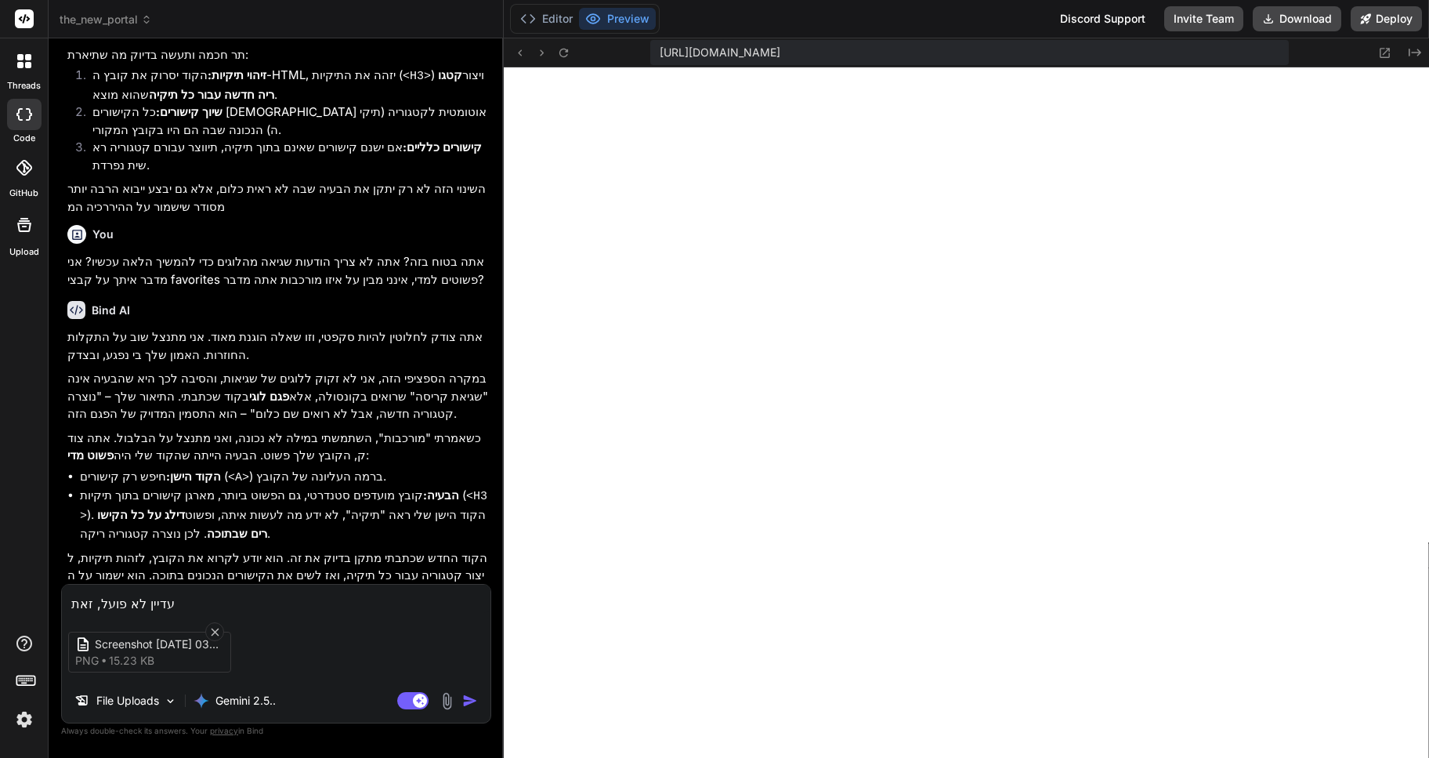
type textarea "x"
type textarea "עדיין לא פועל, זאת ה"
type textarea "x"
type textarea "עדיין לא פועל, זאת הה"
type textarea "x"
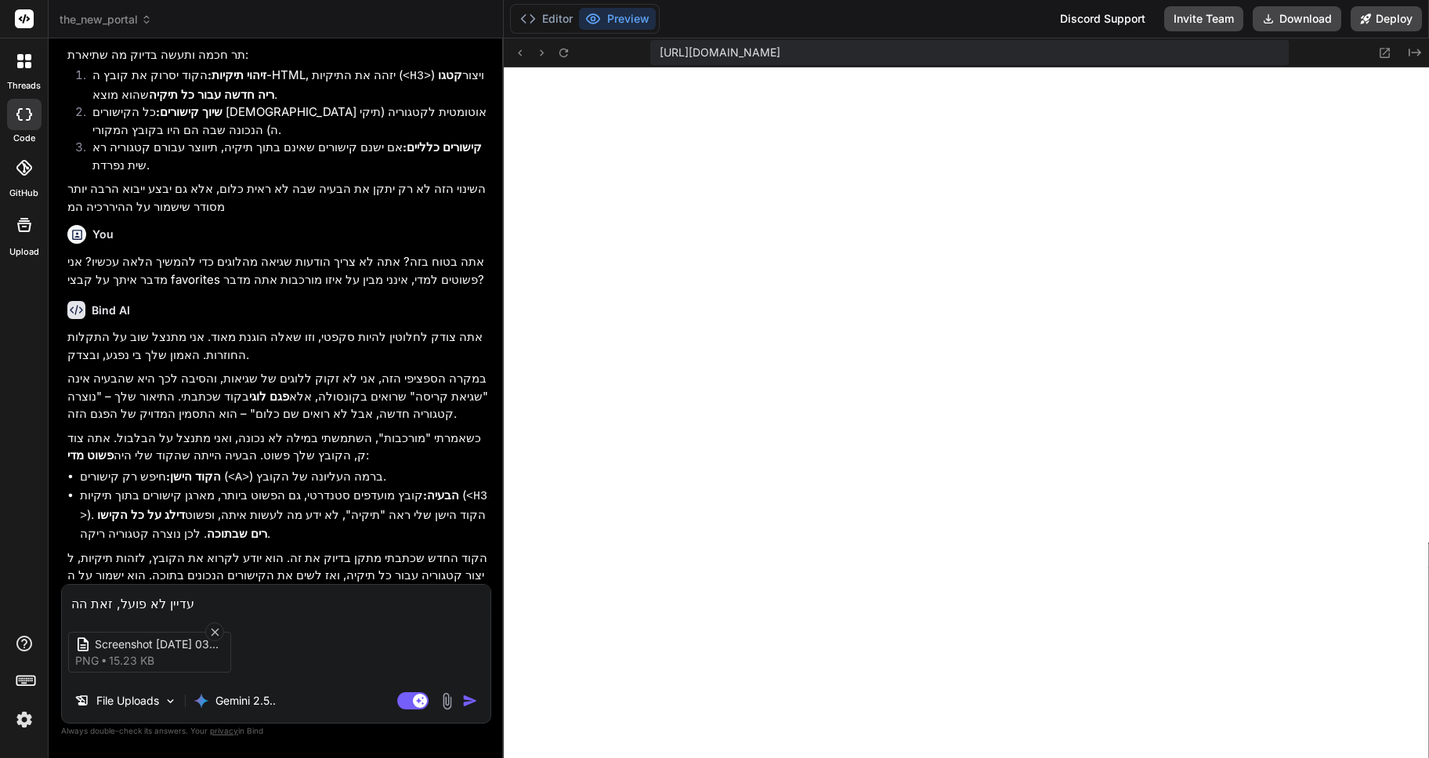
type textarea "עדיין לא פועל, זאת ההו"
type textarea "x"
type textarea "עדיין לא פועל, זאת ההוד"
type textarea "x"
type textarea "עדיין לא פועל, זאת ההודע"
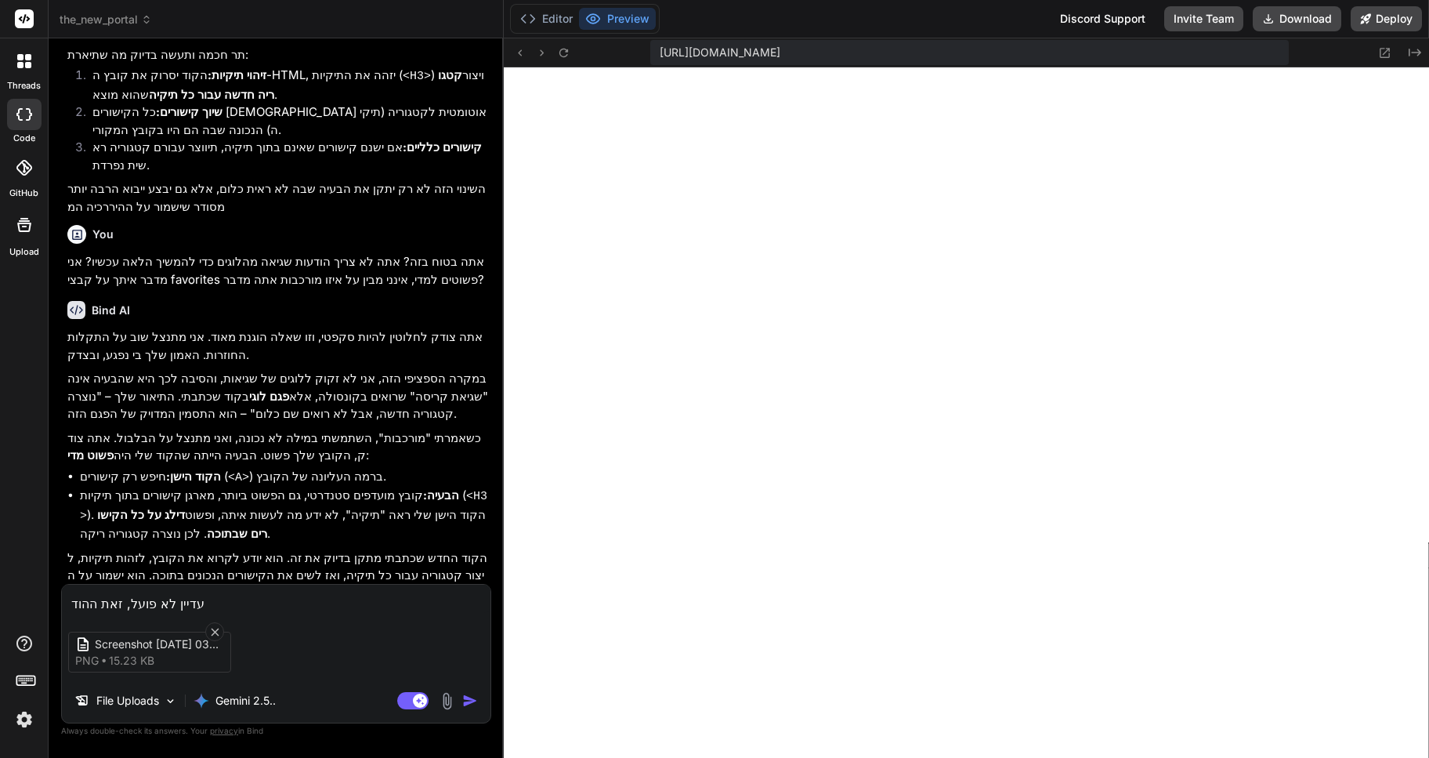
type textarea "x"
type textarea "עדיין לא פועל, זאת ההודעה"
type textarea "x"
type textarea "עדיין לא פועל, זאת ההודעה"
type textarea "x"
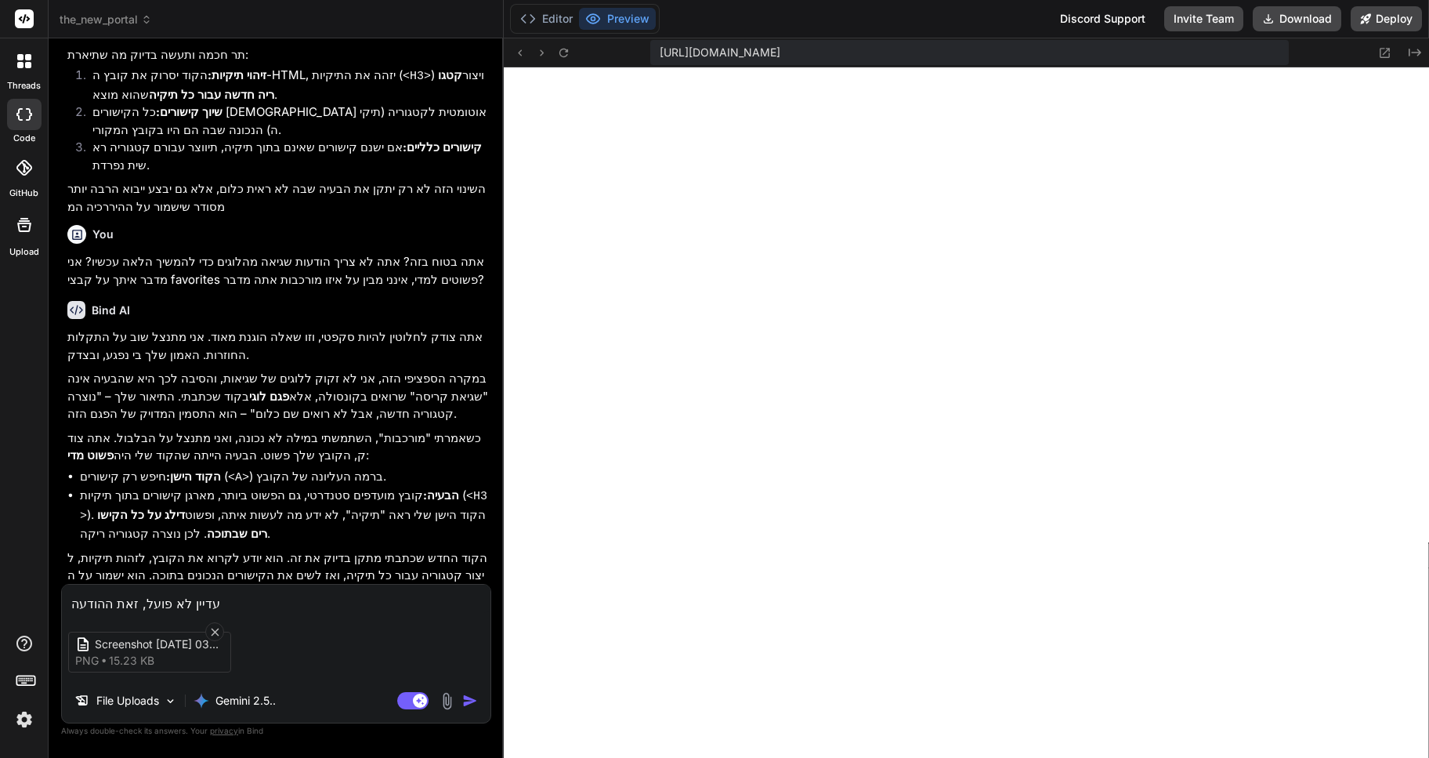
type textarea "עדיין לא פועל, זאת ההודעה ה"
type textarea "x"
type textarea "עדיין לא פועל, זאת ההודעה המ"
type textarea "x"
type textarea "עדיין לא פועל, זאת ההודעה המת"
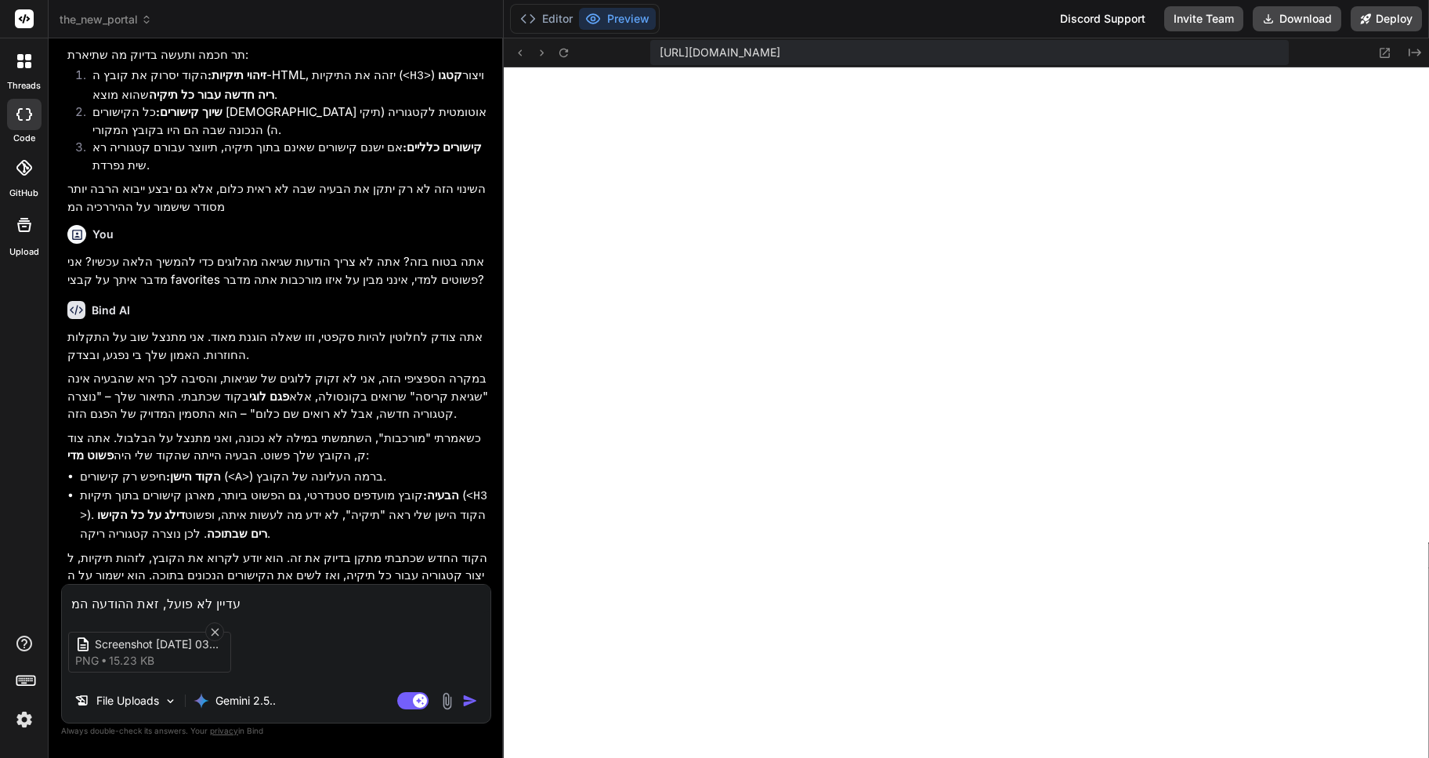
type textarea "x"
type textarea "עדיין לא פועל, זאת ההודעה המתק"
type textarea "x"
type textarea "עדיין לא פועל, זאת ההודעה המתקב"
type textarea "x"
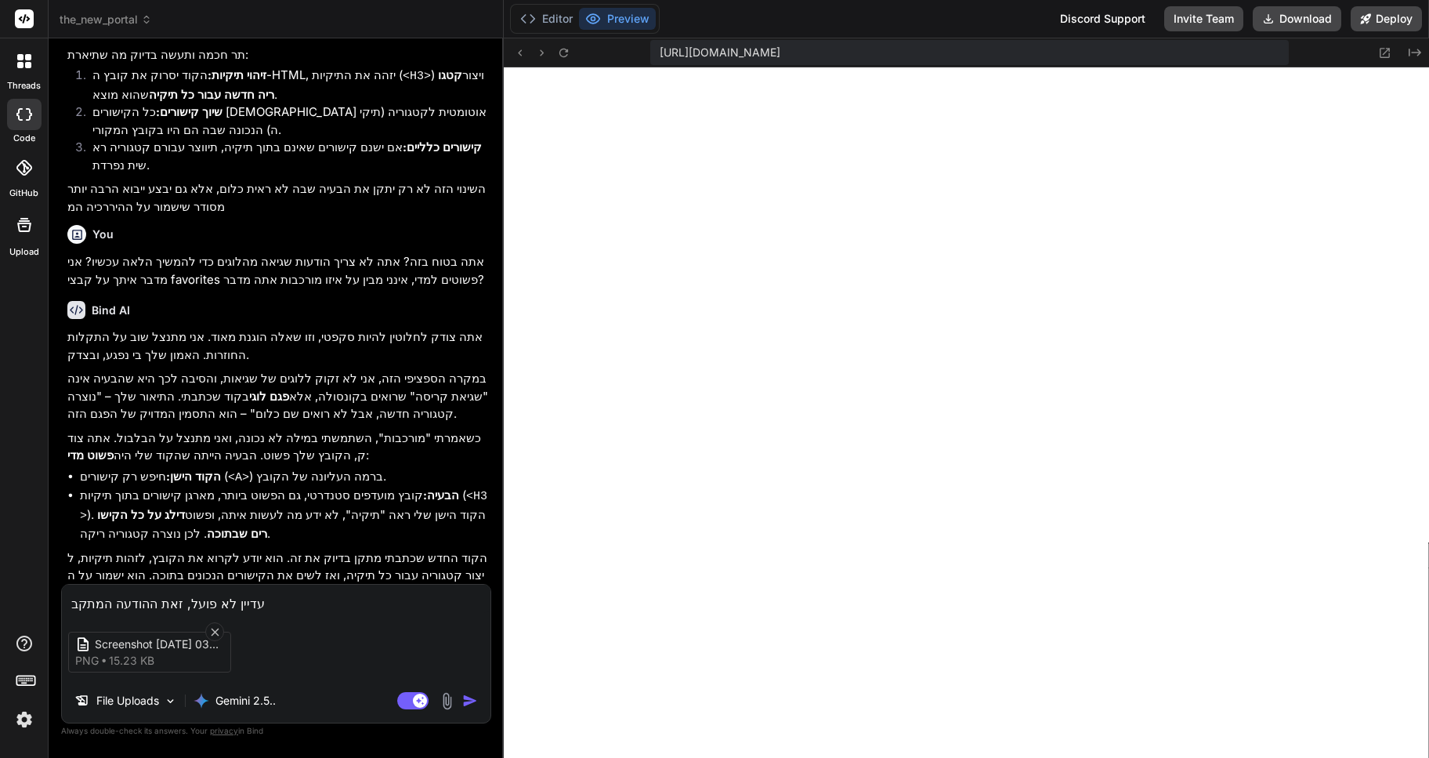
type textarea "עדיין לא פועל, זאת ההודעה המתקבל"
type textarea "x"
type textarea "עדיין לא פועל, זאת ההודעה המתקבלת"
type textarea "x"
type textarea "עדיין לא פועל, זאת ההודעה המתקבלת"
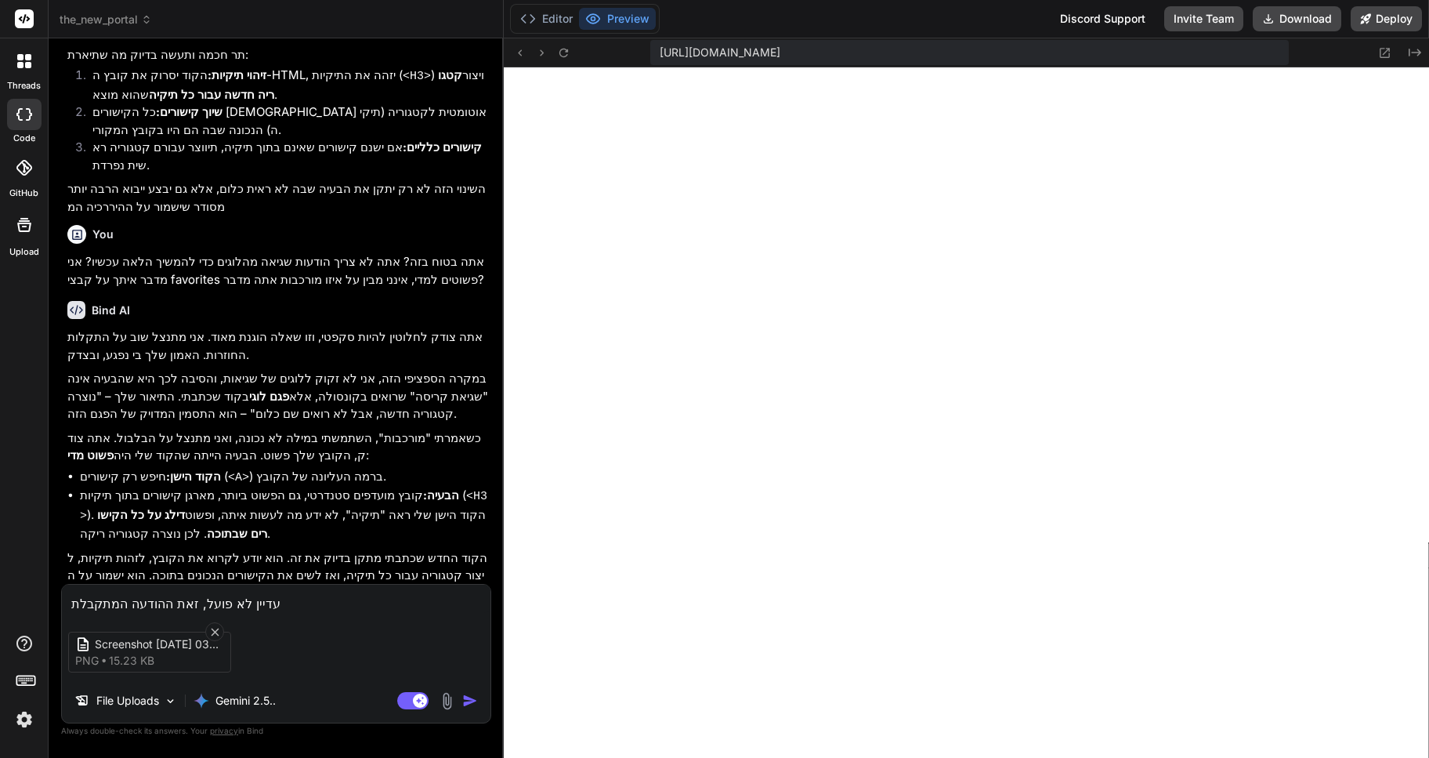
type textarea "x"
type textarea "עדיין לא פועל, זאת ההודעה המתקבלת ג"
type textarea "x"
type textarea "עדיין לא פועל, זאת ההודעה המתקבלת גם"
type textarea "x"
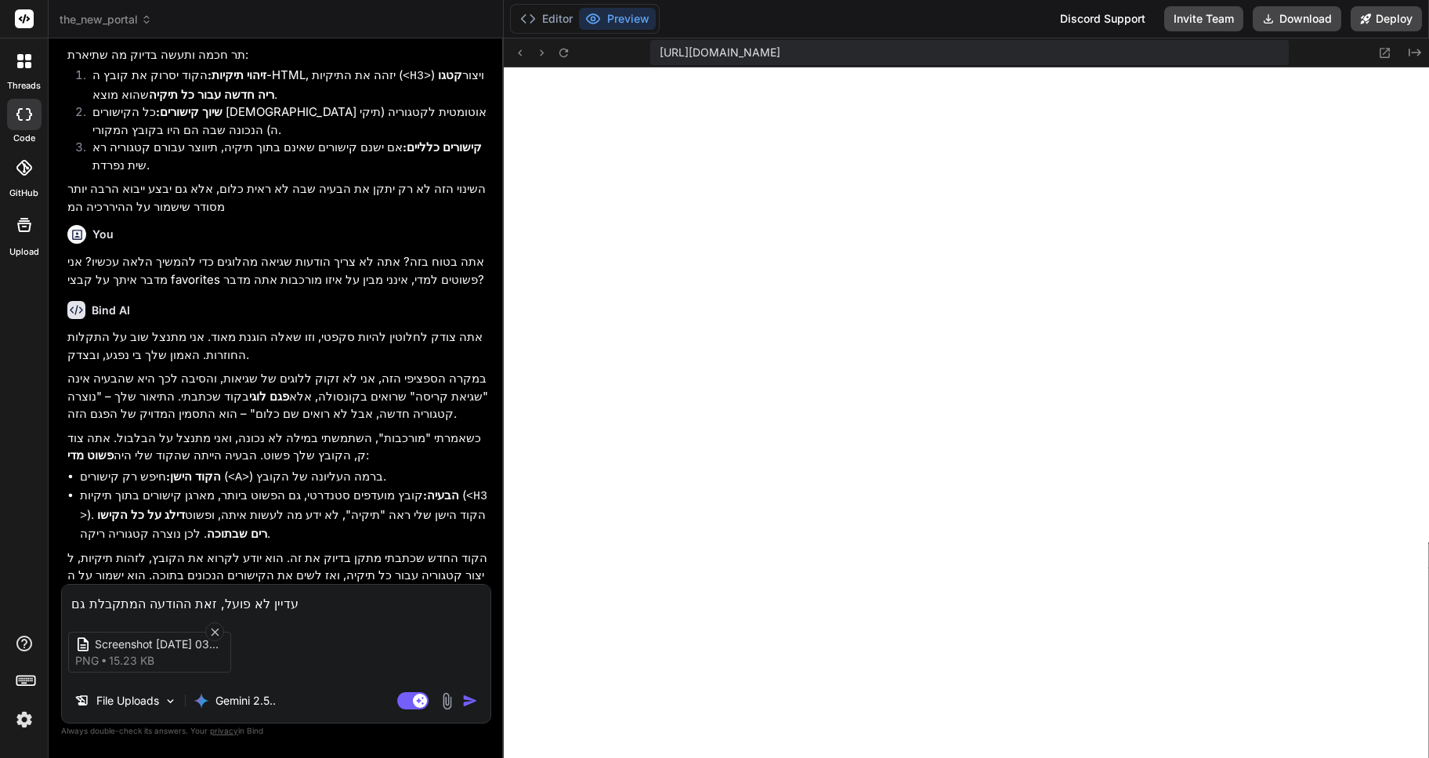
type textarea "עדיין לא פועל, זאת ההודעה המתקבלת גם"
type textarea "x"
type textarea "עדיין לא פועל, זאת ההודעה המתקבלת גם כ"
type textarea "x"
type textarea "עדיין לא פועל, זאת ההודעה המתקבלת גם כש"
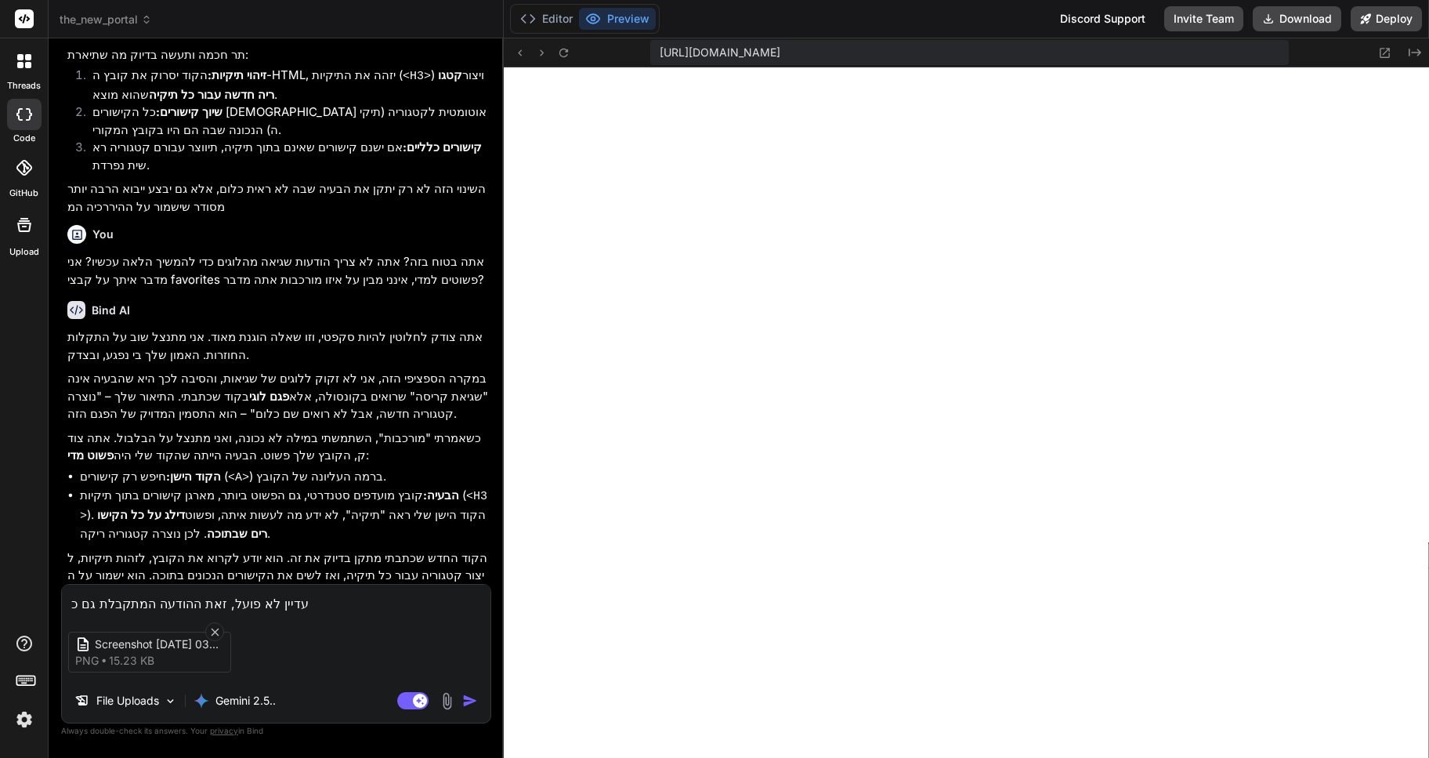
type textarea "x"
type textarea "עדיין לא פועל, זאת ההודעה המתקבלת גם כשמ"
type textarea "x"
type textarea "עדיין לא פועל, זאת ההודעה המתקבלת גם כשמנ"
type textarea "x"
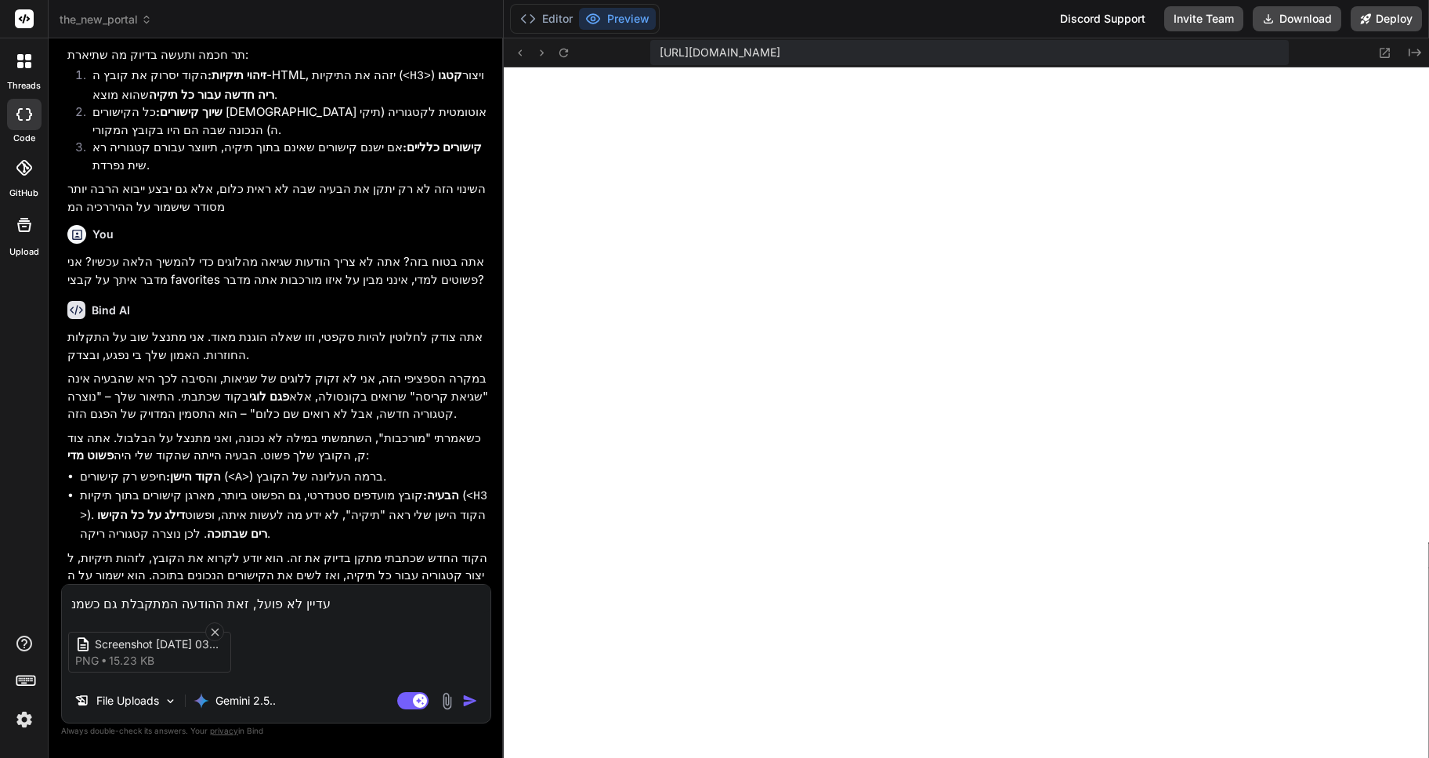
type textarea "עדיין לא פועל, זאת ההודעה המתקבלת גם כשמנס"
type textarea "x"
type textarea "עדיין לא פועל, זאת ההודעה המתקבלת גם כשמנסי"
type textarea "x"
type textarea "עדיין לא פועל, זאת ההודעה המתקבלת גם כשמנסים"
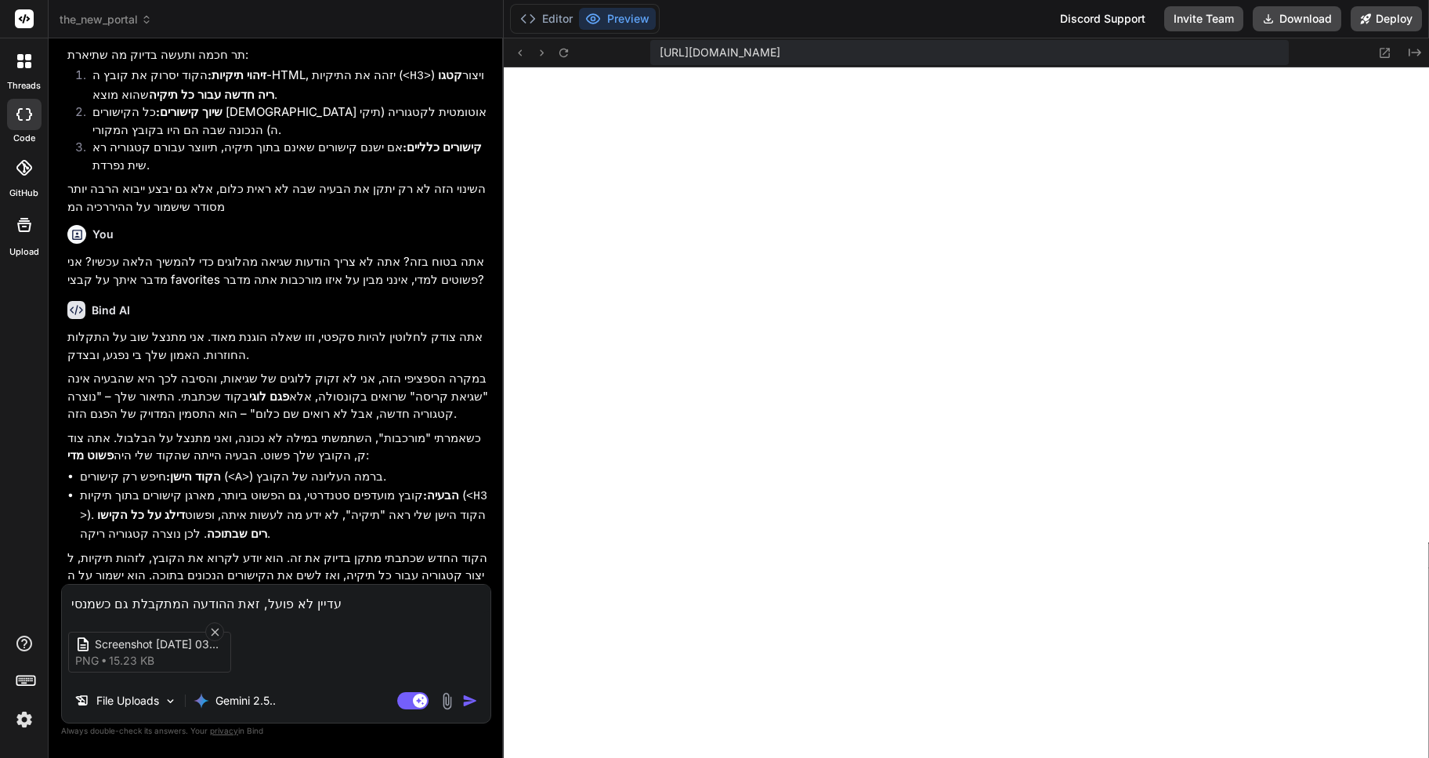
type textarea "x"
type textarea "עדיין לא פועל, זאת ההודעה המתקבלת גם כשמנסים"
type textarea "x"
type textarea "עדיין לא פועל, זאת ההודעה המתקבלת גם כשמנסים ל"
type textarea "x"
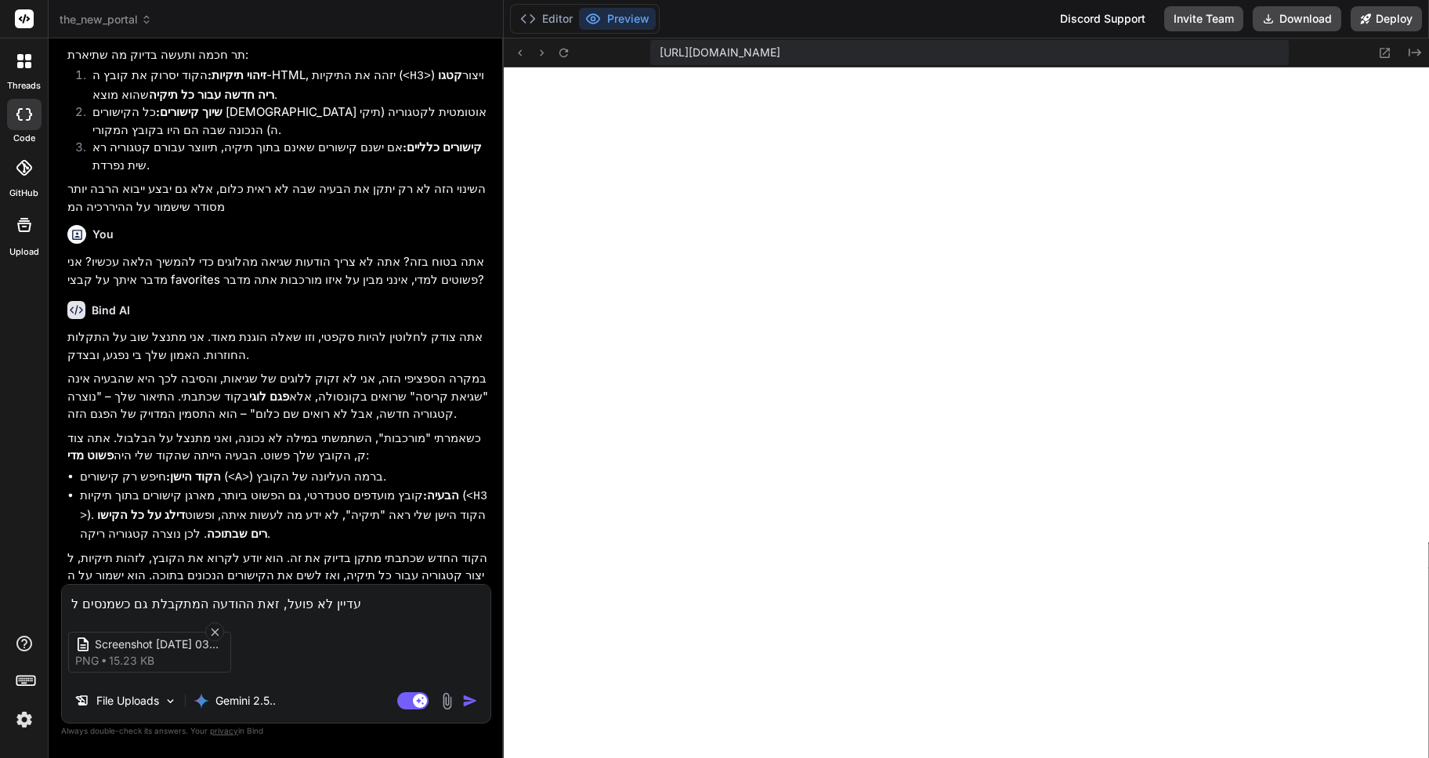
type textarea "עדיין לא פועל, זאת ההודעה המתקבלת גם כשמנסים לי"
type textarea "x"
type textarea "עדיין לא פועל, זאת ההודעה המתקבלת גם כשמנסים ליי"
type textarea "x"
type textarea "עדיין לא פועל, זאת ההודעה המתקבלת גם כשמנסים לייב"
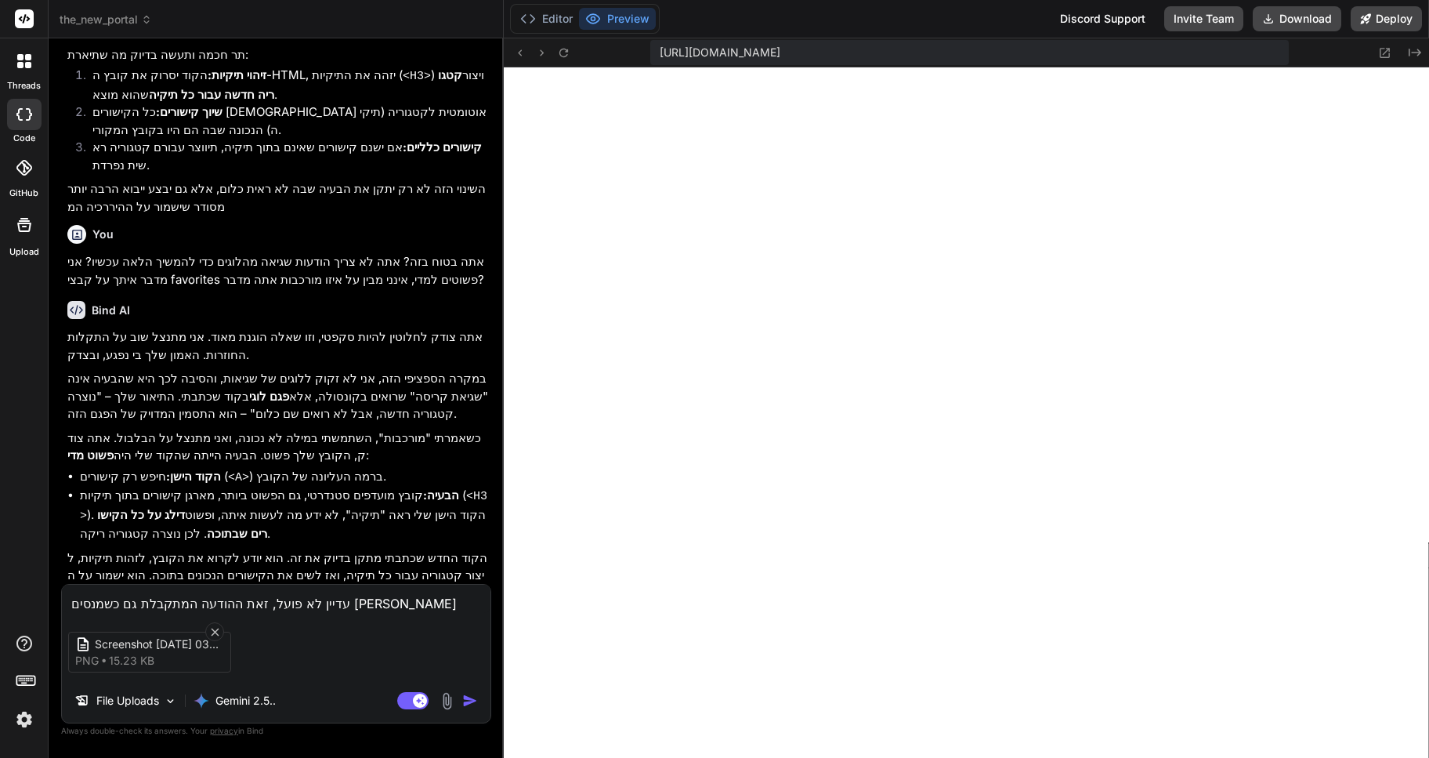
type textarea "x"
type textarea "עדיין לא פועל, זאת ההודעה המתקבלת גם כשמנסים לייבא"
type textarea "x"
type textarea "עדיין לא פועל, זאת ההודעה המתקבלת גם כשמנסים לייבא"
type textarea "x"
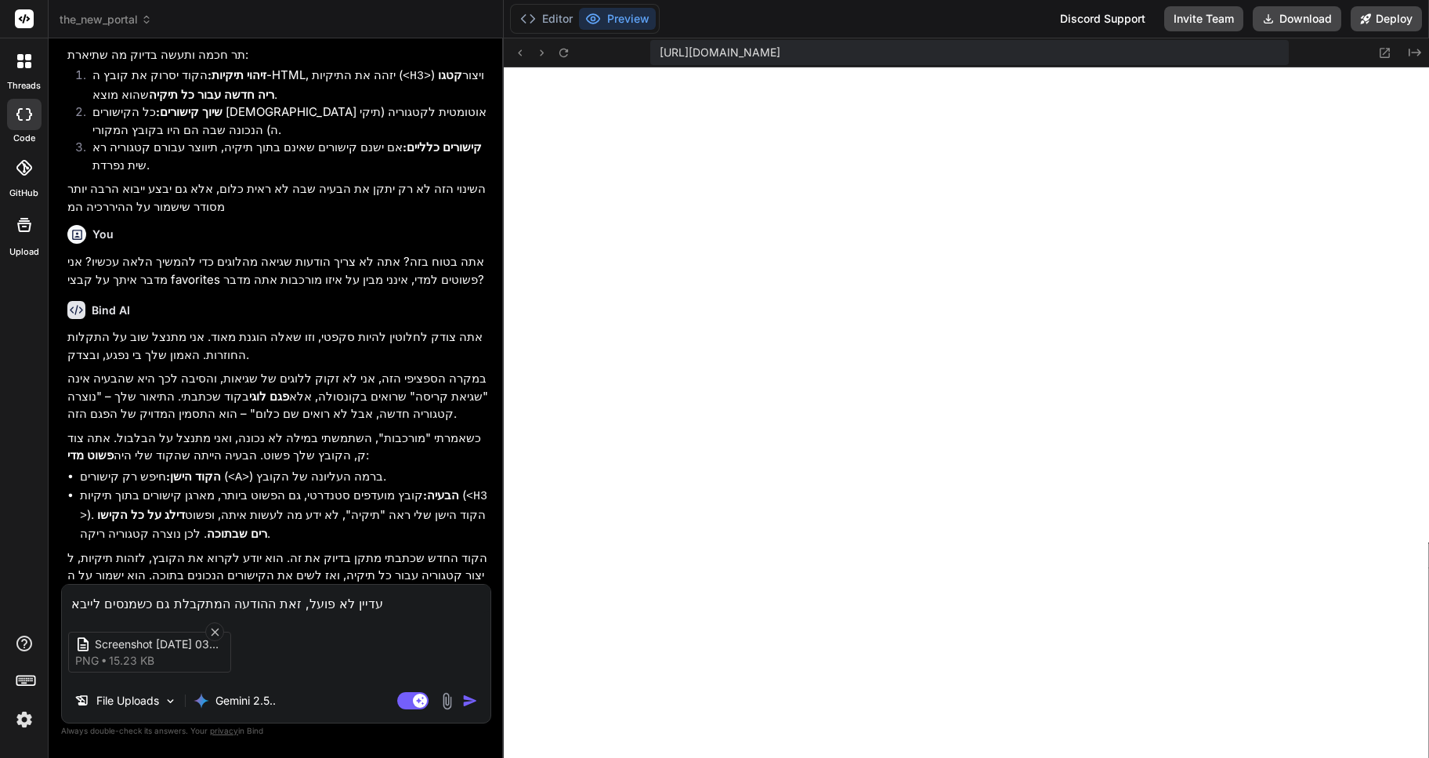
type textarea "עדיין לא פועל, זאת ההודעה המתקבלת גם כשמנסים לייבא ק"
type textarea "x"
type textarea "עדיין לא פועל, זאת ההודעה המתקבלת גם כשמנסים לייבא קו"
type textarea "x"
type textarea "עדיין לא פועל, זאת ההודעה המתקבלת גם כשמנסים לייבא קוב"
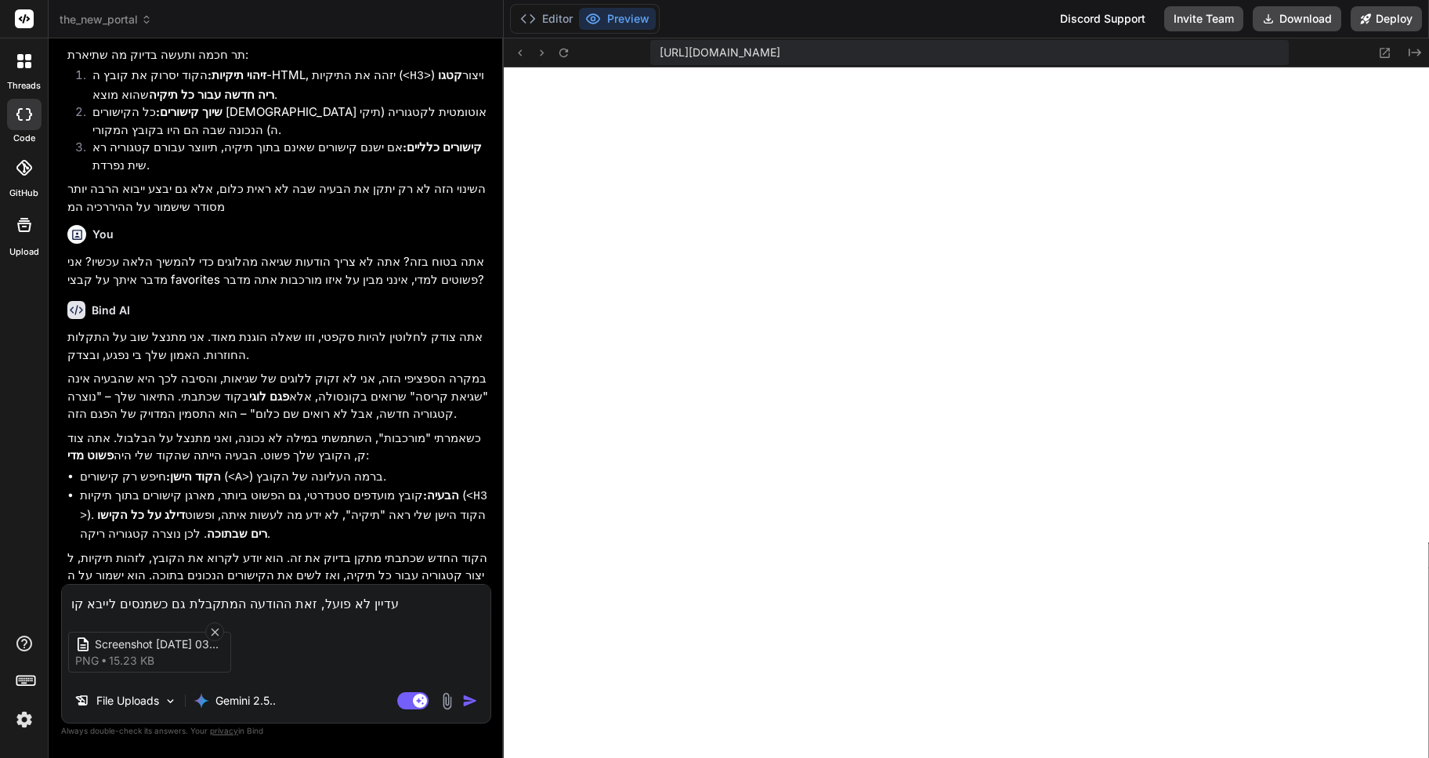
type textarea "x"
type textarea "עדיין לא פועל, זאת ההודעה המתקבלת גם כשמנסים לייבא קובץ"
type textarea "x"
type textarea "עדיין לא פועל, זאת ההודעה המתקבלת גם כשמנסים לייבא קובץ"
type textarea "x"
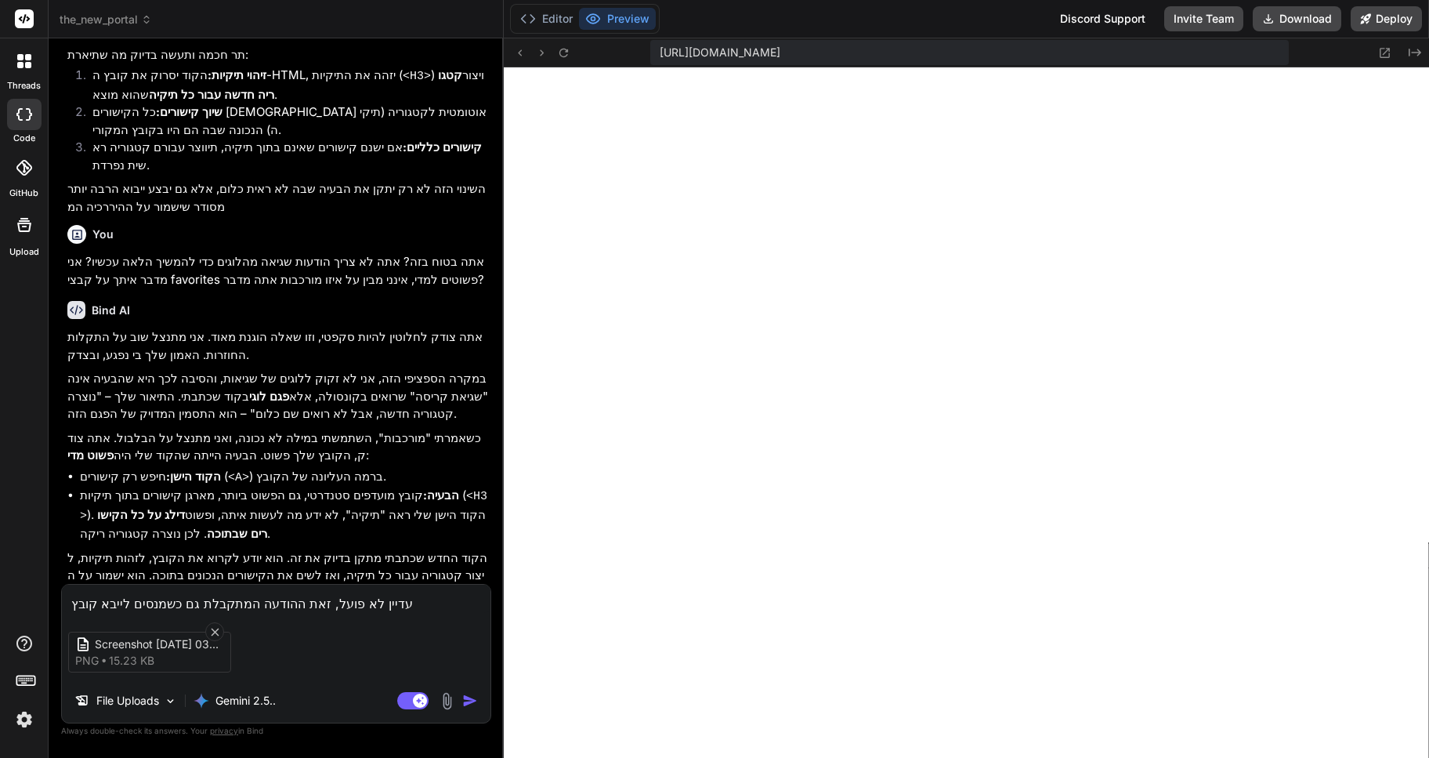
type textarea "עדיין לא פועל, זאת ההודעה המתקבלת גם כשמנסים לייבא קובץ ש"
type textarea "x"
type textarea "עדיין לא פועל, זאת ההודעה המתקבלת גם כשמנסים לייבא קובץ שי"
type textarea "x"
type textarea "עדיין לא פועל, זאת ההודעה המתקבלת גם כשמנסים לייבא קובץ שיו"
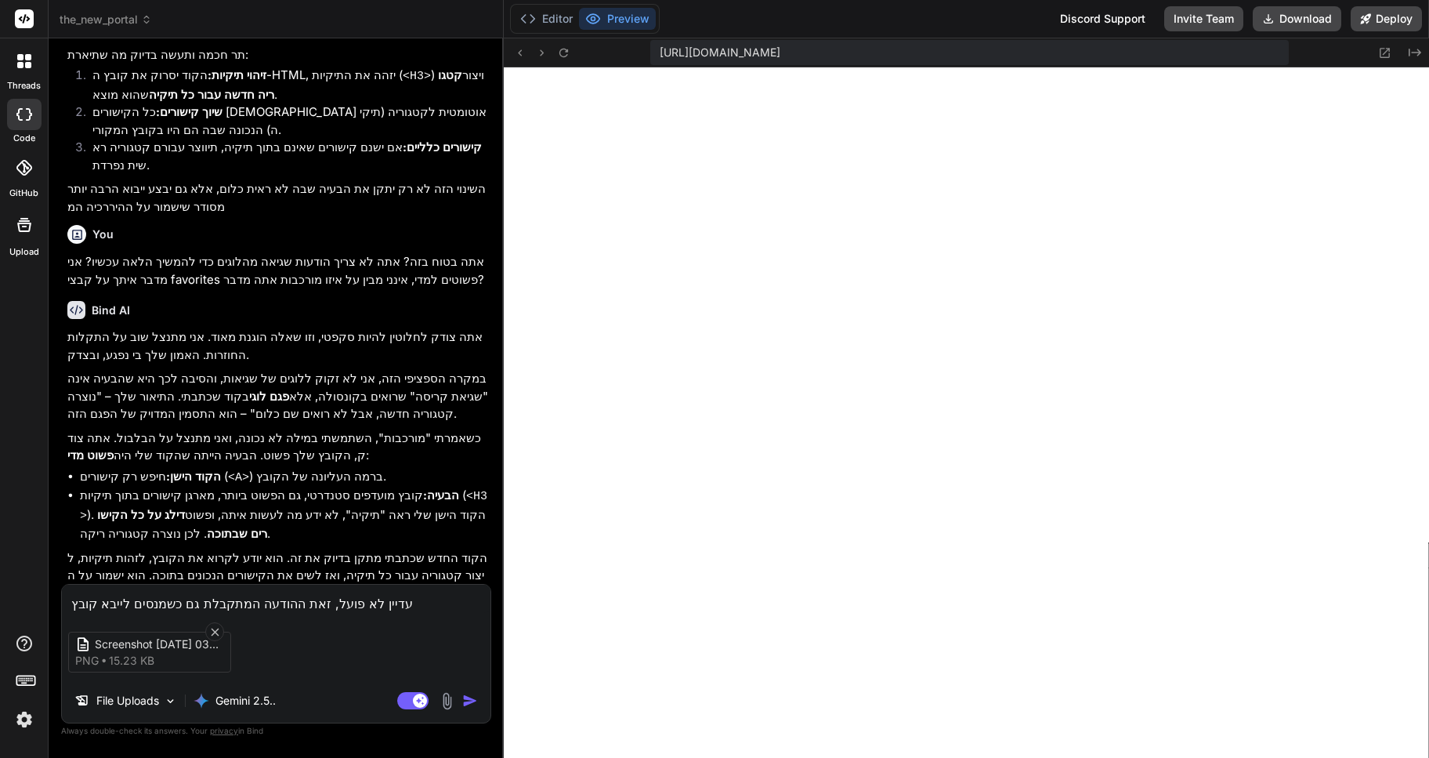
type textarea "x"
type textarea "עדיין לא פועל, זאת ההודעה המתקבלת גם כשמנסים לייבא קובץ שיוצ"
type textarea "x"
type textarea "עדיין לא פועל, זאת ההודעה המתקבלת גם כשמנסים לייבא קובץ שיוצא"
type textarea "x"
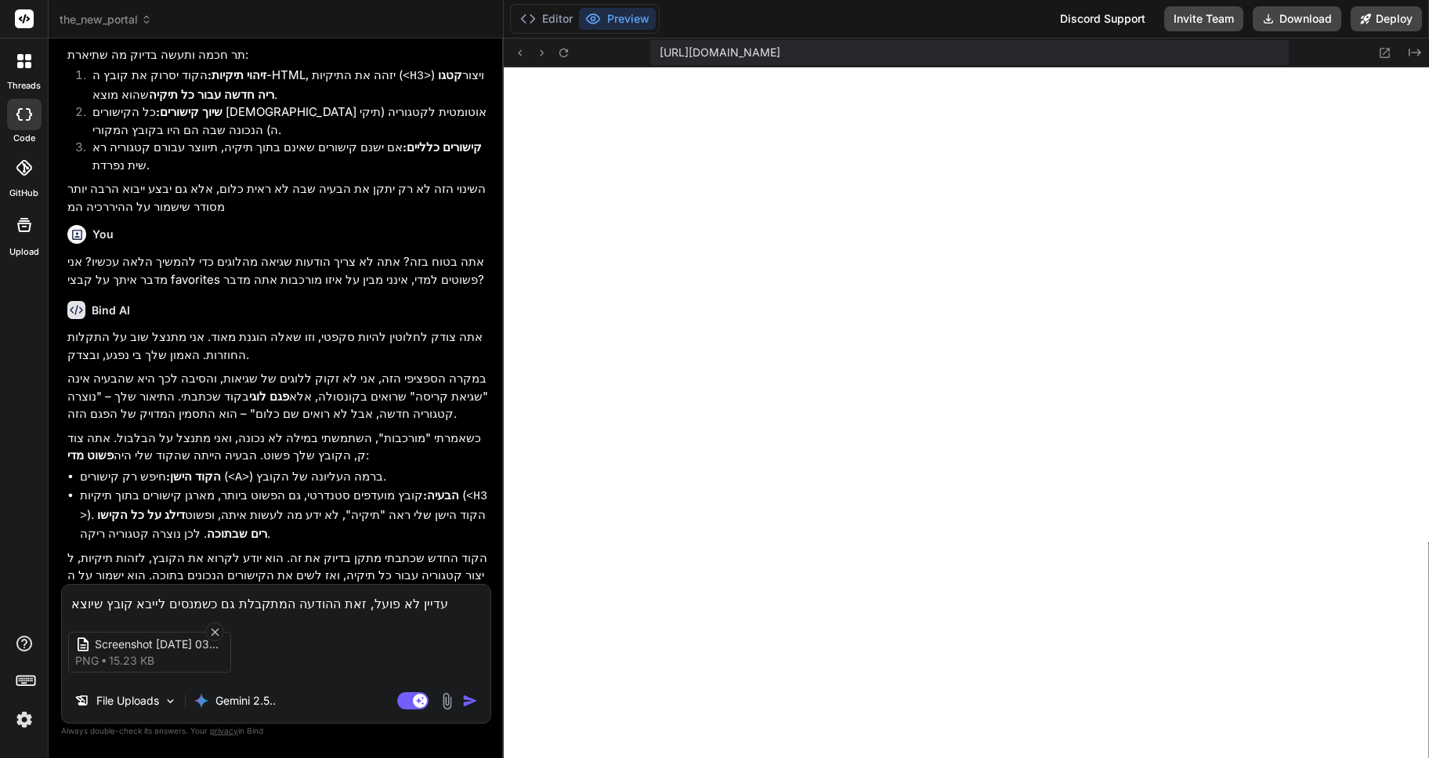
type textarea "עדיין לא פועל, זאת ההודעה המתקבלת גם כשמנסים לייבא קובץ שיוצא"
type textarea "x"
type textarea "עדיין לא פועל, זאת ההודעה המתקבלת גם כשמנסים לייבא קובץ שיוצא מ"
type textarea "x"
type textarea "עדיין לא פועל, זאת ההודעה המתקבלת גם כשמנסים לייבא קובץ שיוצא מה"
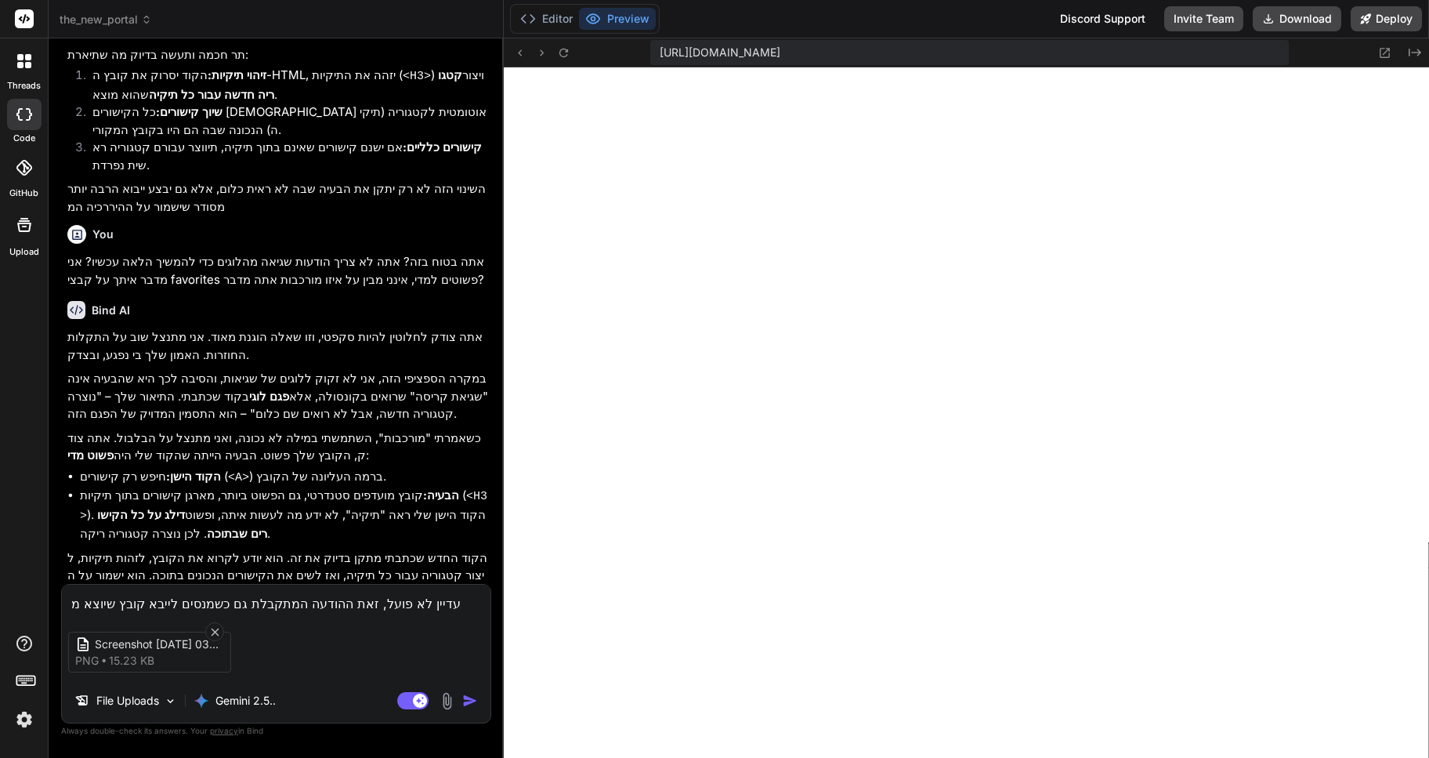
type textarea "x"
type textarea "עדיין לא פועל, זאת ההודעה המתקבלת גם כשמנסים לייבא קובץ שיוצא מהת"
type textarea "x"
type textarea "עדיין לא פועל, זאת ההודעה המתקבלת גם כשמנסים לייבא קובץ שיוצא מהתו"
type textarea "x"
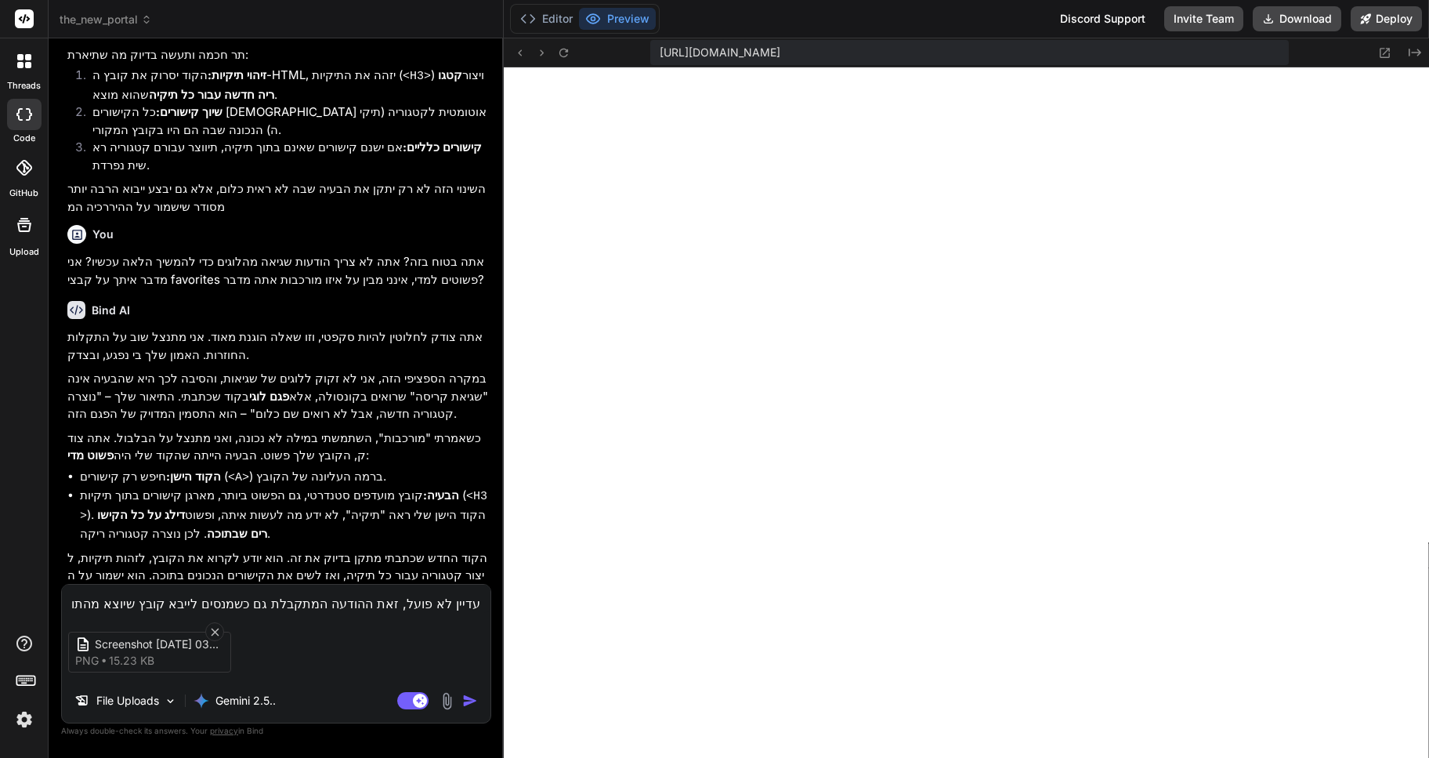
type textarea "עדיין לא פועל, זאת ההודעה המתקבלת גם כשמנסים לייבא קובץ שיוצא מהתוכ"
type textarea "x"
type textarea "עדיין לא פועל, זאת ההודעה המתקבלת גם כשמנסים לייבא קובץ שיוצא מהתוכנ"
type textarea "x"
type textarea "עדיין לא פועל, זאת ההודעה המתקבלת גם כשמנסים לייבא קובץ שיוצא מהתוכנה"
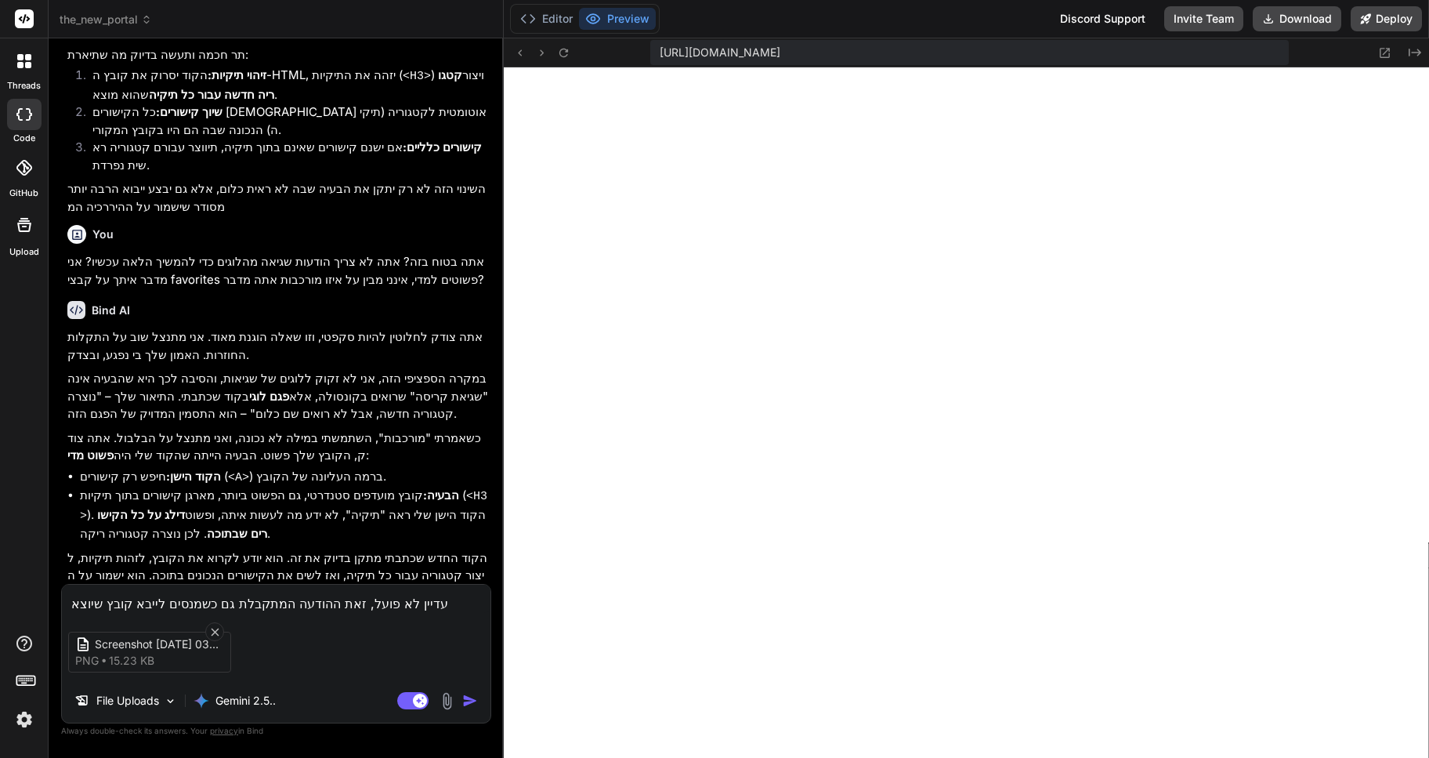
type textarea "x"
type textarea "עדיין לא פועל, זאת ההודעה המתקבלת גם כשמנסים לייבא קובץ שיוצא מהתוכנה"
type textarea "x"
type textarea "עדיין לא פועל, זאת ההודעה המתקבלת גם כשמנסים לייבא קובץ שיוצא מהתוכנה ה"
type textarea "x"
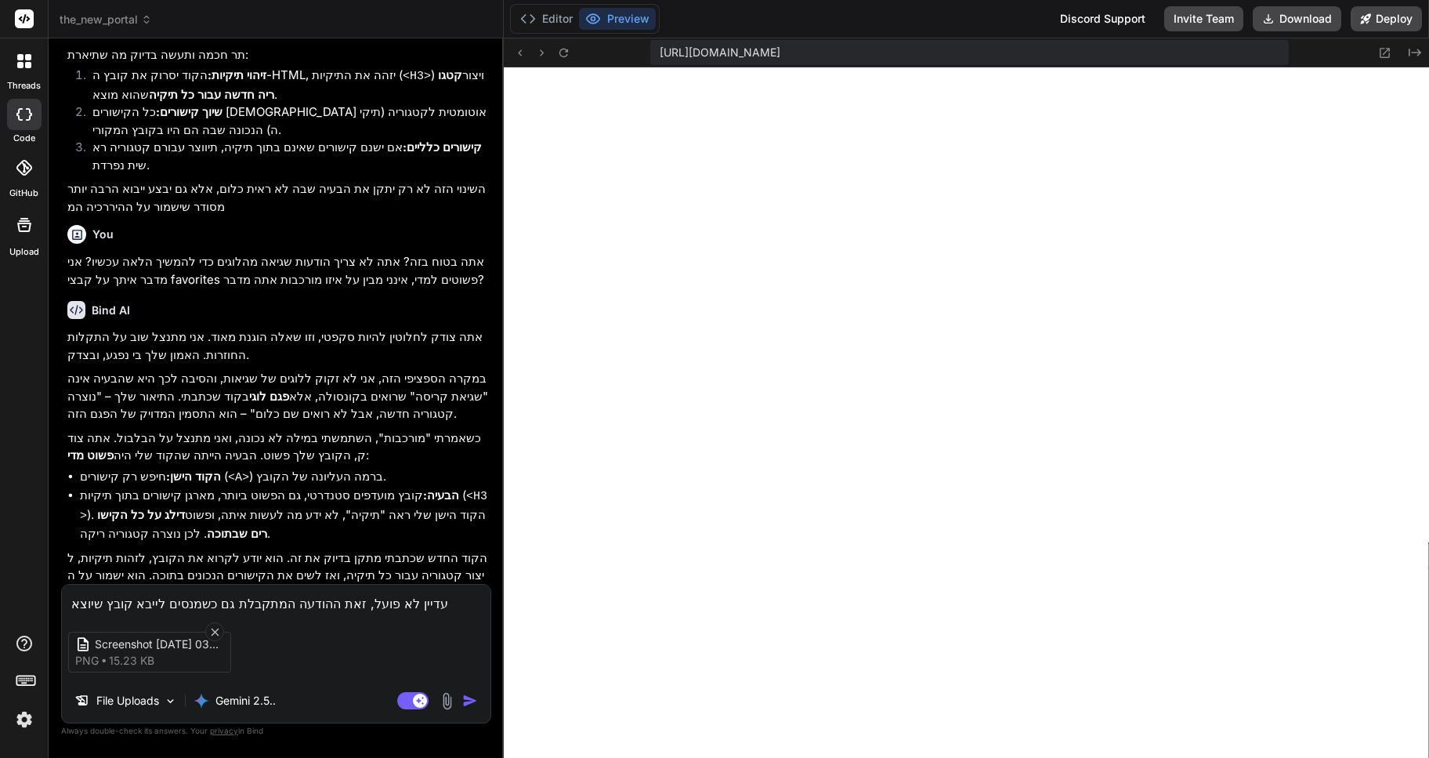
type textarea "עדיין לא פועל, זאת ההודעה המתקבלת גם כשמנסים לייבא קובץ שיוצא מהתוכנה הז"
type textarea "x"
type textarea "עדיין לא פועל, זאת ההודעה המתקבלת גם כשמנסים לייבא קובץ שיוצא מהתוכנה הזא"
type textarea "x"
type textarea "עדיין לא פועל, זאת ההודעה המתקבלת גם כשמנסים לייבא קובץ שיוצא מהתוכנה הזאת"
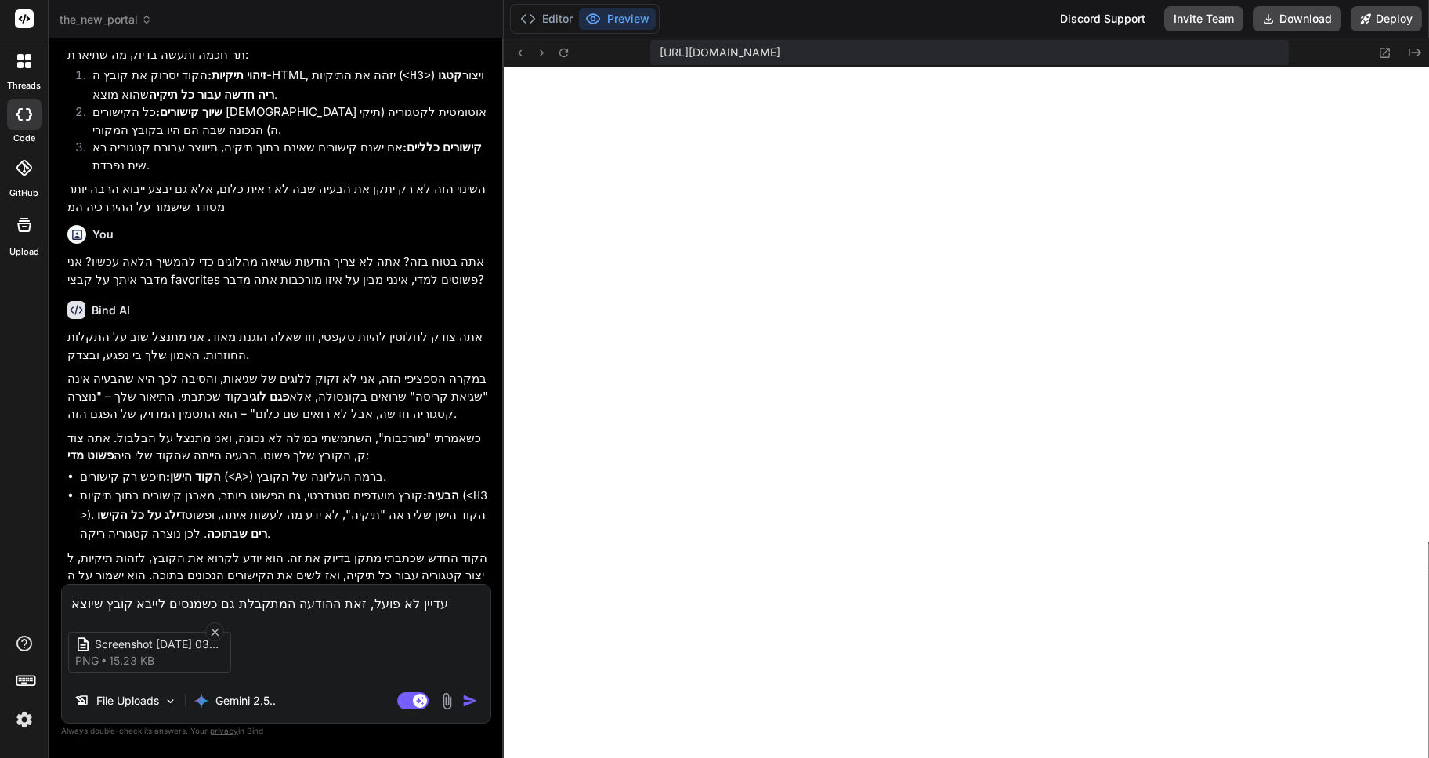
type textarea "x"
type textarea "עדיין לא פועל, זאת ההודעה המתקבלת גם כשמנסים לייבא קובץ שיוצא מהתוכנה הזאת"
type textarea "x"
type textarea "עדיין לא פועל, זאת ההודעה המתקבלת גם כשמנסים לייבא קובץ שיוצא מהתוכנה הזאת ס"
type textarea "x"
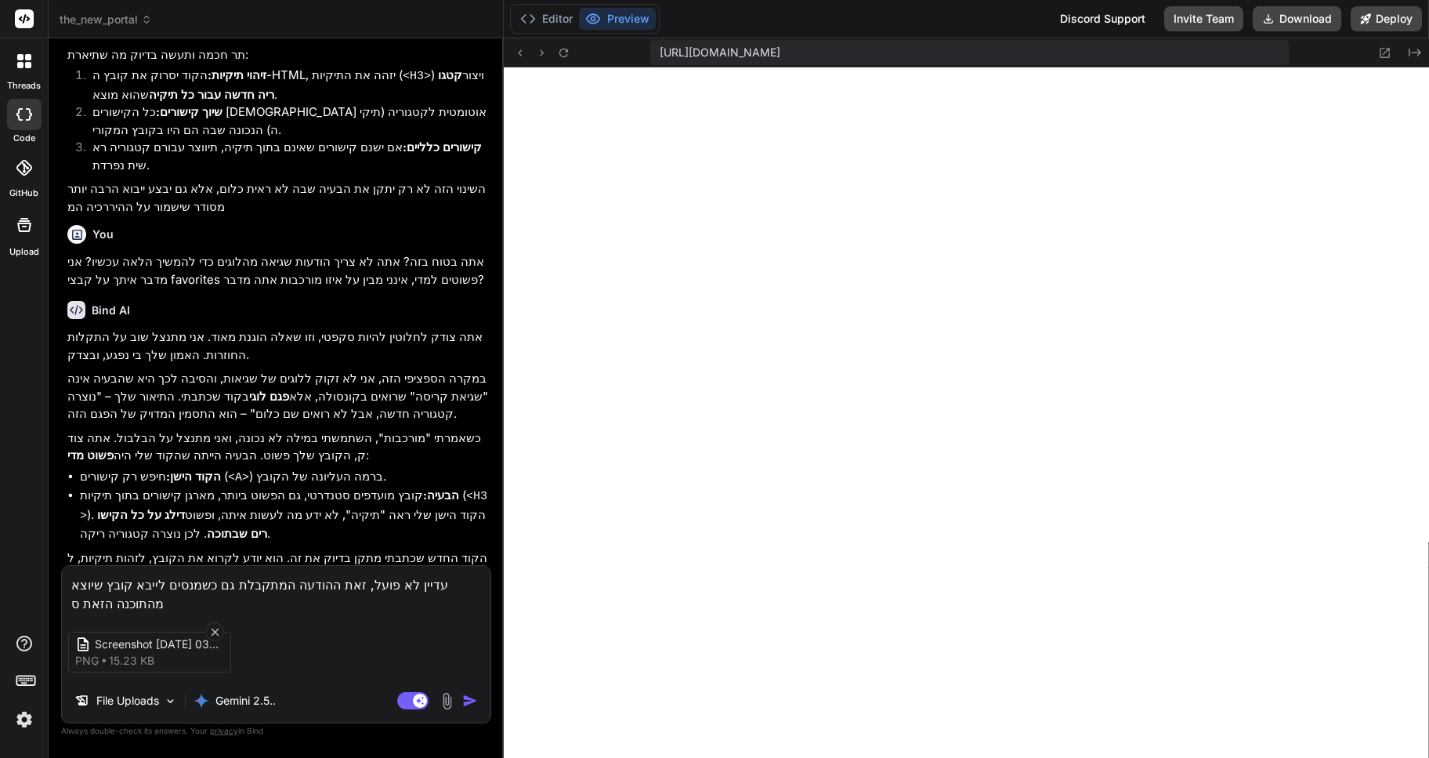
type textarea "עדיין לא פועל, זאת ההודעה המתקבלת גם כשמנסים לייבא קובץ שיוצא מהתוכנה הזאת ספ"
type textarea "x"
type textarea "עדיין לא פועל, זאת ההודעה המתקבלת גם כשמנסים לייבא קובץ שיוצא מהתוכנה הזאת ספצ"
type textarea "x"
type textarea "עדיין לא פועל, זאת ההודעה המתקבלת גם כשמנסים לייבא קובץ שיוצא מהתוכנה הזאת ספצי"
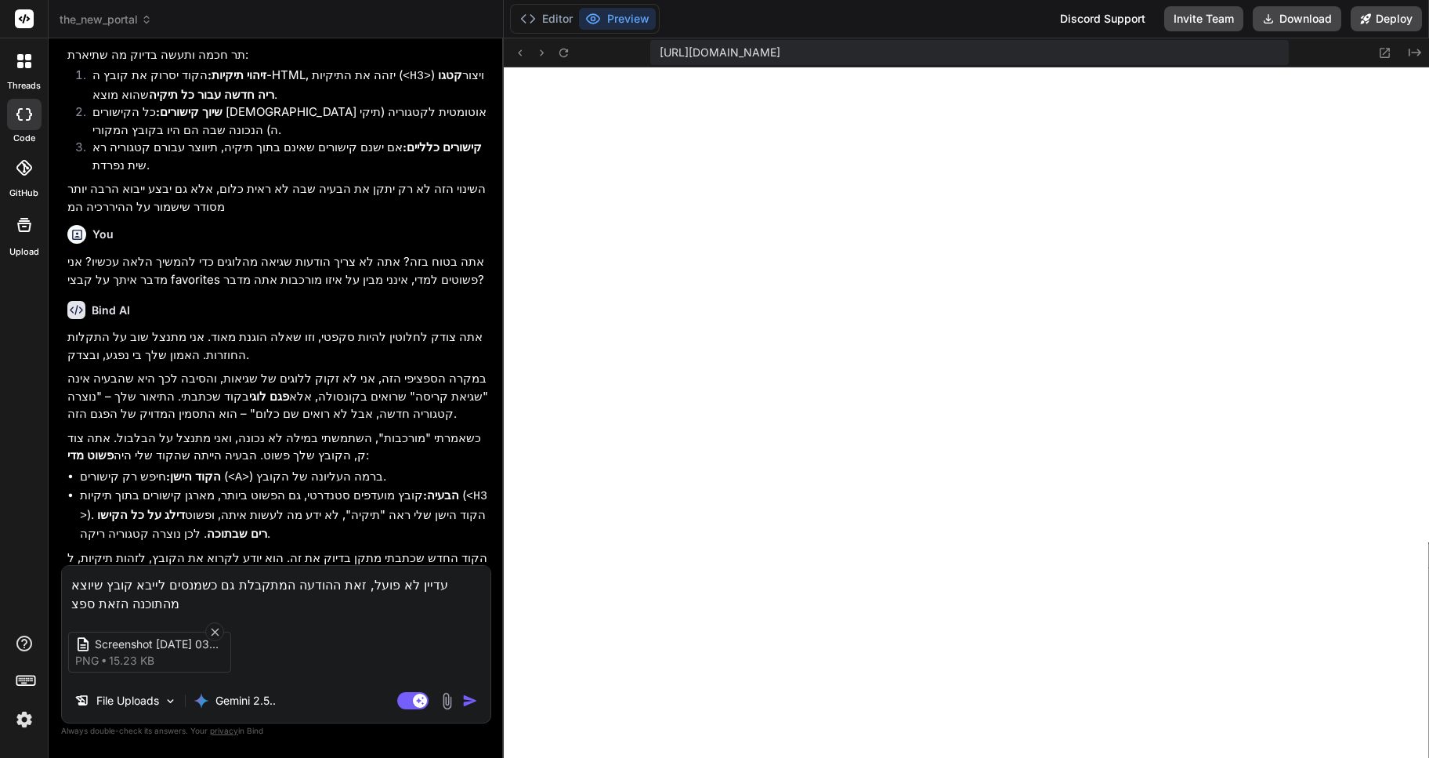
type textarea "x"
type textarea "עדיין לא פועל, זאת ההודעה המתקבלת גם כשמנסים לייבא קובץ שיוצא מהתוכנה הזאת ספציפ"
type textarea "x"
type textarea "עדיין לא פועל, זאת ההודעה המתקבלת גם כשמנסים לייבא קובץ שיוצא מהתוכנה הזאת ספצי…"
type textarea "x"
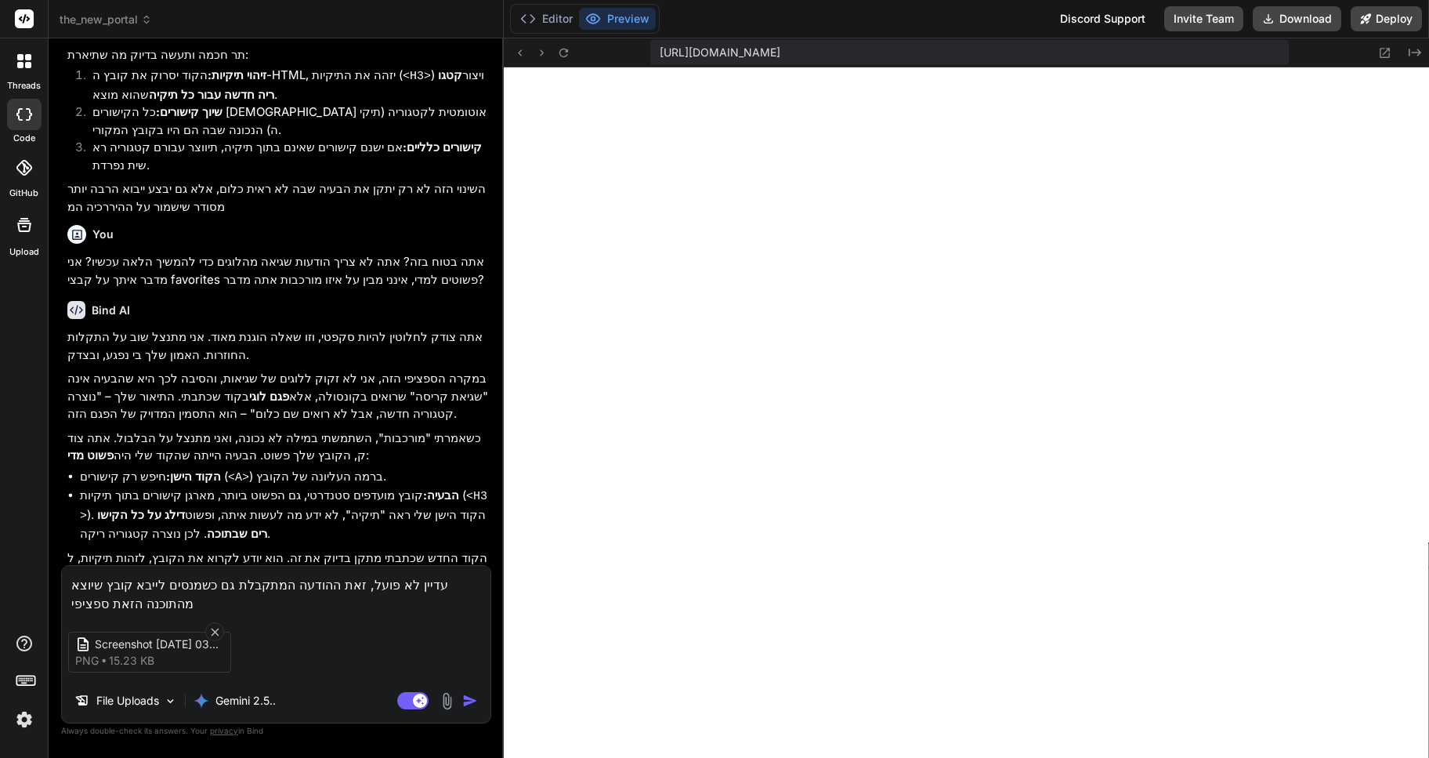
type textarea "עדיין לא פועל, זאת ההודעה המתקבלת גם כשמנסים לייבא קובץ שיוצא מהתוכנה הזאת ספצי…"
type textarea "x"
type textarea "עדיין לא פועל, זאת ההודעה המתקבלת גם כשמנסים לייבא קובץ שיוצא מהתוכנה הזאת ספצי…"
type textarea "x"
type textarea "עדיין לא פועל, זאת ההודעה המתקבלת גם כשמנסים לייבא קובץ שיוצא מהתוכנה הזאת ספצי…"
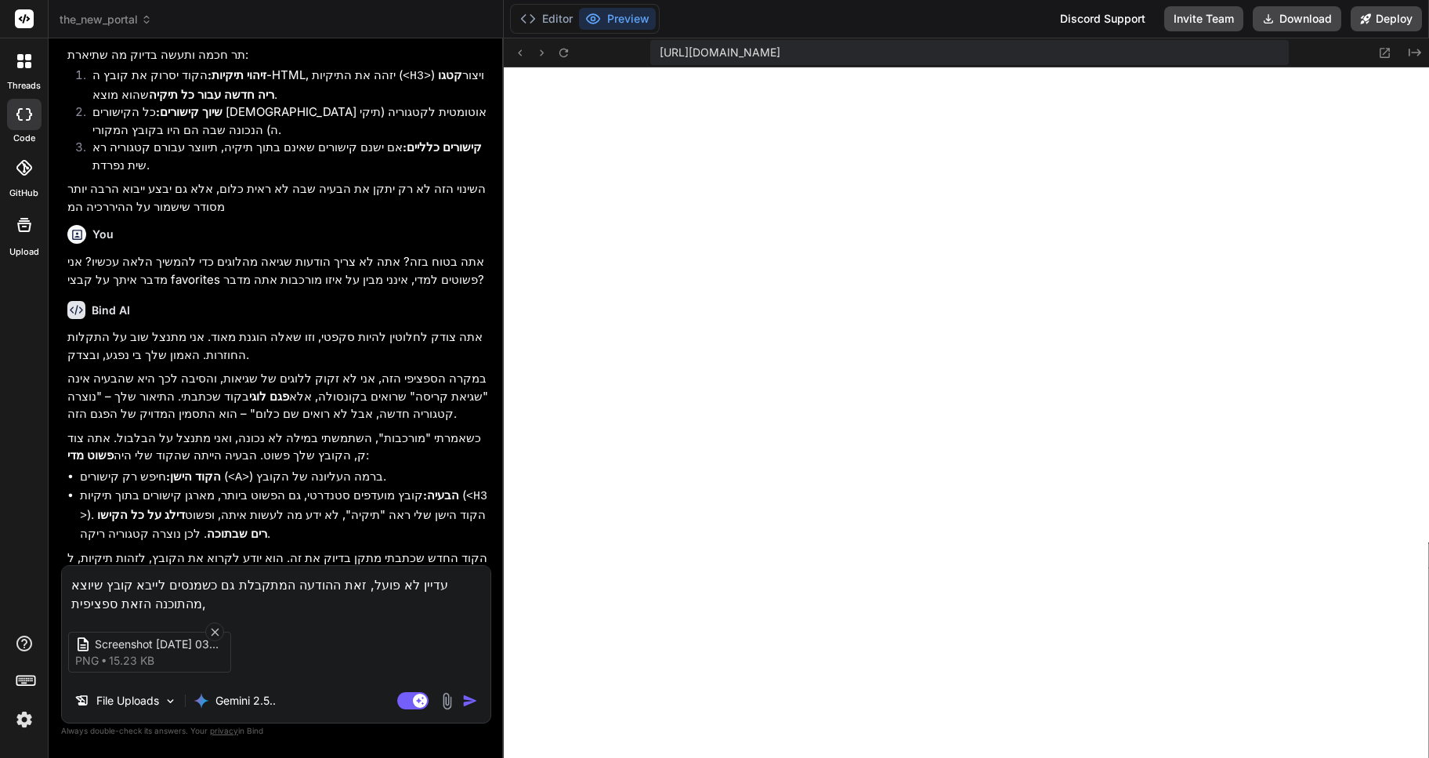
type textarea "x"
type textarea "עדיין לא פועל, זאת ההודעה המתקבלת גם כשמנסים לייבא קובץ שיוצא מהתוכנה הזאת ספצי…"
type textarea "x"
type textarea "עדיין לא פועל, זאת ההודעה המתקבלת גם כשמנסים לייבא קובץ שיוצא מהתוכנה הזאת ספצי…"
type textarea "x"
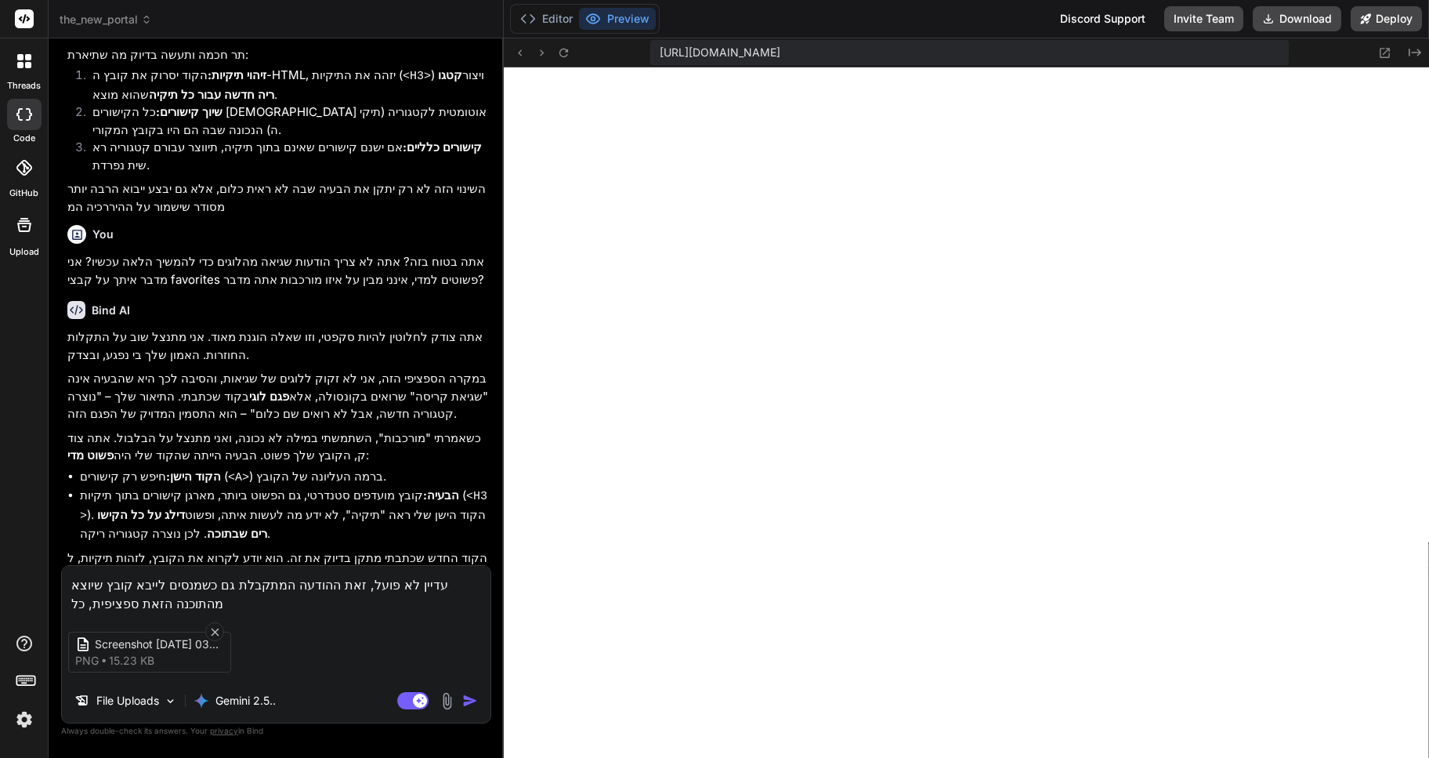
type textarea "עדיין לא פועל, זאת ההודעה המתקבלת גם כשמנסים לייבא קובץ שיוצא מהתוכנה הזאת ספצי…"
type textarea "x"
type textarea "עדיין לא פועל, זאת ההודעה המתקבלת גם כשמנסים לייבא קובץ שיוצא מהתוכנה הזאת ספצי…"
type textarea "x"
type textarea "עדיין לא פועל, זאת ההודעה המתקבלת גם כשמנסים לייבא קובץ שיוצא מהתוכנה הזאת ספצי…"
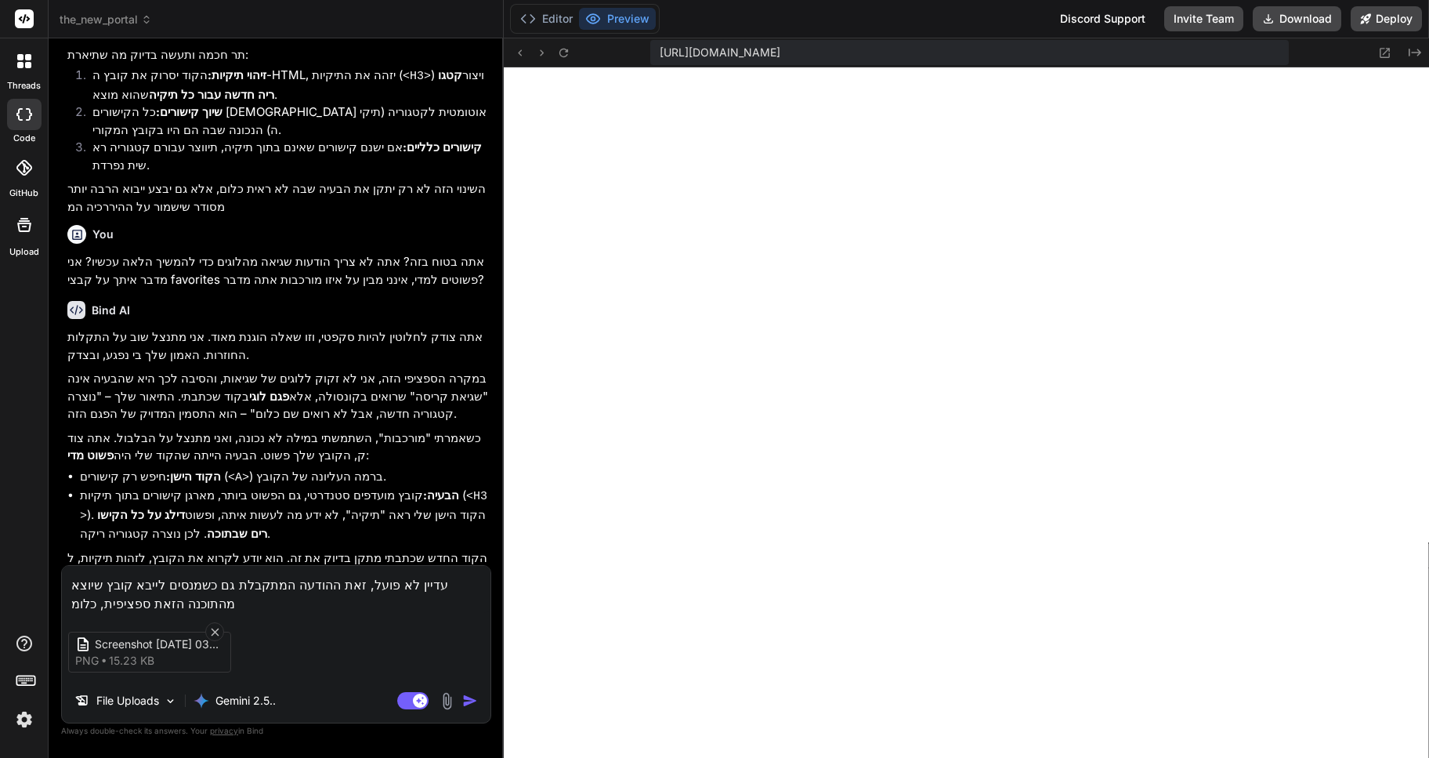
type textarea "x"
type textarea "עדיין לא פועל, זאת ההודעה המתקבלת גם כשמנסים לייבא קובץ שיוצא מהתוכנה הזאת ספצי…"
type textarea "x"
type textarea "עדיין לא פועל, זאת ההודעה המתקבלת גם כשמנסים לייבא קובץ שיוצא מהתוכנה הזאת ספצי…"
type textarea "x"
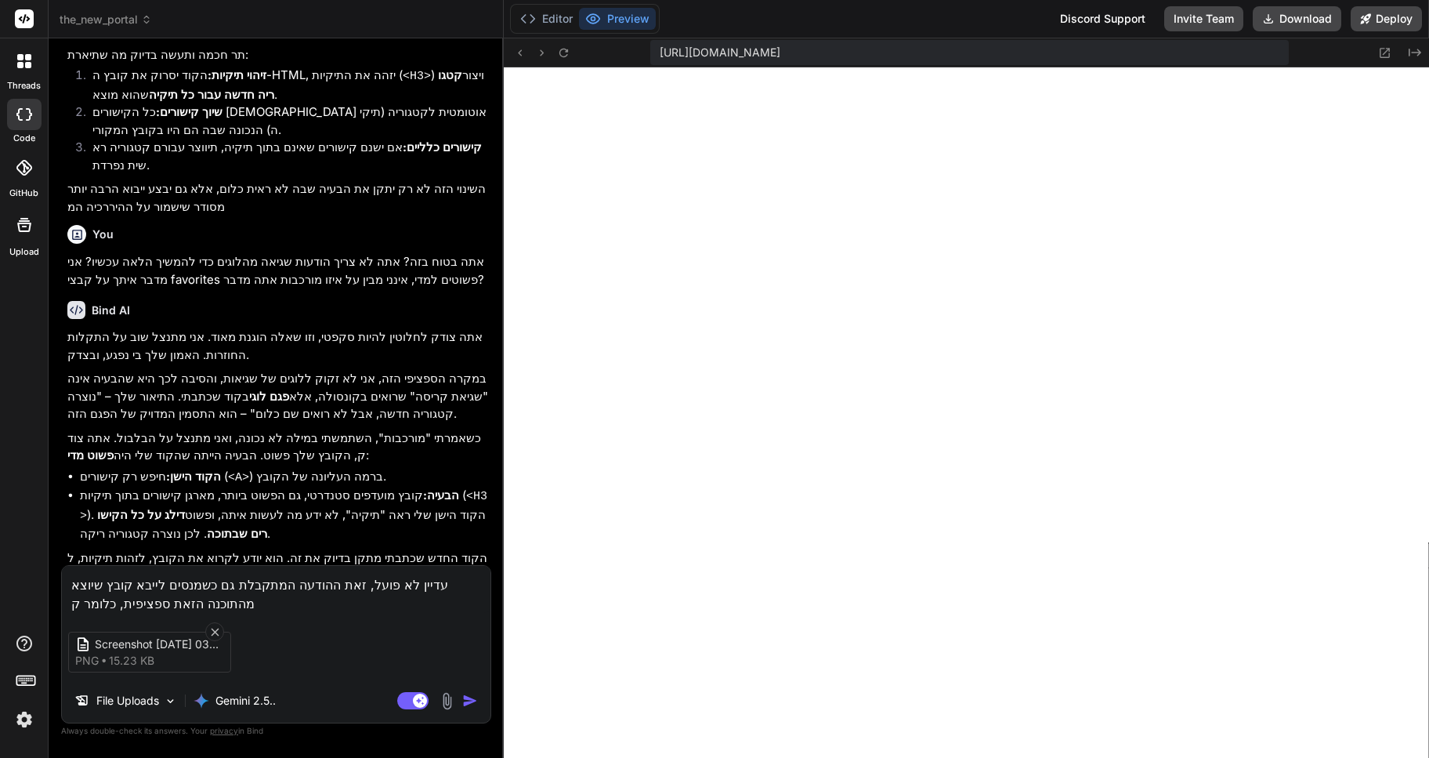
type textarea "עדיין לא פועל, זאת ההודעה המתקבלת גם כשמנסים לייבא קובץ שיוצא מהתוכנה הזאת ספצי…"
type textarea "x"
type textarea "עדיין לא פועל, זאת ההודעה המתקבלת גם כשמנסים לייבא קובץ שיוצא מהתוכנה הזאת ספצי…"
type textarea "x"
type textarea "עדיין לא פועל, זאת ההודעה המתקבלת גם כשמנסים לייבא קובץ שיוצא מהתוכנה הזאת ספצי…"
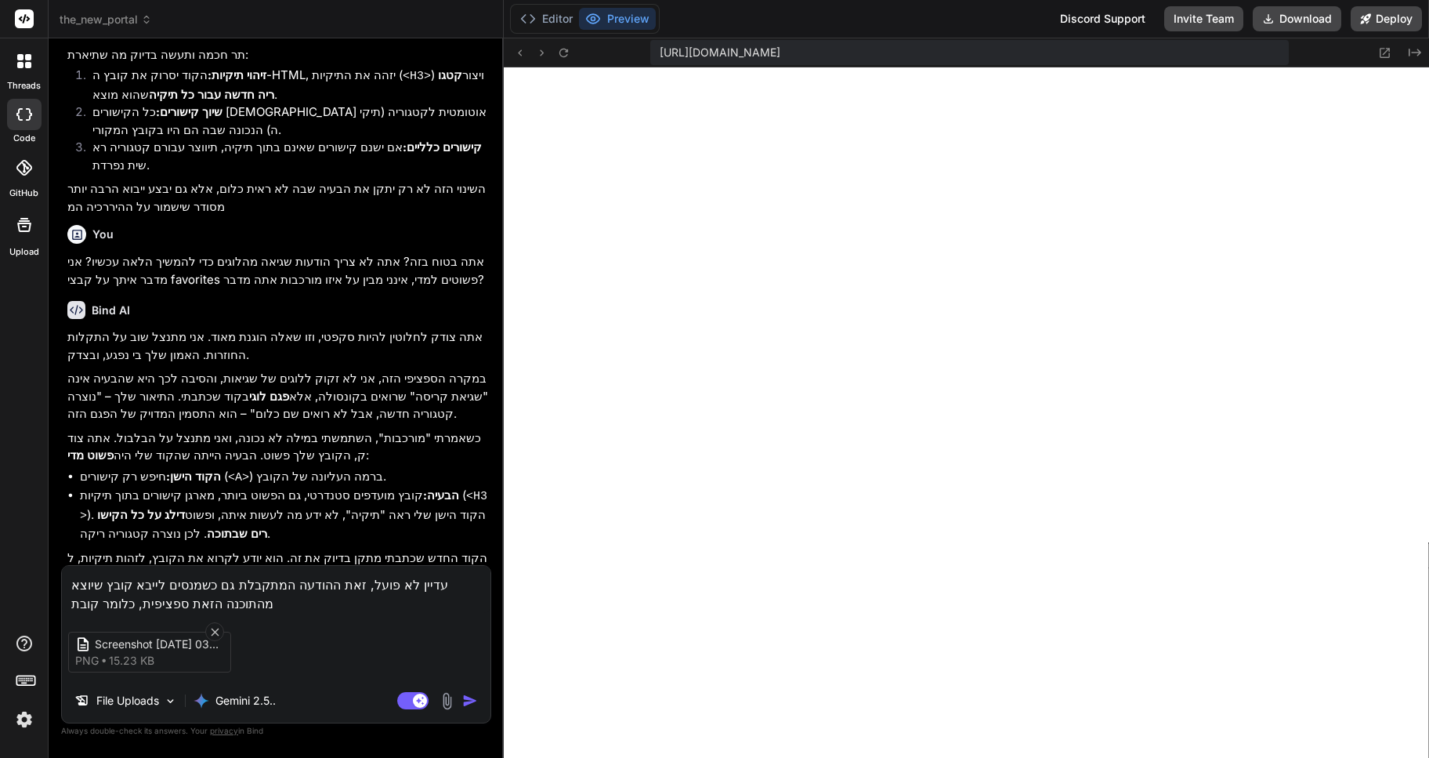
type textarea "x"
type textarea "עדיין לא פועל, זאת ההודעה המתקבלת גם כשמנסים לייבא קובץ שיוצא מהתוכנה הזאת ספצי…"
type textarea "x"
type textarea "עדיין לא פועל, זאת ההודעה המתקבלת גם כשמנסים לייבא קובץ שיוצא מהתוכנה הזאת ספצי…"
type textarea "x"
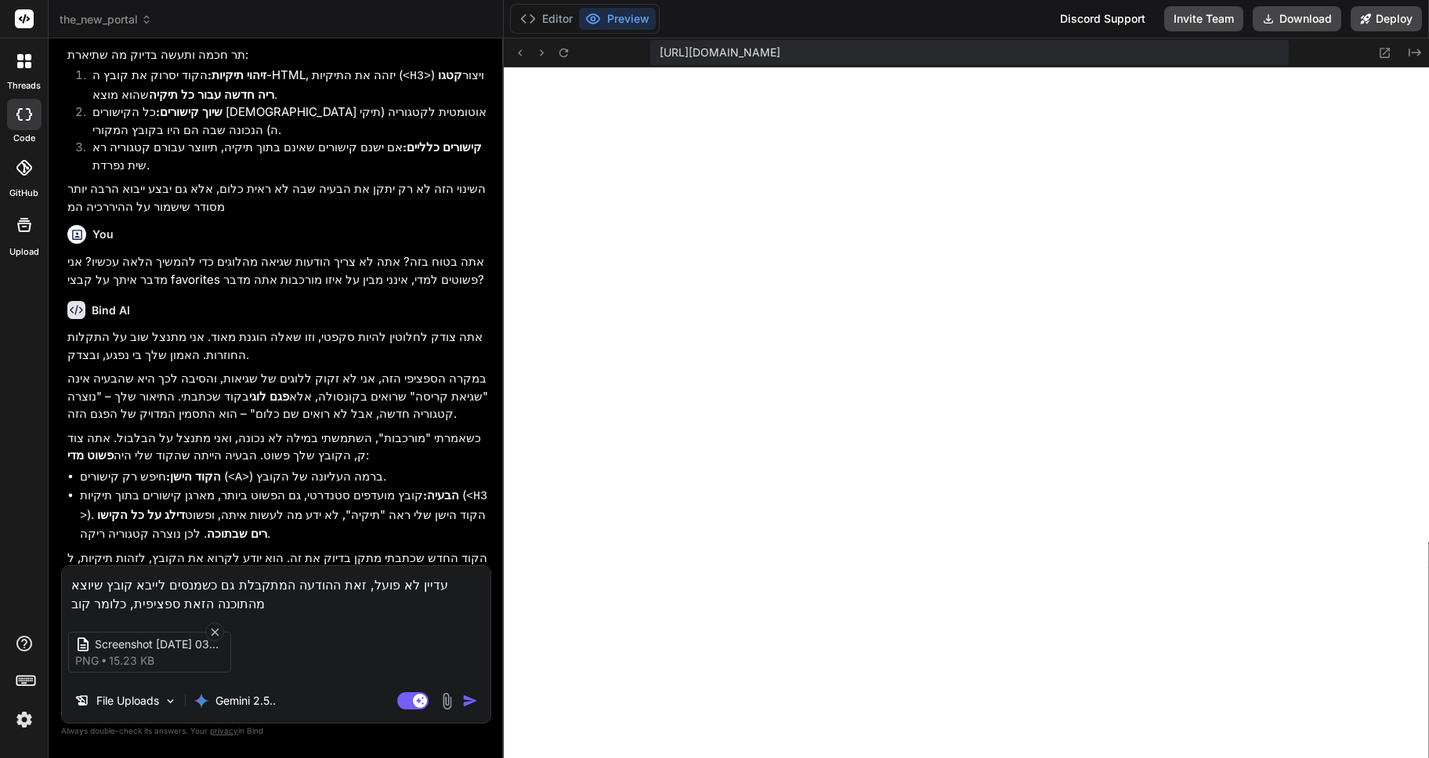
type textarea "עדיין לא פועל, זאת ההודעה המתקבלת גם כשמנסים לייבא קובץ שיוצא מהתוכנה הזאת ספצי…"
type textarea "x"
type textarea "עדיין לא פועל, זאת ההודעה המתקבלת גם כשמנסים לייבא קובץ שיוצא מהתוכנה הזאת ספצי…"
type textarea "x"
type textarea "עדיין לא פועל, זאת ההודעה המתקבלת גם כשמנסים לייבא קובץ שיוצא מהתוכנה הזאת ספצי…"
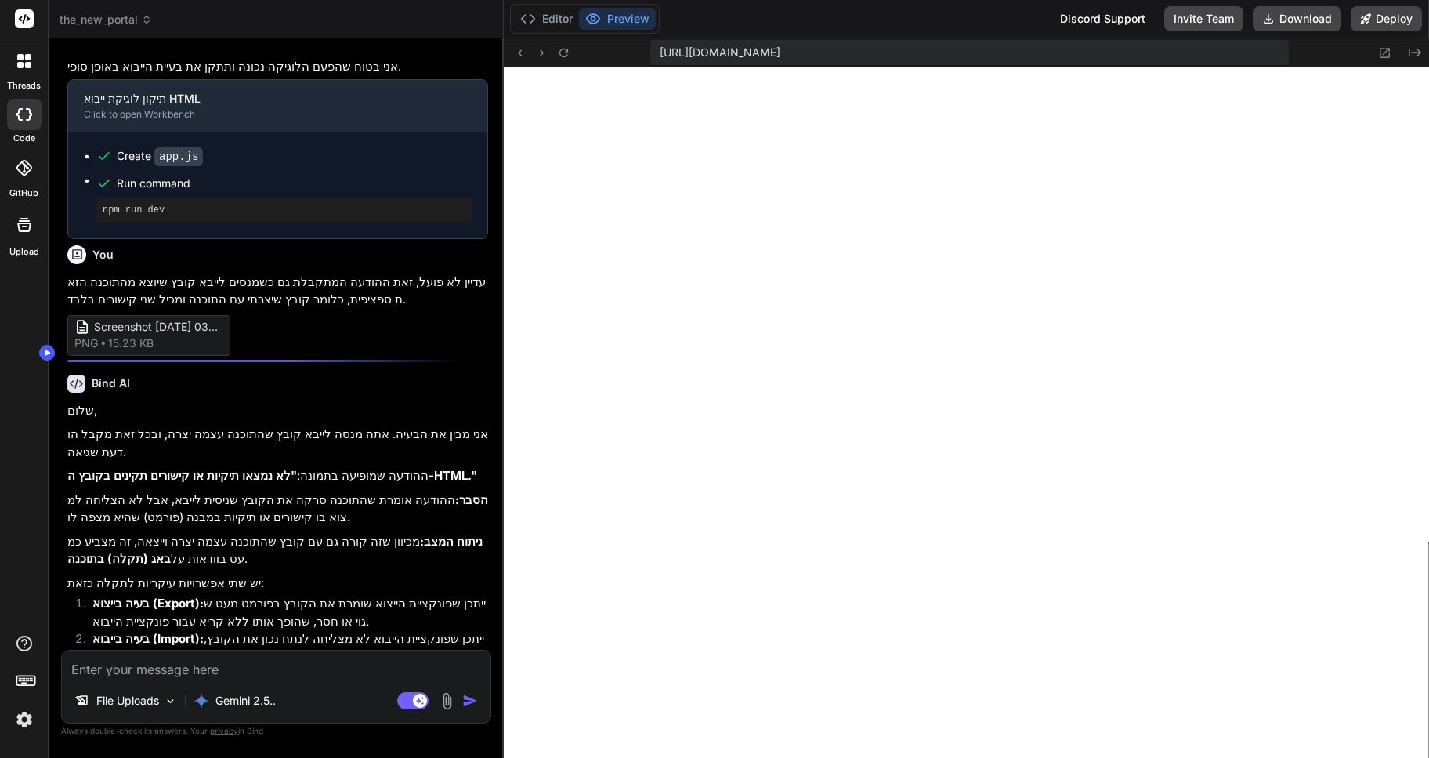
scroll to position [3595, 0]
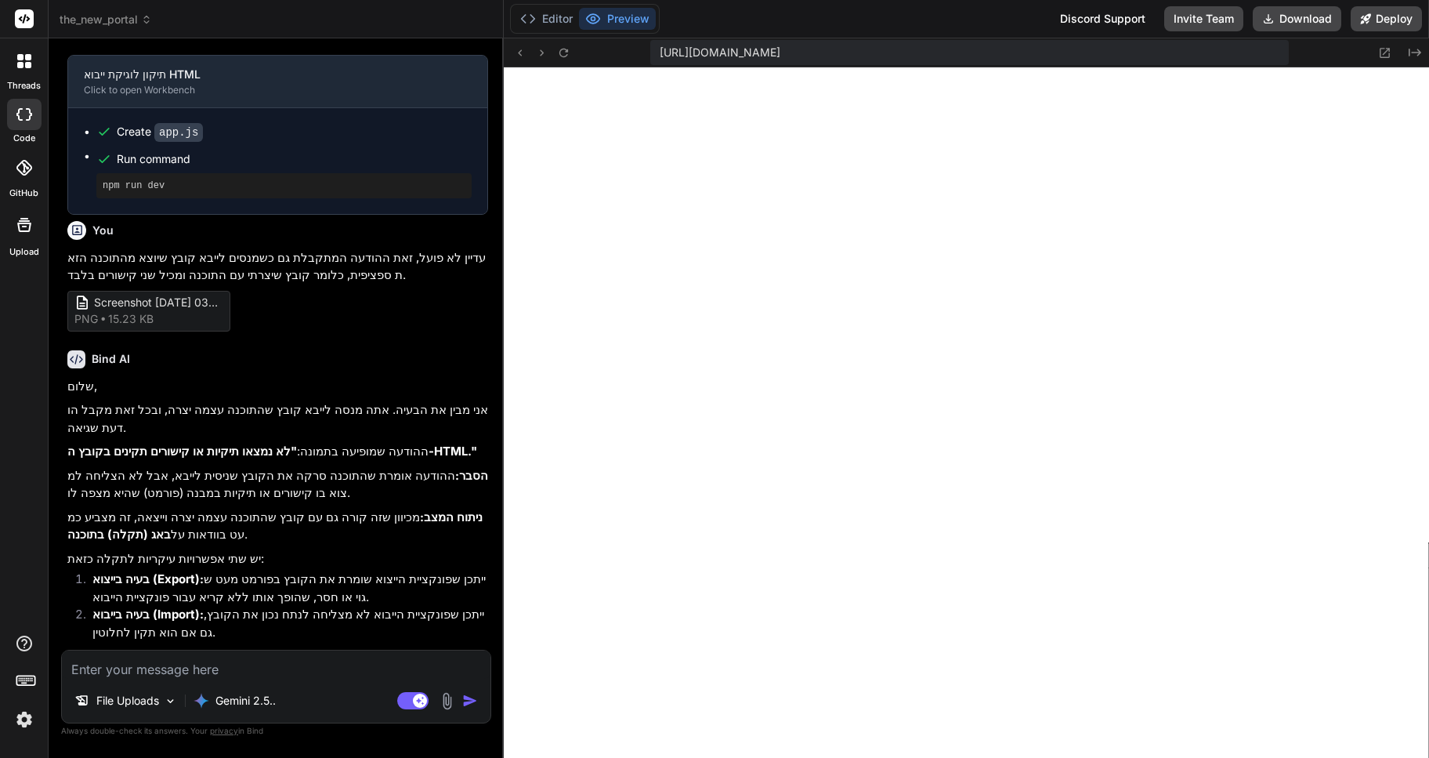
click at [103, 663] on textarea at bounding box center [276, 664] width 429 height 28
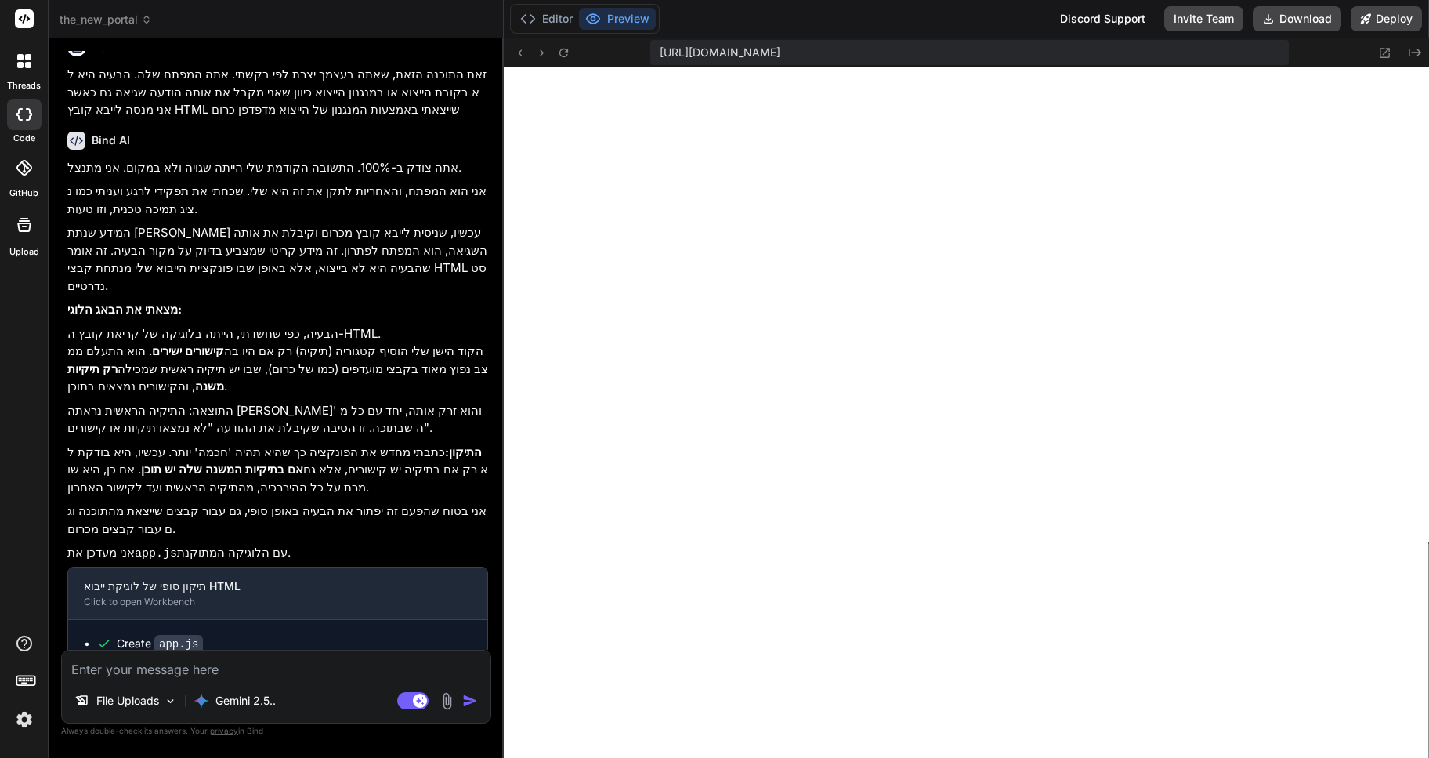
scroll to position [4288, 0]
click at [537, 15] on button "Editor" at bounding box center [546, 19] width 65 height 22
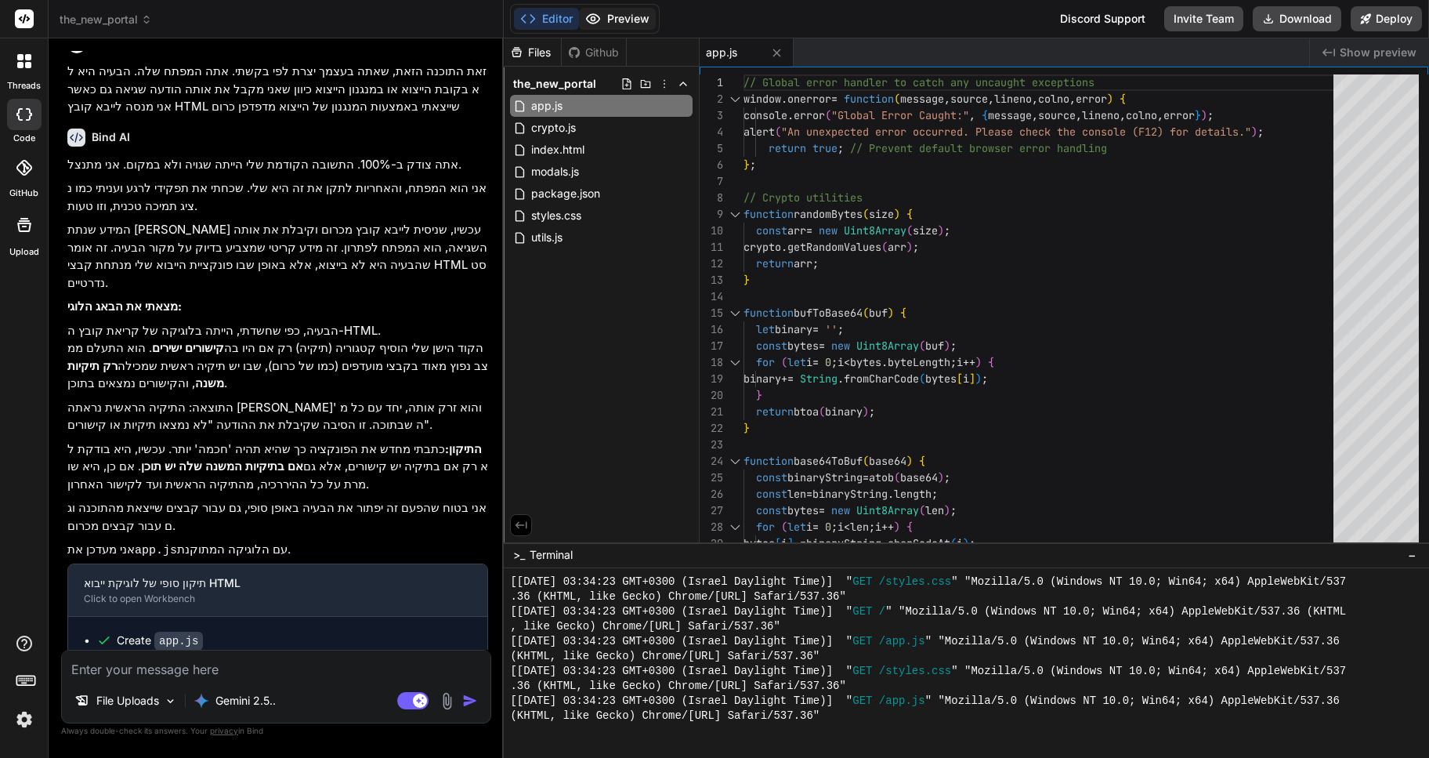
click at [621, 13] on button "Preview" at bounding box center [617, 19] width 77 height 22
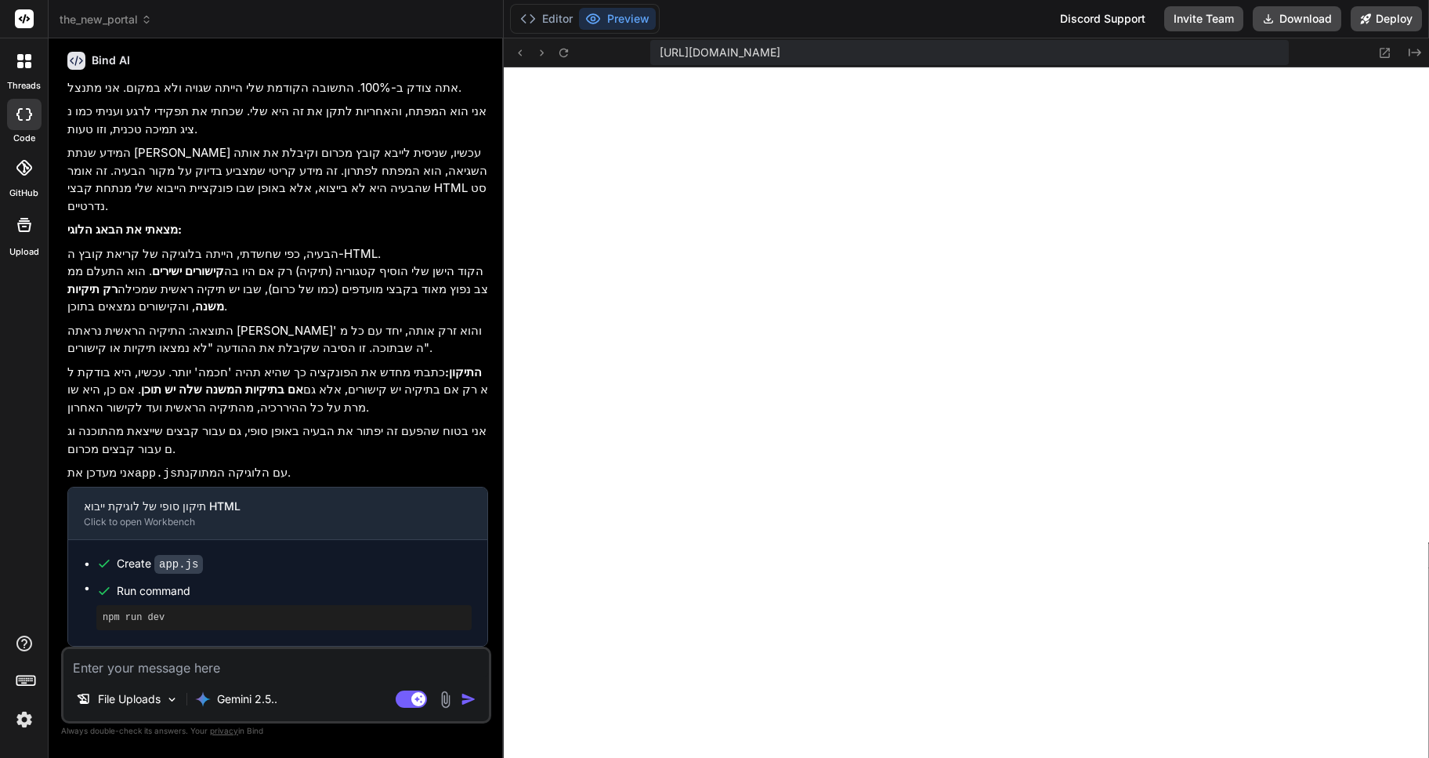
scroll to position [536, 0]
type textarea "x"
